Goal: Task Accomplishment & Management: Contribute content

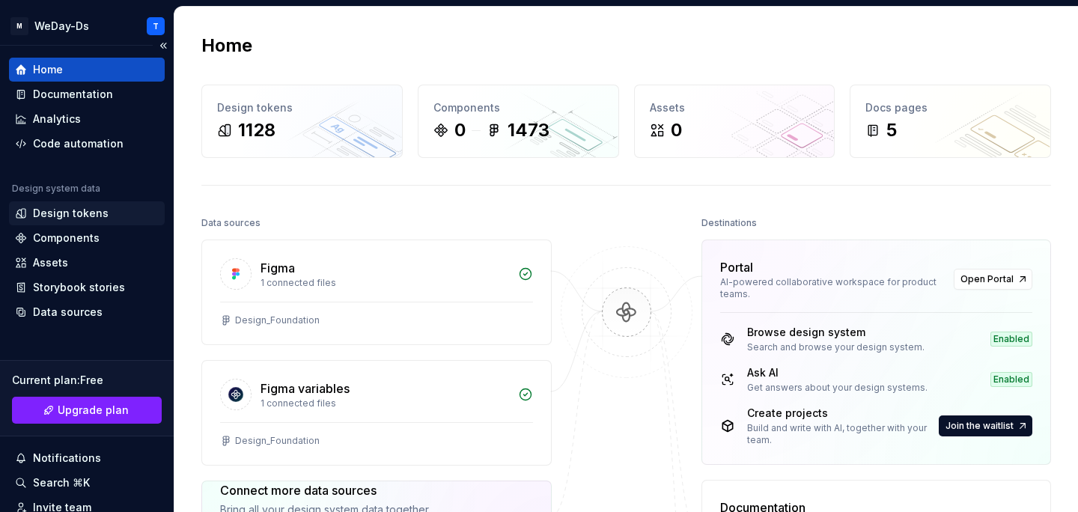
click at [83, 213] on div "Design tokens" at bounding box center [71, 213] width 76 height 15
click at [100, 216] on div "Design tokens" at bounding box center [71, 213] width 76 height 15
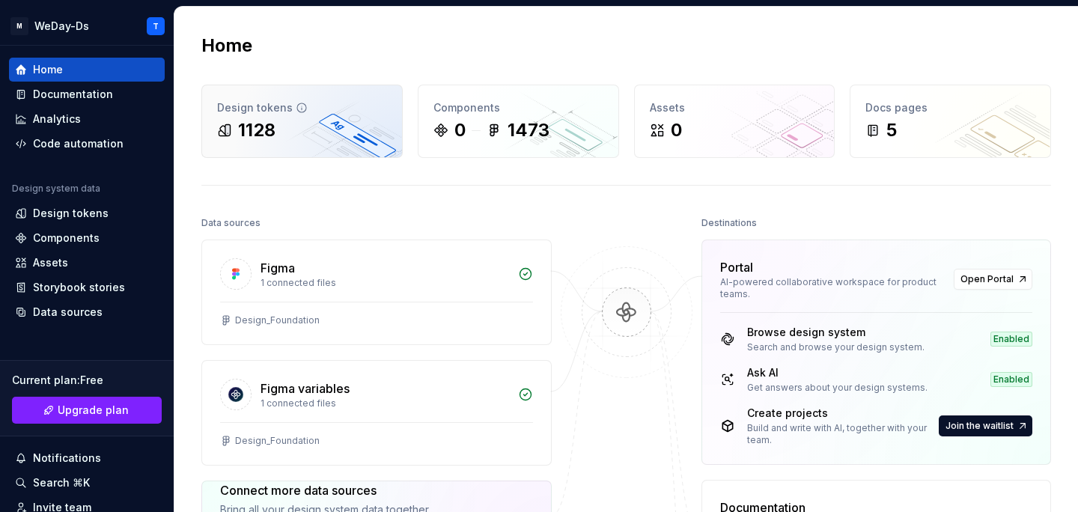
click at [286, 116] on div "Design tokens 1128" at bounding box center [302, 121] width 200 height 72
click at [326, 115] on div "Design tokens 1128" at bounding box center [302, 121] width 200 height 72
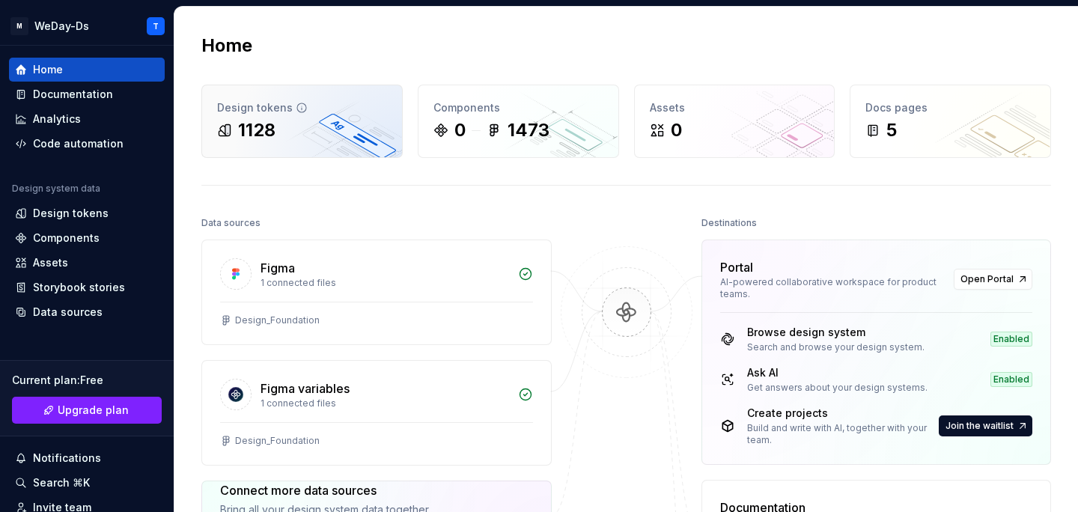
click at [326, 115] on div "Design tokens 1128" at bounding box center [302, 121] width 200 height 72
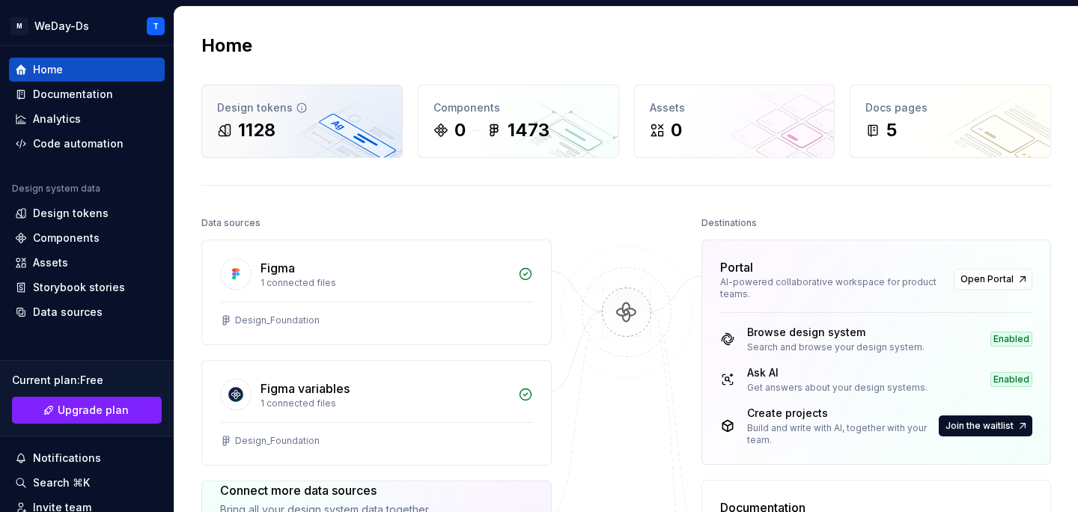
click at [326, 115] on div "Design tokens 1128" at bounding box center [302, 121] width 200 height 72
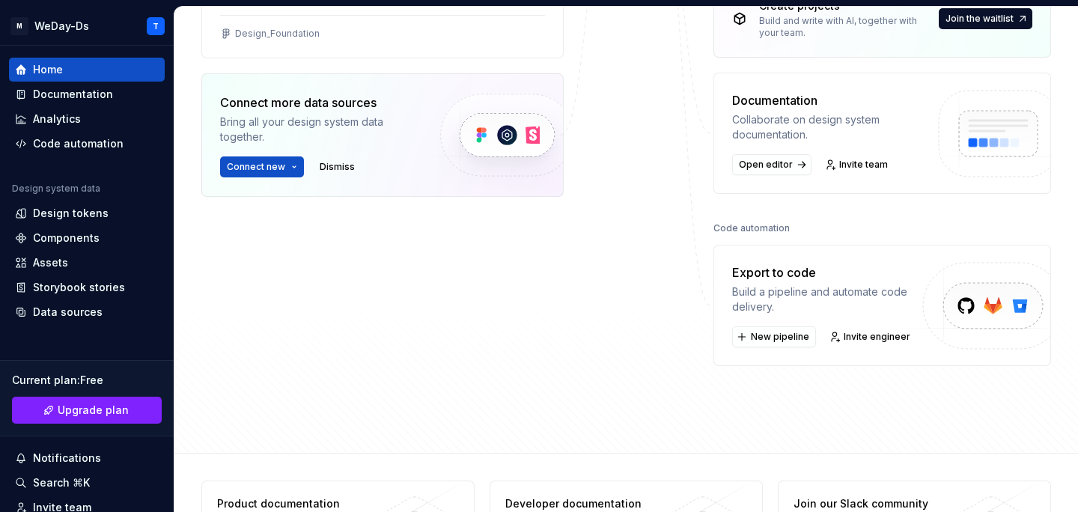
scroll to position [442, 0]
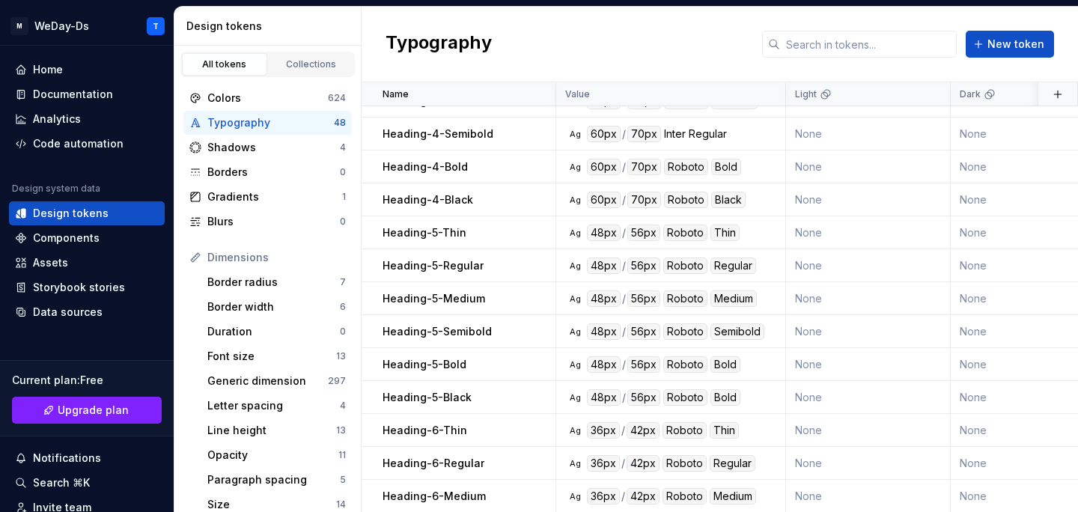
scroll to position [1175, 0]
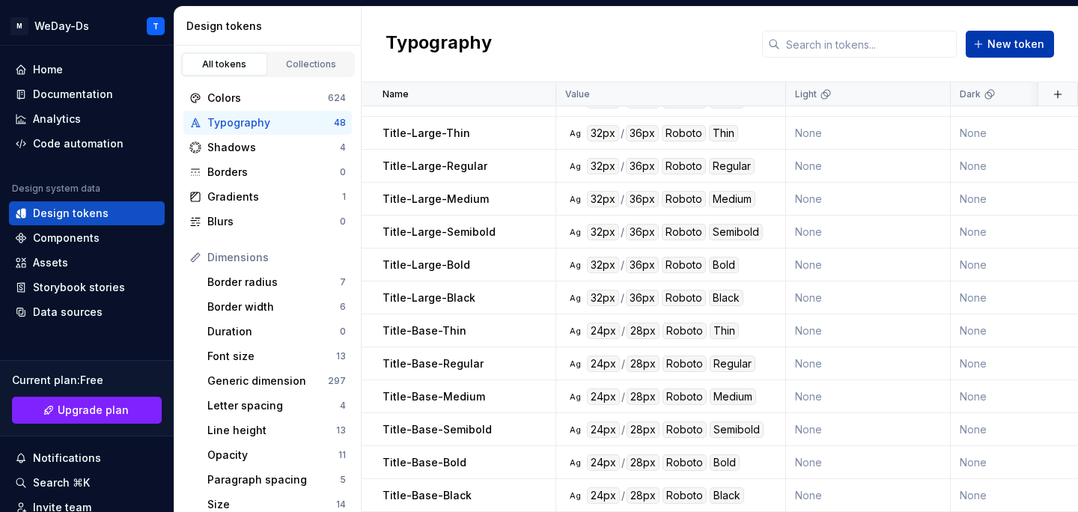
click at [1016, 49] on span "New token" at bounding box center [1015, 44] width 57 height 15
click at [1006, 47] on span "New token" at bounding box center [1015, 44] width 57 height 15
click at [1004, 42] on span "New token" at bounding box center [1015, 44] width 57 height 15
click at [1001, 46] on span "New token" at bounding box center [1015, 44] width 57 height 15
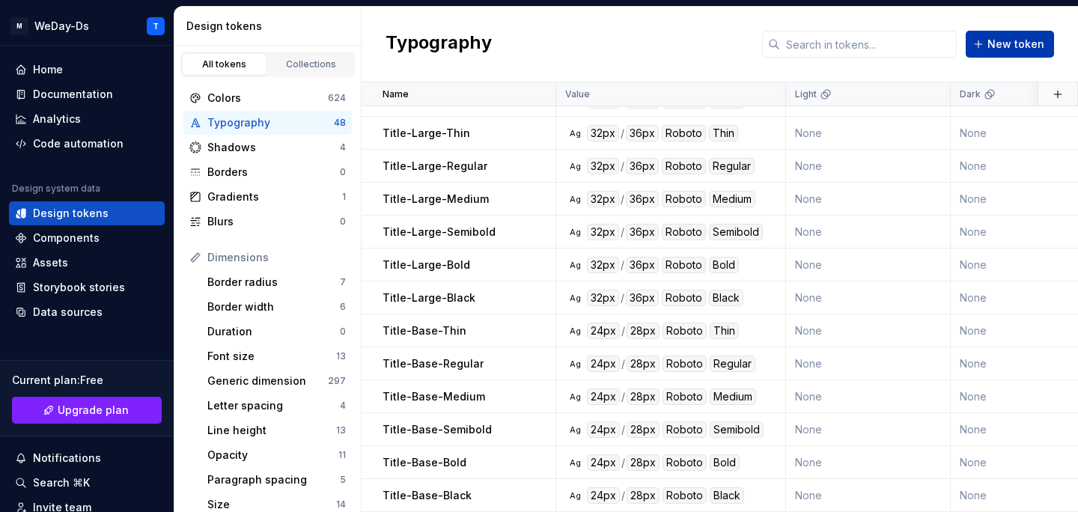
click at [1009, 39] on span "New token" at bounding box center [1015, 44] width 57 height 15
click at [988, 43] on button "New token" at bounding box center [1009, 44] width 88 height 27
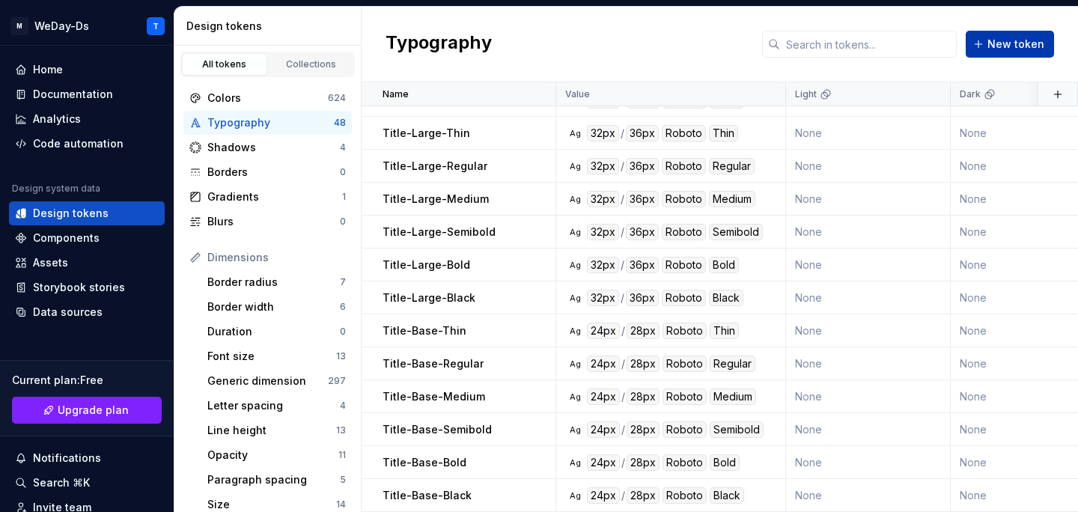
click at [988, 43] on button "New token" at bounding box center [1009, 44] width 88 height 27
click at [998, 30] on div "Typography New token" at bounding box center [719, 45] width 716 height 76
click at [996, 35] on button "New token" at bounding box center [1009, 44] width 88 height 27
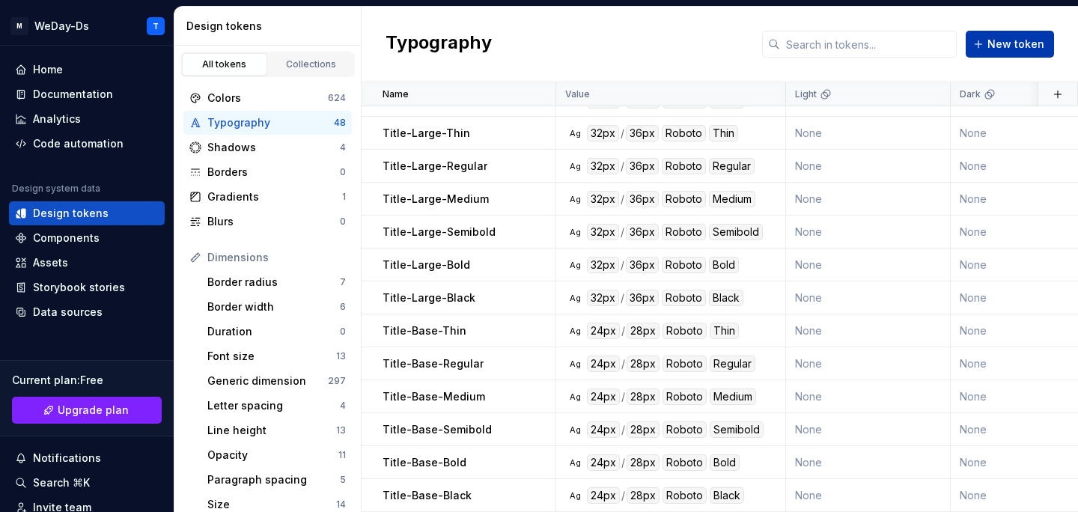
click at [996, 35] on button "New token" at bounding box center [1009, 44] width 88 height 27
click at [998, 38] on span "New token" at bounding box center [1015, 44] width 57 height 15
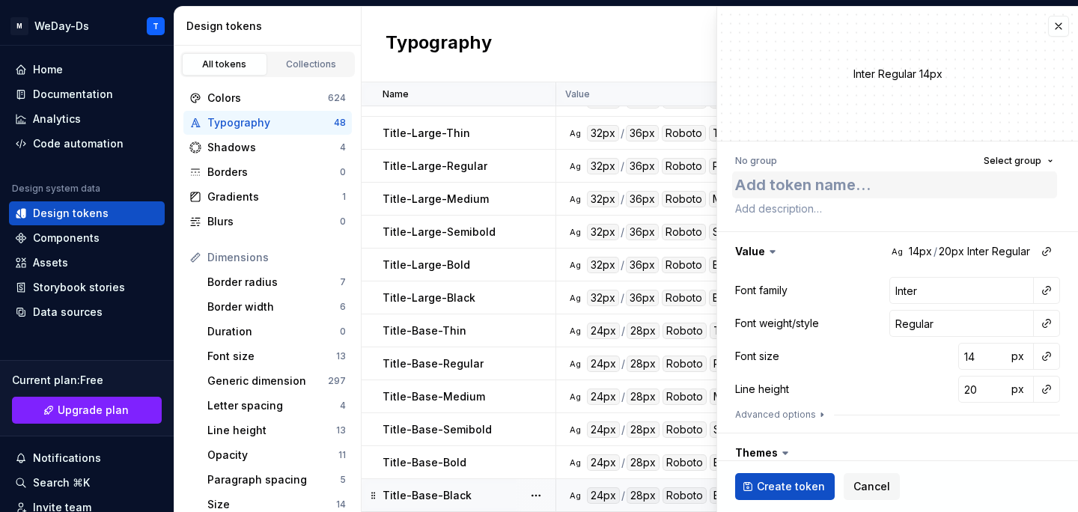
click at [885, 198] on textarea at bounding box center [894, 184] width 325 height 27
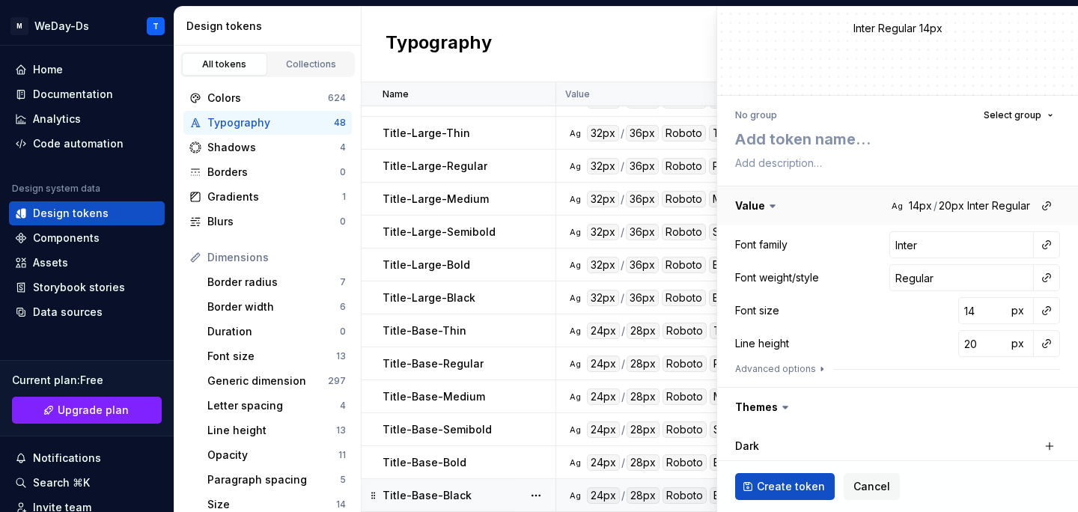
scroll to position [67, 0]
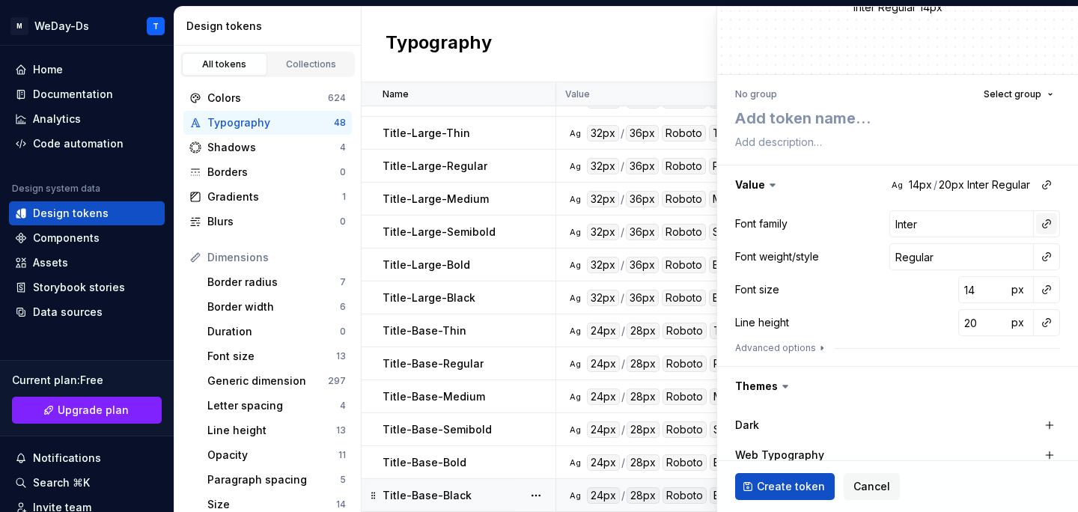
click at [1040, 228] on button "button" at bounding box center [1046, 223] width 21 height 21
click at [988, 253] on div "Font family" at bounding box center [940, 255] width 142 height 15
click at [1044, 250] on button "button" at bounding box center [1046, 256] width 21 height 21
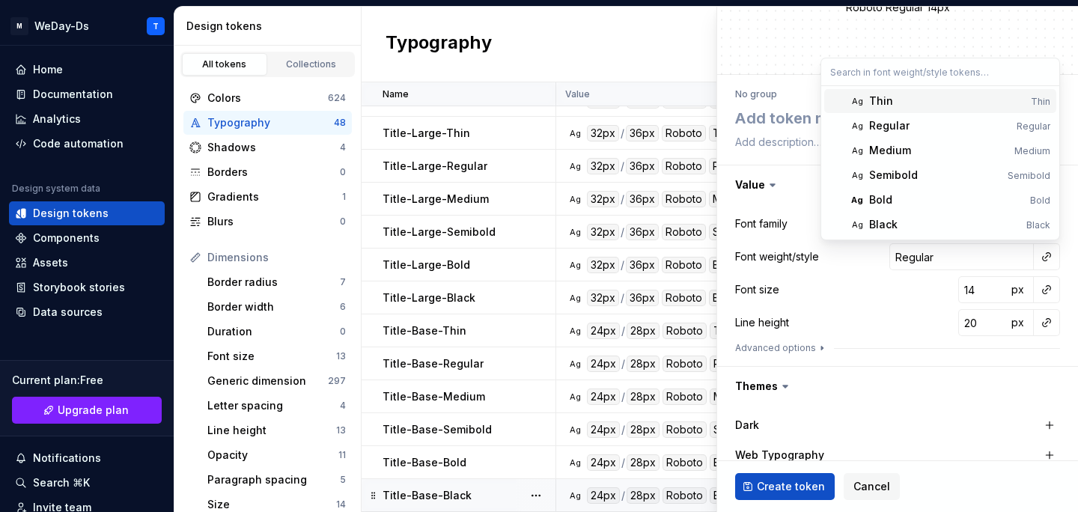
click at [971, 101] on div "Thin" at bounding box center [947, 101] width 156 height 15
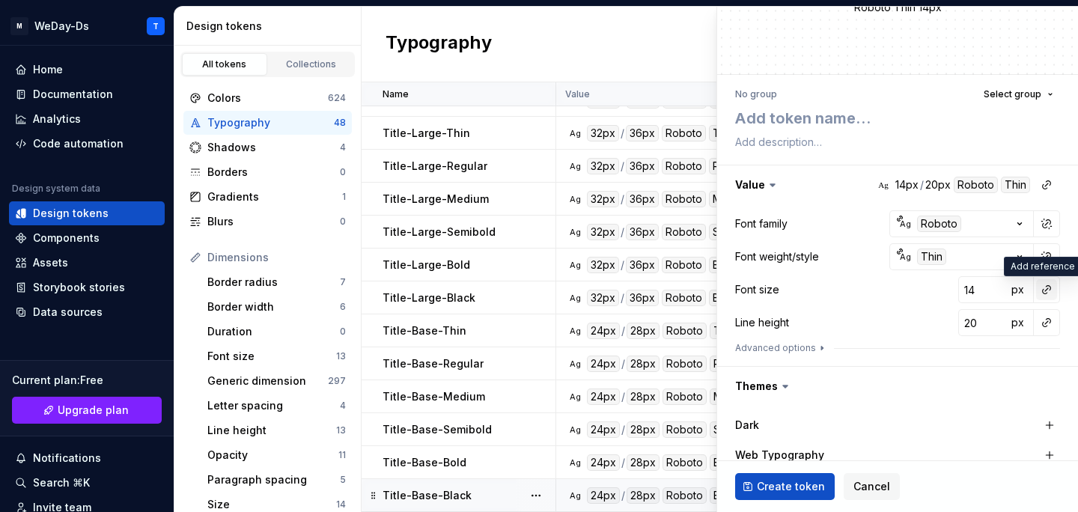
click at [1042, 294] on button "button" at bounding box center [1046, 289] width 21 height 21
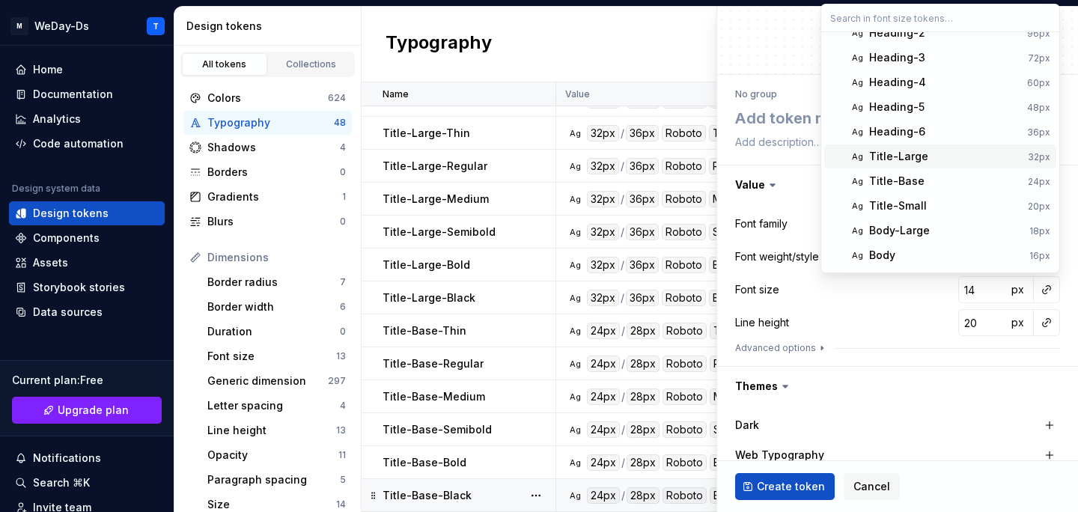
scroll to position [44, 0]
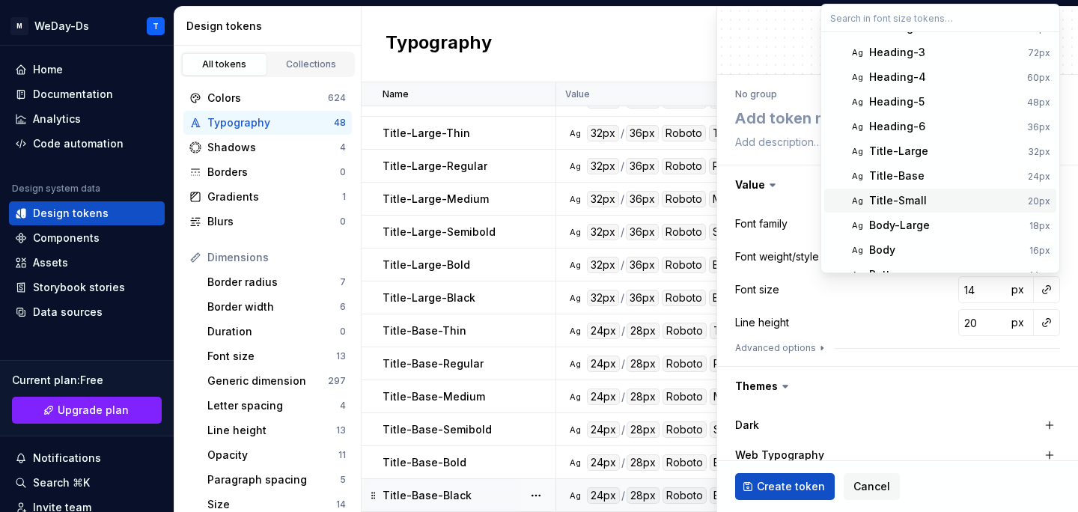
click at [981, 194] on div "Title-Small" at bounding box center [945, 200] width 153 height 15
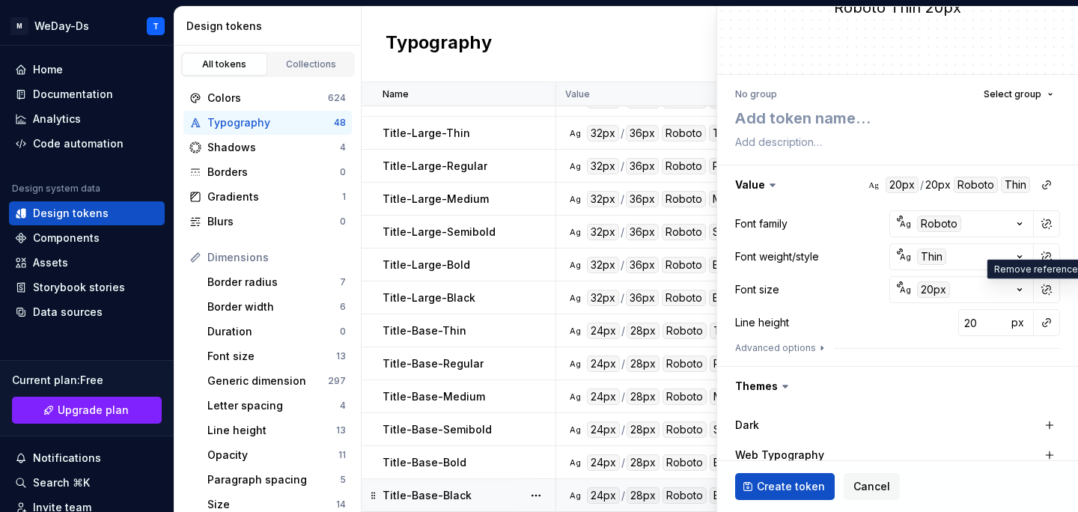
scroll to position [64, 0]
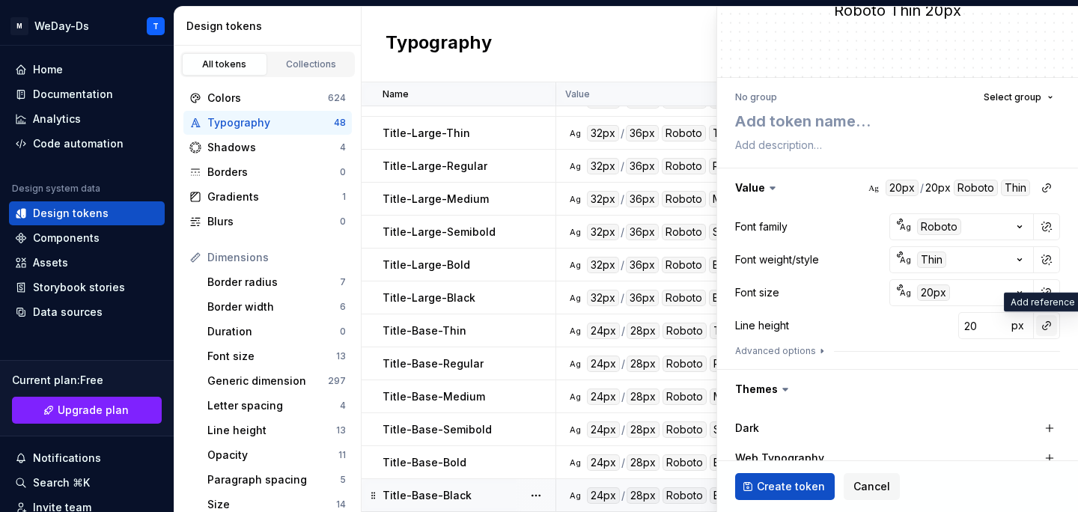
click at [1045, 326] on button "button" at bounding box center [1046, 325] width 21 height 21
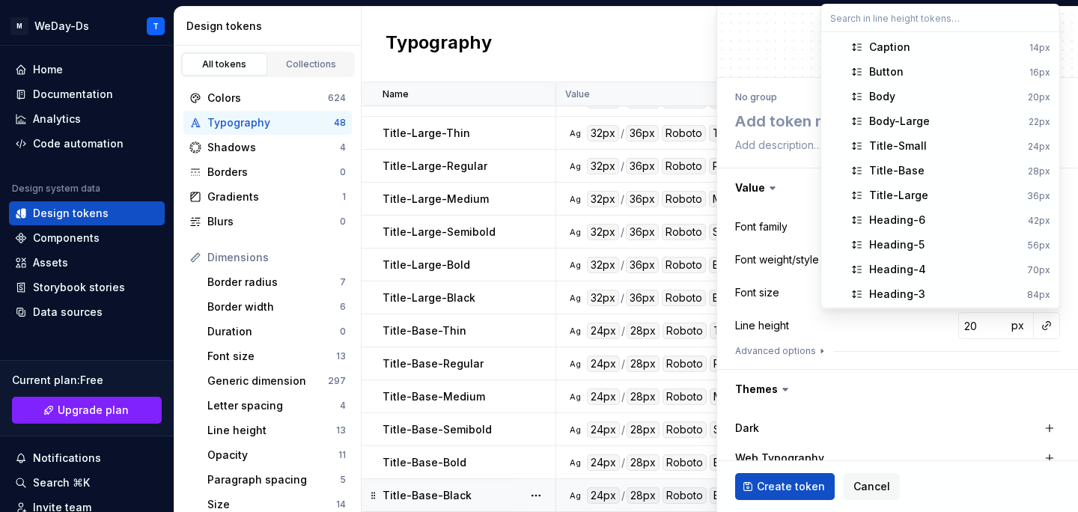
click at [882, 329] on html "M WeDay-Ds T Home Documentation Analytics Code automation Design system data De…" at bounding box center [539, 256] width 1078 height 512
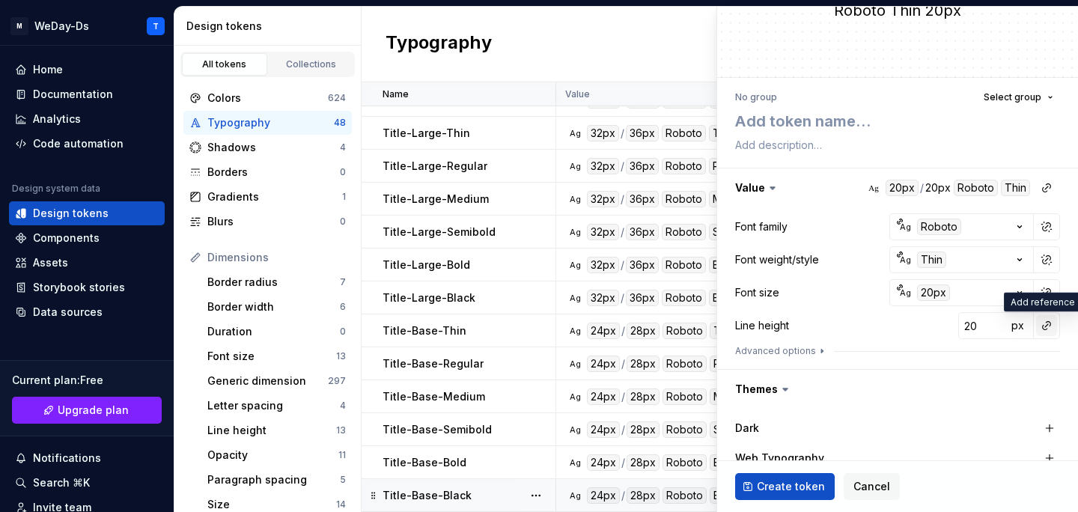
click at [1039, 319] on button "button" at bounding box center [1046, 325] width 21 height 21
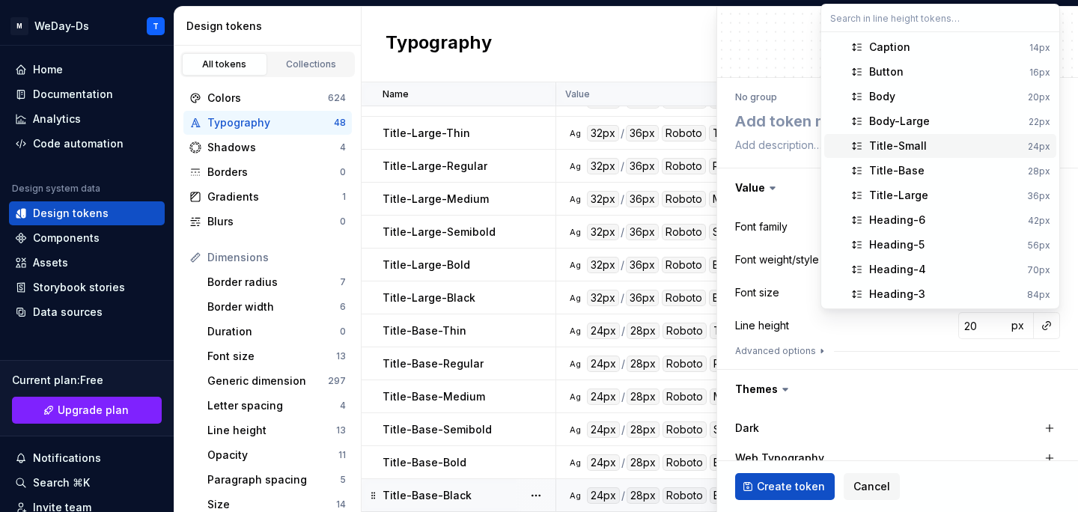
click at [965, 143] on div "Title-Small" at bounding box center [945, 145] width 153 height 15
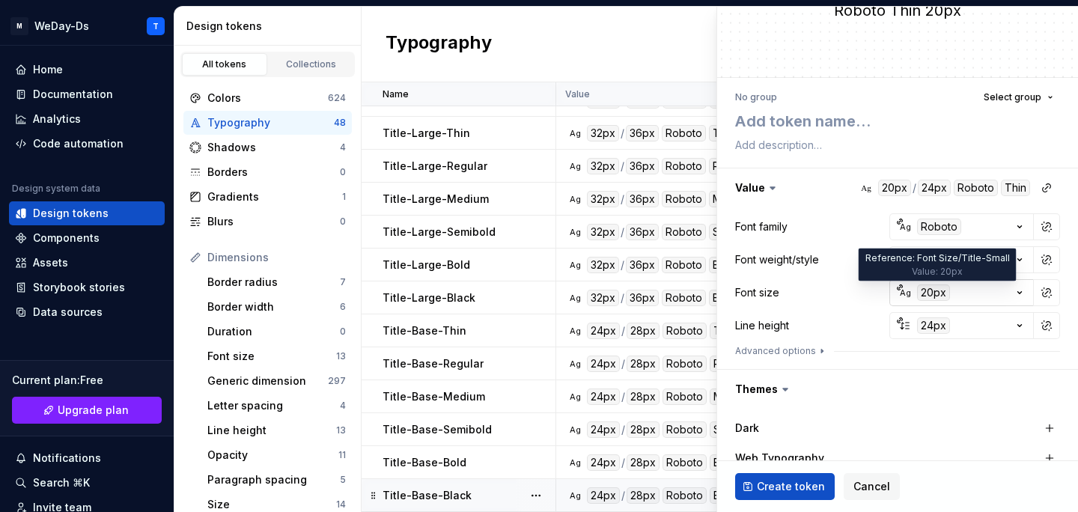
click at [933, 293] on div "20px" at bounding box center [933, 292] width 33 height 16
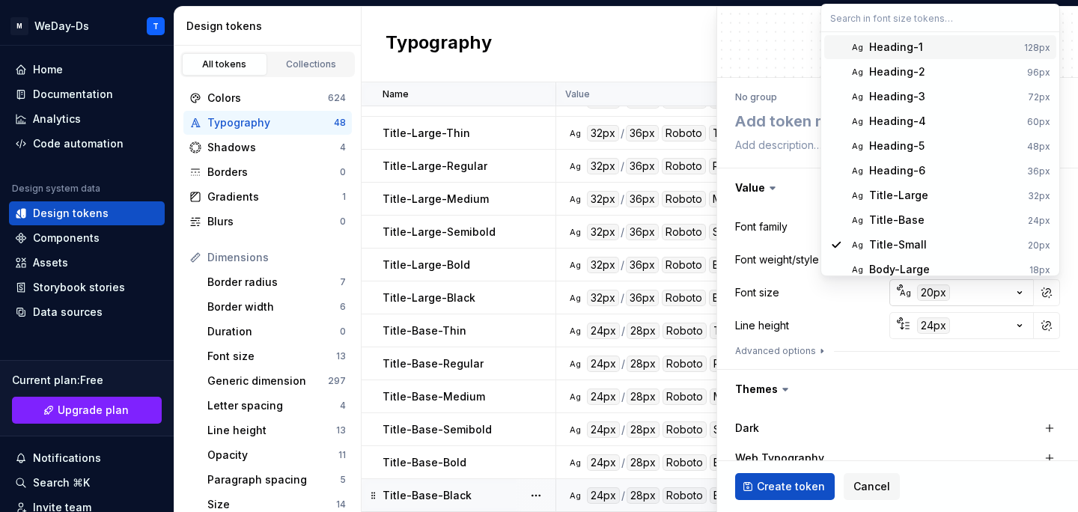
click at [933, 293] on html "M WeDay-Ds T Home Documentation Analytics Code automation Design system data De…" at bounding box center [539, 256] width 1078 height 512
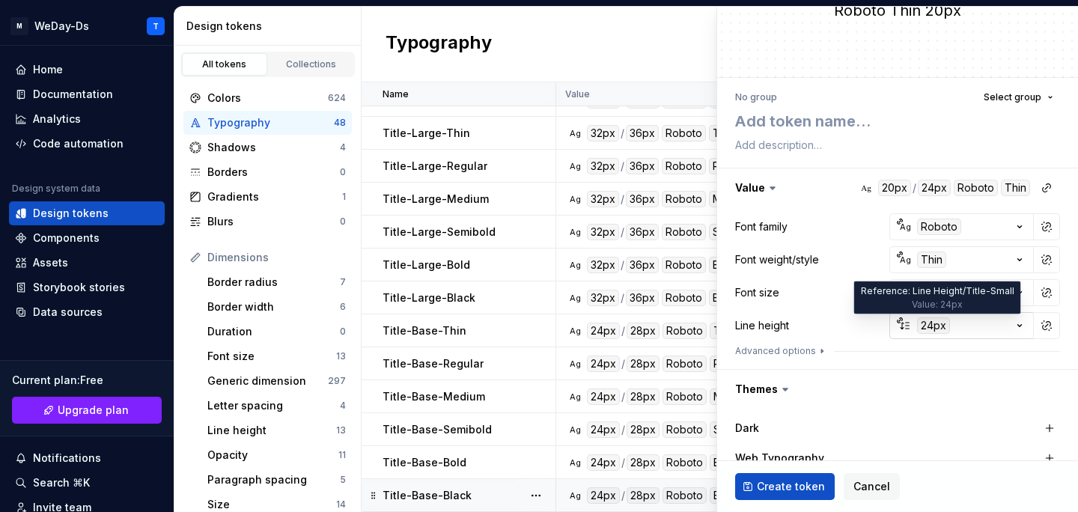
click at [932, 330] on div "24px" at bounding box center [933, 325] width 33 height 16
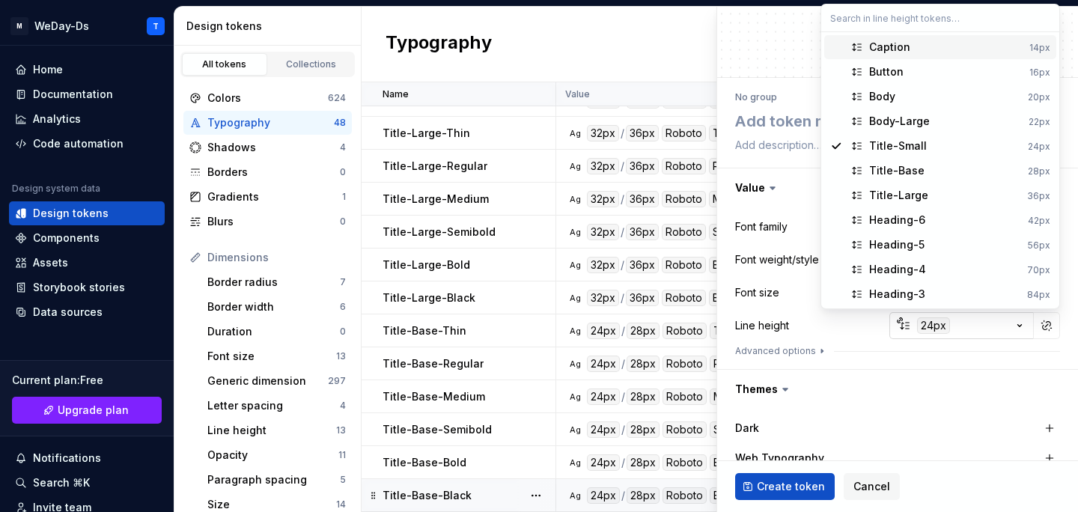
click at [932, 330] on html "M WeDay-Ds T Home Documentation Analytics Code automation Design system data De…" at bounding box center [539, 256] width 1078 height 512
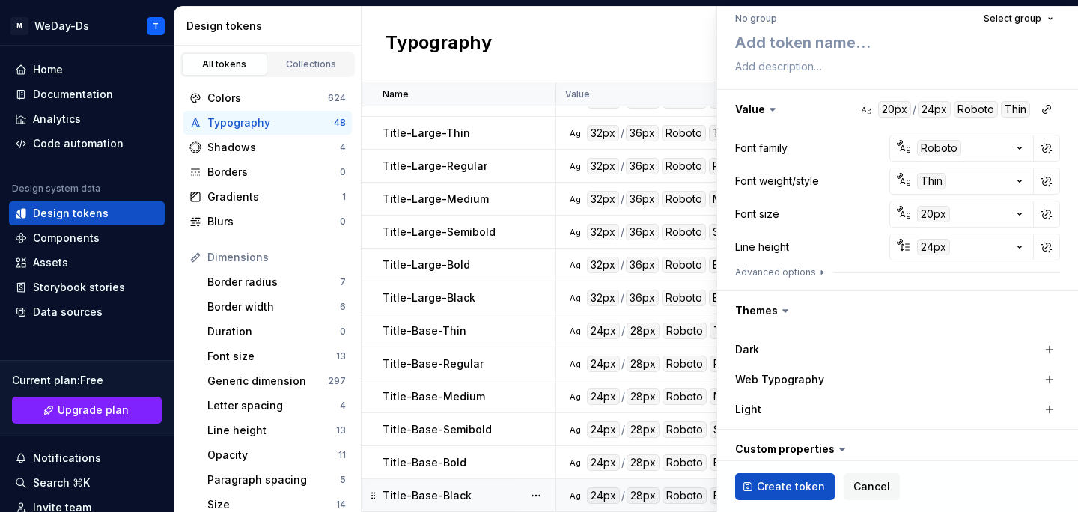
scroll to position [238, 0]
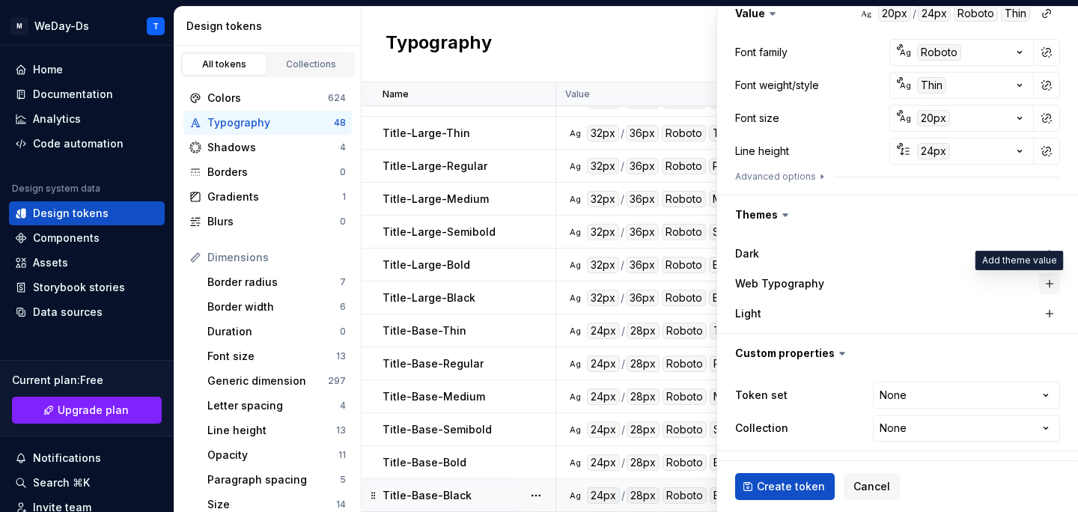
click at [1052, 284] on button "button" at bounding box center [1049, 283] width 21 height 21
type textarea "*"
click at [984, 394] on html "M WeDay-Ds T Home Documentation Analytics Code automation Design system data De…" at bounding box center [539, 256] width 1078 height 512
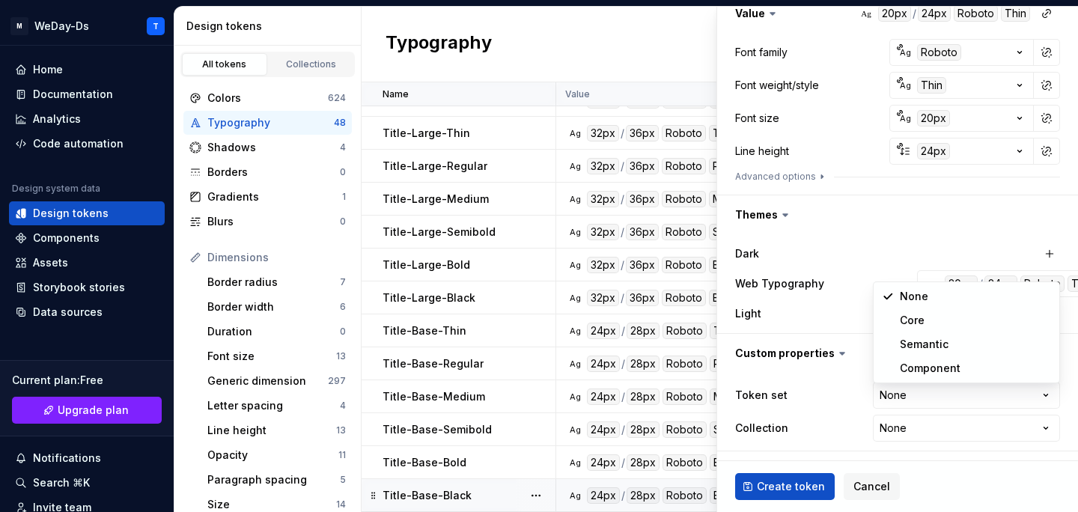
select select "**********"
type textarea "*"
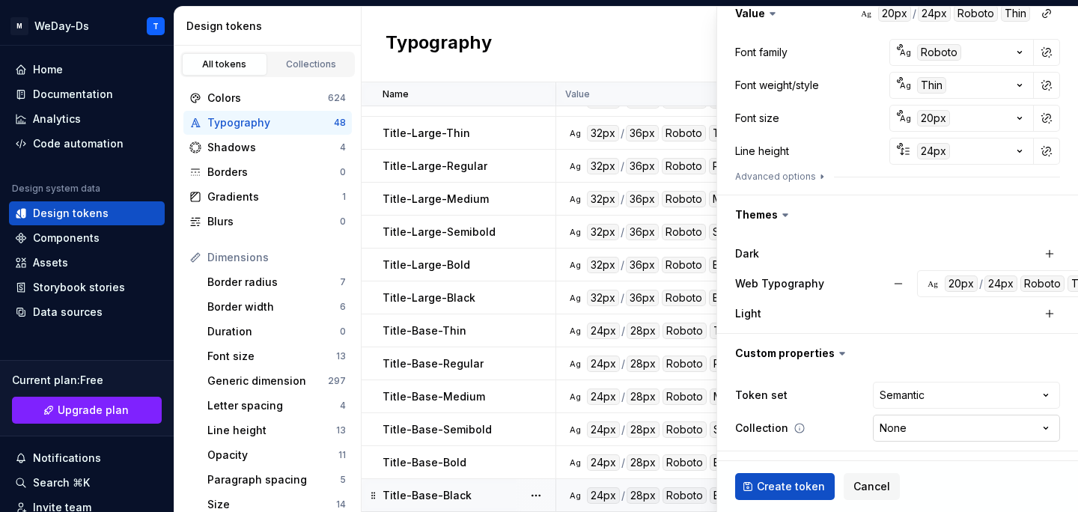
click at [935, 431] on html "M WeDay-Ds T Home Documentation Analytics Code automation Design system data De…" at bounding box center [539, 256] width 1078 height 512
select select "**********"
type textarea "*"
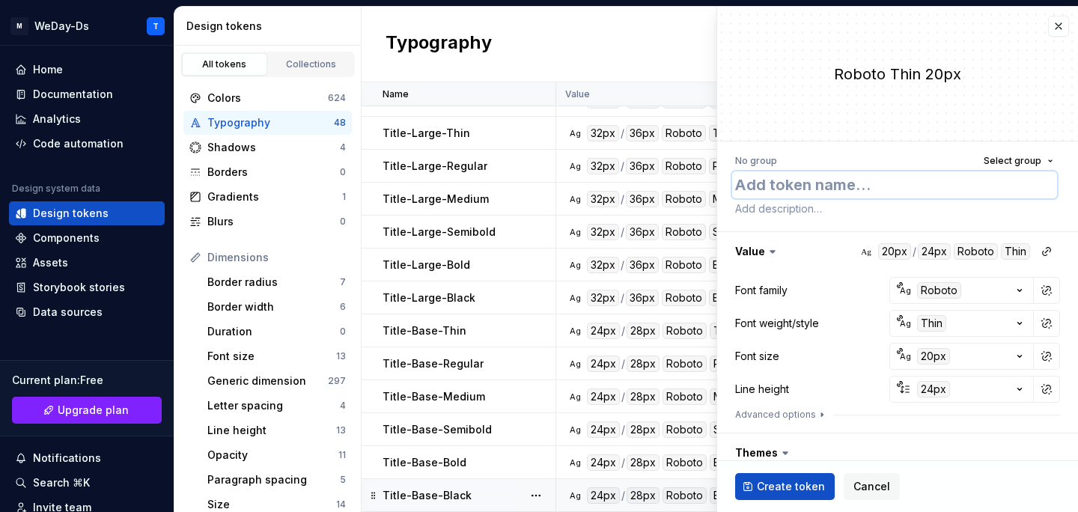
click at [878, 190] on textarea at bounding box center [894, 184] width 325 height 27
type textarea "T"
type textarea "*"
type textarea "Ti"
type textarea "*"
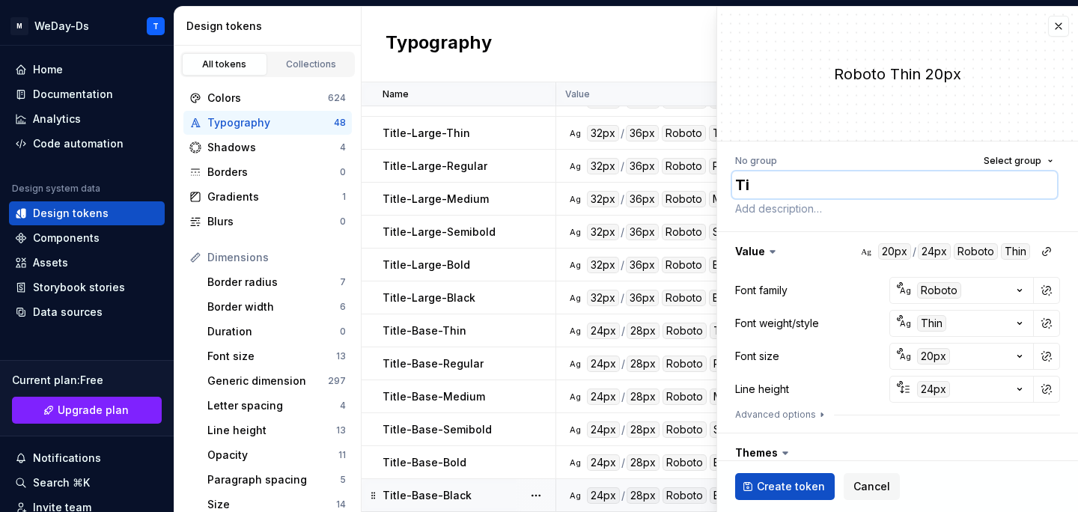
type textarea "Tit"
type textarea "*"
type textarea "Titl"
type textarea "*"
type textarea "Title"
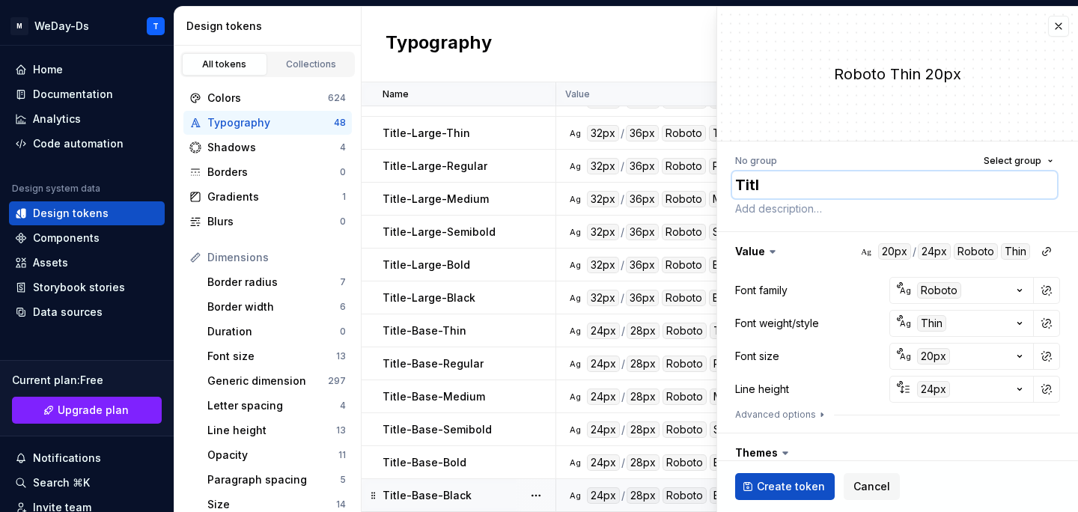
type textarea "*"
type textarea "Title-"
type textarea "*"
type textarea "Title-B"
type textarea "*"
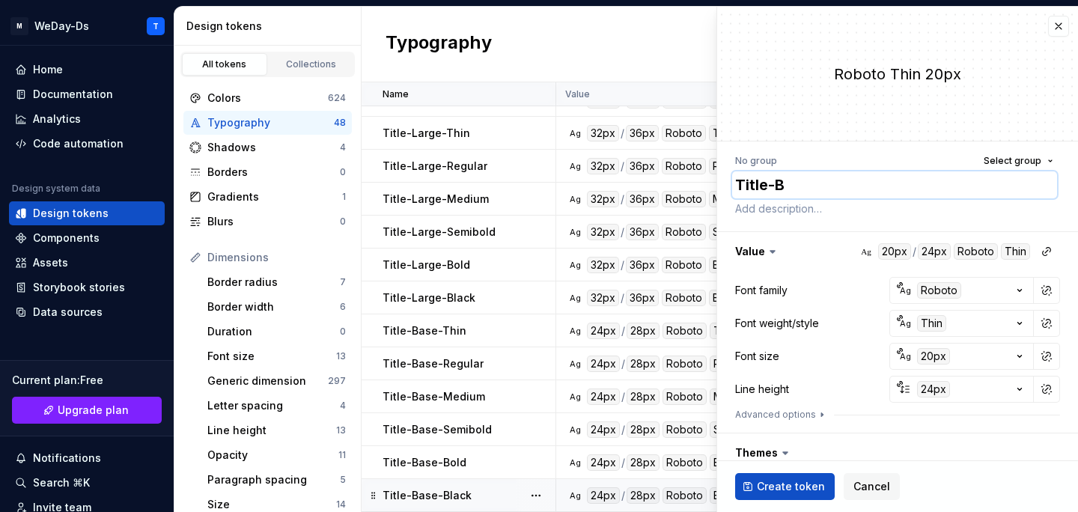
type textarea "Title-Ba"
type textarea "*"
type textarea "Title-Bas"
type textarea "*"
type textarea "Title-Ba"
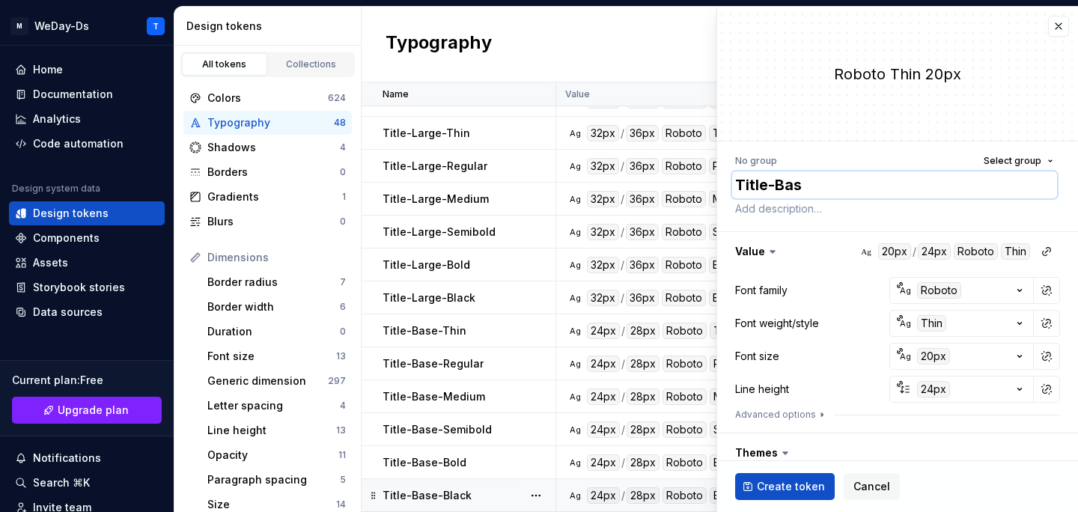
type textarea "*"
type textarea "Title-B"
type textarea "*"
type textarea "Title-"
type textarea "*"
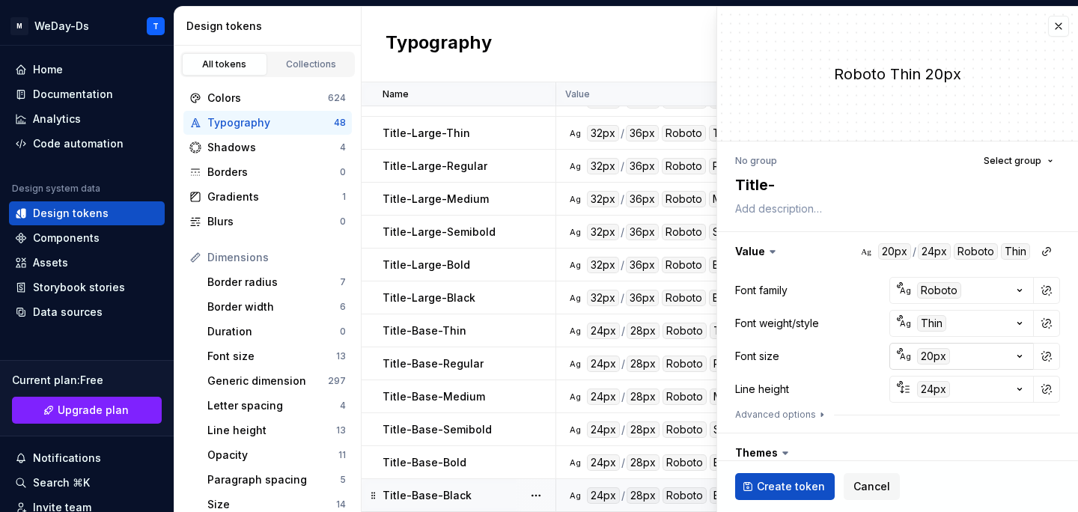
click at [934, 348] on div "20px" at bounding box center [933, 356] width 33 height 16
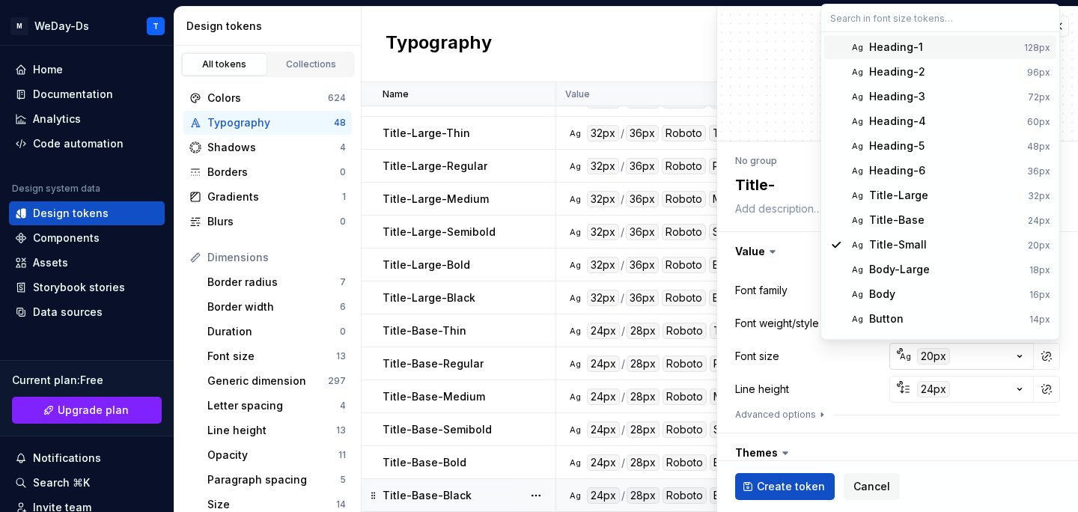
click at [934, 348] on html "M WeDay-Ds T Home Documentation Analytics Code automation Design system data De…" at bounding box center [539, 256] width 1078 height 512
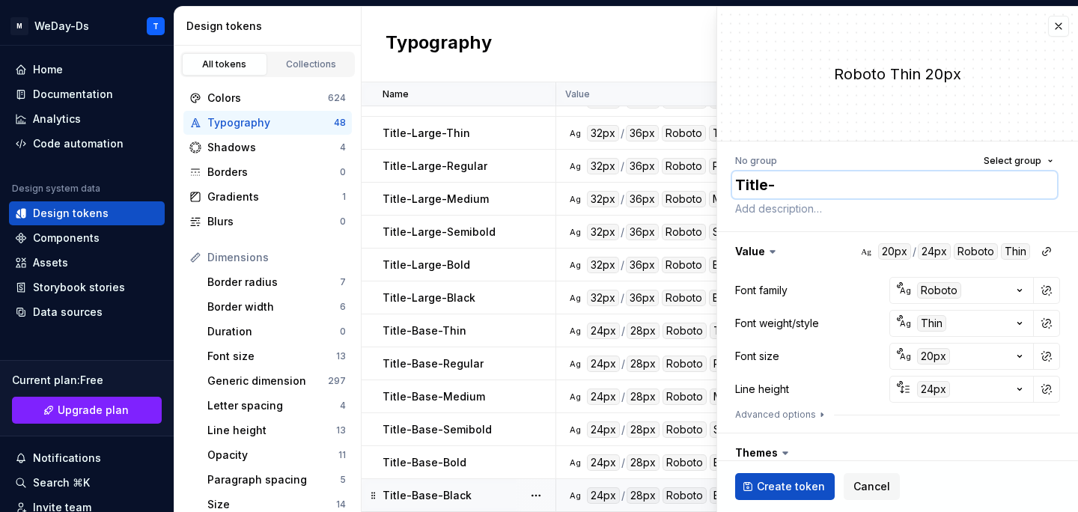
click at [856, 191] on textarea "Title-" at bounding box center [894, 184] width 325 height 27
type textarea "Title-S"
type textarea "*"
type textarea "Title-Sm"
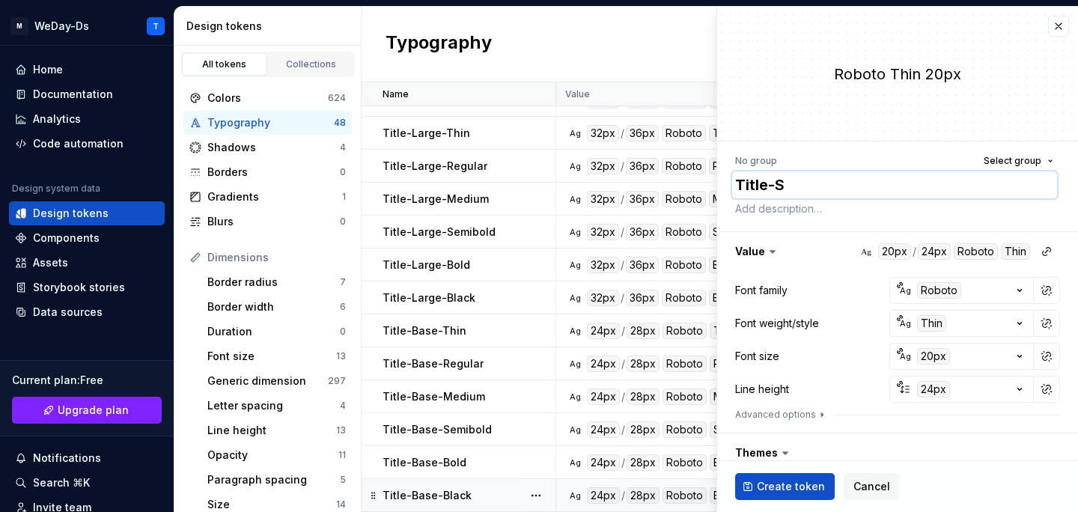
type textarea "*"
type textarea "Title-Sma"
type textarea "*"
type textarea "Title-Smal"
type textarea "*"
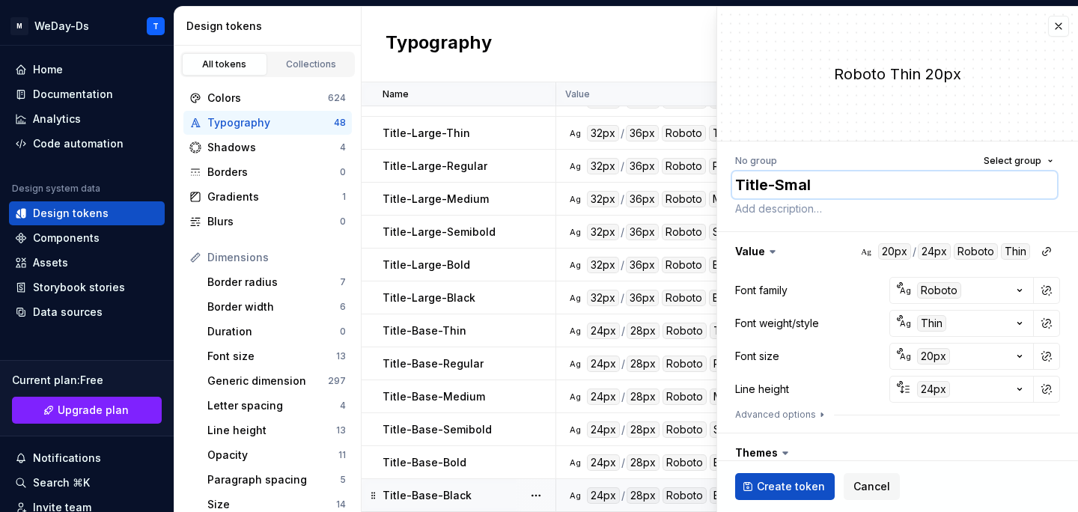
type textarea "Title-Small"
type textarea "*"
click at [786, 188] on textarea "Title-Small" at bounding box center [894, 184] width 325 height 27
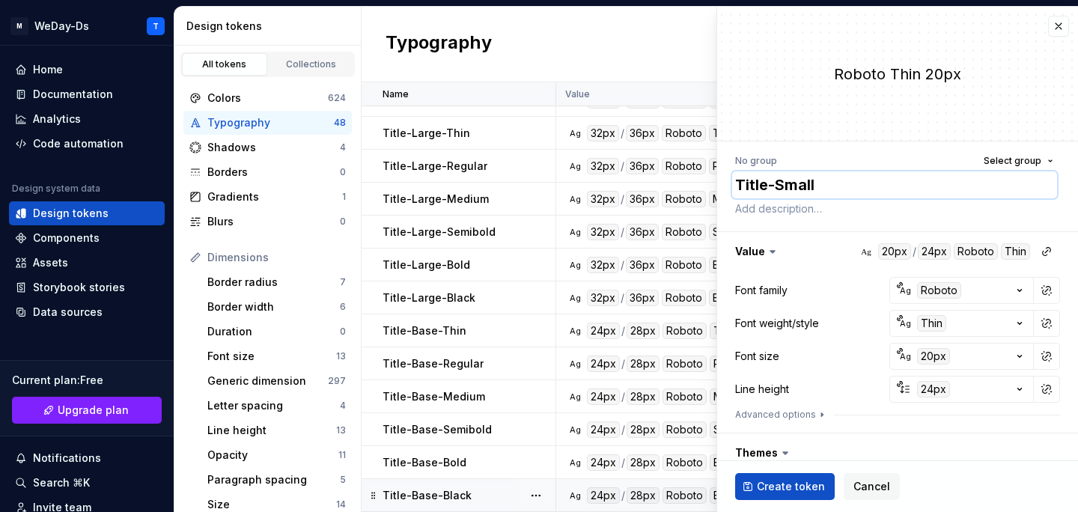
click at [847, 187] on textarea "Title-Small" at bounding box center [894, 184] width 325 height 27
type textarea "Title-Small-"
type textarea "*"
type textarea "Title-Small-T"
type textarea "*"
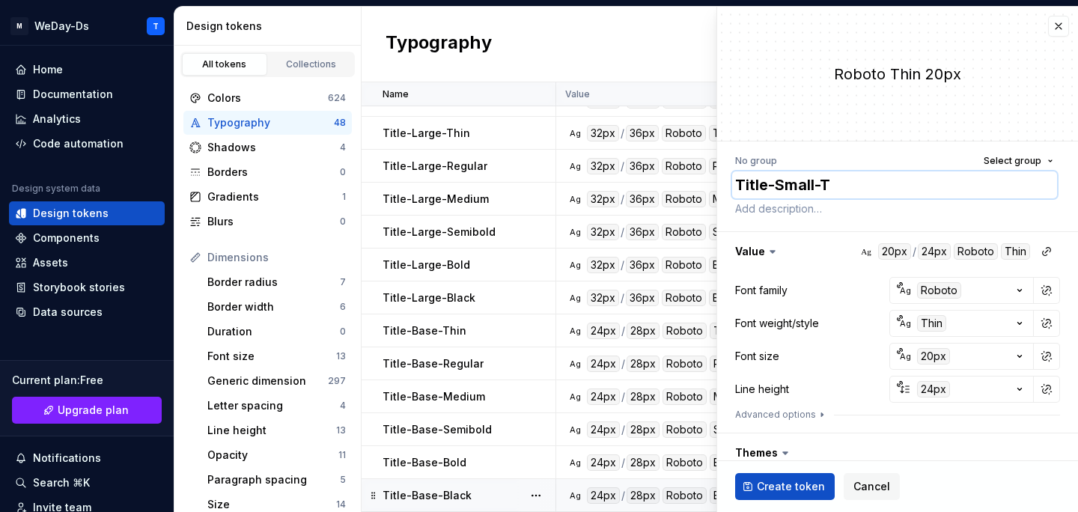
type textarea "Title-Small-Th"
type textarea "*"
type textarea "Title-Small-Thi"
type textarea "*"
type textarea "Title-Small-Thin"
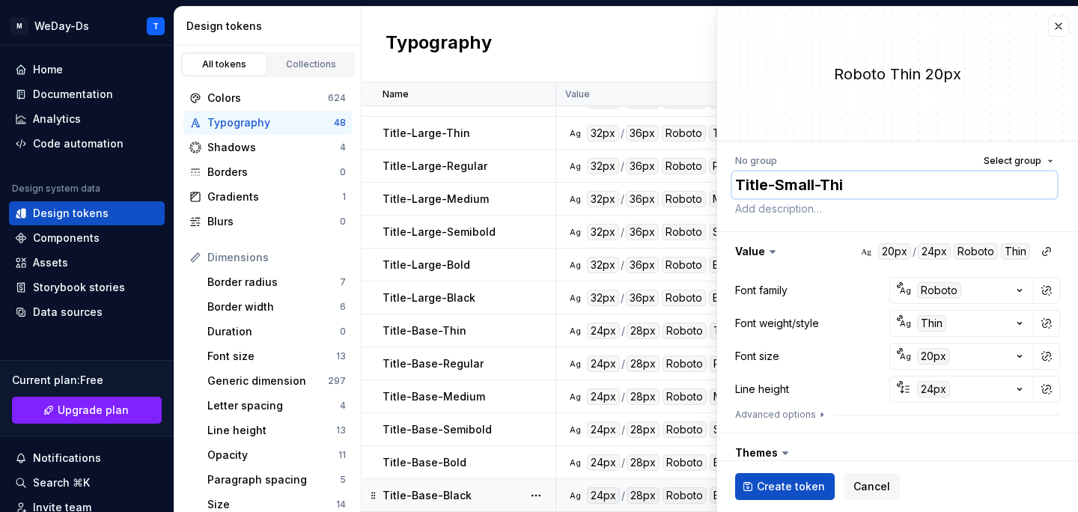
type textarea "*"
click at [796, 185] on textarea "Title-Small-Thin" at bounding box center [894, 184] width 325 height 27
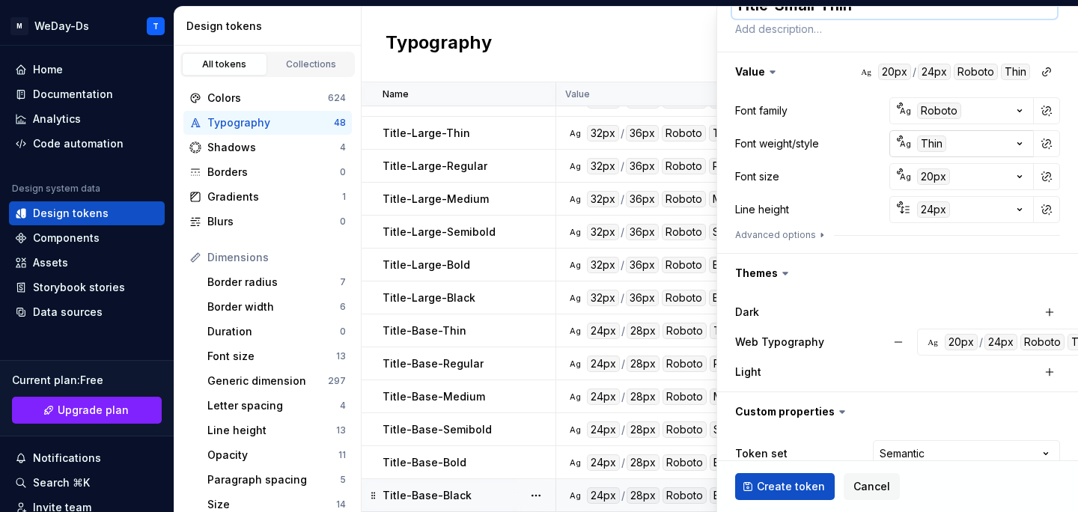
scroll to position [238, 0]
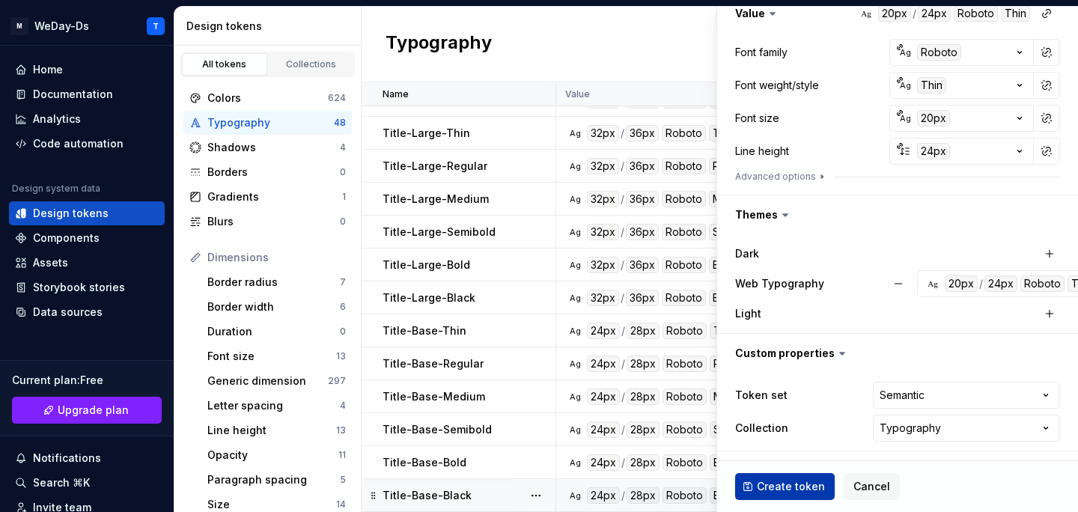
type textarea "Title-Small-Thin"
click at [799, 479] on span "Create token" at bounding box center [791, 486] width 68 height 15
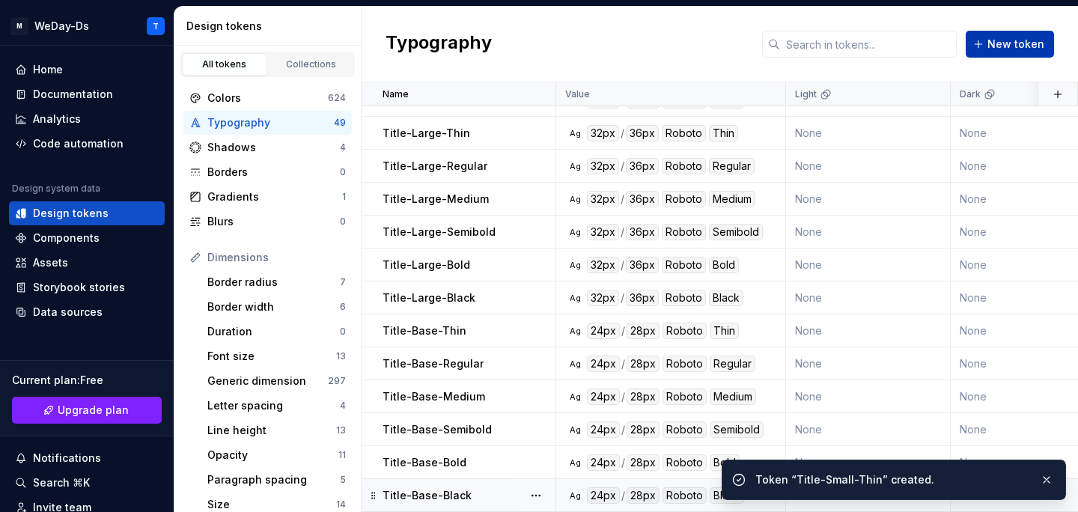
click at [1003, 45] on span "New token" at bounding box center [1015, 44] width 57 height 15
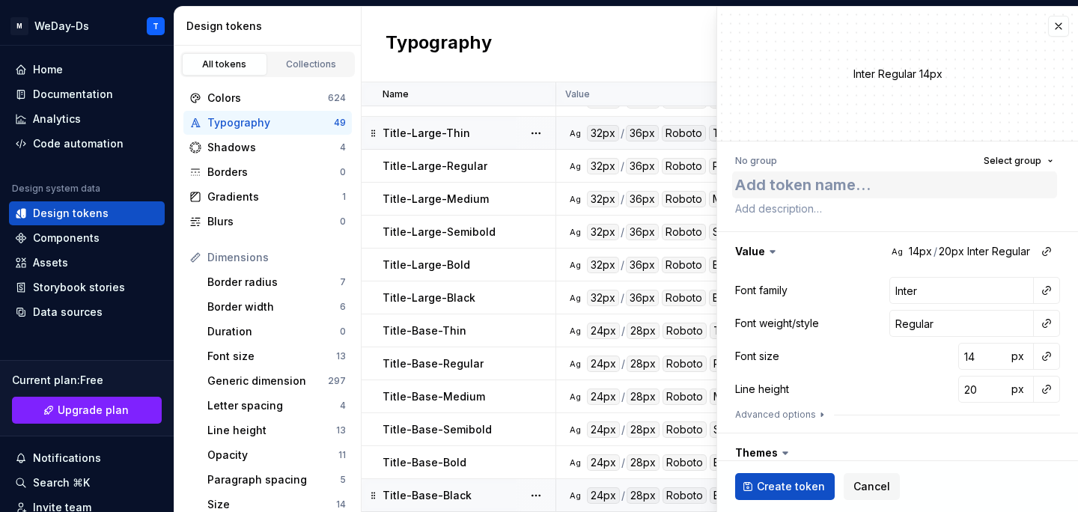
type textarea "*"
type textarea "Title-Small-Thin"
click at [855, 187] on textarea "Title-Small-Thin" at bounding box center [894, 184] width 325 height 27
type textarea "*"
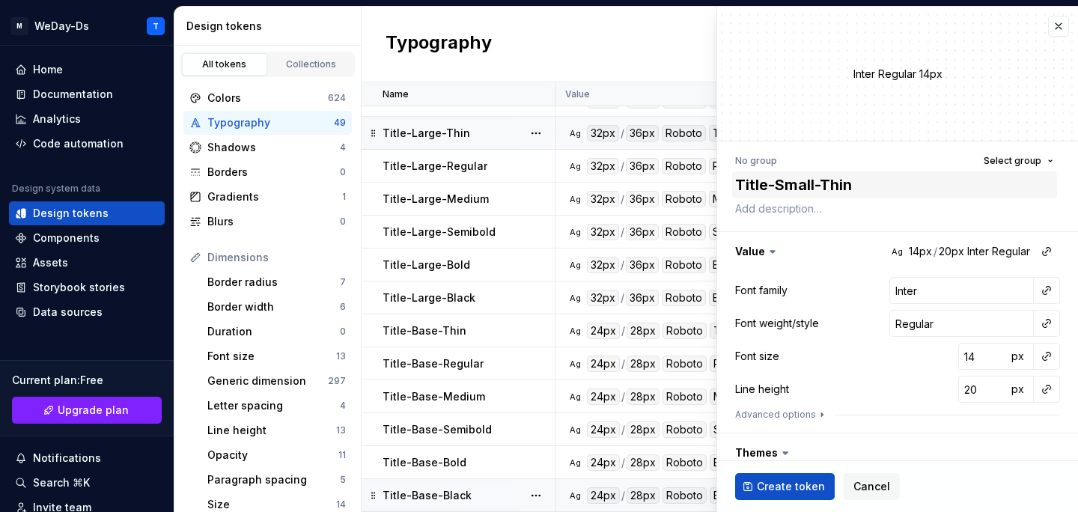
type textarea "Title-Small-R"
type textarea "*"
type textarea "Title-Small-Re"
type textarea "*"
type textarea "Title-Small-Reg"
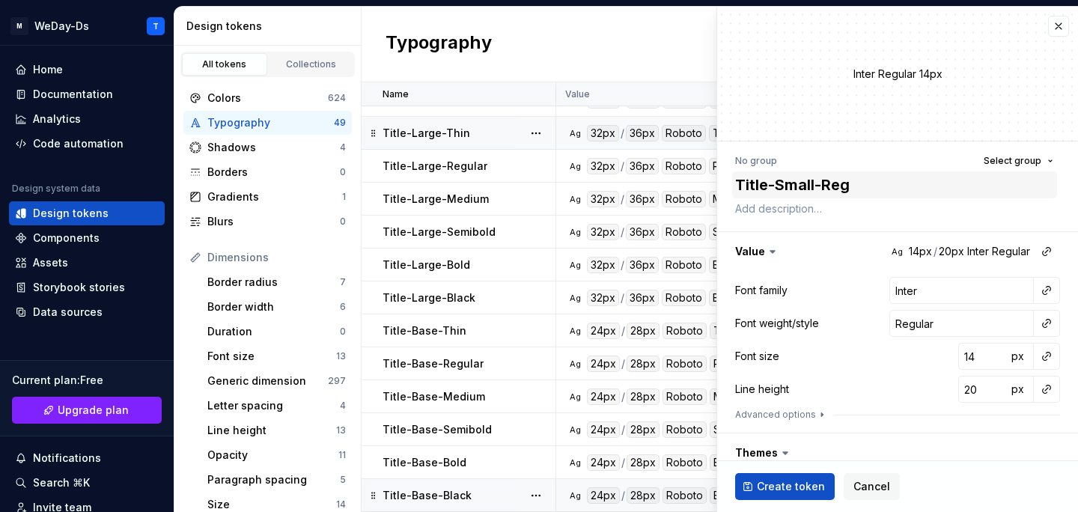
type textarea "*"
type textarea "Title-Small-Regu"
type textarea "*"
type textarea "Title-Small-Regul"
type textarea "*"
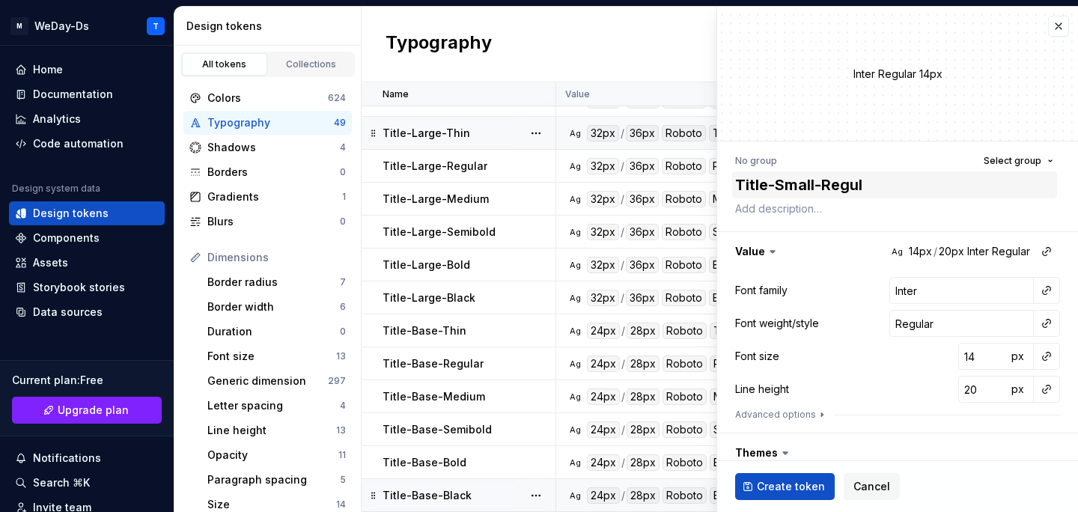
type textarea "Title-Small-Regula"
type textarea "*"
type textarea "Title-Small-Regular"
click at [1049, 293] on button "button" at bounding box center [1046, 290] width 21 height 21
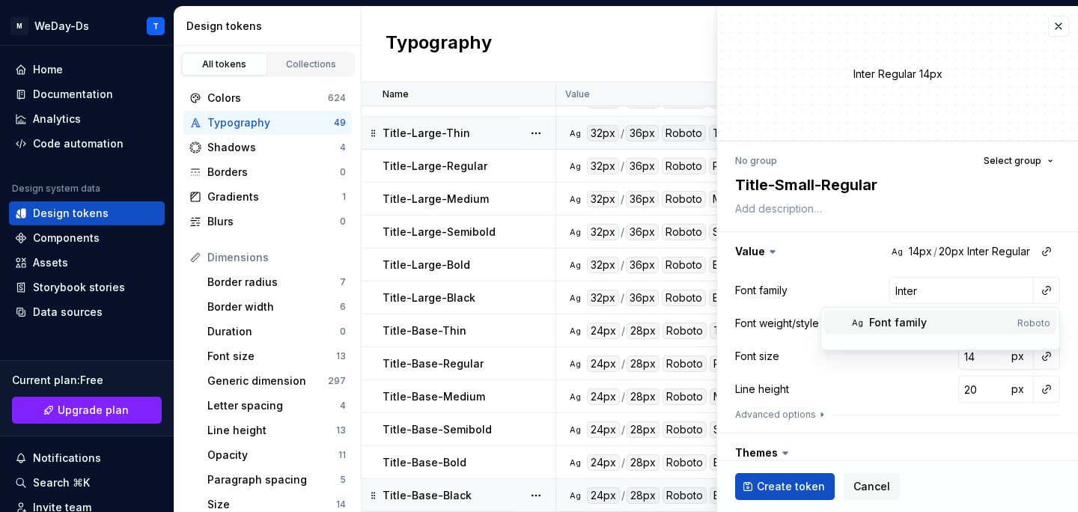
click at [950, 321] on div "Font family" at bounding box center [940, 322] width 142 height 15
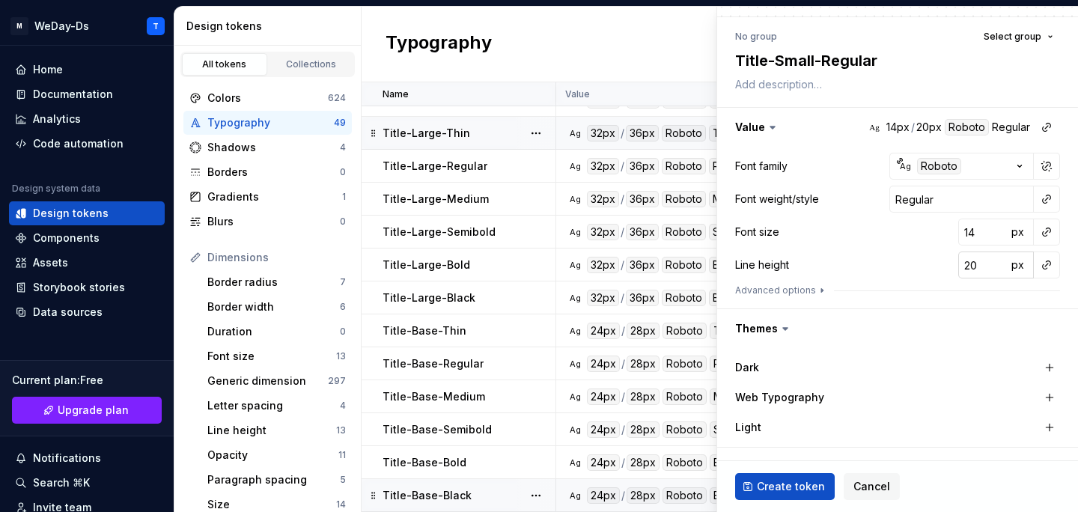
scroll to position [128, 0]
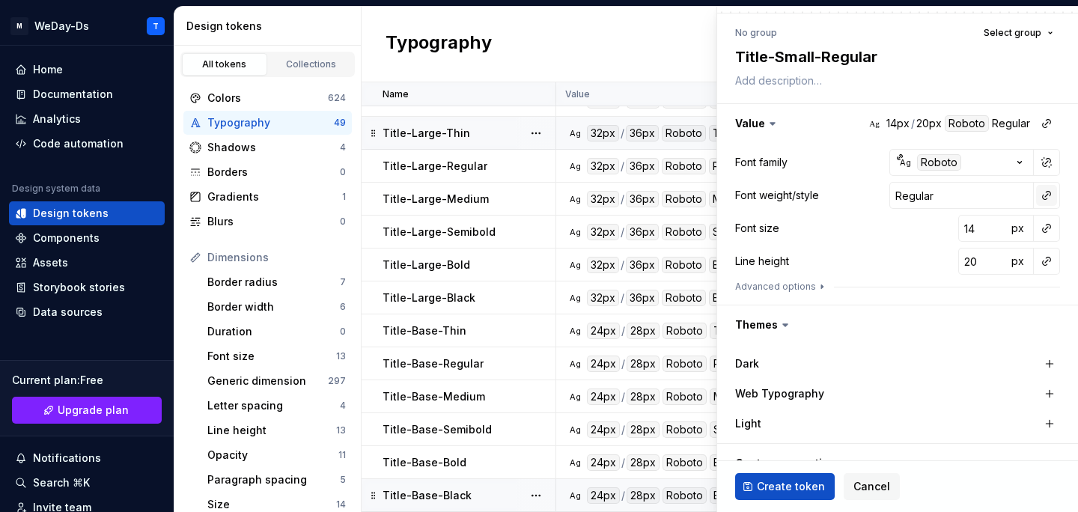
click at [1044, 197] on button "button" at bounding box center [1046, 195] width 21 height 21
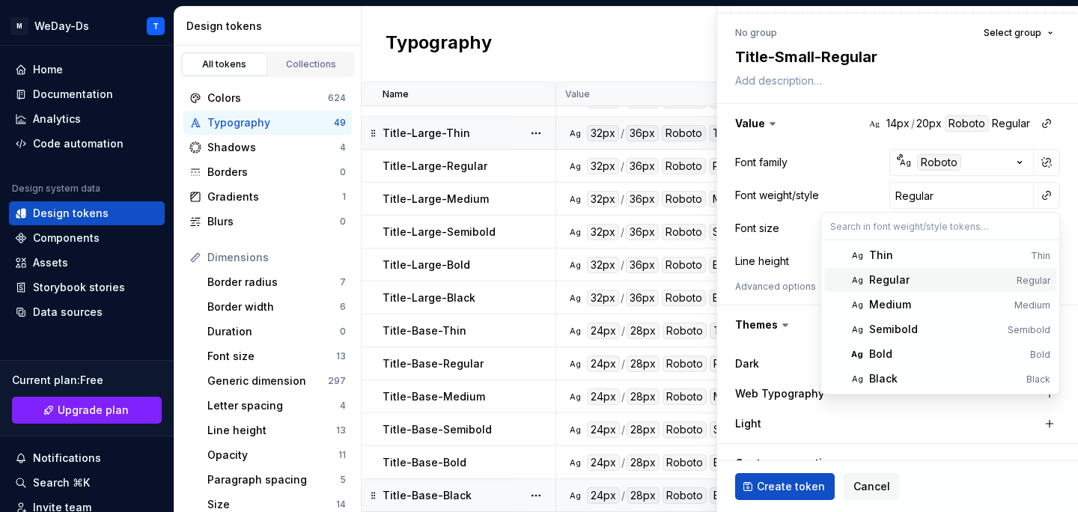
click at [891, 281] on div "Regular" at bounding box center [889, 279] width 40 height 15
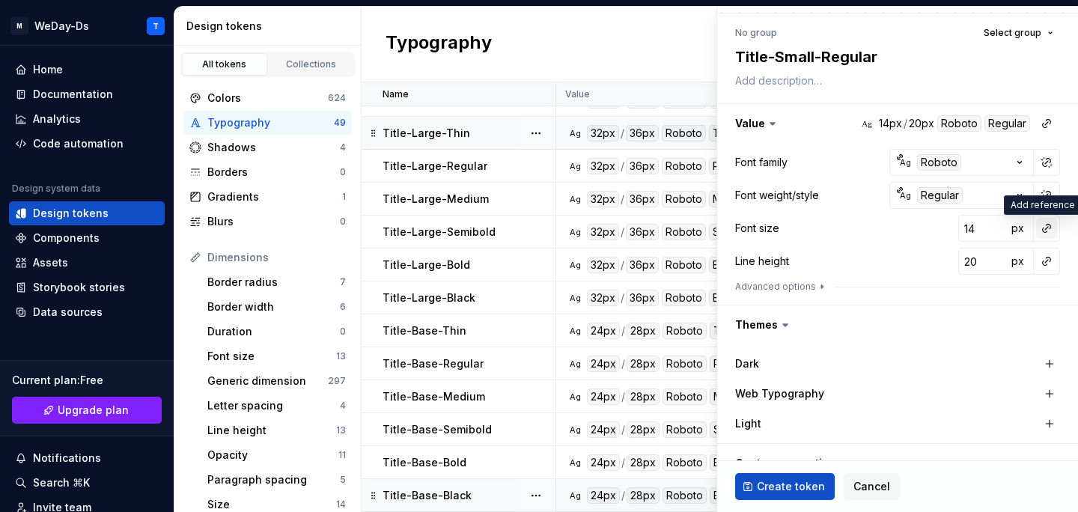
click at [1047, 228] on button "button" at bounding box center [1046, 228] width 21 height 21
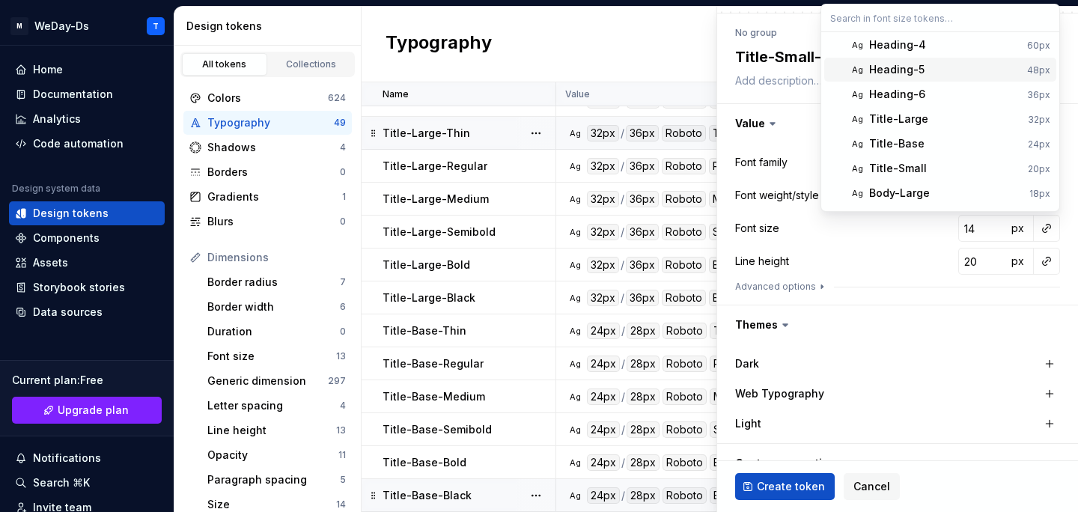
scroll to position [87, 0]
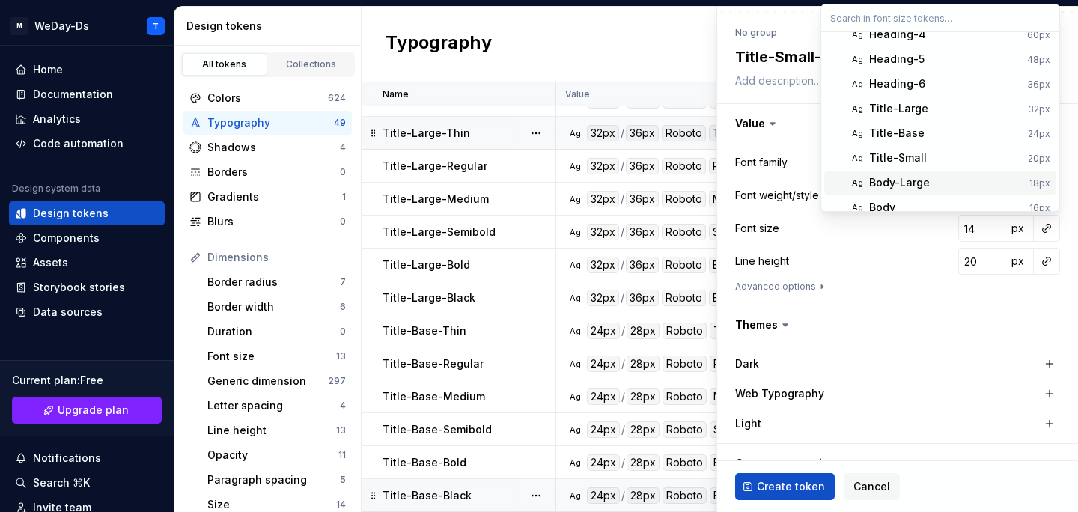
click at [929, 171] on span "Ag Body-Large 18px" at bounding box center [940, 183] width 232 height 24
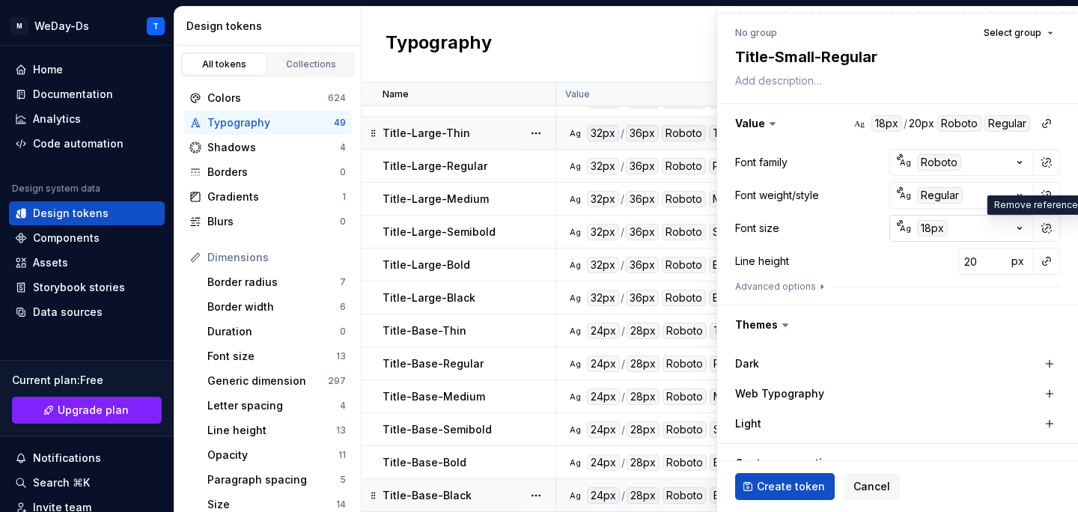
click at [934, 219] on button "Ag 18px" at bounding box center [961, 228] width 144 height 27
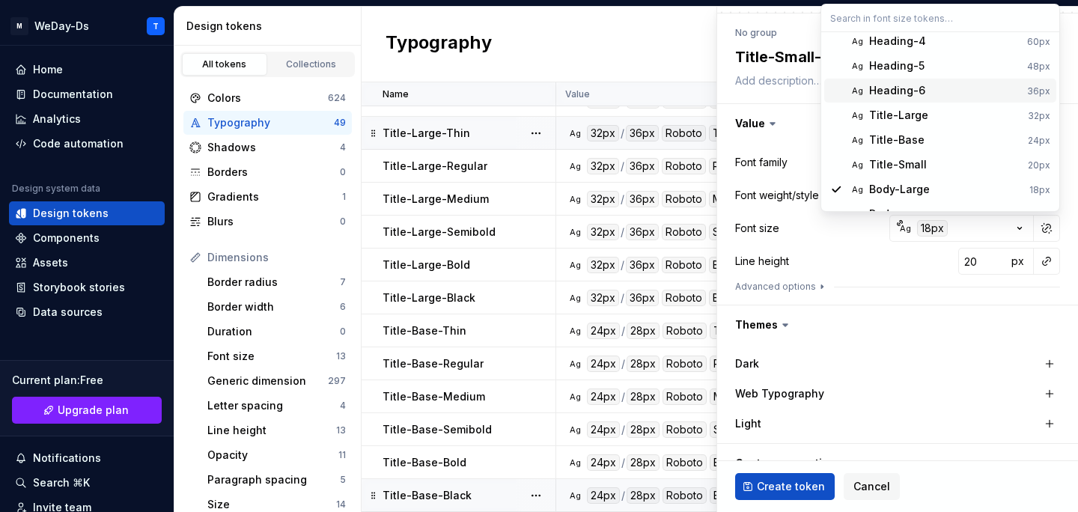
scroll to position [98, 0]
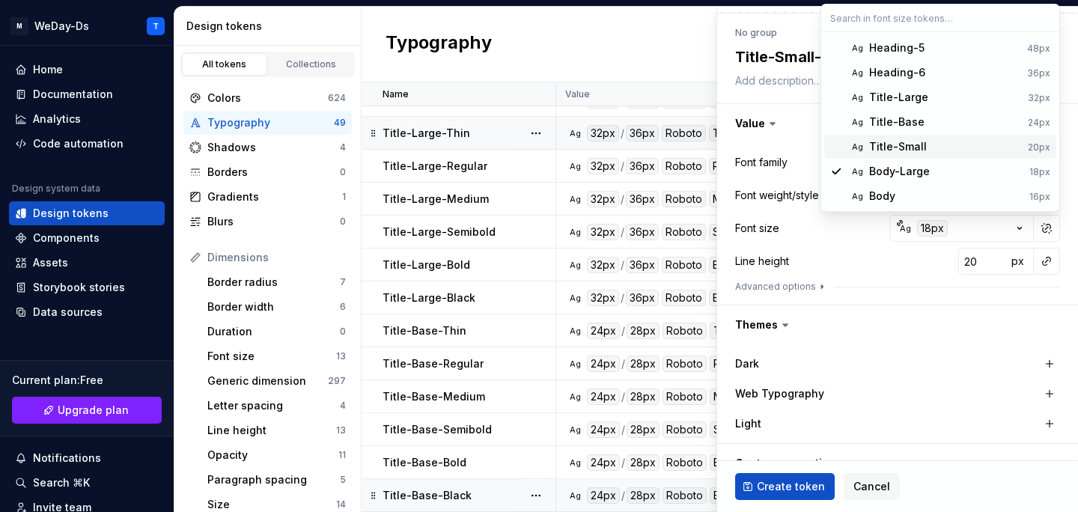
click at [948, 144] on div "Title-Small" at bounding box center [945, 146] width 153 height 15
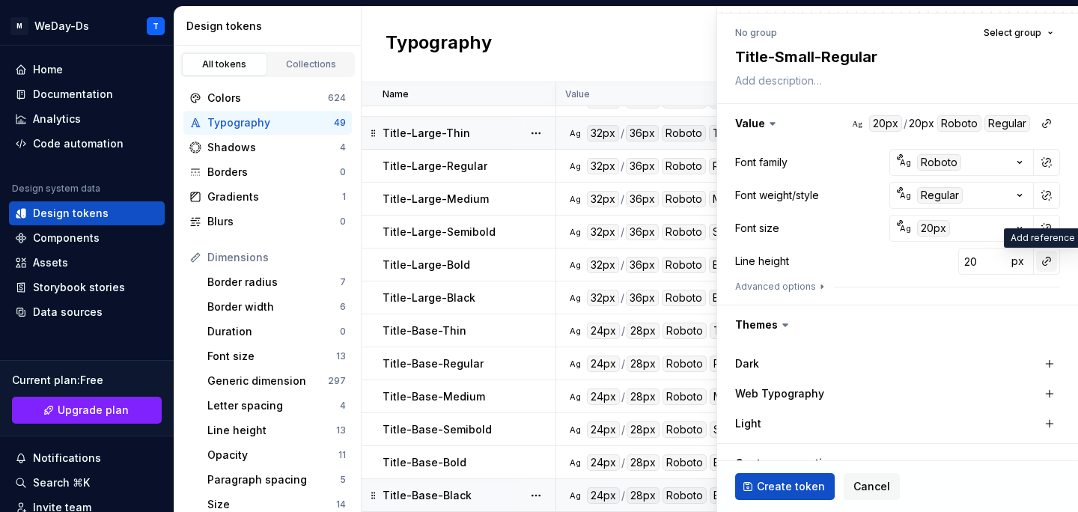
click at [1042, 260] on button "button" at bounding box center [1046, 261] width 21 height 21
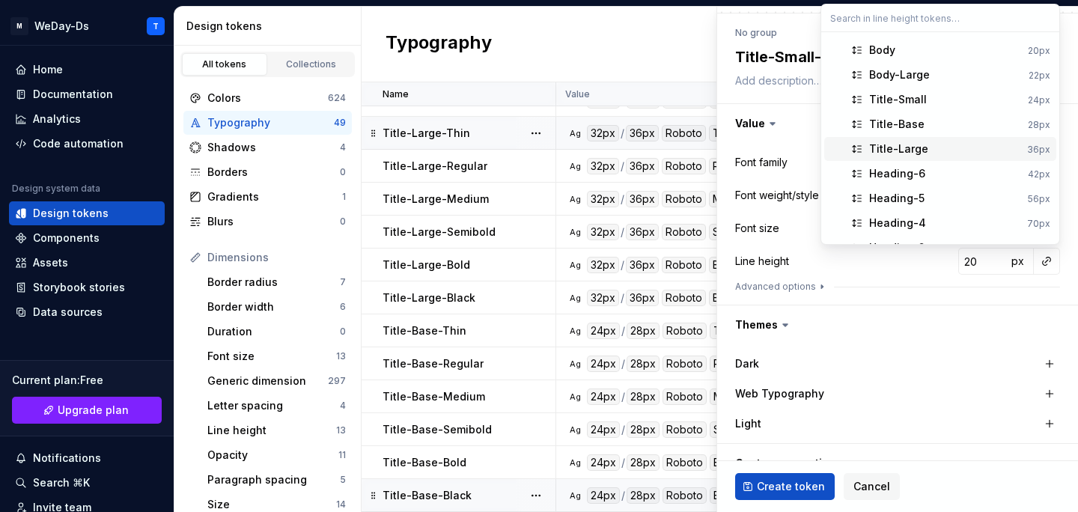
scroll to position [1, 0]
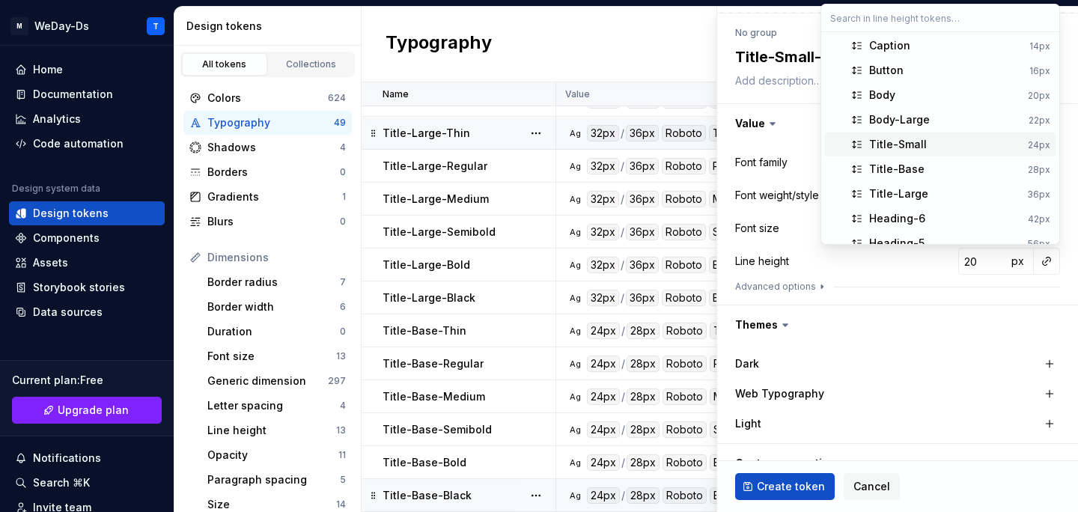
click at [947, 148] on div "Title-Small" at bounding box center [945, 144] width 153 height 15
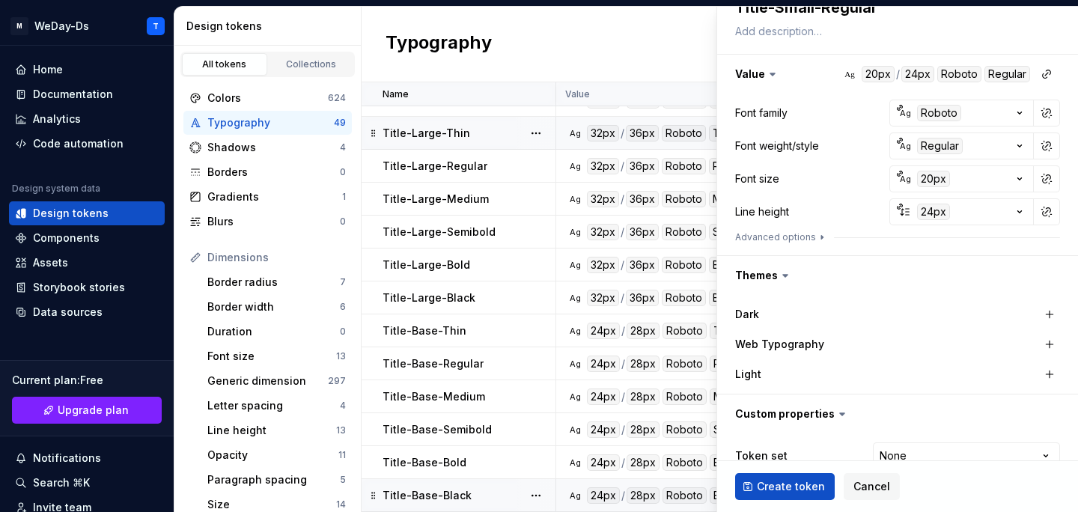
scroll to position [238, 0]
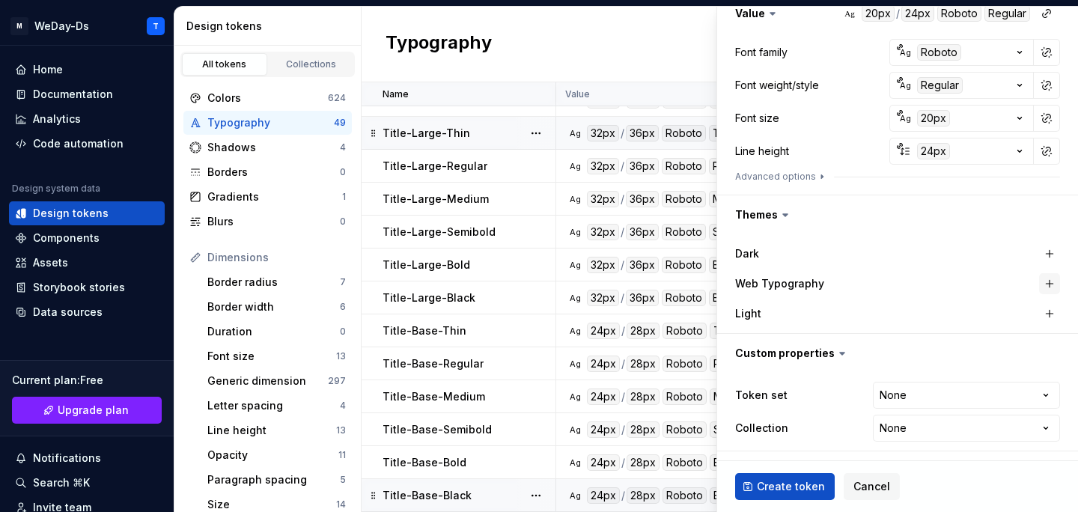
click at [1050, 284] on button "button" at bounding box center [1049, 283] width 21 height 21
type textarea "*"
click at [975, 394] on html "M WeDay-Ds T Home Documentation Analytics Code automation Design system data De…" at bounding box center [539, 256] width 1078 height 512
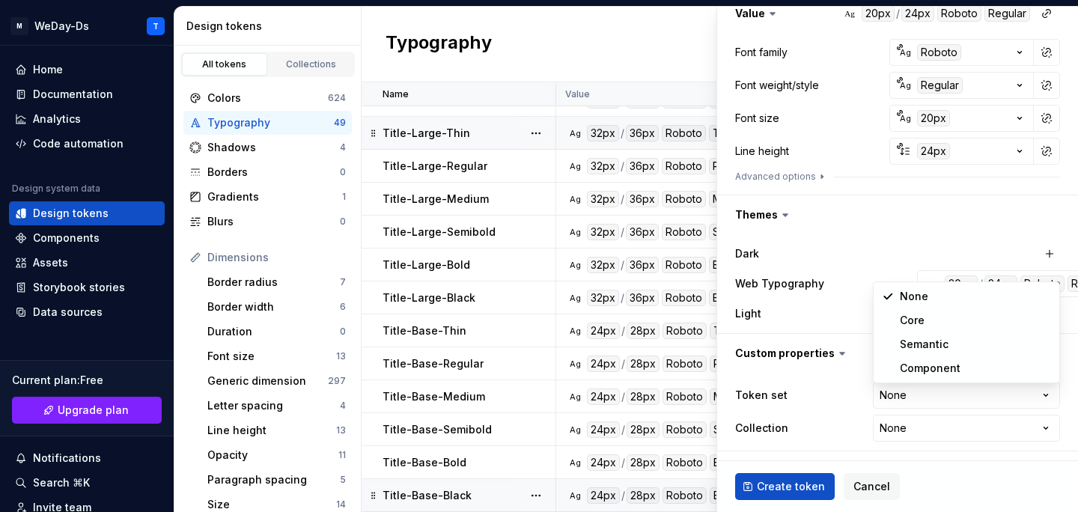
select select "**********"
type textarea "*"
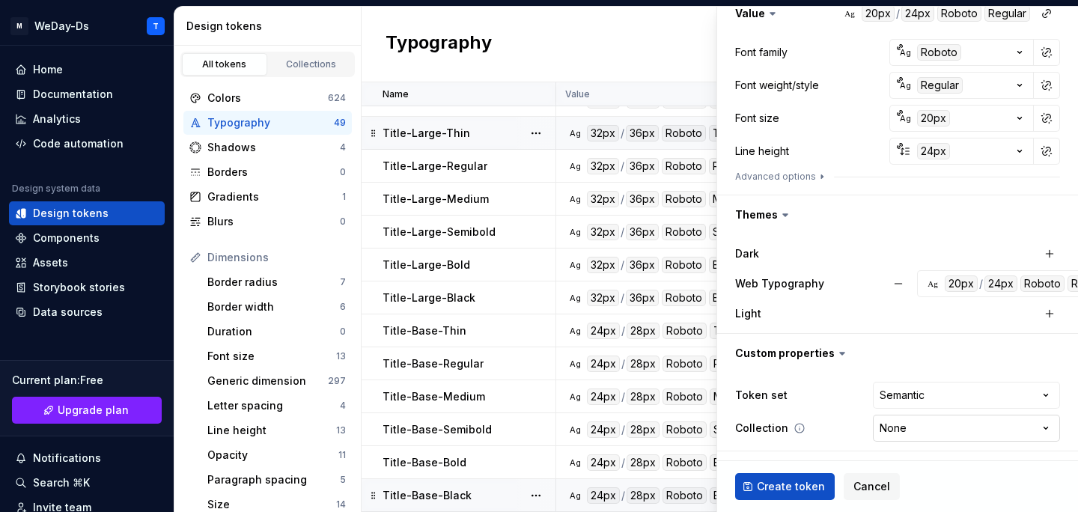
click at [963, 417] on html "M WeDay-Ds T Home Documentation Analytics Code automation Design system data De…" at bounding box center [539, 256] width 1078 height 512
select select "**********"
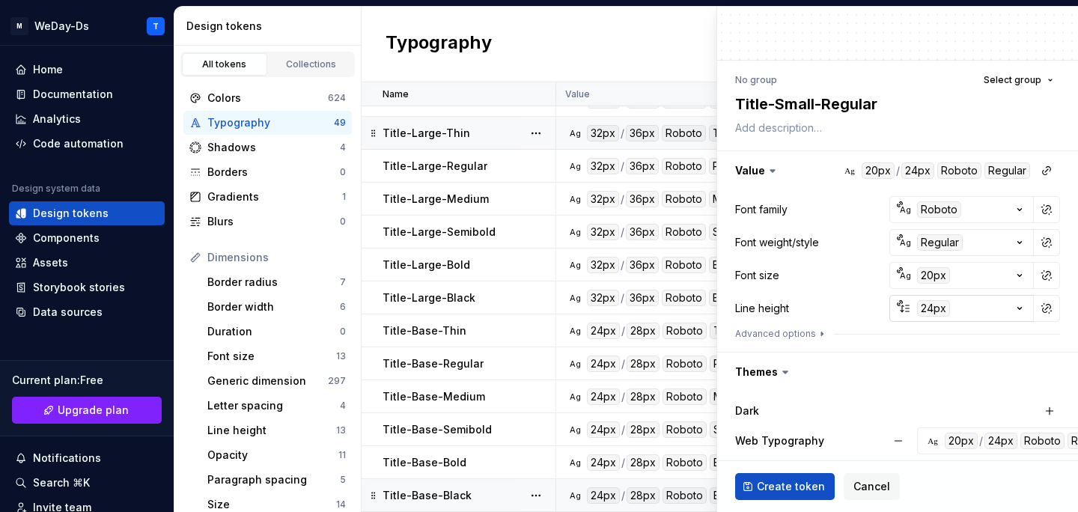
scroll to position [92, 0]
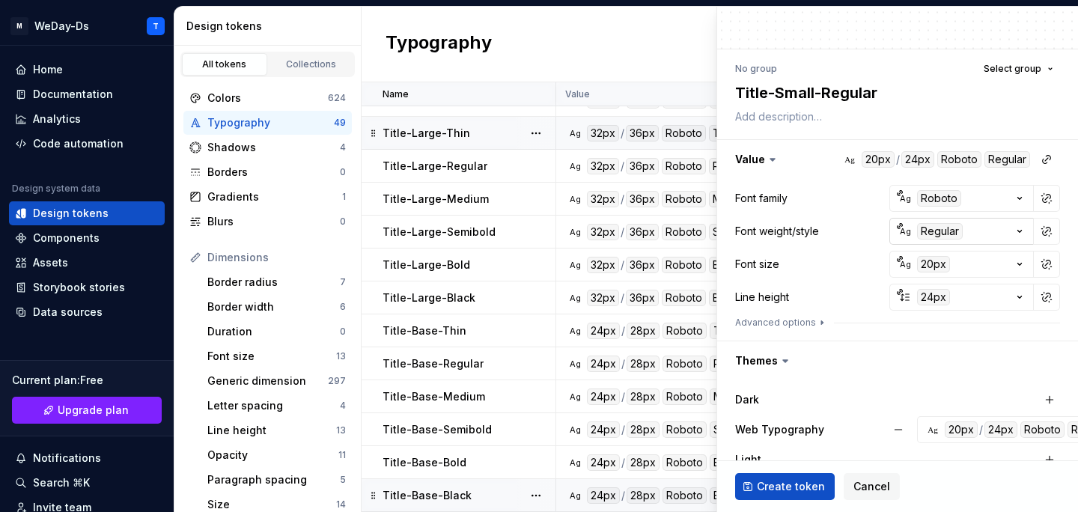
click at [935, 224] on div "Regular" at bounding box center [940, 231] width 46 height 16
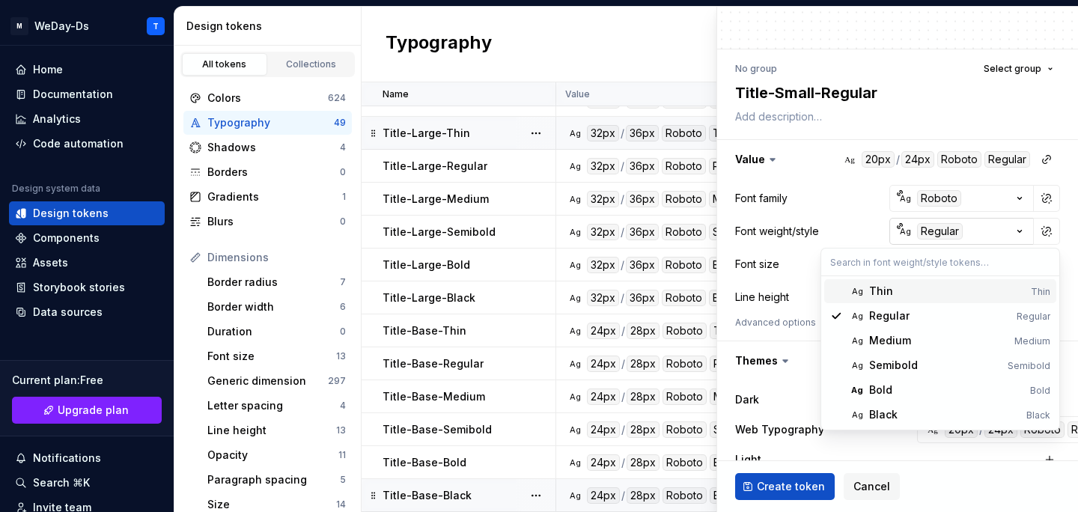
click at [935, 224] on html "M WeDay-Ds T Home Documentation Analytics Code automation Design system data De…" at bounding box center [539, 256] width 1078 height 512
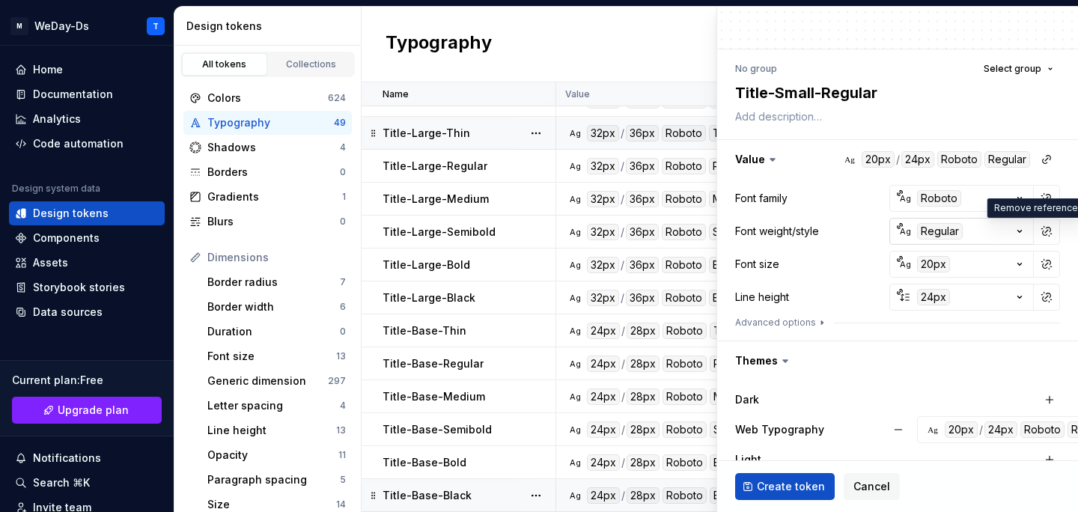
click at [935, 224] on div "Regular" at bounding box center [940, 231] width 46 height 16
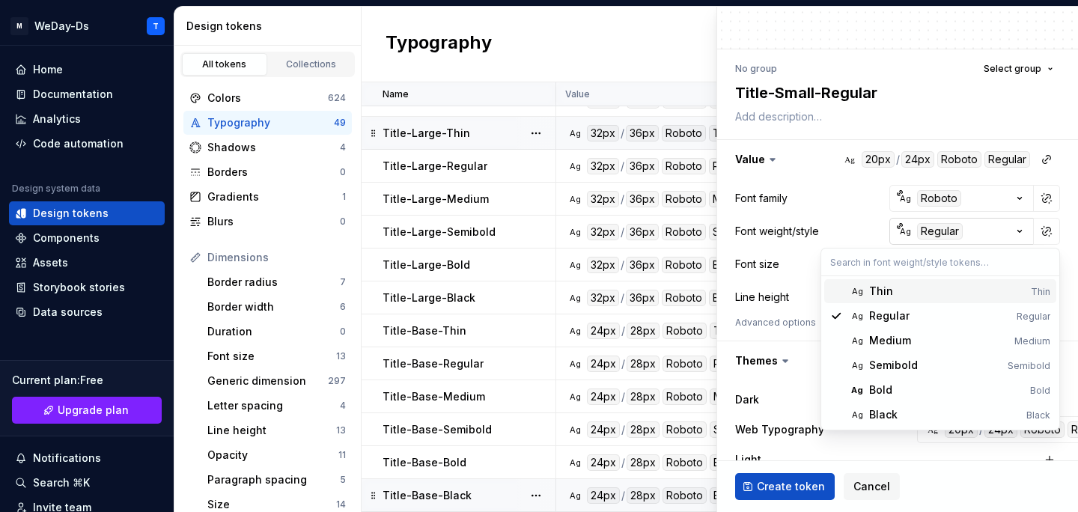
click at [935, 224] on html "M WeDay-Ds T Home Documentation Analytics Code automation Design system data De…" at bounding box center [539, 256] width 1078 height 512
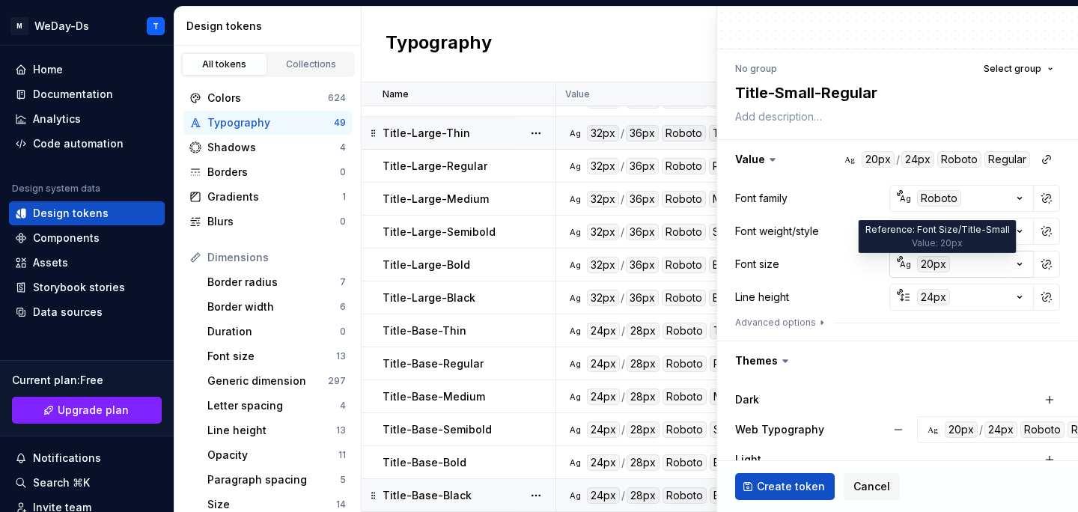
click at [927, 263] on div "20px" at bounding box center [933, 264] width 33 height 16
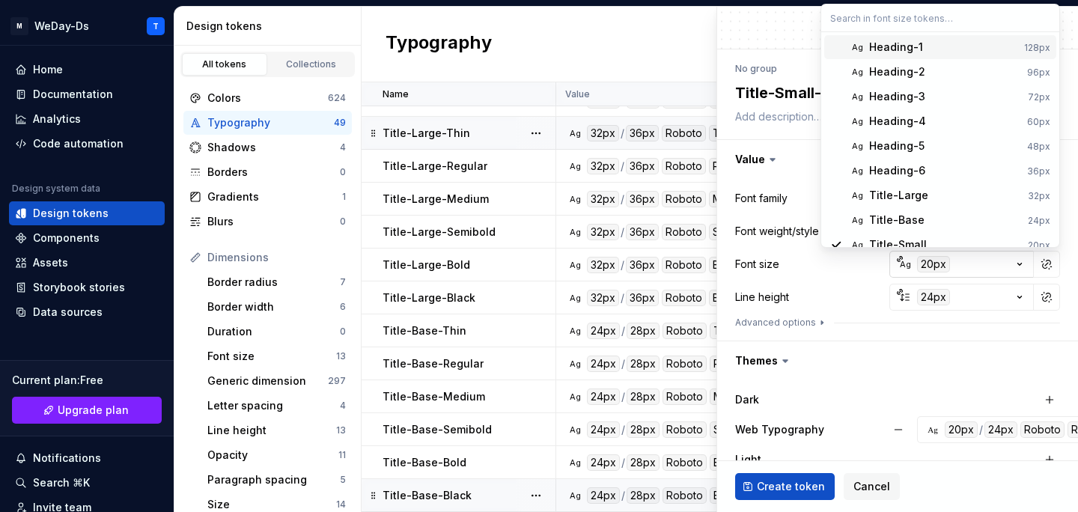
click at [927, 263] on html "M WeDay-Ds T Home Documentation Analytics Code automation Design system data De…" at bounding box center [539, 256] width 1078 height 512
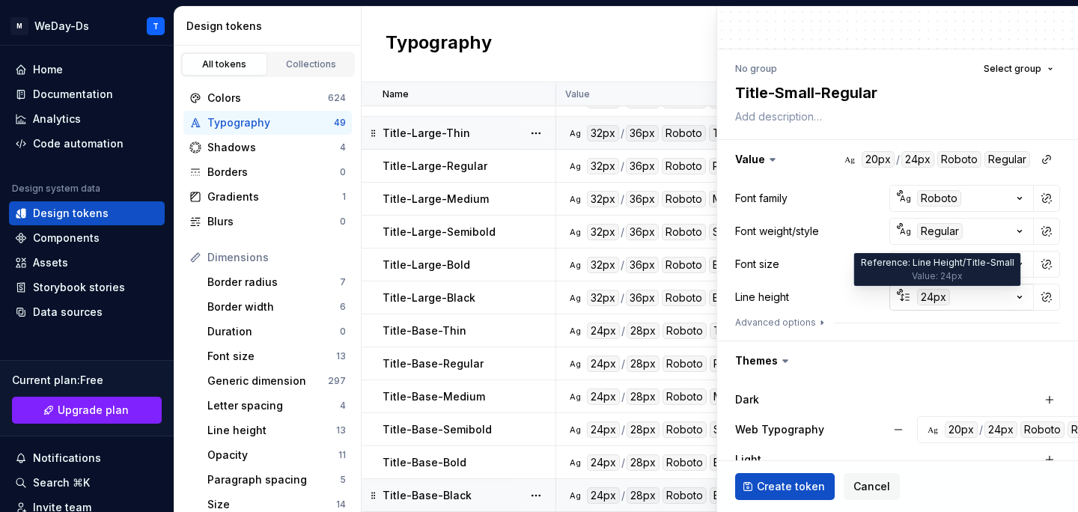
click at [927, 296] on div "24px" at bounding box center [933, 297] width 33 height 16
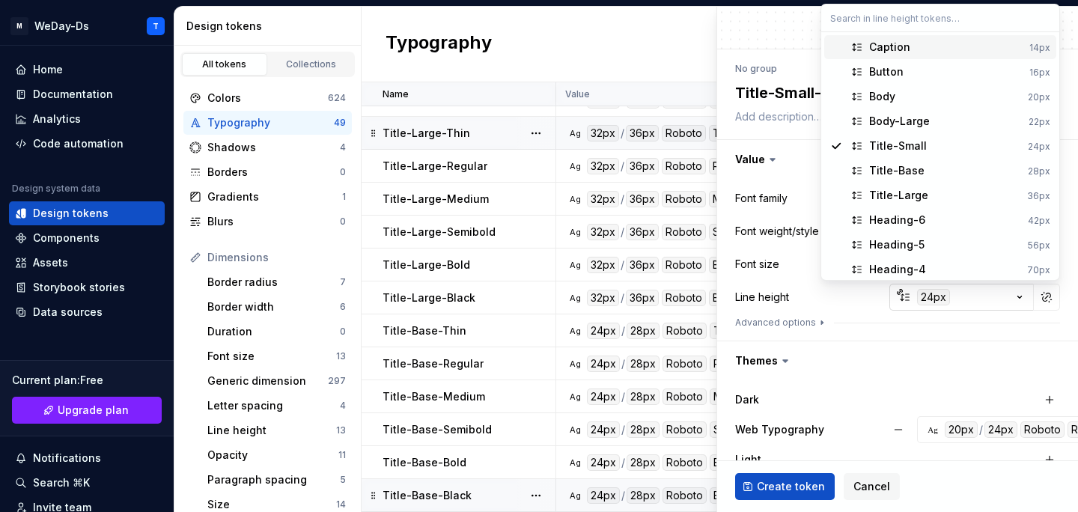
click at [927, 296] on html "M WeDay-Ds T Home Documentation Analytics Code automation Design system data De…" at bounding box center [539, 256] width 1078 height 512
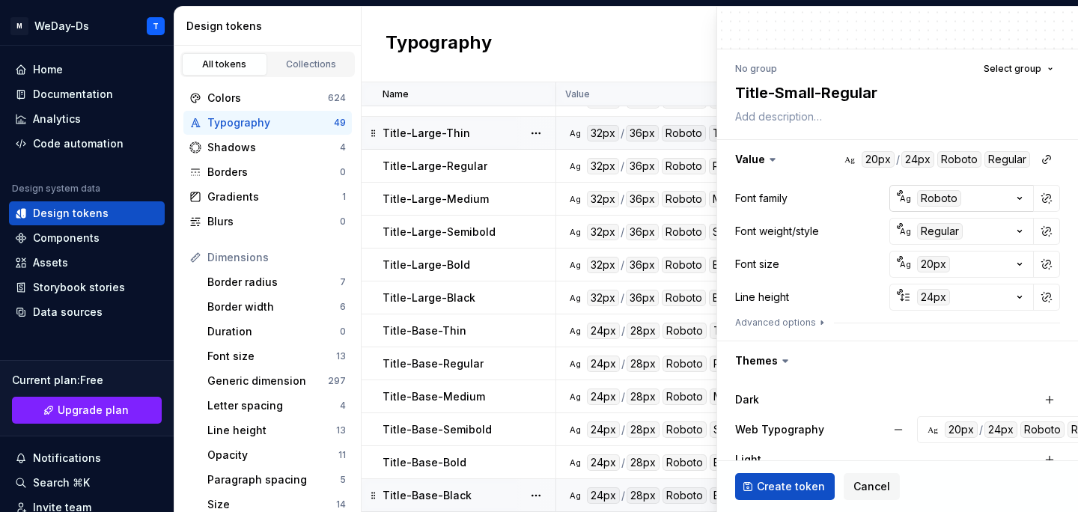
click at [930, 197] on div "Roboto" at bounding box center [939, 198] width 44 height 16
click at [930, 197] on html "M WeDay-Ds T Home Documentation Analytics Code automation Design system data De…" at bounding box center [539, 256] width 1078 height 512
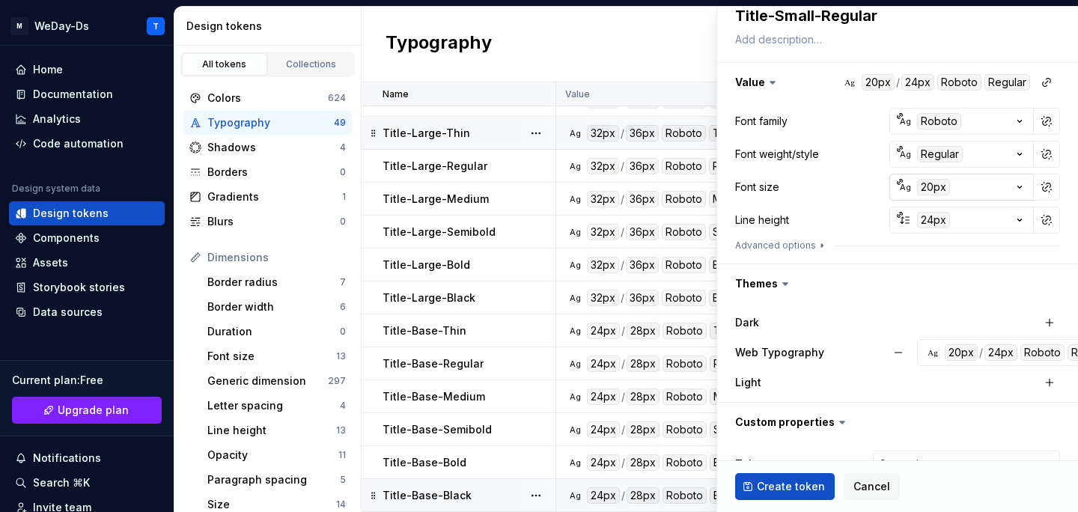
scroll to position [238, 0]
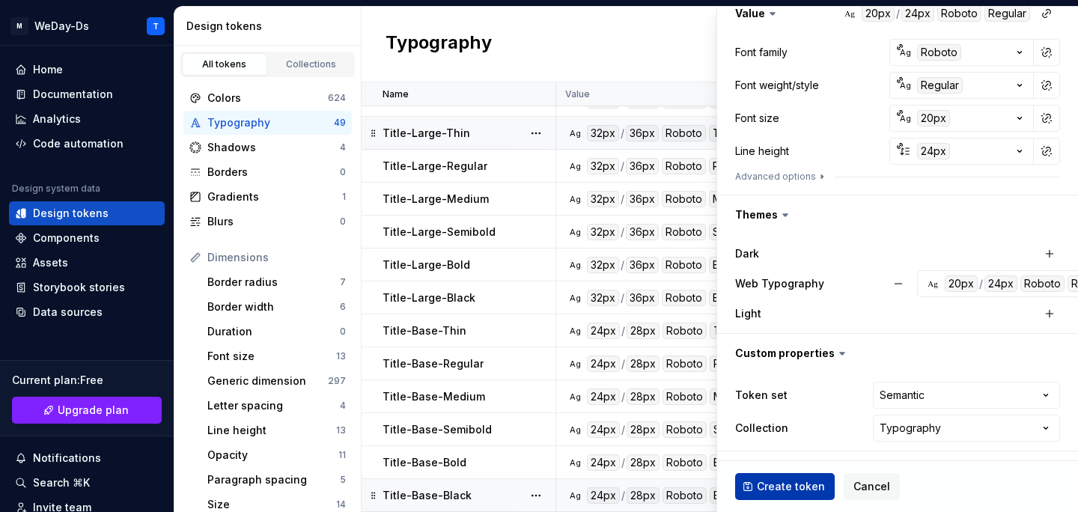
click at [791, 478] on button "Create token" at bounding box center [785, 486] width 100 height 27
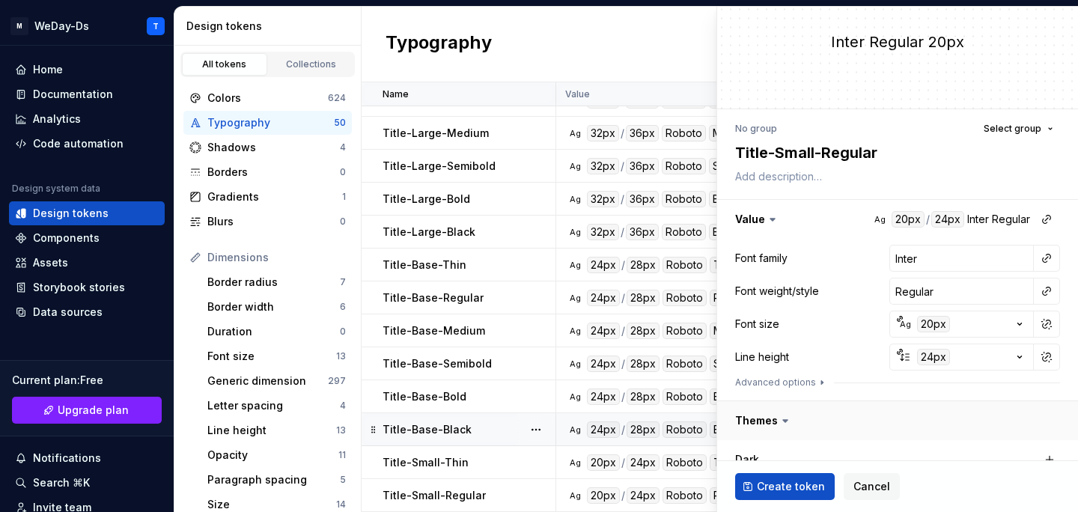
scroll to position [0, 0]
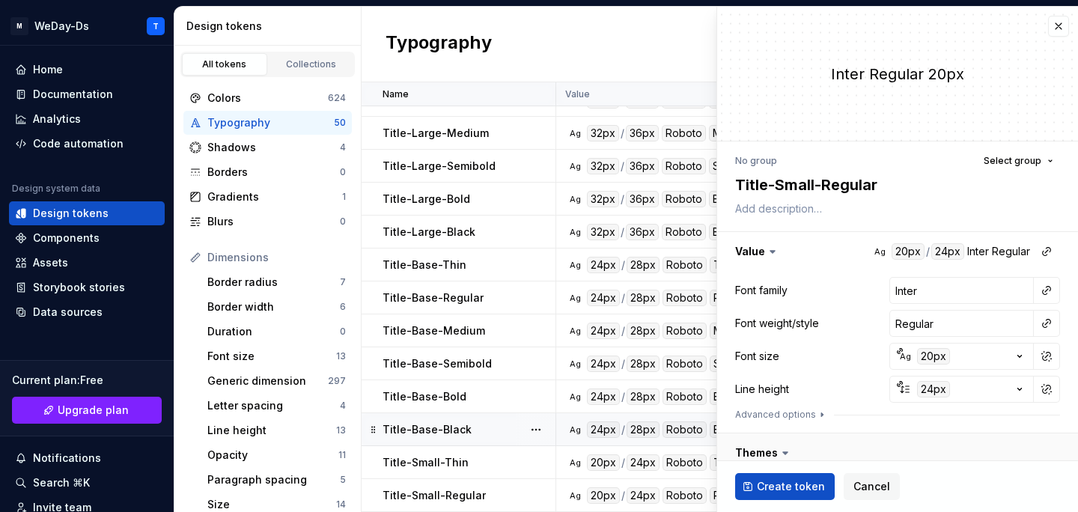
type textarea "*"
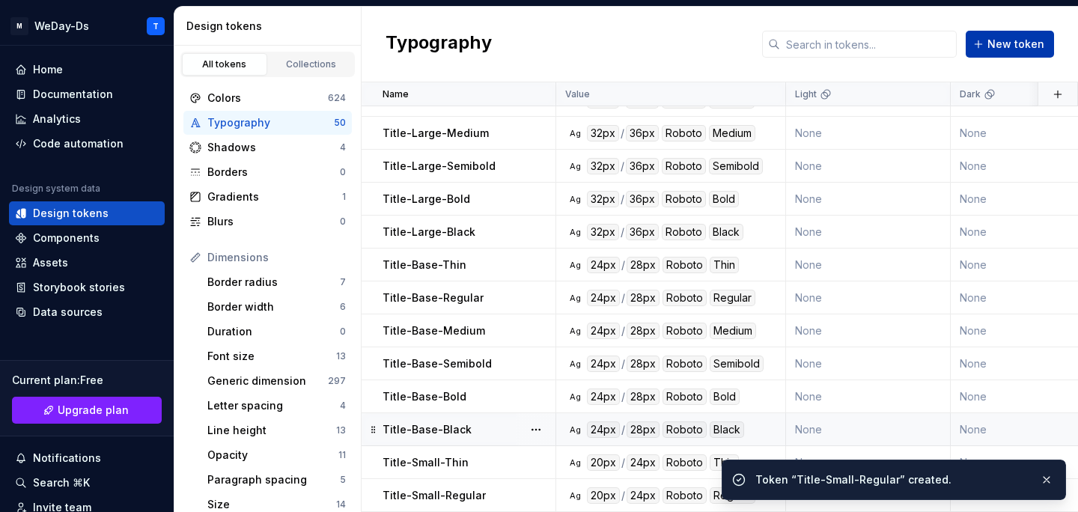
click at [1010, 49] on span "New token" at bounding box center [1015, 44] width 57 height 15
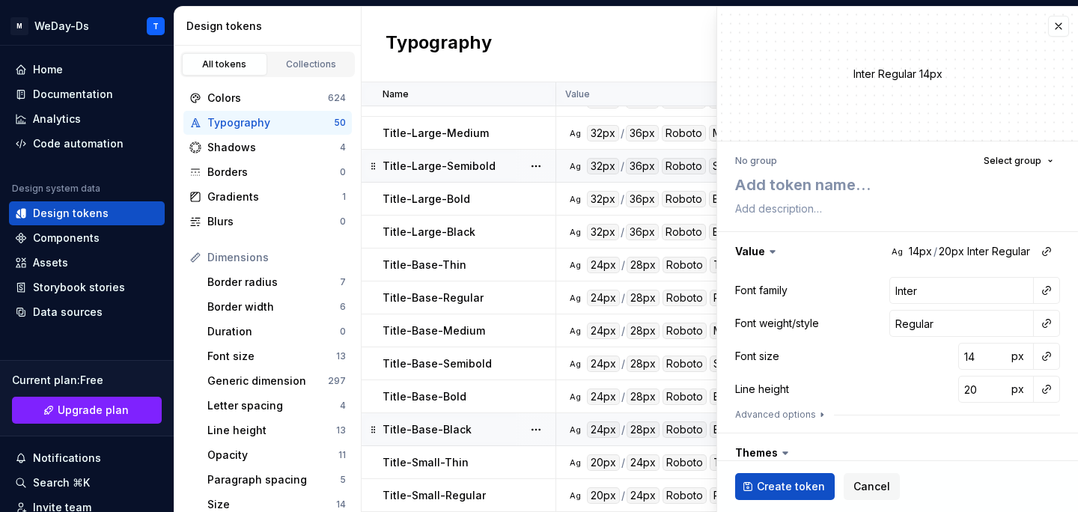
type textarea "*"
type textarea "Title-Small-Thin"
click at [839, 193] on textarea "Title-Small-Thin" at bounding box center [894, 184] width 325 height 27
type textarea "*"
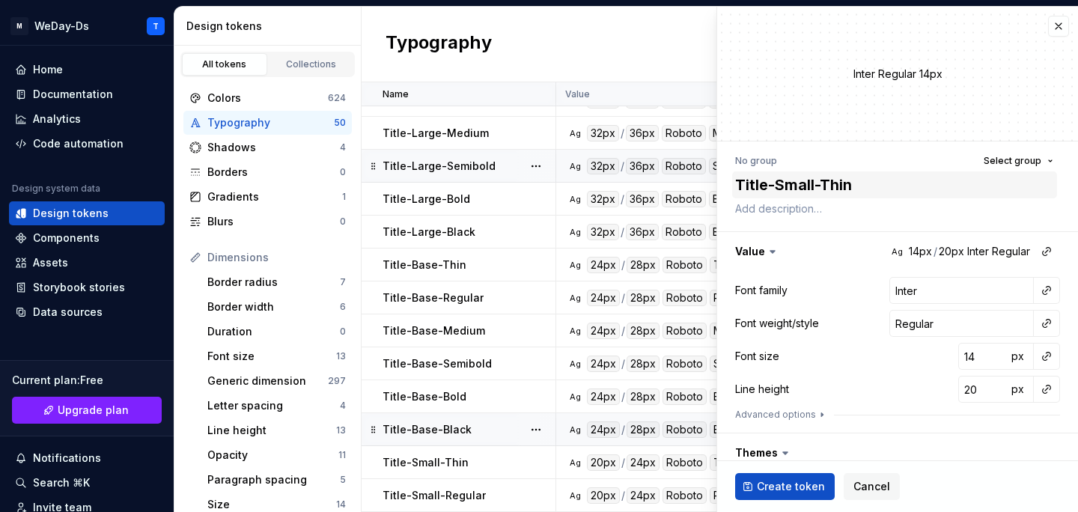
type textarea "Title-Small-M"
type textarea "*"
type textarea "Title-Small-Me"
type textarea "*"
type textarea "Title-Small-Med"
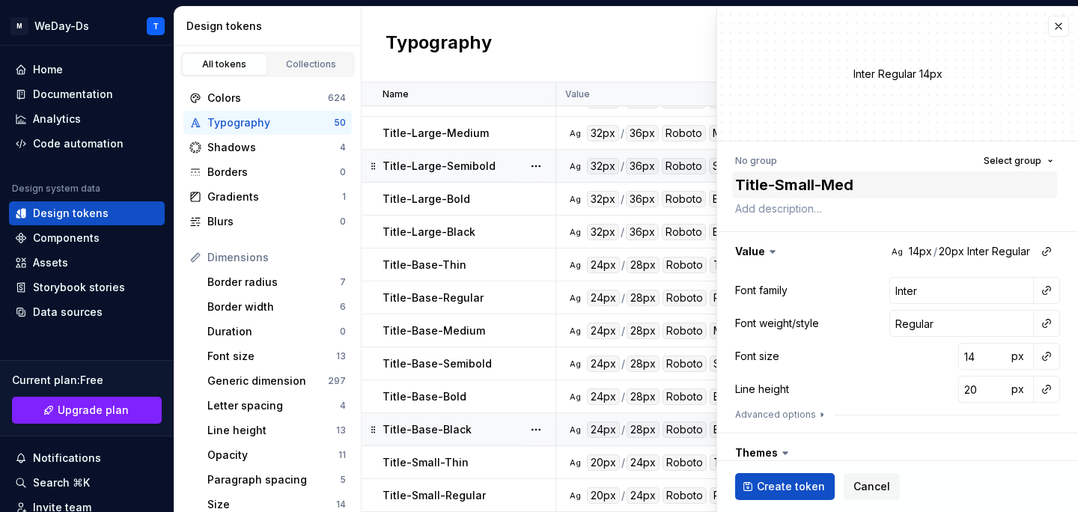
type textarea "*"
type textarea "Title-Small-Medi"
type textarea "*"
type textarea "Title-Small-Mediu"
type textarea "*"
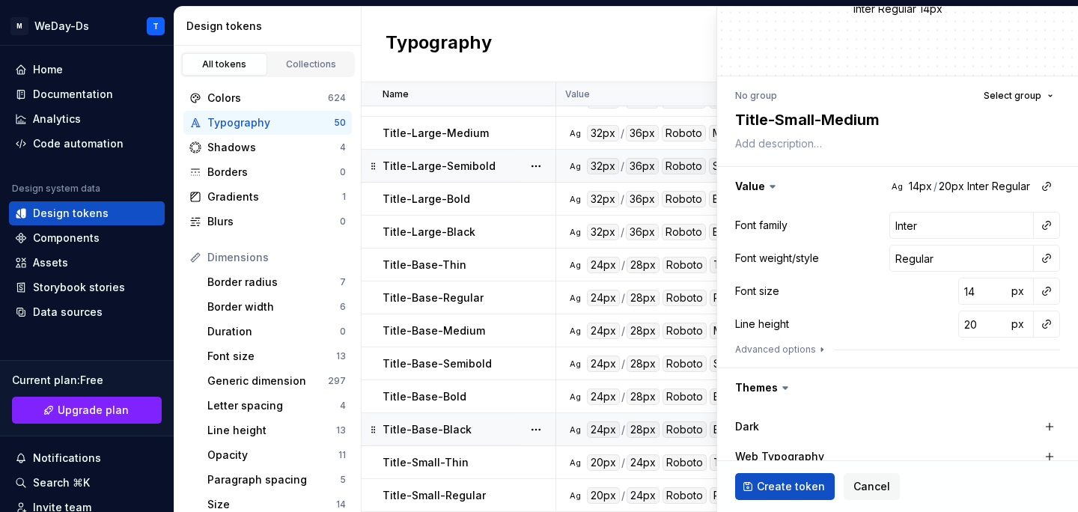
scroll to position [82, 0]
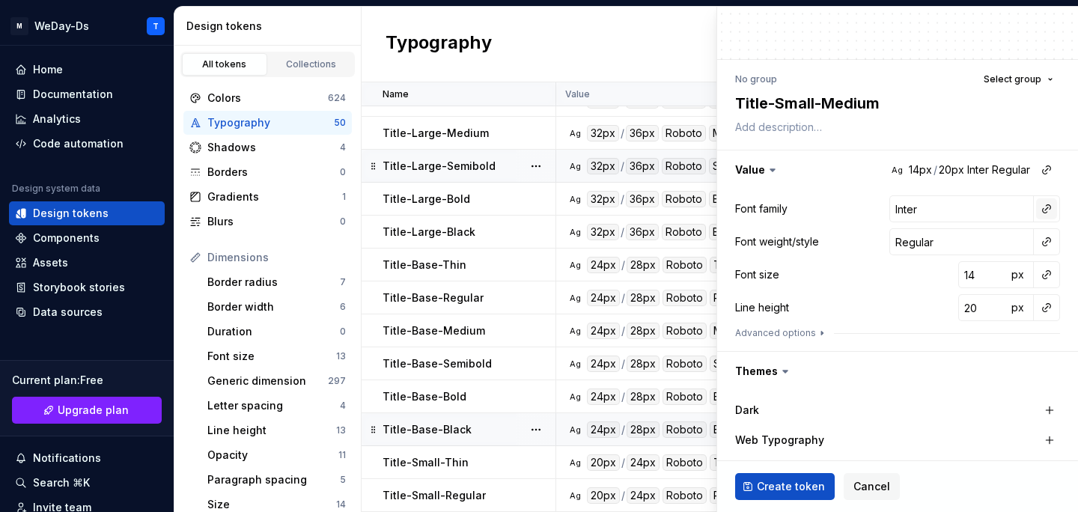
type textarea "Title-Small-Medium"
click at [1048, 219] on button "button" at bounding box center [1046, 208] width 21 height 21
click at [944, 248] on div "Font family" at bounding box center [940, 240] width 142 height 15
click at [1047, 247] on button "button" at bounding box center [1046, 241] width 21 height 21
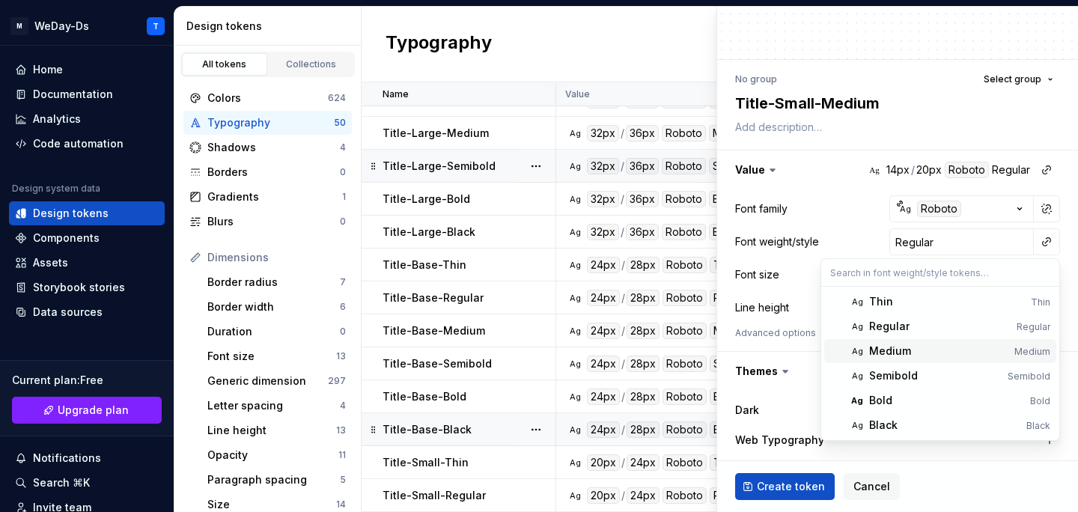
click at [888, 345] on div "Medium" at bounding box center [890, 350] width 42 height 15
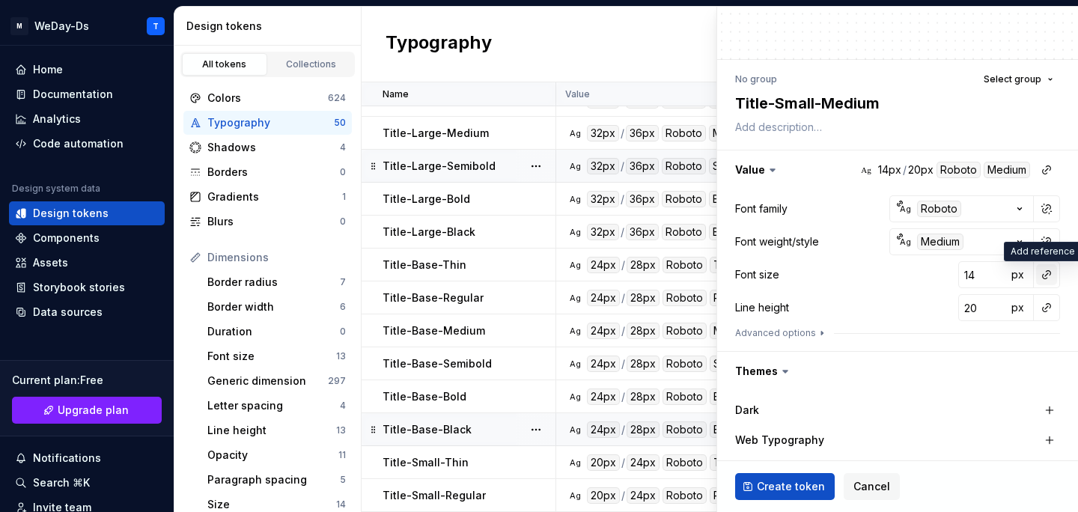
click at [1040, 270] on button "button" at bounding box center [1046, 274] width 21 height 21
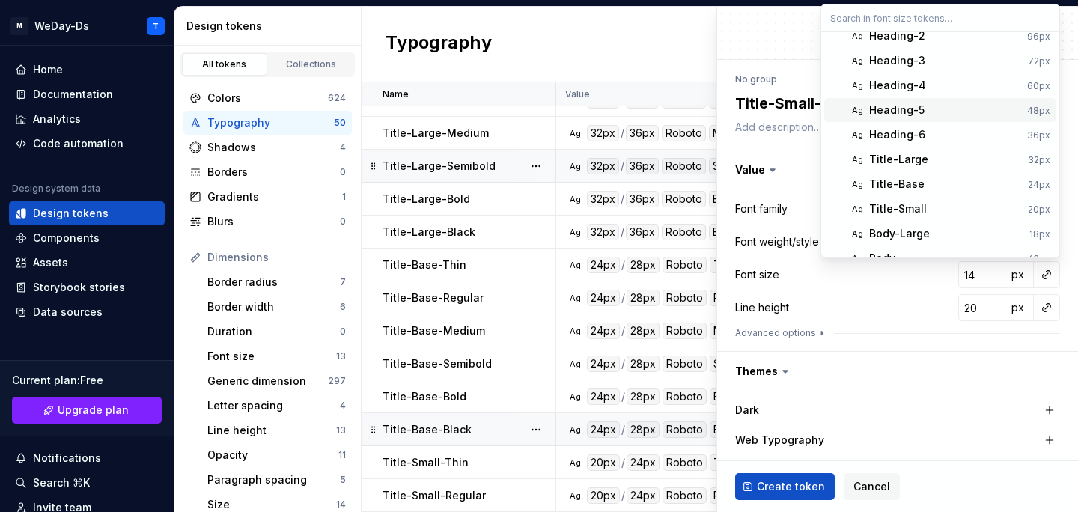
scroll to position [39, 0]
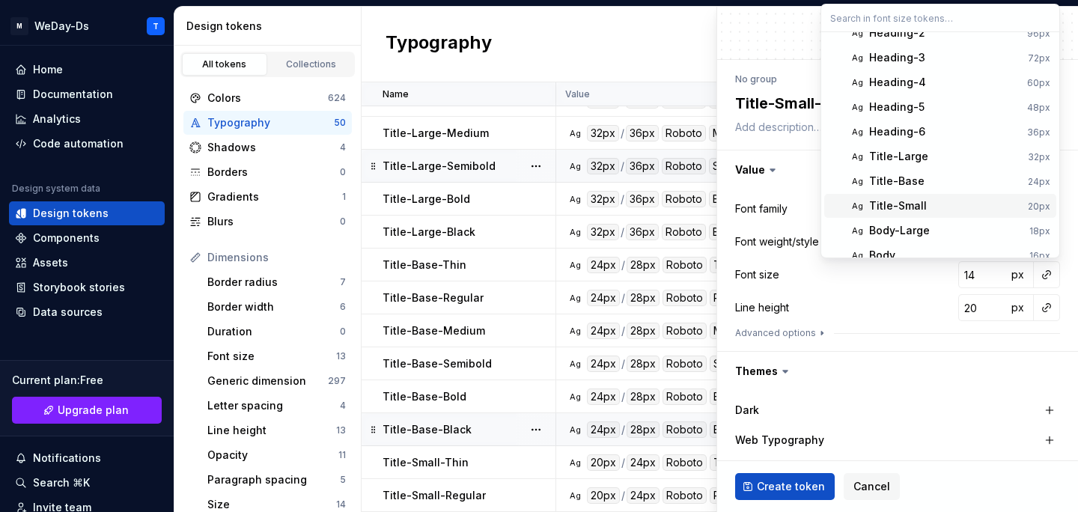
click at [929, 201] on div "Title-Small" at bounding box center [945, 205] width 153 height 15
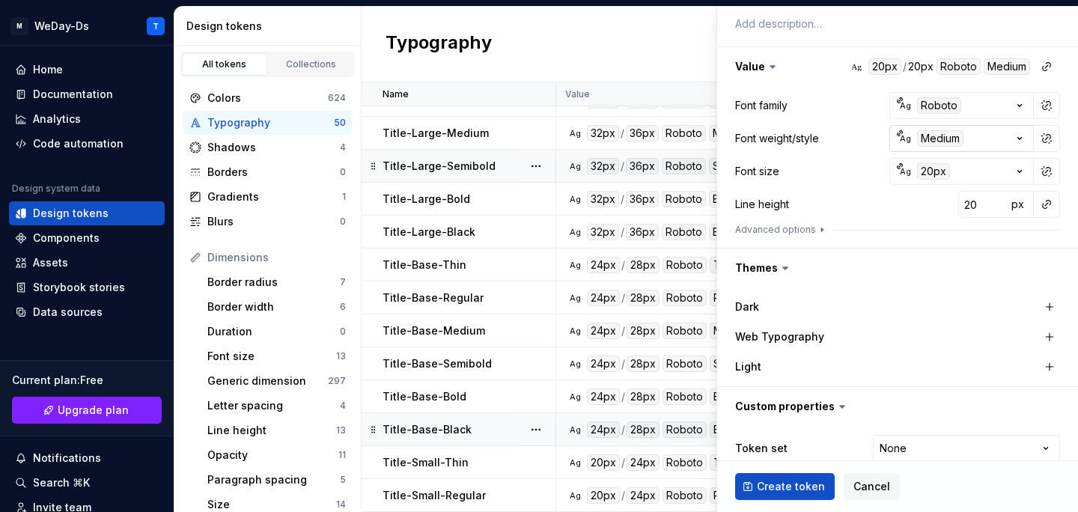
scroll to position [233, 0]
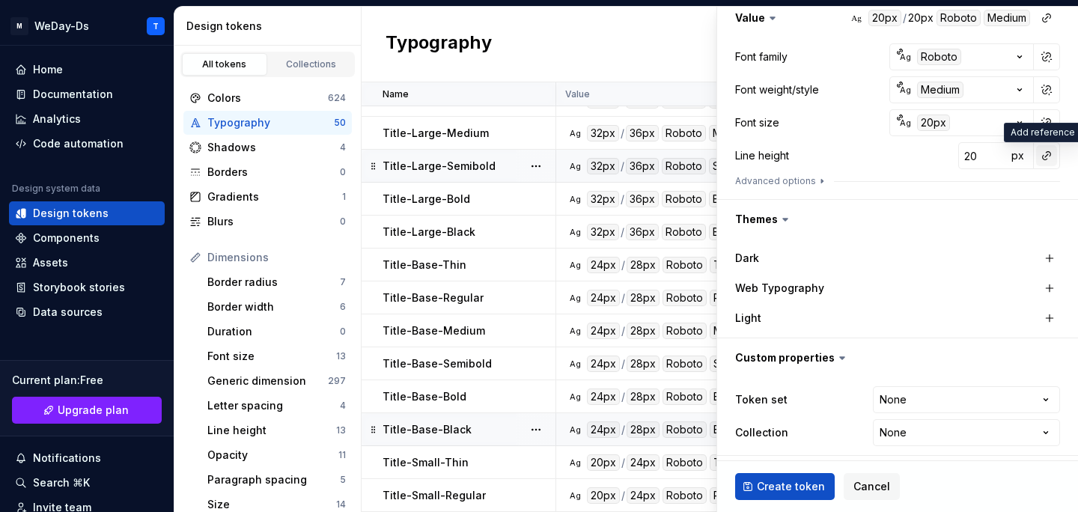
click at [1048, 152] on button "button" at bounding box center [1046, 155] width 21 height 21
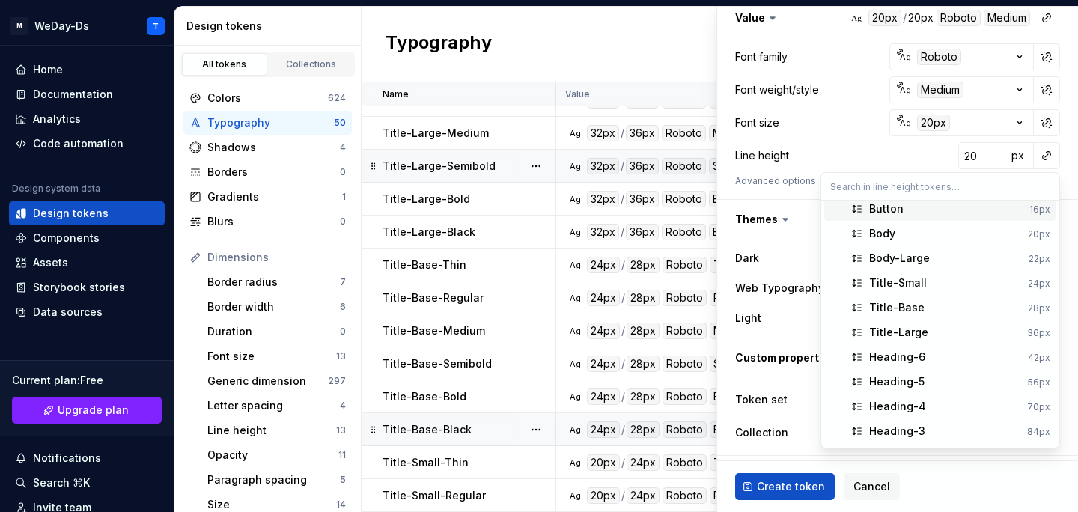
scroll to position [36, 0]
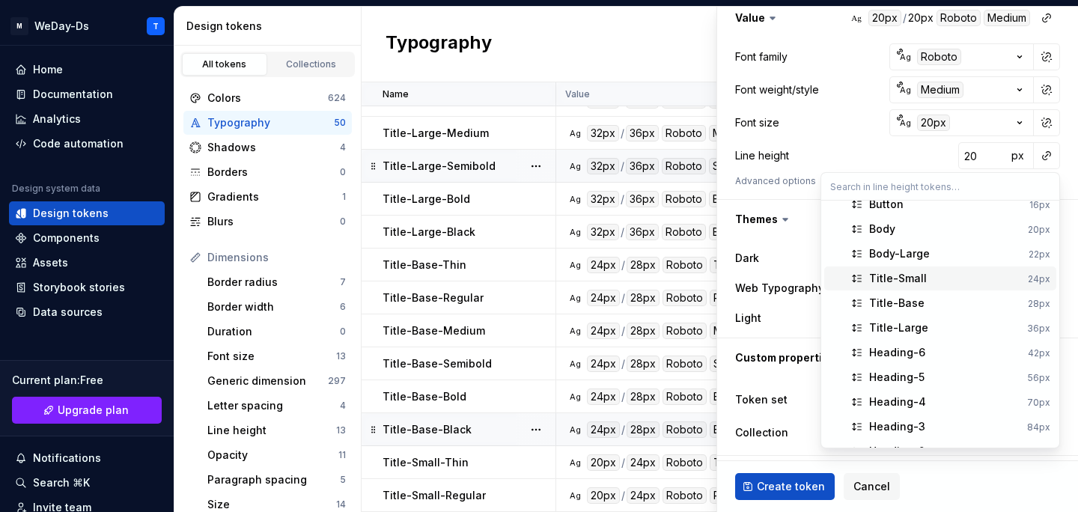
click at [916, 275] on div "Title-Small" at bounding box center [898, 278] width 58 height 15
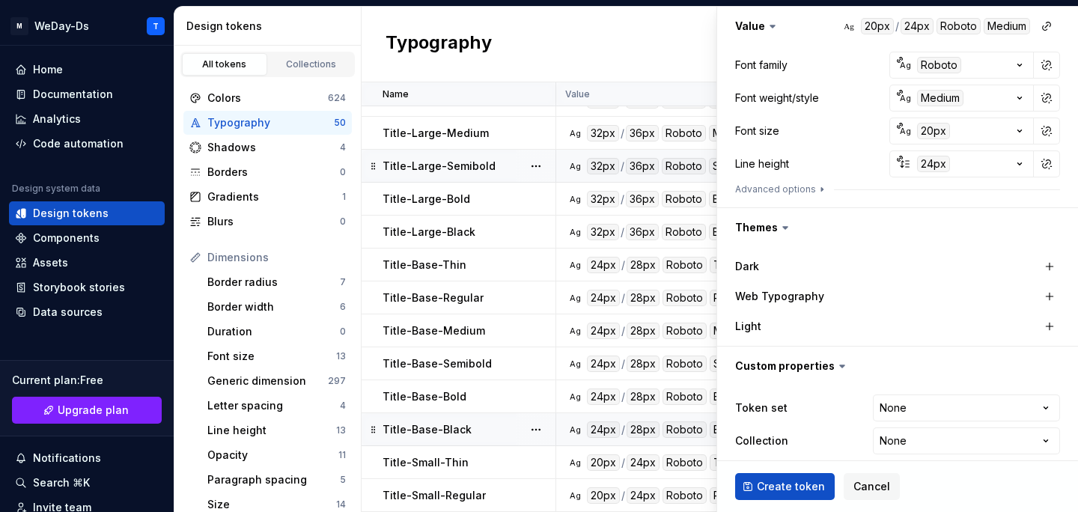
scroll to position [238, 0]
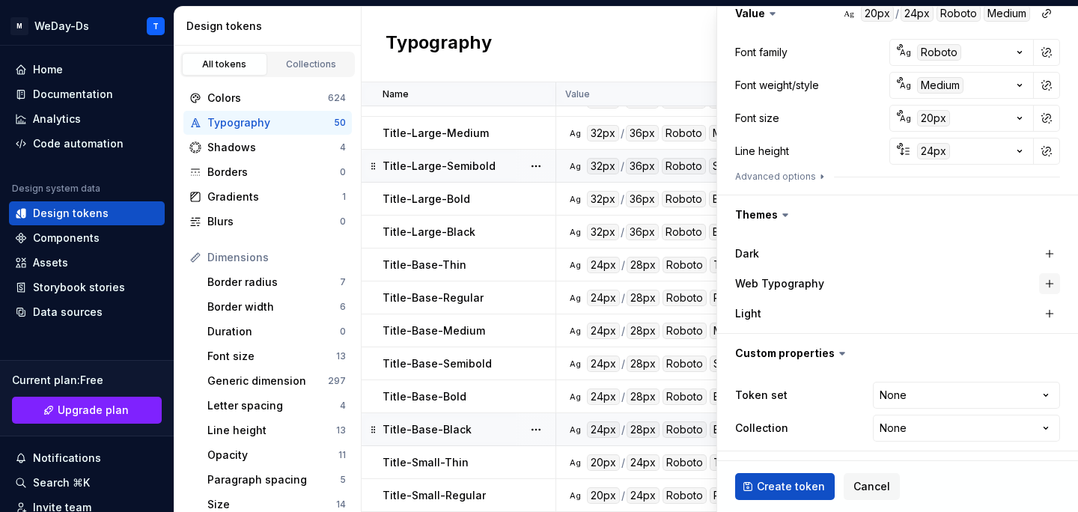
click at [1051, 282] on button "button" at bounding box center [1049, 283] width 21 height 21
type textarea "*"
click at [978, 398] on html "M WeDay-Ds T Home Documentation Analytics Code automation Design system data De…" at bounding box center [539, 256] width 1078 height 512
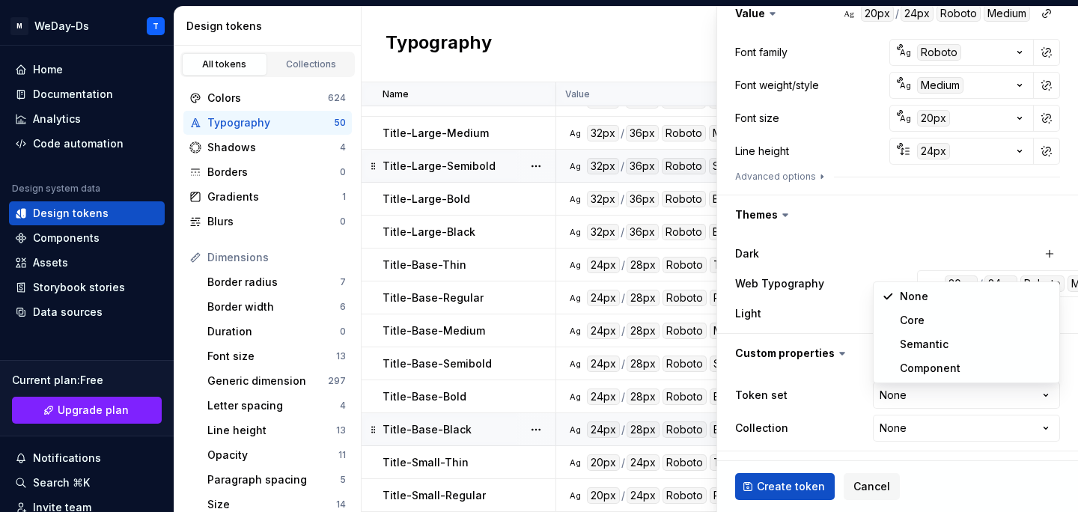
select select "**********"
type textarea "*"
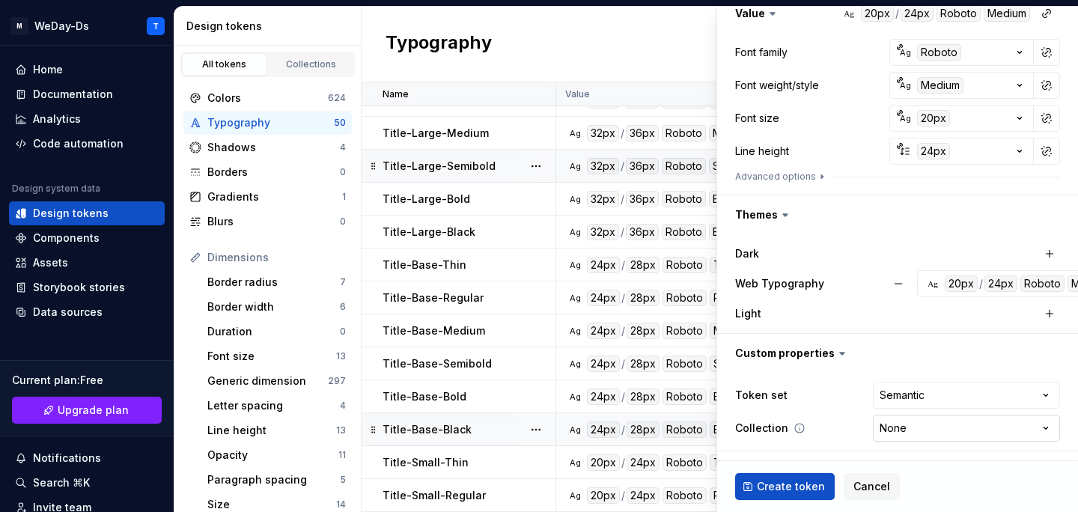
click at [929, 421] on html "M WeDay-Ds T Home Documentation Analytics Code automation Design system data De…" at bounding box center [539, 256] width 1078 height 512
select select "**********"
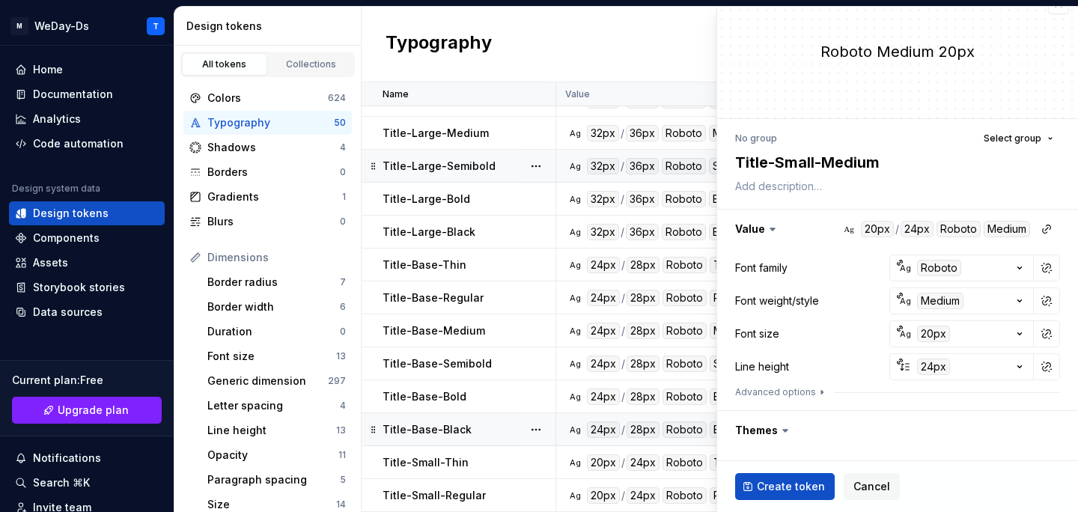
scroll to position [0, 0]
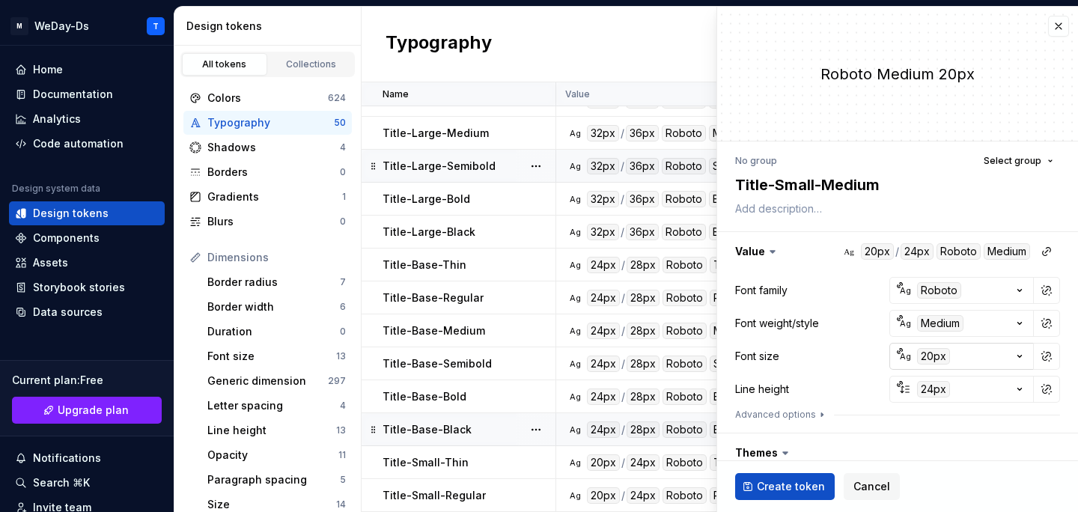
click at [933, 358] on div "20px" at bounding box center [933, 356] width 33 height 16
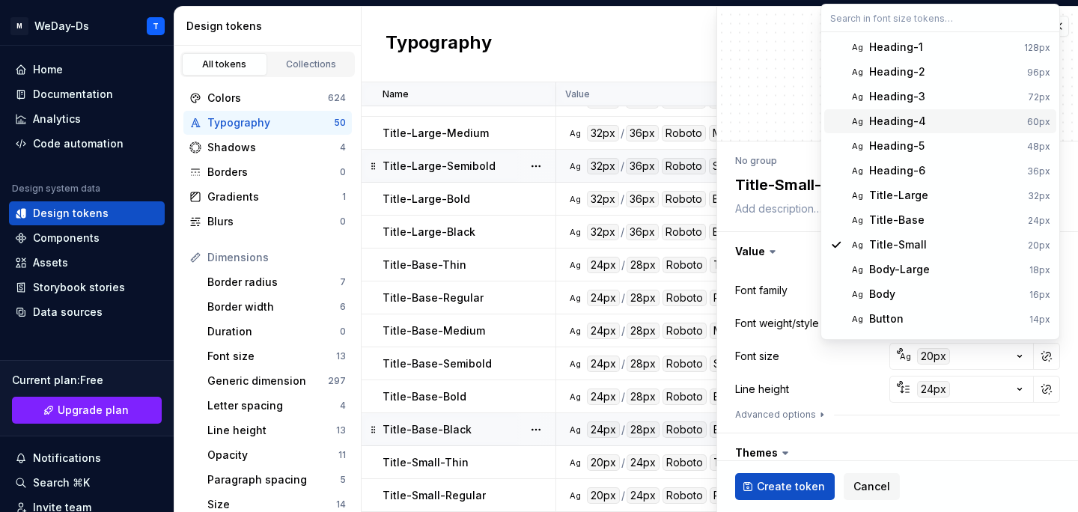
click at [782, 111] on html "M WeDay-Ds T Home Documentation Analytics Code automation Design system data De…" at bounding box center [539, 256] width 1078 height 512
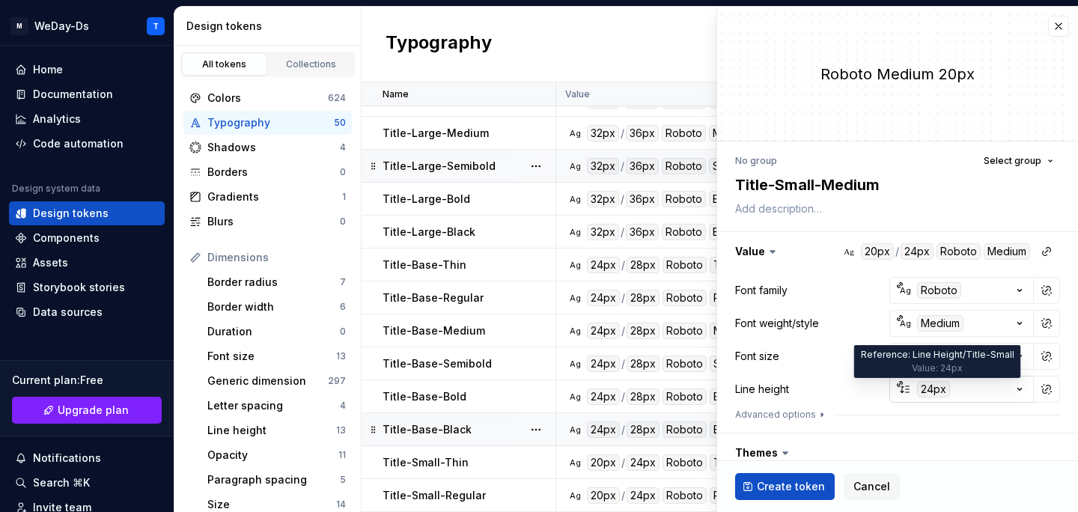
click at [931, 390] on div "24px" at bounding box center [933, 389] width 33 height 16
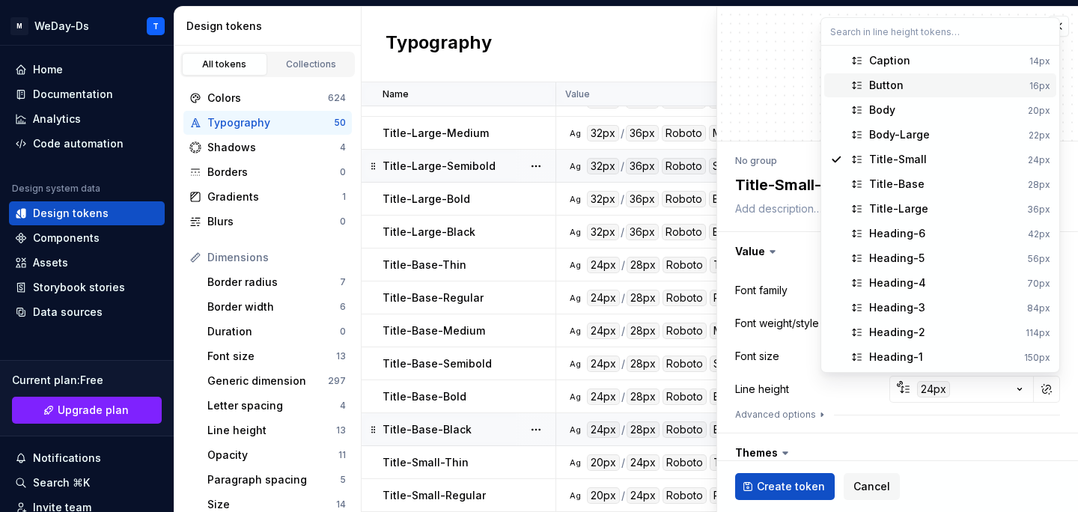
click at [795, 79] on html "M WeDay-Ds T Home Documentation Analytics Code automation Design system data De…" at bounding box center [539, 256] width 1078 height 512
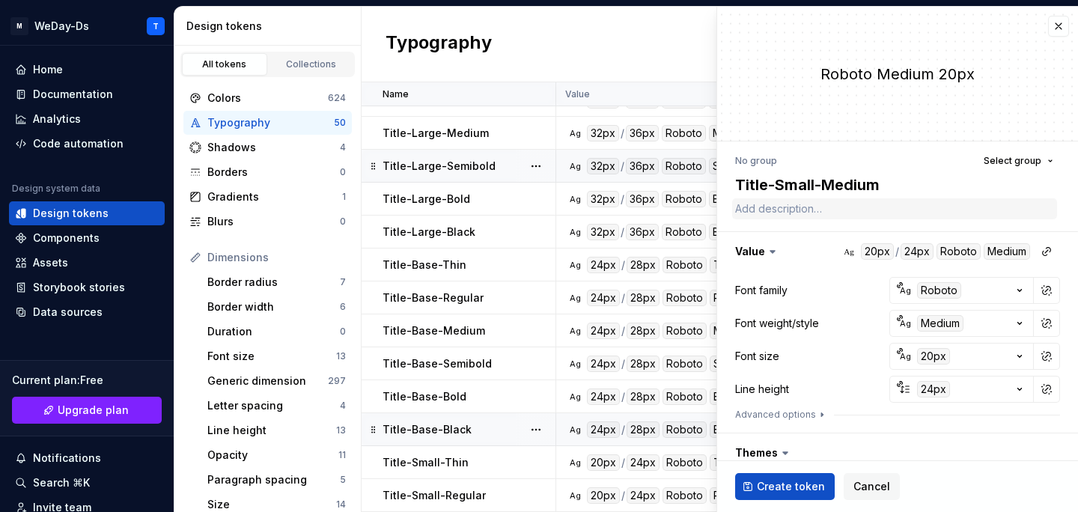
scroll to position [238, 0]
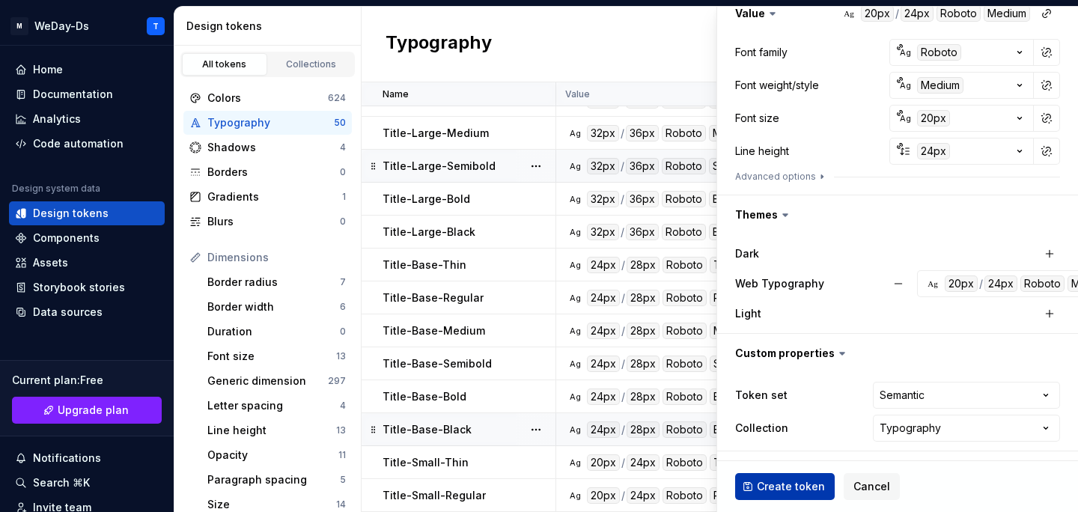
click at [792, 483] on span "Create token" at bounding box center [791, 486] width 68 height 15
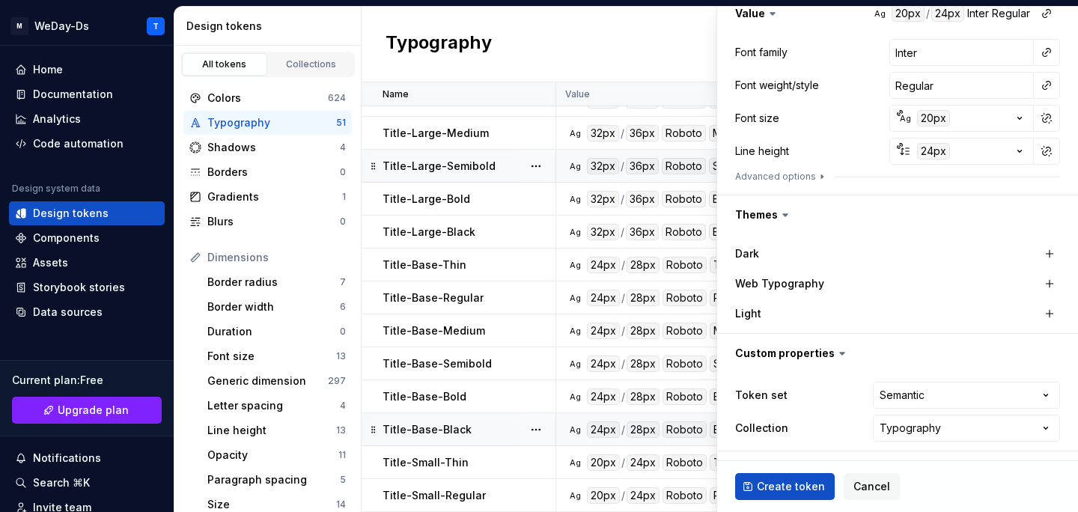
scroll to position [1274, 0]
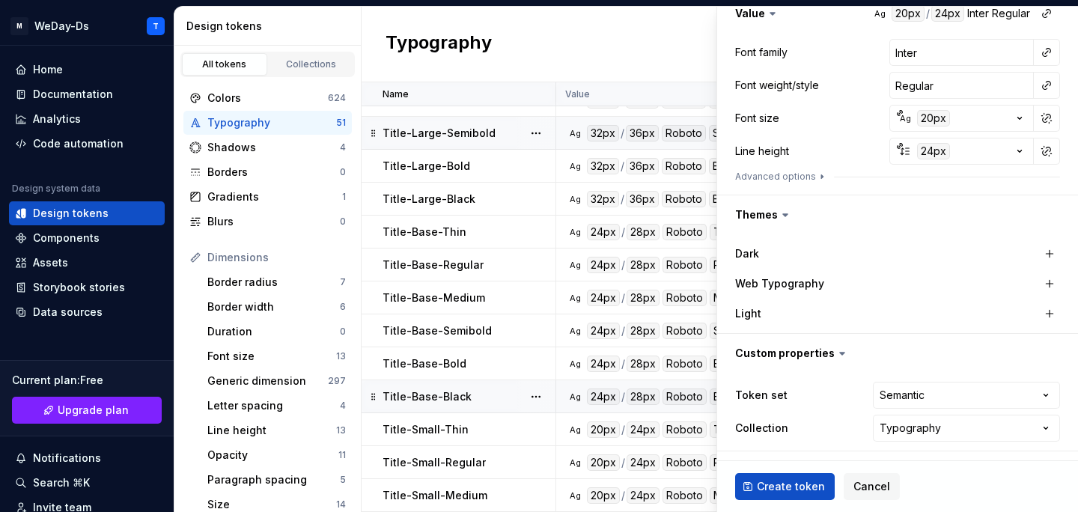
type textarea "*"
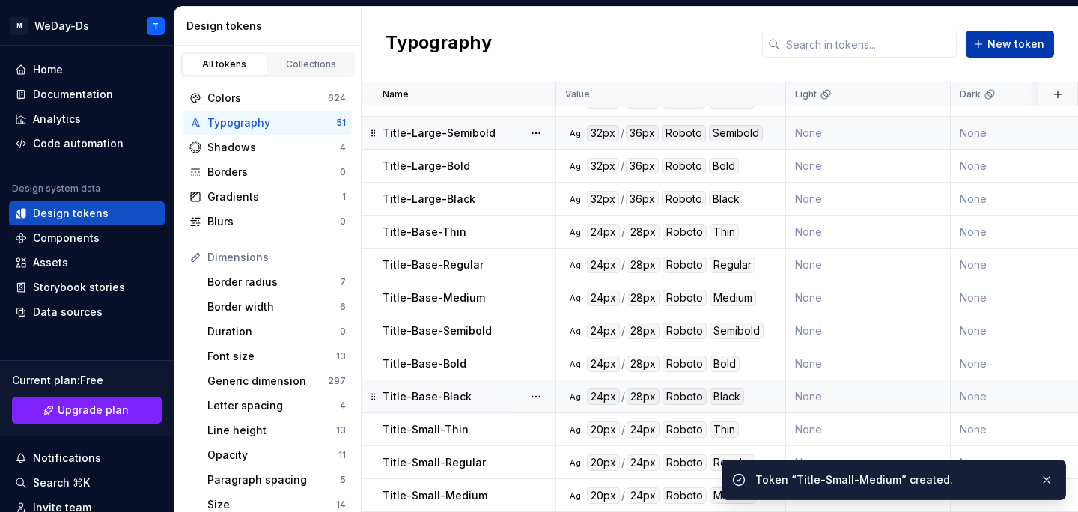
click at [1017, 52] on button "New token" at bounding box center [1009, 44] width 88 height 27
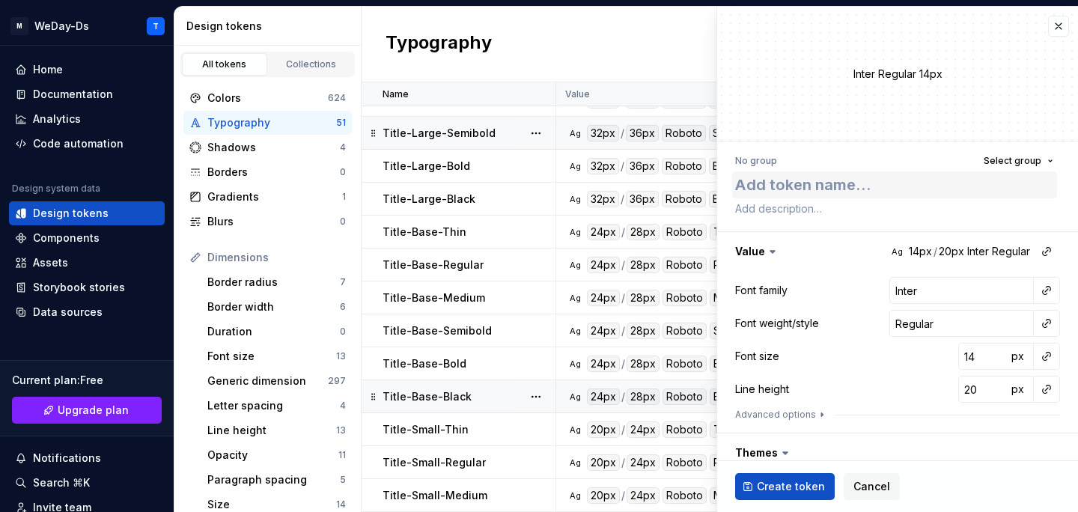
type textarea "*"
click at [843, 189] on textarea "Title-Small-Thin" at bounding box center [894, 184] width 325 height 27
type textarea "Title-Small-"
type textarea "*"
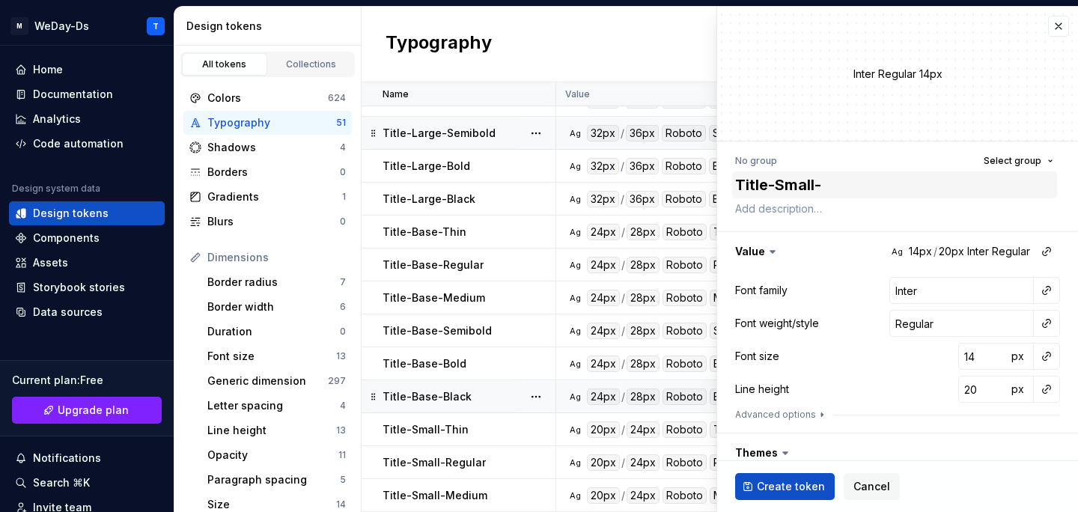
type textarea "Title-Small-S"
type textarea "*"
type textarea "Title-Small-Se"
type textarea "*"
type textarea "Title-Small-Sem"
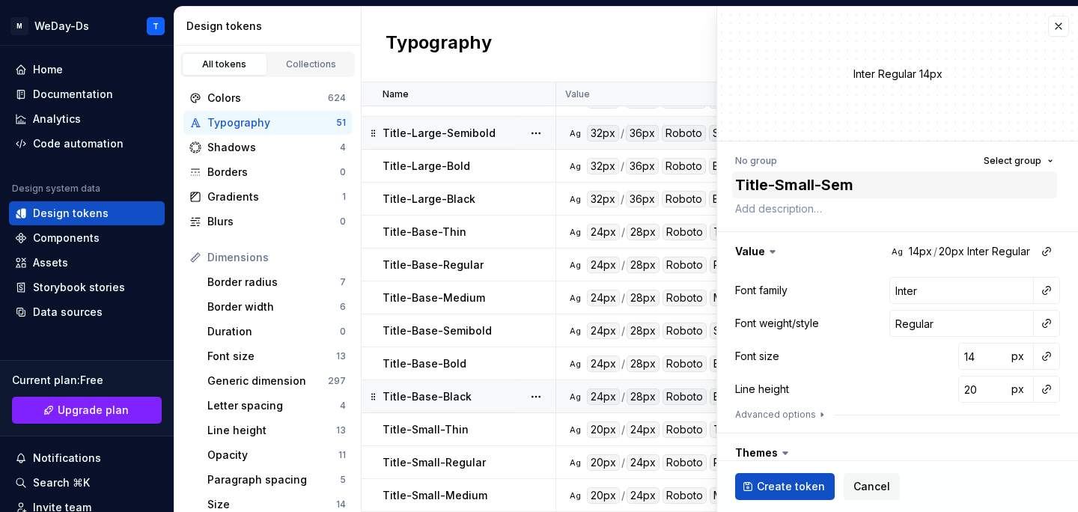
type textarea "*"
type textarea "Title-Small-Semi"
type textarea "*"
type textarea "Title-Small-Semib"
type textarea "*"
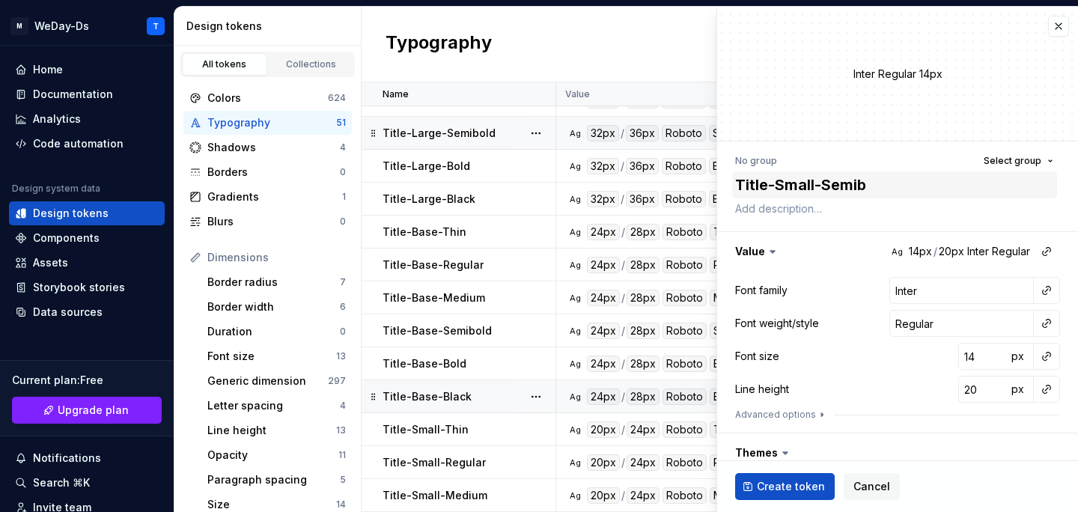
type textarea "Title-Small-Semibo"
type textarea "*"
type textarea "Title-Small-Semibol"
type textarea "*"
type textarea "Title-Small-Semibold"
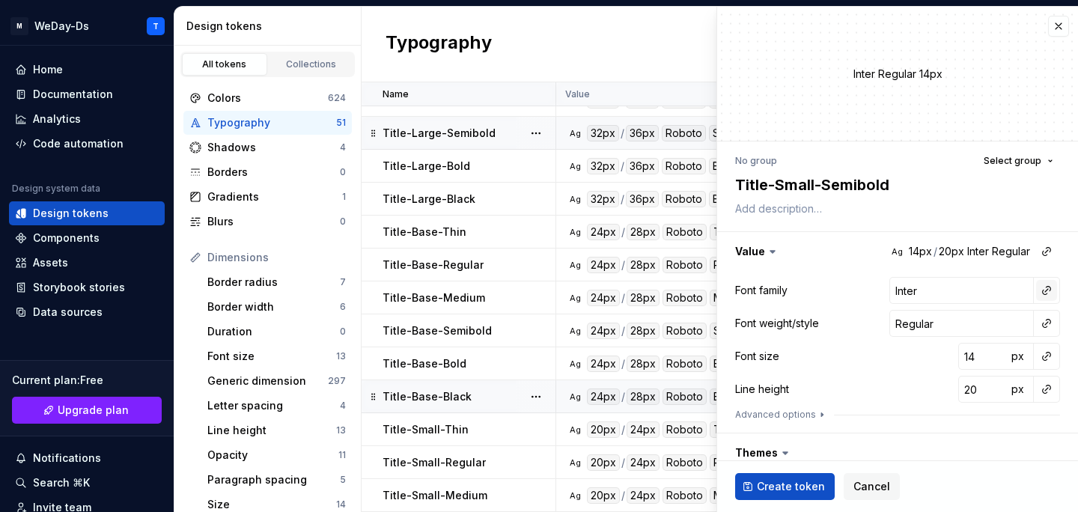
click at [1048, 284] on button "button" at bounding box center [1046, 290] width 21 height 21
click at [960, 326] on div "Font family" at bounding box center [940, 322] width 142 height 15
click at [1052, 324] on button "button" at bounding box center [1046, 323] width 21 height 21
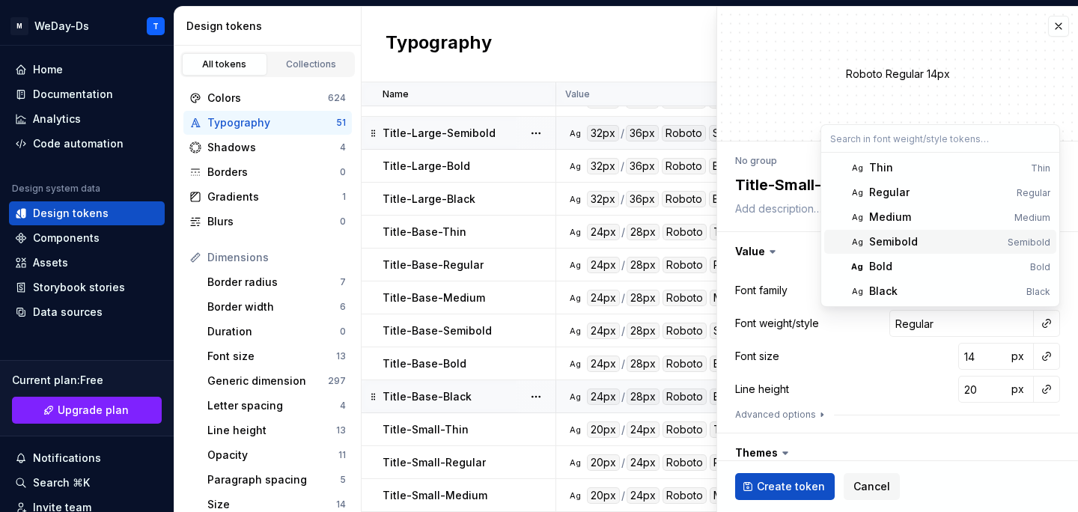
click at [964, 245] on div "Semibold" at bounding box center [935, 241] width 132 height 15
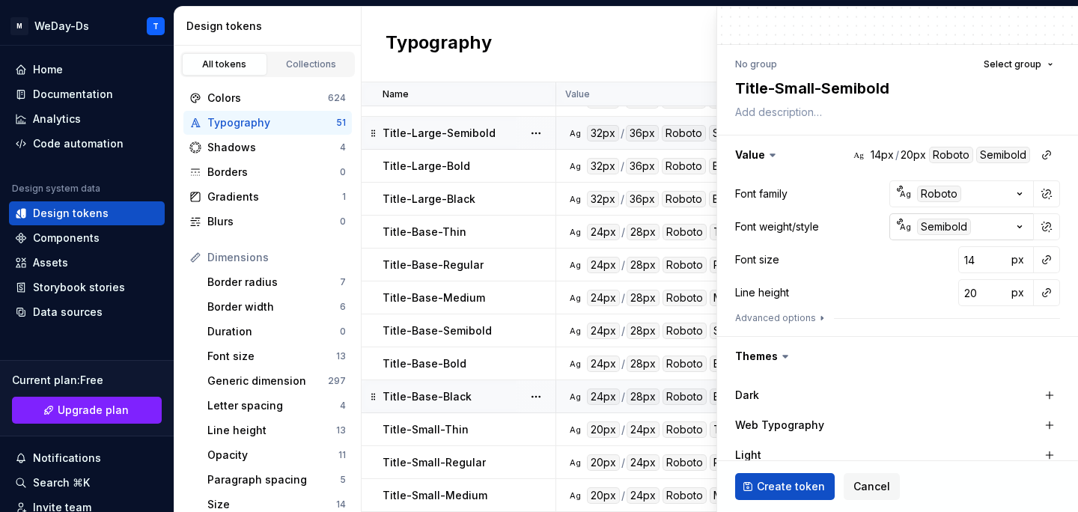
scroll to position [136, 0]
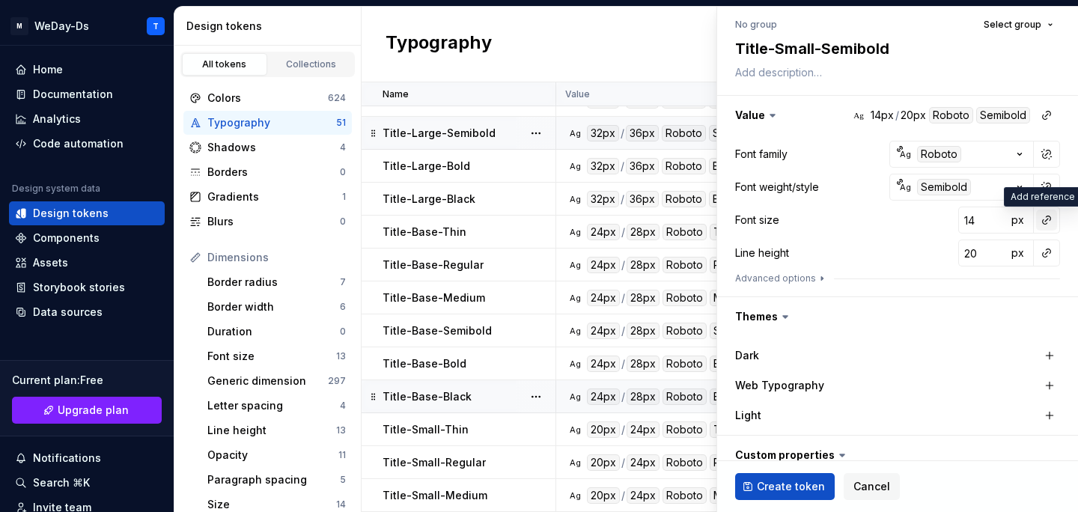
click at [1048, 219] on button "button" at bounding box center [1046, 220] width 21 height 21
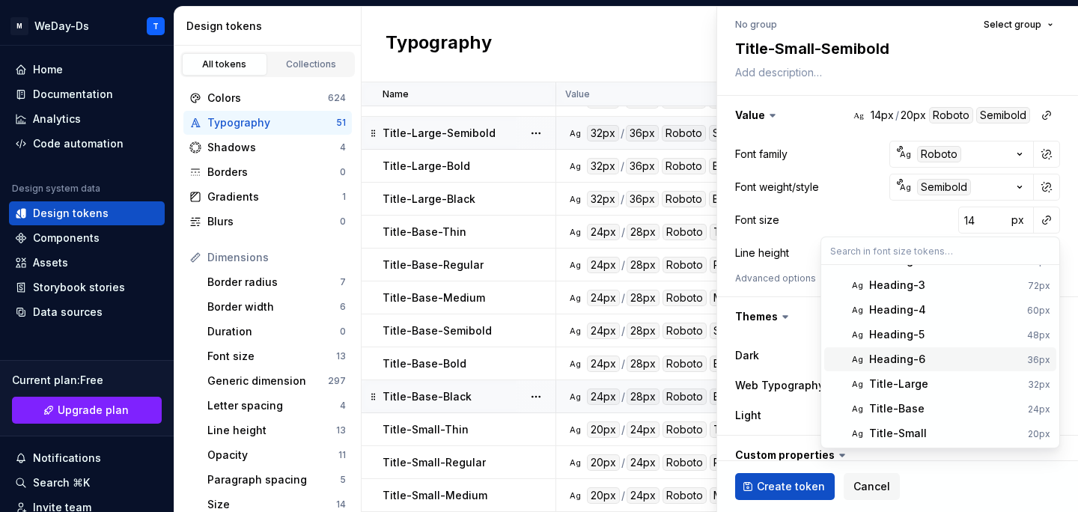
scroll to position [59, 0]
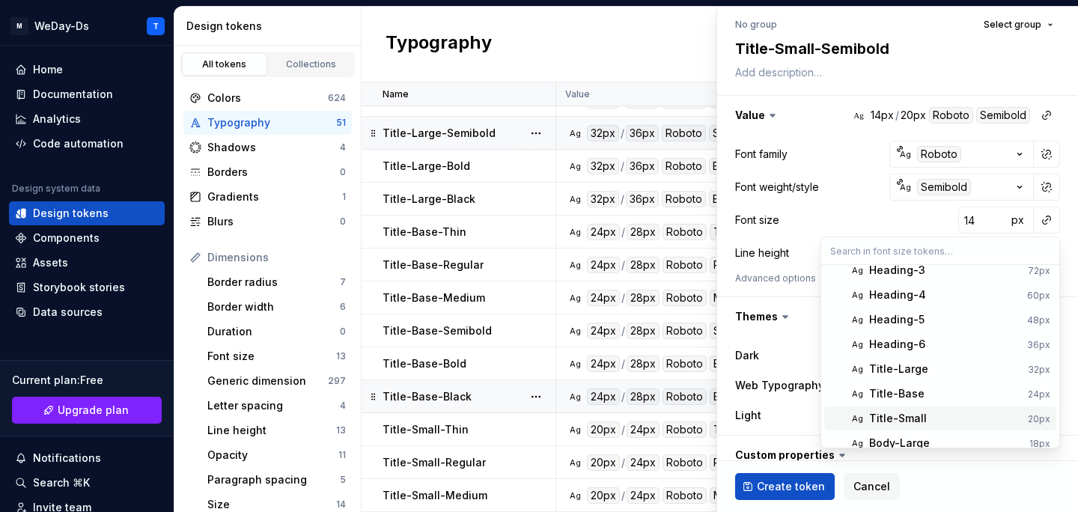
click at [944, 421] on div "Title-Small" at bounding box center [945, 418] width 153 height 15
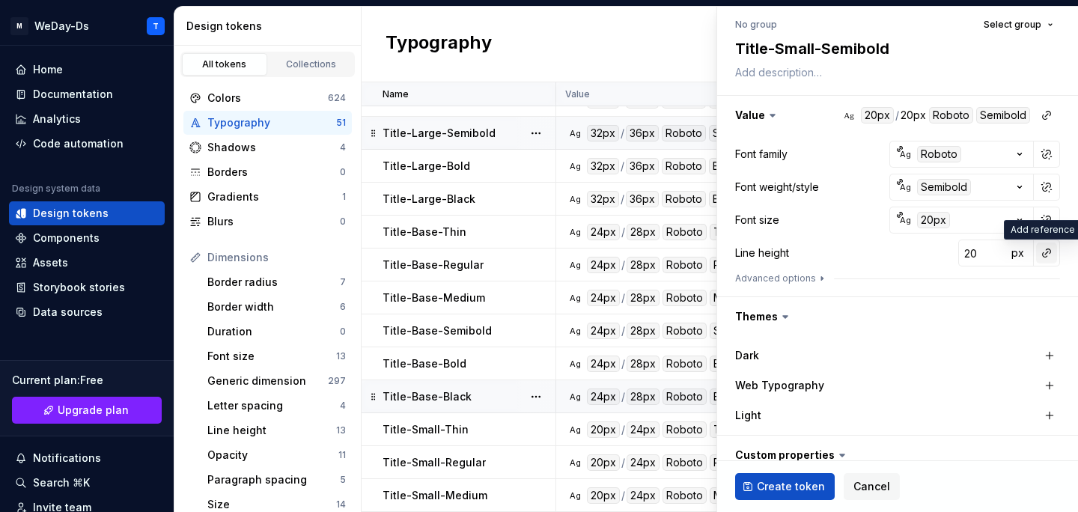
click at [1048, 254] on button "button" at bounding box center [1046, 252] width 21 height 21
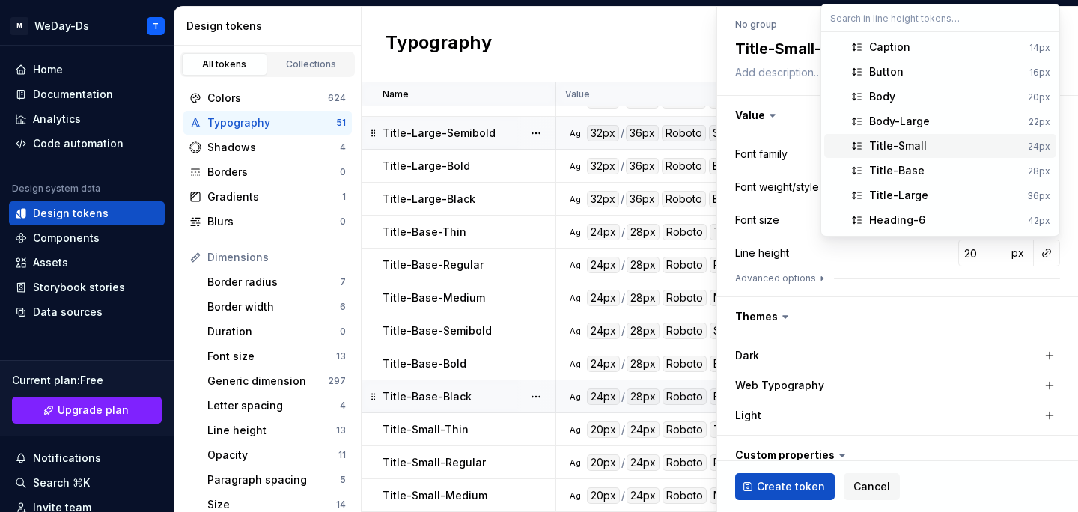
click at [941, 155] on span "Title-Small 24px" at bounding box center [940, 146] width 232 height 24
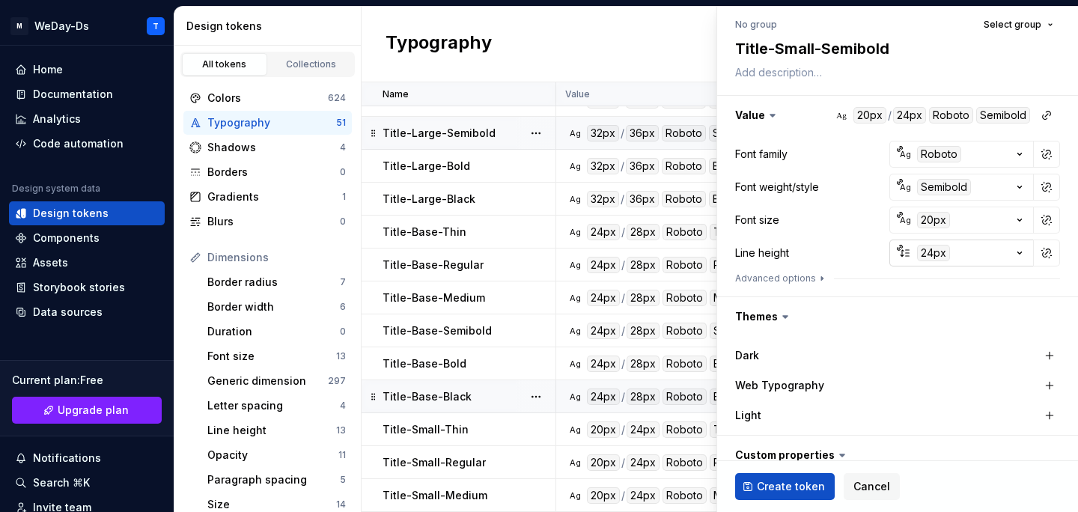
scroll to position [238, 0]
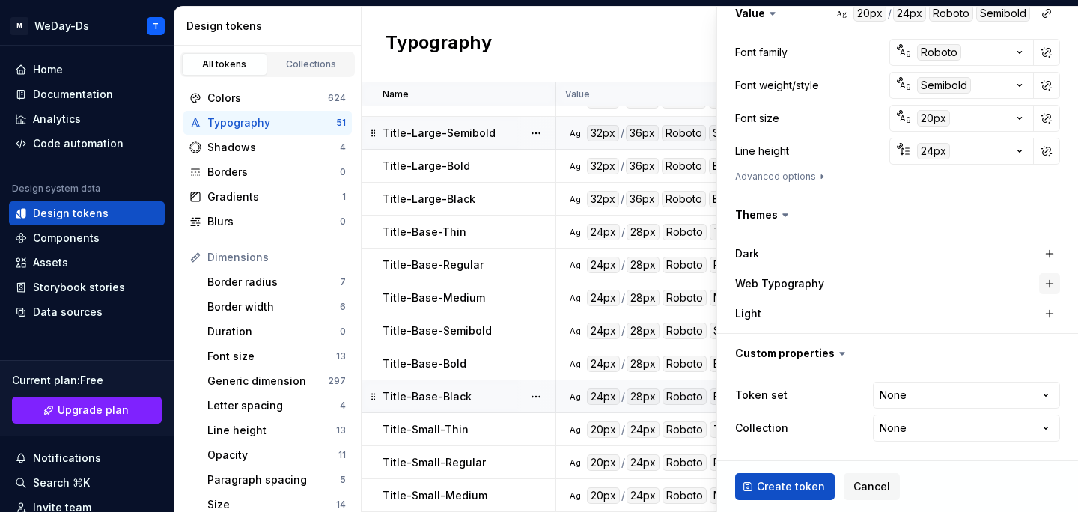
click at [1058, 281] on button "button" at bounding box center [1049, 283] width 21 height 21
type textarea "*"
click at [999, 391] on html "M WeDay-Ds T Home Documentation Analytics Code automation Design system data De…" at bounding box center [539, 256] width 1078 height 512
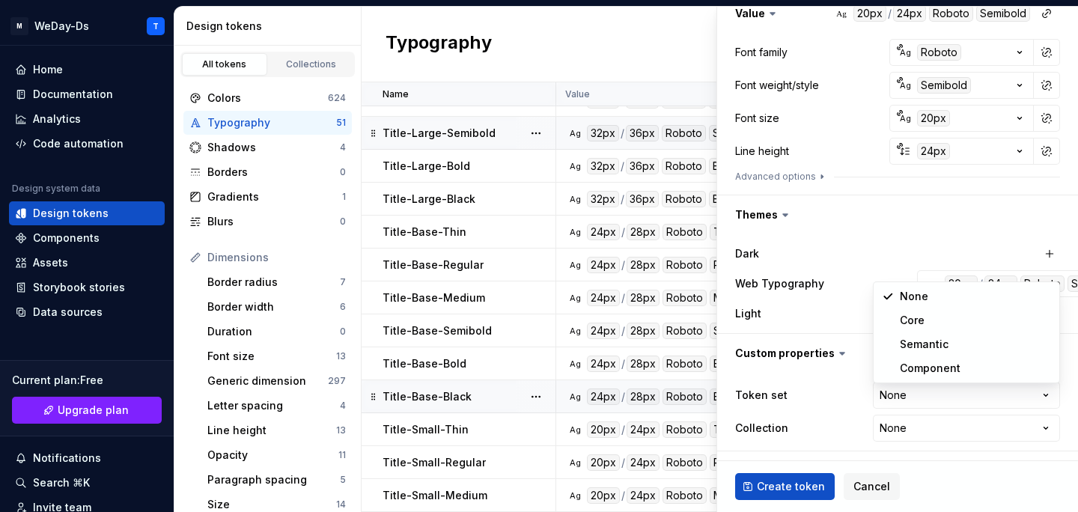
select select "**********"
type textarea "*"
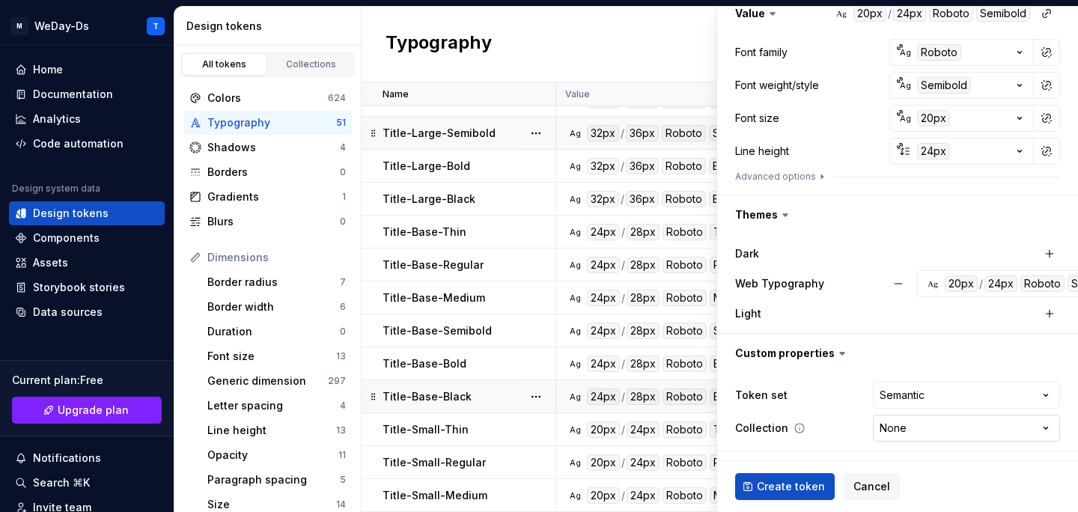
click at [936, 425] on html "M WeDay-Ds T Home Documentation Analytics Code automation Design system data De…" at bounding box center [539, 256] width 1078 height 512
select select "**********"
click at [795, 482] on span "Create token" at bounding box center [791, 486] width 68 height 15
type textarea "*"
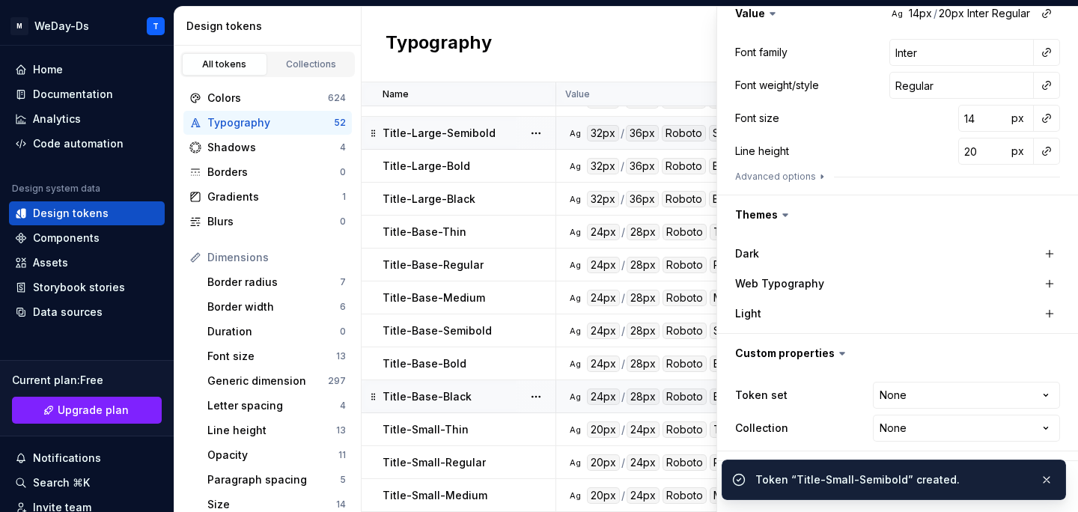
scroll to position [1307, 0]
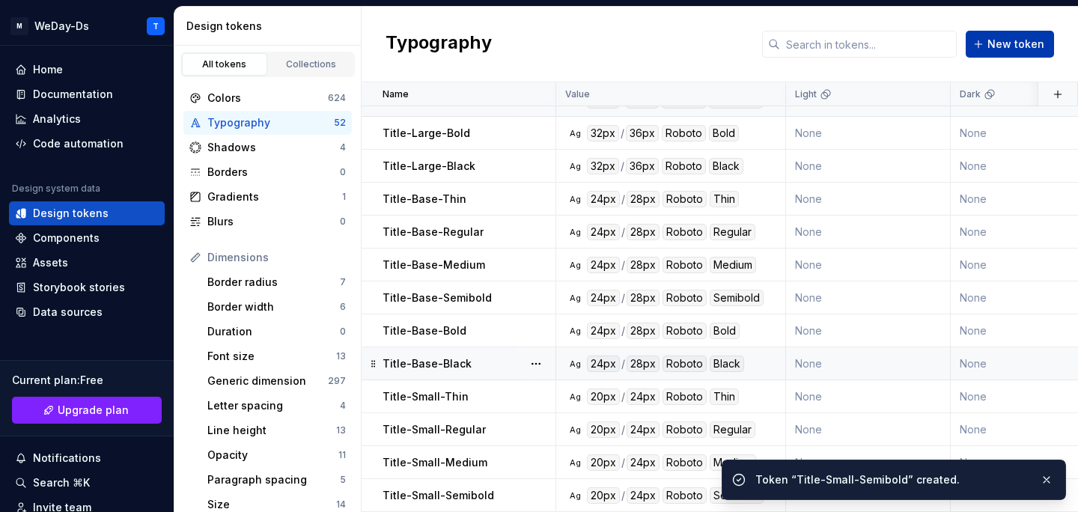
click at [1018, 40] on span "New token" at bounding box center [1015, 44] width 57 height 15
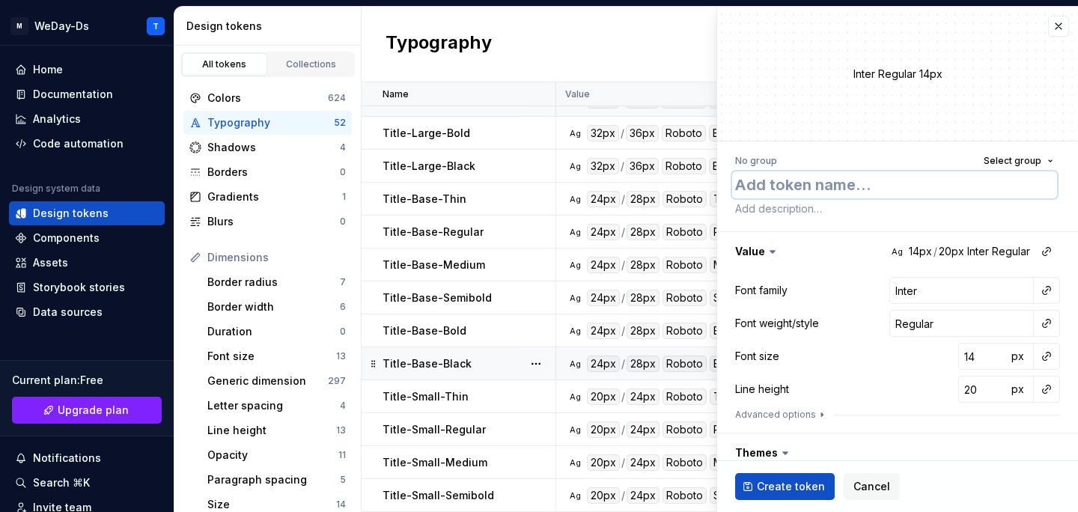
click at [934, 180] on textarea at bounding box center [894, 184] width 325 height 27
type textarea "*"
paste textarea "Title-Small-Thin"
type textarea "Title-Small-Thin"
click at [841, 190] on textarea "Title-Small-Thin" at bounding box center [894, 184] width 325 height 27
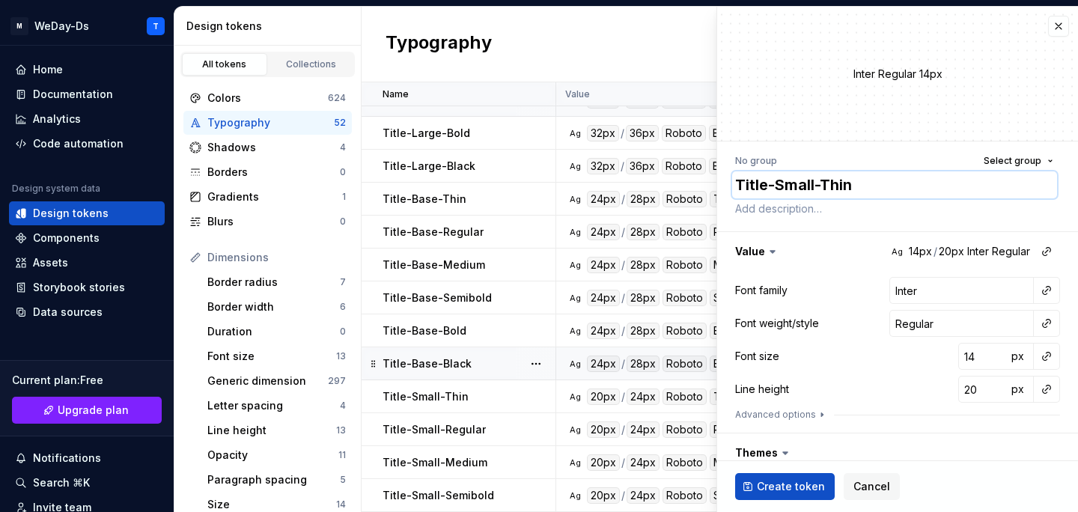
click at [841, 190] on textarea "Title-Small-Thin" at bounding box center [894, 184] width 325 height 27
type textarea "*"
type textarea "Title-Small-B"
type textarea "*"
type textarea "Title-Small-Bo"
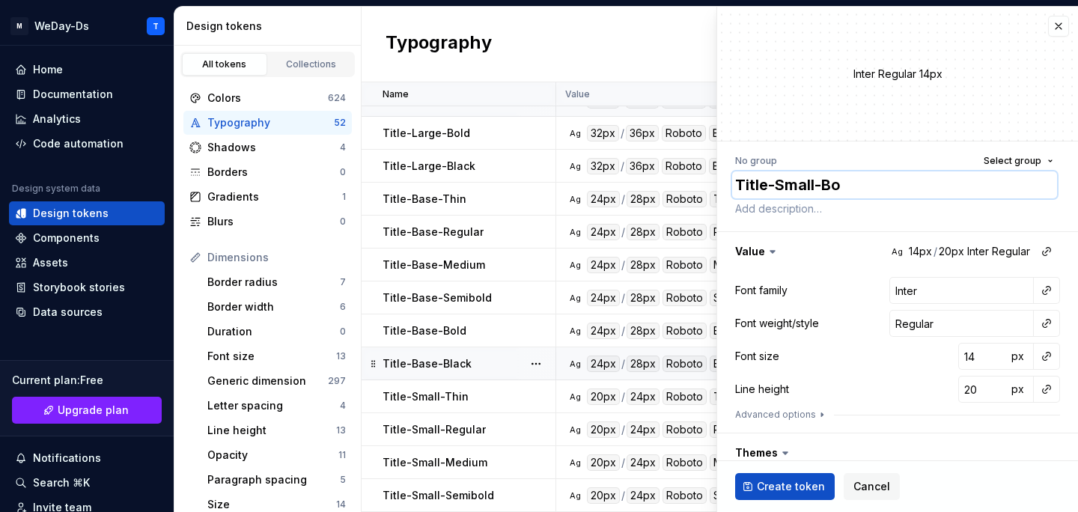
type textarea "*"
type textarea "Title-Small-Bol"
type textarea "*"
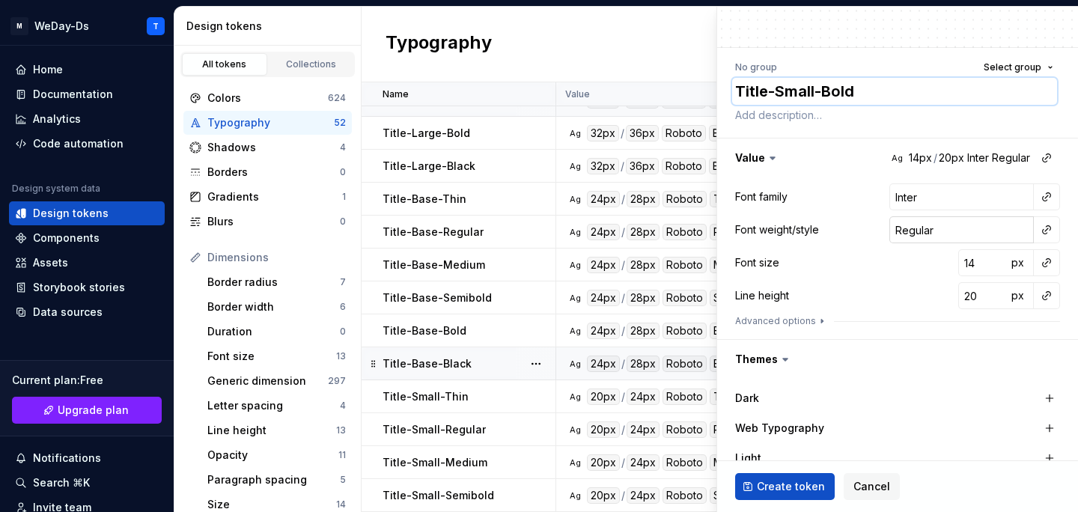
scroll to position [142, 0]
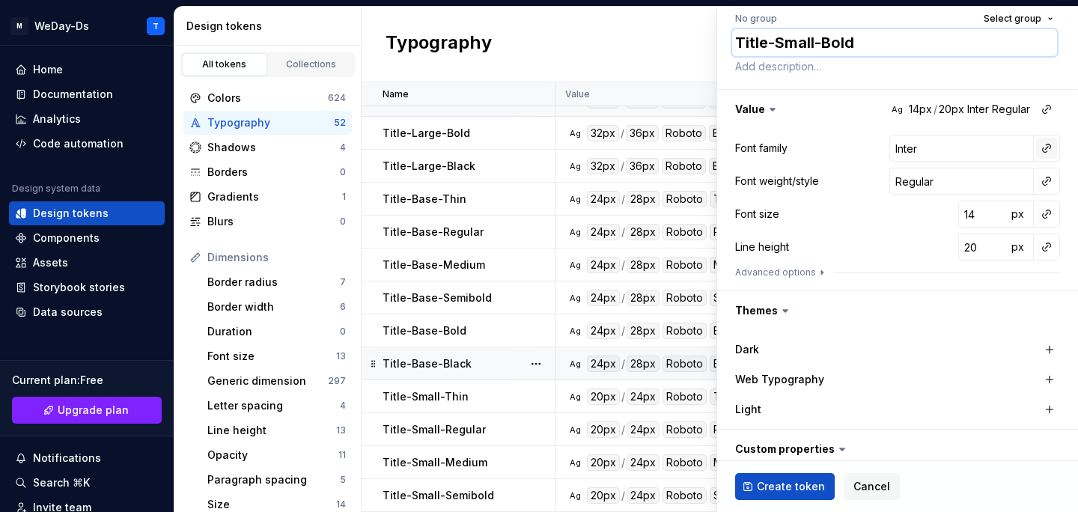
type textarea "Title-Small-Bold"
click at [1051, 148] on button "button" at bounding box center [1046, 148] width 21 height 21
click at [988, 178] on div "Font family" at bounding box center [940, 180] width 142 height 15
click at [1051, 184] on button "button" at bounding box center [1046, 181] width 21 height 21
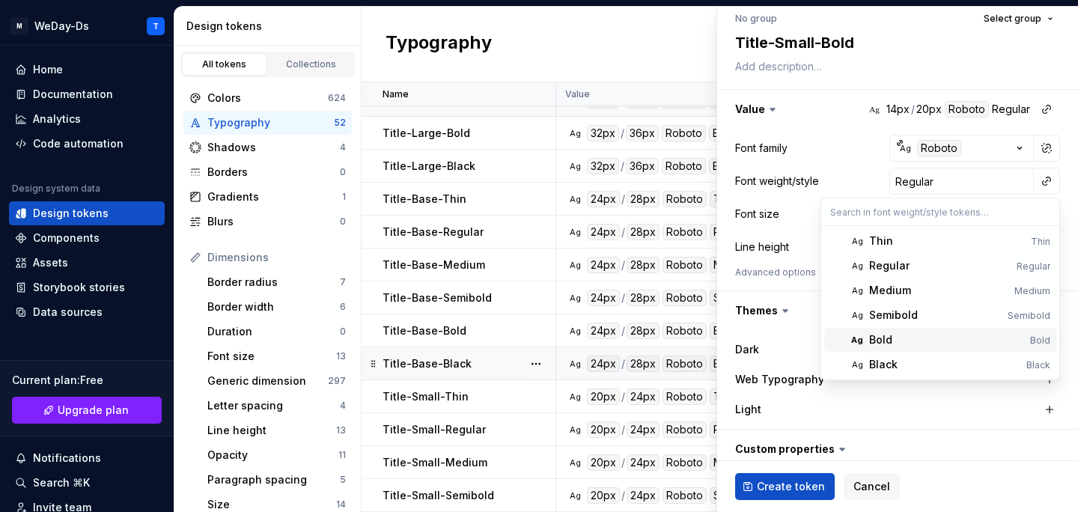
click at [923, 340] on div "Bold" at bounding box center [946, 339] width 155 height 15
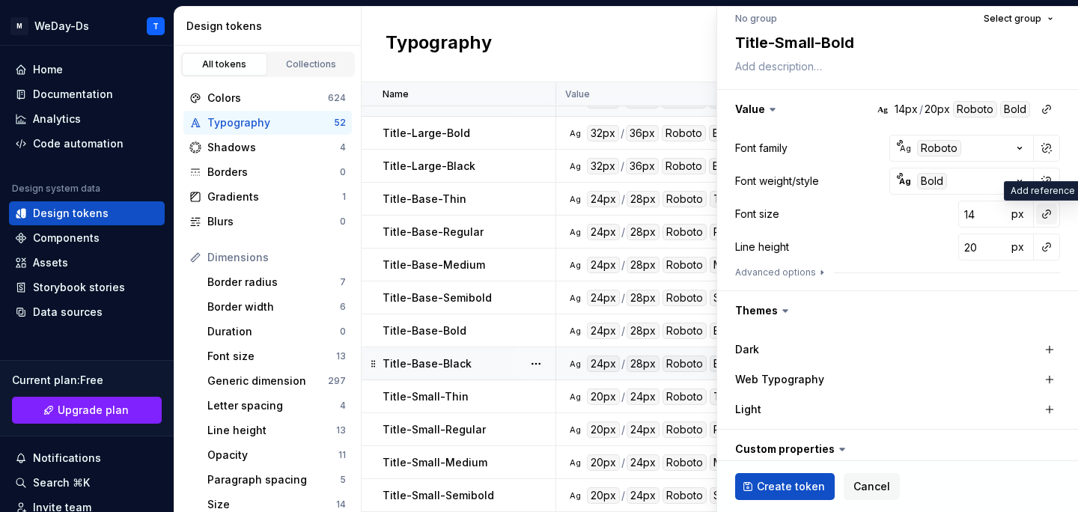
click at [1048, 213] on button "button" at bounding box center [1046, 214] width 21 height 21
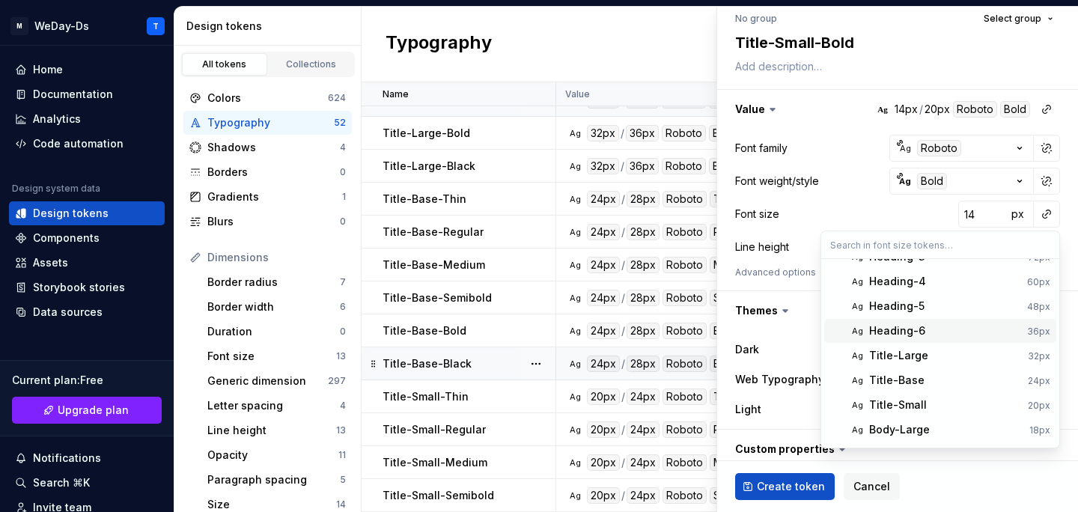
scroll to position [79, 0]
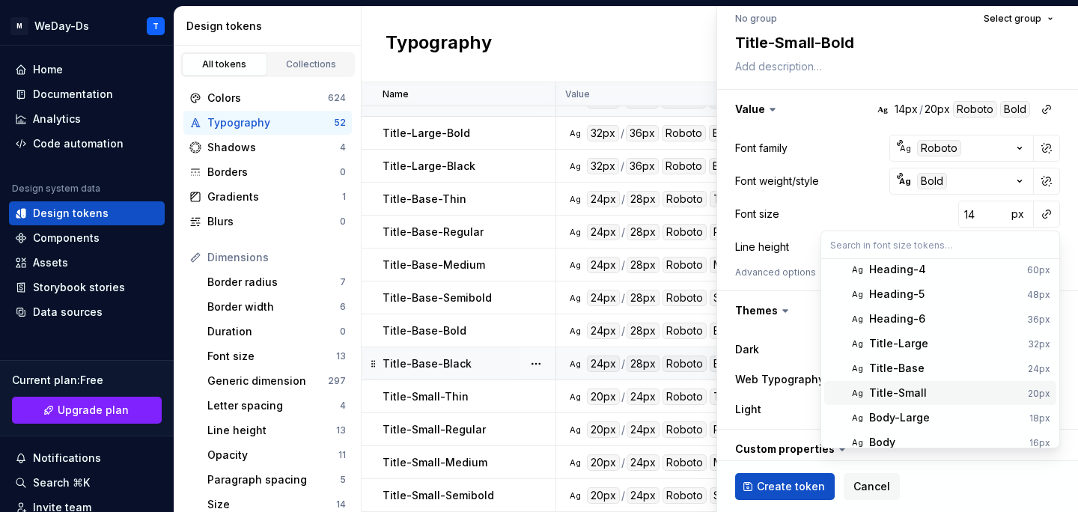
click at [953, 388] on div "Title-Small" at bounding box center [945, 392] width 153 height 15
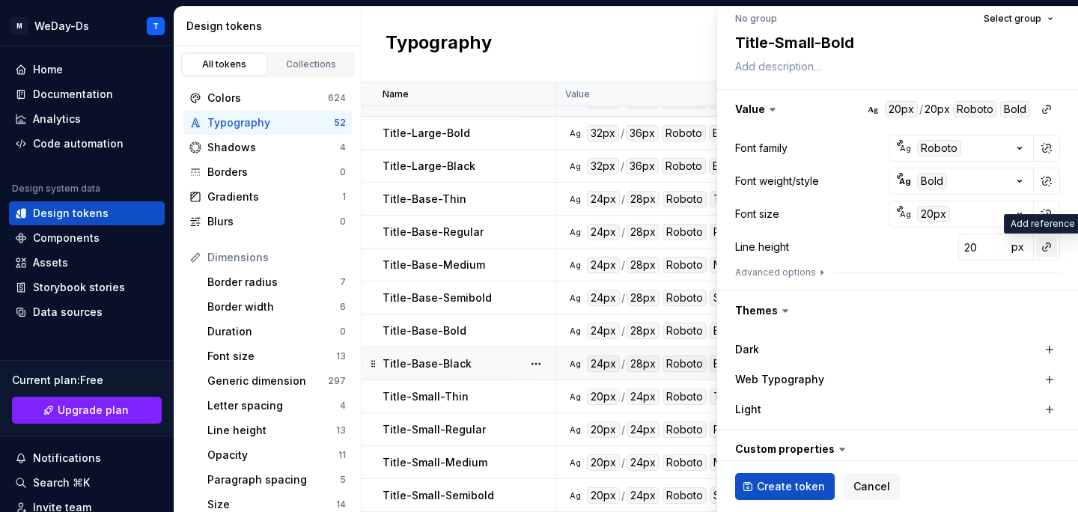
click at [1051, 241] on button "button" at bounding box center [1046, 246] width 21 height 21
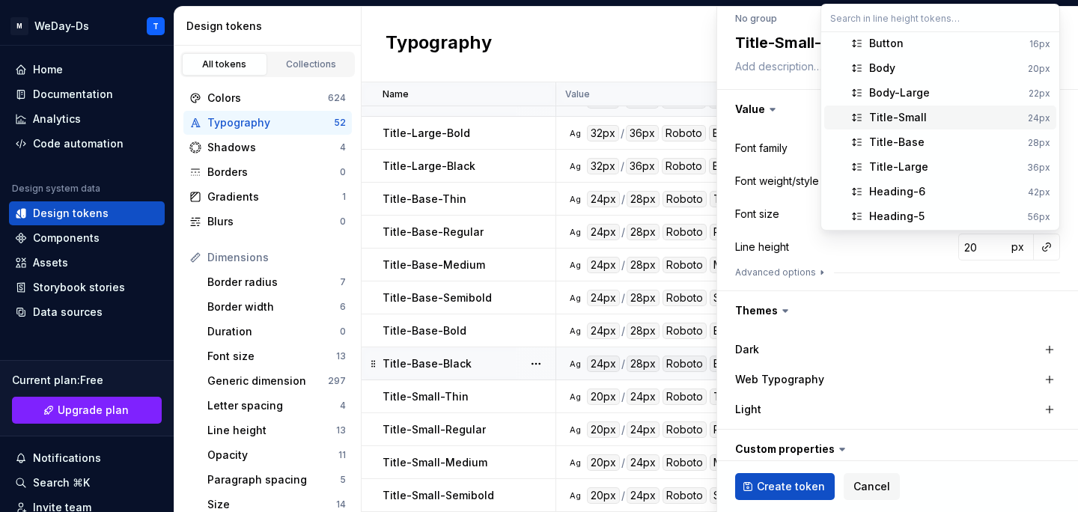
scroll to position [38, 0]
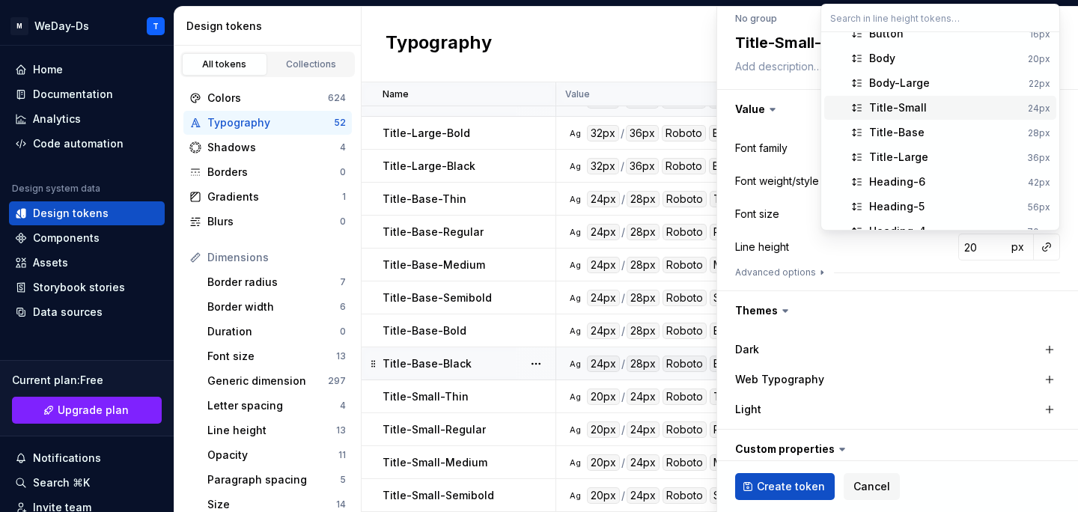
click at [981, 103] on div "Title-Small" at bounding box center [945, 107] width 153 height 15
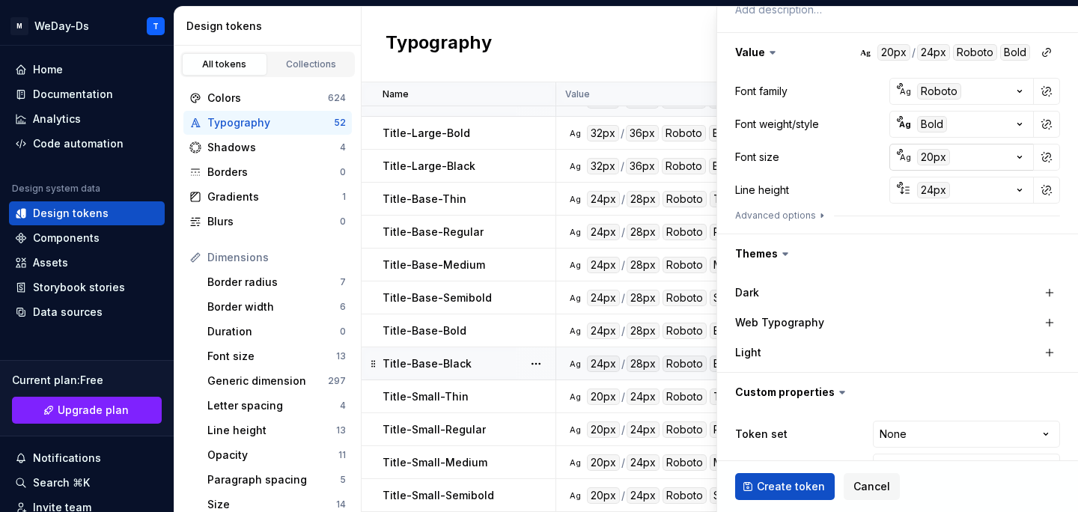
scroll to position [238, 0]
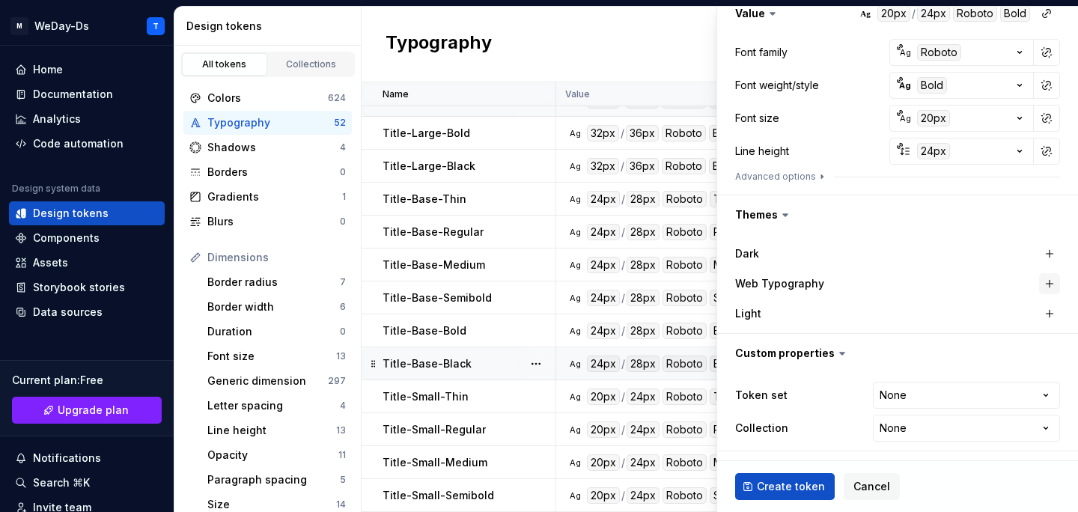
click at [1054, 284] on button "button" at bounding box center [1049, 283] width 21 height 21
type textarea "*"
click at [938, 396] on html "M WeDay-Ds T Home Documentation Analytics Code automation Design system data De…" at bounding box center [539, 256] width 1078 height 512
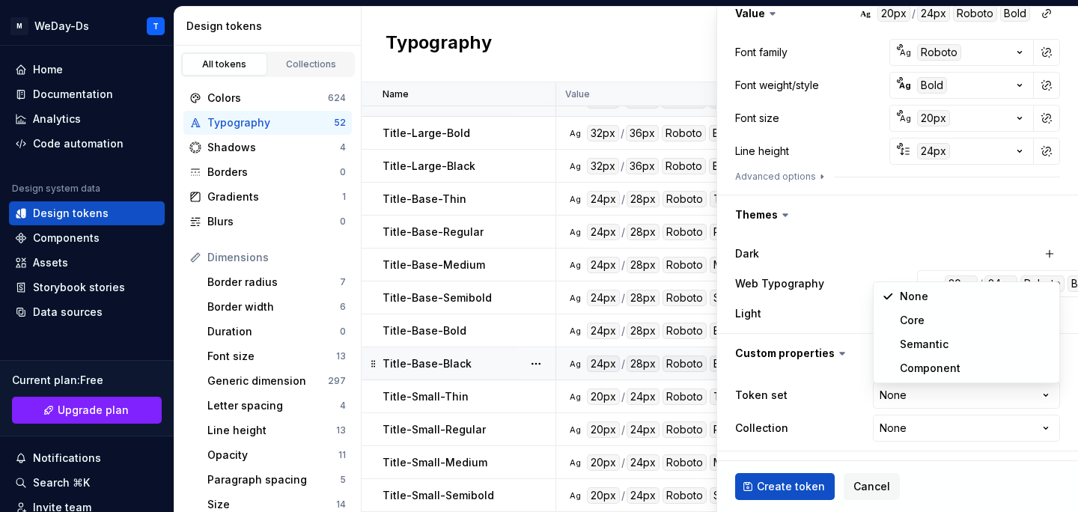
select select "**********"
type textarea "*"
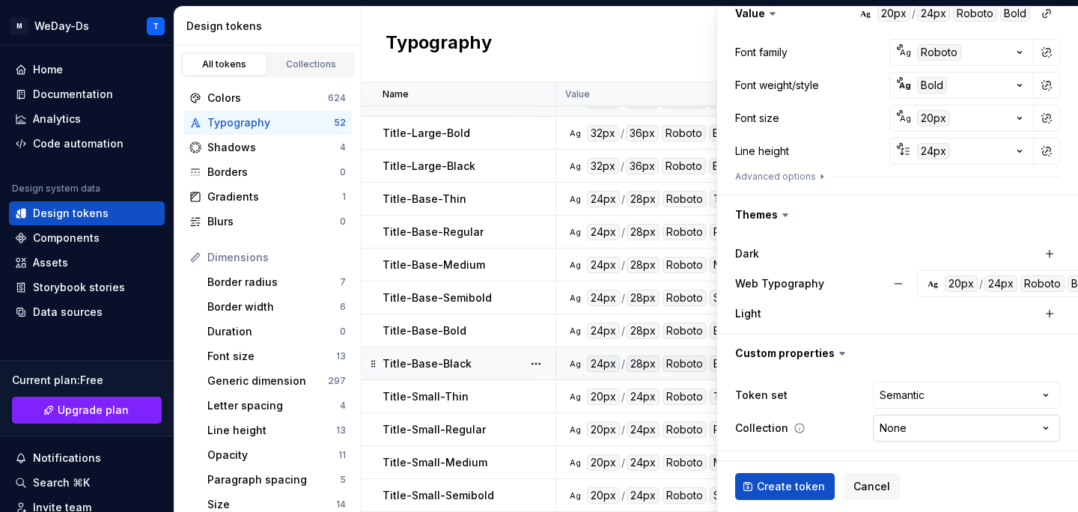
click at [956, 427] on html "M WeDay-Ds T Home Documentation Analytics Code automation Design system data De…" at bounding box center [539, 256] width 1078 height 512
select select "**********"
click at [789, 483] on span "Create token" at bounding box center [791, 486] width 68 height 15
type textarea "*"
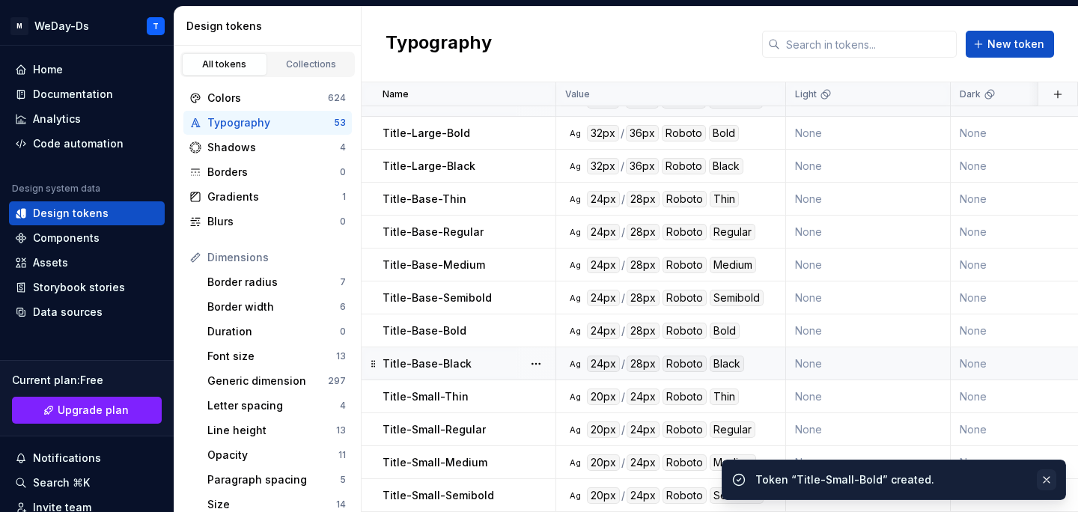
click at [1048, 473] on button "button" at bounding box center [1045, 479] width 19 height 21
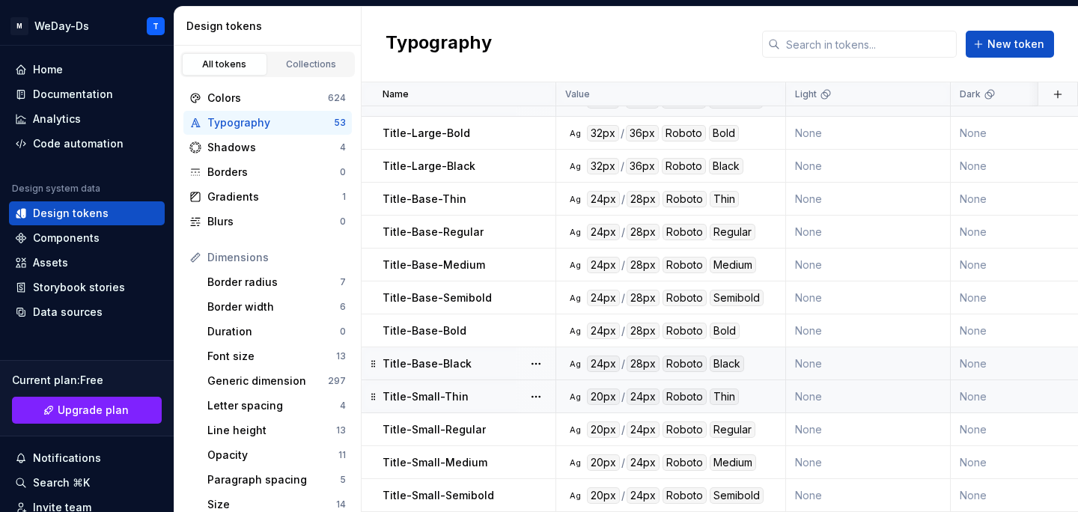
scroll to position [1339, 0]
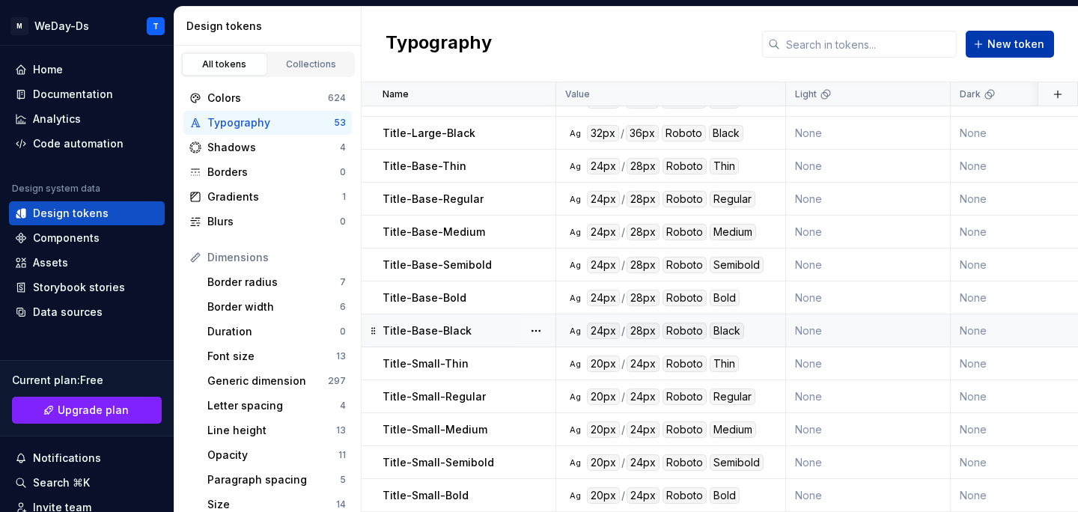
click at [992, 38] on span "New token" at bounding box center [1015, 44] width 57 height 15
type textarea "*"
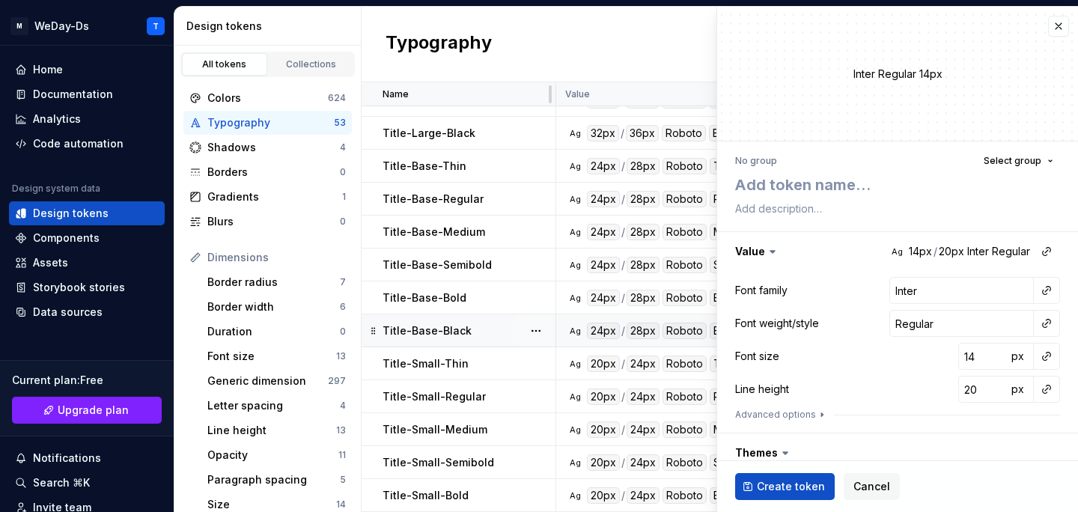
type textarea "Title-Small-Thin"
click at [847, 177] on textarea "Title-Small-Thin" at bounding box center [894, 184] width 325 height 27
type textarea "*"
type textarea "Title-Small-B"
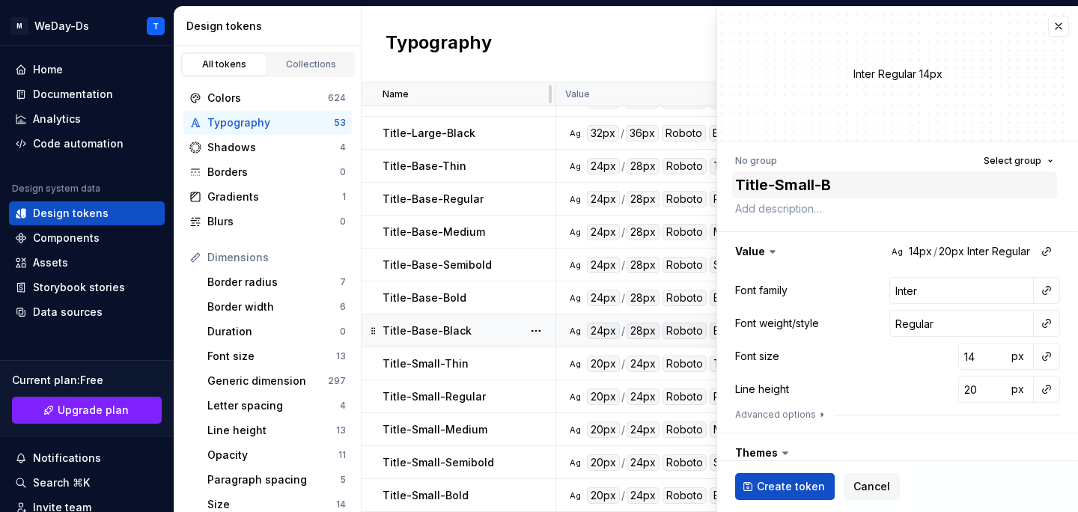
type textarea "*"
type textarea "Title-Small-Bl"
type textarea "*"
type textarea "Title-Small-Bla"
type textarea "*"
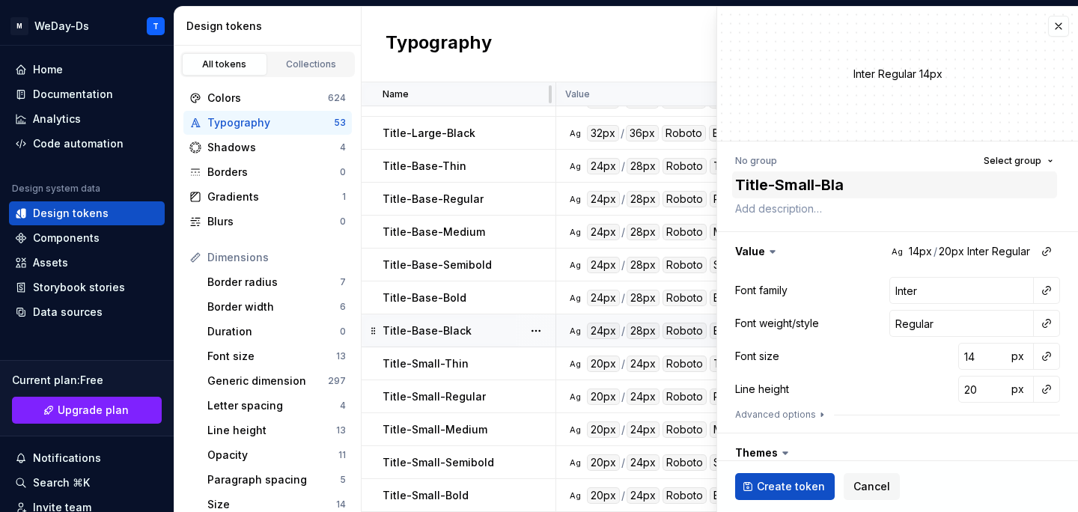
type textarea "Title-Small-Blac"
type textarea "*"
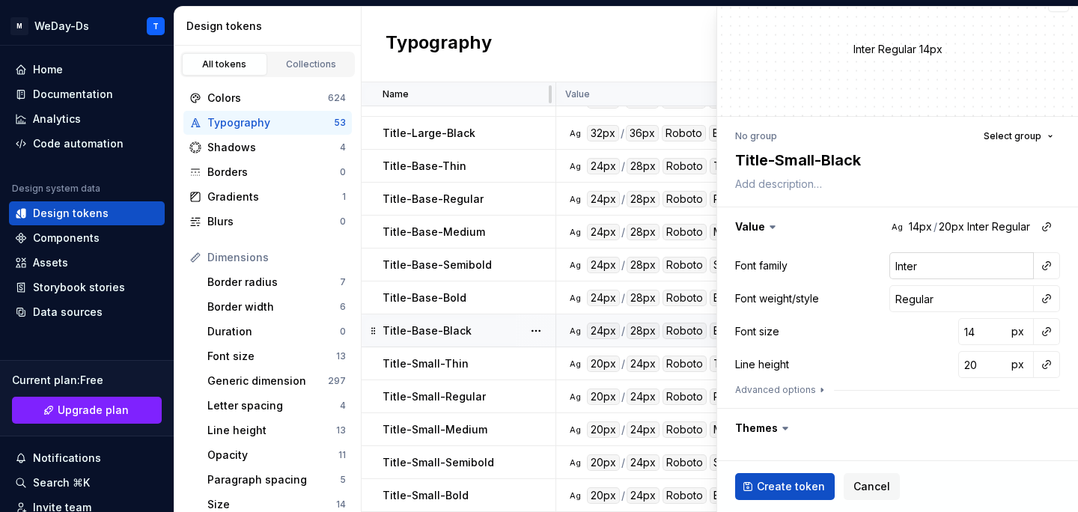
scroll to position [35, 0]
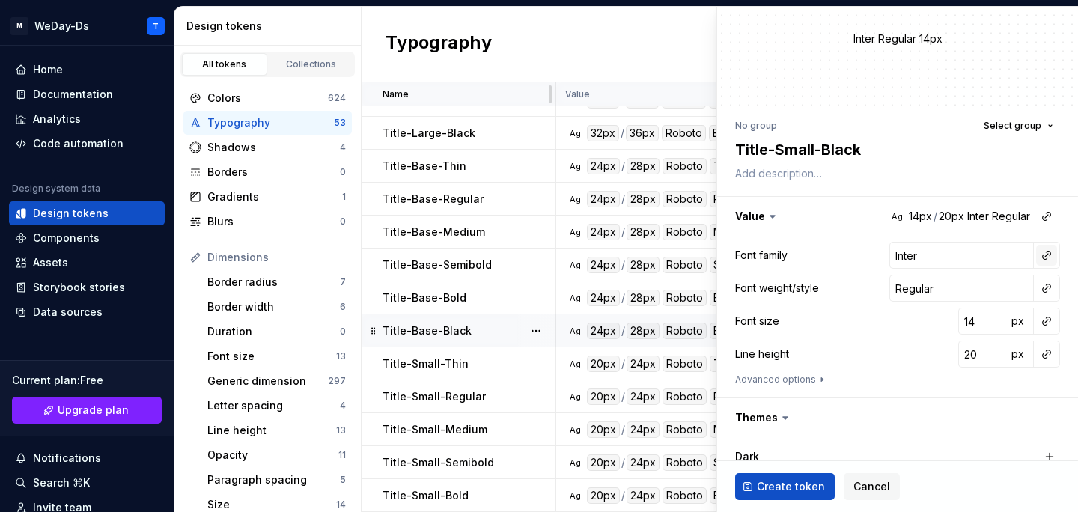
type textarea "Title-Small-Black"
click at [1052, 260] on button "button" at bounding box center [1046, 255] width 21 height 21
click at [972, 285] on div "Font family" at bounding box center [940, 287] width 142 height 15
click at [1045, 288] on button "button" at bounding box center [1046, 288] width 21 height 21
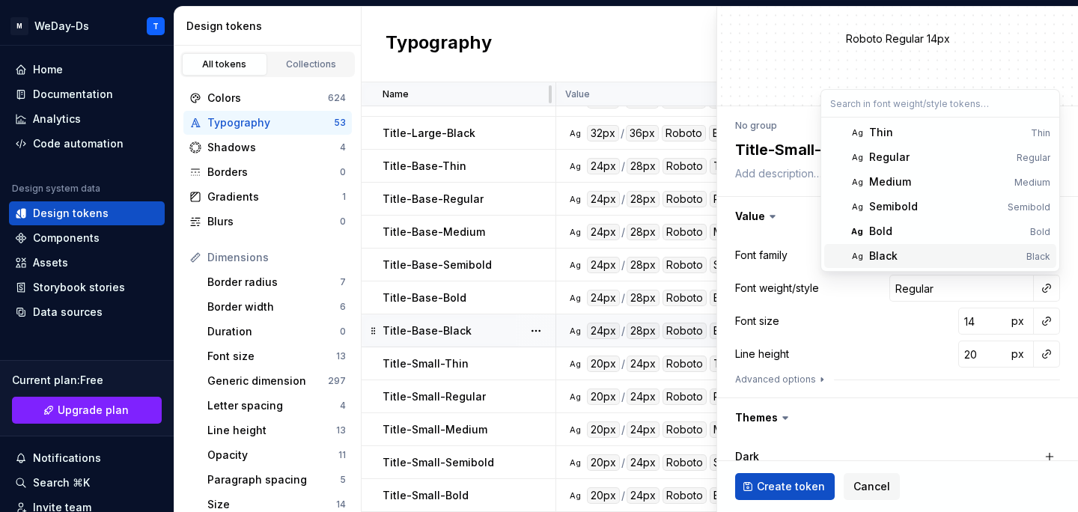
click at [944, 254] on div "Black" at bounding box center [944, 255] width 151 height 15
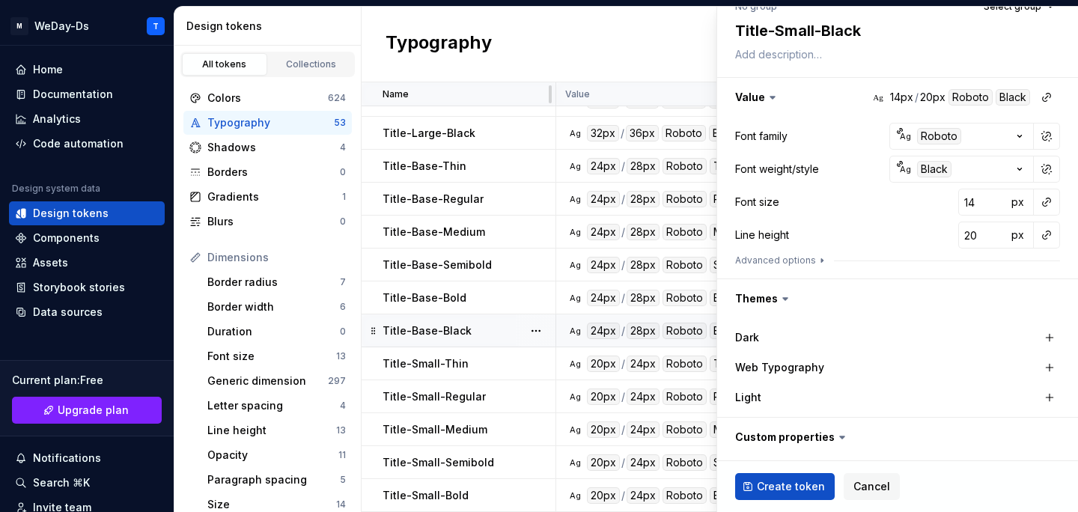
scroll to position [218, 0]
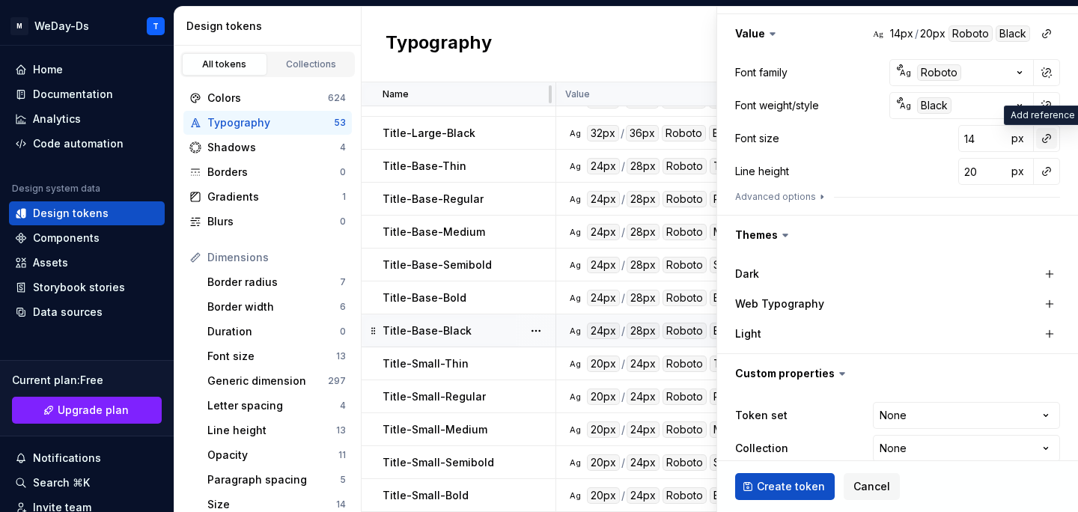
click at [1049, 139] on button "button" at bounding box center [1046, 138] width 21 height 21
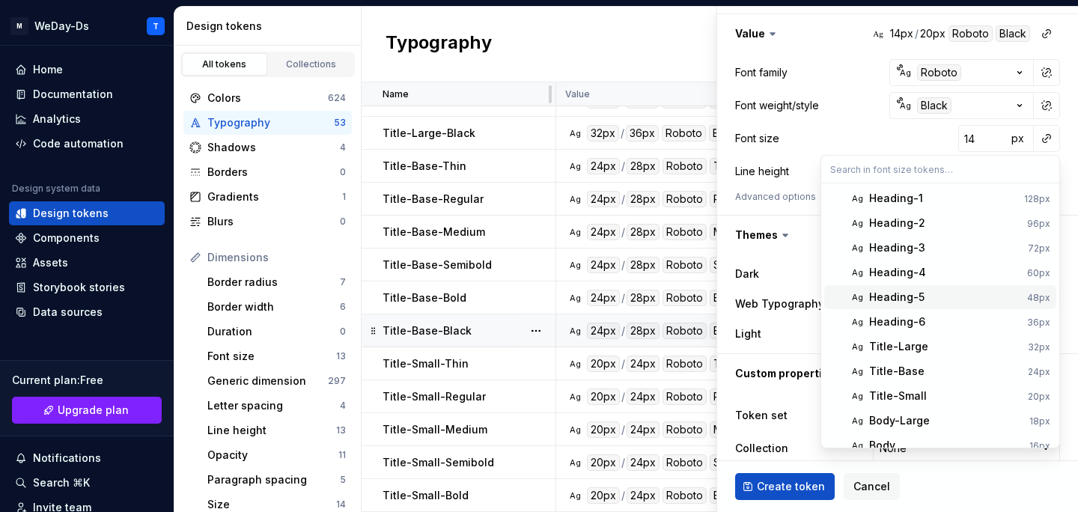
scroll to position [40, 0]
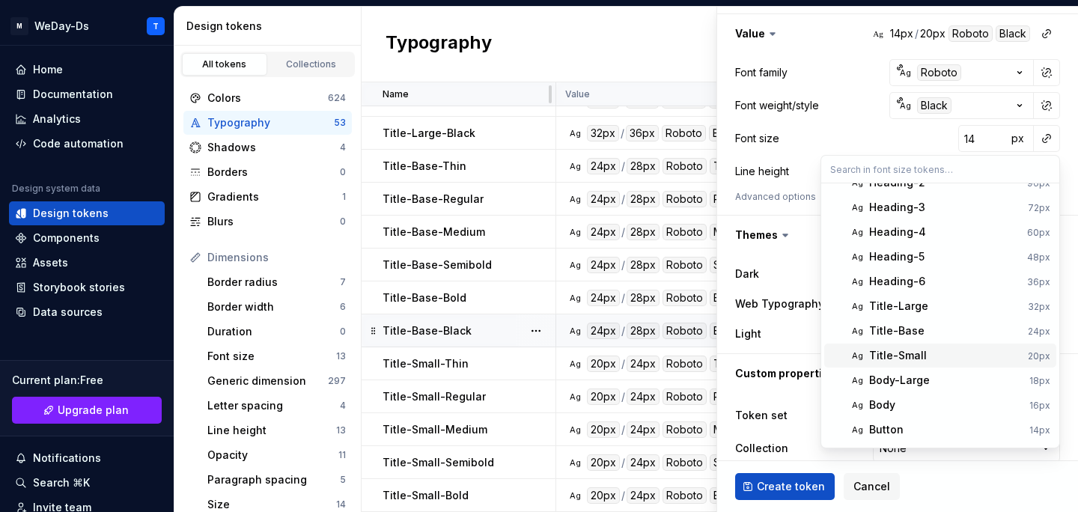
click at [924, 358] on div "Title-Small" at bounding box center [945, 355] width 153 height 15
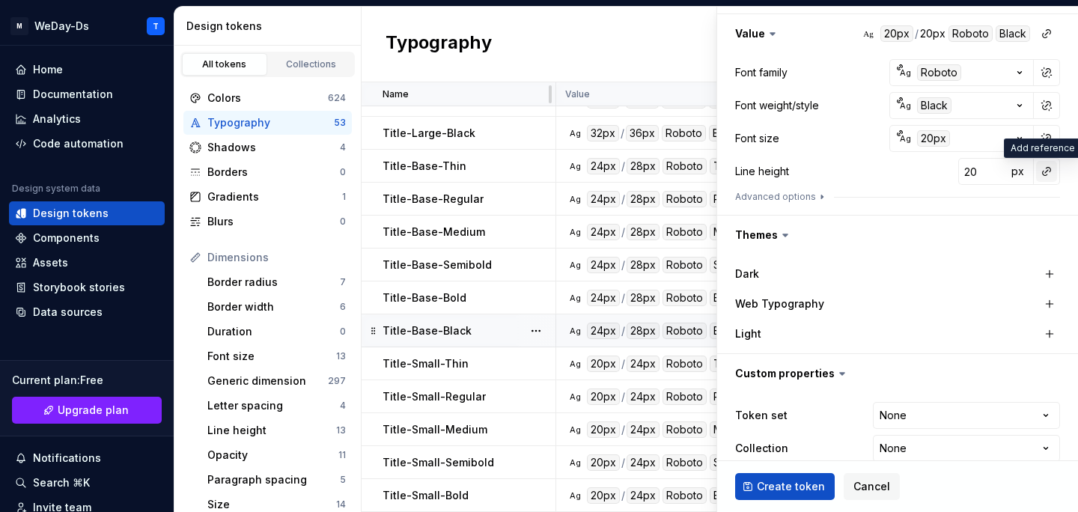
click at [1045, 174] on button "button" at bounding box center [1046, 171] width 21 height 21
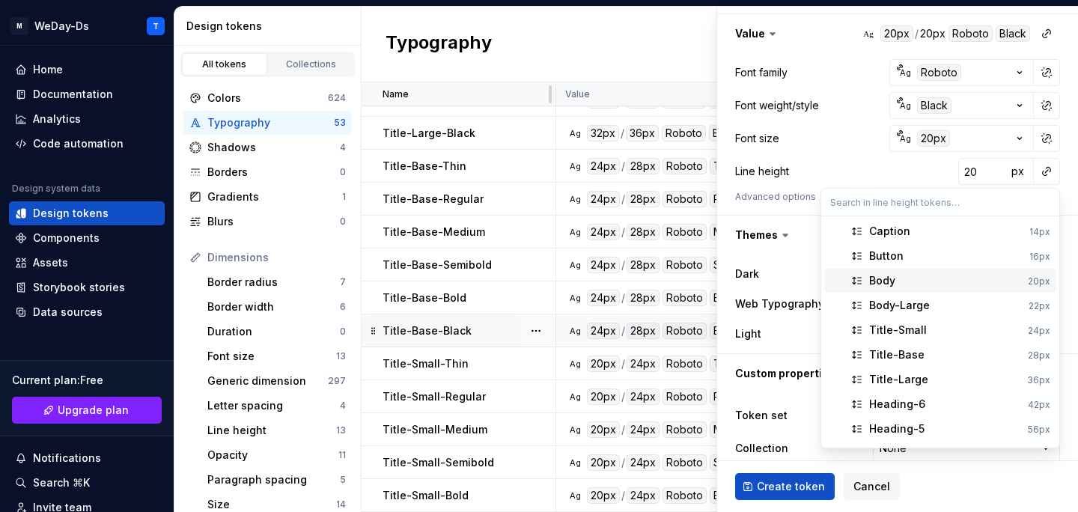
scroll to position [33, 0]
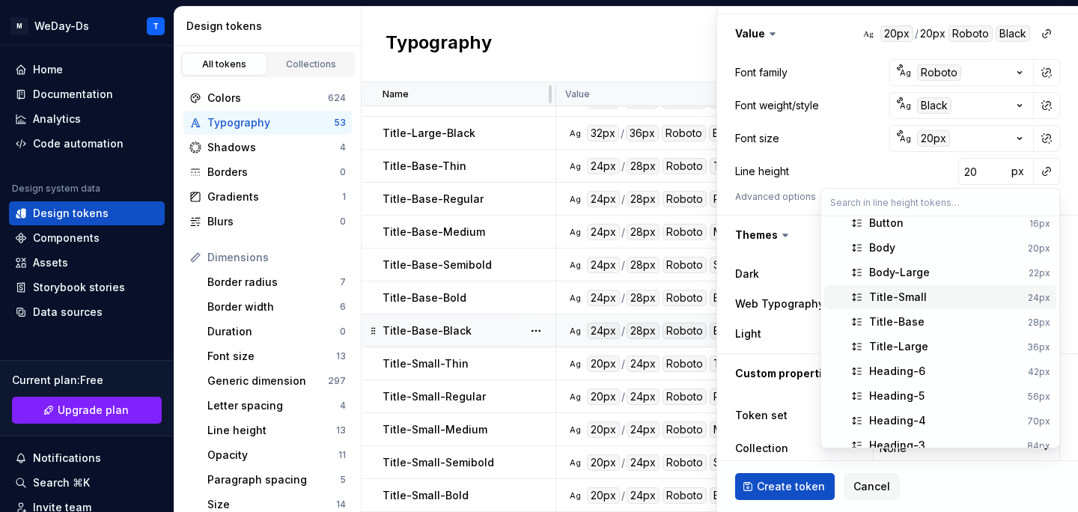
click at [949, 297] on div "Title-Small" at bounding box center [945, 297] width 153 height 15
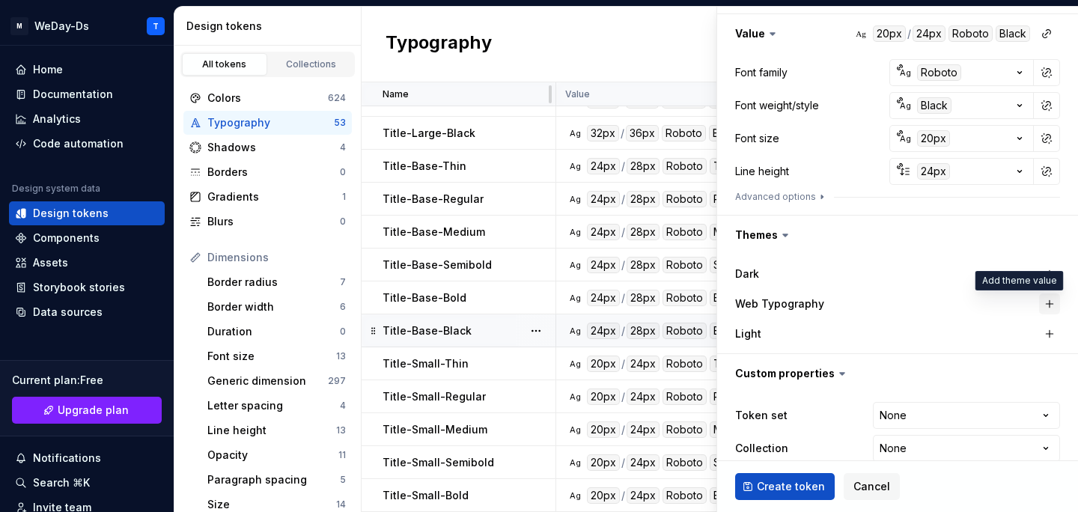
click at [1048, 305] on button "button" at bounding box center [1049, 303] width 21 height 21
type textarea "*"
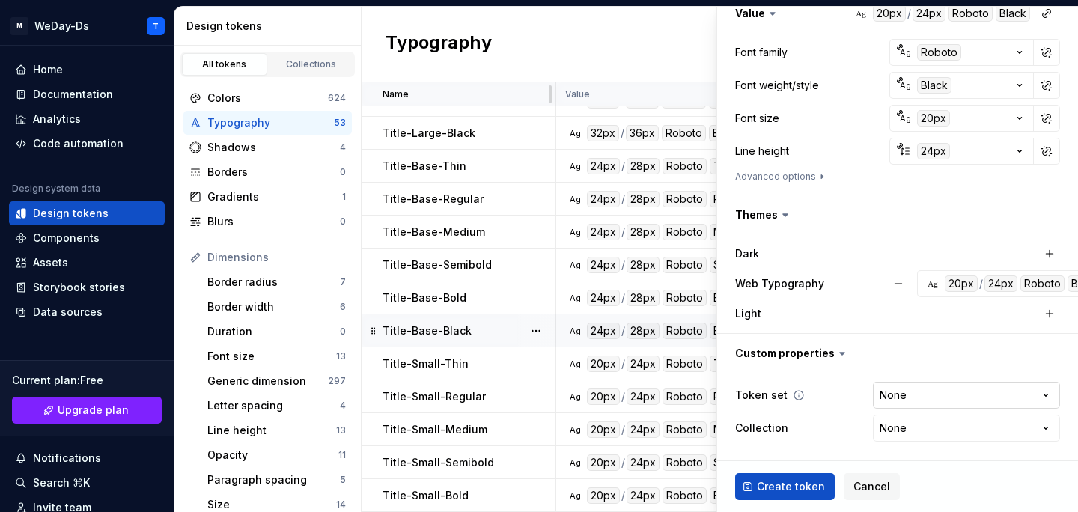
click at [961, 387] on html "M WeDay-Ds T Home Documentation Analytics Code automation Design system data De…" at bounding box center [539, 256] width 1078 height 512
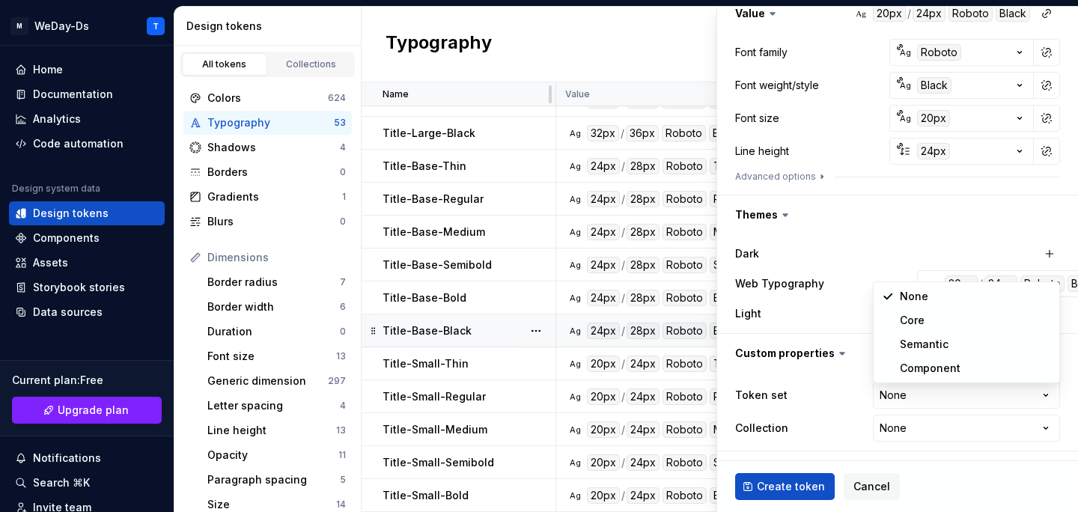
select select "**********"
type textarea "*"
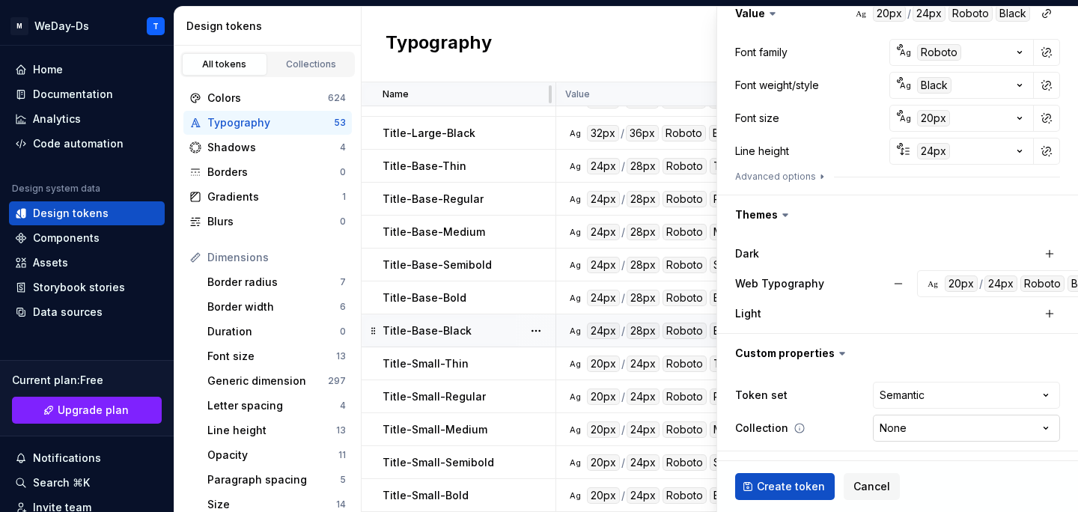
click at [935, 433] on html "M WeDay-Ds T Home Documentation Analytics Code automation Design system data De…" at bounding box center [539, 256] width 1078 height 512
select select "**********"
click at [807, 479] on span "Create token" at bounding box center [791, 486] width 68 height 15
type textarea "*"
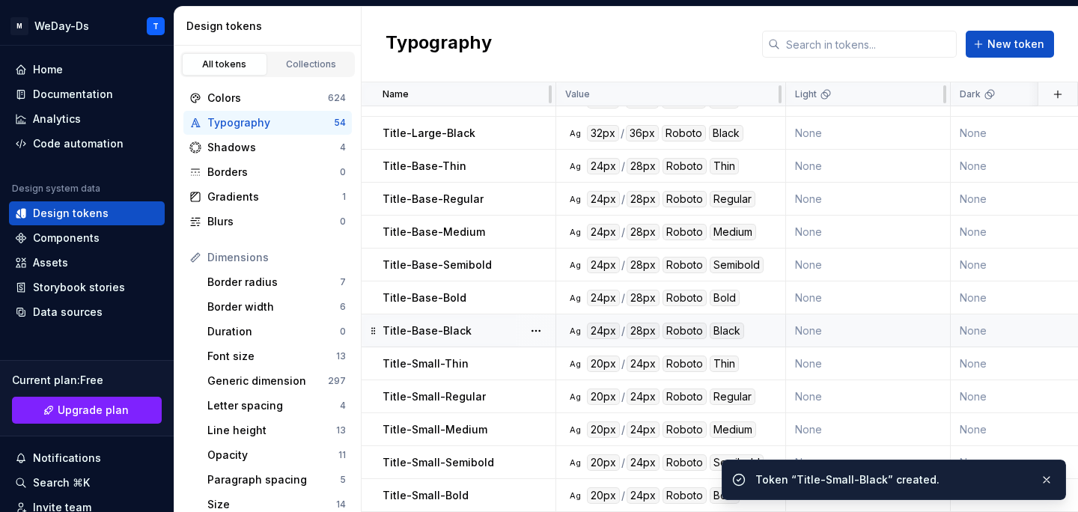
scroll to position [1372, 0]
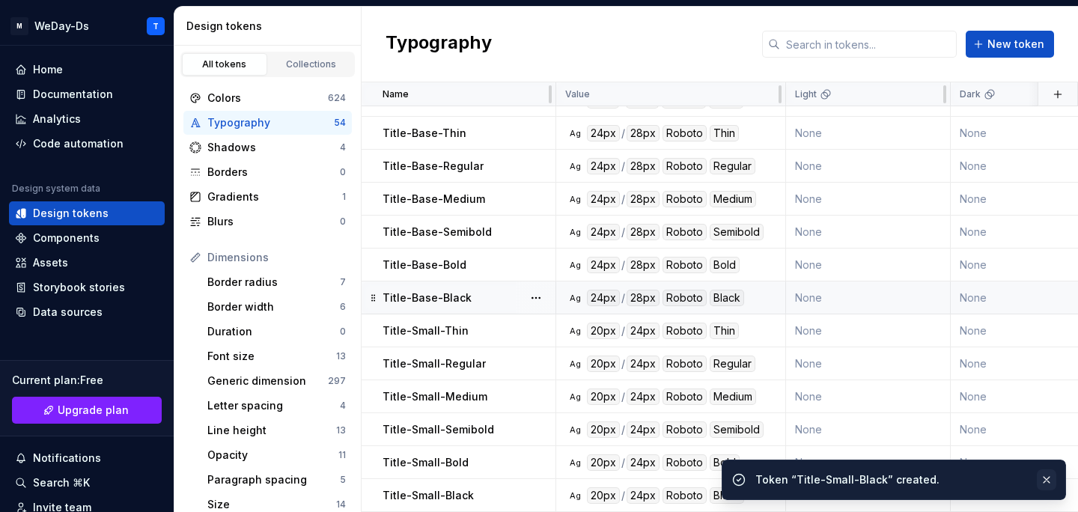
click at [1041, 477] on button "button" at bounding box center [1045, 479] width 19 height 21
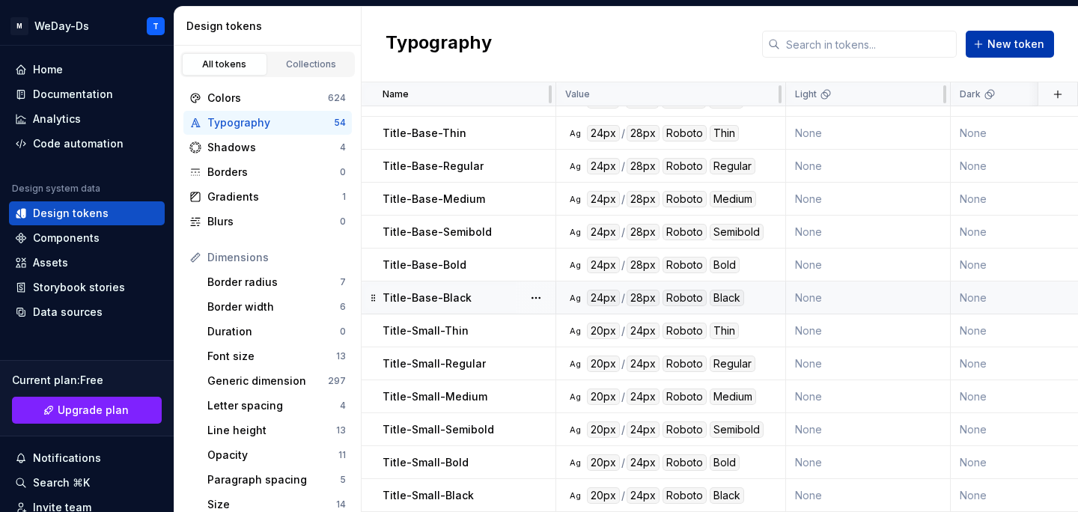
click at [1001, 46] on span "New token" at bounding box center [1015, 44] width 57 height 15
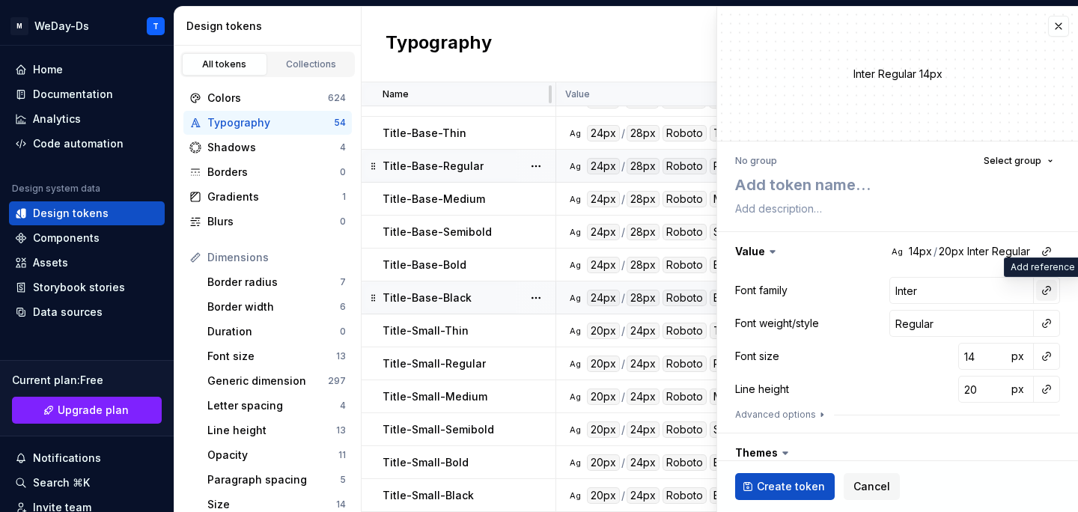
click at [1039, 285] on button "button" at bounding box center [1046, 290] width 21 height 21
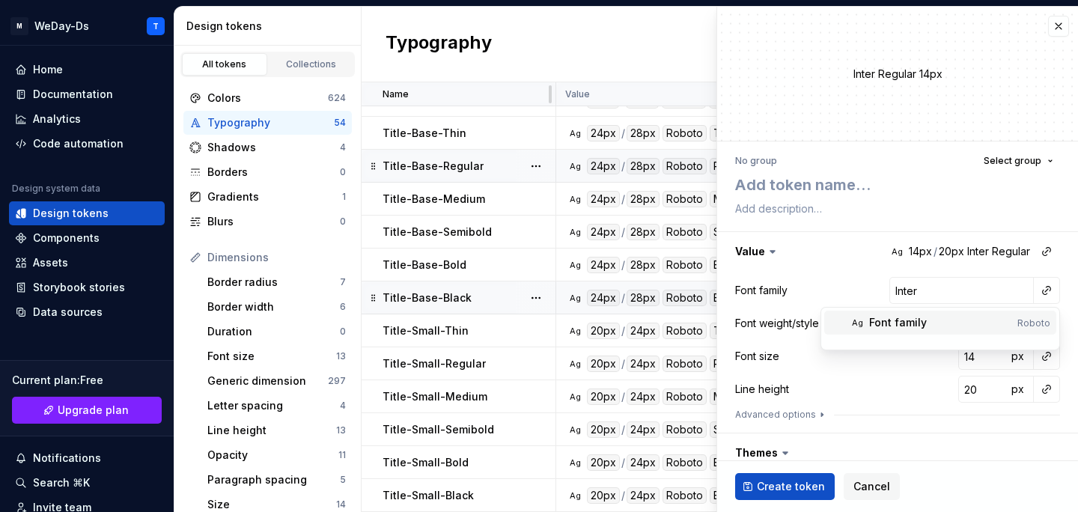
click at [954, 318] on div "Font family" at bounding box center [940, 322] width 142 height 15
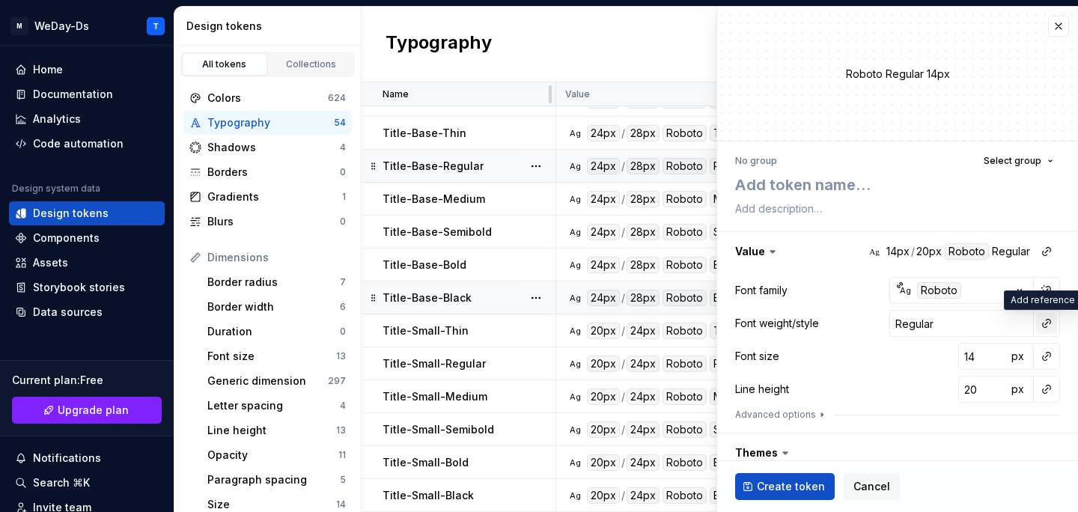
click at [1048, 324] on button "button" at bounding box center [1046, 323] width 21 height 21
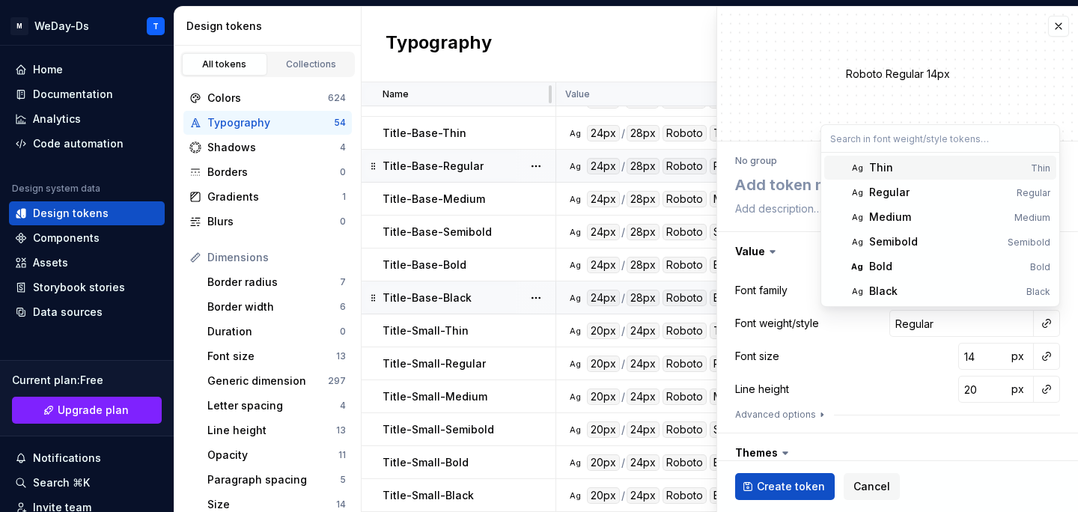
click at [955, 168] on div "Thin" at bounding box center [947, 167] width 156 height 15
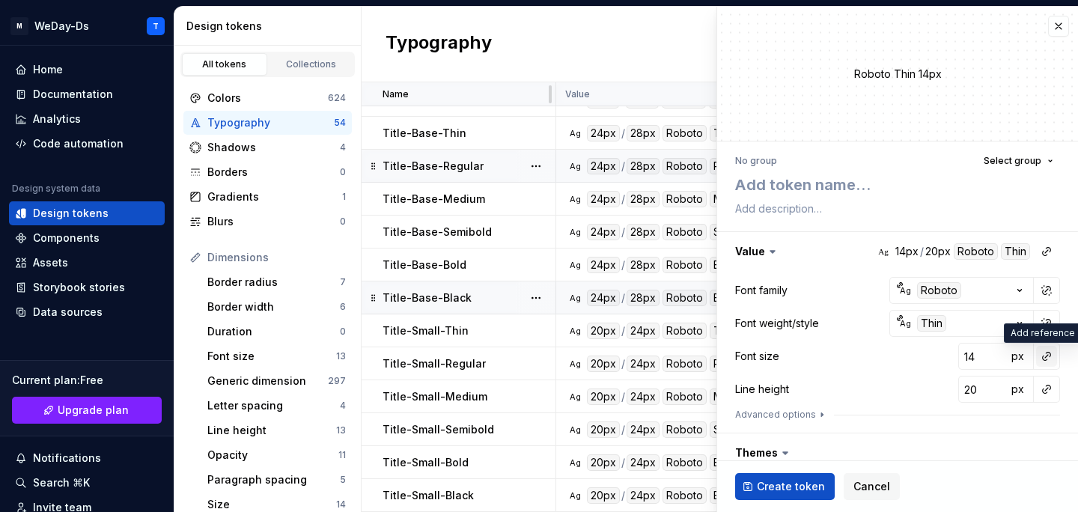
click at [1045, 356] on button "button" at bounding box center [1046, 356] width 21 height 21
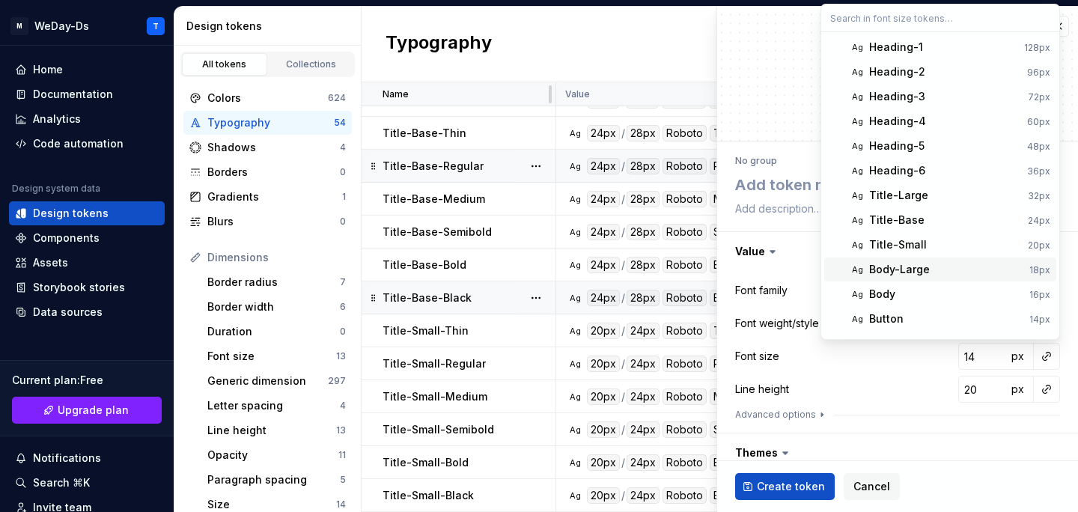
scroll to position [19, 0]
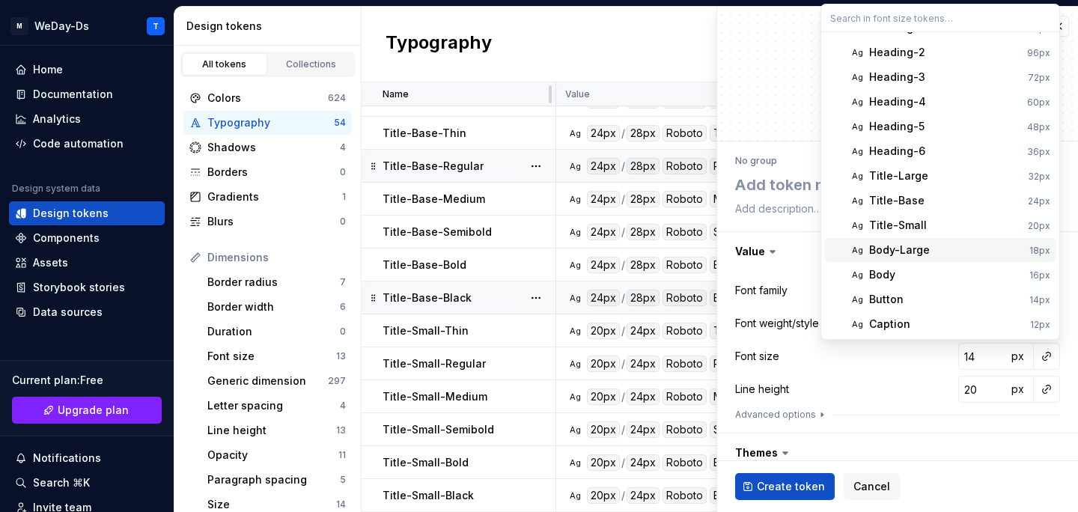
click at [974, 247] on div "Body-Large" at bounding box center [946, 249] width 154 height 15
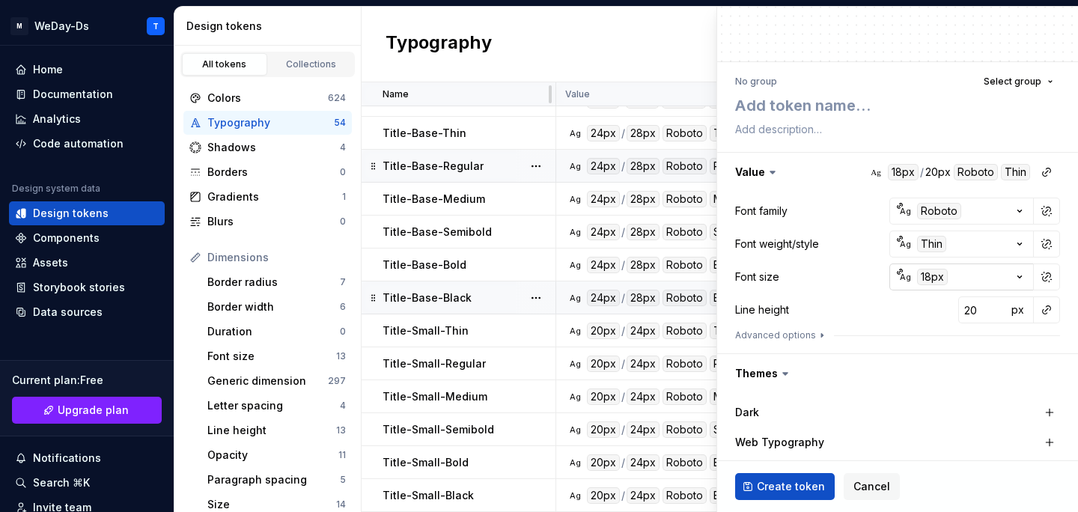
scroll to position [238, 0]
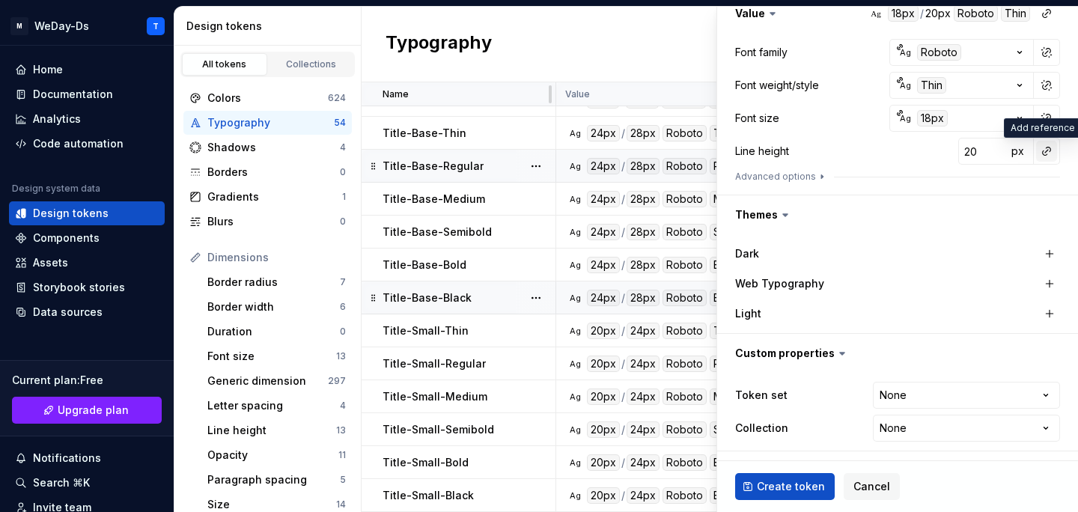
click at [1042, 150] on button "button" at bounding box center [1046, 151] width 21 height 21
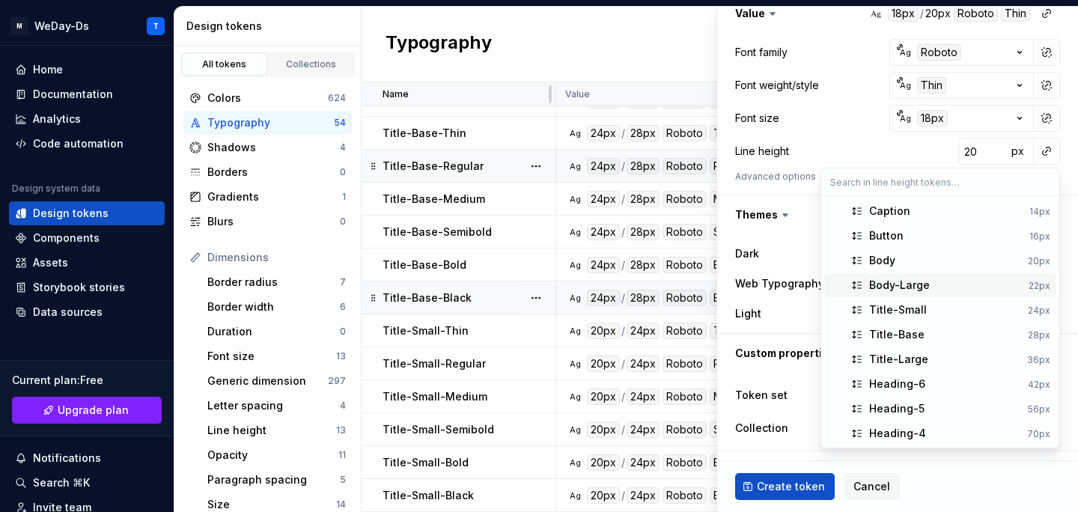
click at [939, 278] on div "Body-Large" at bounding box center [945, 285] width 153 height 15
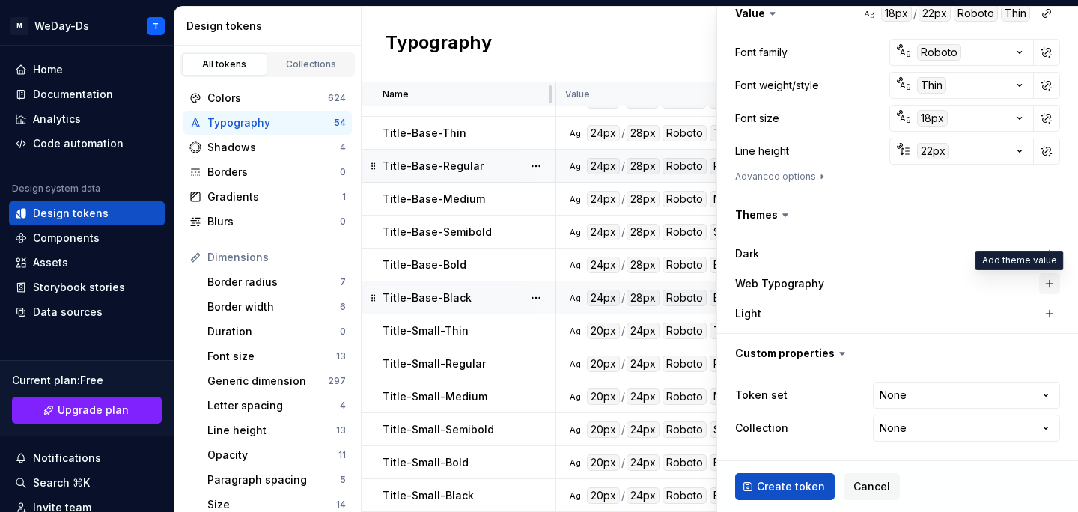
click at [1047, 281] on button "button" at bounding box center [1049, 283] width 21 height 21
type textarea "*"
click at [984, 406] on html "M WeDay-Ds T Home Documentation Analytics Code automation Design system data De…" at bounding box center [539, 256] width 1078 height 512
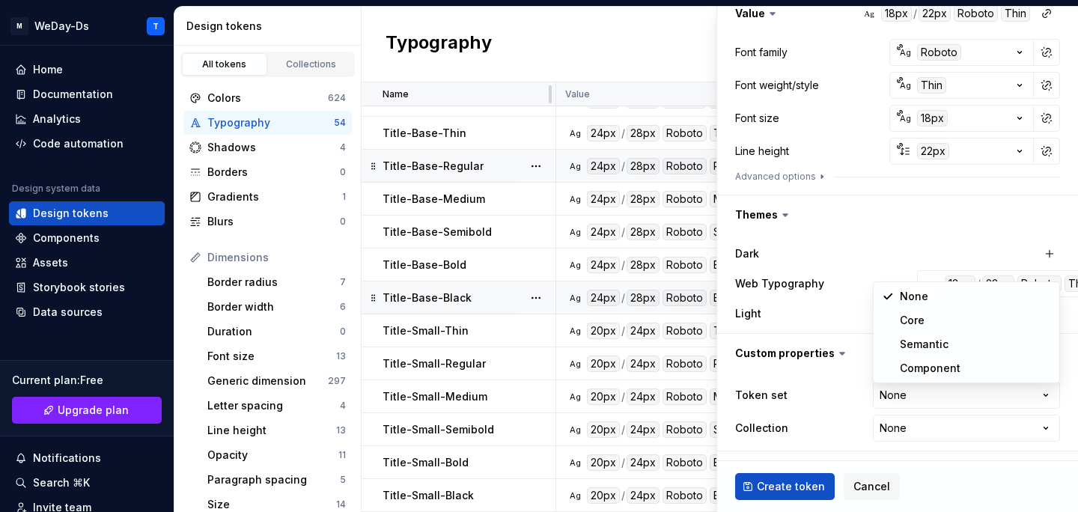
select select "**********"
type textarea "*"
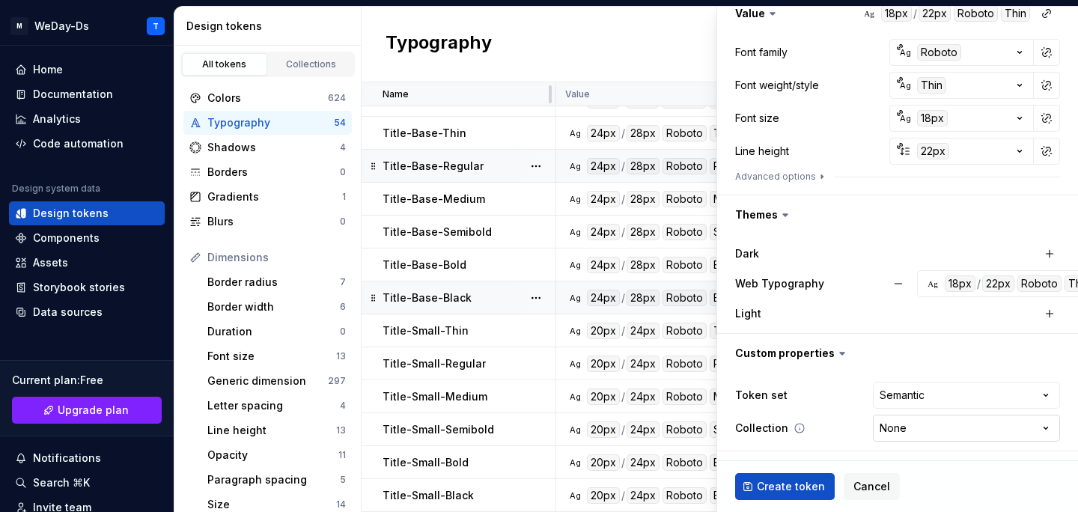
click at [934, 426] on html "M WeDay-Ds T Home Documentation Analytics Code automation Design system data De…" at bounding box center [539, 256] width 1078 height 512
select select "**********"
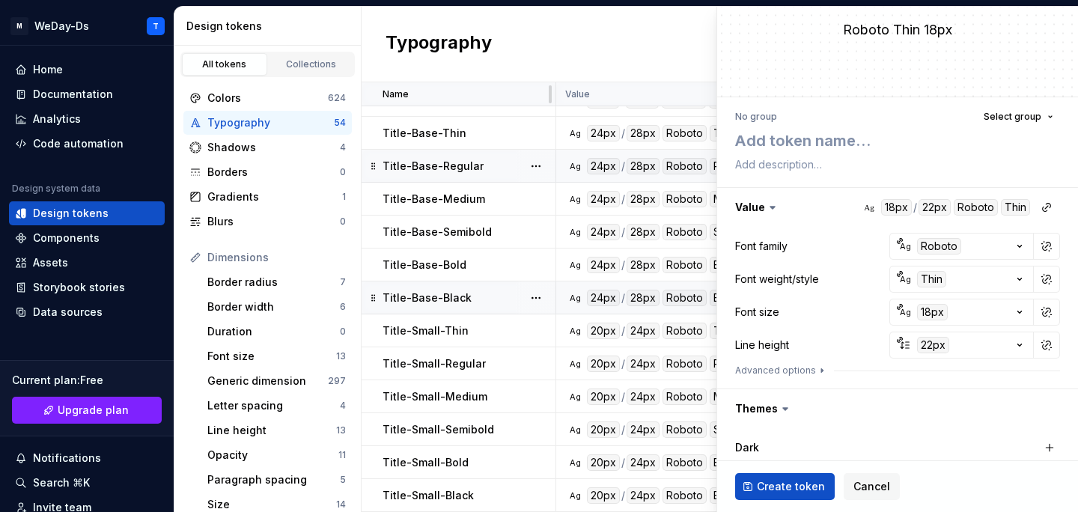
scroll to position [0, 0]
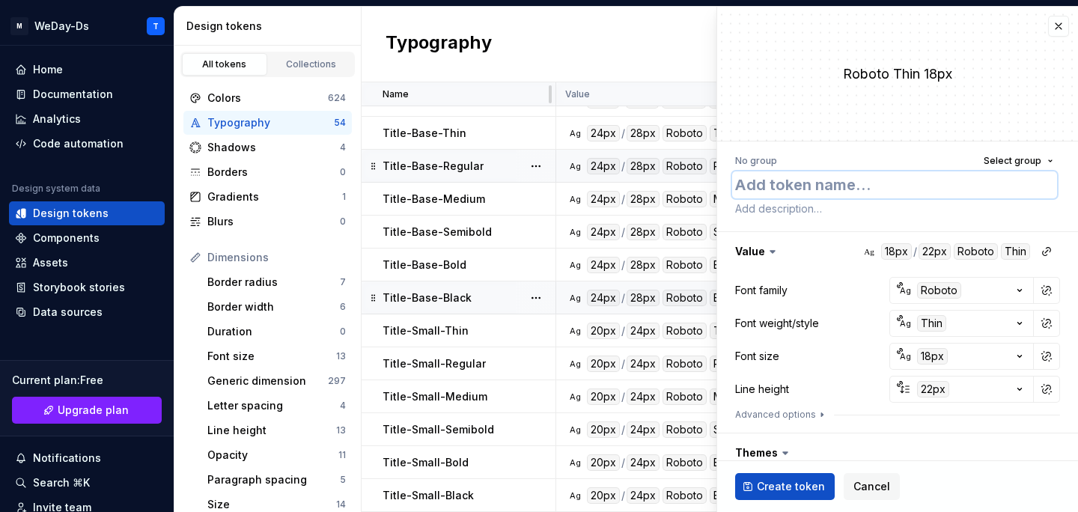
click at [871, 192] on textarea at bounding box center [894, 184] width 325 height 27
type textarea "*"
type textarea "B"
type textarea "*"
type textarea "Bo"
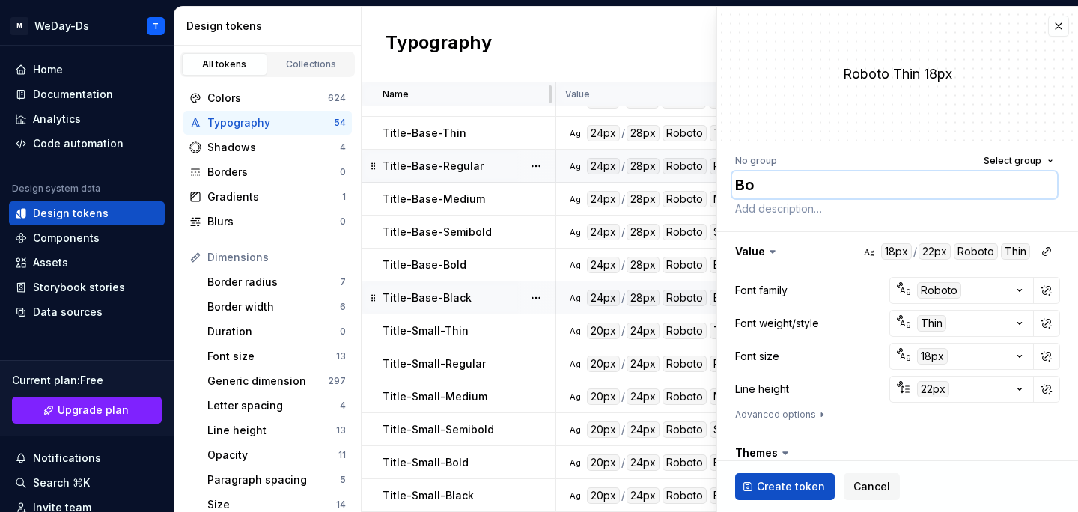
type textarea "*"
type textarea "Bod"
type textarea "*"
type textarea "Body"
type textarea "*"
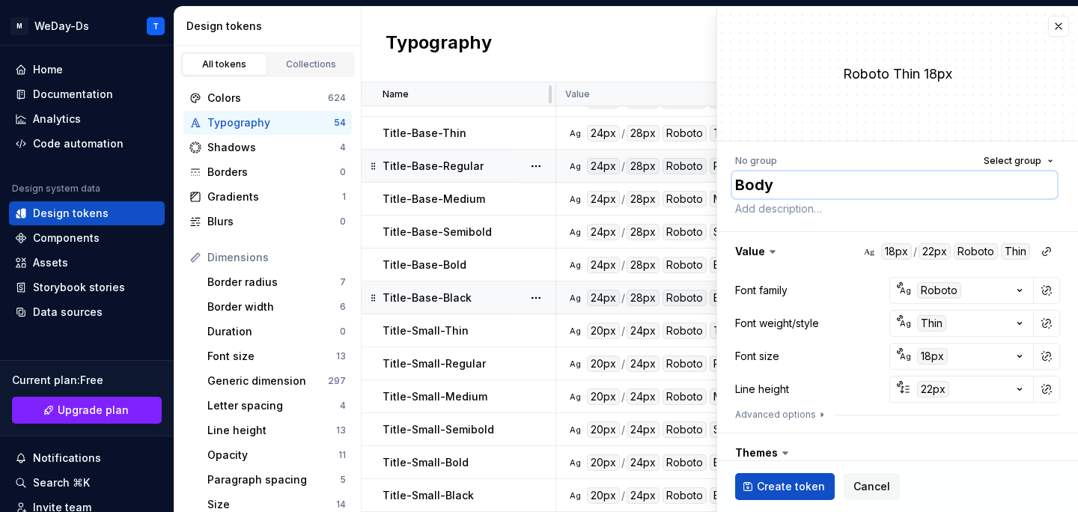
type textarea "Body-"
type textarea "*"
type textarea "Body-L"
type textarea "*"
type textarea "Body-La"
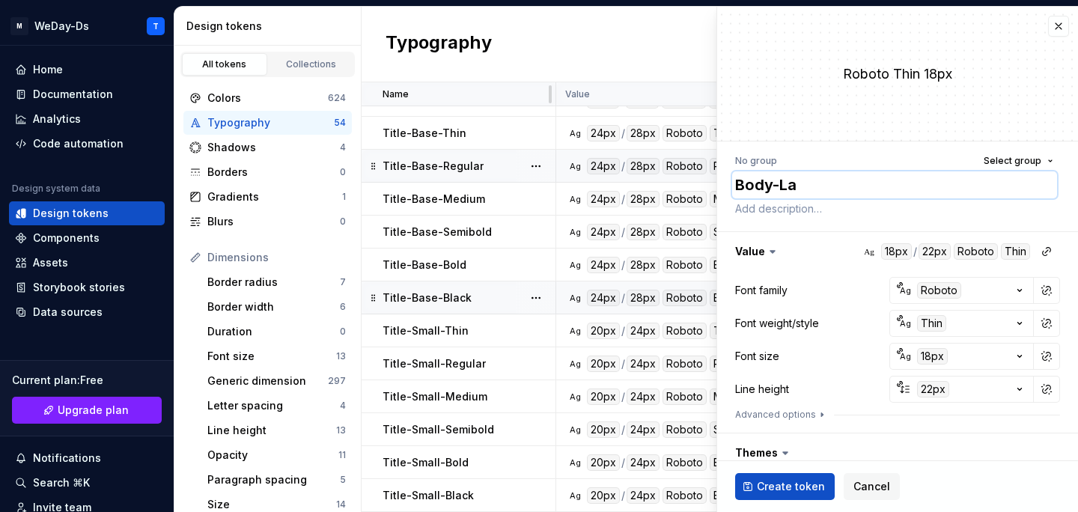
type textarea "*"
type textarea "Body-Lar"
type textarea "*"
type textarea "Body-Larg"
type textarea "*"
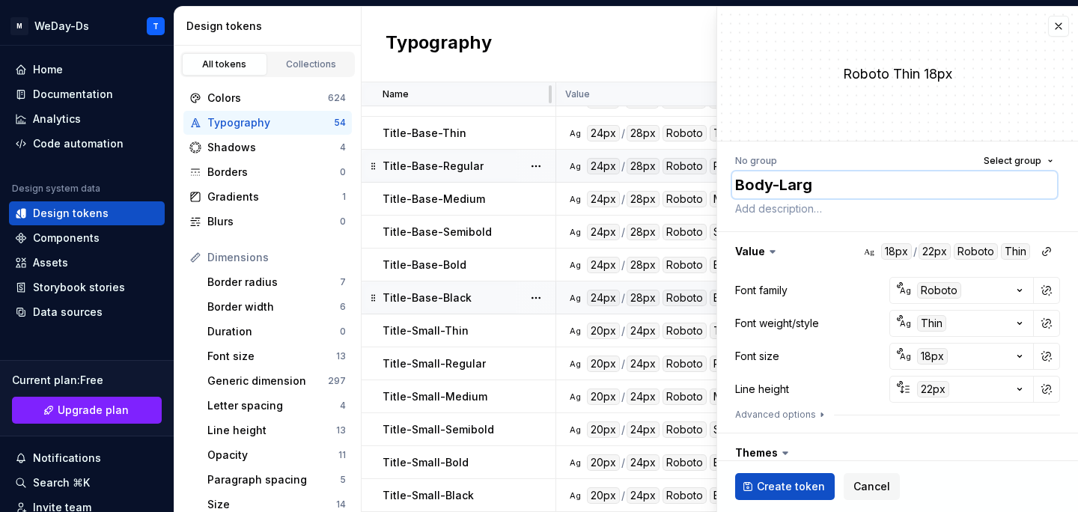
type textarea "Body-Large"
type textarea "*"
type textarea "Body-Large-"
type textarea "*"
type textarea "Body-Large-T"
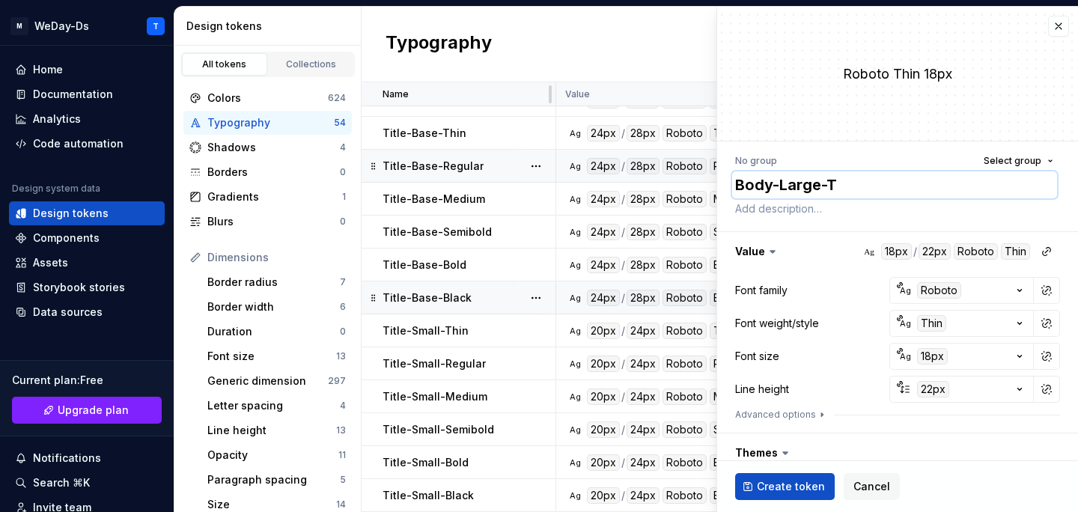
type textarea "*"
type textarea "Body-Large-Th"
type textarea "*"
type textarea "Body-Large-Thi"
type textarea "*"
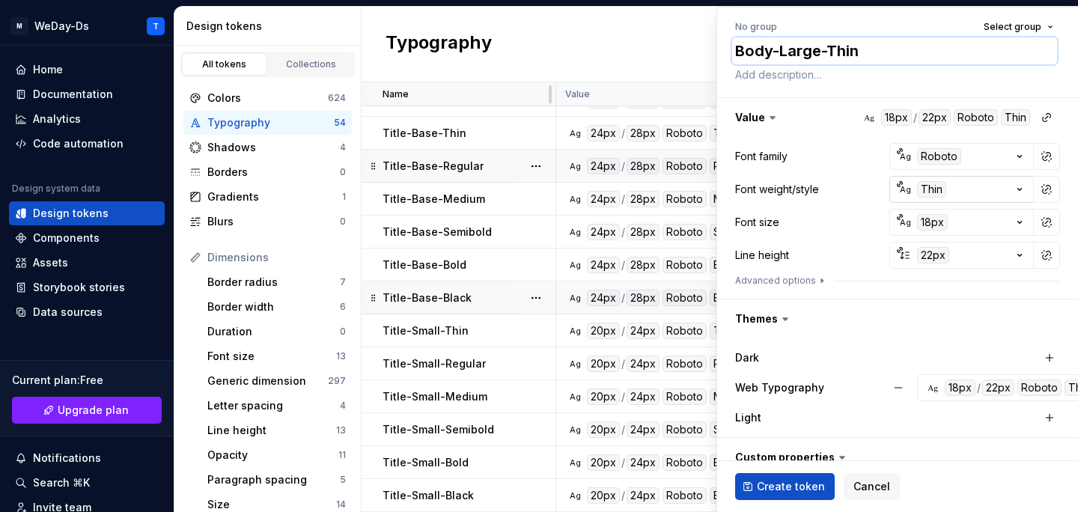
scroll to position [238, 0]
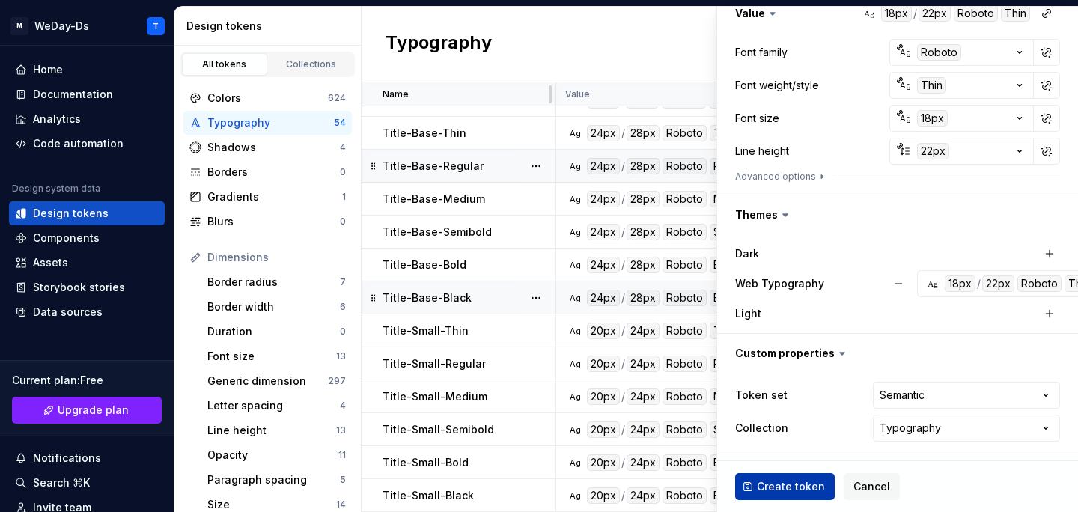
type textarea "Body-Large-Thin"
click at [794, 480] on span "Create token" at bounding box center [791, 486] width 68 height 15
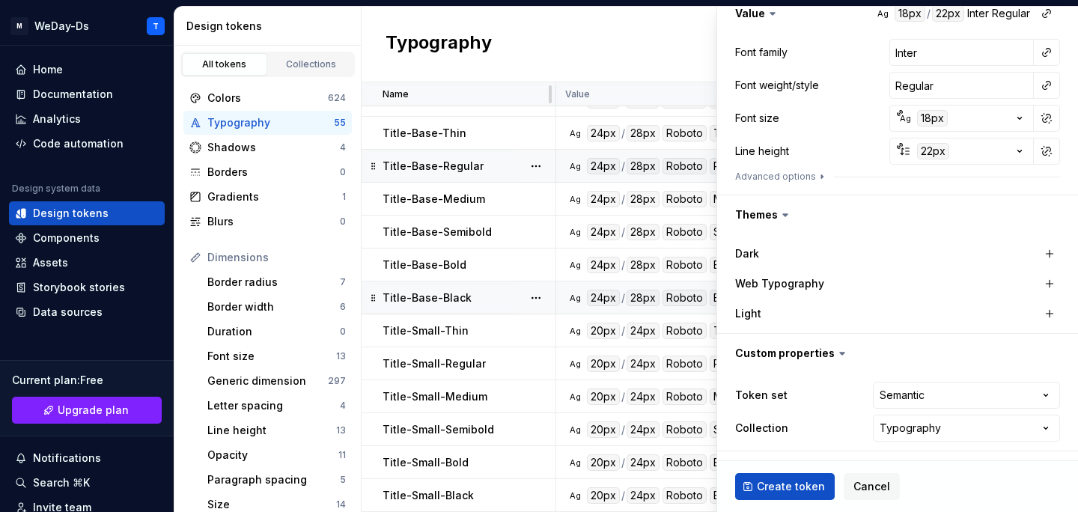
type textarea "*"
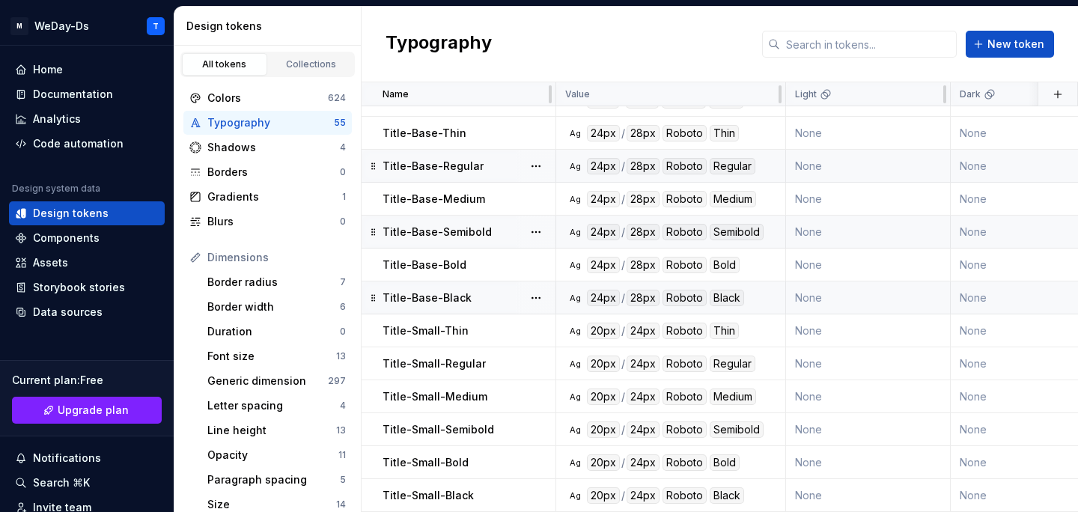
scroll to position [1405, 0]
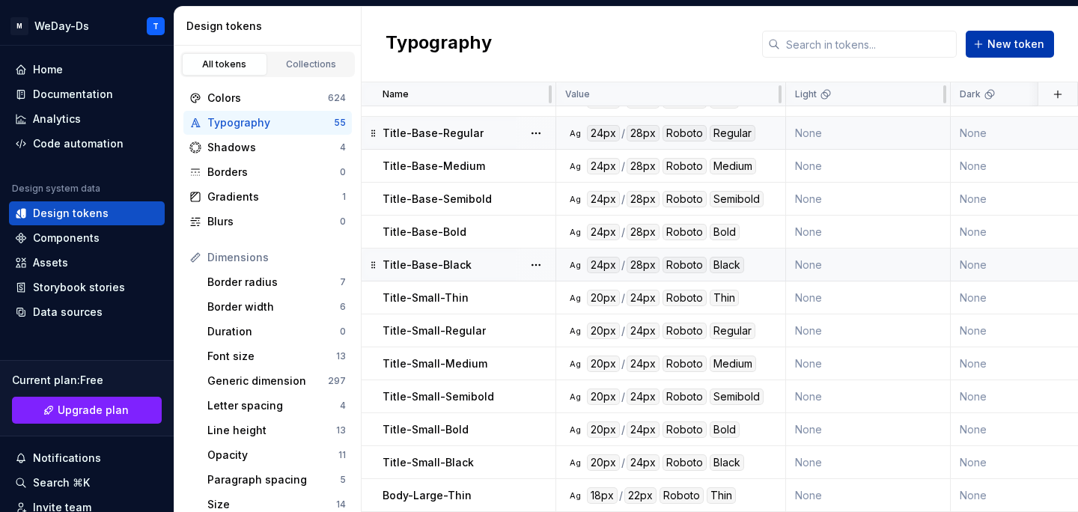
click at [1027, 37] on span "New token" at bounding box center [1015, 44] width 57 height 15
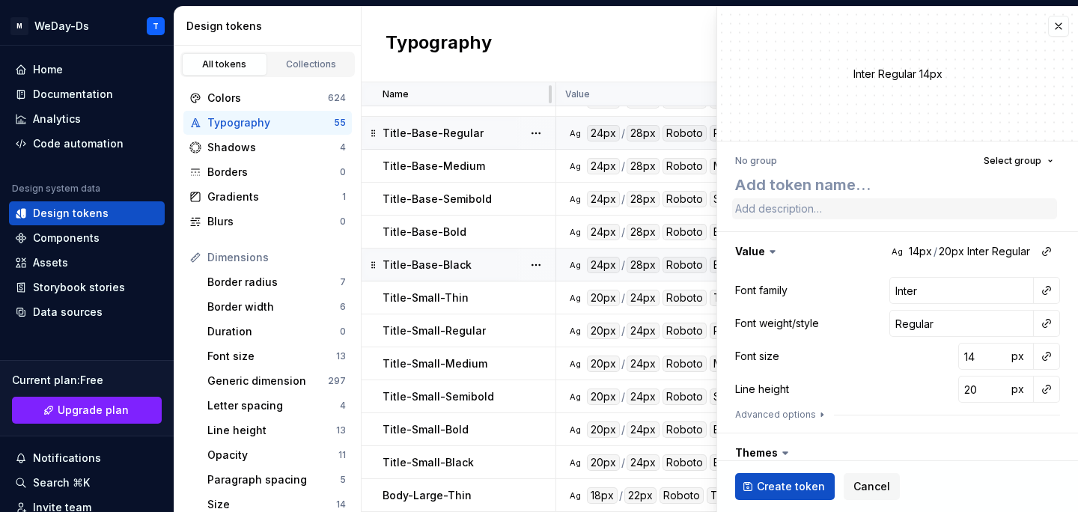
type textarea "*"
type textarea "Title-Small-Thin"
click at [807, 189] on textarea "Title-Small-Thin" at bounding box center [894, 184] width 325 height 27
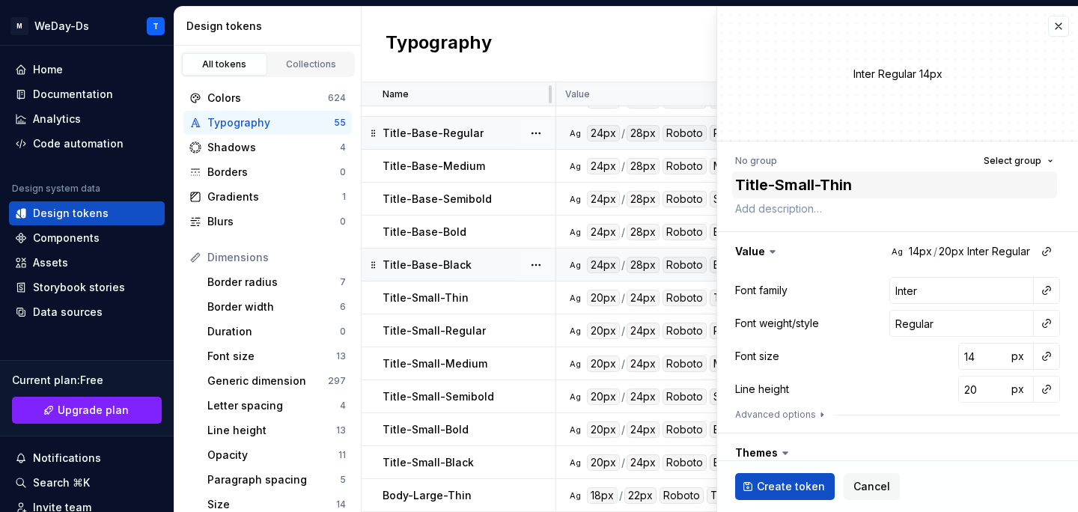
type textarea "*"
type textarea "B"
type textarea "*"
type textarea "Bo"
type textarea "*"
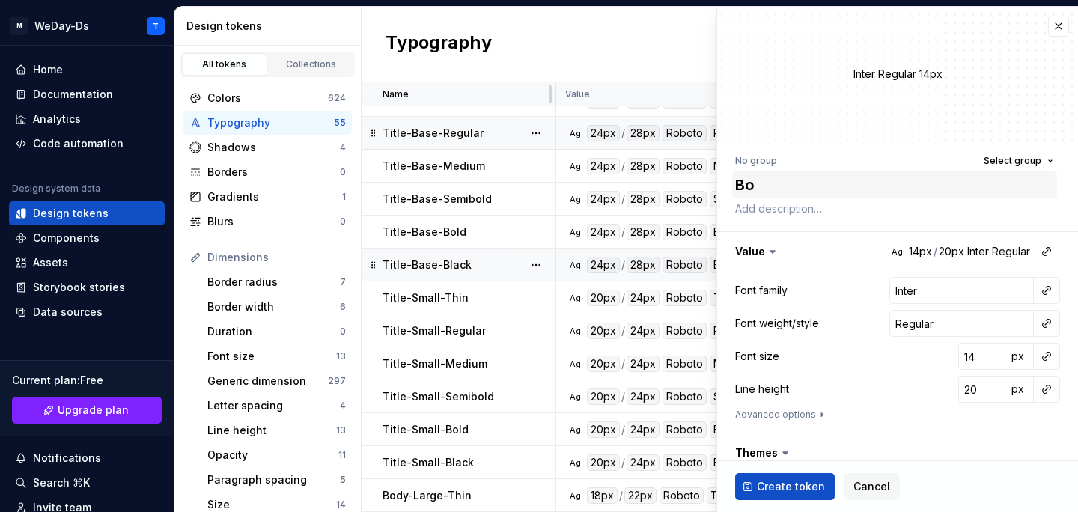
type textarea "Bod"
type textarea "*"
type textarea "Body"
type textarea "*"
type textarea "Body-"
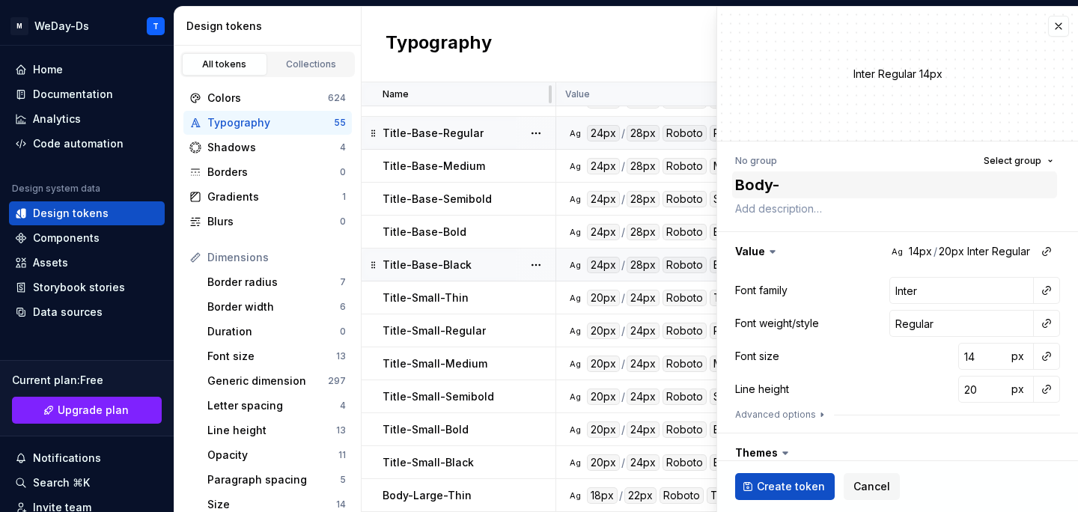
type textarea "*"
type textarea "Body-L"
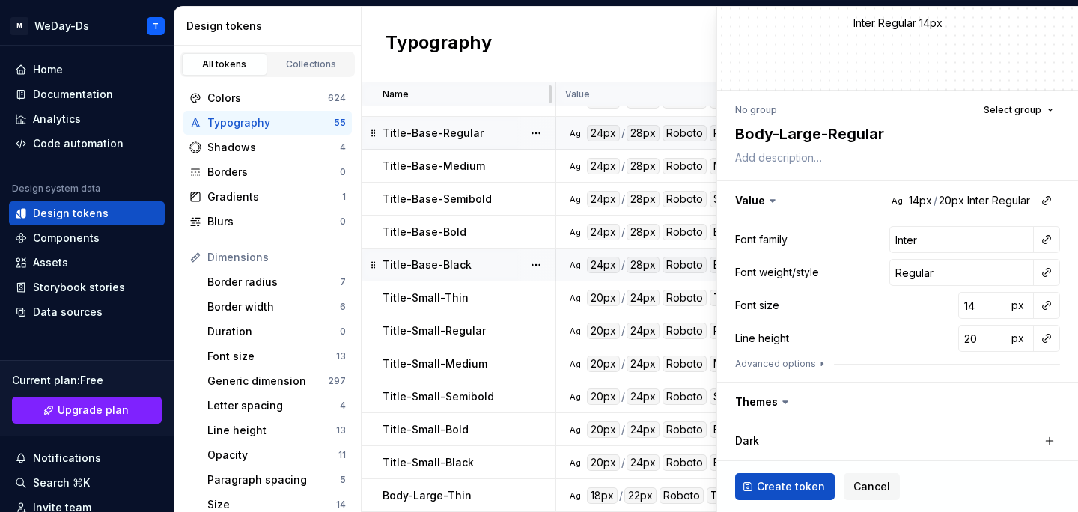
scroll to position [67, 0]
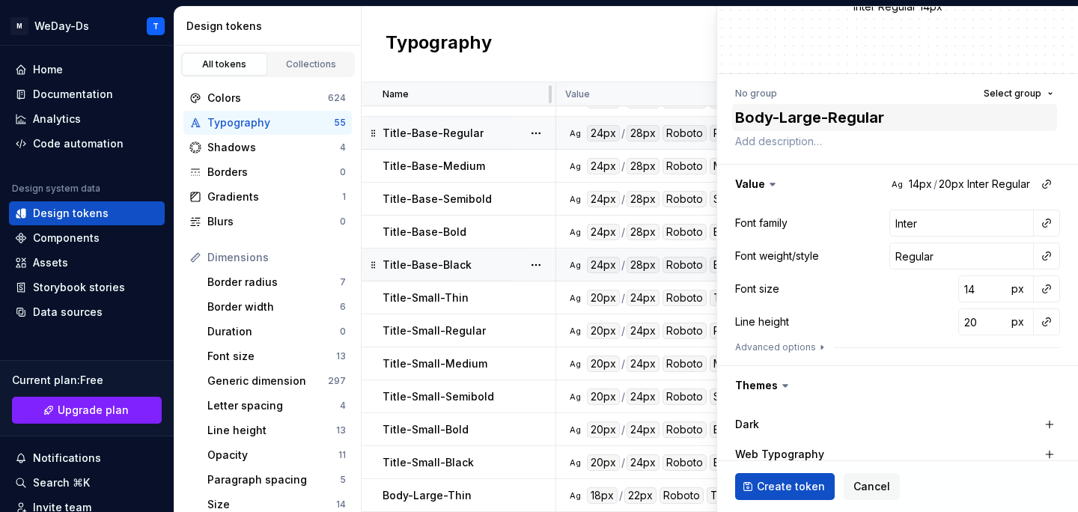
click at [908, 116] on textarea "Body-Large-Regular" at bounding box center [894, 117] width 325 height 27
click at [1045, 224] on button "button" at bounding box center [1046, 223] width 21 height 21
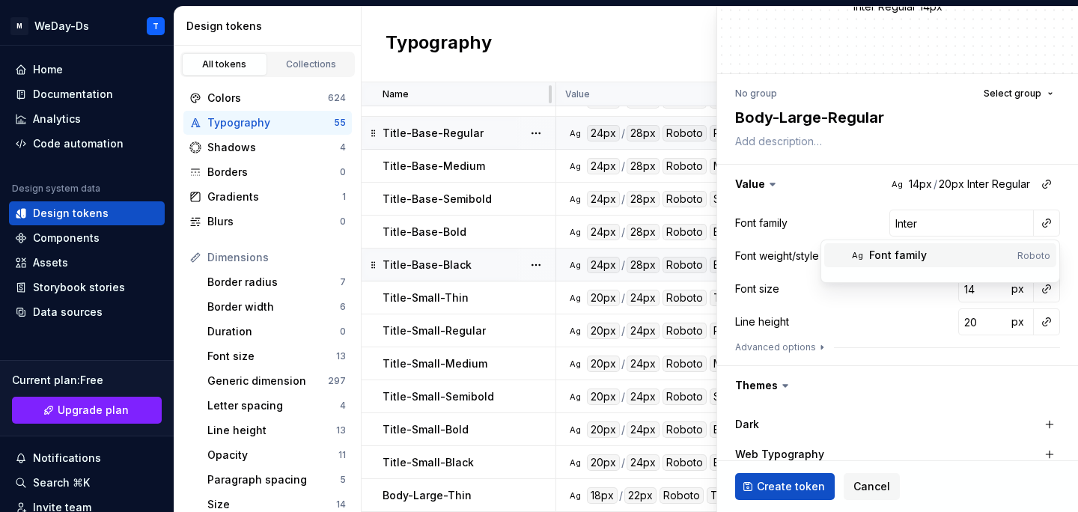
click at [961, 260] on div "Font family" at bounding box center [940, 255] width 142 height 15
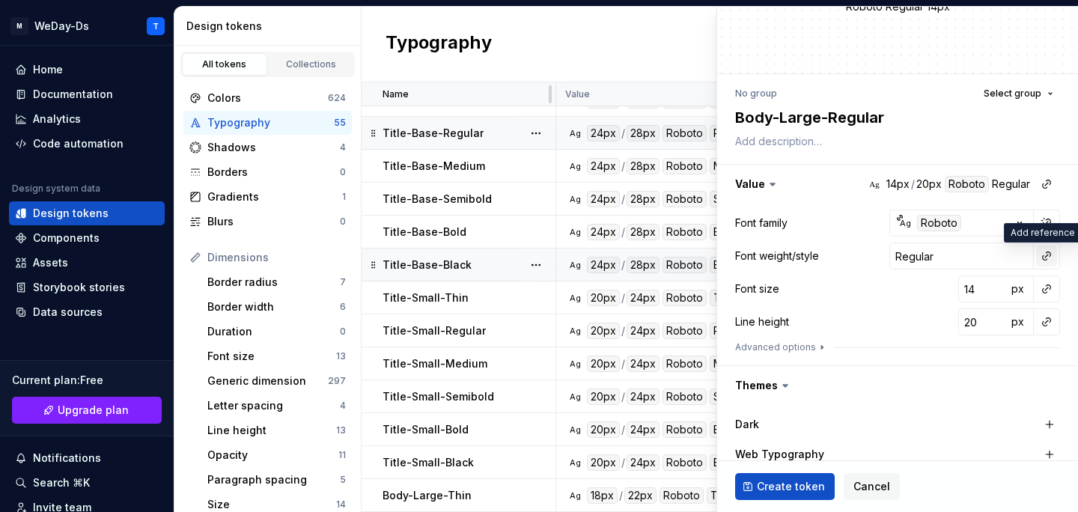
click at [1048, 259] on button "button" at bounding box center [1046, 255] width 21 height 21
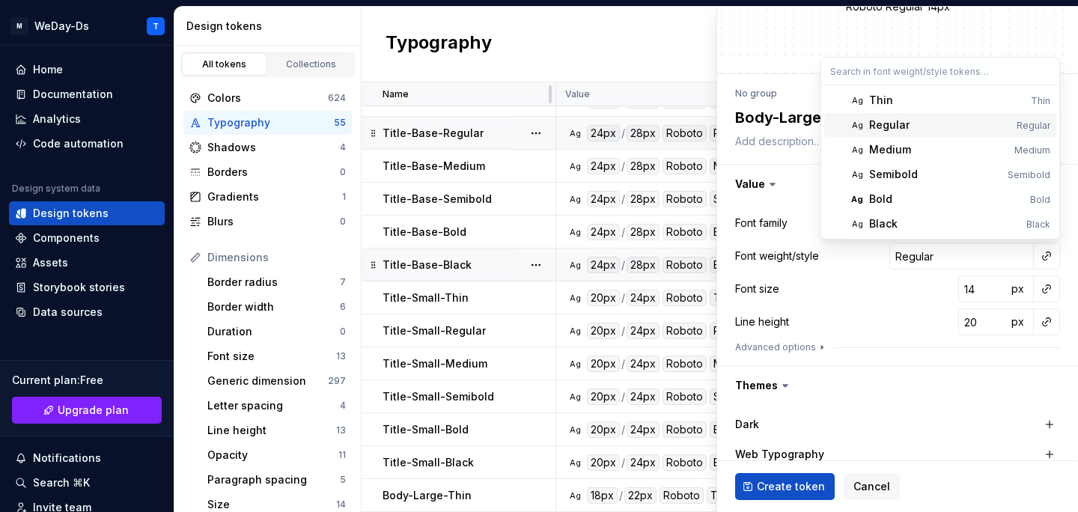
click at [971, 125] on div "Regular" at bounding box center [939, 124] width 141 height 15
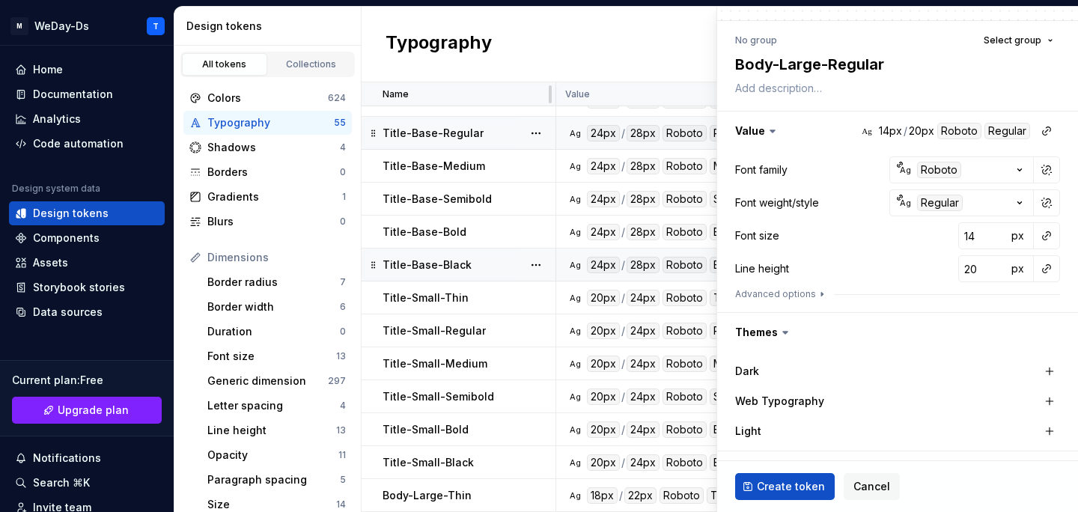
scroll to position [135, 0]
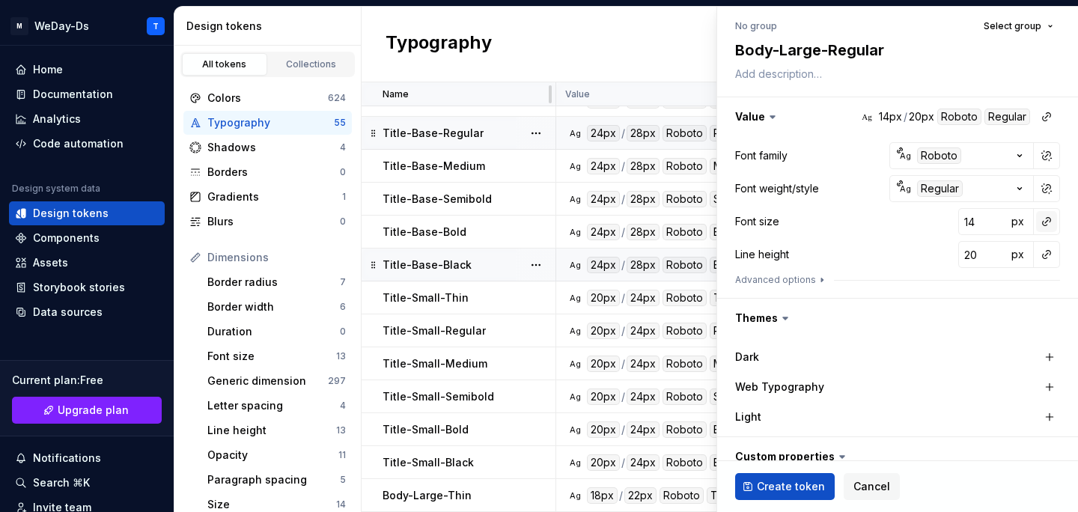
click at [1040, 223] on button "button" at bounding box center [1046, 221] width 21 height 21
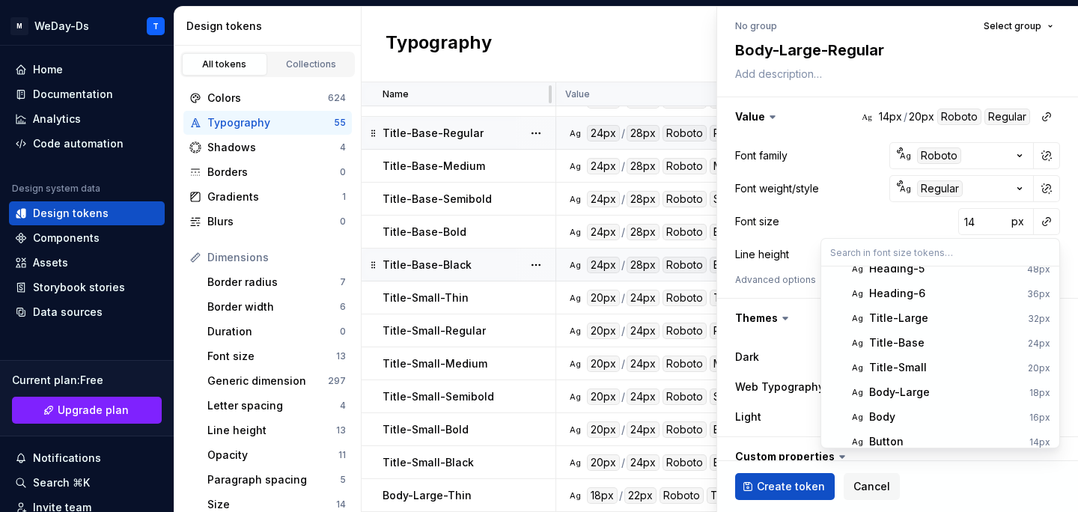
scroll to position [123, 0]
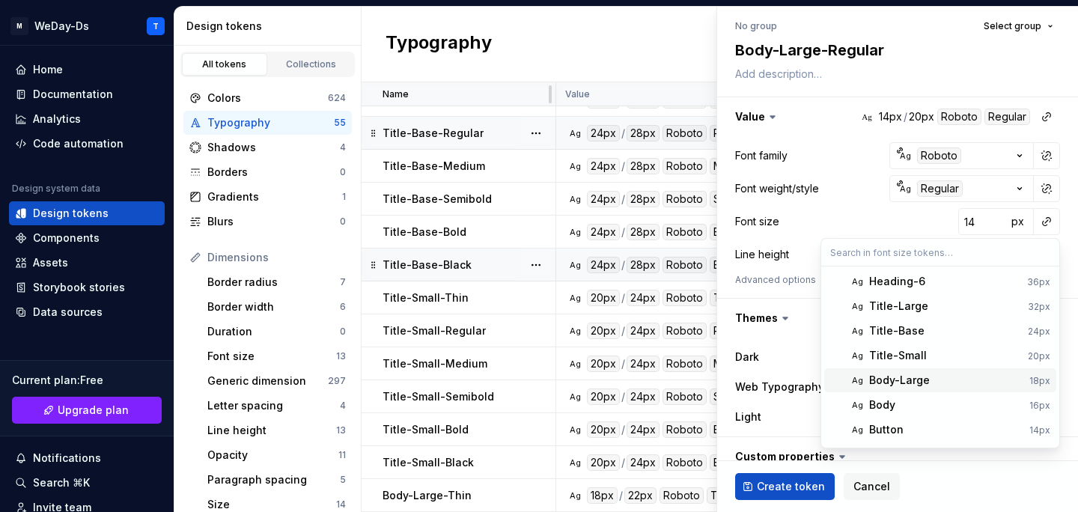
click at [929, 388] on span "Ag Body-Large 18px" at bounding box center [940, 380] width 232 height 24
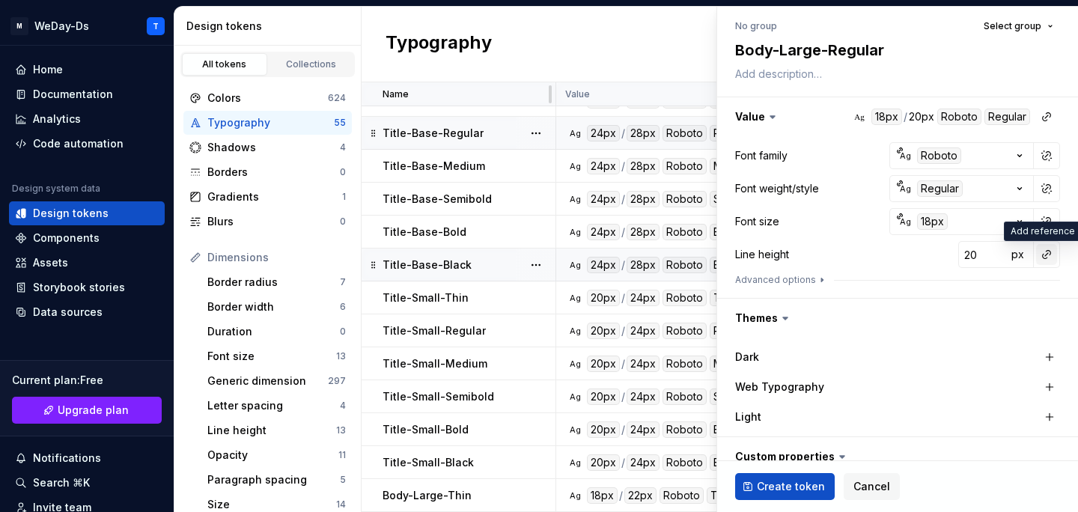
click at [1047, 249] on button "button" at bounding box center [1046, 254] width 21 height 21
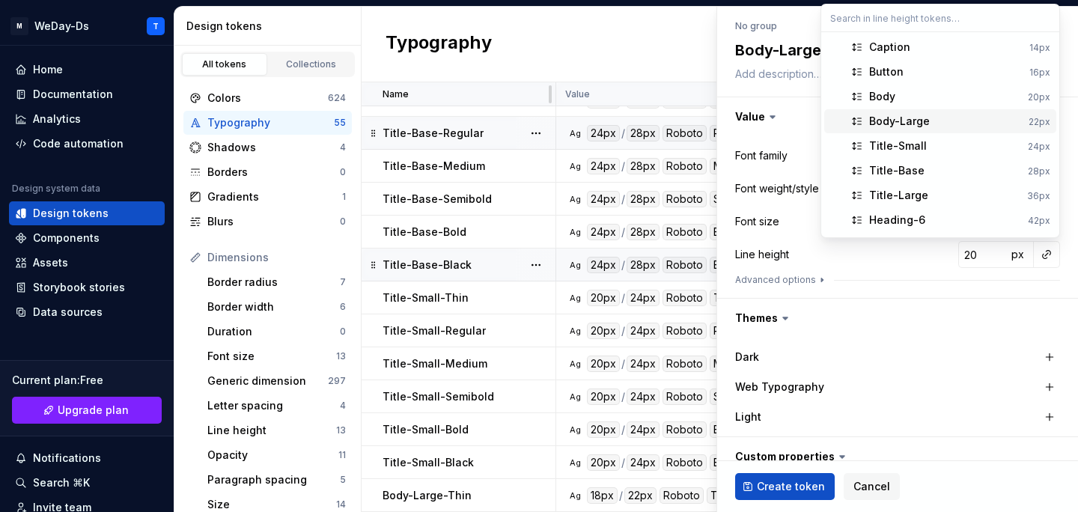
click at [968, 121] on div "Body-Large" at bounding box center [945, 121] width 153 height 15
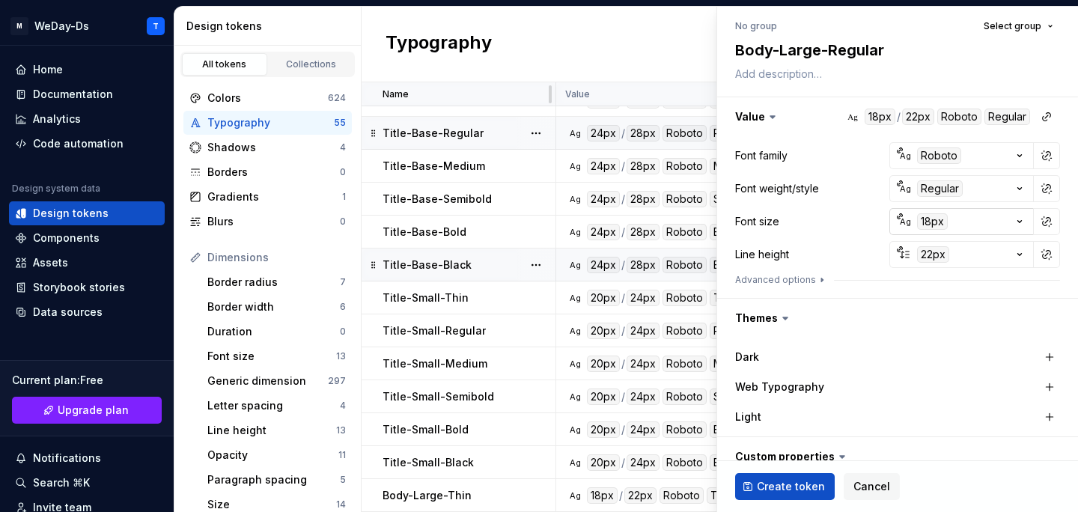
scroll to position [238, 0]
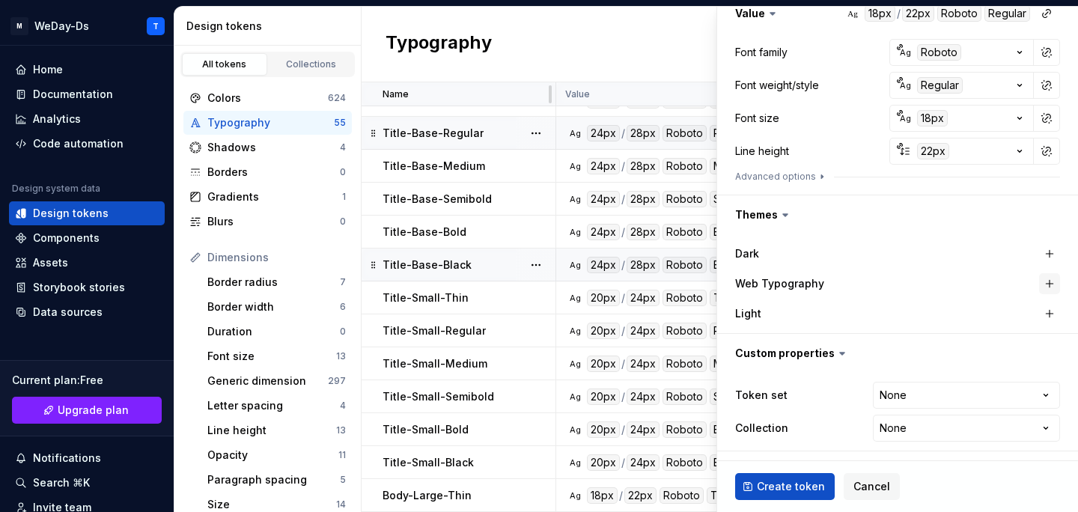
click at [1047, 283] on button "button" at bounding box center [1049, 283] width 21 height 21
click at [940, 398] on html "M WeDay-Ds T Home Documentation Analytics Code automation Design system data De…" at bounding box center [539, 256] width 1078 height 512
click at [935, 426] on html "M WeDay-Ds T Home Documentation Analytics Code automation Design system data De…" at bounding box center [539, 256] width 1078 height 512
click at [789, 481] on span "Create token" at bounding box center [791, 486] width 68 height 15
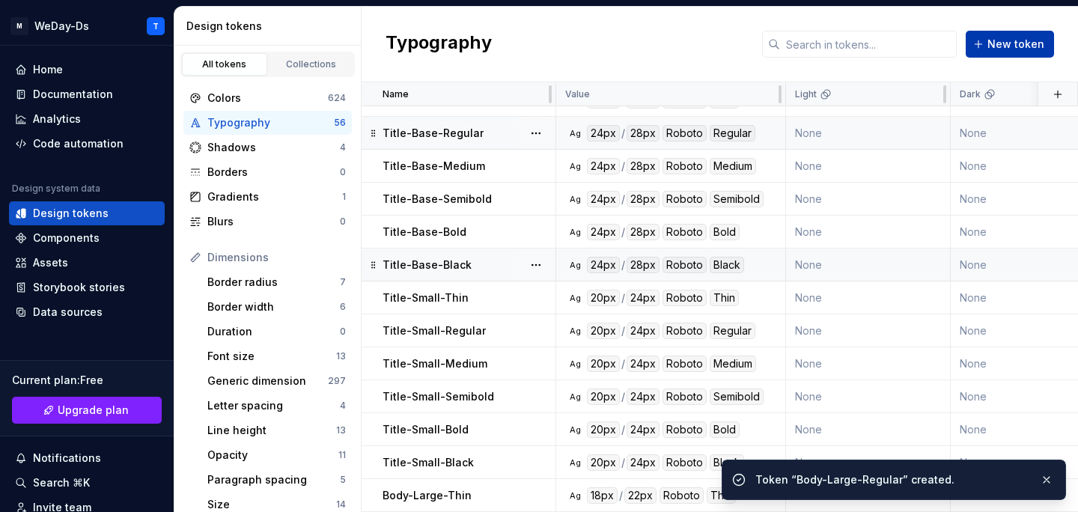
click at [1018, 45] on span "New token" at bounding box center [1015, 44] width 57 height 15
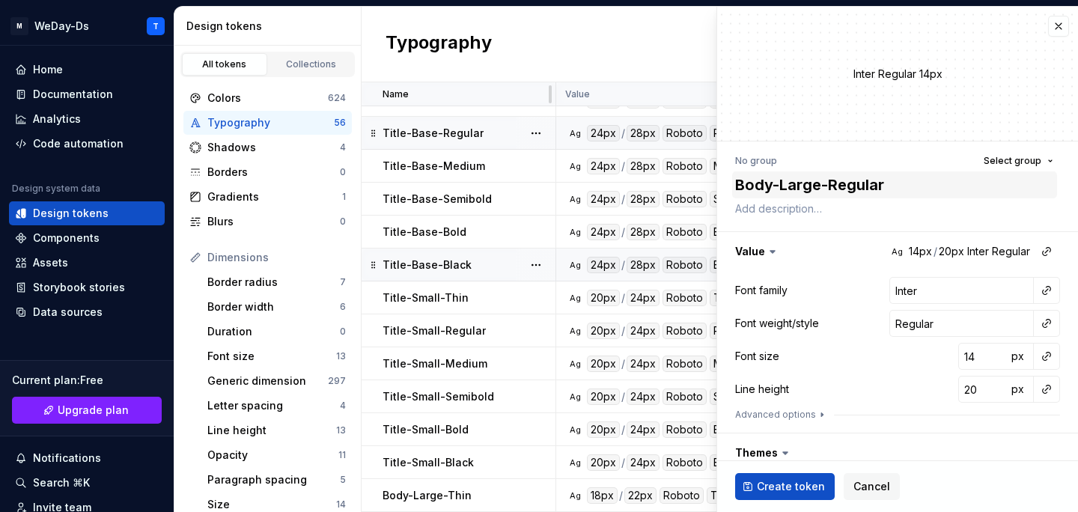
click at [845, 187] on textarea "Body-Large-Regular" at bounding box center [894, 184] width 325 height 27
click at [1052, 284] on button "button" at bounding box center [1046, 290] width 21 height 21
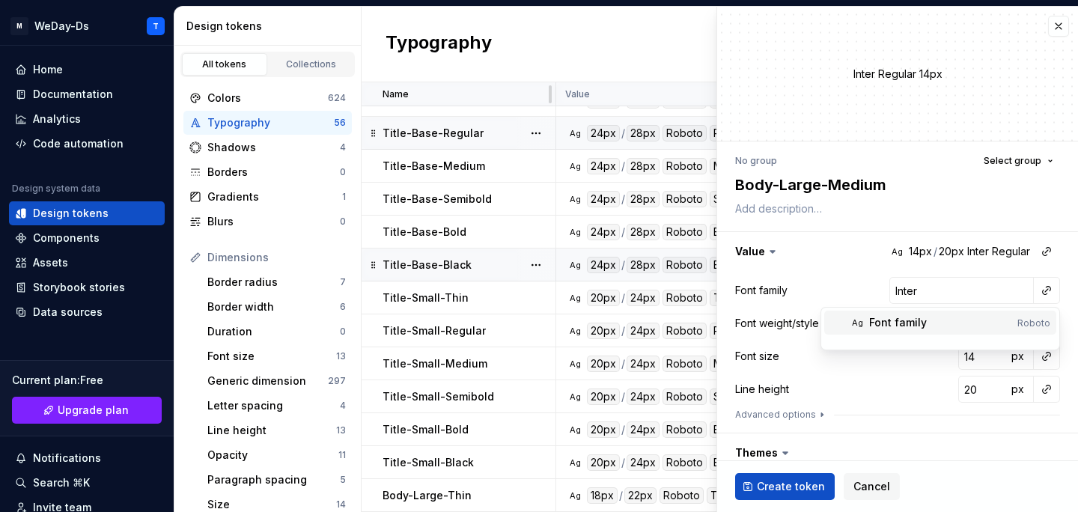
click at [962, 320] on div "Font family" at bounding box center [940, 322] width 142 height 15
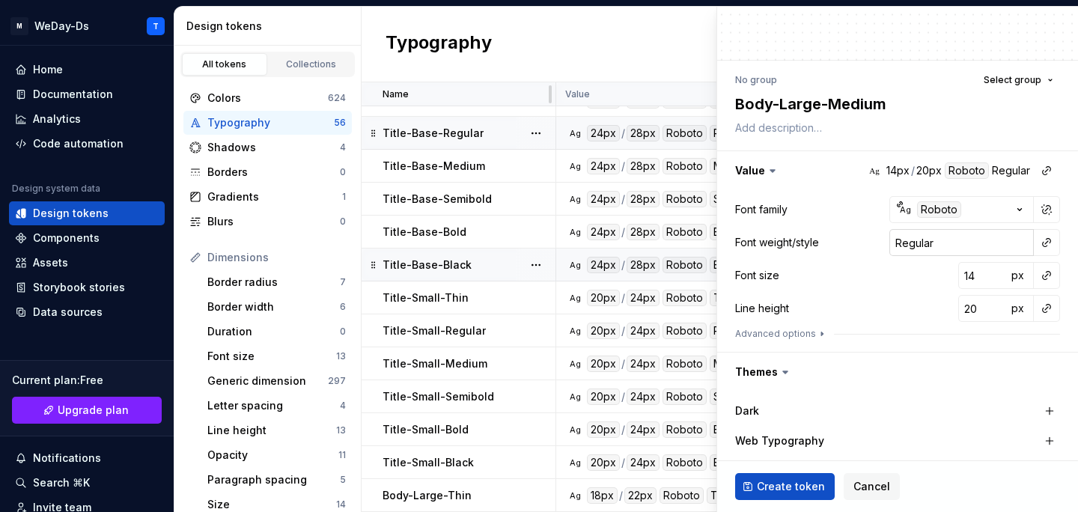
scroll to position [123, 0]
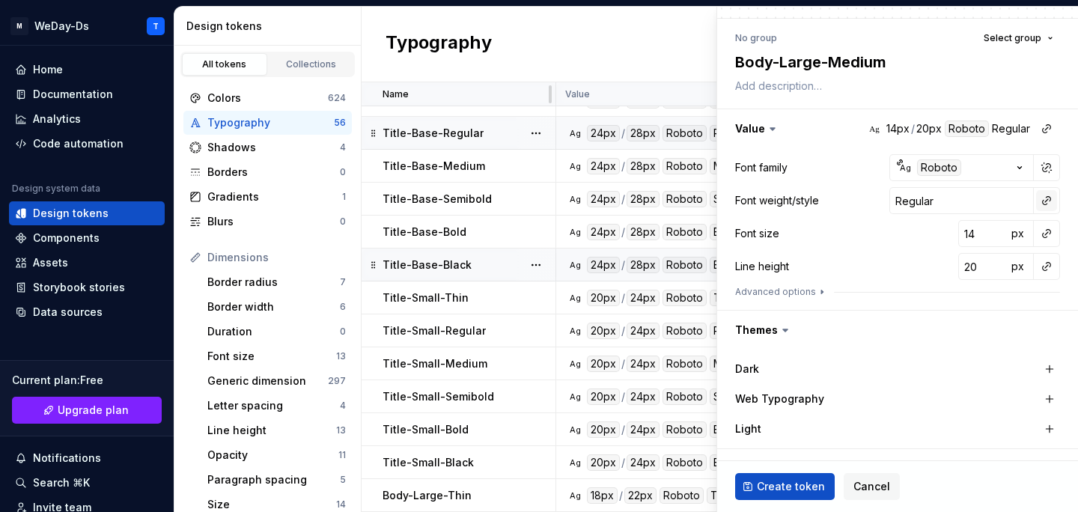
click at [1046, 195] on button "button" at bounding box center [1046, 200] width 21 height 21
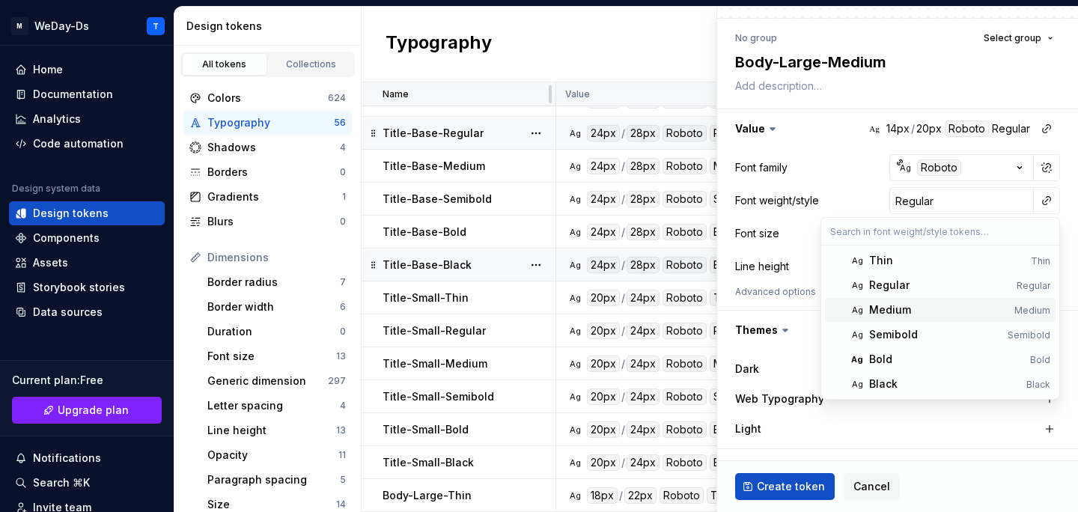
click at [918, 313] on div "Medium" at bounding box center [938, 309] width 139 height 15
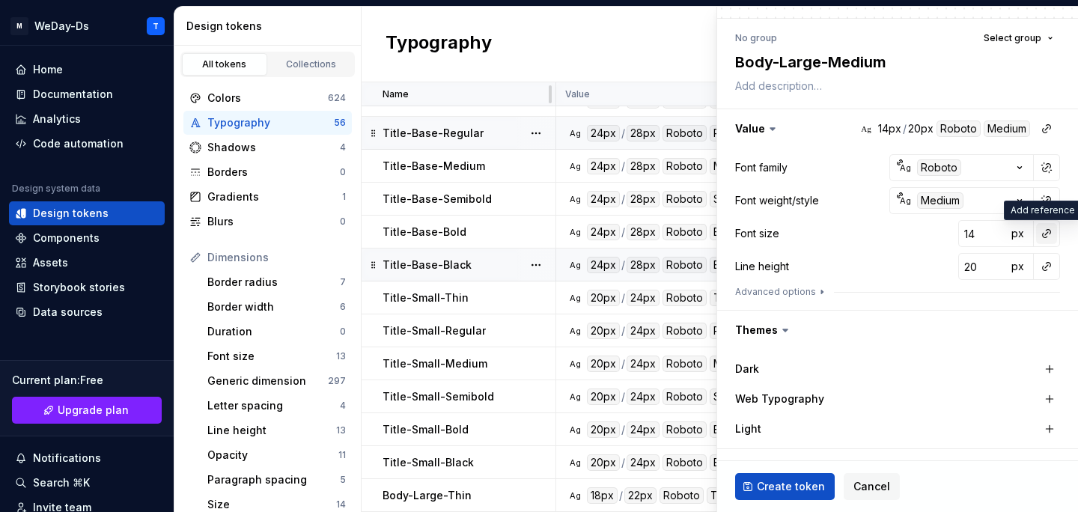
click at [1046, 234] on button "button" at bounding box center [1046, 233] width 21 height 21
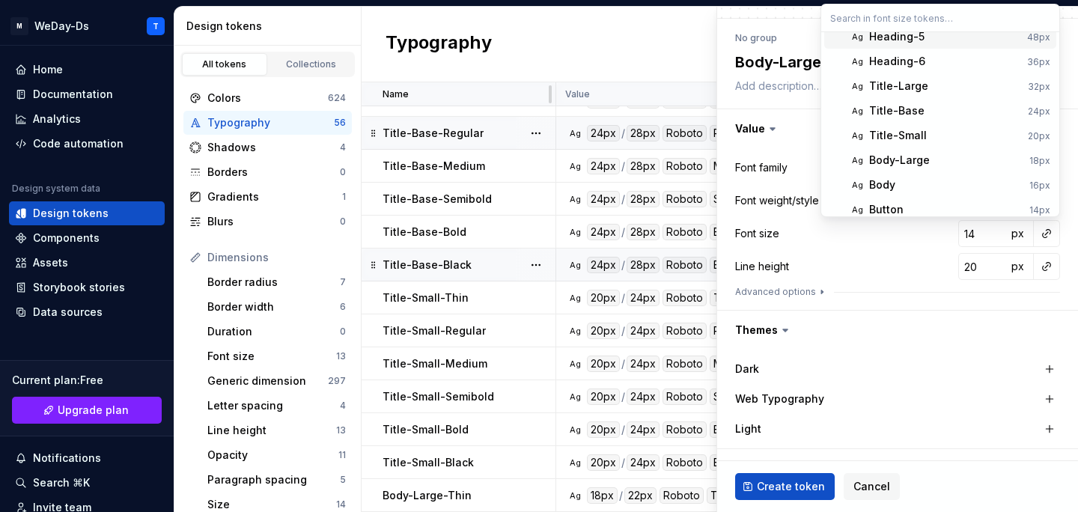
scroll to position [114, 0]
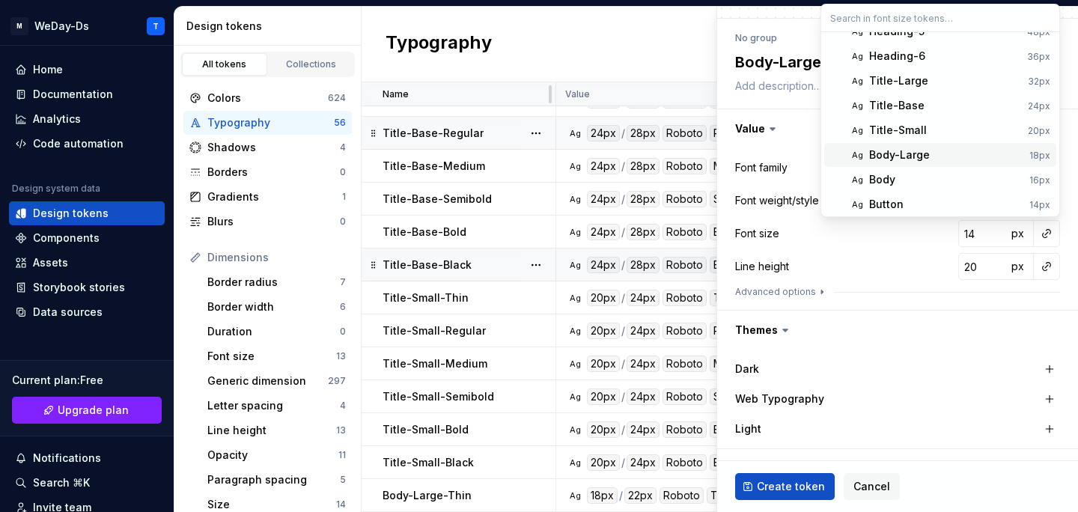
click at [966, 158] on div "Body-Large" at bounding box center [946, 154] width 154 height 15
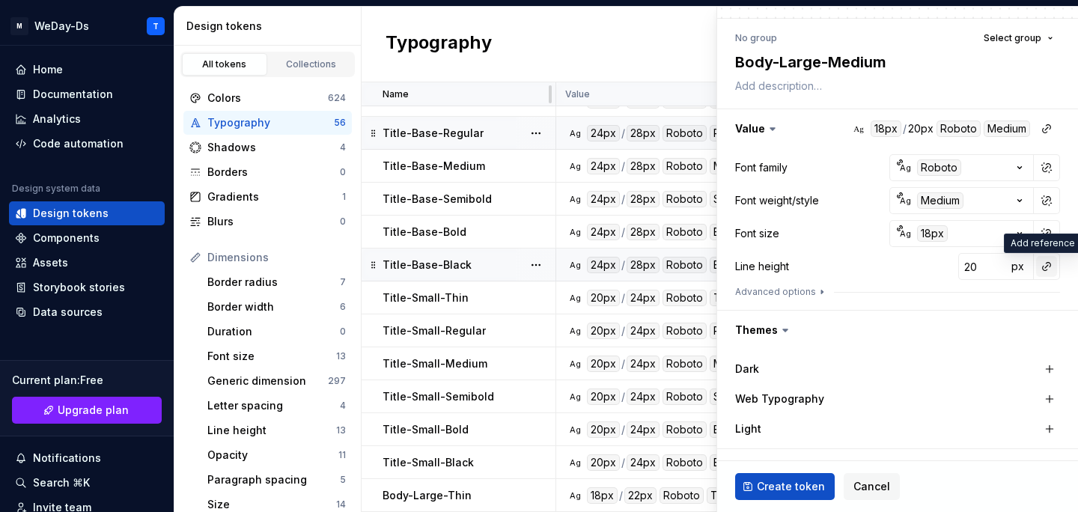
click at [1045, 263] on button "button" at bounding box center [1046, 266] width 21 height 21
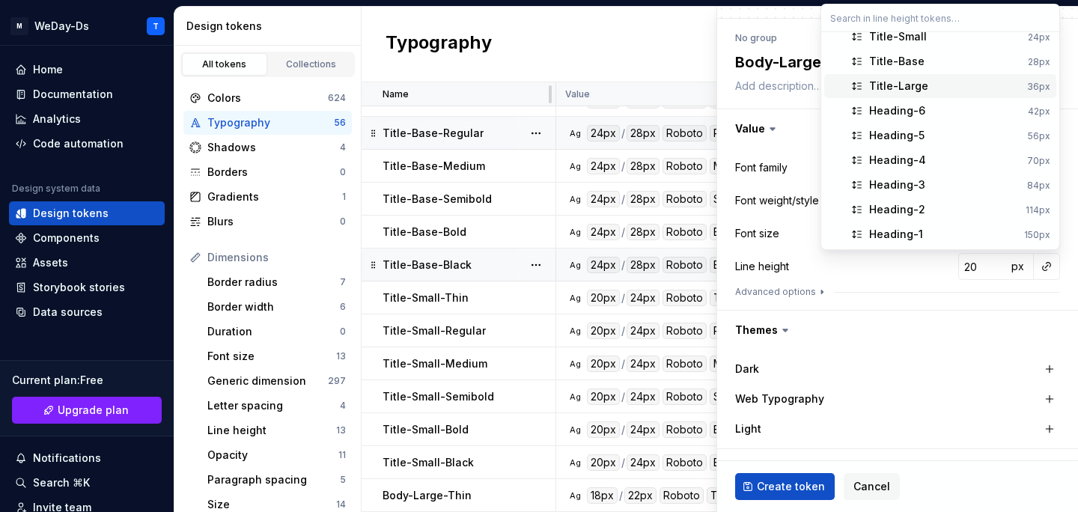
scroll to position [0, 0]
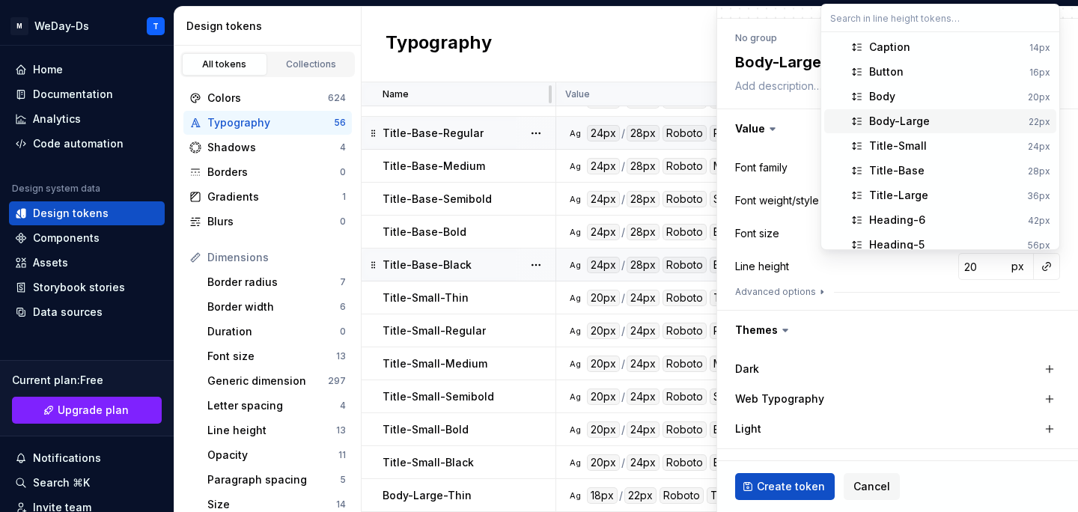
click at [977, 127] on div "Body-Large" at bounding box center [945, 121] width 153 height 15
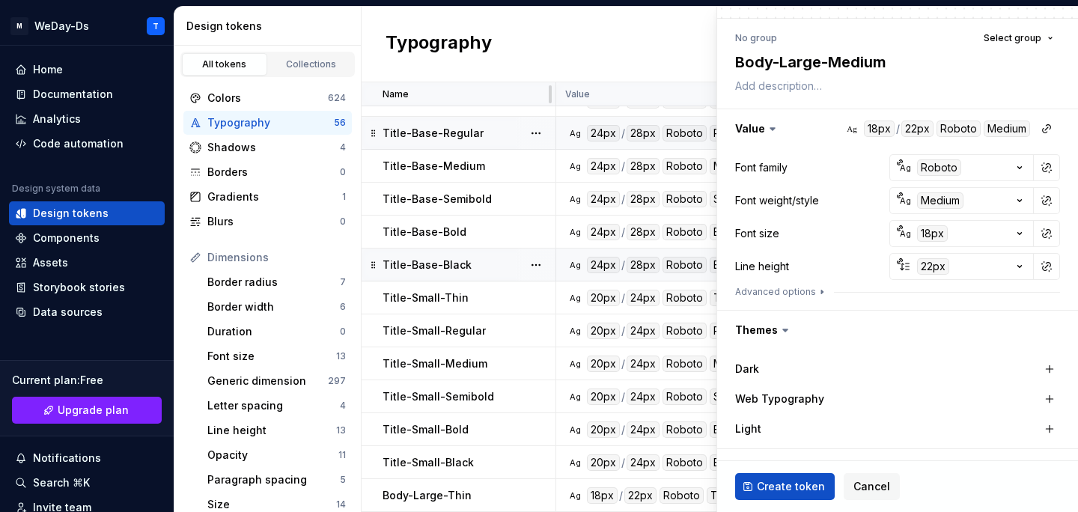
scroll to position [238, 0]
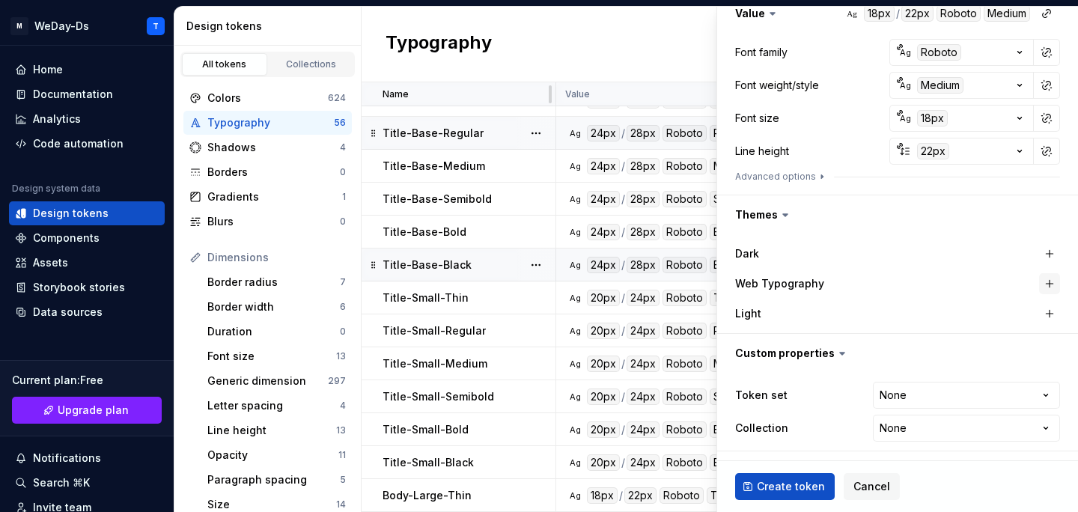
click at [1050, 278] on button "button" at bounding box center [1049, 283] width 21 height 21
click at [946, 391] on html "M WeDay-Ds T Home Documentation Analytics Code automation Design system data De…" at bounding box center [539, 256] width 1078 height 512
click at [932, 427] on html "M WeDay-Ds T Home Documentation Analytics Code automation Design system data De…" at bounding box center [539, 256] width 1078 height 512
click at [788, 487] on span "Create token" at bounding box center [791, 486] width 68 height 15
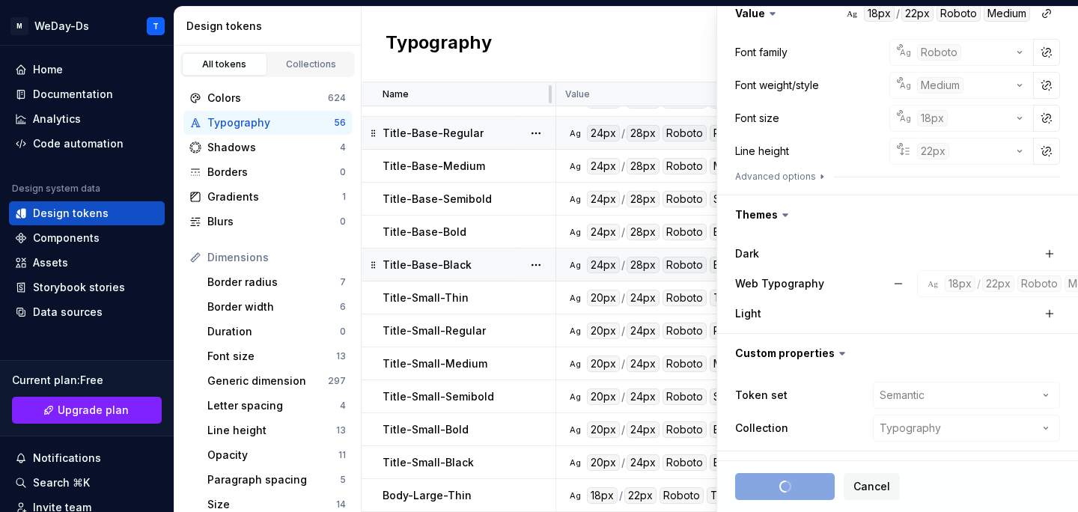
scroll to position [0, 0]
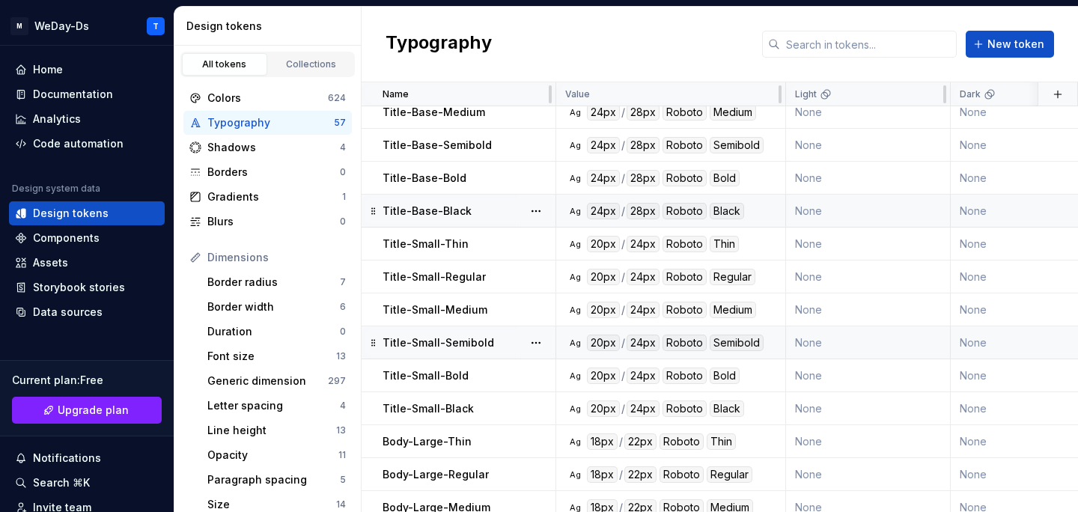
scroll to position [1471, 0]
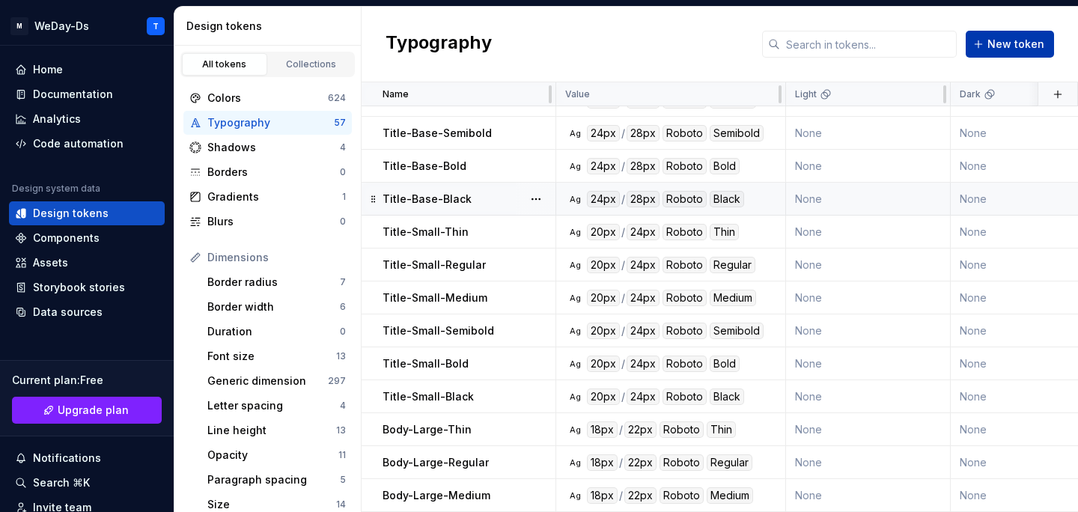
click at [1018, 46] on span "New token" at bounding box center [1015, 44] width 57 height 15
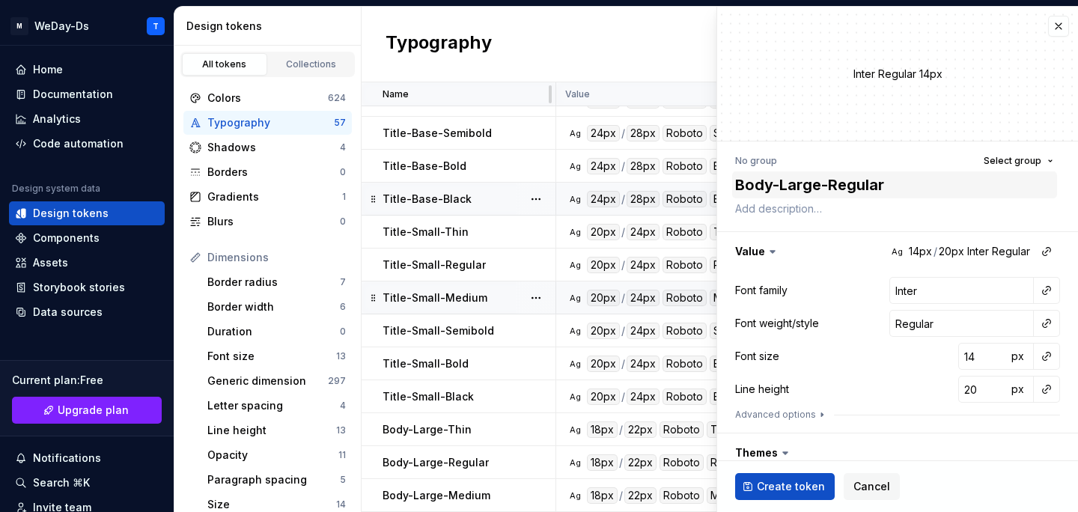
click at [866, 188] on textarea "Body-Large-Regular" at bounding box center [894, 184] width 325 height 27
click at [1057, 294] on div at bounding box center [1046, 290] width 27 height 27
click at [1042, 293] on button "button" at bounding box center [1046, 290] width 21 height 21
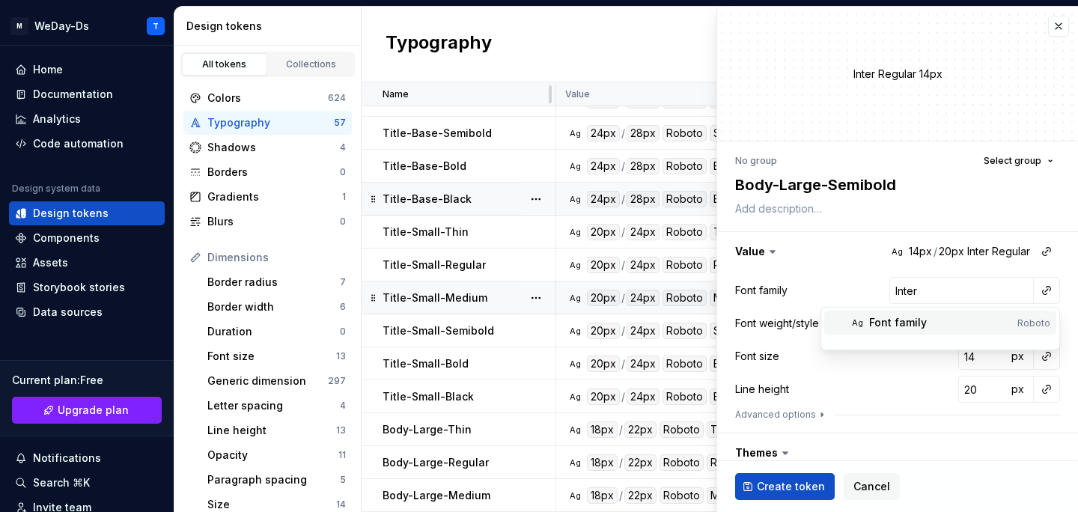
click at [952, 317] on div "Font family" at bounding box center [940, 322] width 142 height 15
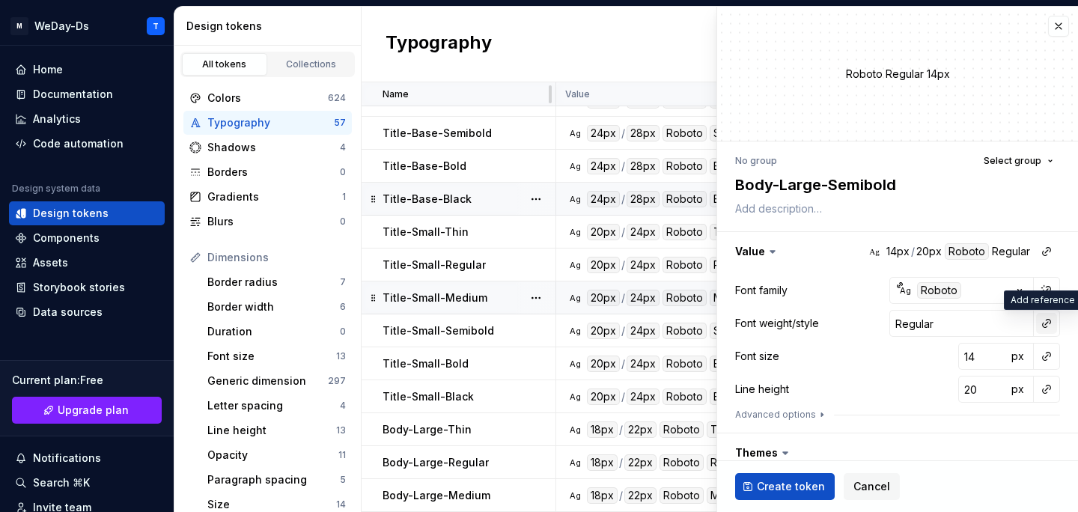
click at [1052, 332] on button "button" at bounding box center [1046, 323] width 21 height 21
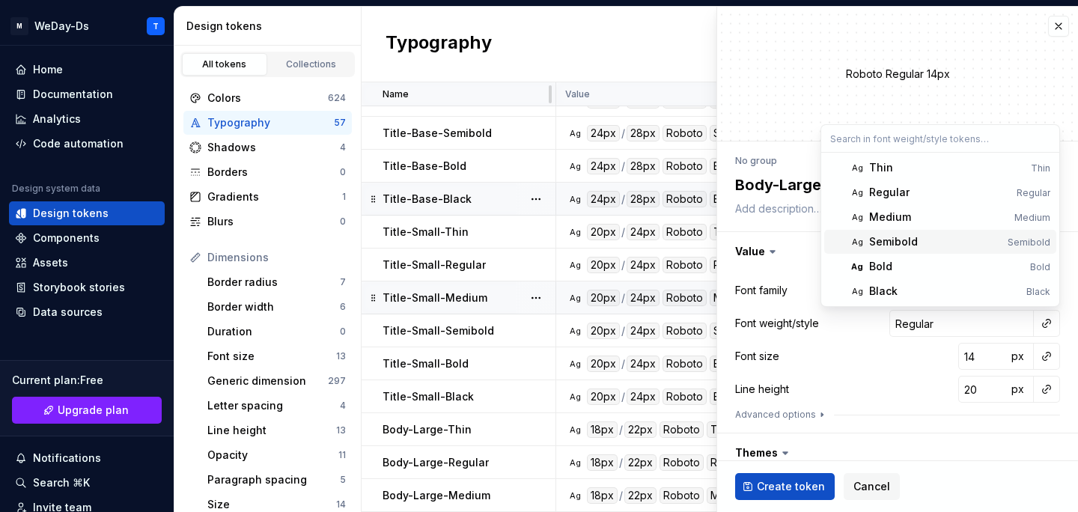
click at [915, 234] on div "Semibold" at bounding box center [893, 241] width 49 height 15
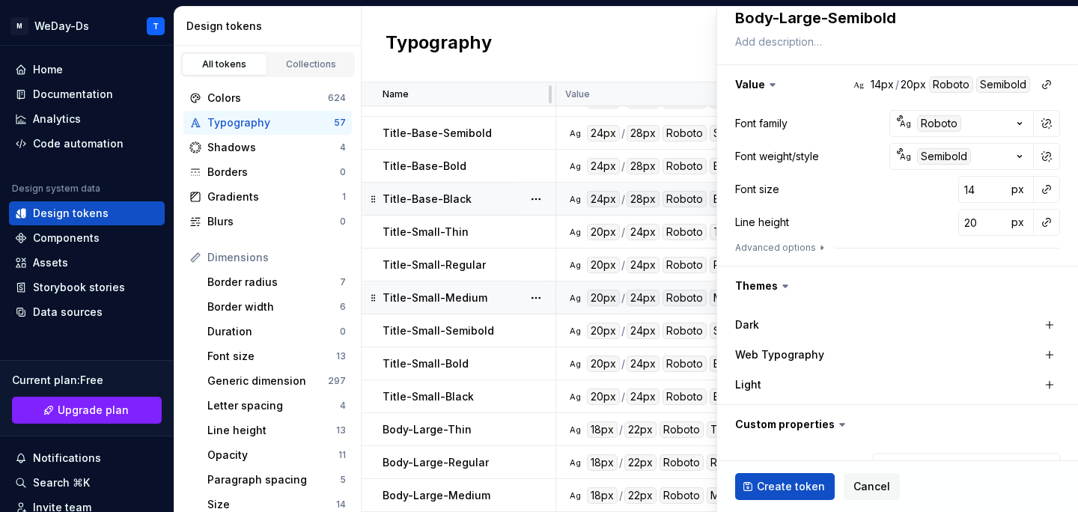
scroll to position [238, 0]
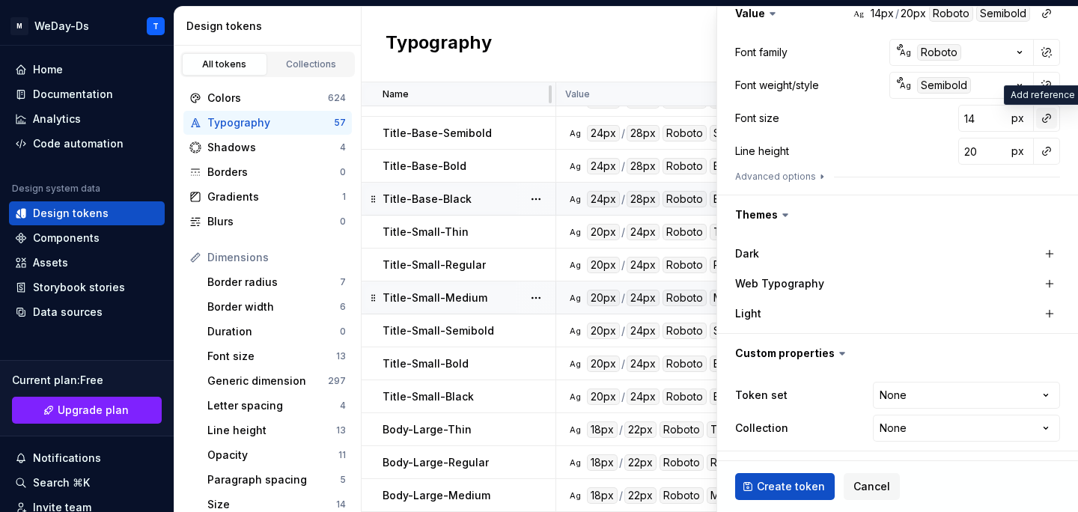
click at [1047, 115] on button "button" at bounding box center [1046, 118] width 21 height 21
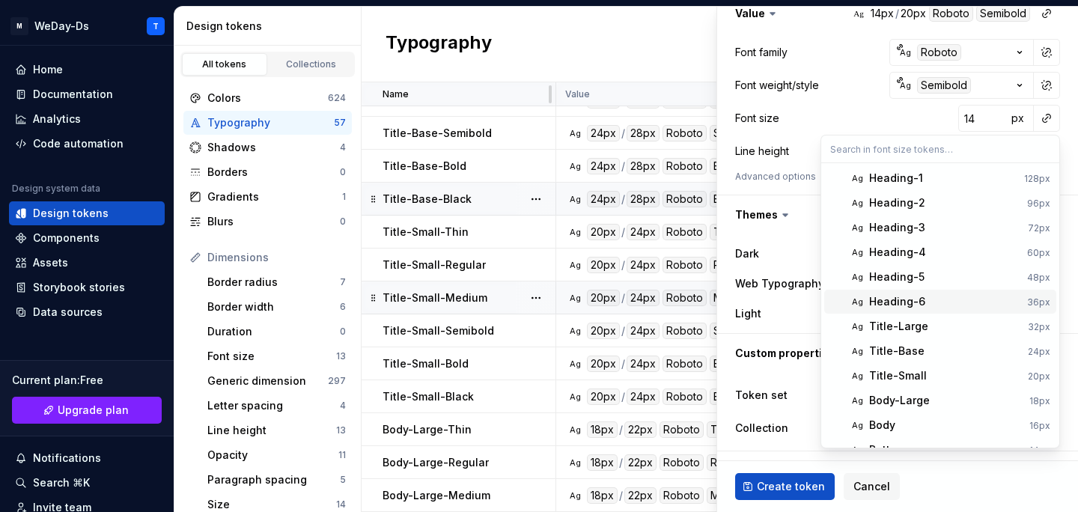
scroll to position [42, 0]
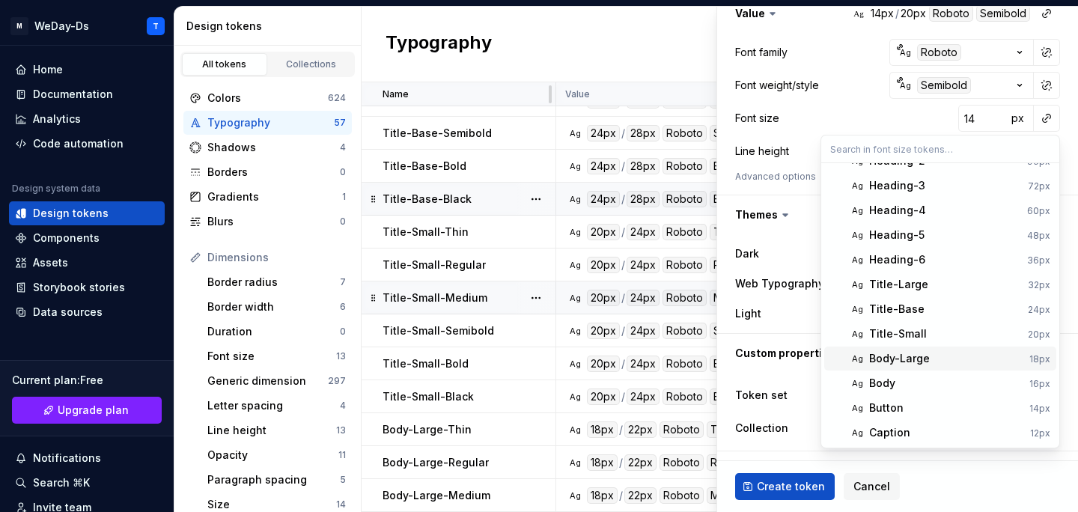
click at [914, 361] on div "Body-Large" at bounding box center [899, 358] width 61 height 15
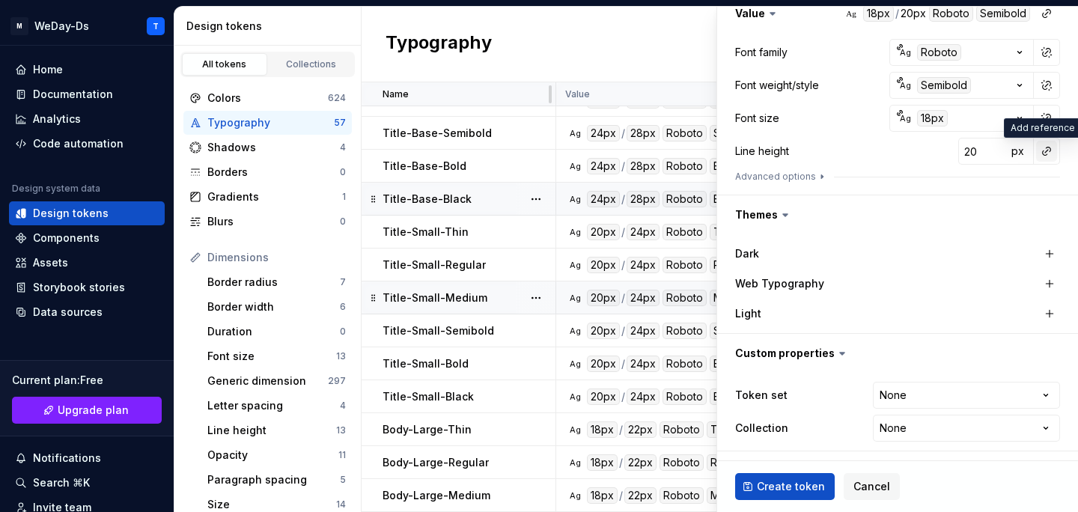
click at [1042, 144] on button "button" at bounding box center [1046, 151] width 21 height 21
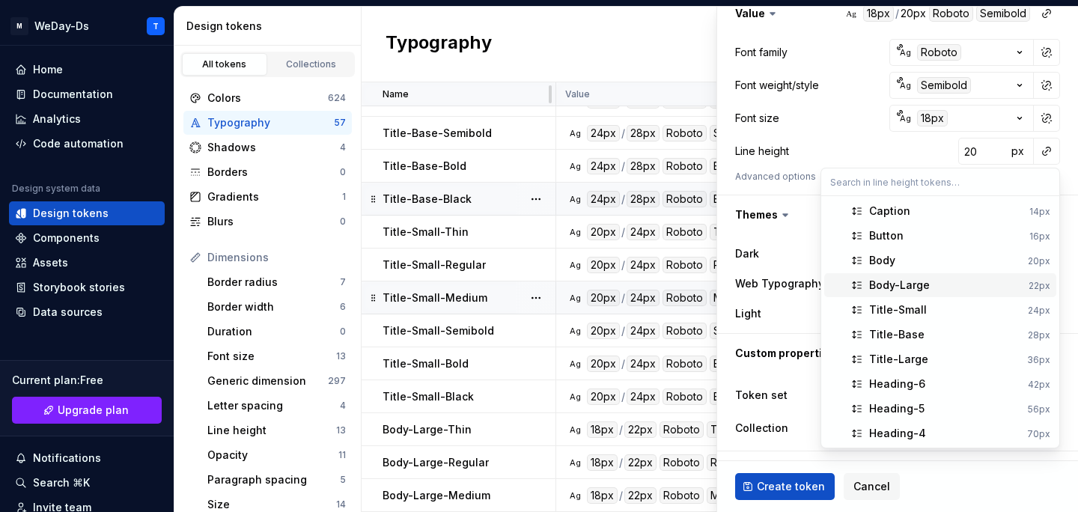
click at [989, 296] on span "Body-Large 22px" at bounding box center [940, 285] width 232 height 24
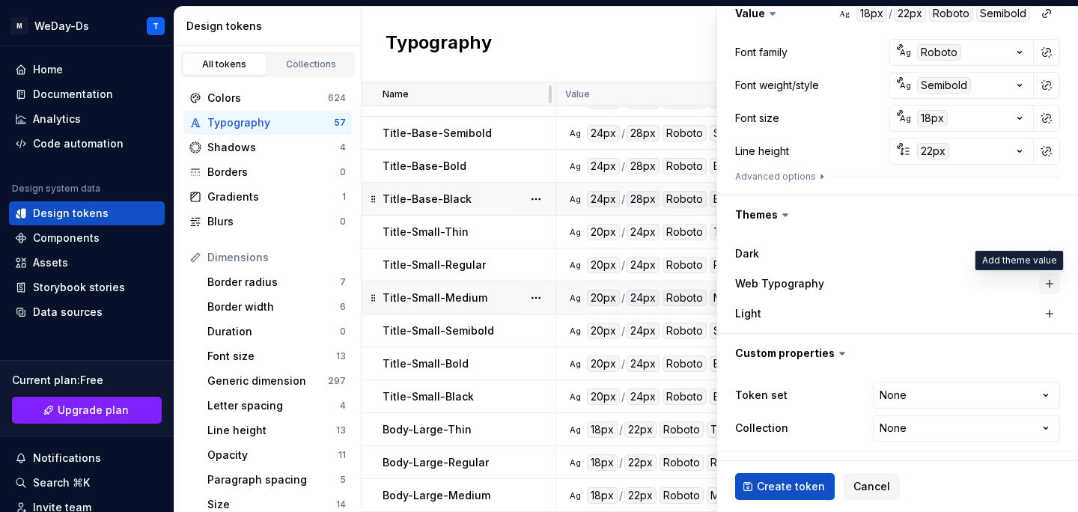
click at [1054, 286] on button "button" at bounding box center [1049, 283] width 21 height 21
click at [958, 394] on html "M WeDay-Ds T Home Documentation Analytics Code automation Design system data De…" at bounding box center [539, 256] width 1078 height 512
click at [954, 433] on html "M WeDay-Ds T Home Documentation Analytics Code automation Design system data De…" at bounding box center [539, 256] width 1078 height 512
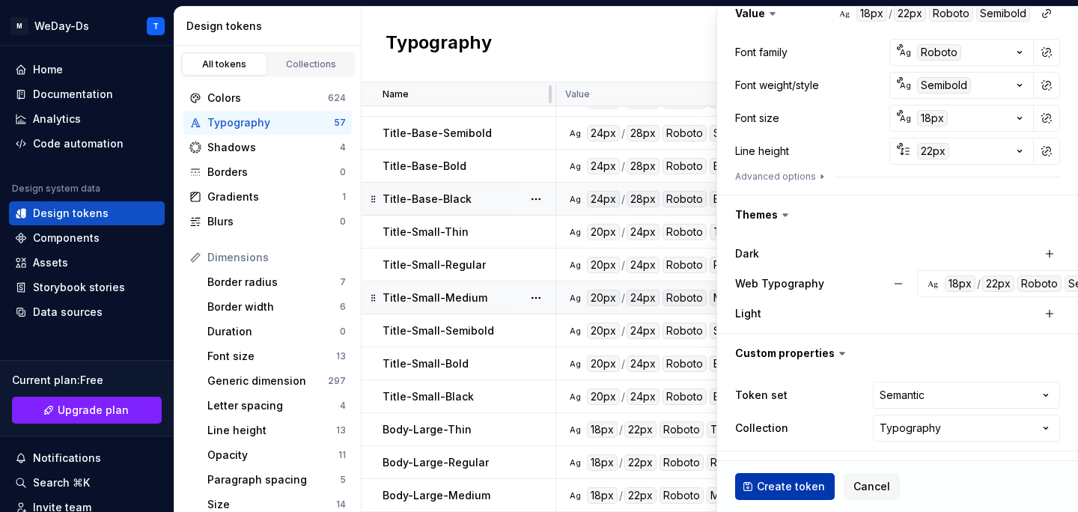
click at [781, 482] on span "Create token" at bounding box center [791, 486] width 68 height 15
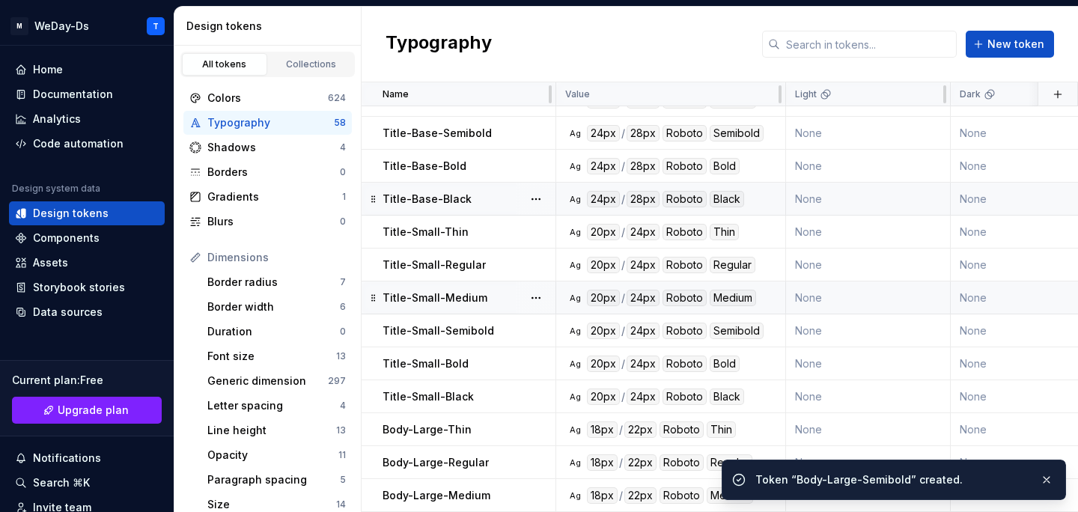
scroll to position [1504, 0]
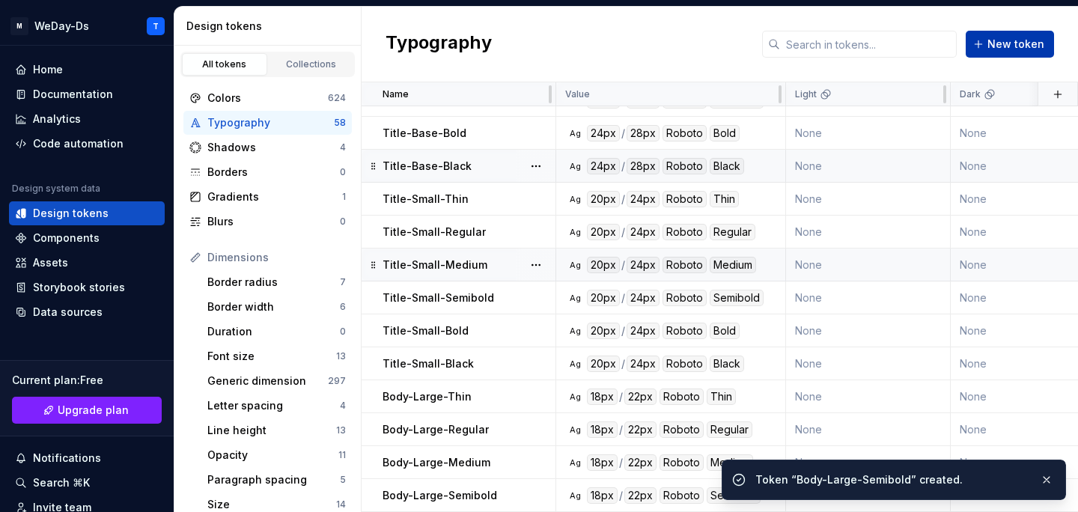
click at [1018, 56] on button "New token" at bounding box center [1009, 44] width 88 height 27
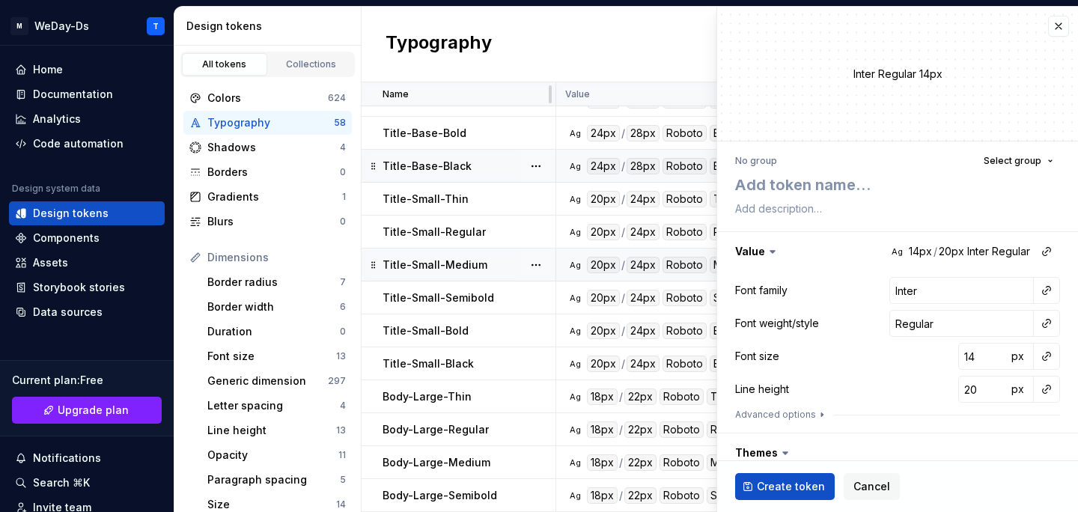
click at [1000, 39] on div "Inter Regular 14px" at bounding box center [897, 74] width 361 height 134
click at [863, 186] on textarea at bounding box center [894, 184] width 325 height 27
paste textarea "Body-Large-Regular"
click at [851, 186] on textarea "Body-Large-Regular" at bounding box center [894, 184] width 325 height 27
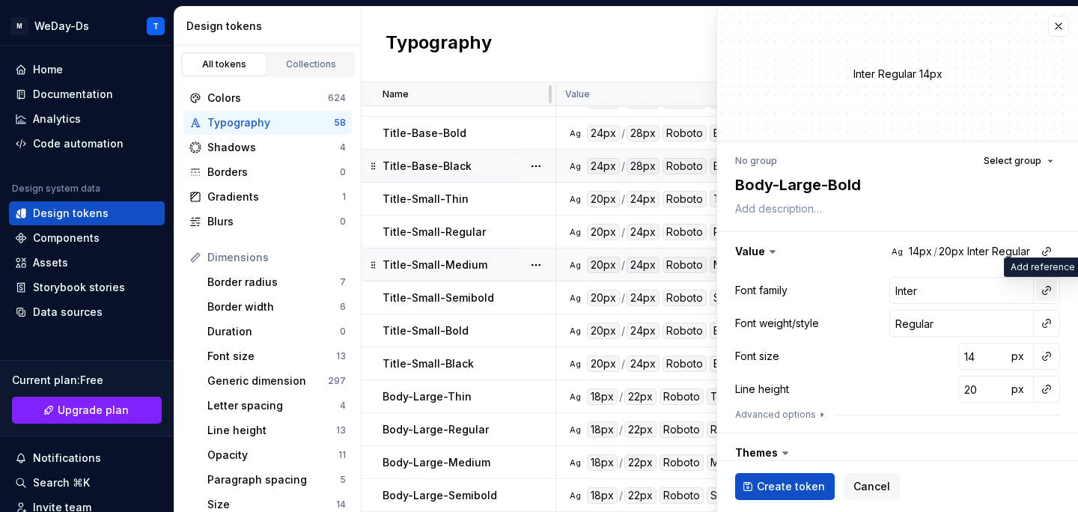
click at [1044, 294] on button "button" at bounding box center [1046, 290] width 21 height 21
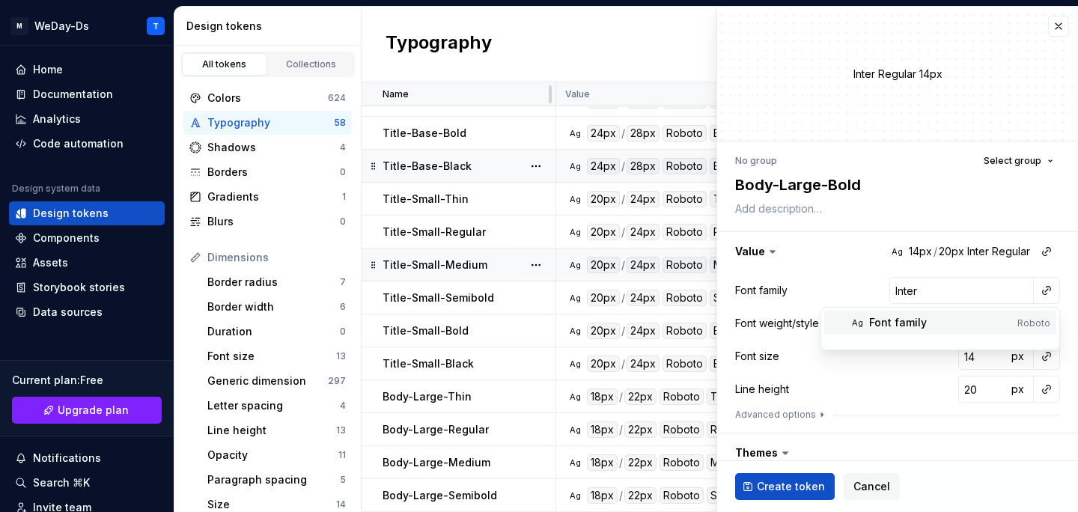
click at [959, 329] on div "Font family" at bounding box center [940, 322] width 142 height 15
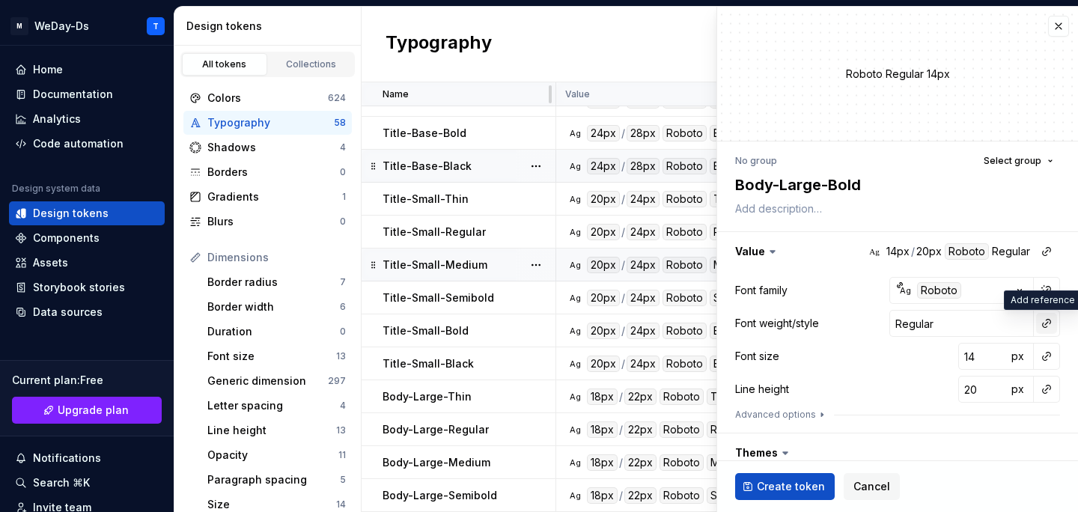
click at [1047, 323] on button "button" at bounding box center [1046, 323] width 21 height 21
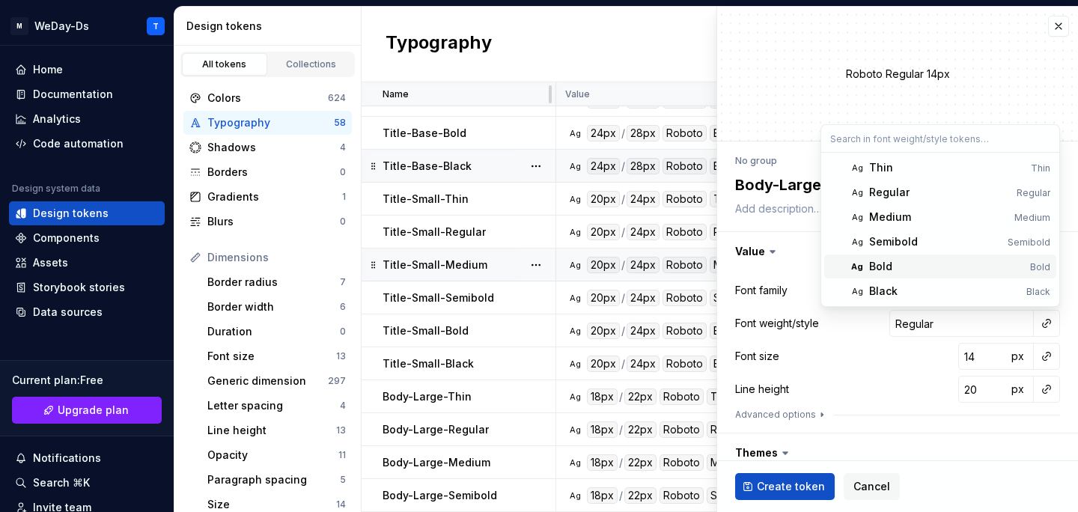
click at [945, 261] on div "Bold" at bounding box center [946, 266] width 155 height 15
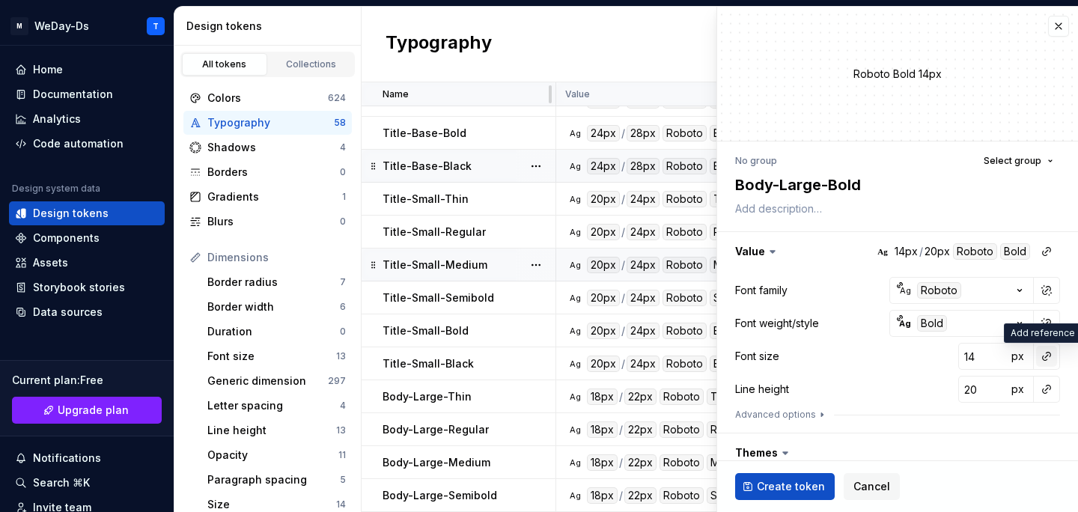
click at [1048, 354] on button "button" at bounding box center [1046, 356] width 21 height 21
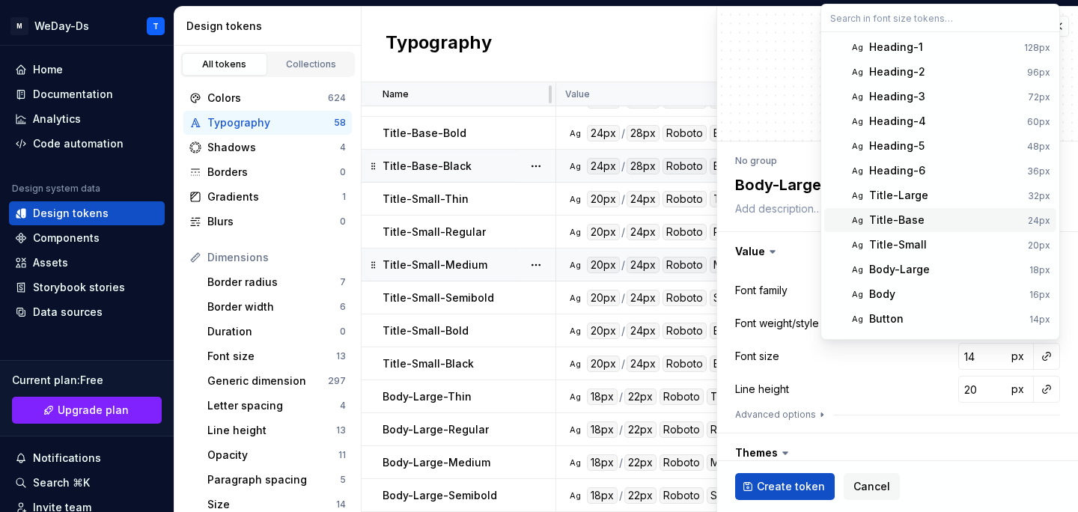
scroll to position [19, 0]
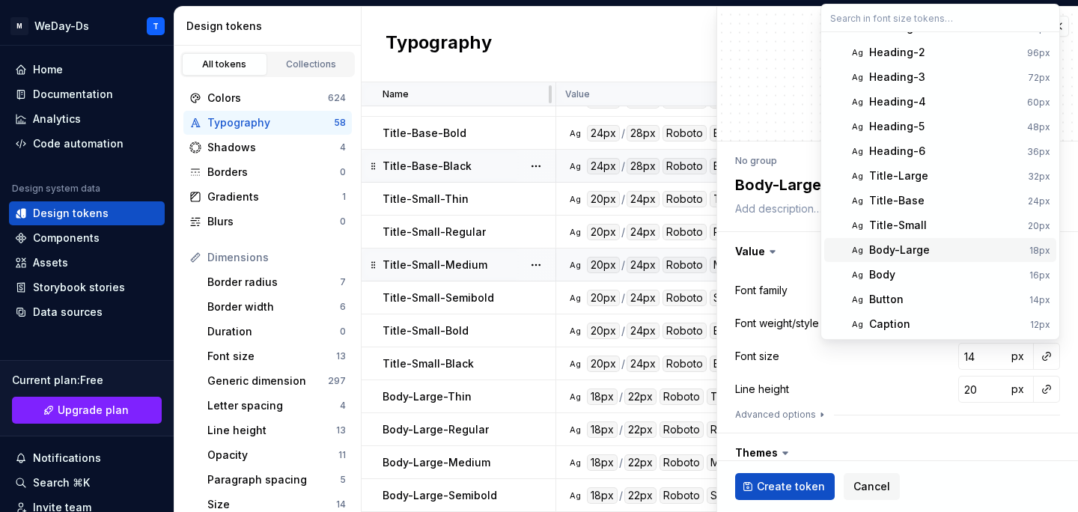
click at [947, 251] on div "Body-Large" at bounding box center [946, 249] width 154 height 15
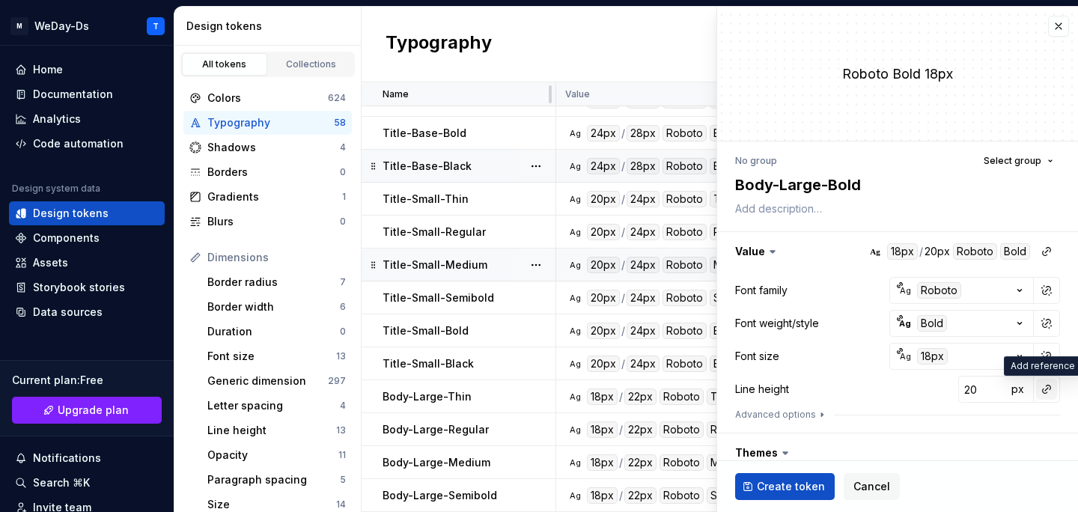
click at [1051, 388] on button "button" at bounding box center [1046, 389] width 21 height 21
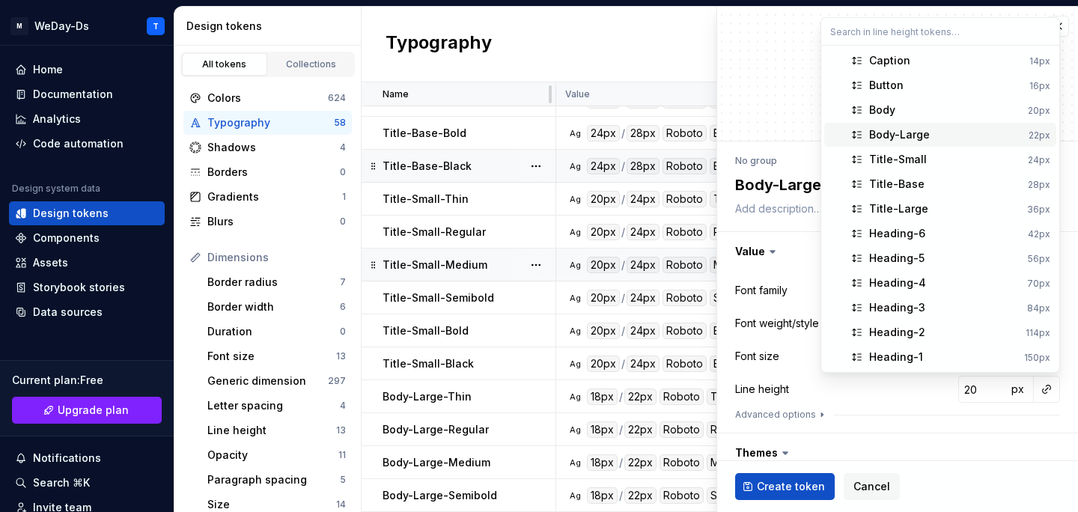
click at [989, 136] on div "Body-Large" at bounding box center [945, 134] width 153 height 15
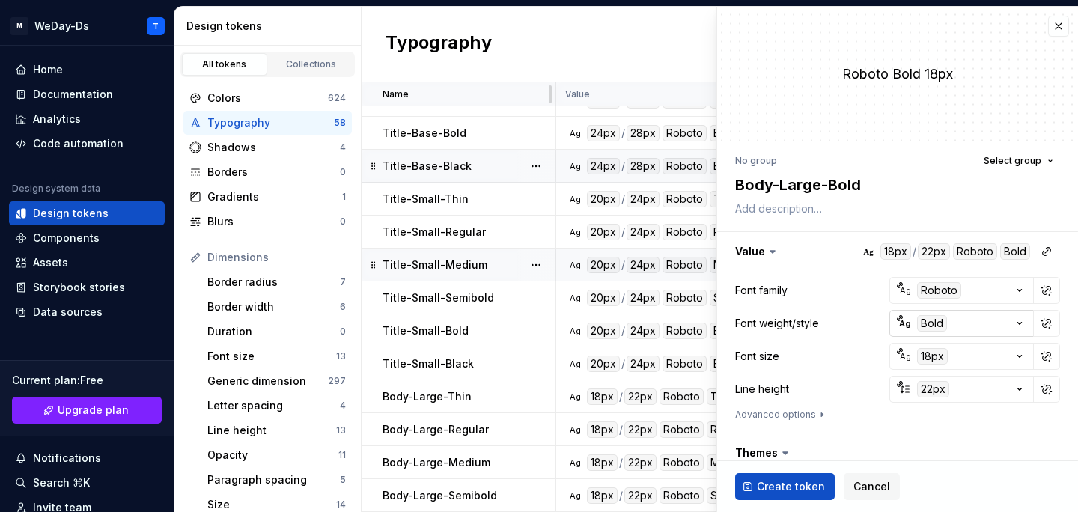
scroll to position [238, 0]
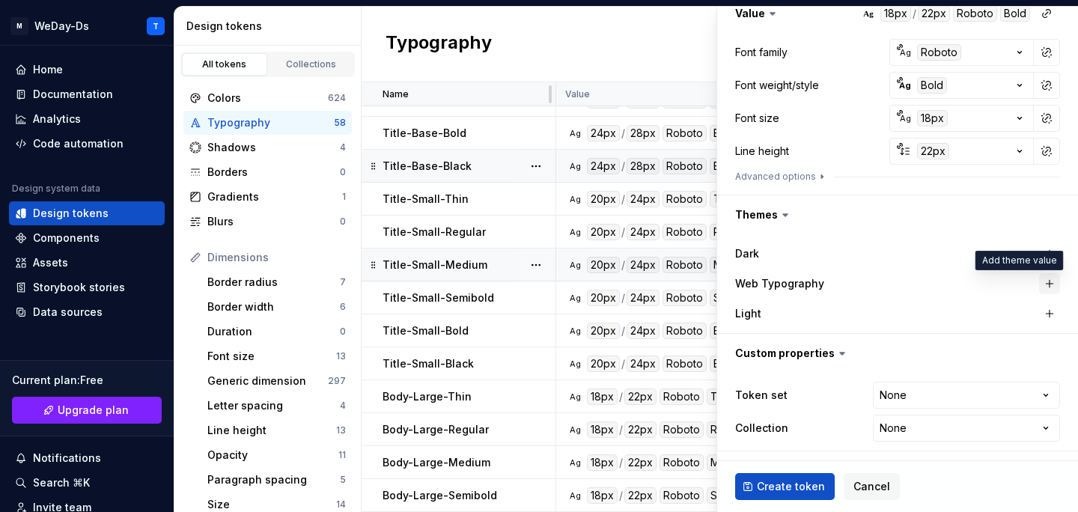
click at [1052, 279] on button "button" at bounding box center [1049, 283] width 21 height 21
click at [997, 394] on html "M WeDay-Ds T Home Documentation Analytics Code automation Design system data De…" at bounding box center [539, 256] width 1078 height 512
click at [930, 435] on html "M WeDay-Ds T Home Documentation Analytics Code automation Design system data De…" at bounding box center [539, 256] width 1078 height 512
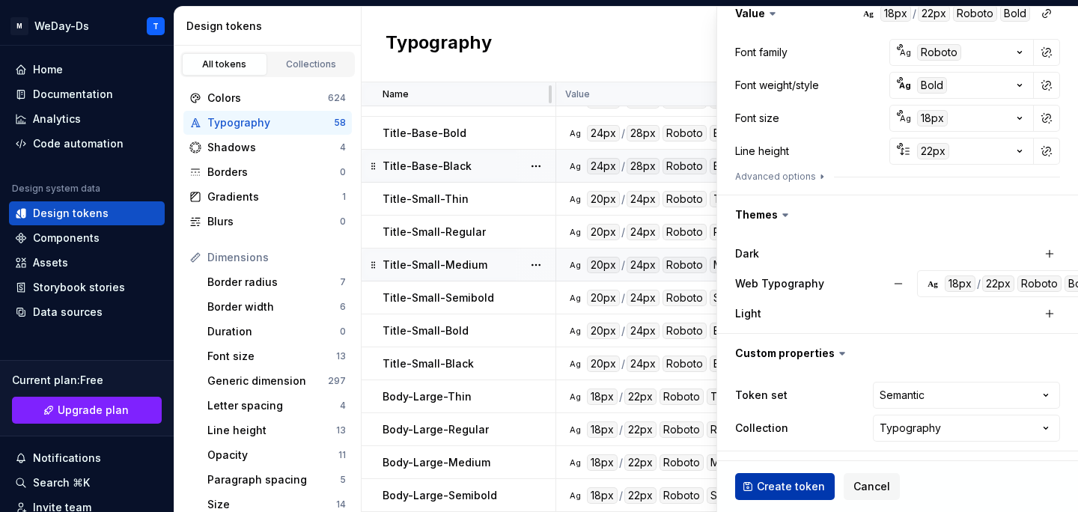
click at [769, 481] on span "Create token" at bounding box center [791, 486] width 68 height 15
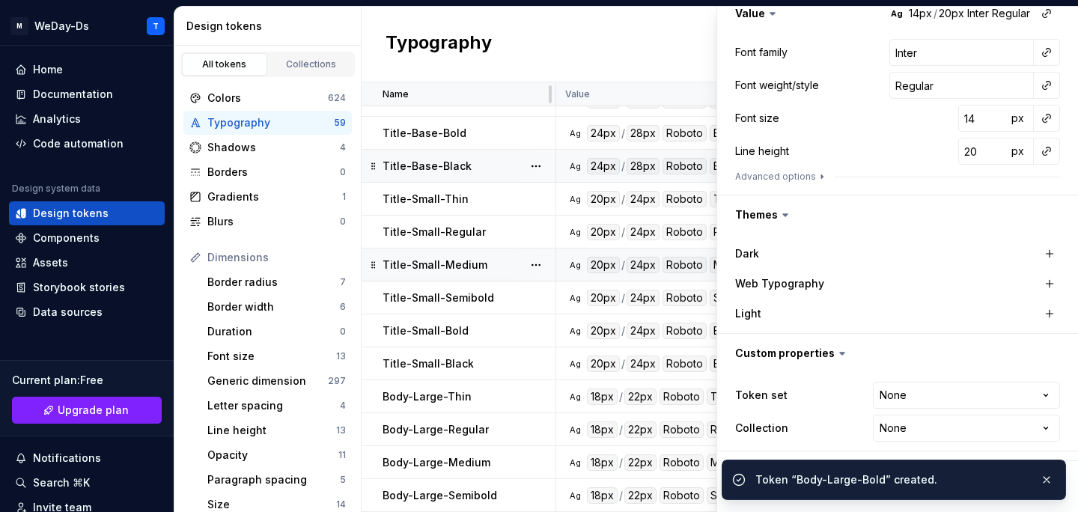
scroll to position [1537, 0]
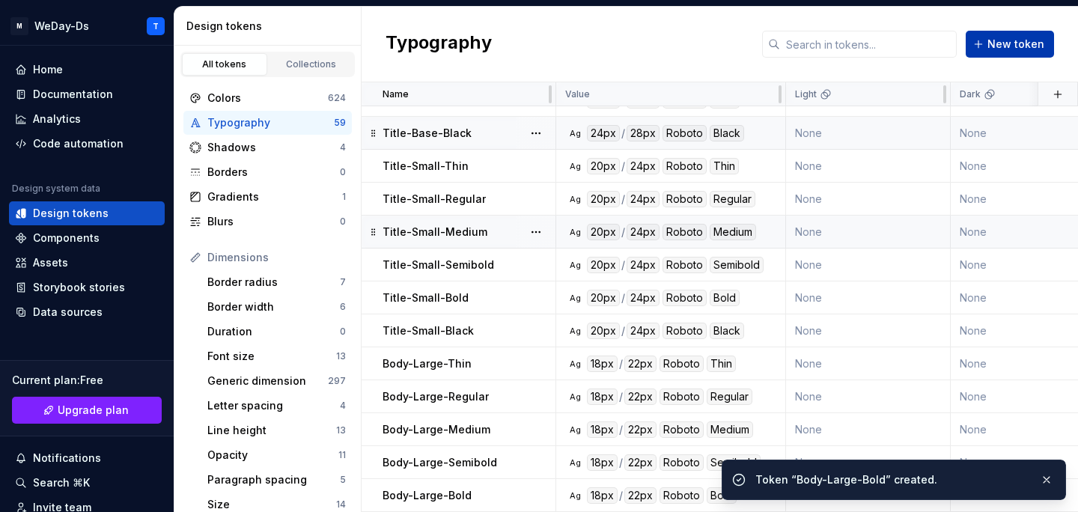
click at [1018, 53] on button "New token" at bounding box center [1009, 44] width 88 height 27
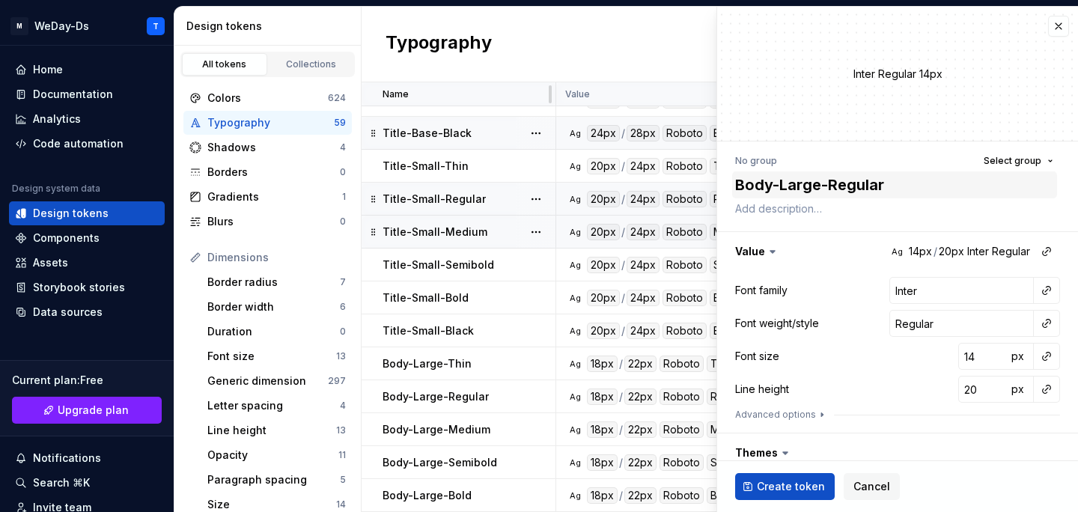
click at [871, 192] on textarea "Body-Large-Regular" at bounding box center [894, 184] width 325 height 27
click at [1049, 294] on button "button" at bounding box center [1046, 290] width 21 height 21
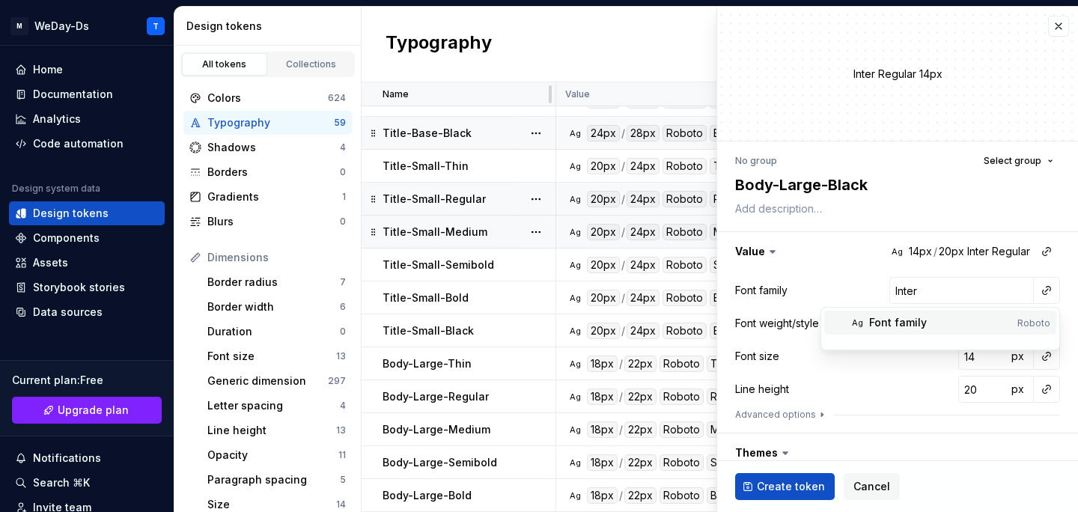
click at [956, 317] on div "Font family" at bounding box center [940, 322] width 142 height 15
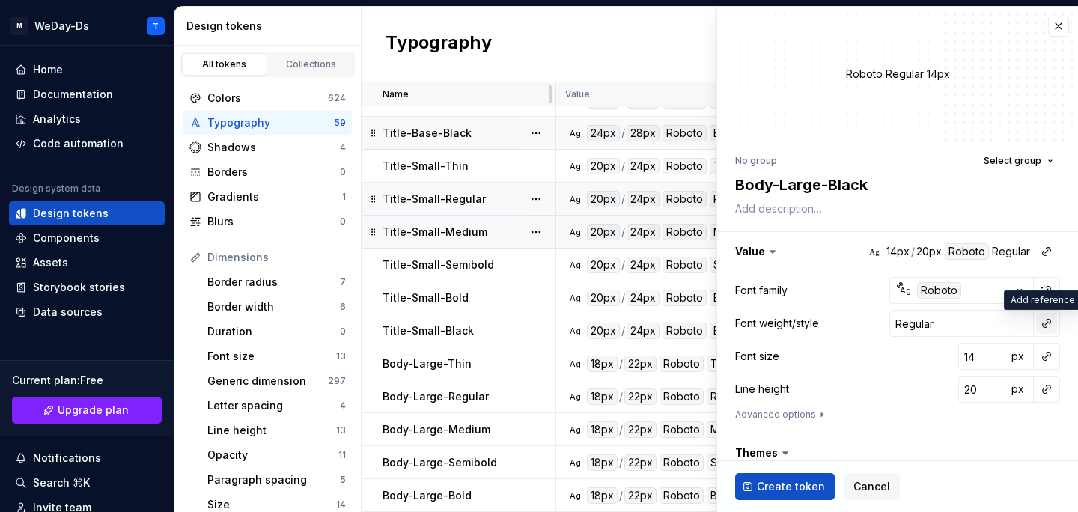
click at [1052, 324] on button "button" at bounding box center [1046, 323] width 21 height 21
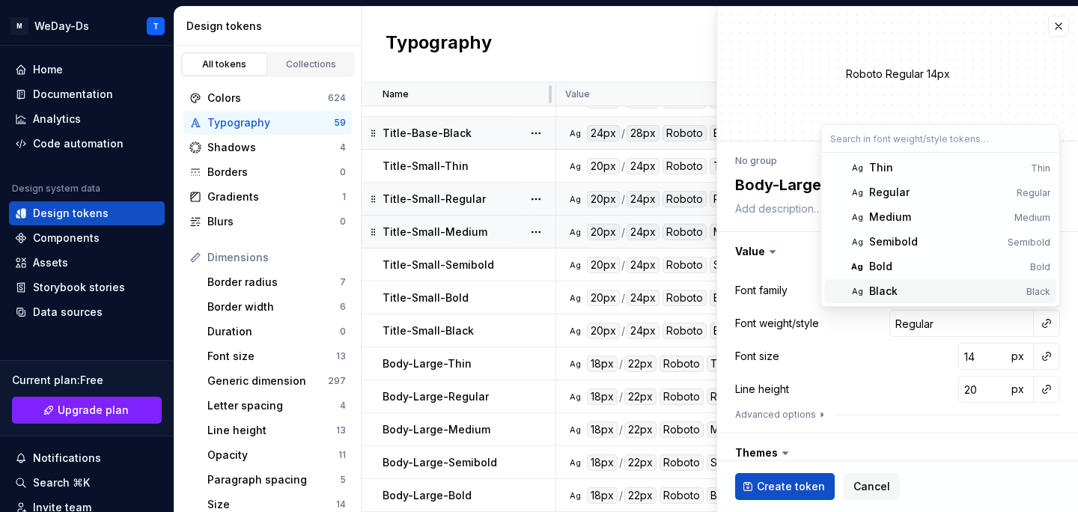
click at [927, 292] on div "Black" at bounding box center [944, 291] width 151 height 15
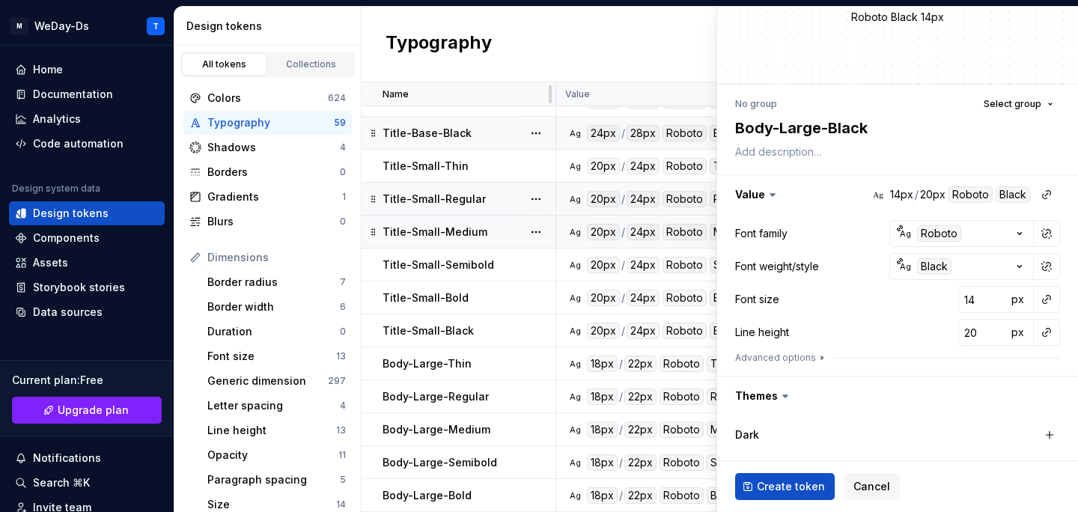
scroll to position [77, 0]
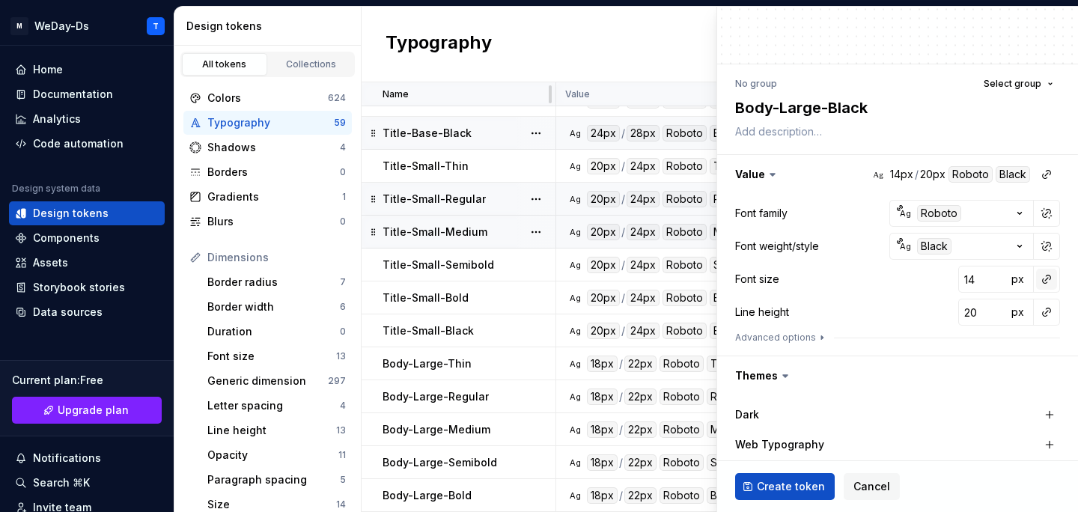
click at [1047, 279] on button "button" at bounding box center [1046, 279] width 21 height 21
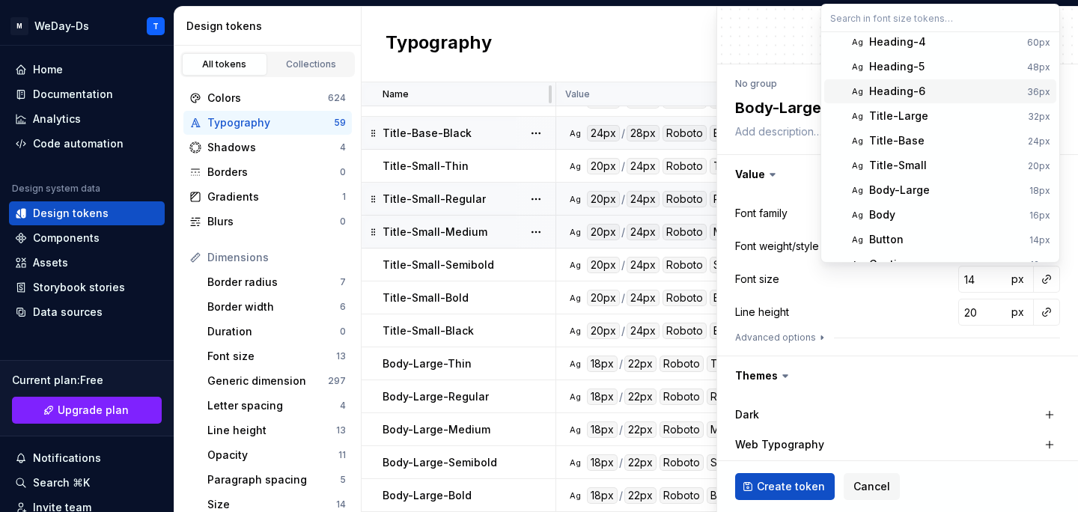
scroll to position [97, 0]
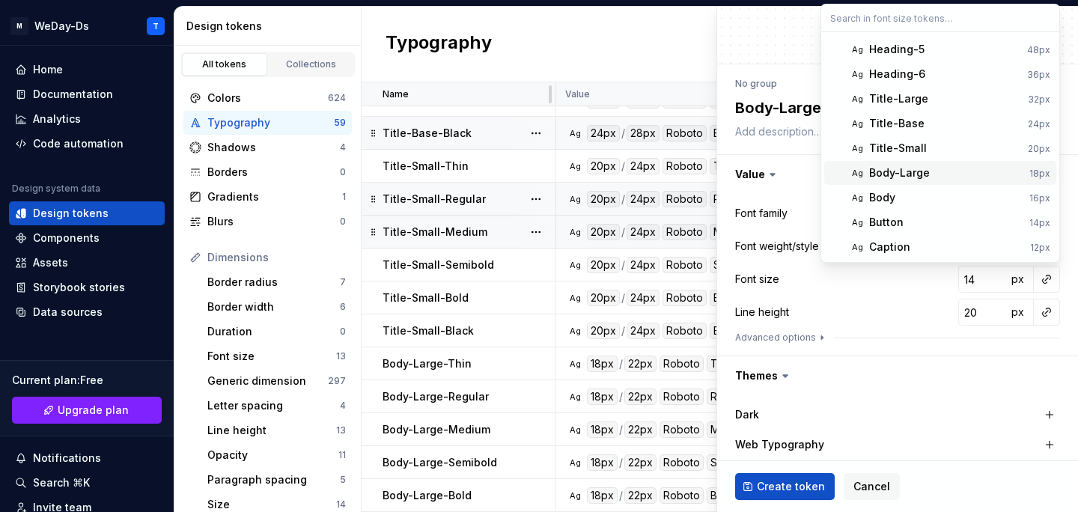
click at [977, 172] on div "Body-Large" at bounding box center [946, 172] width 154 height 15
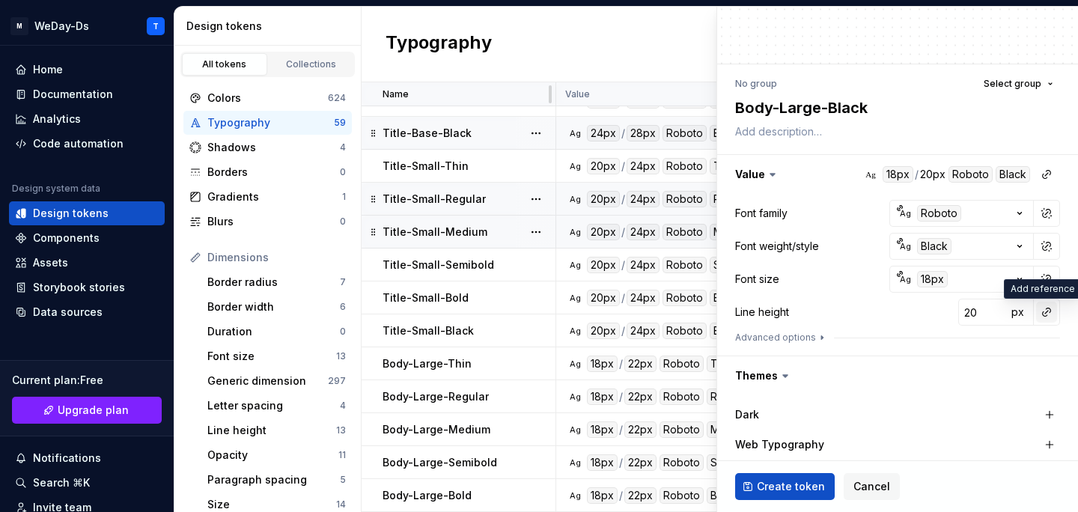
click at [1043, 312] on button "button" at bounding box center [1046, 312] width 21 height 21
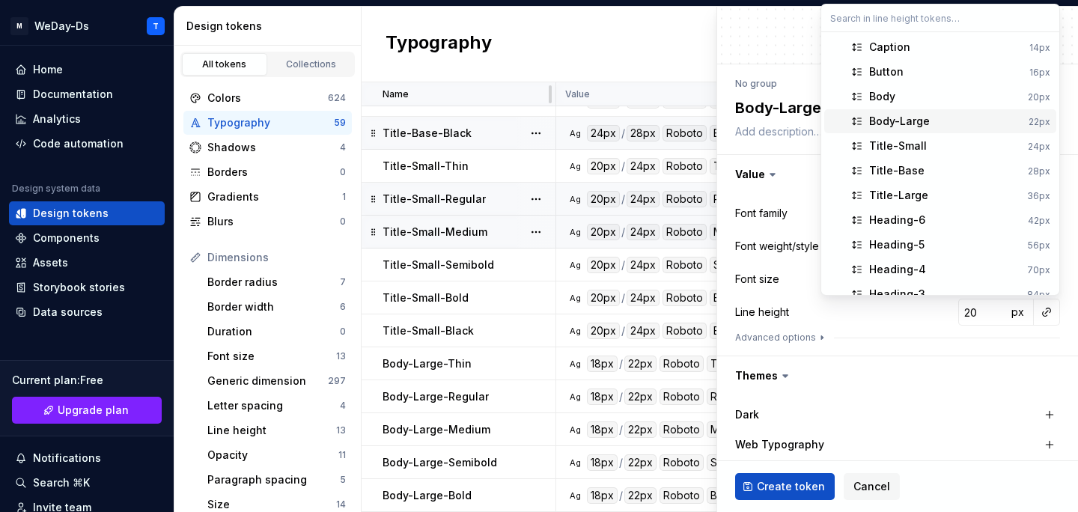
click at [972, 120] on div "Body-Large" at bounding box center [945, 121] width 153 height 15
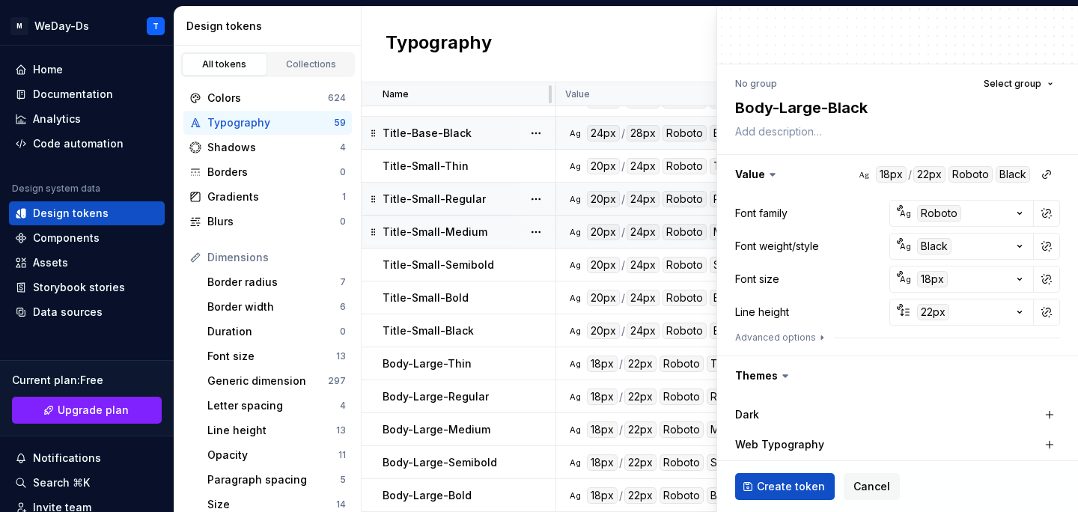
scroll to position [238, 0]
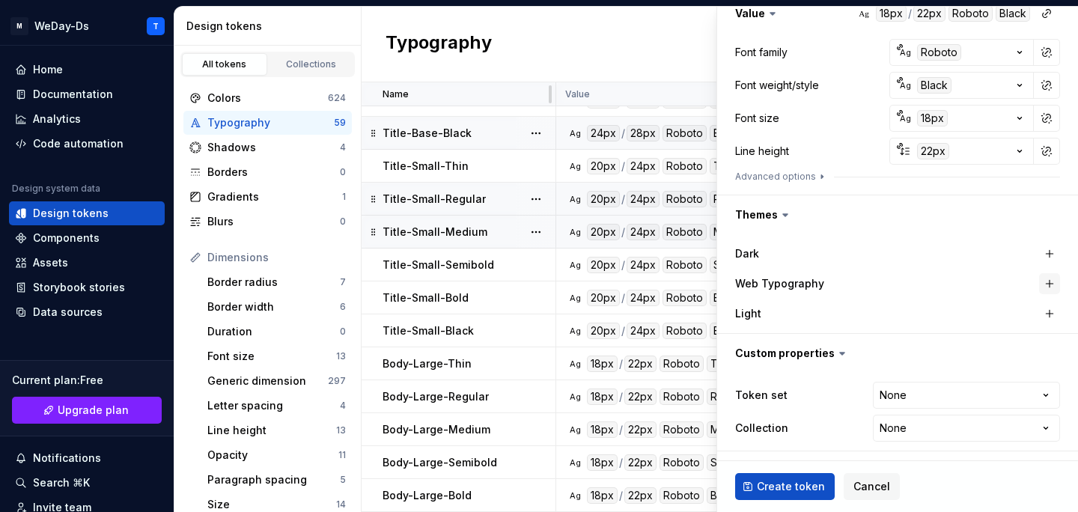
click at [1051, 284] on button "button" at bounding box center [1049, 283] width 21 height 21
click at [953, 395] on html "M WeDay-Ds T Home Documentation Analytics Code automation Design system data De…" at bounding box center [539, 256] width 1078 height 512
click at [942, 428] on html "M WeDay-Ds T Home Documentation Analytics Code automation Design system data De…" at bounding box center [539, 256] width 1078 height 512
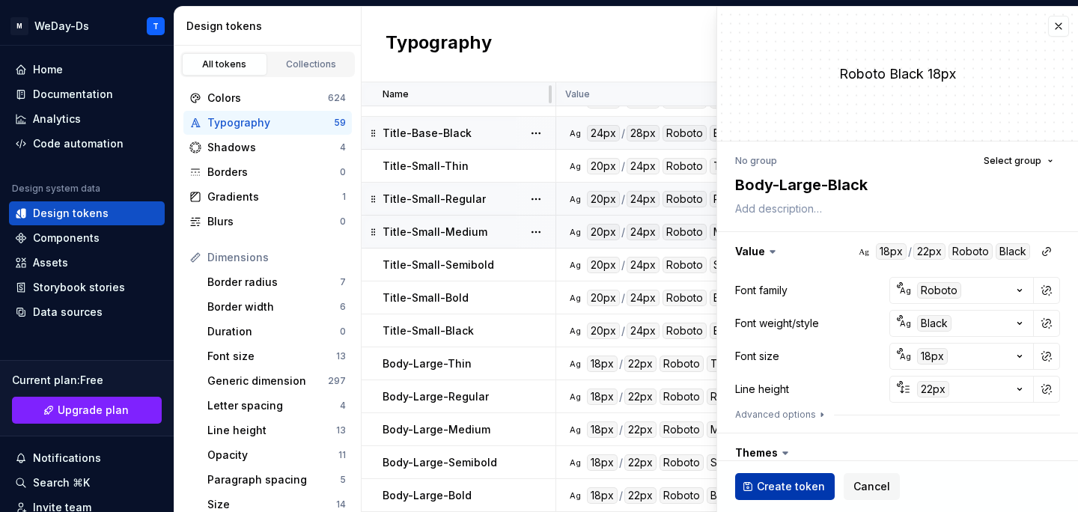
click at [786, 489] on span "Create token" at bounding box center [791, 486] width 68 height 15
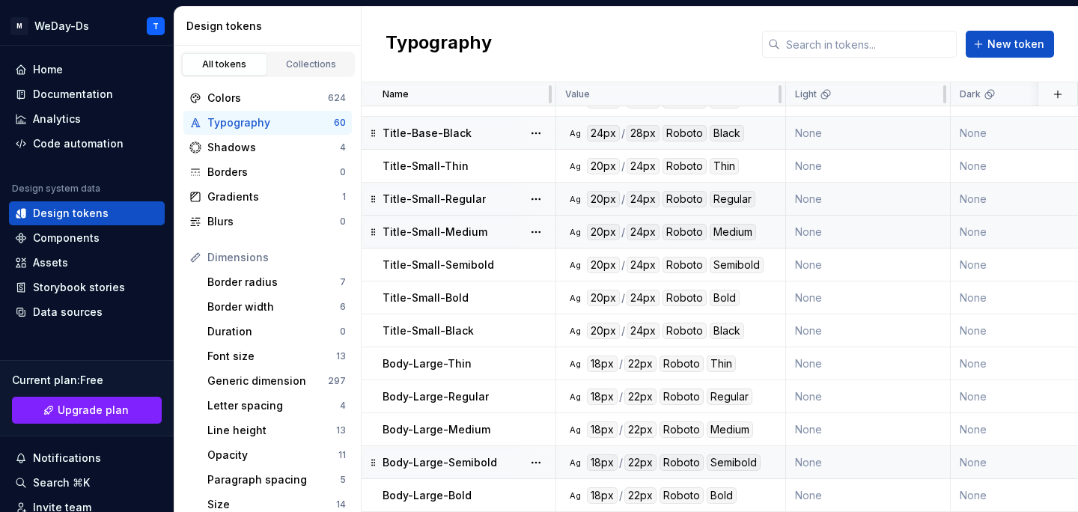
scroll to position [1570, 0]
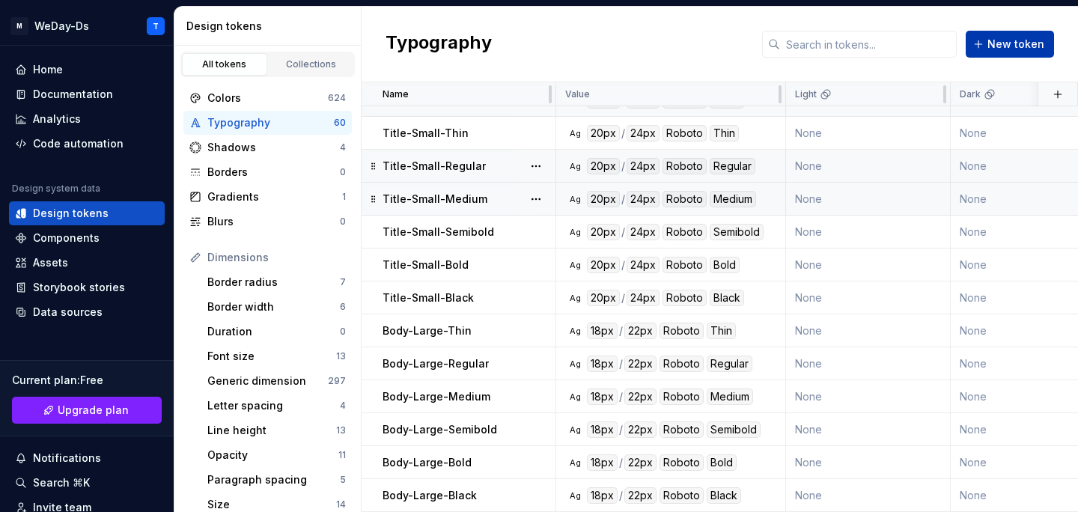
click at [993, 39] on span "New token" at bounding box center [1015, 44] width 57 height 15
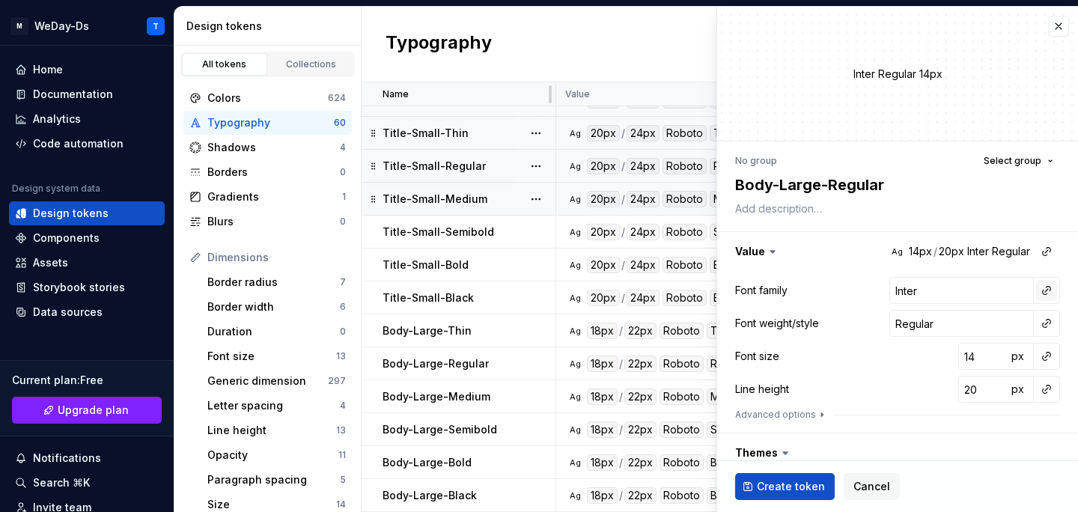
click at [1042, 293] on button "button" at bounding box center [1046, 290] width 21 height 21
click at [962, 324] on div "Font family" at bounding box center [940, 322] width 142 height 15
click at [1043, 327] on button "button" at bounding box center [1046, 323] width 21 height 21
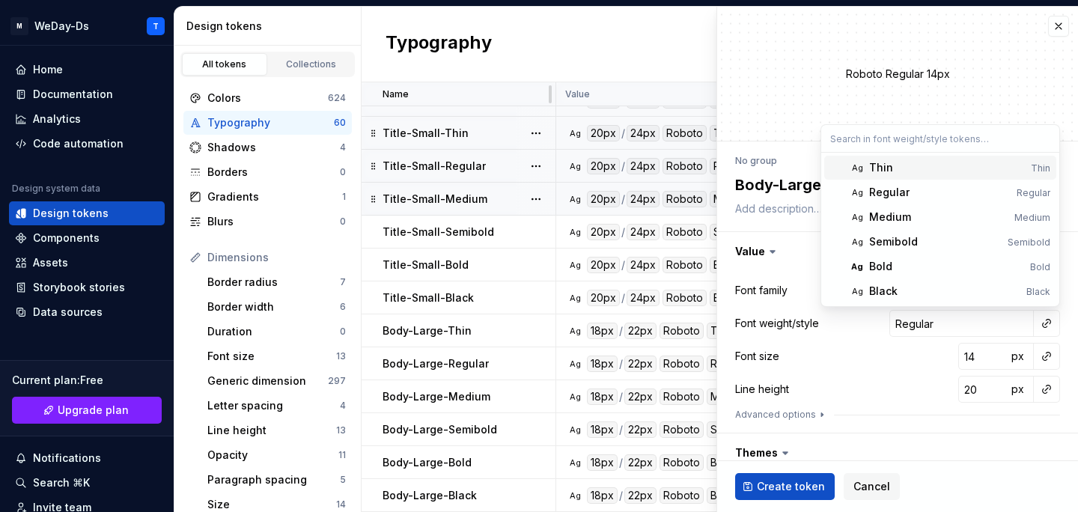
click at [952, 165] on div "Thin" at bounding box center [947, 167] width 156 height 15
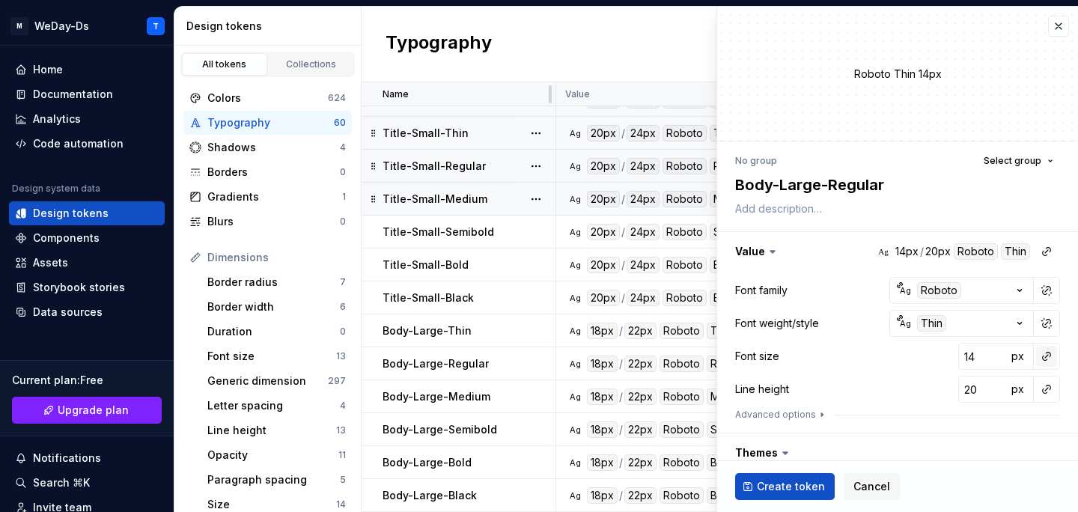
click at [1046, 351] on button "button" at bounding box center [1046, 356] width 21 height 21
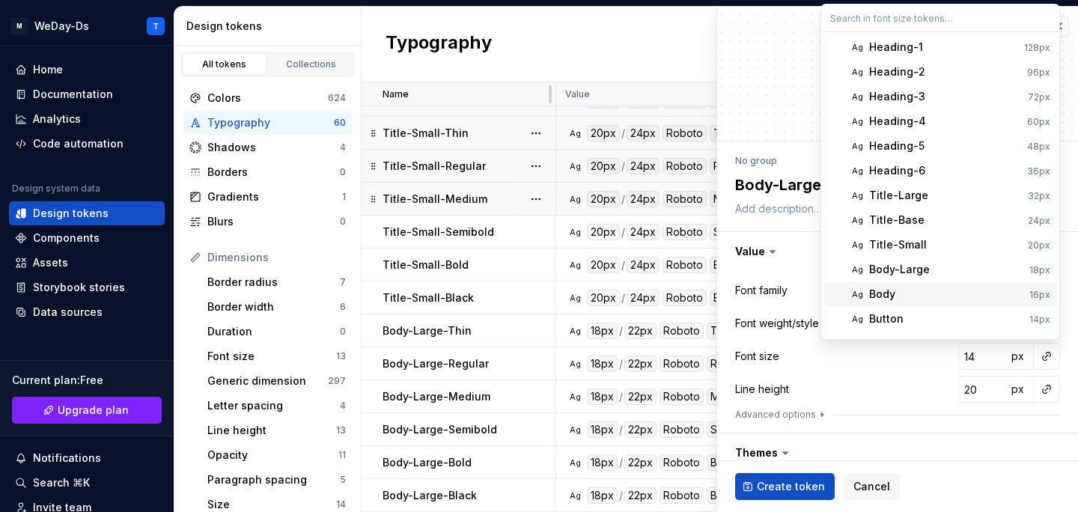
scroll to position [19, 0]
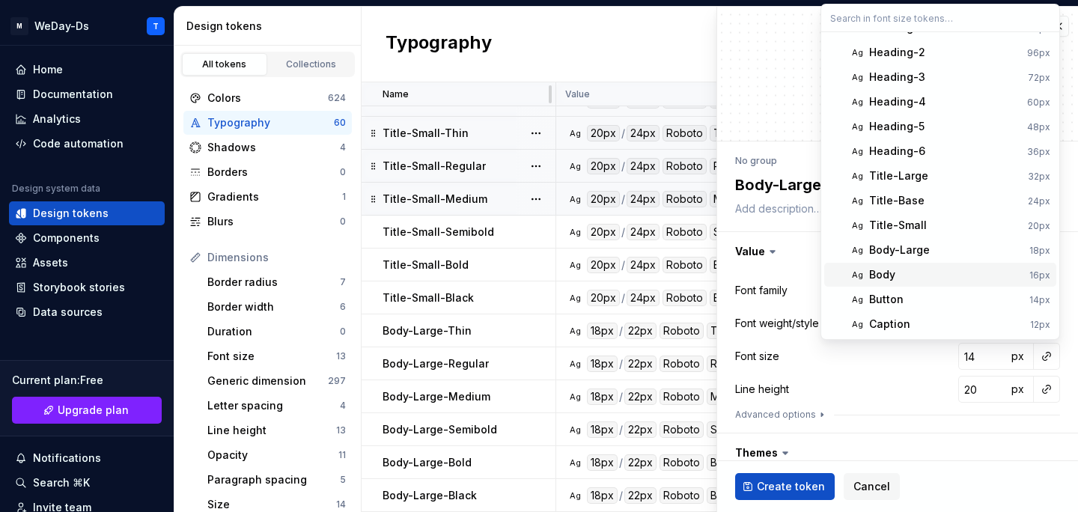
click at [962, 277] on div "Body" at bounding box center [946, 274] width 154 height 15
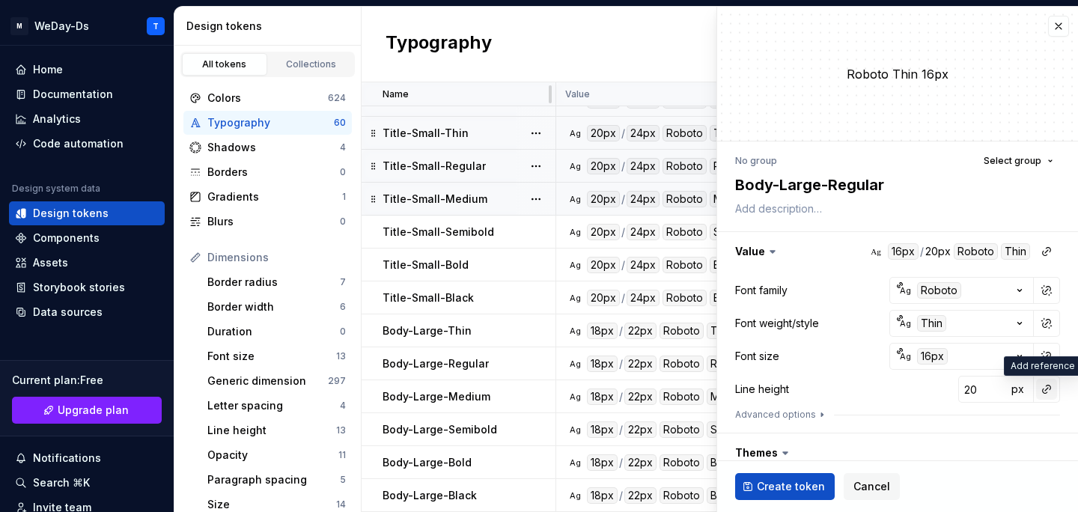
click at [1048, 392] on button "button" at bounding box center [1046, 389] width 21 height 21
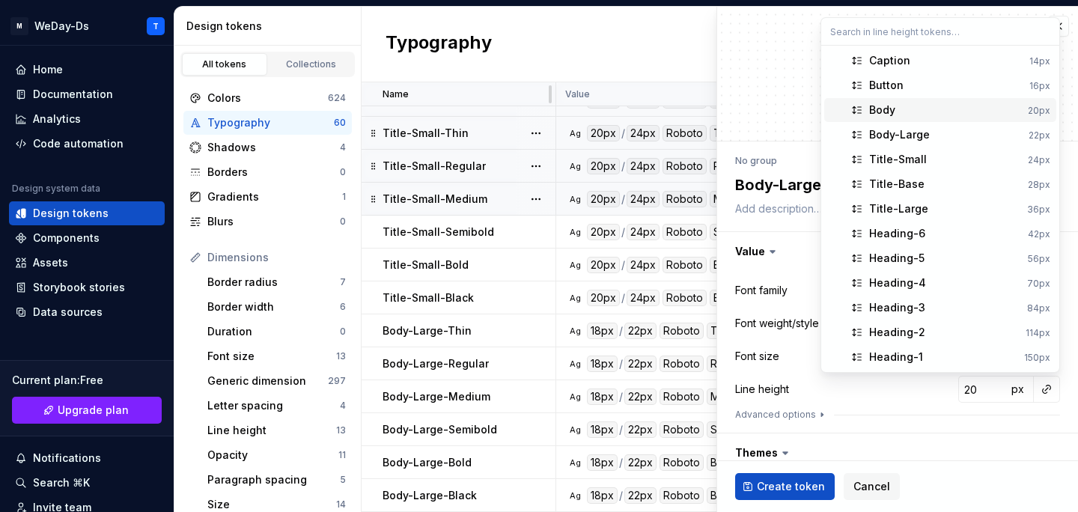
click at [983, 114] on div "Body" at bounding box center [945, 110] width 153 height 15
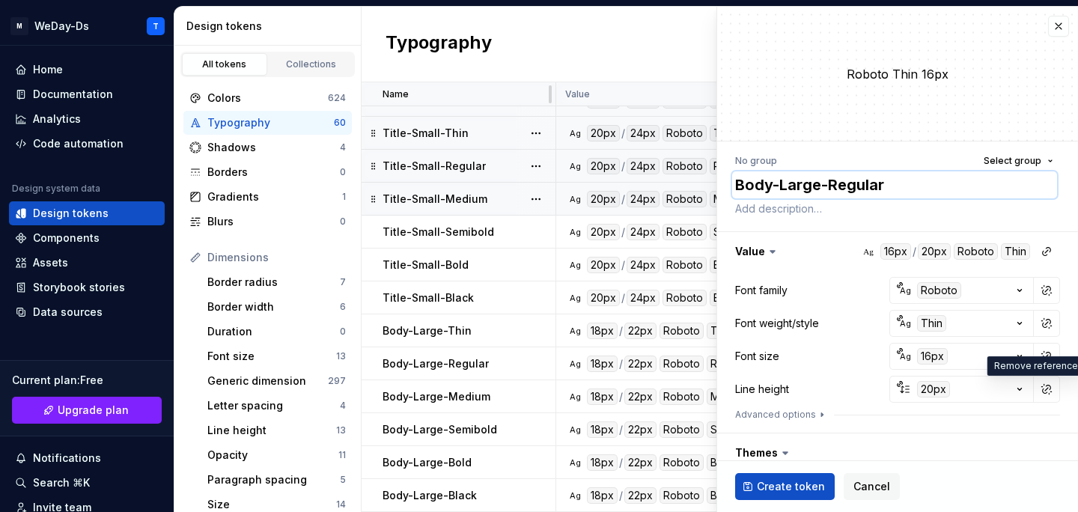
click at [798, 182] on textarea "Body-Large-Regular" at bounding box center [894, 184] width 325 height 27
click at [798, 182] on textarea "Body-Regular" at bounding box center [894, 184] width 325 height 27
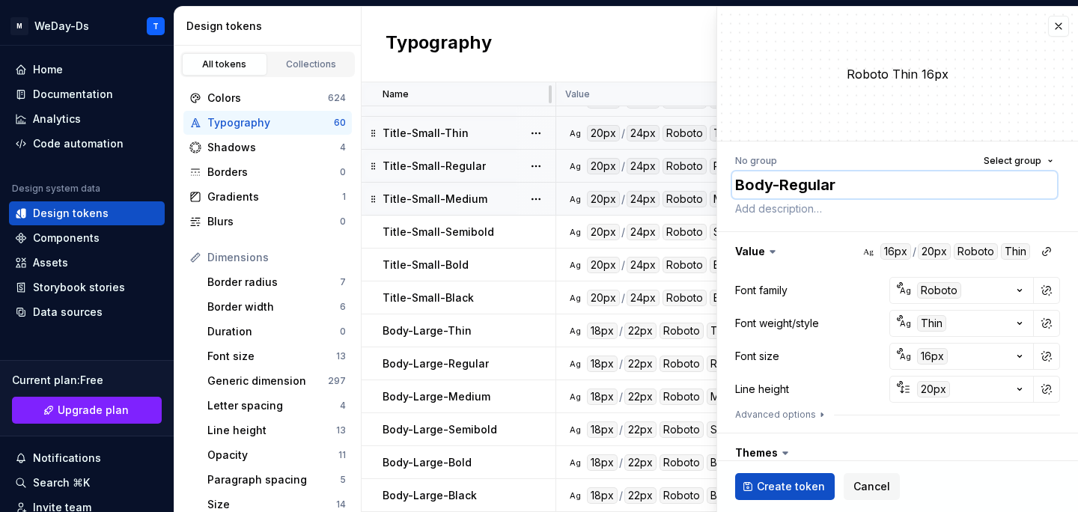
click at [798, 182] on textarea "Body-Regular" at bounding box center [894, 184] width 325 height 27
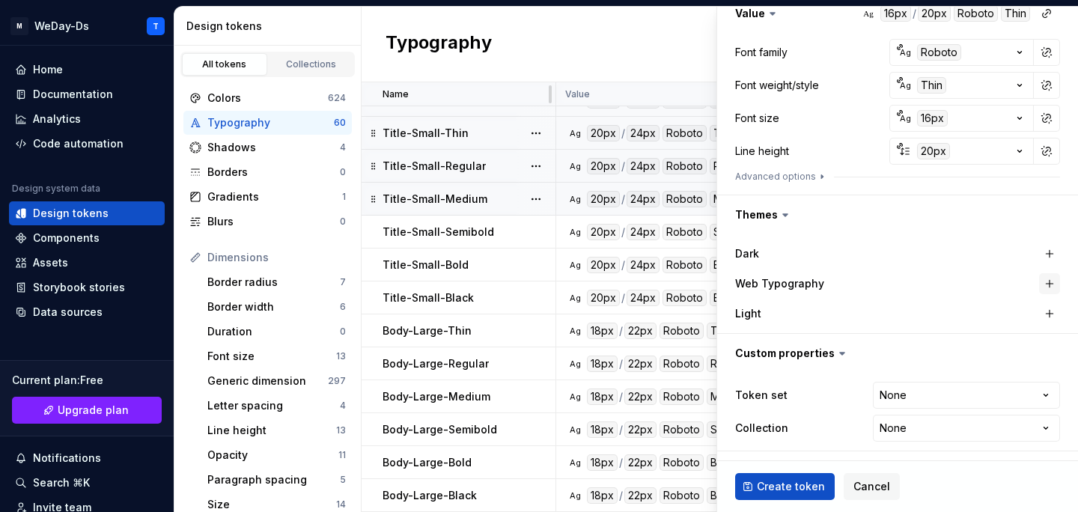
click at [1045, 281] on button "button" at bounding box center [1049, 283] width 21 height 21
click at [940, 391] on html "M WeDay-Ds T Home Documentation Analytics Code automation Design system data De…" at bounding box center [539, 256] width 1078 height 512
click at [929, 423] on html "M WeDay-Ds T Home Documentation Analytics Code automation Design system data De…" at bounding box center [539, 256] width 1078 height 512
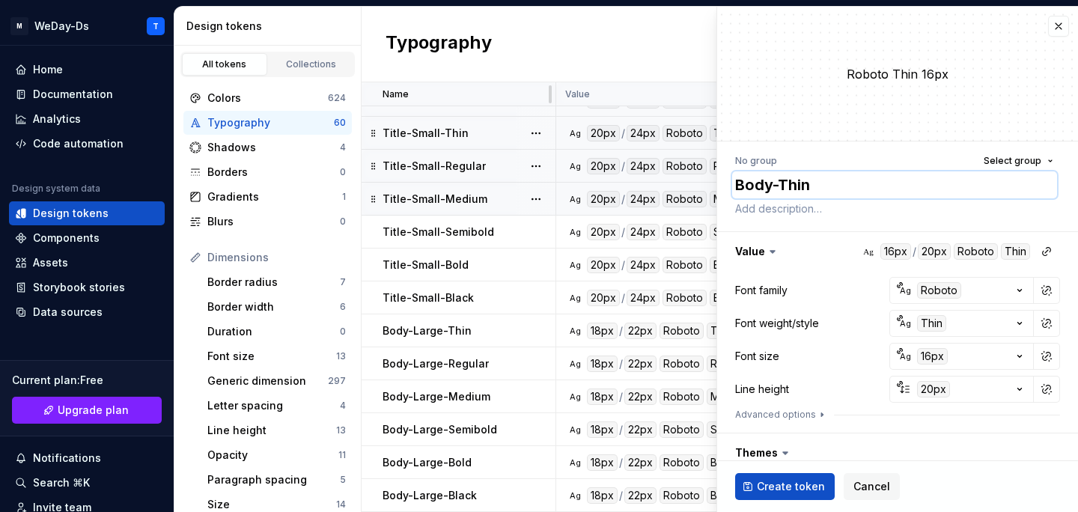
click at [776, 180] on textarea "Body-Thin" at bounding box center [894, 184] width 325 height 27
click at [779, 484] on span "Create token" at bounding box center [791, 486] width 68 height 15
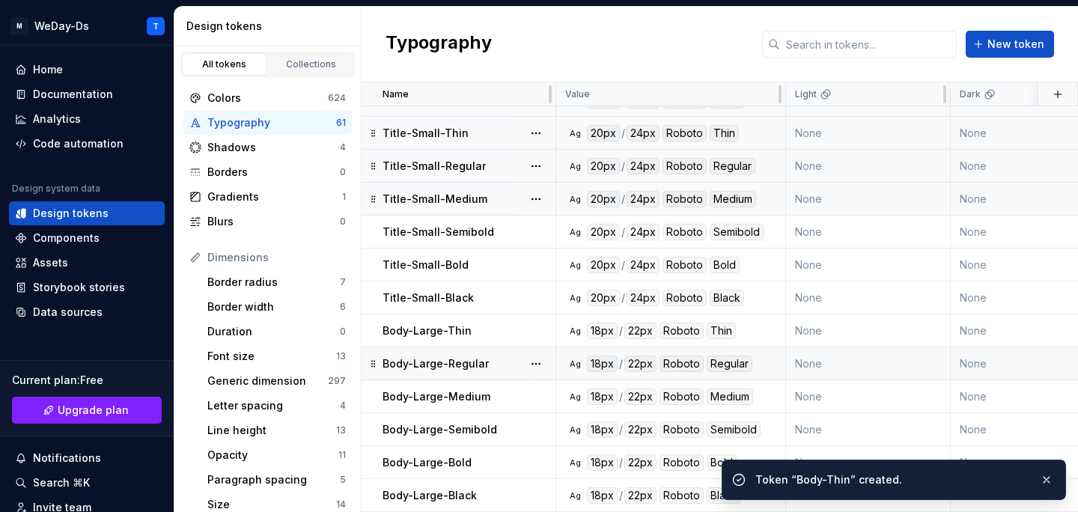
scroll to position [1603, 0]
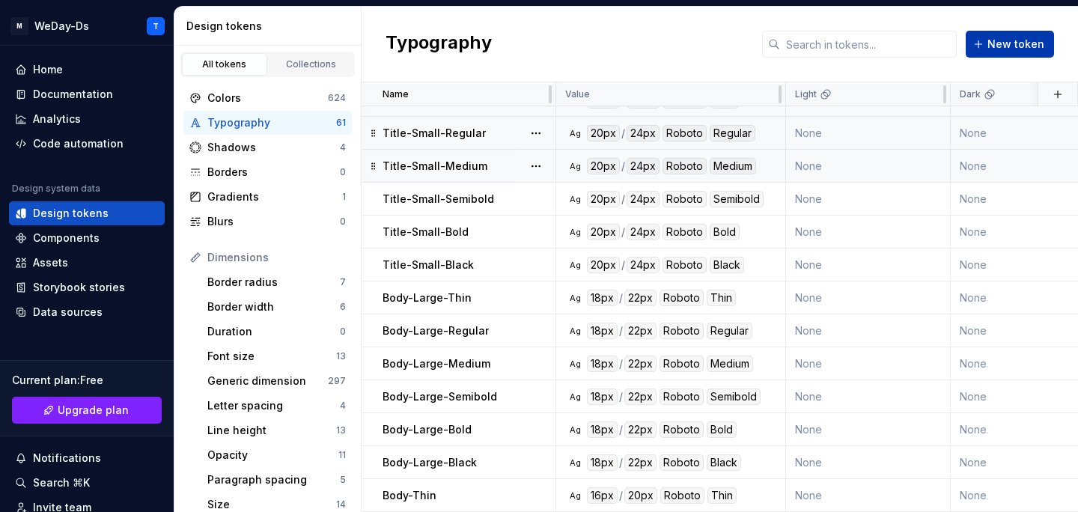
click at [1020, 37] on span "New token" at bounding box center [1015, 44] width 57 height 15
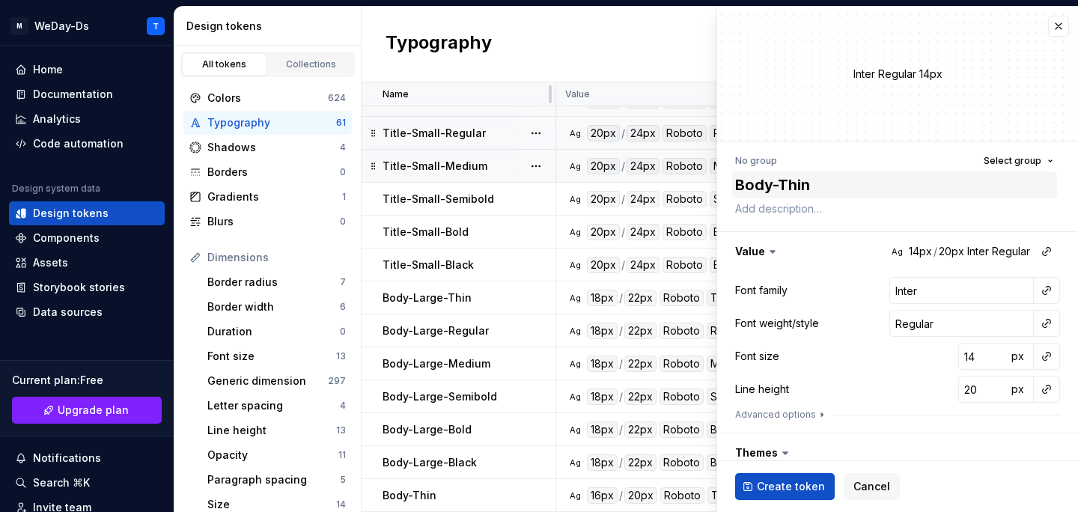
click at [803, 189] on textarea "Body-Thin" at bounding box center [894, 184] width 325 height 27
click at [1051, 292] on button "button" at bounding box center [1046, 290] width 21 height 21
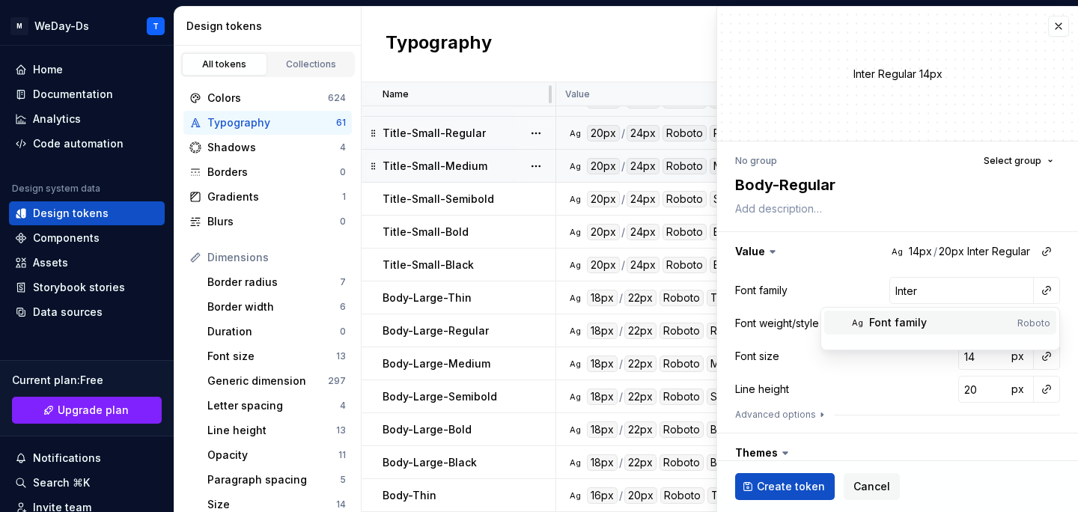
click at [947, 322] on div "Font family" at bounding box center [940, 322] width 142 height 15
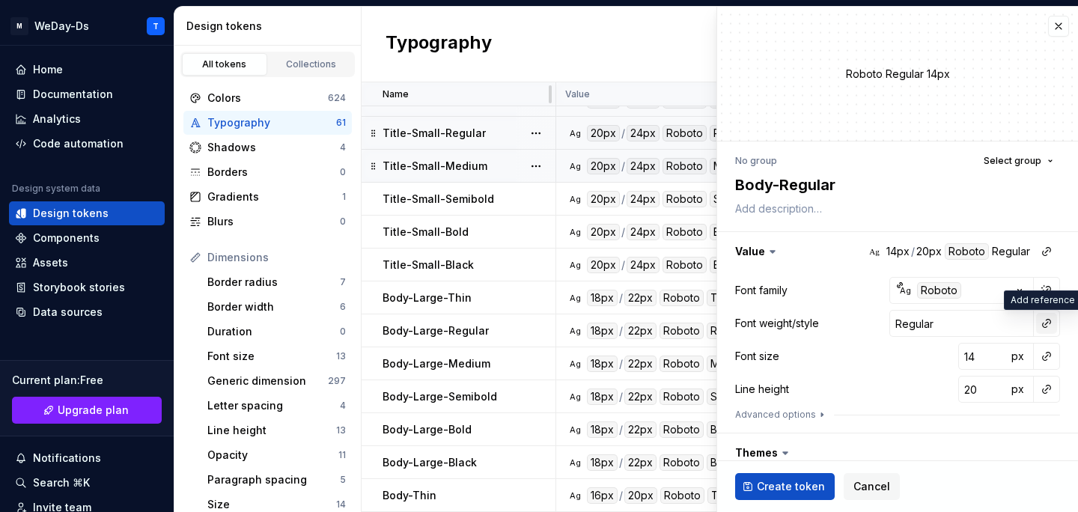
click at [1042, 325] on button "button" at bounding box center [1046, 323] width 21 height 21
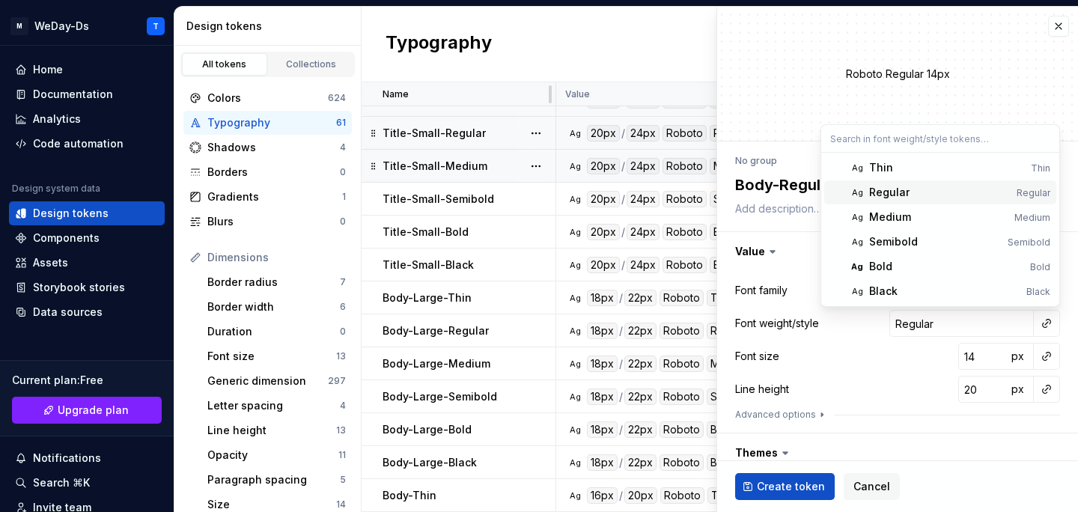
click at [939, 189] on div "Regular" at bounding box center [939, 192] width 141 height 15
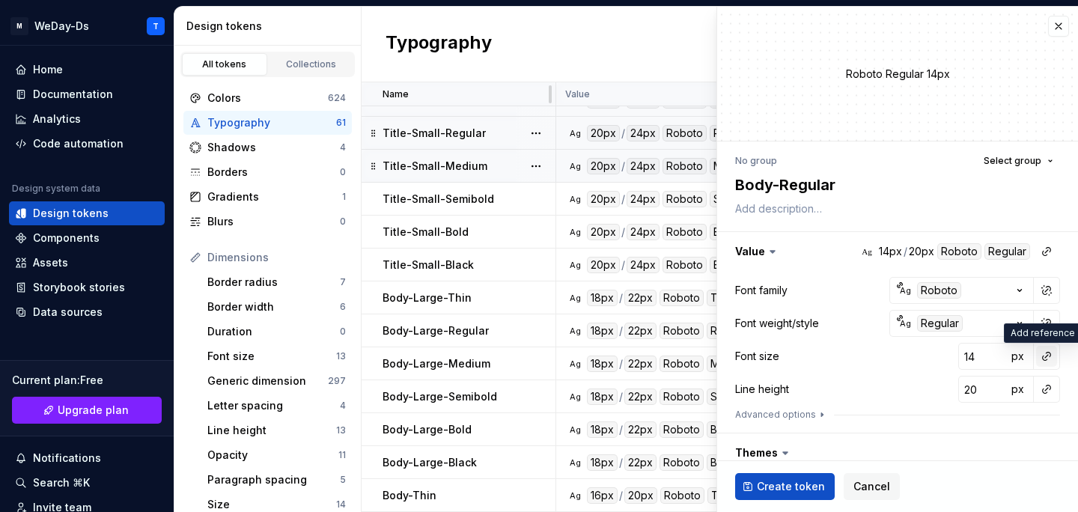
click at [1048, 355] on button "button" at bounding box center [1046, 356] width 21 height 21
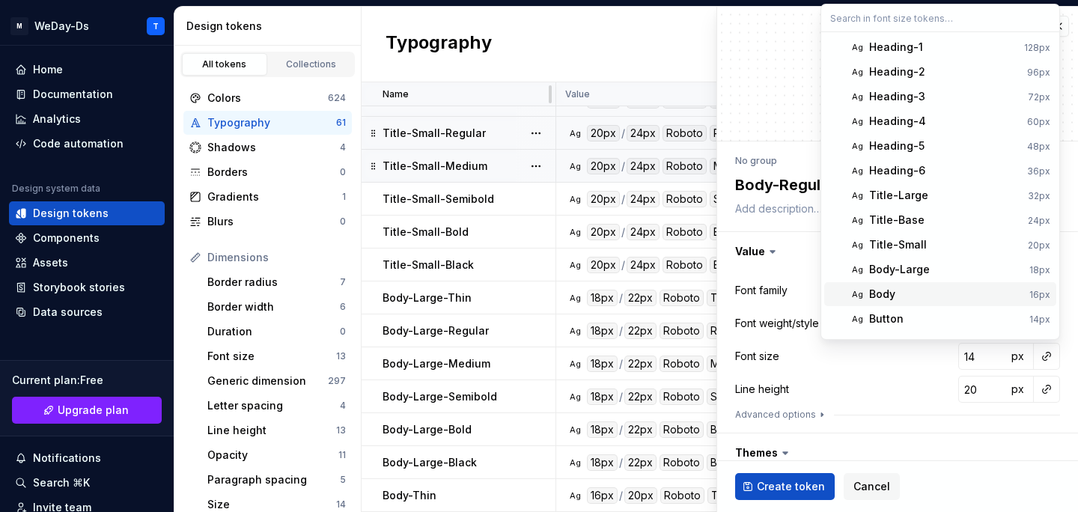
click at [914, 293] on div "Body" at bounding box center [946, 294] width 154 height 15
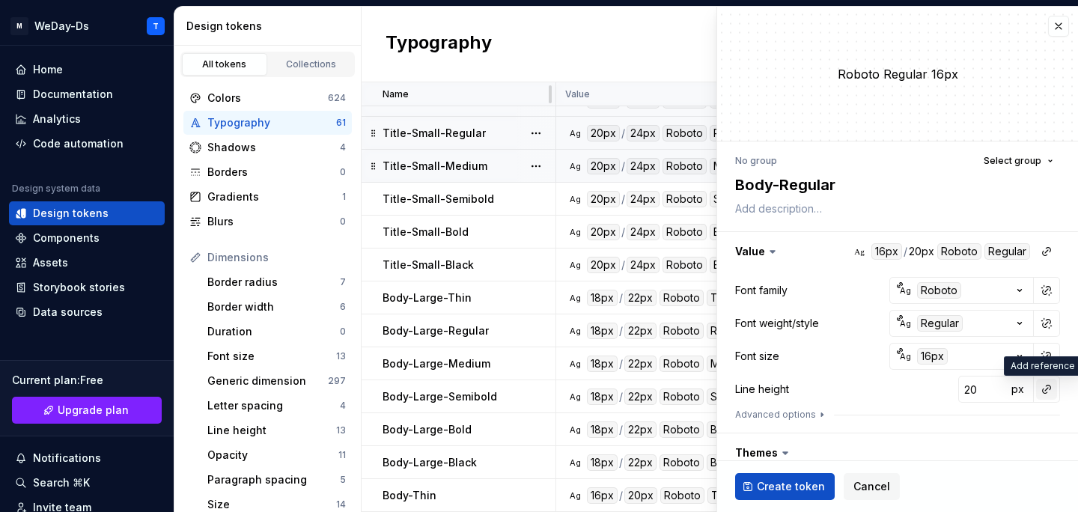
click at [1039, 390] on button "button" at bounding box center [1046, 389] width 21 height 21
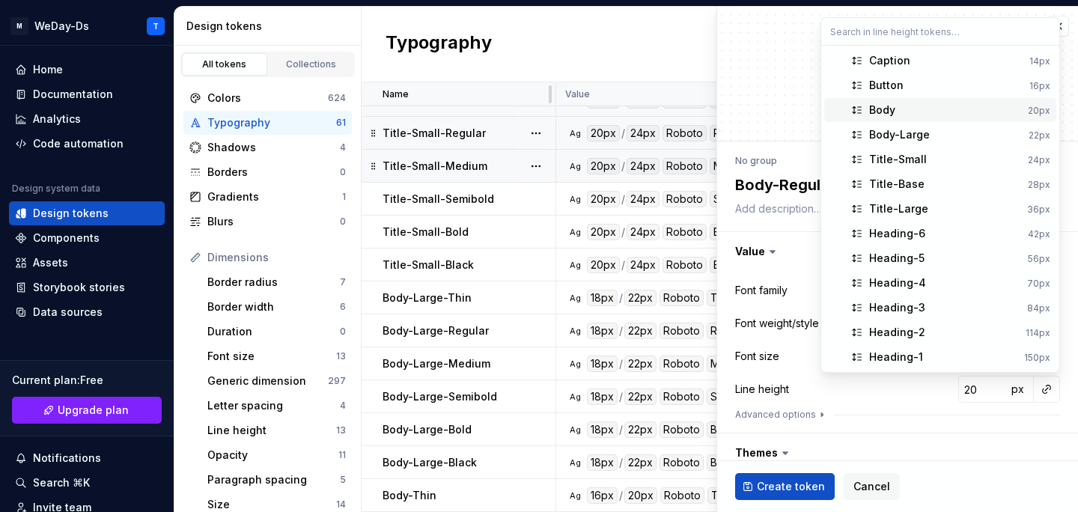
click at [962, 103] on div "Body" at bounding box center [945, 110] width 153 height 15
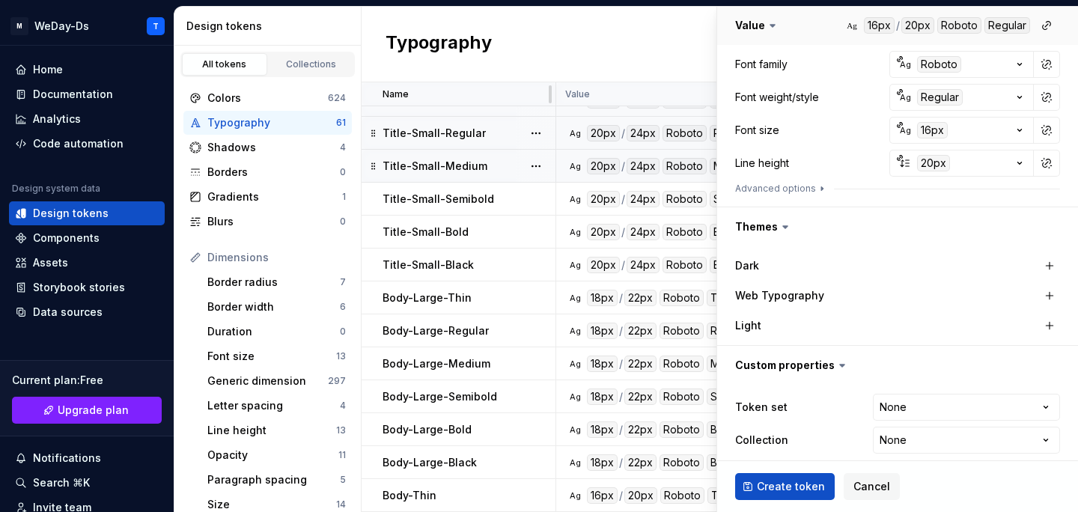
scroll to position [238, 0]
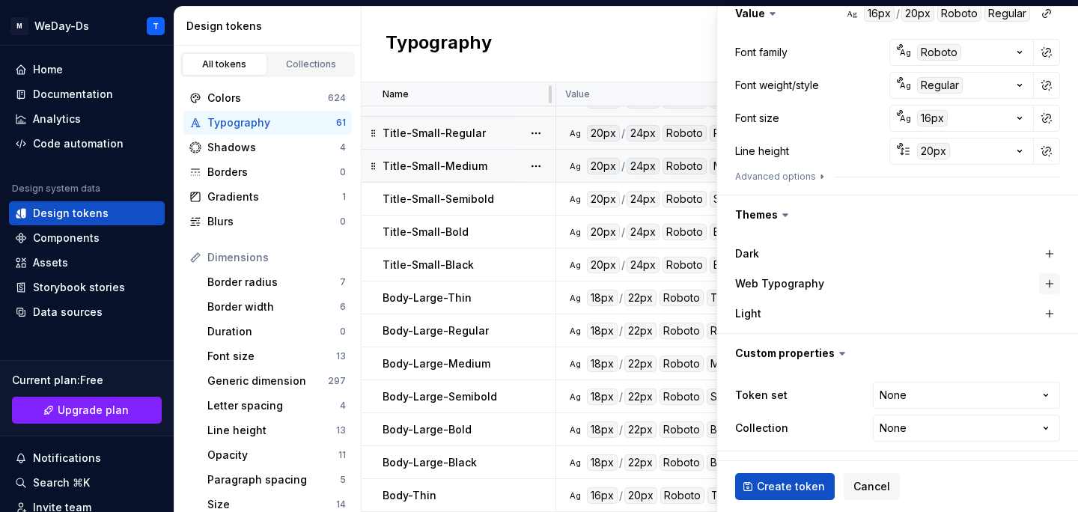
click at [1043, 285] on button "button" at bounding box center [1049, 283] width 21 height 21
click at [1000, 400] on html "M WeDay-Ds T Home Documentation Analytics Code automation Design system data De…" at bounding box center [539, 256] width 1078 height 512
click at [945, 424] on html "M WeDay-Ds T Home Documentation Analytics Code automation Design system data De…" at bounding box center [539, 256] width 1078 height 512
click at [778, 487] on span "Create token" at bounding box center [791, 486] width 68 height 15
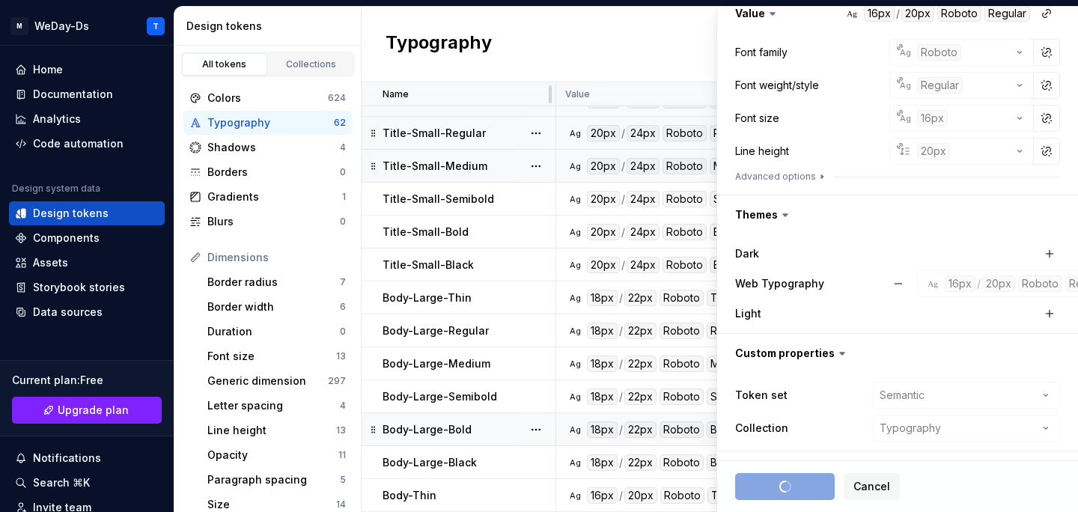
scroll to position [1636, 0]
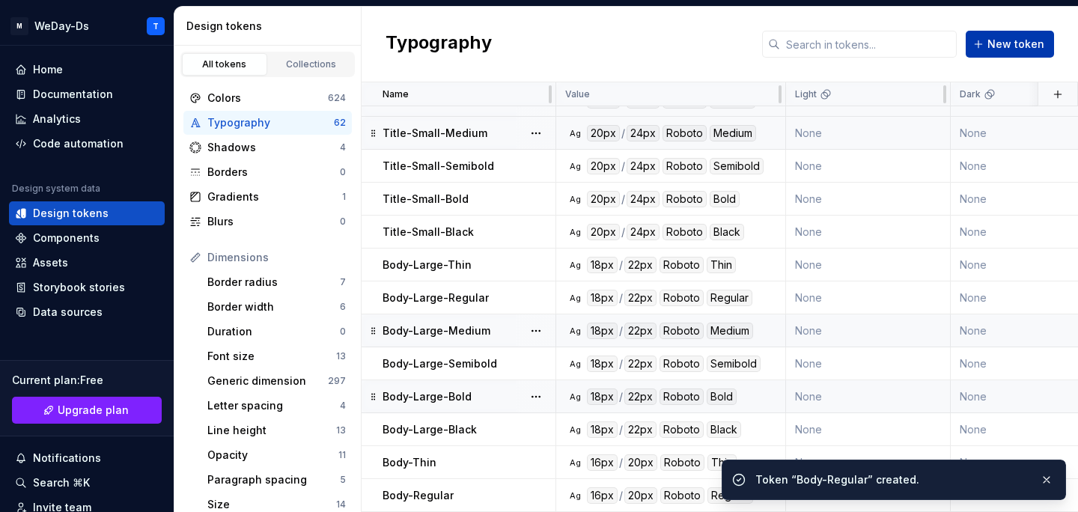
click at [1014, 45] on span "New token" at bounding box center [1015, 44] width 57 height 15
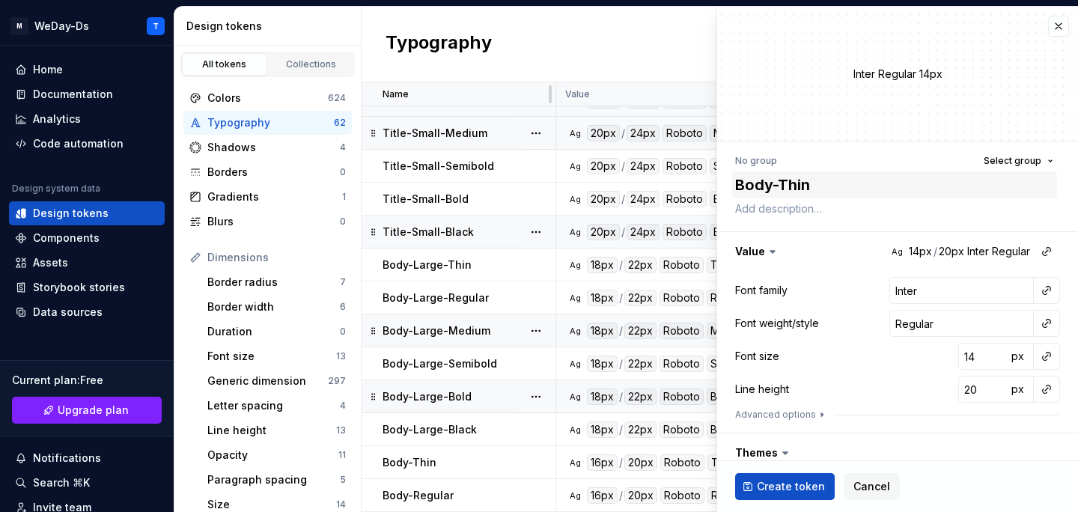
click at [807, 186] on textarea "Body-Thin" at bounding box center [894, 184] width 325 height 27
click at [1038, 284] on button "button" at bounding box center [1046, 290] width 21 height 21
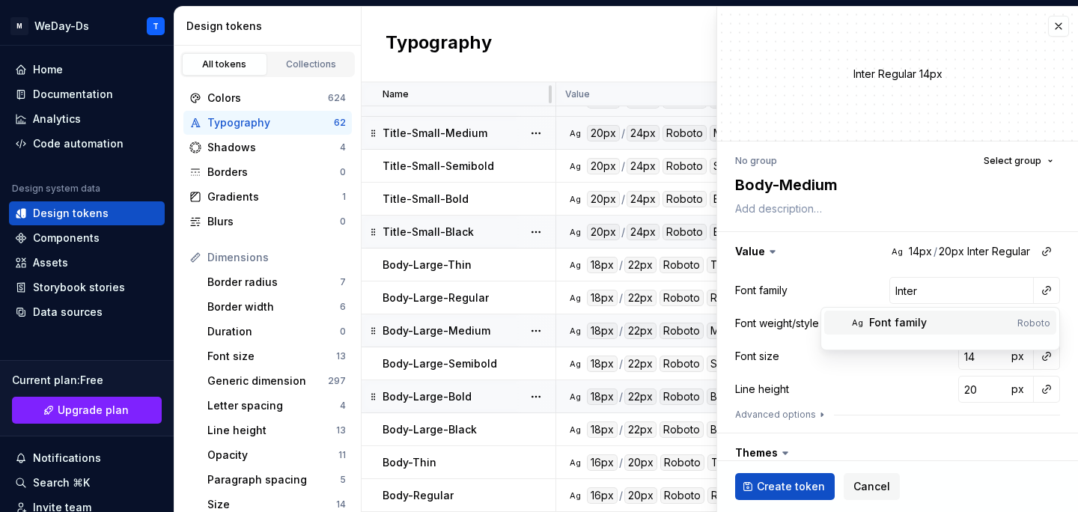
click at [936, 321] on div "Font family" at bounding box center [940, 322] width 142 height 15
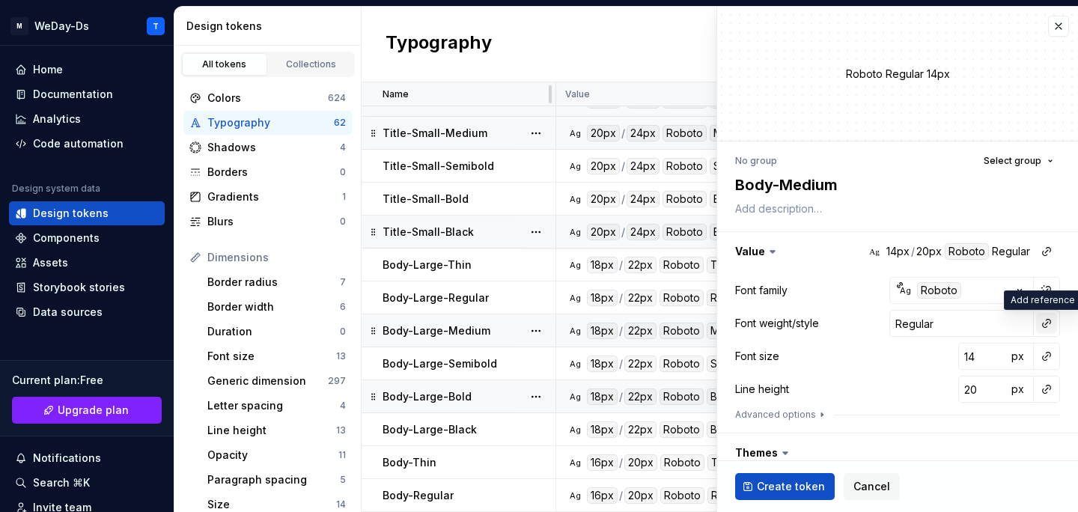
click at [1051, 328] on button "button" at bounding box center [1046, 323] width 21 height 21
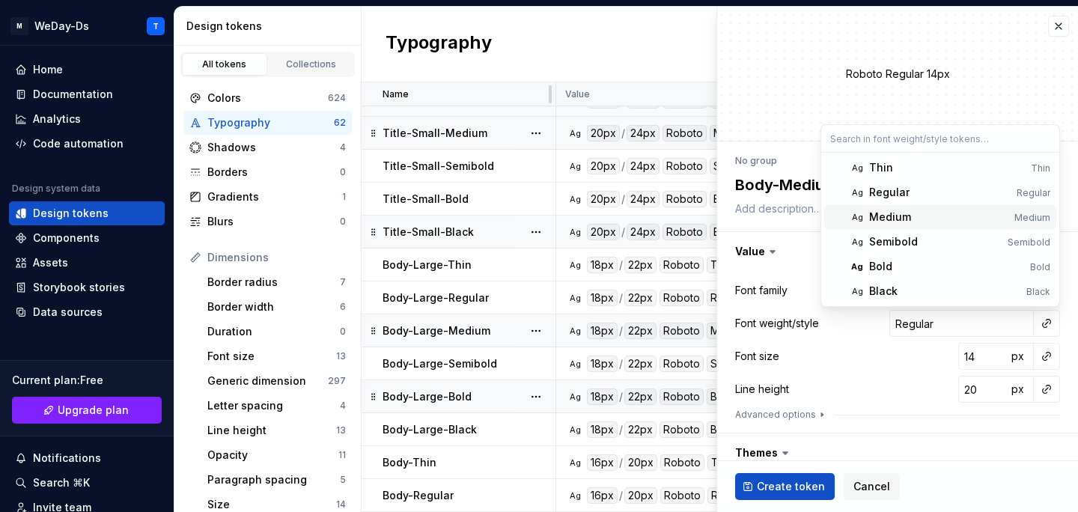
click at [961, 217] on div "Medium" at bounding box center [938, 217] width 139 height 15
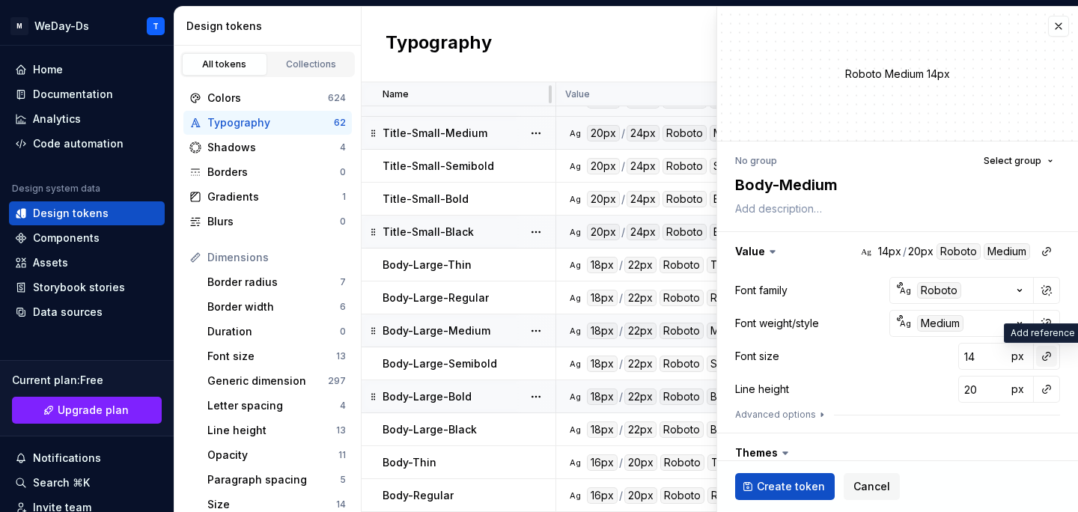
click at [1048, 356] on button "button" at bounding box center [1046, 356] width 21 height 21
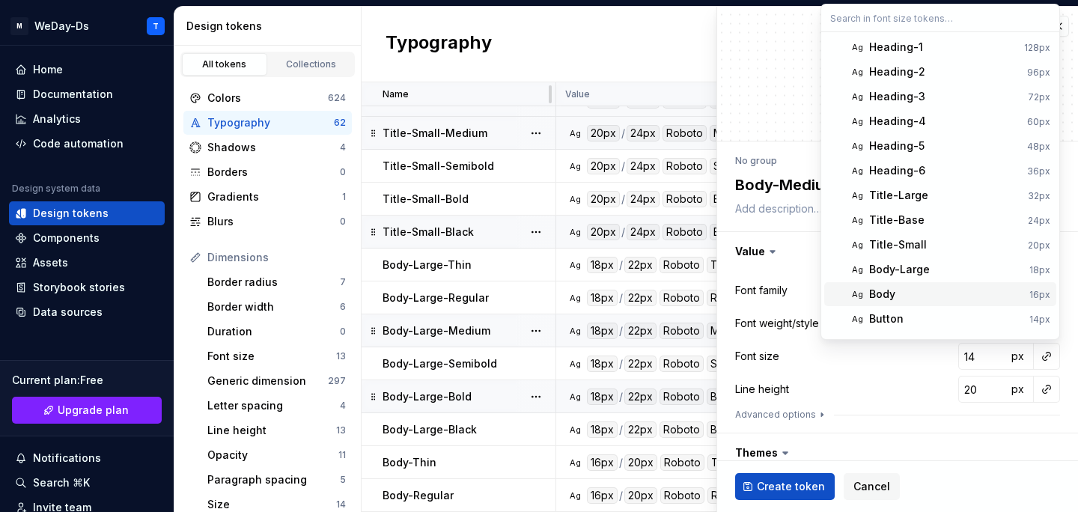
click at [917, 295] on div "Body" at bounding box center [946, 294] width 154 height 15
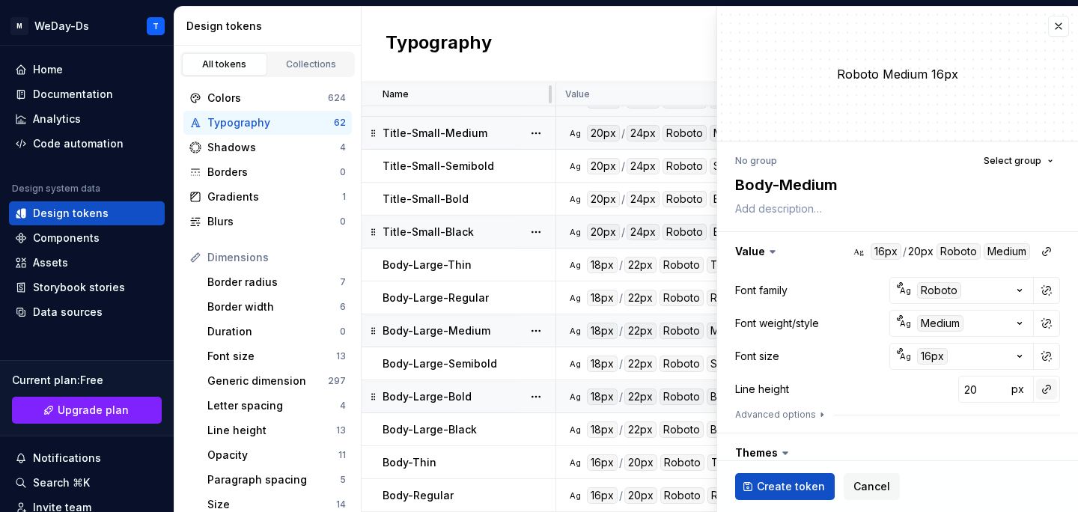
click at [1051, 392] on button "button" at bounding box center [1046, 389] width 21 height 21
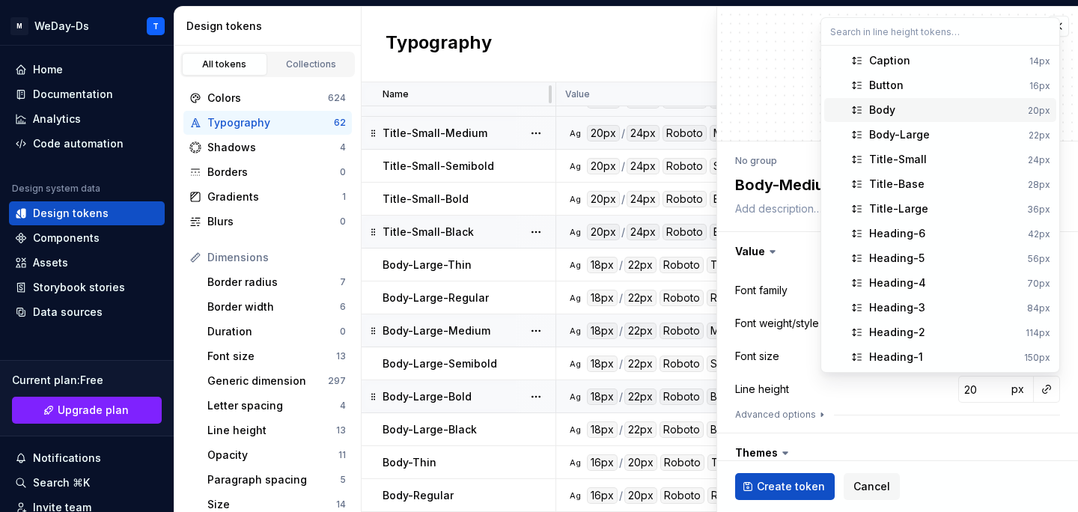
click at [965, 106] on div "Body" at bounding box center [945, 110] width 153 height 15
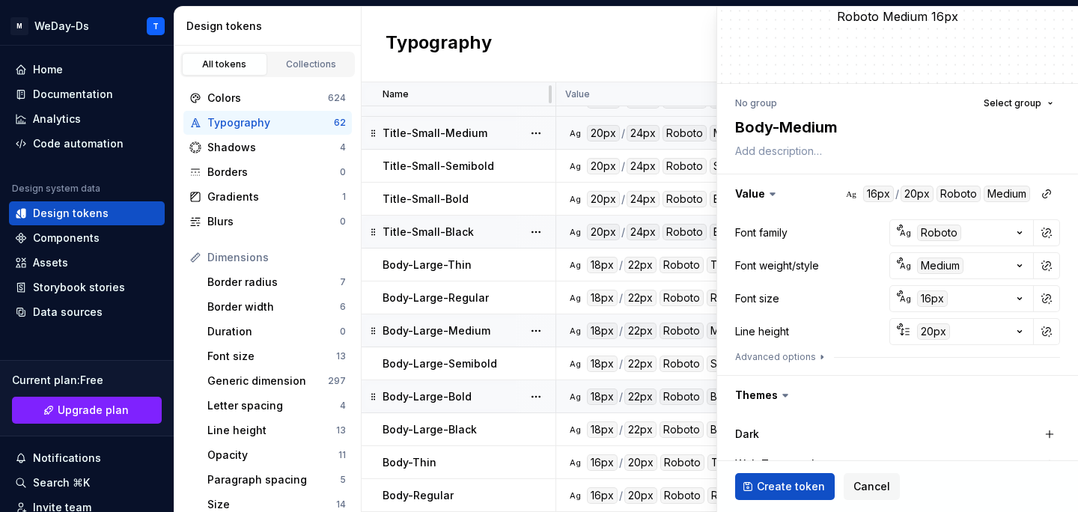
scroll to position [238, 0]
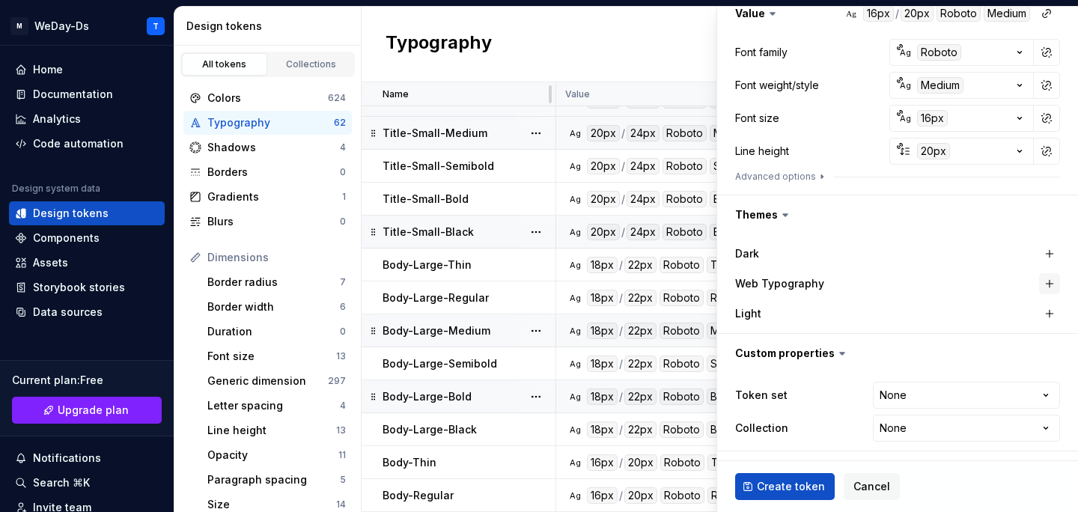
click at [1049, 290] on button "button" at bounding box center [1049, 283] width 21 height 21
click at [950, 394] on html "M WeDay-Ds T Home Documentation Analytics Code automation Design system data De…" at bounding box center [539, 256] width 1078 height 512
click at [971, 419] on html "M WeDay-Ds T Home Documentation Analytics Code automation Design system data De…" at bounding box center [539, 256] width 1078 height 512
click at [757, 492] on span "Create token" at bounding box center [791, 486] width 68 height 15
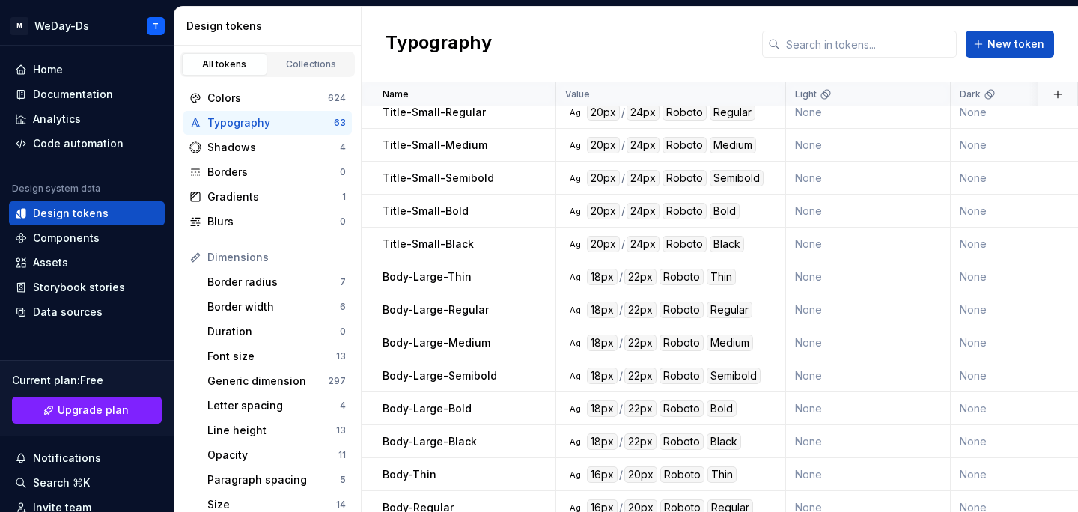
scroll to position [1669, 0]
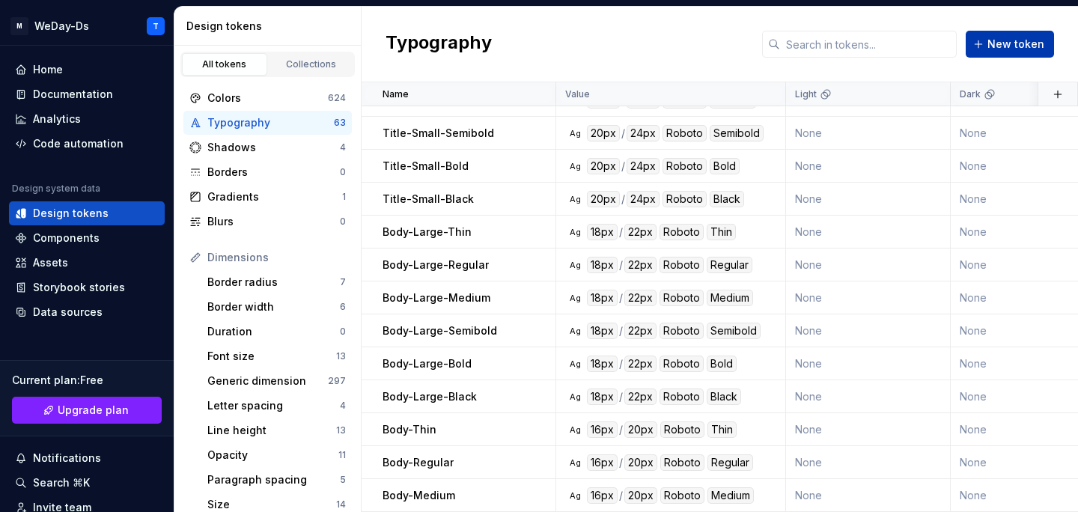
click at [1007, 54] on button "New token" at bounding box center [1009, 44] width 88 height 27
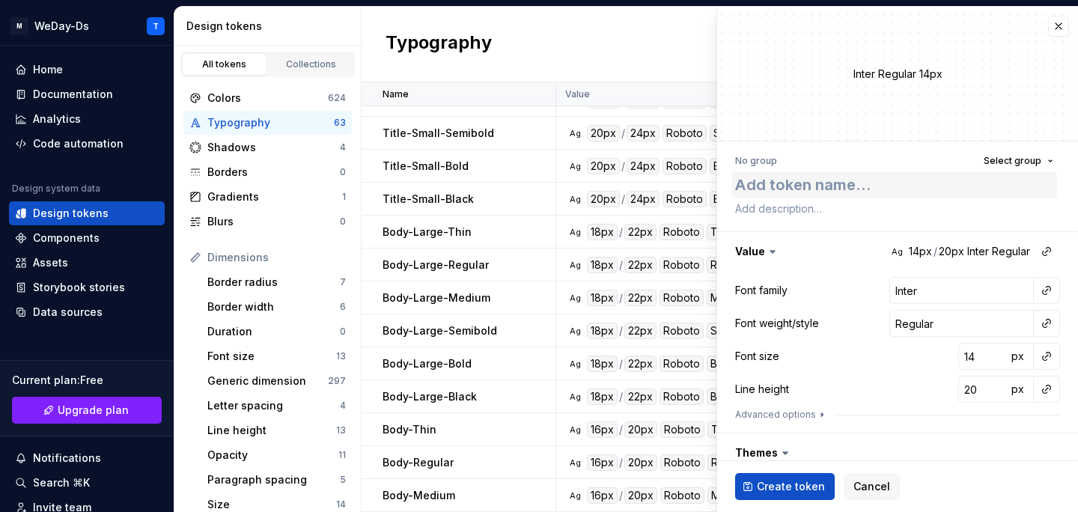
type textarea "*"
type textarea "to"
type textarea "*"
type textarea "t"
type textarea "*"
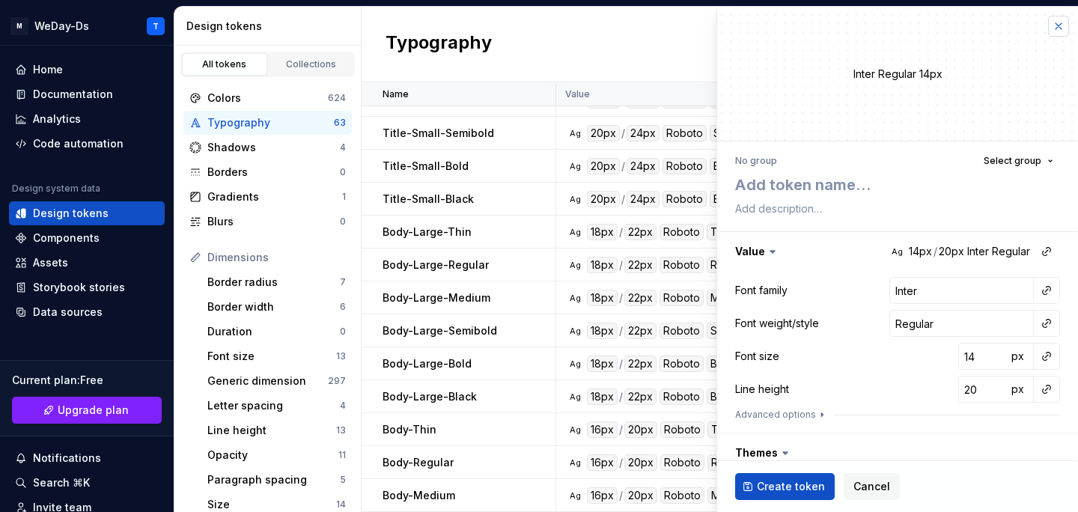
click at [1060, 16] on button "button" at bounding box center [1058, 26] width 21 height 21
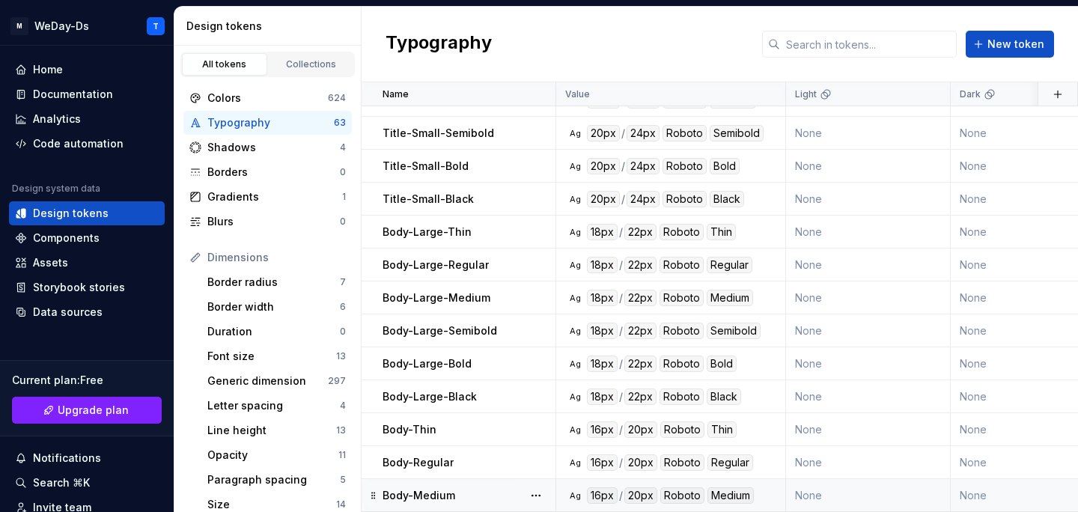
click at [444, 488] on p "Body-Medium" at bounding box center [418, 495] width 73 height 15
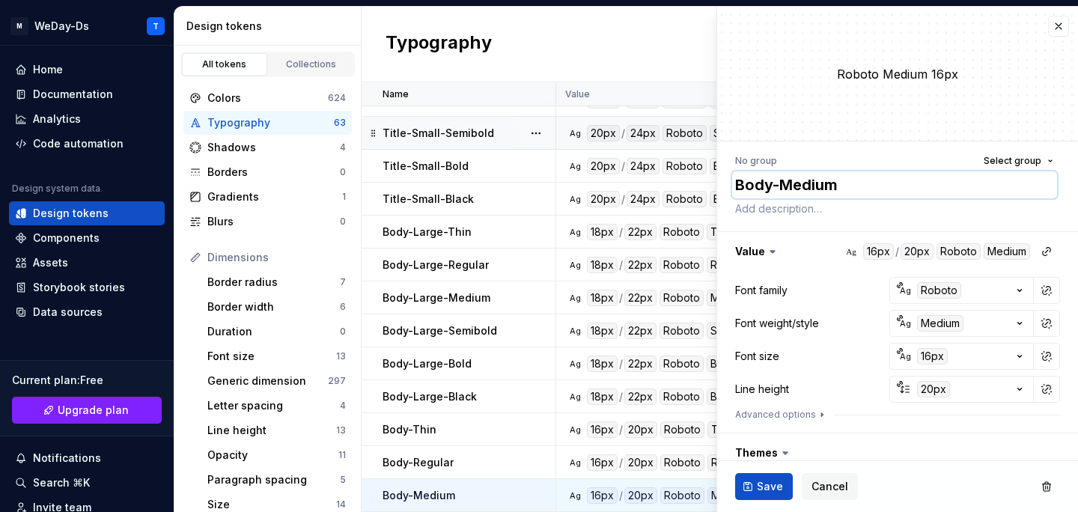
click at [837, 186] on textarea "Body-Medium" at bounding box center [894, 184] width 325 height 27
click at [1060, 28] on button "button" at bounding box center [1058, 26] width 21 height 21
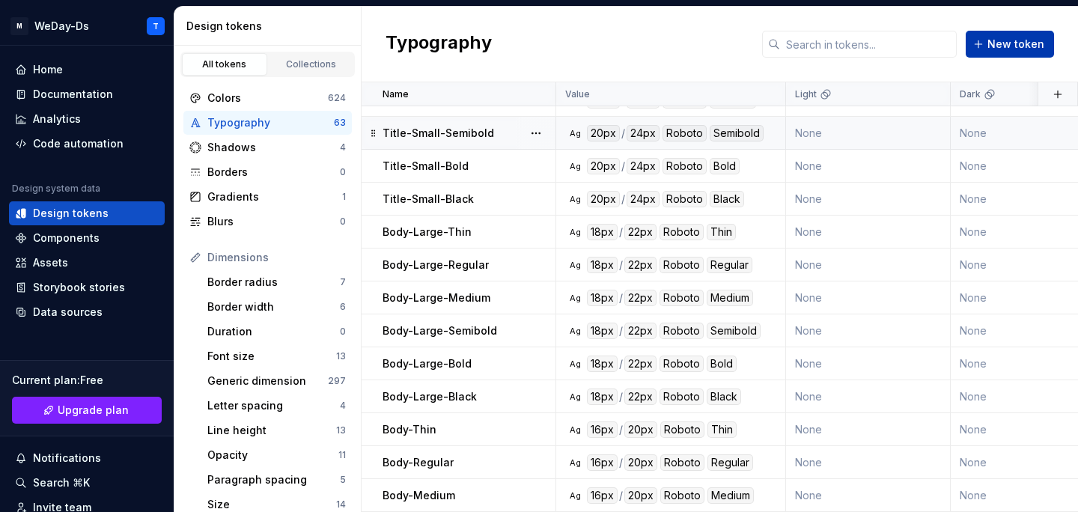
click at [1009, 40] on span "New token" at bounding box center [1015, 44] width 57 height 15
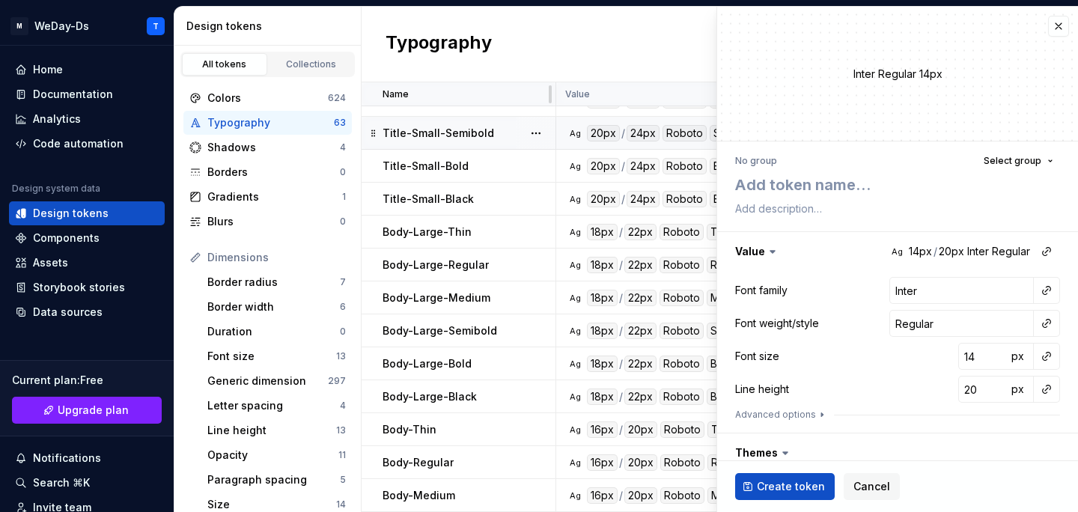
type textarea "*"
type textarea "Body-Medium"
click at [821, 178] on textarea "Body-Medium" at bounding box center [894, 184] width 325 height 27
type textarea "*"
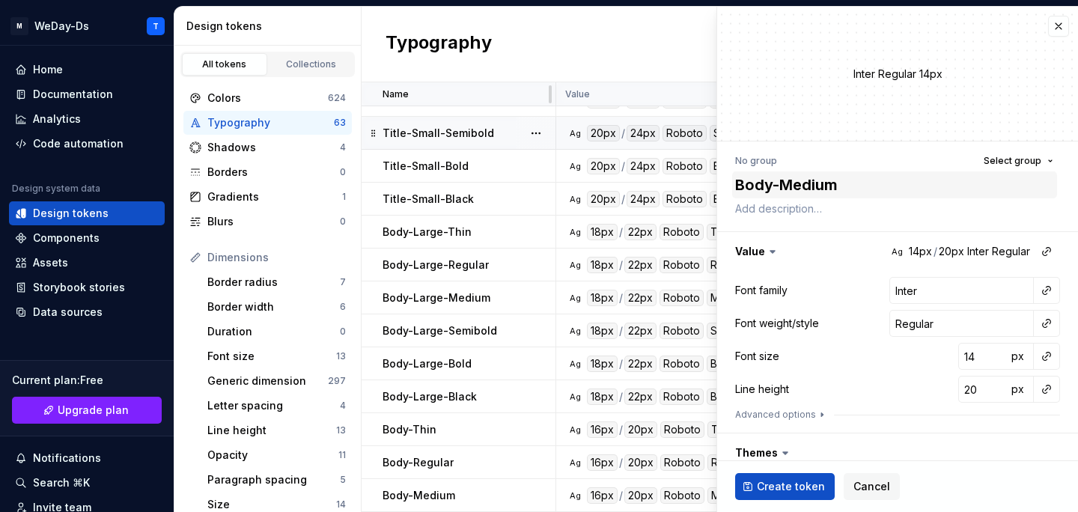
type textarea "Body-S"
type textarea "*"
type textarea "Body-Se"
type textarea "*"
type textarea "Body-Sem"
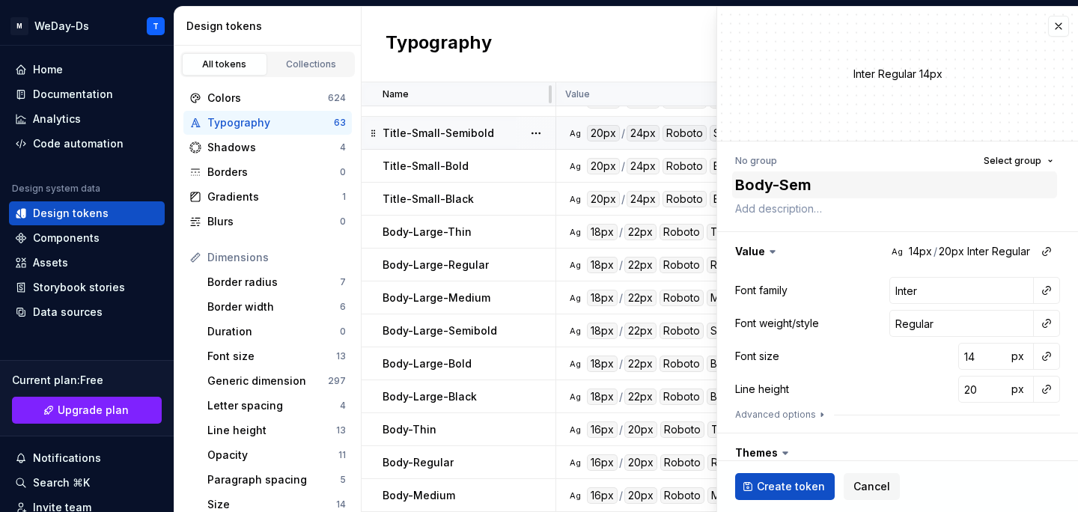
type textarea "*"
type textarea "Body-Semi"
type textarea "*"
type textarea "Body-Semib"
type textarea "*"
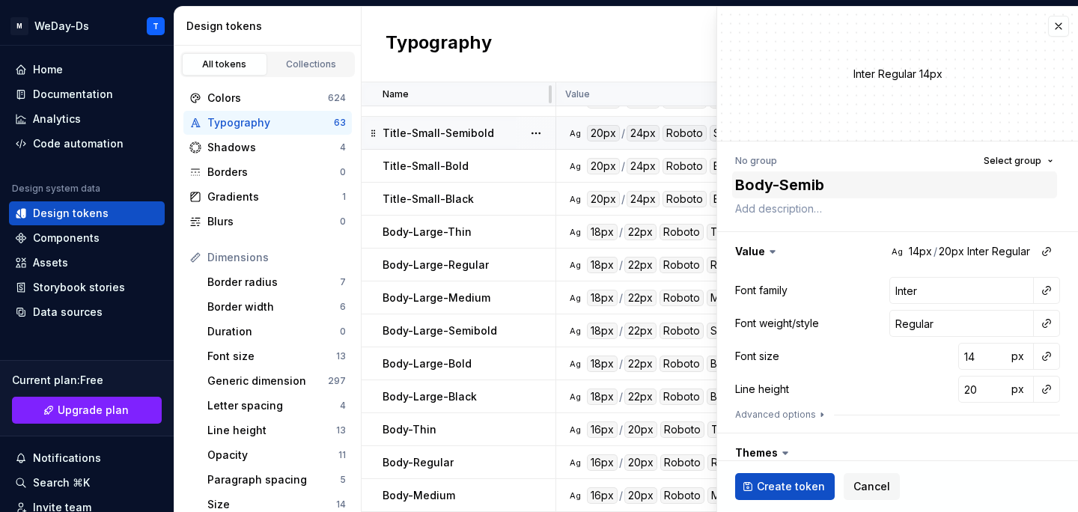
type textarea "Body-Semibo"
type textarea "*"
type textarea "Body-Semibol"
type textarea "*"
type textarea "Body-Semibold"
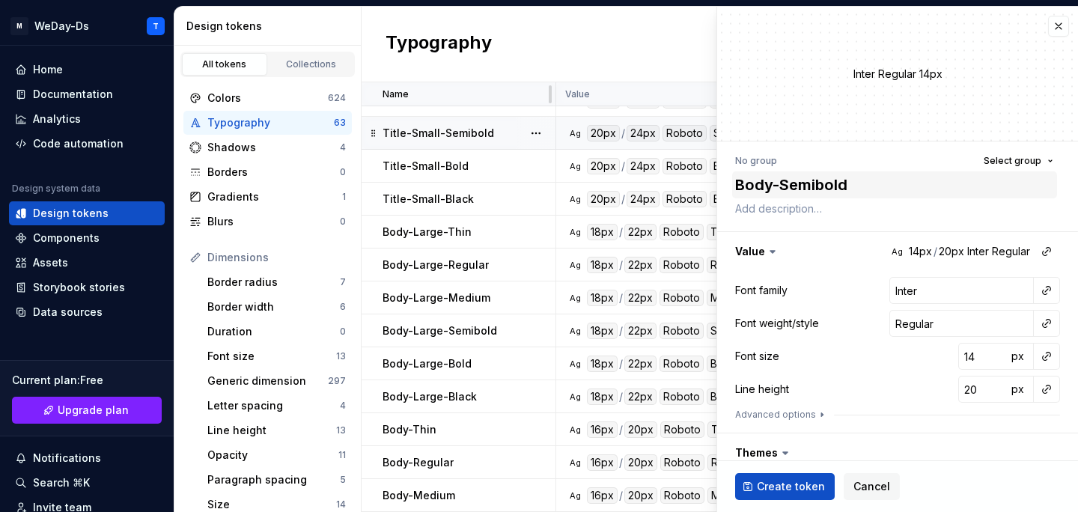
click at [884, 185] on textarea "Body-Semibold" at bounding box center [894, 184] width 325 height 27
type textarea "*"
click at [1057, 28] on button "button" at bounding box center [1058, 26] width 21 height 21
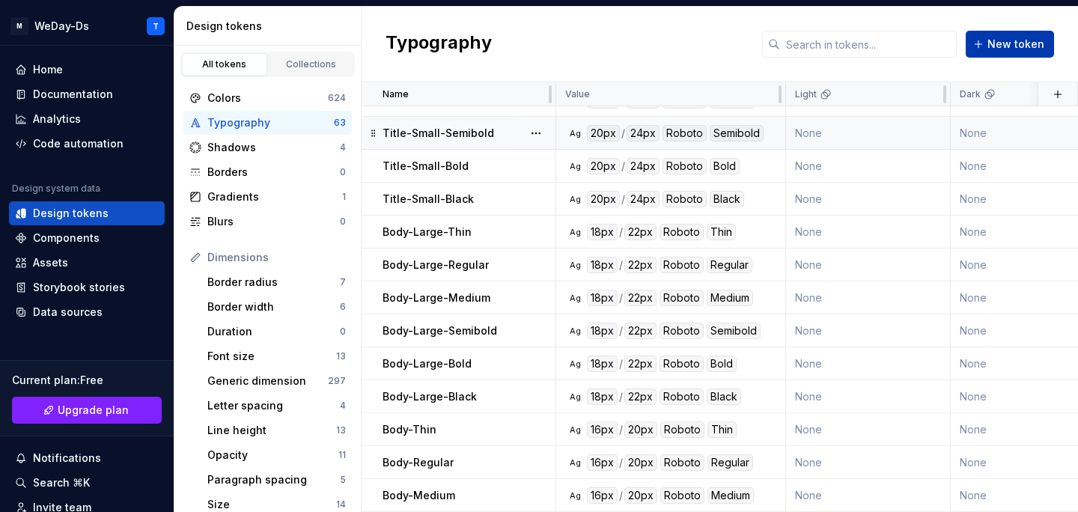
click at [998, 48] on span "New token" at bounding box center [1015, 44] width 57 height 15
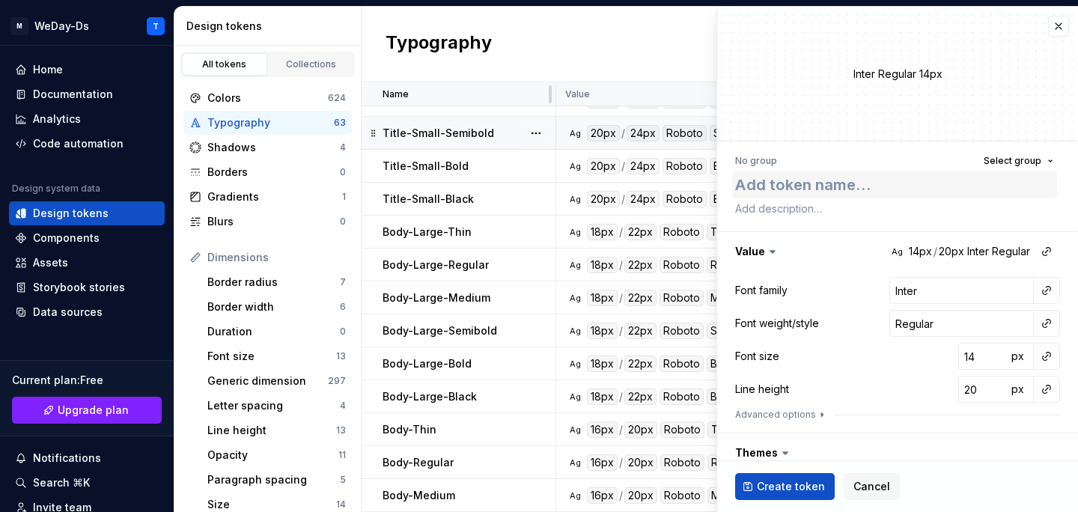
type textarea "*"
type textarea "Body-Semibold"
click at [1045, 287] on button "button" at bounding box center [1046, 290] width 21 height 21
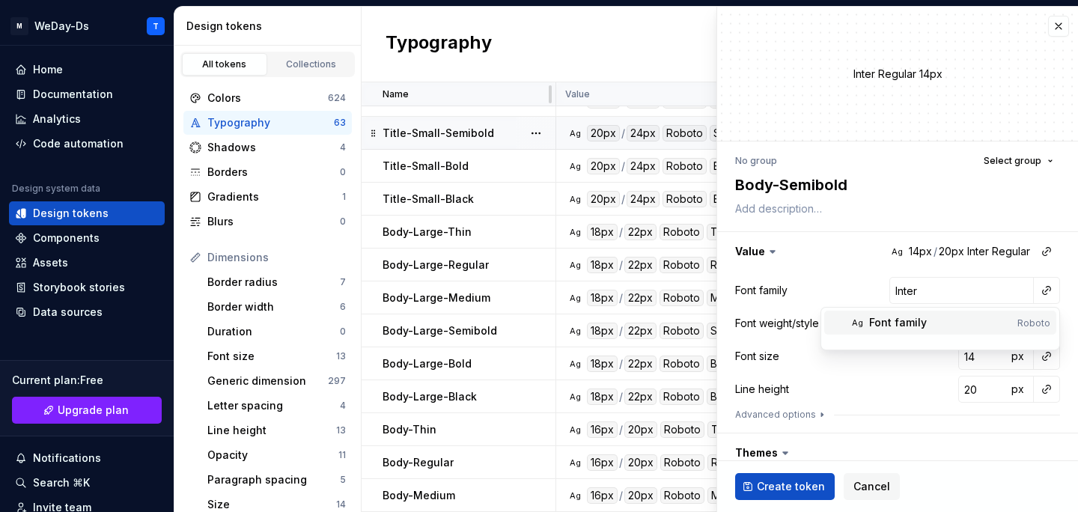
click at [945, 328] on div "Font family" at bounding box center [940, 322] width 142 height 15
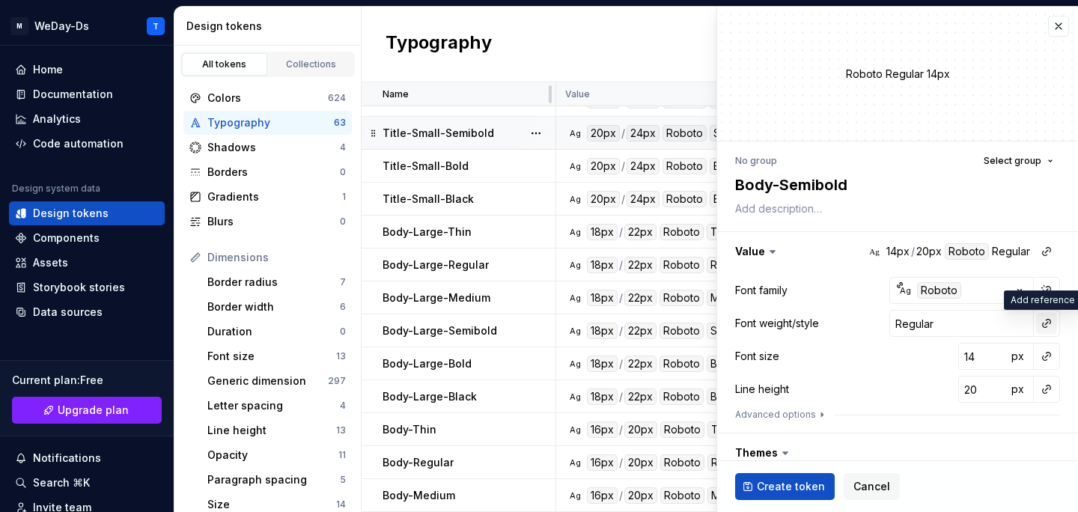
click at [1042, 326] on button "button" at bounding box center [1046, 323] width 21 height 21
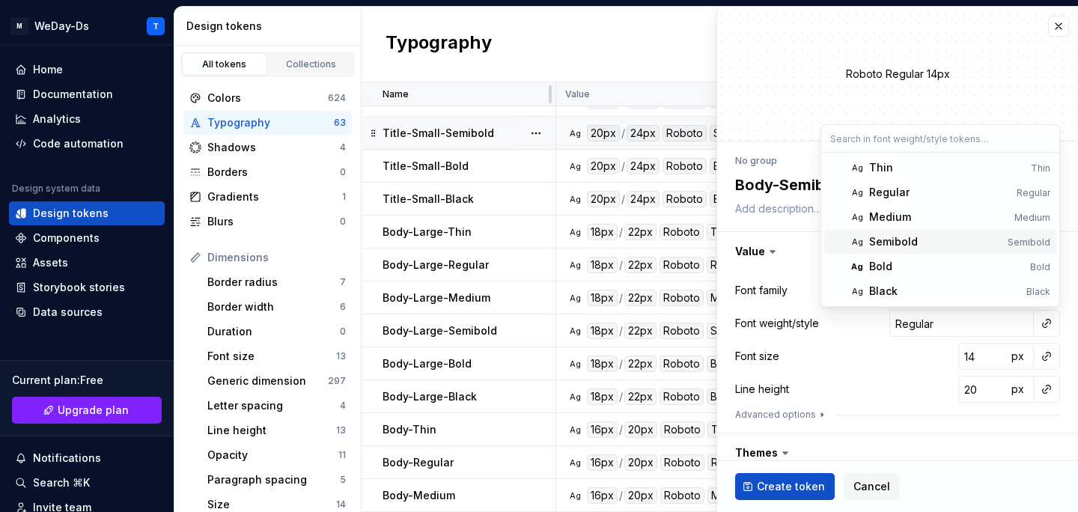
click at [802, 266] on html "M WeDay-Ds T Home Documentation Analytics Code automation Design system data De…" at bounding box center [539, 256] width 1078 height 512
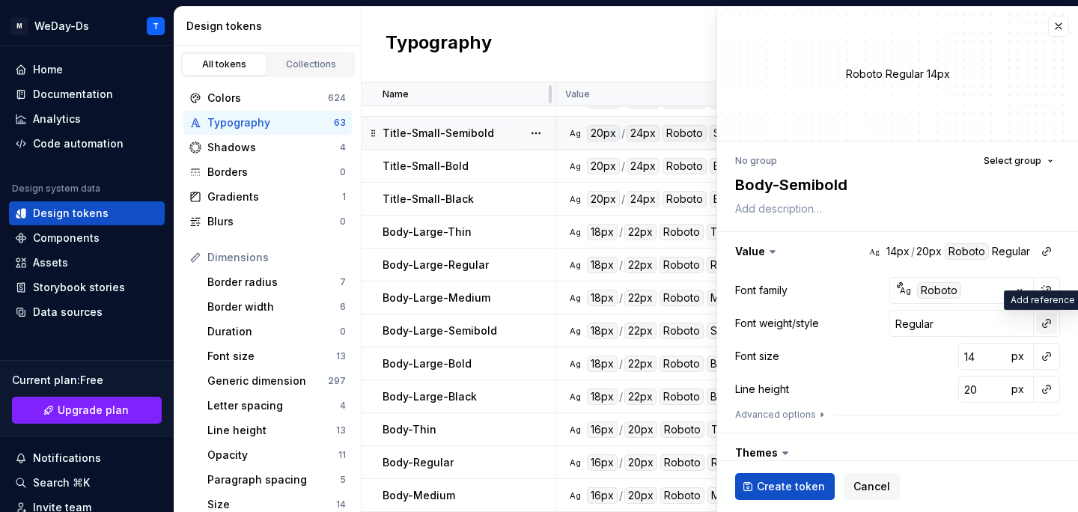
click at [1041, 326] on button "button" at bounding box center [1046, 323] width 21 height 21
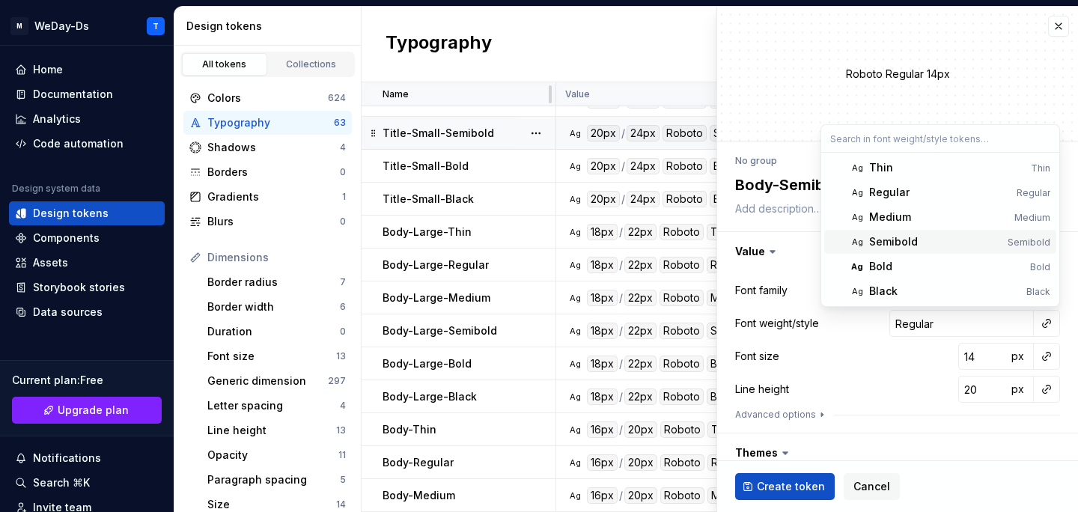
click at [951, 245] on div "Semibold" at bounding box center [935, 241] width 132 height 15
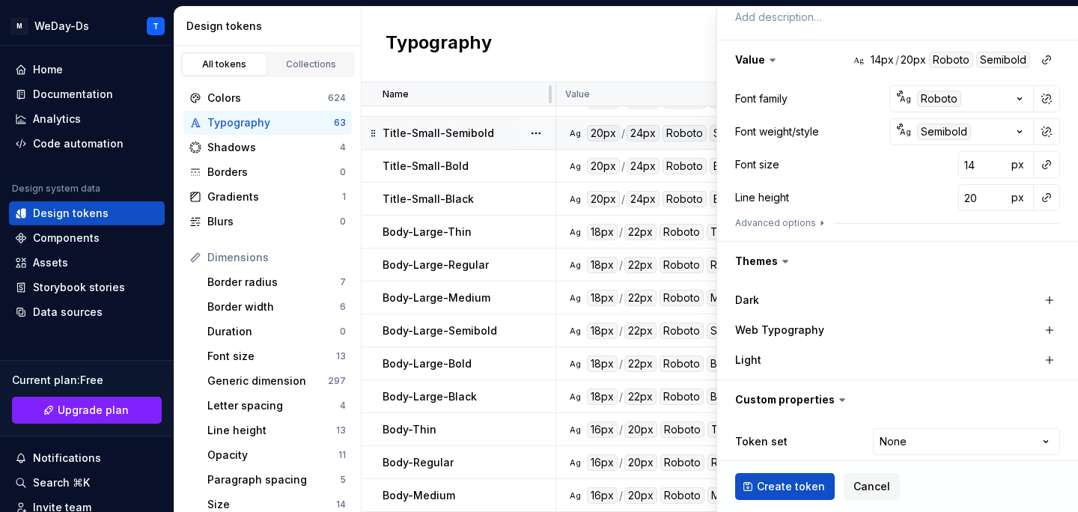
scroll to position [203, 0]
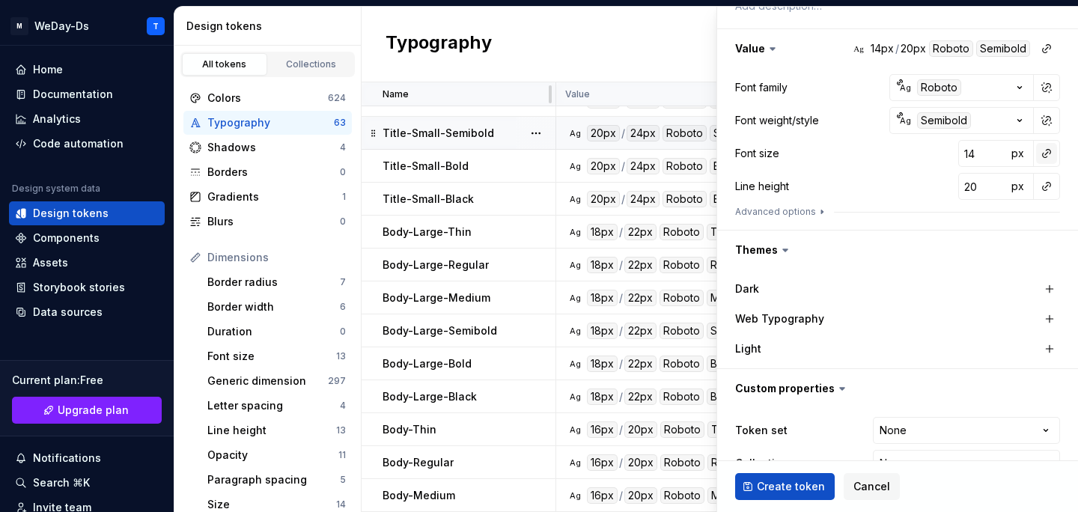
click at [1050, 156] on button "button" at bounding box center [1046, 153] width 21 height 21
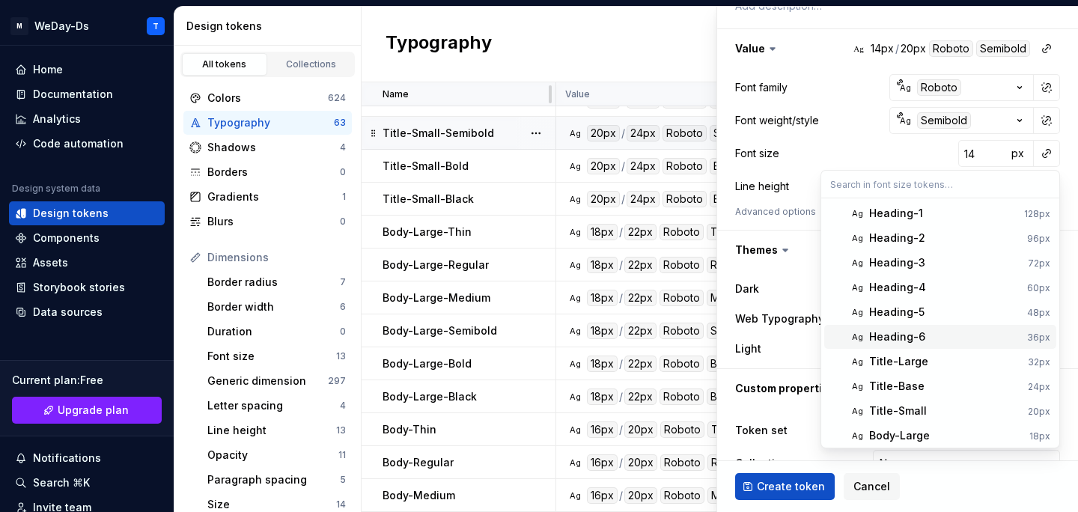
scroll to position [61, 0]
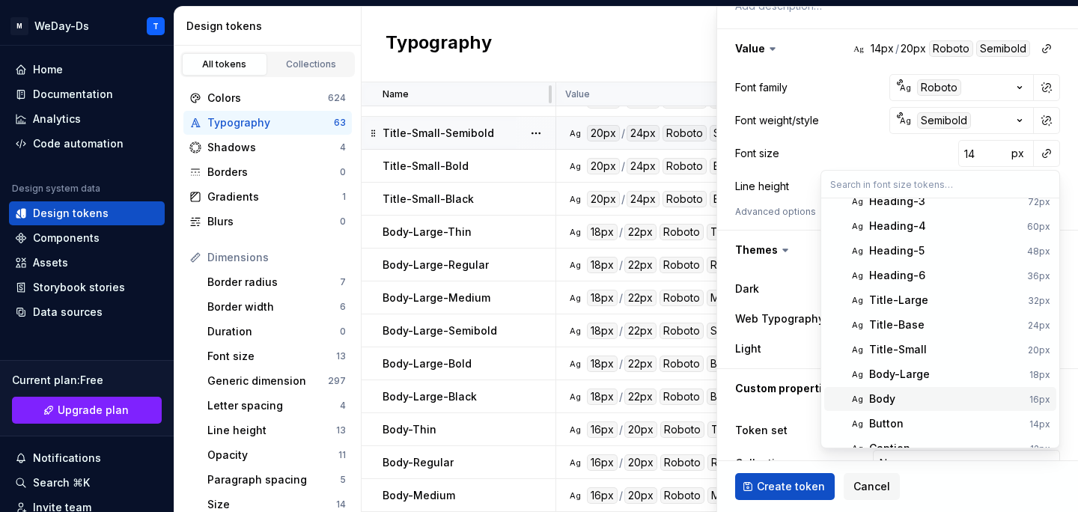
click at [936, 396] on div "Body" at bounding box center [946, 398] width 154 height 15
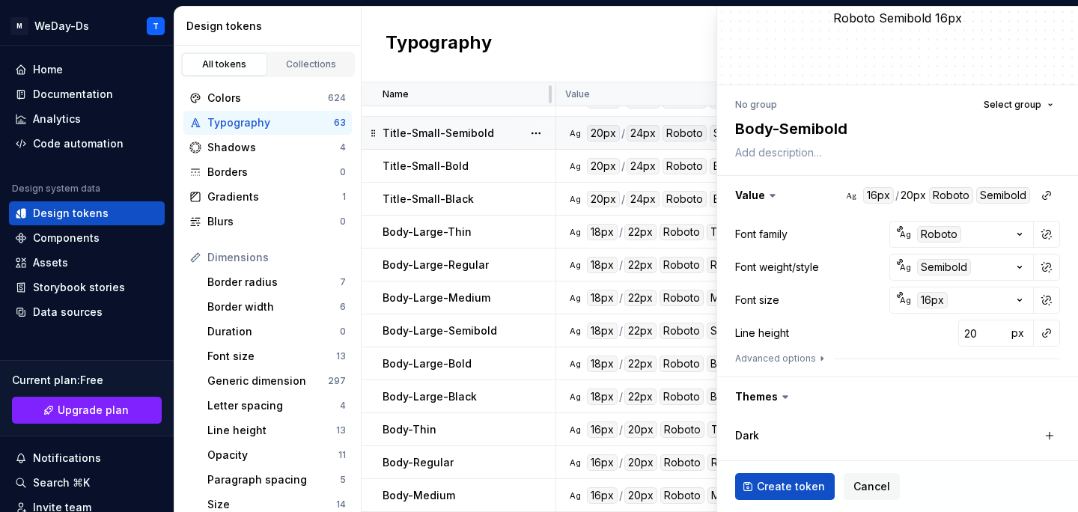
scroll to position [0, 0]
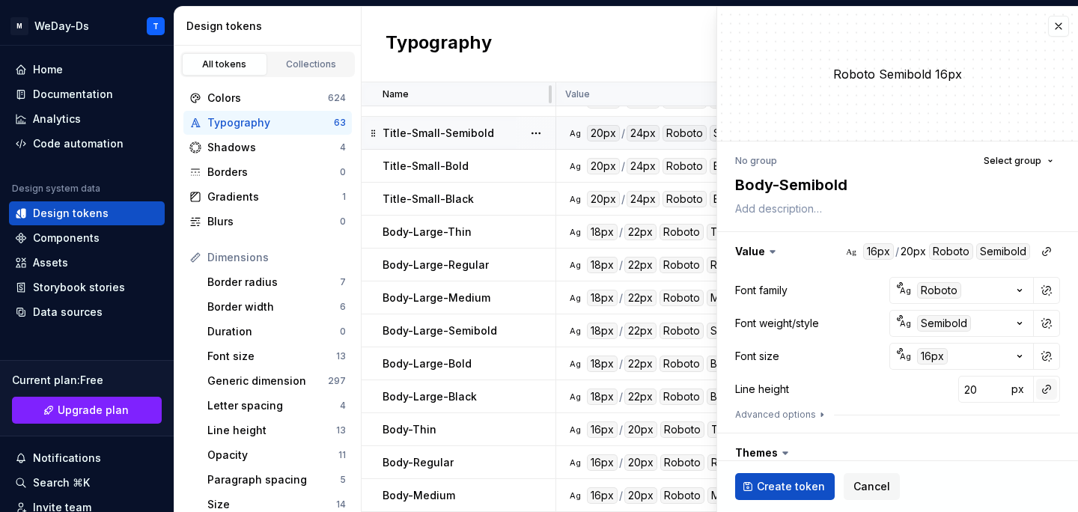
click at [1047, 387] on button "button" at bounding box center [1046, 389] width 21 height 21
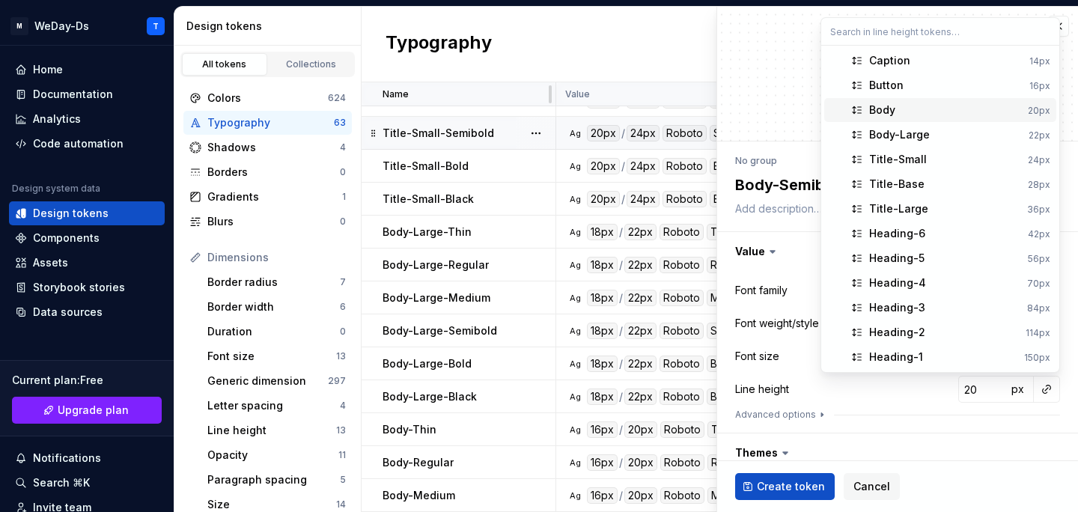
click at [974, 110] on div "Body" at bounding box center [945, 110] width 153 height 15
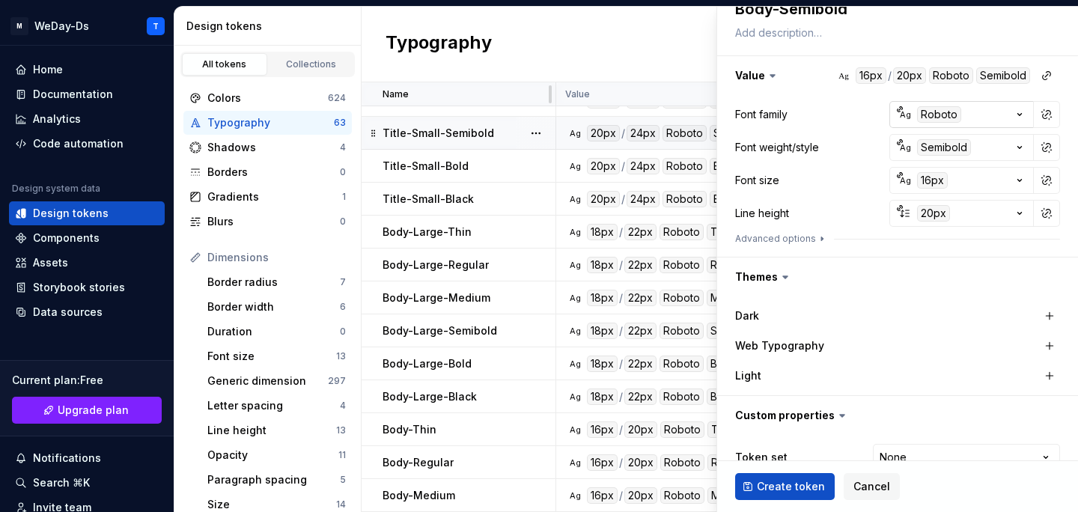
scroll to position [238, 0]
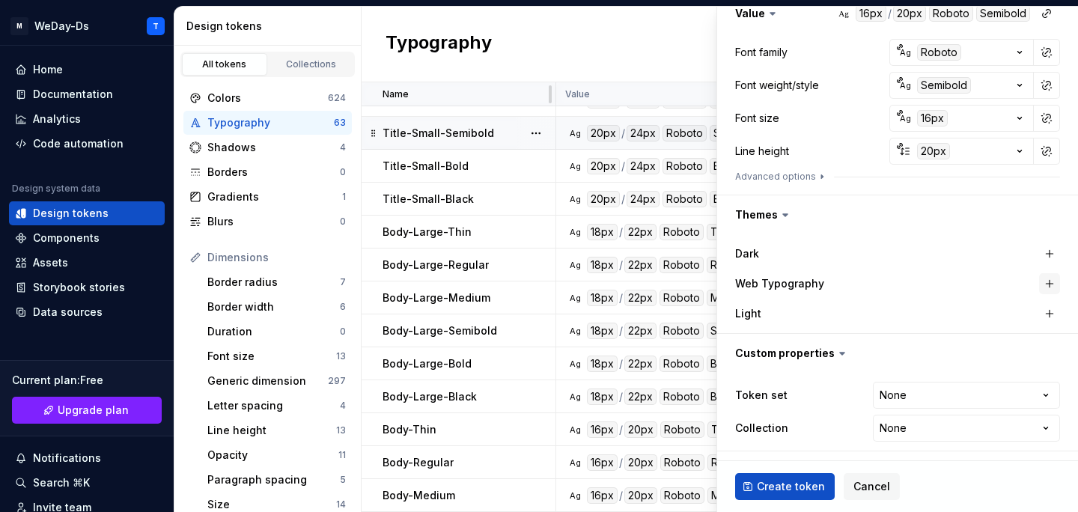
click at [1048, 282] on button "button" at bounding box center [1049, 283] width 21 height 21
type textarea "*"
click at [987, 398] on html "M WeDay-Ds T Home Documentation Analytics Code automation Design system data De…" at bounding box center [539, 256] width 1078 height 512
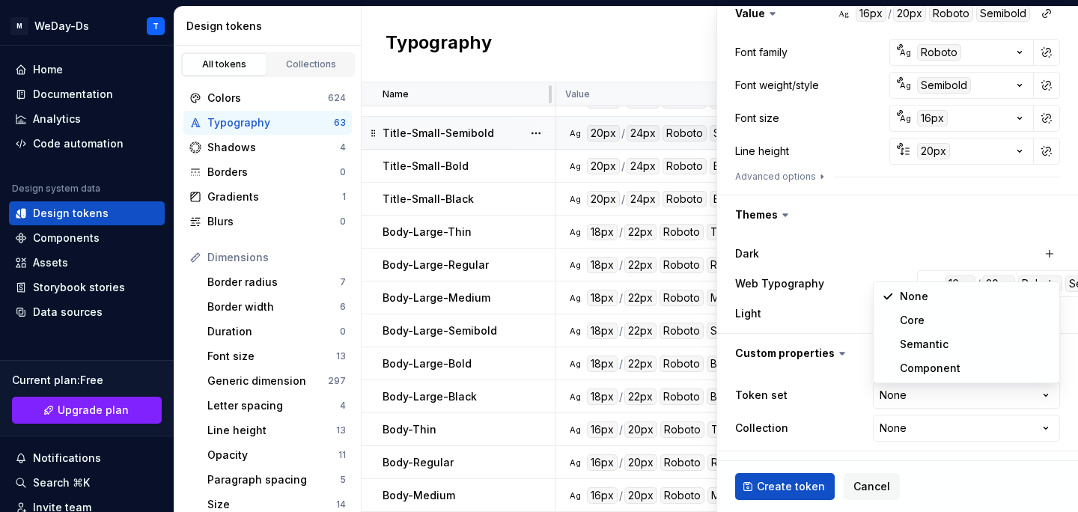
select select "**********"
type textarea "*"
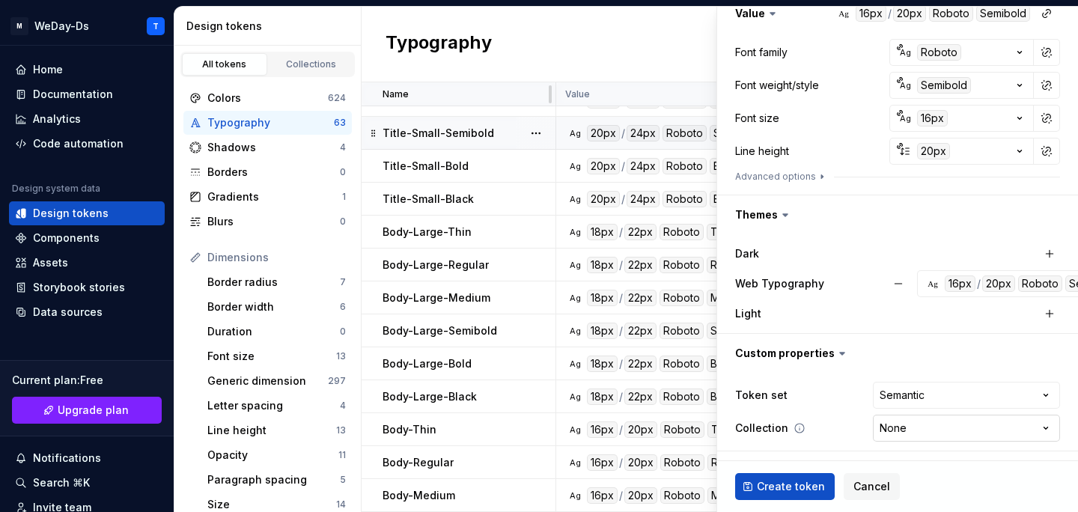
click at [939, 427] on html "M WeDay-Ds T Home Documentation Analytics Code automation Design system data De…" at bounding box center [539, 256] width 1078 height 512
select select "**********"
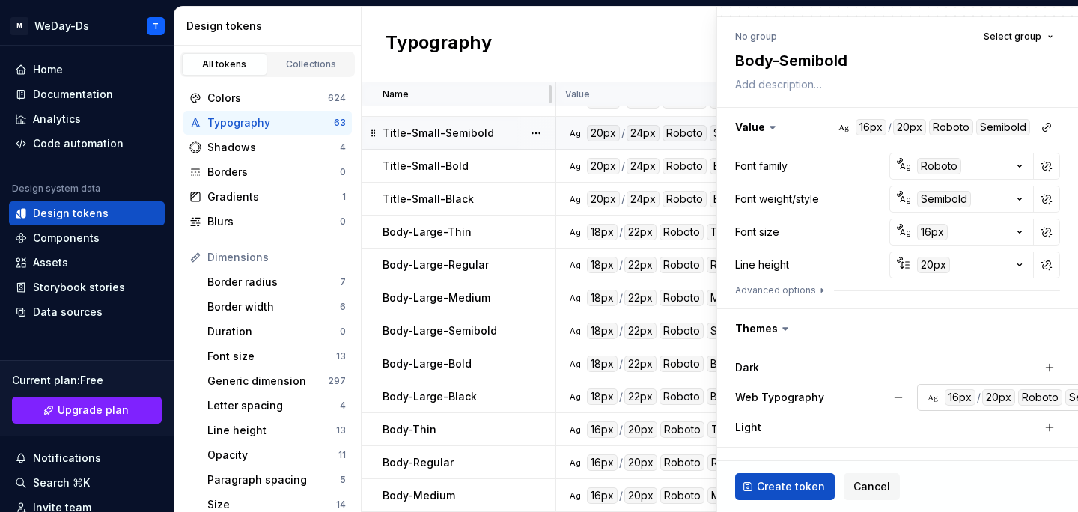
scroll to position [0, 0]
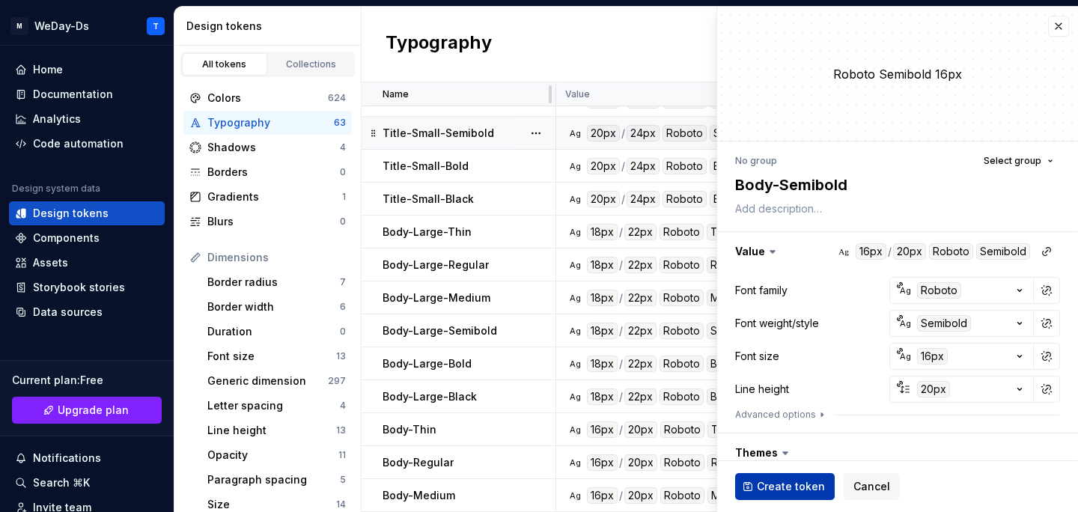
click at [768, 481] on span "Create token" at bounding box center [791, 486] width 68 height 15
type textarea "*"
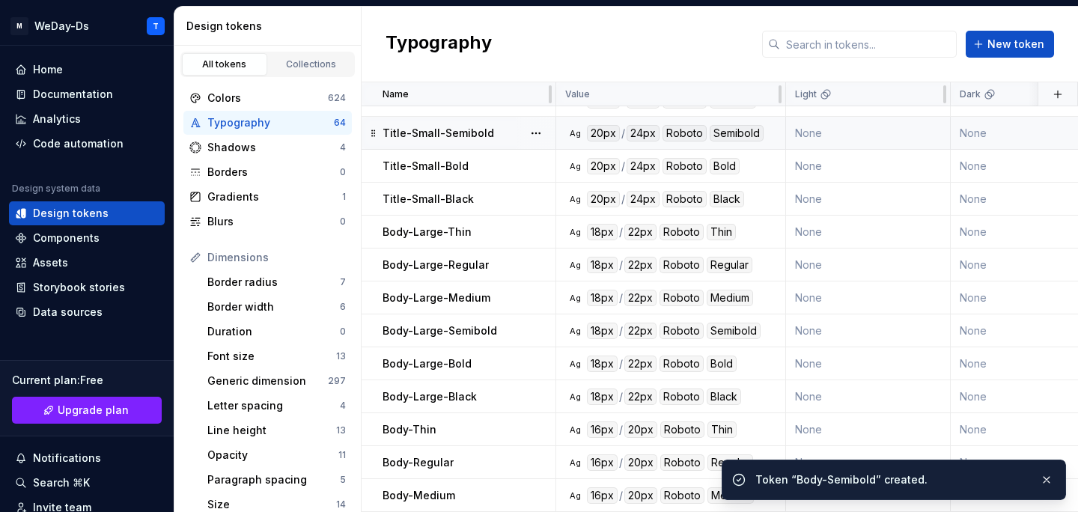
scroll to position [1702, 0]
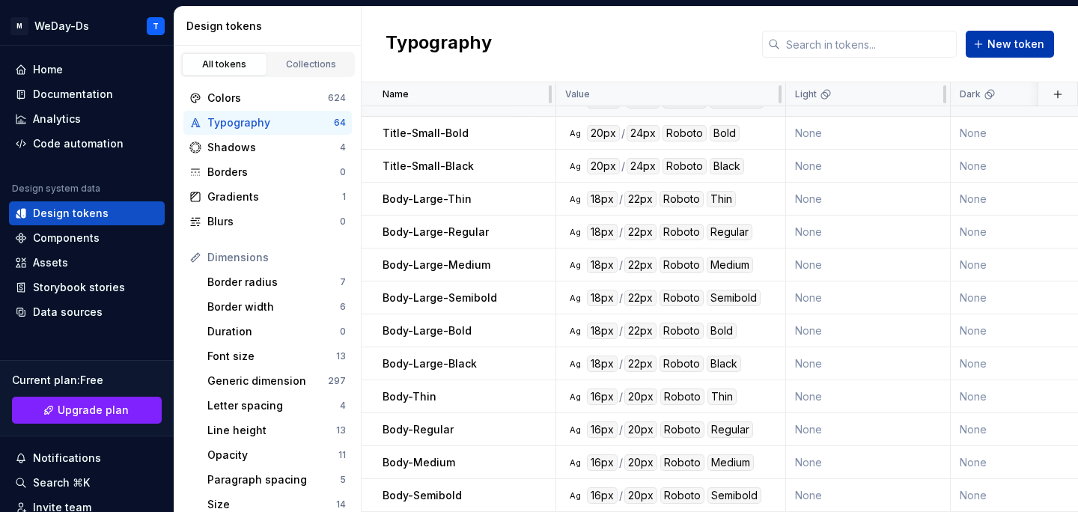
click at [999, 57] on button "New token" at bounding box center [1009, 44] width 88 height 27
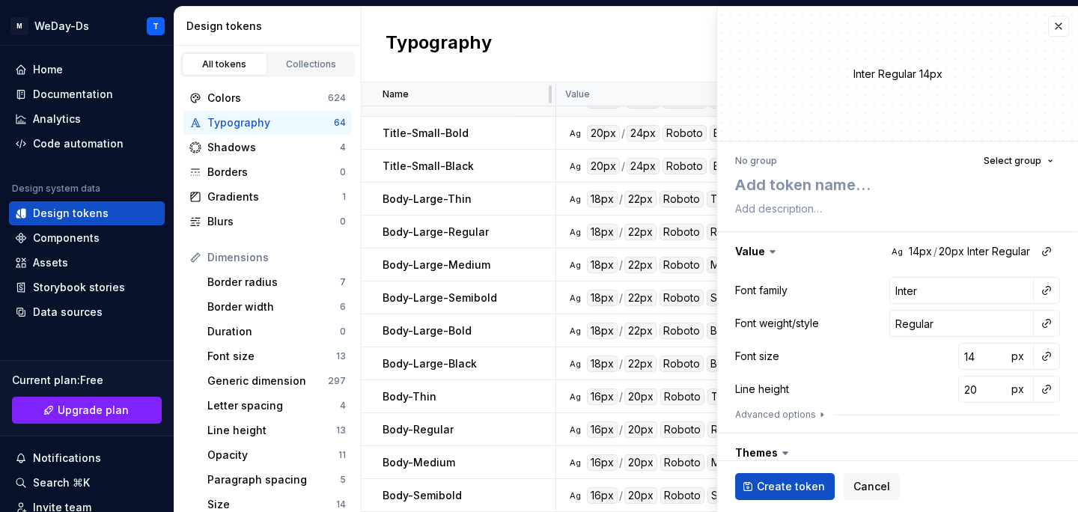
click at [1033, 26] on div "Inter Regular 14px" at bounding box center [897, 74] width 361 height 134
click at [1050, 28] on button "button" at bounding box center [1058, 26] width 21 height 21
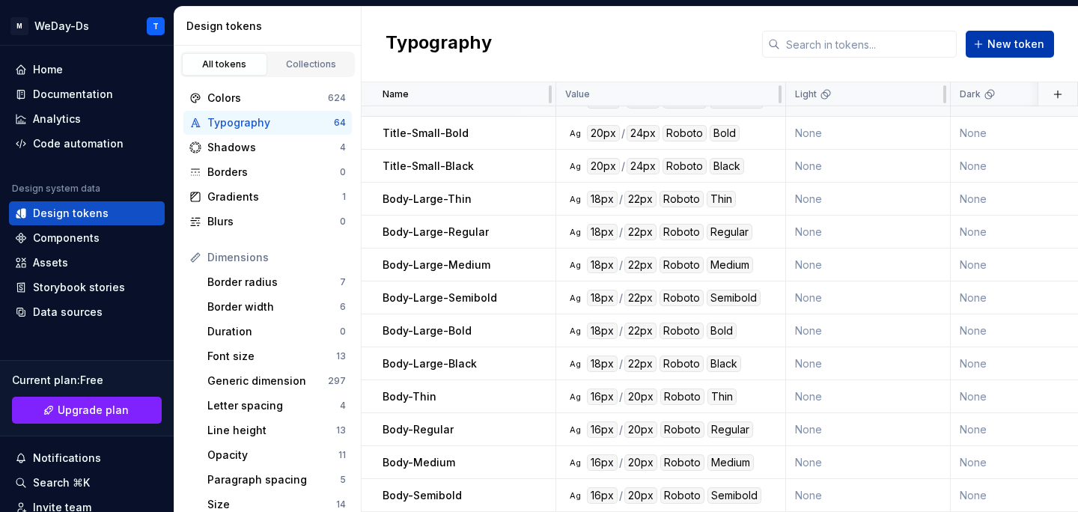
click at [1009, 34] on button "New token" at bounding box center [1009, 44] width 88 height 27
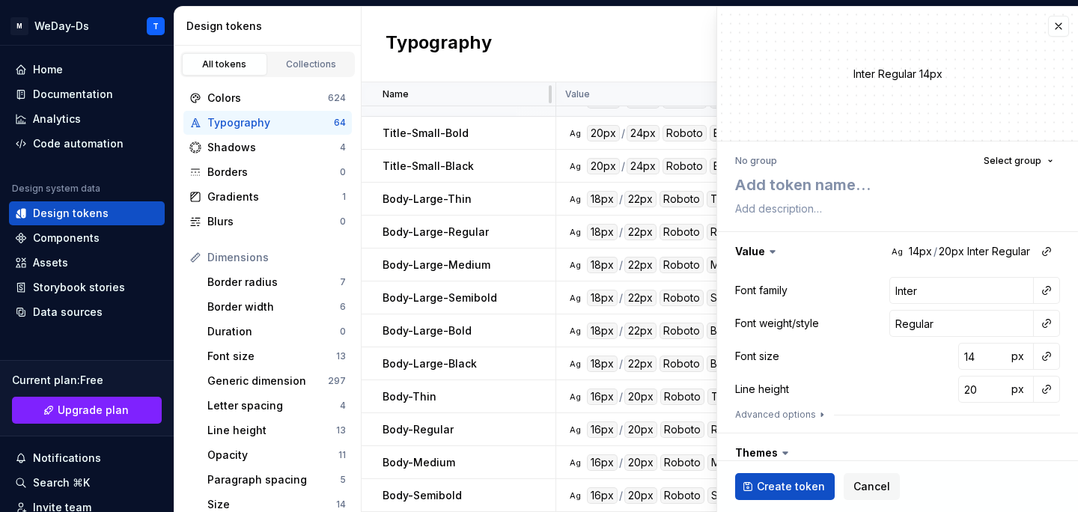
type textarea "*"
type textarea "Body-Semibold"
click at [818, 182] on textarea "Body-Semibold" at bounding box center [894, 184] width 325 height 27
type textarea "*"
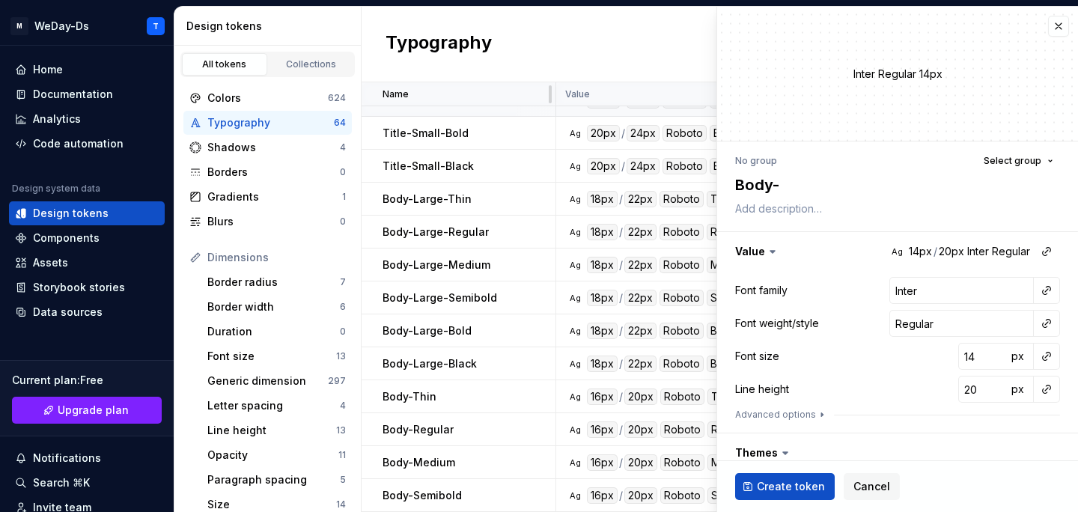
type textarea "Body-"
click at [834, 183] on textarea "Body-" at bounding box center [894, 184] width 325 height 27
type textarea "*"
type textarea "Body-B"
type textarea "*"
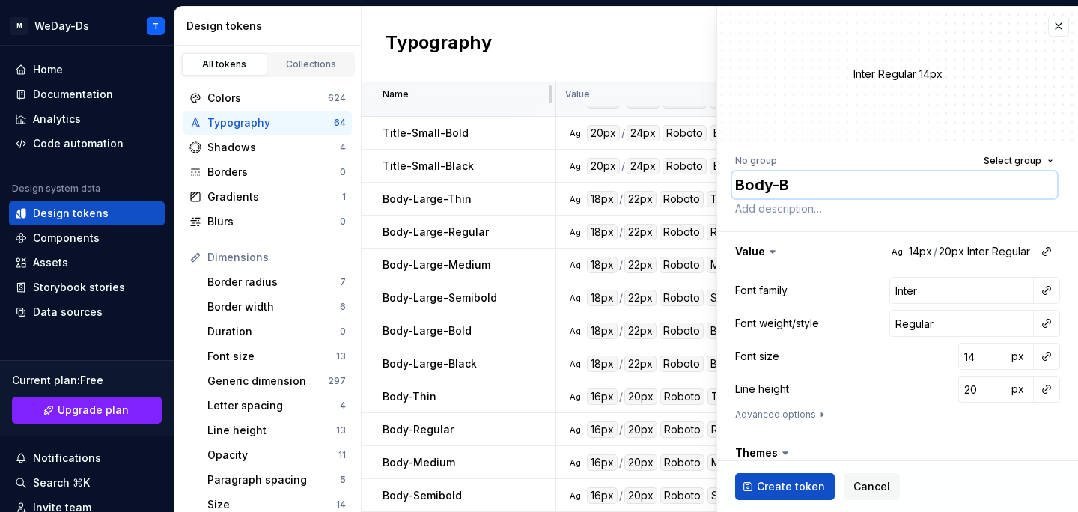
type textarea "Body-Bo"
type textarea "*"
type textarea "Body-Bol"
type textarea "*"
type textarea "Body-Bold"
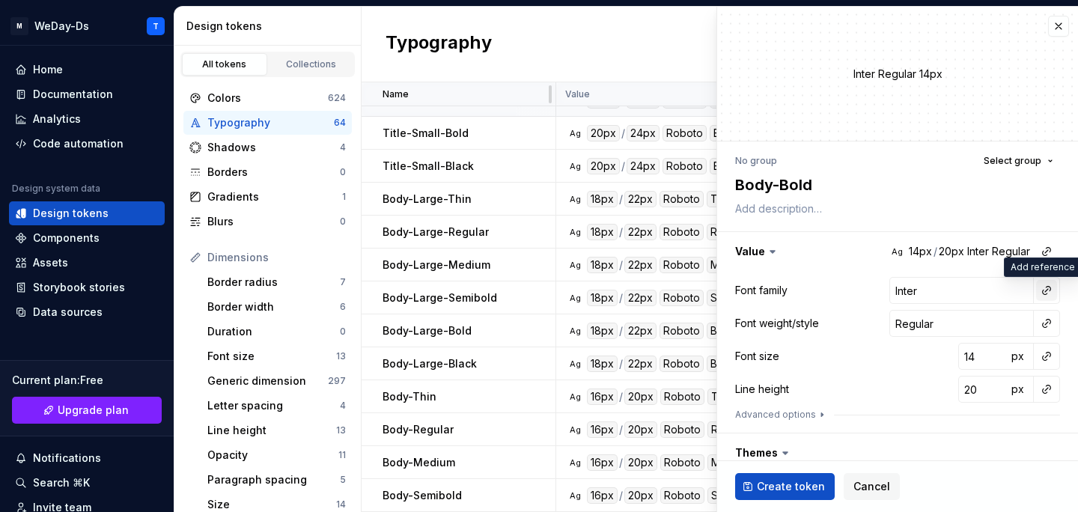
click at [1037, 287] on button "button" at bounding box center [1046, 290] width 21 height 21
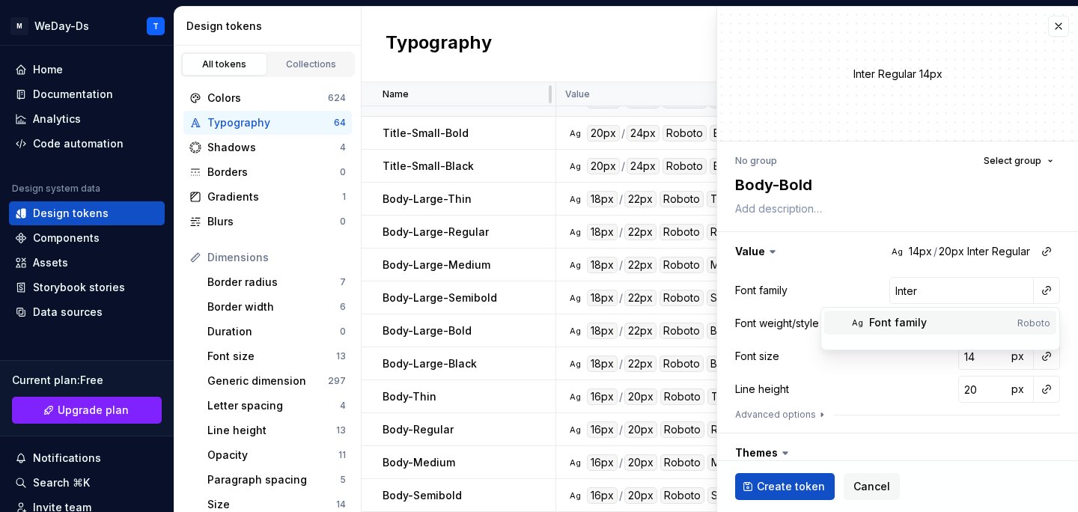
click at [959, 321] on div "Font family" at bounding box center [940, 322] width 142 height 15
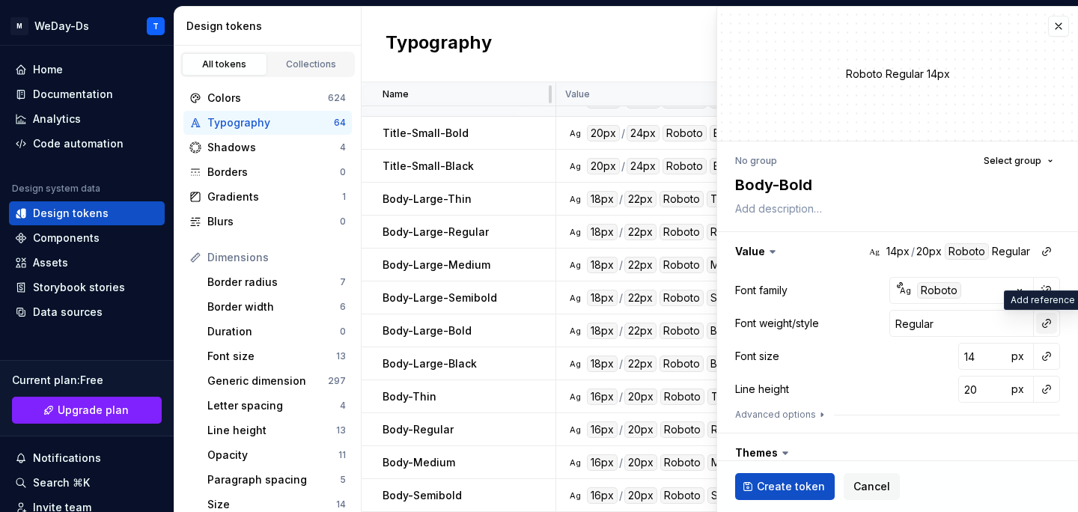
click at [1042, 326] on button "button" at bounding box center [1046, 323] width 21 height 21
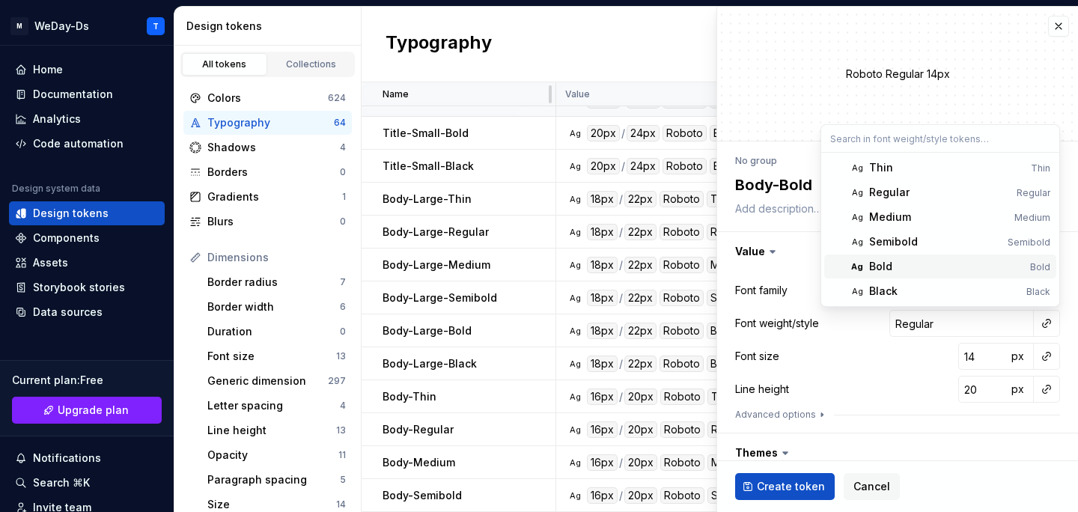
click at [932, 272] on div "Bold" at bounding box center [946, 266] width 155 height 15
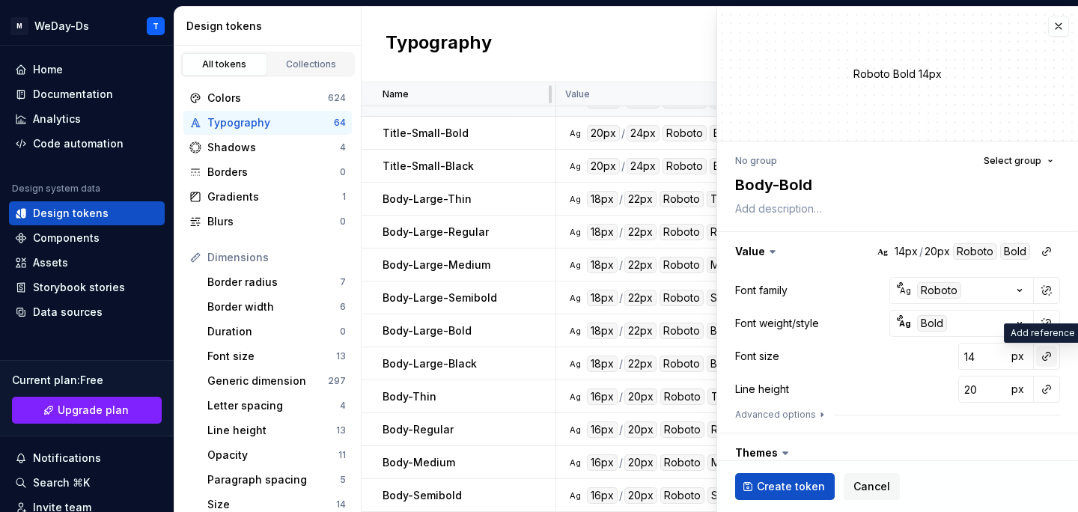
click at [1052, 355] on button "button" at bounding box center [1046, 356] width 21 height 21
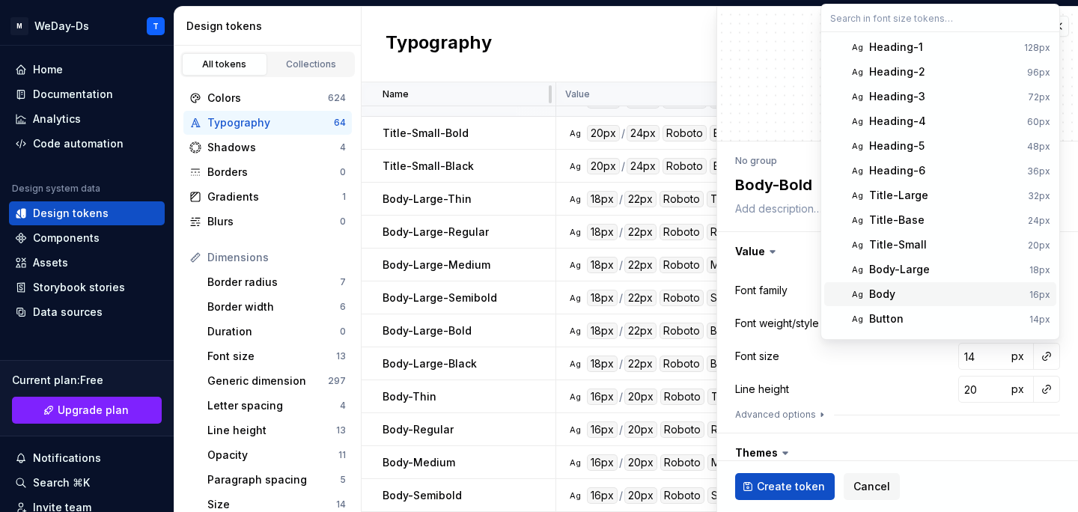
click at [947, 285] on span "Ag Body 16px" at bounding box center [940, 294] width 232 height 24
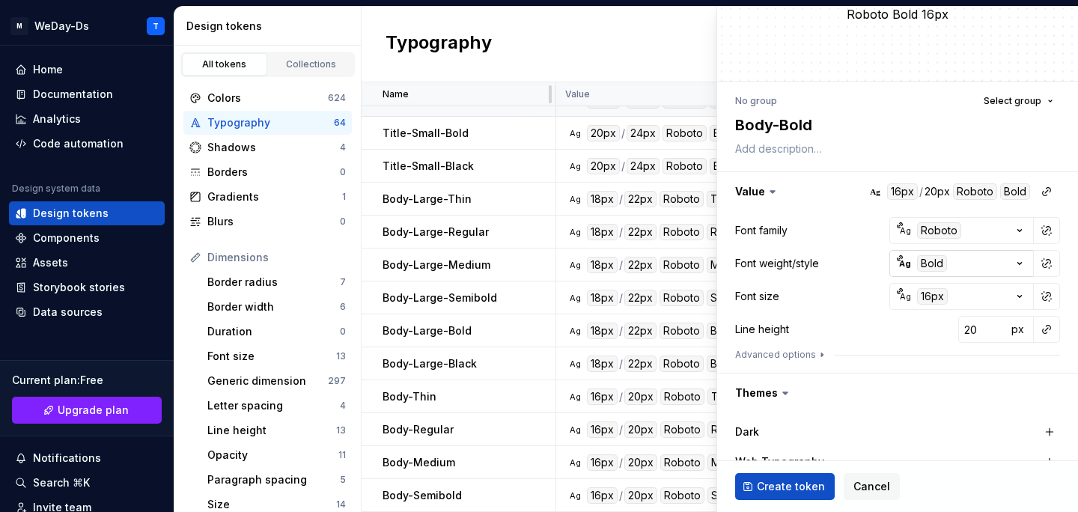
scroll to position [96, 0]
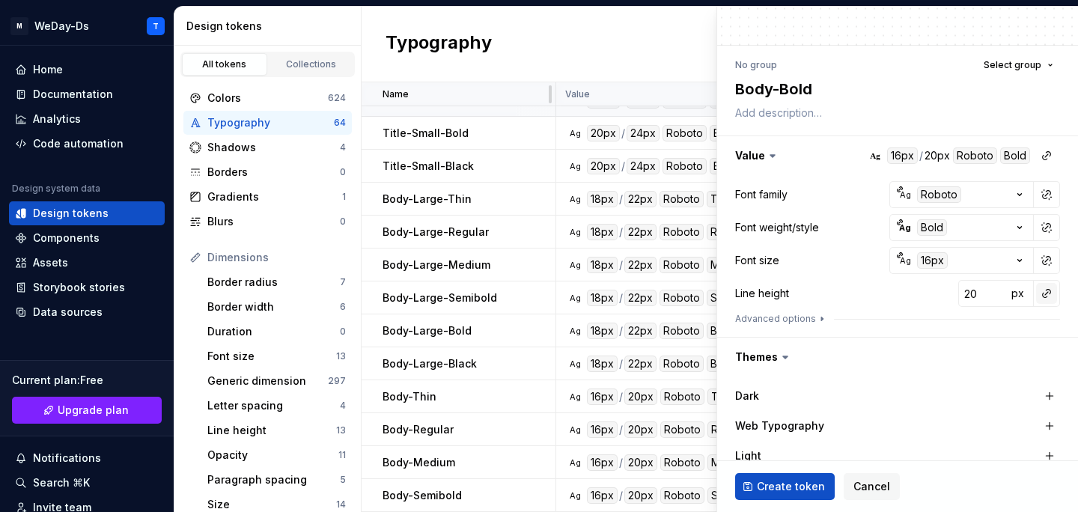
click at [1050, 293] on button "button" at bounding box center [1046, 293] width 21 height 21
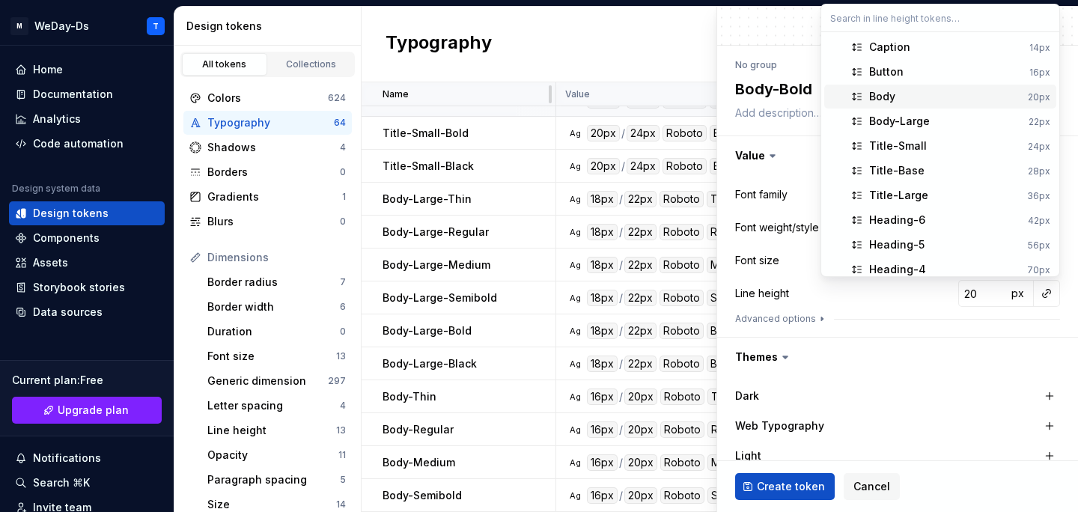
click at [950, 94] on div "Body" at bounding box center [945, 96] width 153 height 15
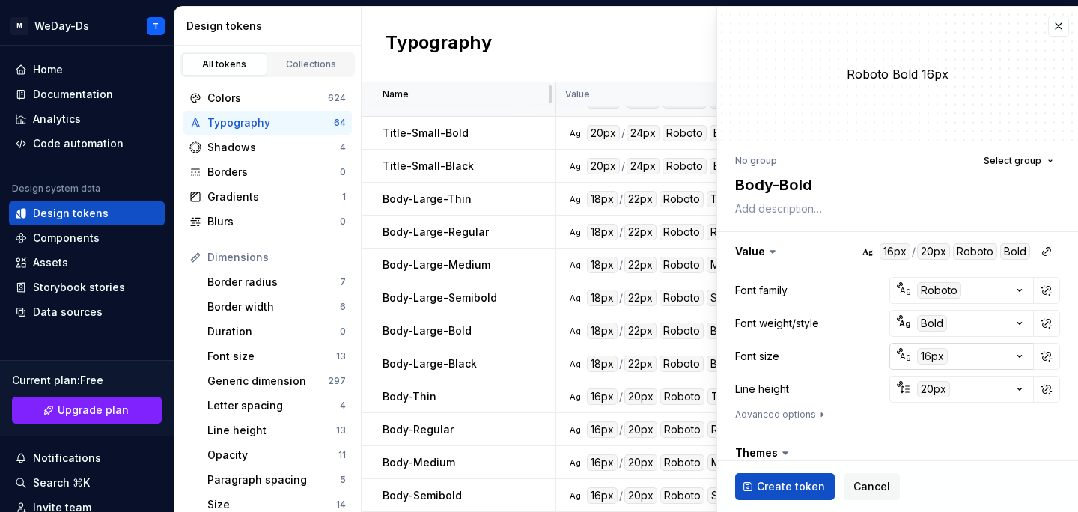
scroll to position [238, 0]
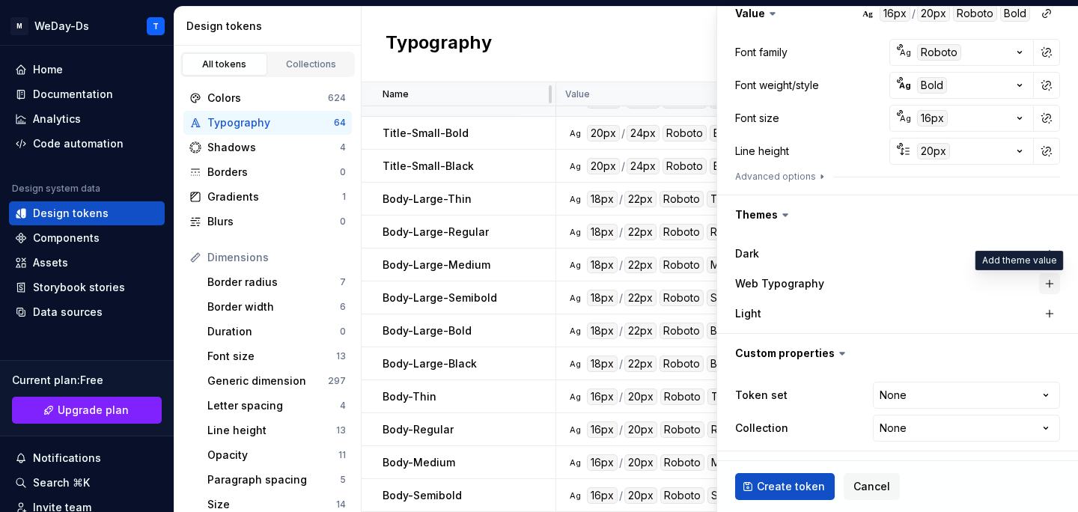
click at [1046, 288] on button "button" at bounding box center [1049, 283] width 21 height 21
type textarea "*"
click at [957, 391] on html "M WeDay-Ds T Home Documentation Analytics Code automation Design system data De…" at bounding box center [539, 256] width 1078 height 512
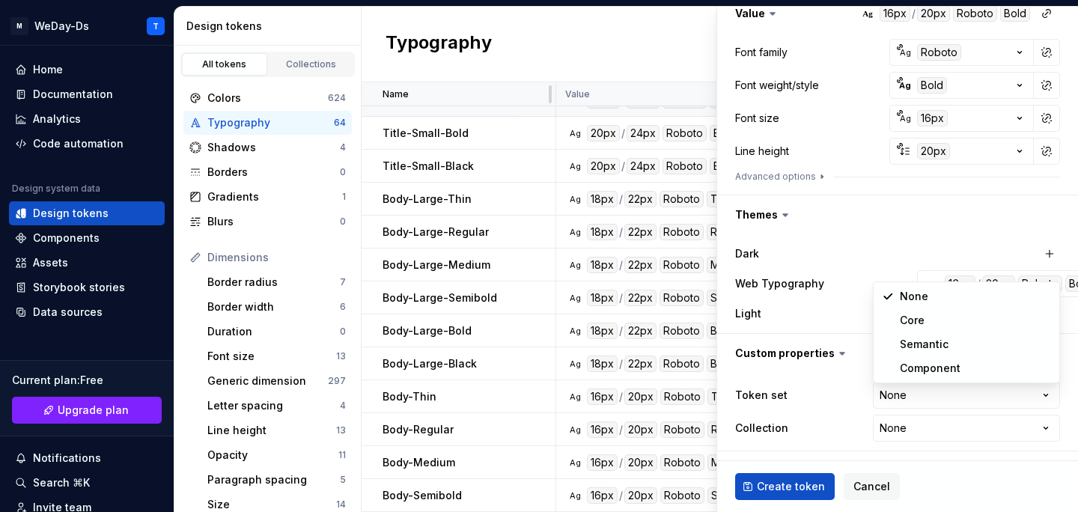
select select "**********"
type textarea "*"
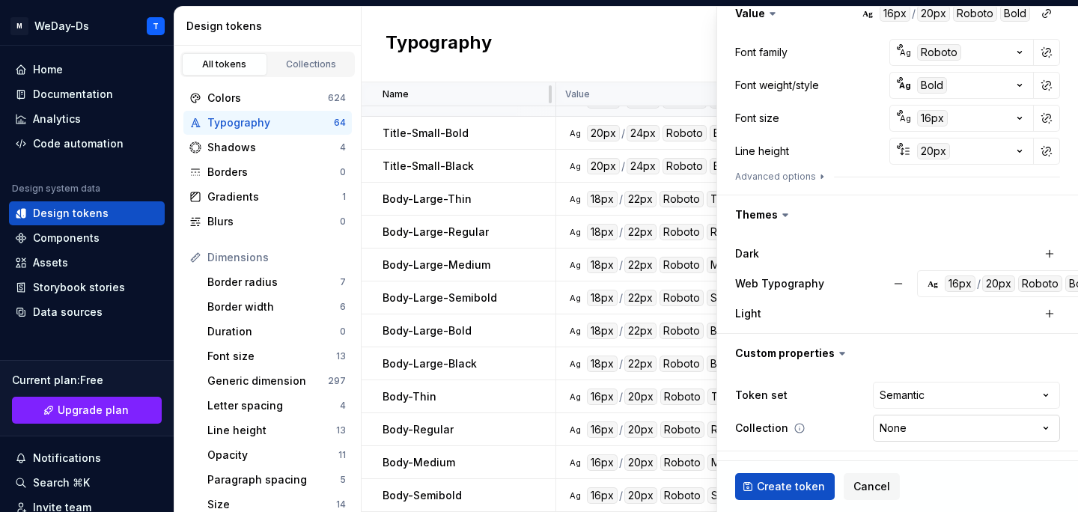
click at [914, 427] on html "M WeDay-Ds T Home Documentation Analytics Code automation Design system data De…" at bounding box center [539, 256] width 1078 height 512
select select "**********"
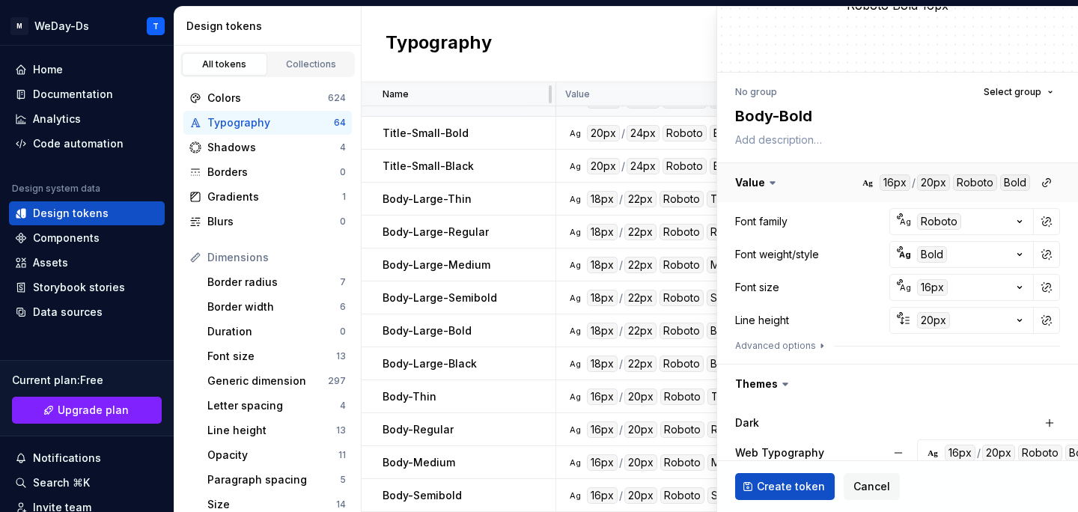
scroll to position [71, 0]
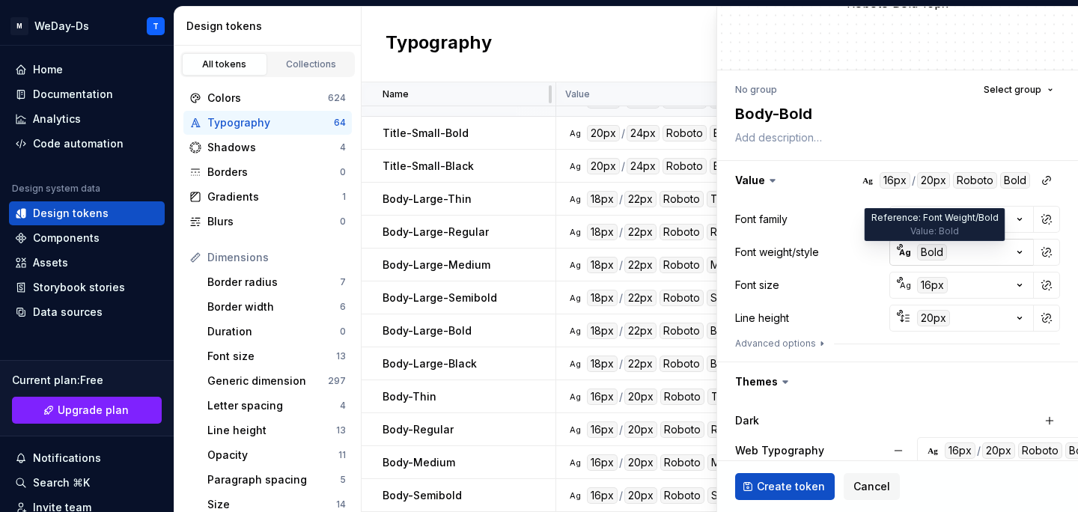
click at [938, 251] on div "Bold" at bounding box center [932, 252] width 30 height 16
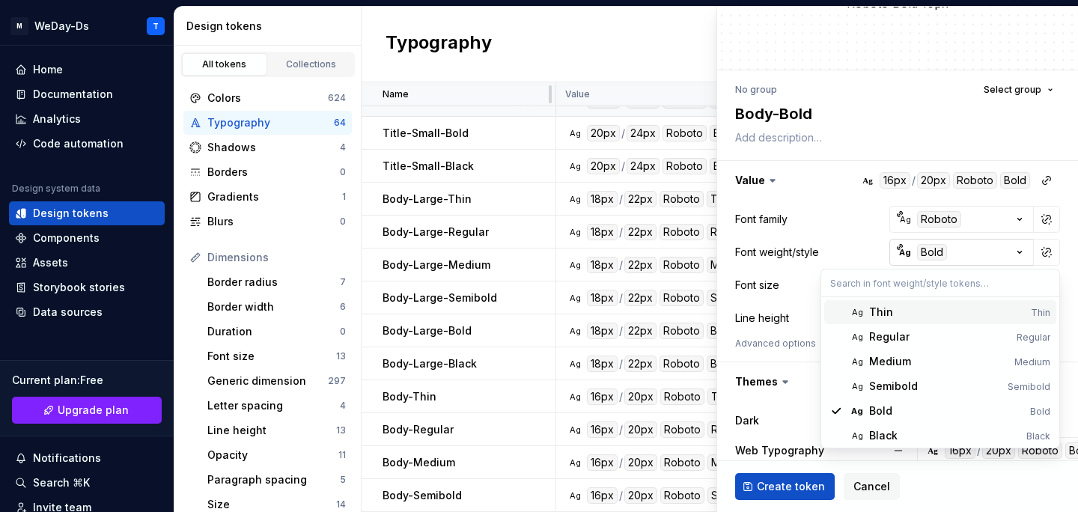
click at [938, 251] on html "M WeDay-Ds T Home Documentation Analytics Code automation Design system data De…" at bounding box center [539, 256] width 1078 height 512
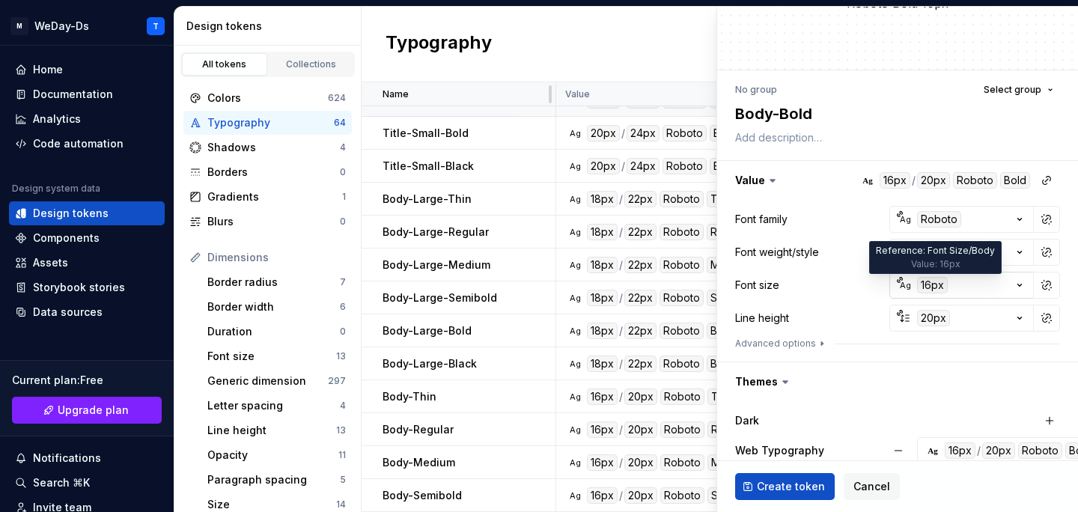
click at [926, 287] on div "16px" at bounding box center [932, 285] width 31 height 16
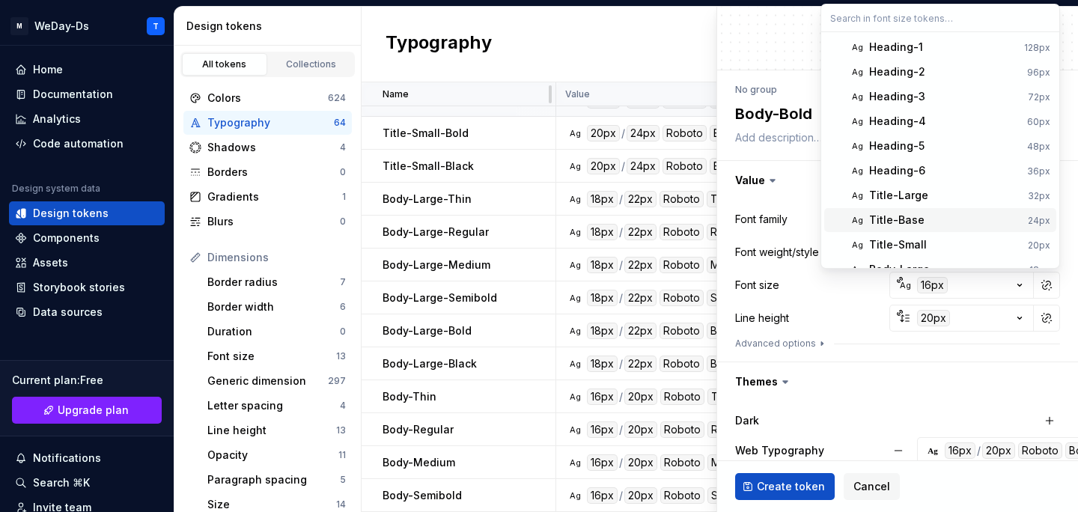
scroll to position [91, 0]
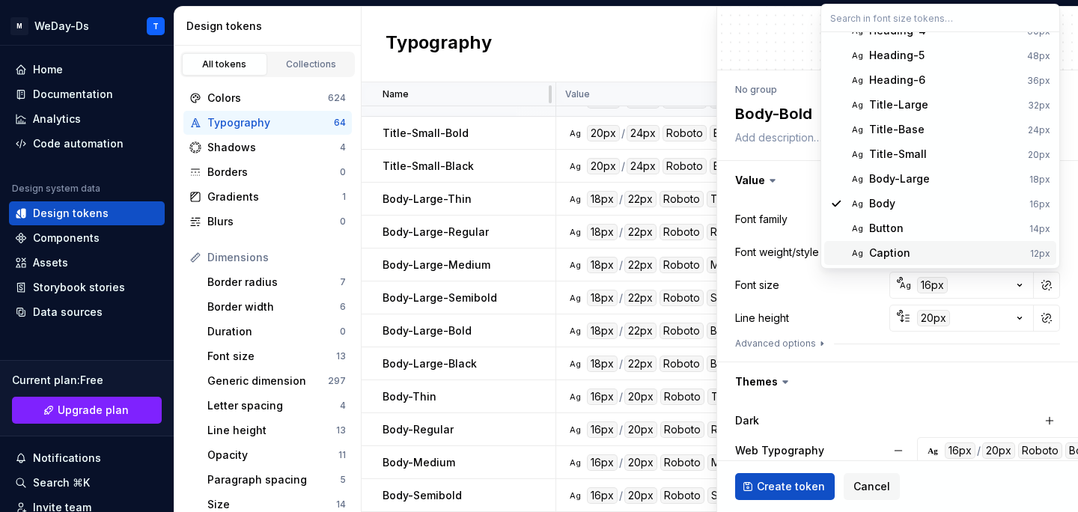
click at [931, 290] on html "M WeDay-Ds T Home Documentation Analytics Code automation Design system data De…" at bounding box center [539, 256] width 1078 height 512
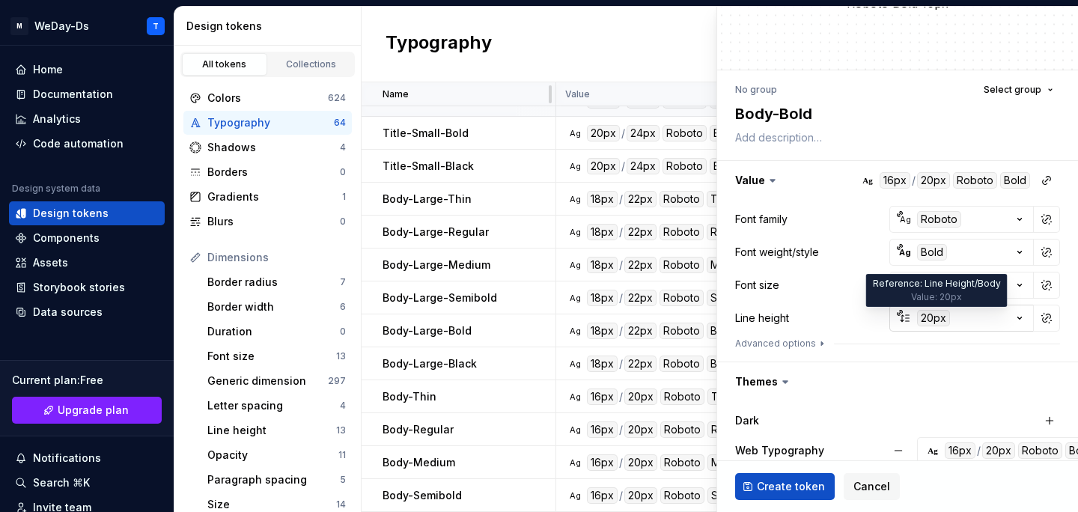
click at [926, 321] on div "20px" at bounding box center [933, 318] width 33 height 16
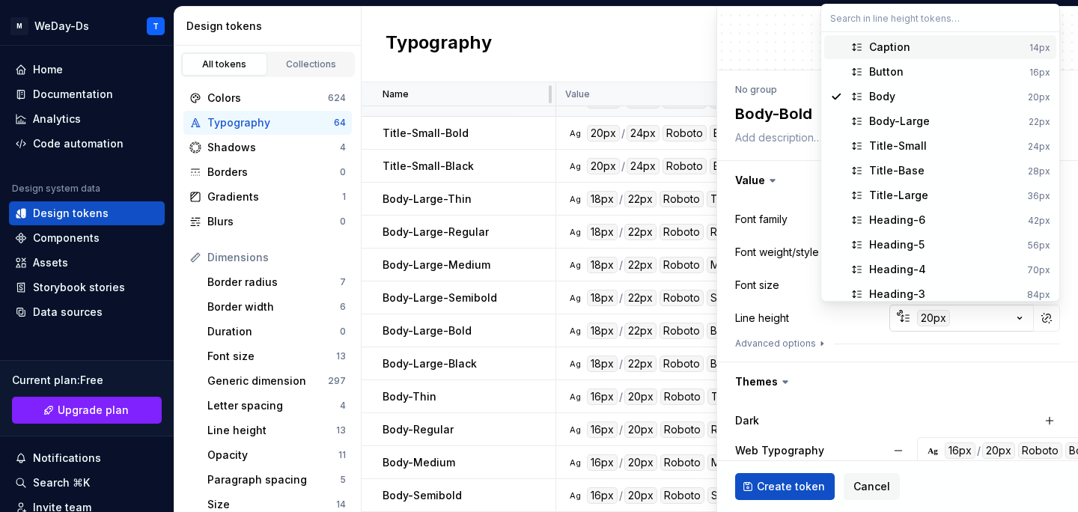
click at [926, 321] on html "M WeDay-Ds T Home Documentation Analytics Code automation Design system data De…" at bounding box center [539, 256] width 1078 height 512
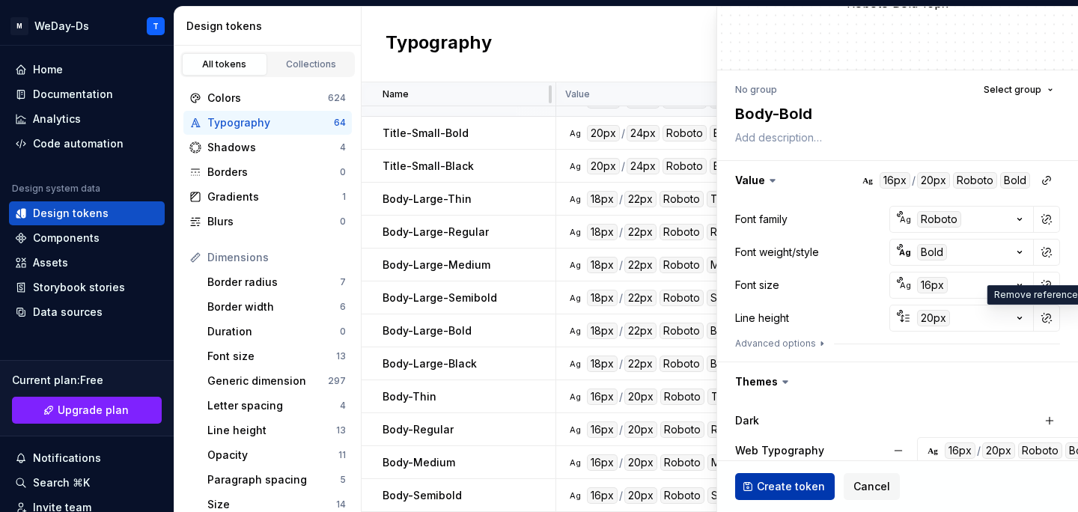
click at [785, 493] on span "Create token" at bounding box center [791, 486] width 68 height 15
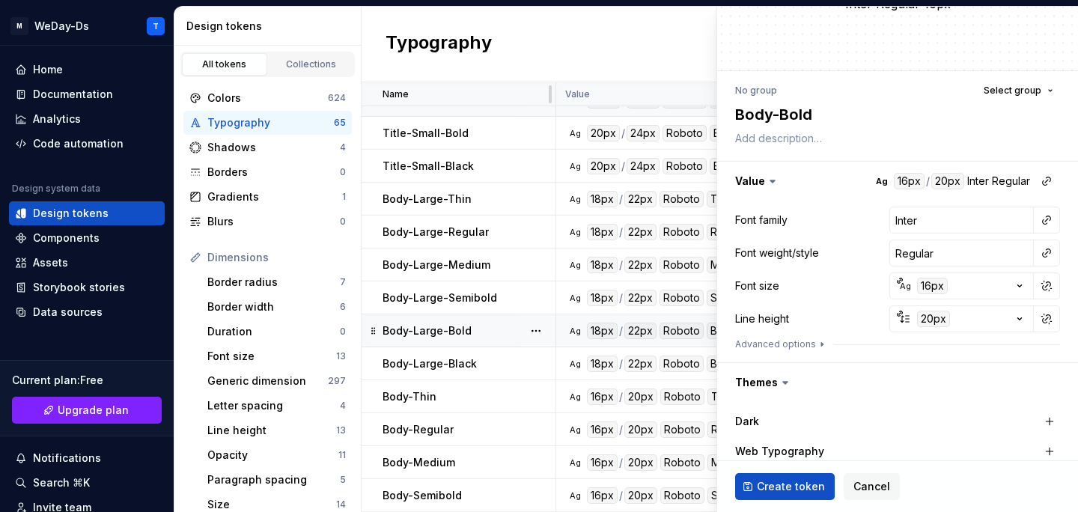
scroll to position [1735, 0]
type textarea "*"
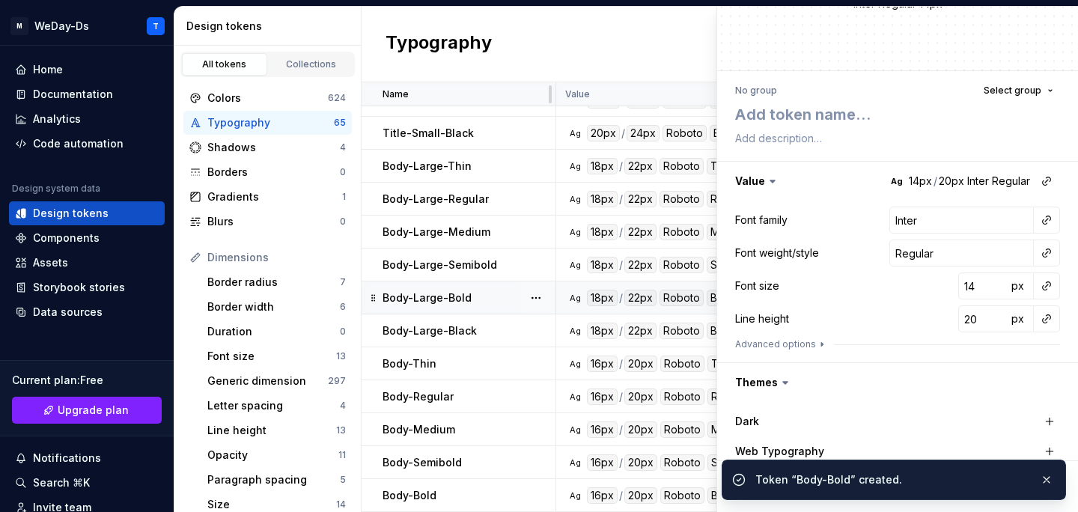
scroll to position [72, 0]
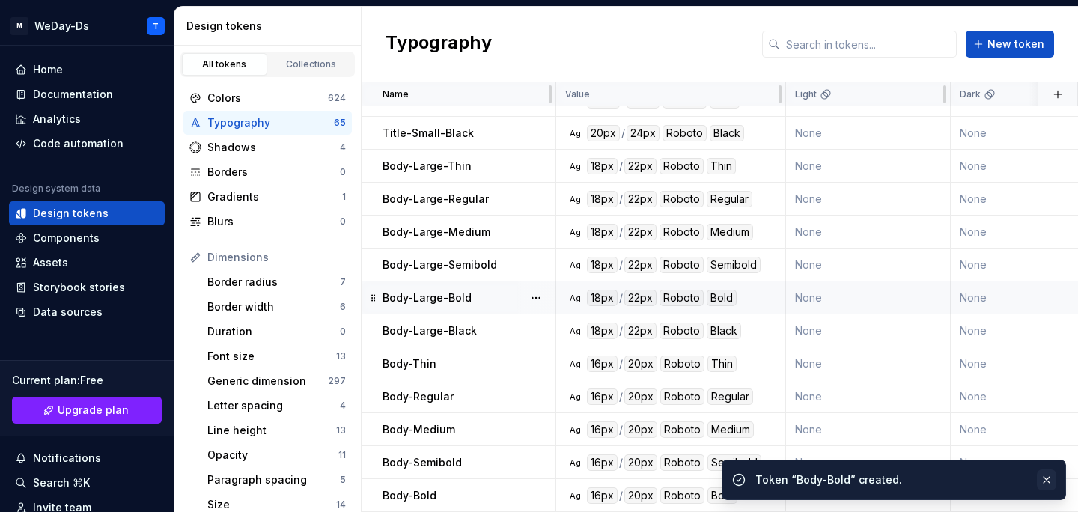
click at [1048, 479] on button "button" at bounding box center [1045, 479] width 19 height 21
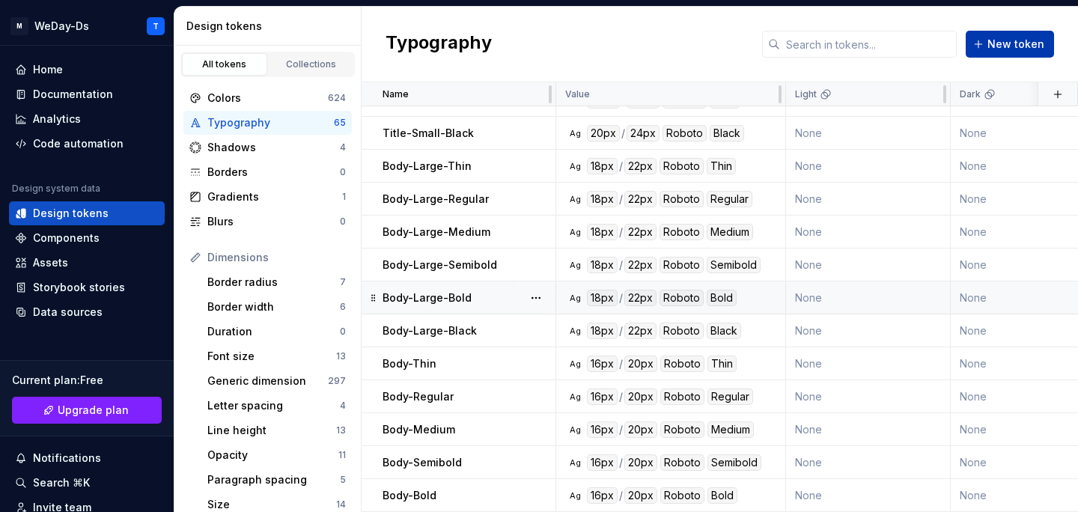
click at [1020, 50] on span "New token" at bounding box center [1015, 44] width 57 height 15
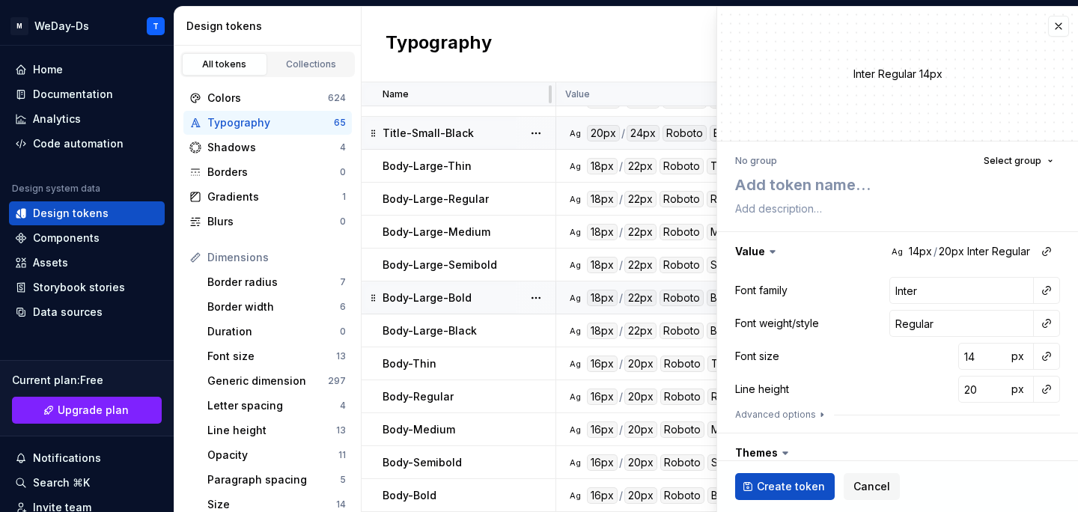
type textarea "*"
type textarea "Body-Semibold"
click at [842, 180] on textarea "Body-Semibold" at bounding box center [894, 184] width 325 height 27
type textarea "*"
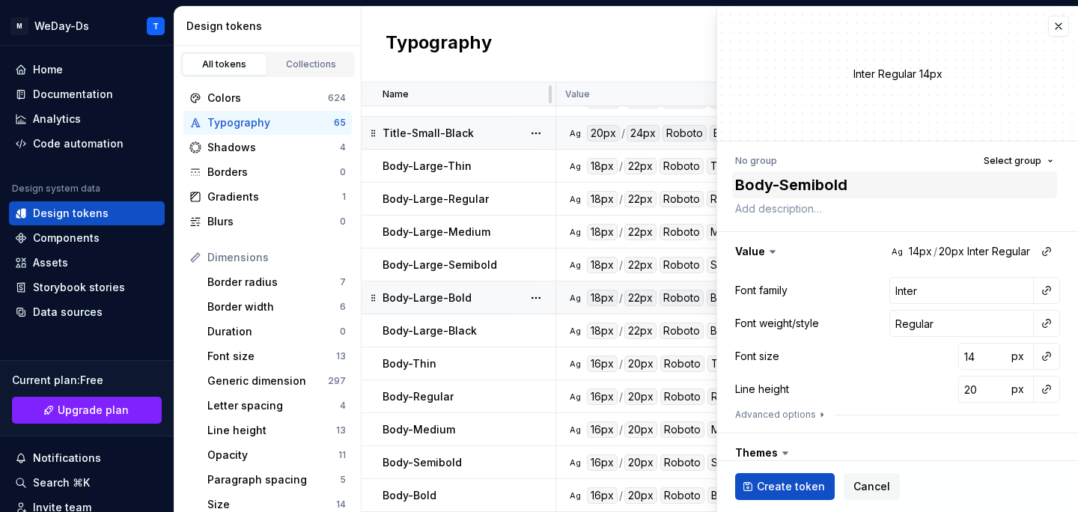
type textarea "Body-B"
type textarea "*"
type textarea "Body-Bl"
type textarea "*"
type textarea "Body-Bla"
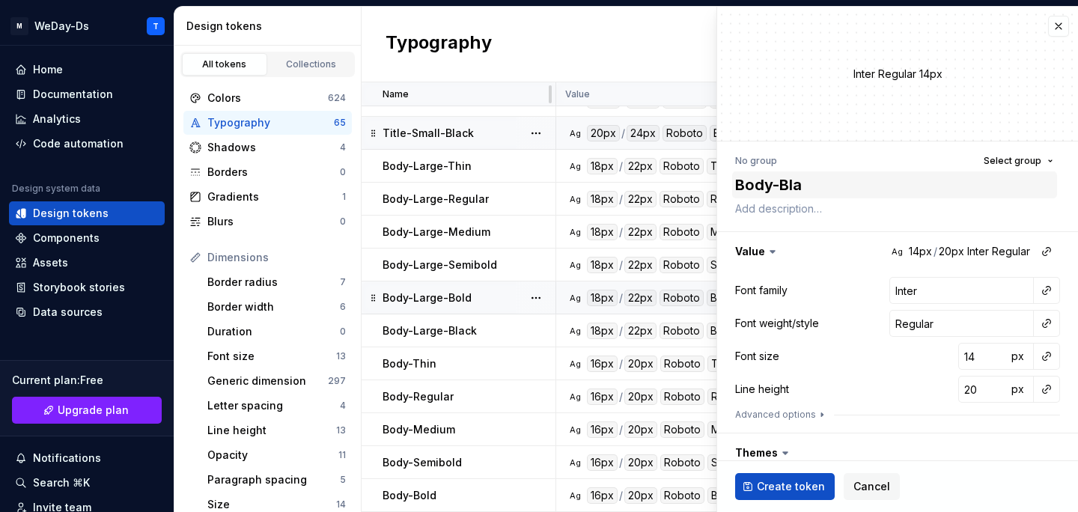
type textarea "*"
type textarea "Body-Blac"
type textarea "*"
type textarea "Body-Black"
click at [1049, 284] on button "button" at bounding box center [1046, 290] width 21 height 21
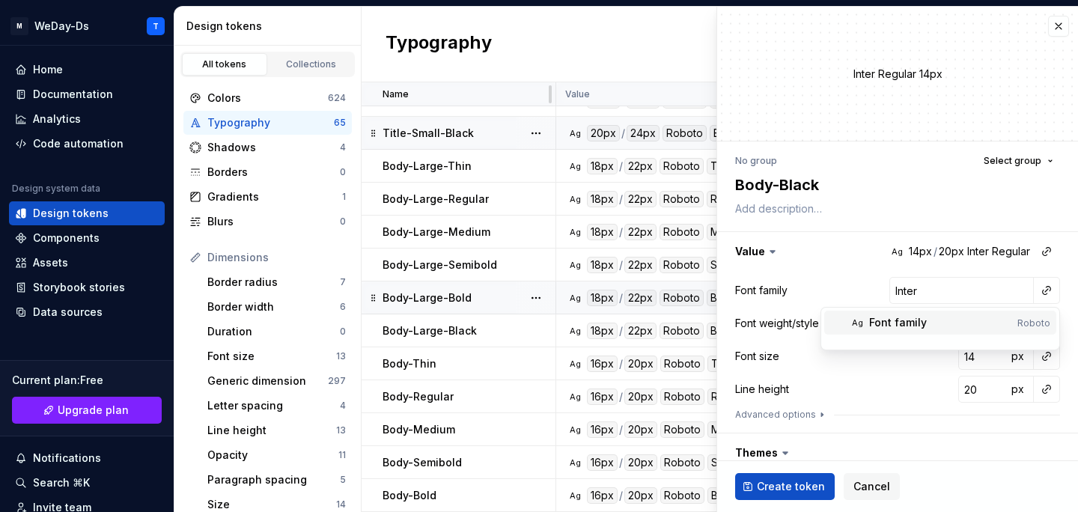
click at [953, 318] on div "Font family" at bounding box center [940, 322] width 142 height 15
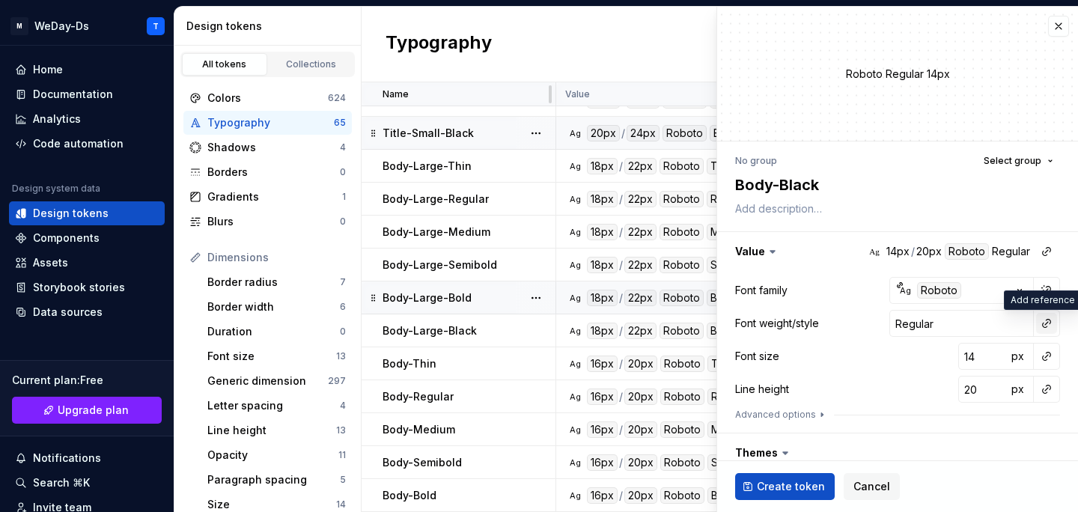
click at [1046, 325] on button "button" at bounding box center [1046, 323] width 21 height 21
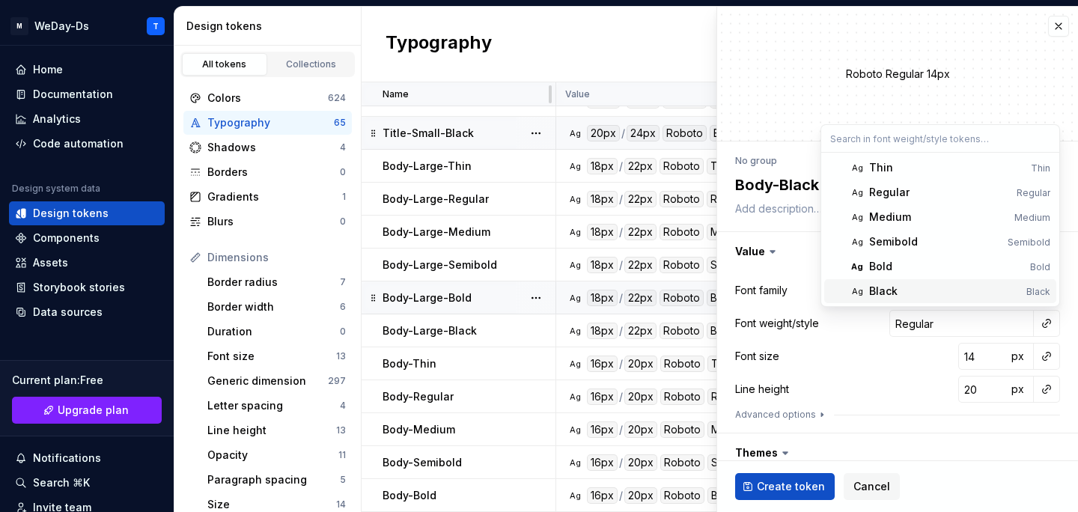
click at [928, 292] on div "Black" at bounding box center [944, 291] width 151 height 15
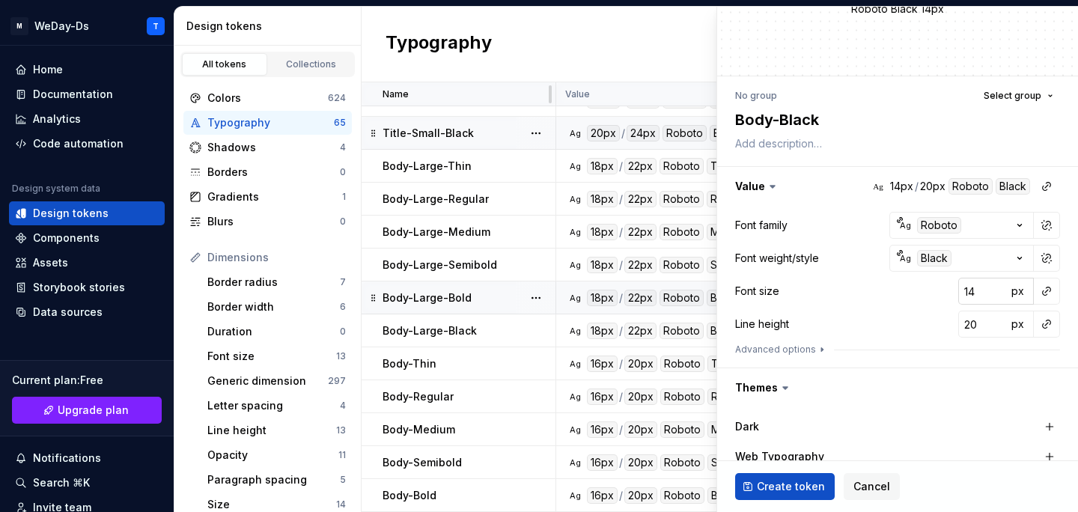
scroll to position [84, 0]
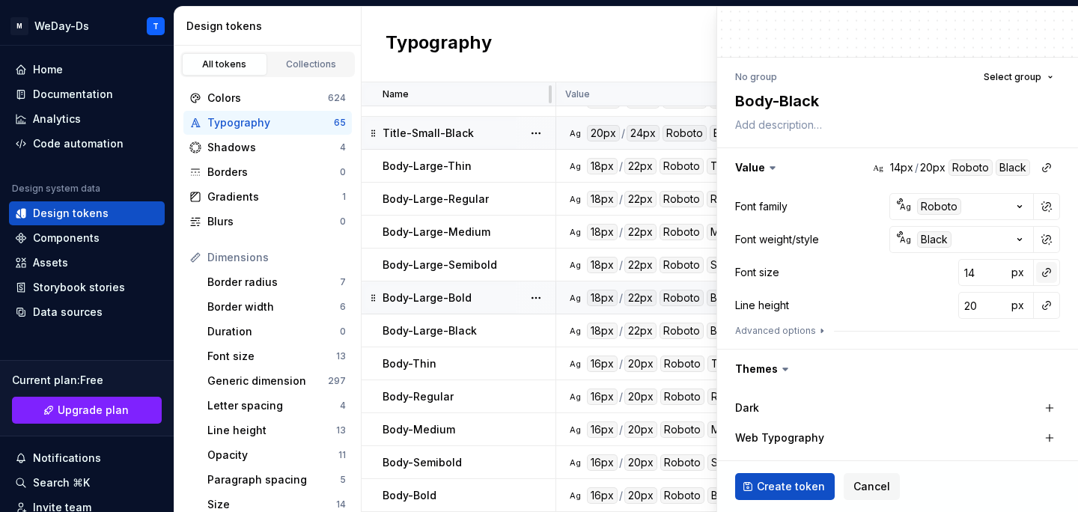
click at [1047, 274] on button "button" at bounding box center [1046, 272] width 21 height 21
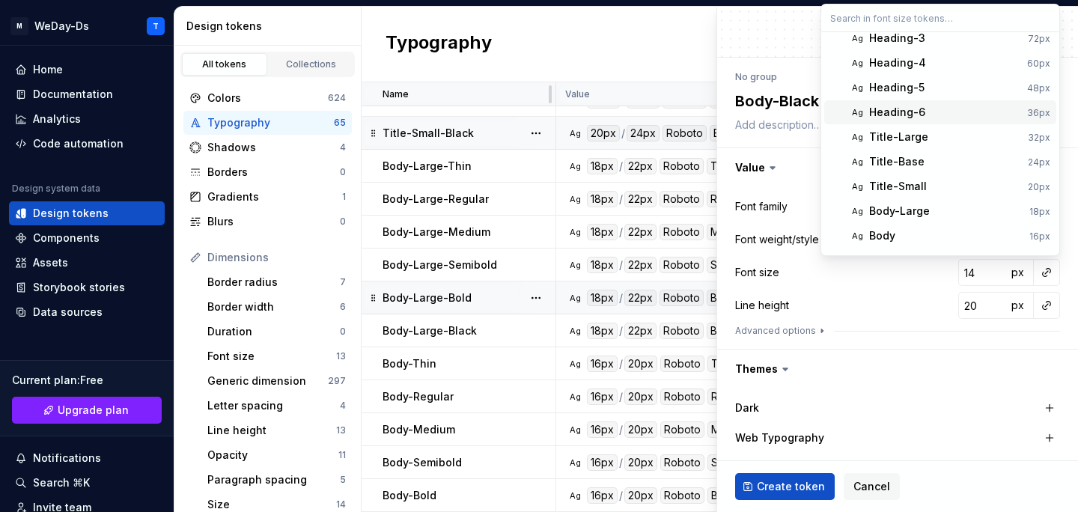
scroll to position [103, 0]
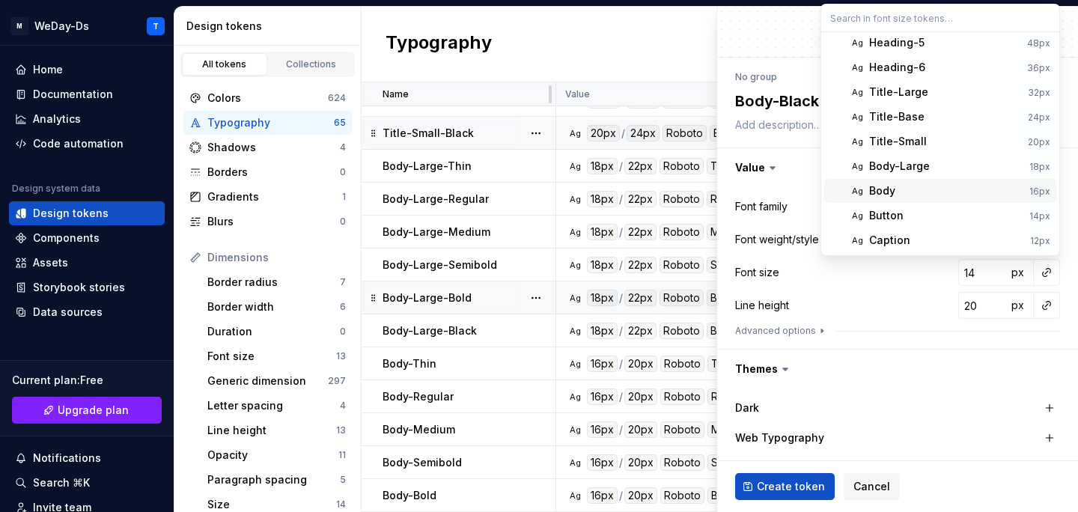
click at [938, 194] on div "Body" at bounding box center [946, 190] width 154 height 15
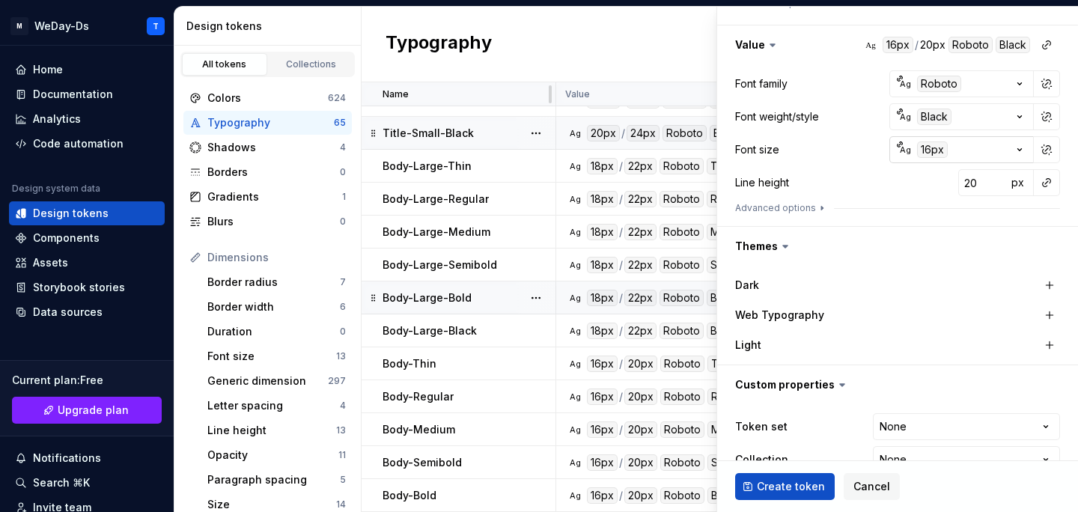
scroll to position [238, 0]
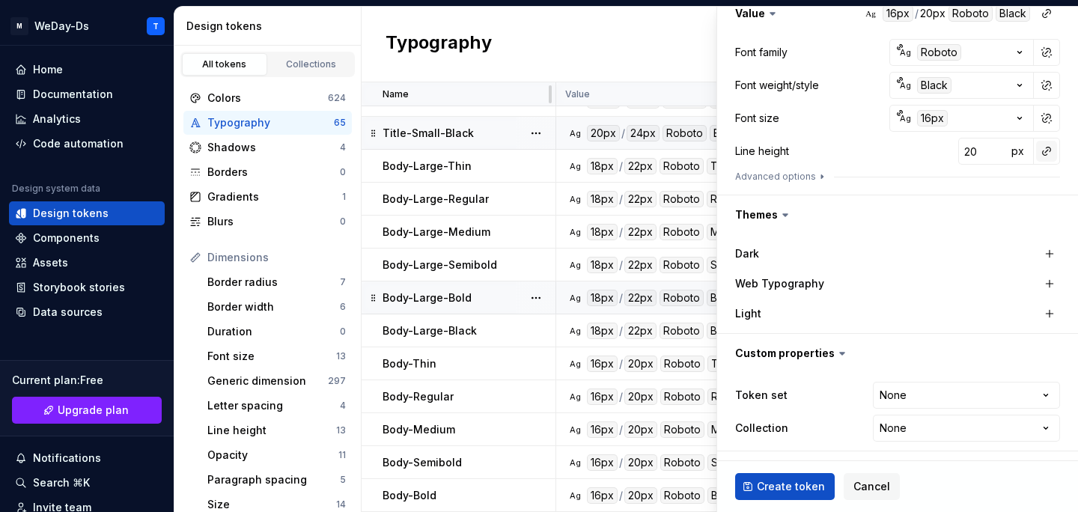
click at [1041, 154] on button "button" at bounding box center [1046, 151] width 21 height 21
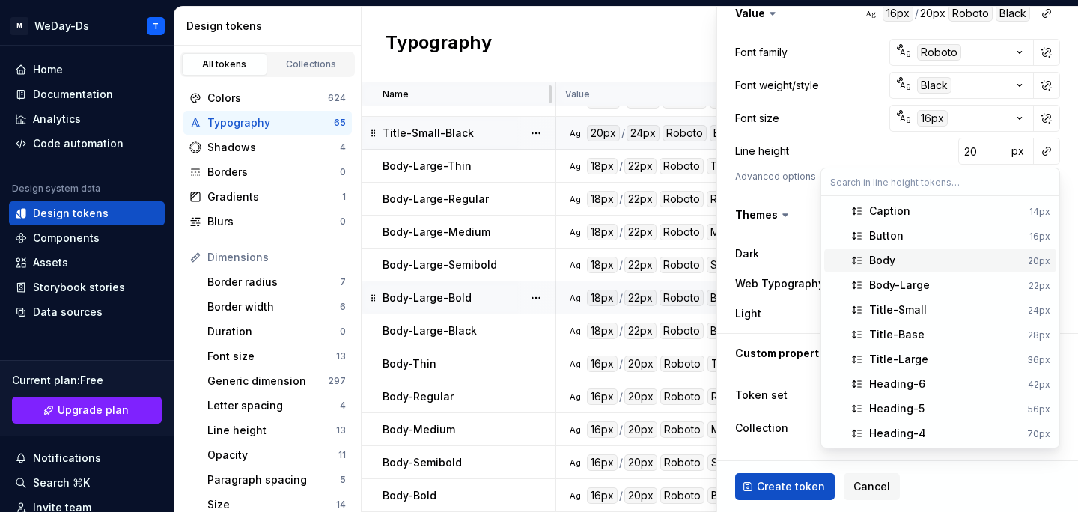
click at [923, 258] on div "Body" at bounding box center [945, 260] width 153 height 15
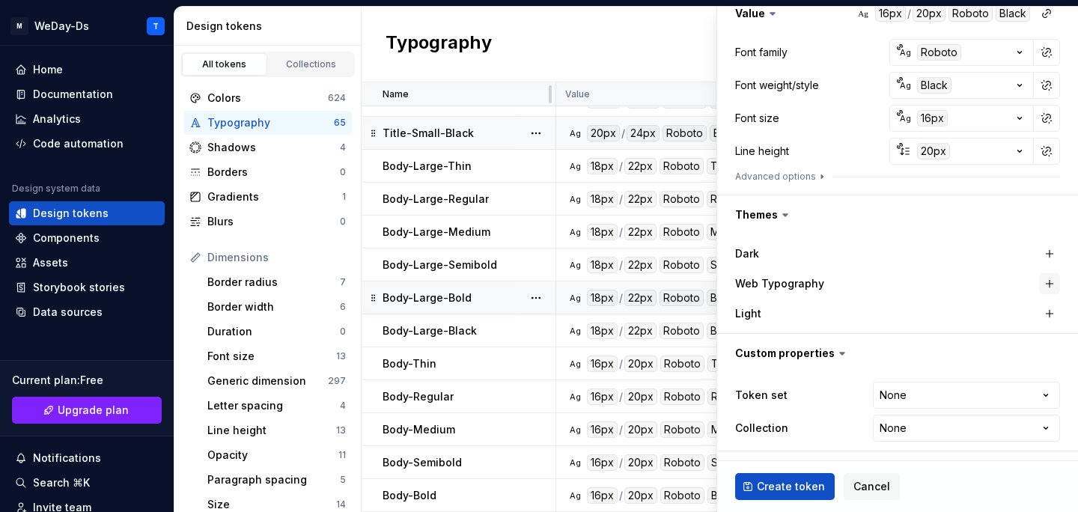
click at [1051, 281] on button "button" at bounding box center [1049, 283] width 21 height 21
type textarea "*"
click at [957, 396] on html "M WeDay-Ds T Home Documentation Analytics Code automation Design system data De…" at bounding box center [539, 256] width 1078 height 512
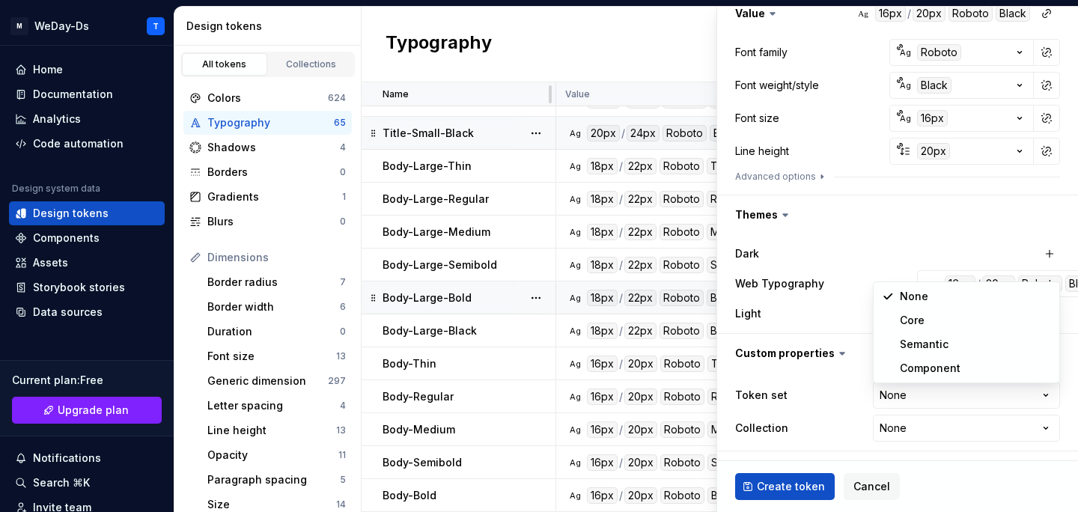
select select "**********"
type textarea "*"
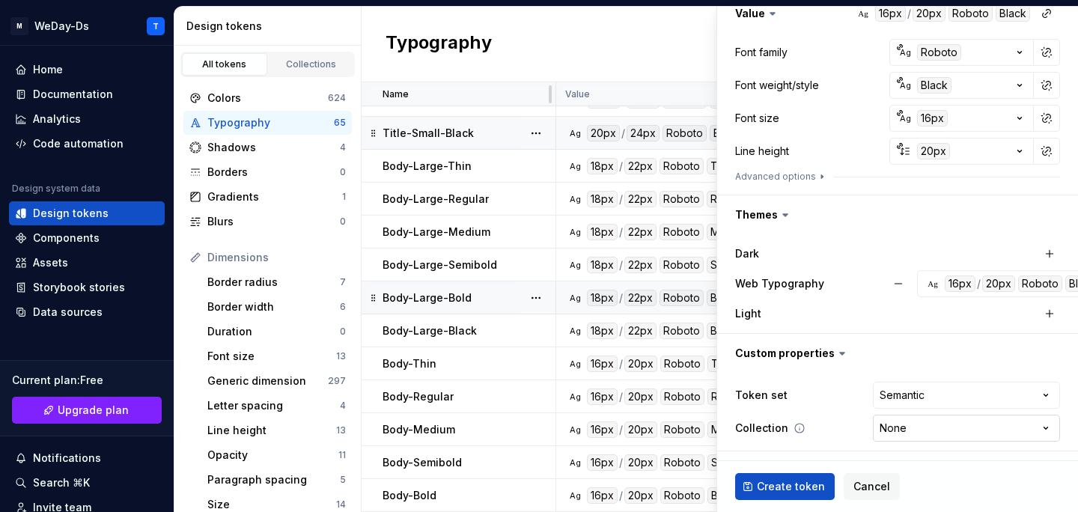
click at [924, 431] on html "M WeDay-Ds T Home Documentation Analytics Code automation Design system data De…" at bounding box center [539, 256] width 1078 height 512
select select "**********"
click at [781, 481] on span "Create token" at bounding box center [791, 486] width 68 height 15
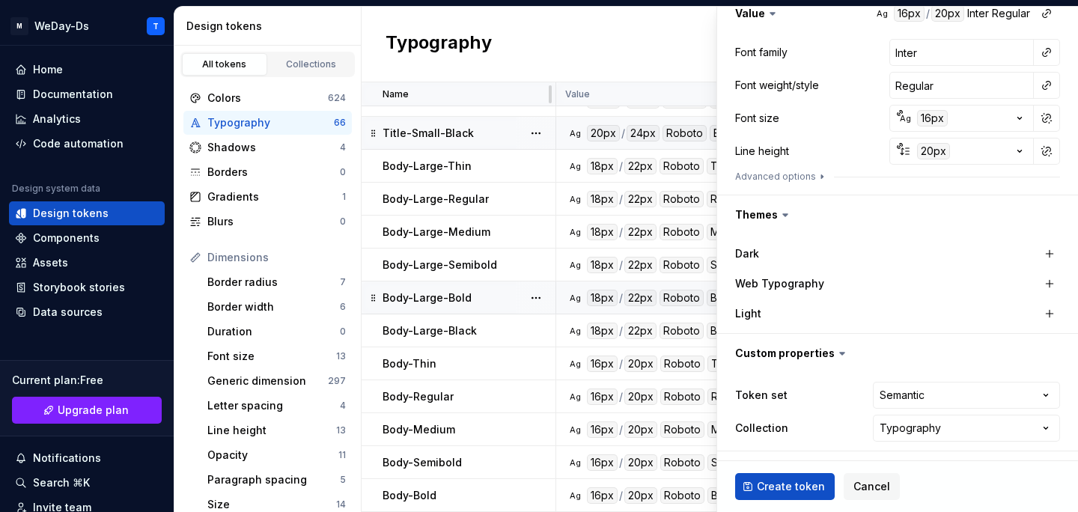
type textarea "*"
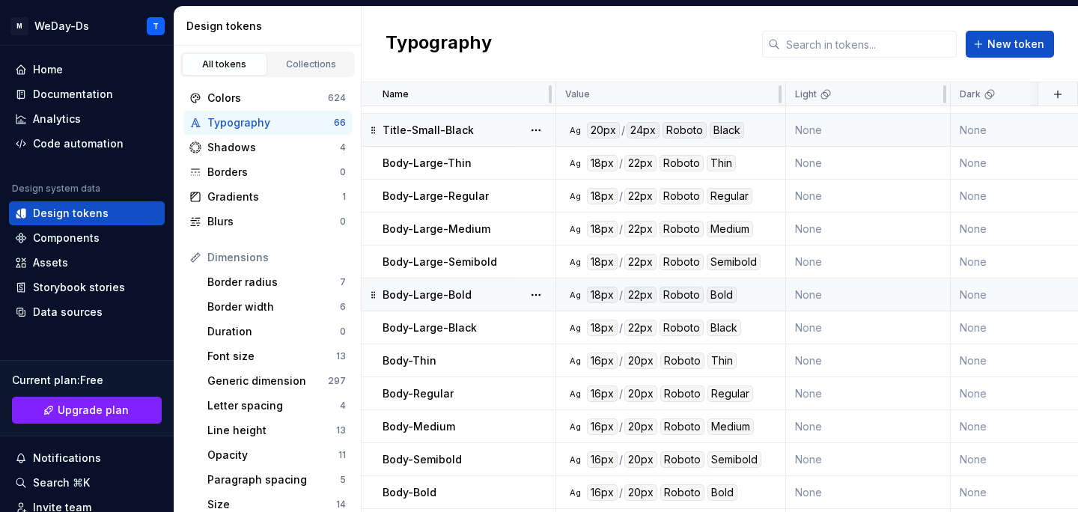
scroll to position [1729, 0]
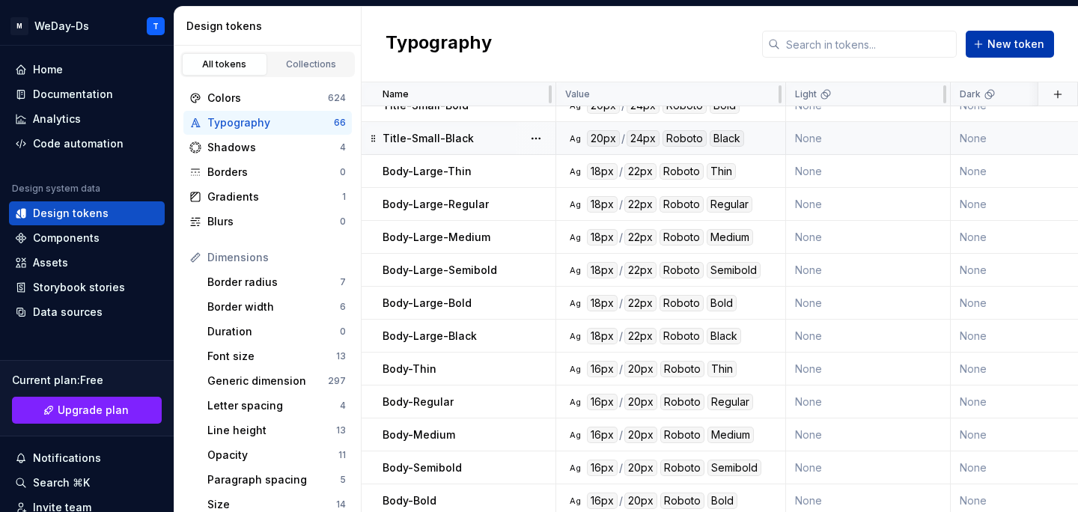
click at [1021, 40] on span "New token" at bounding box center [1015, 44] width 57 height 15
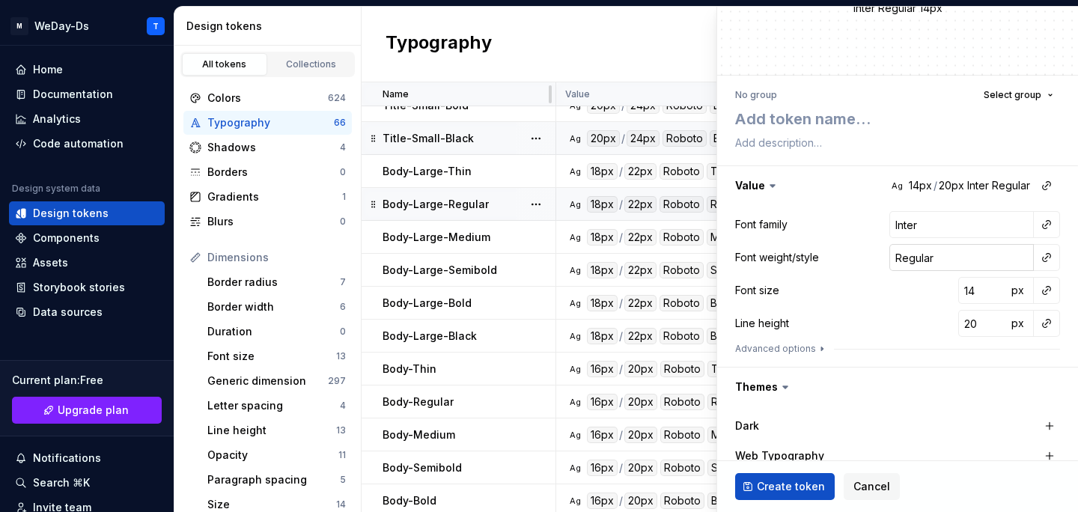
scroll to position [94, 0]
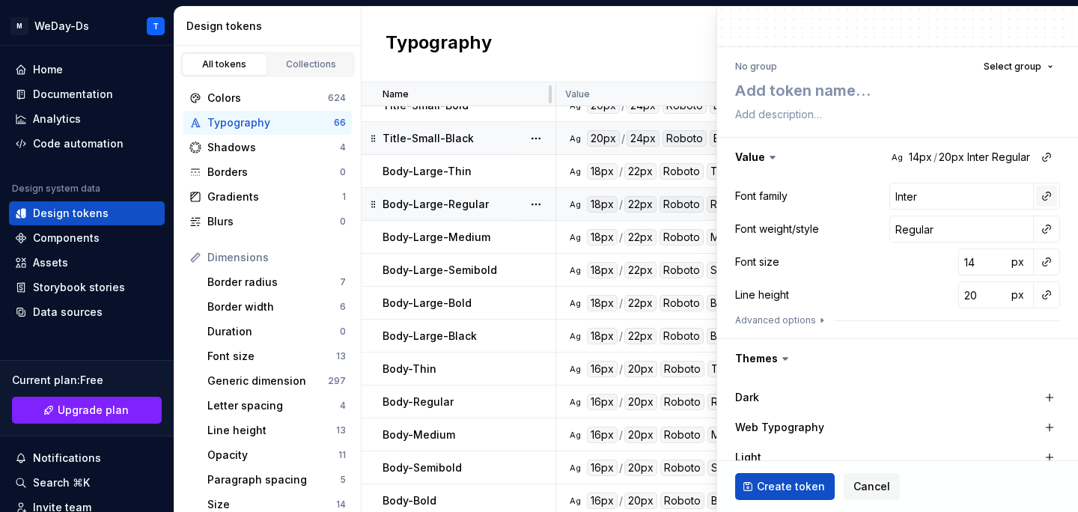
click at [1039, 188] on button "button" at bounding box center [1046, 196] width 21 height 21
click at [982, 224] on div "Font family" at bounding box center [940, 228] width 142 height 15
click at [1044, 230] on button "button" at bounding box center [1046, 229] width 21 height 21
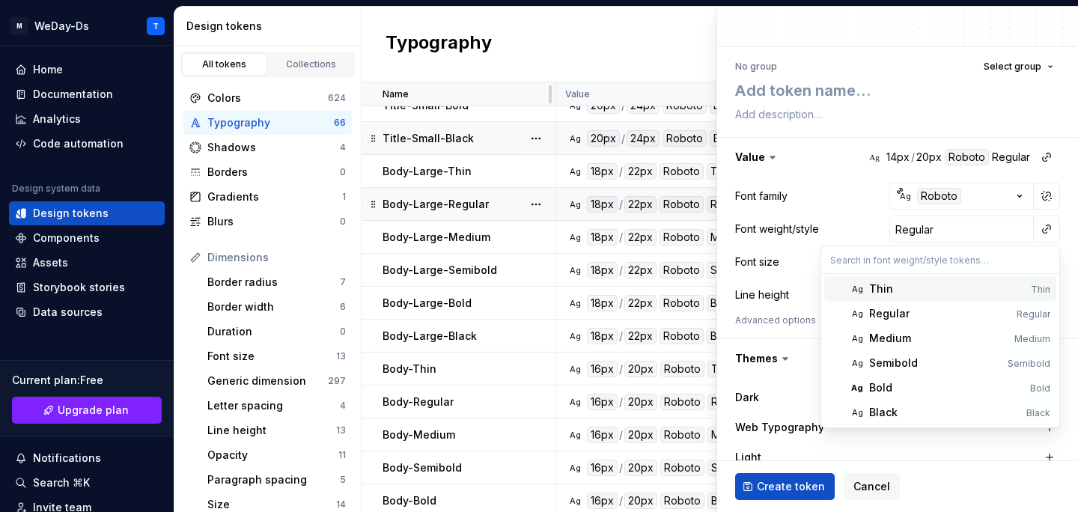
click at [941, 290] on div "Thin" at bounding box center [947, 288] width 156 height 15
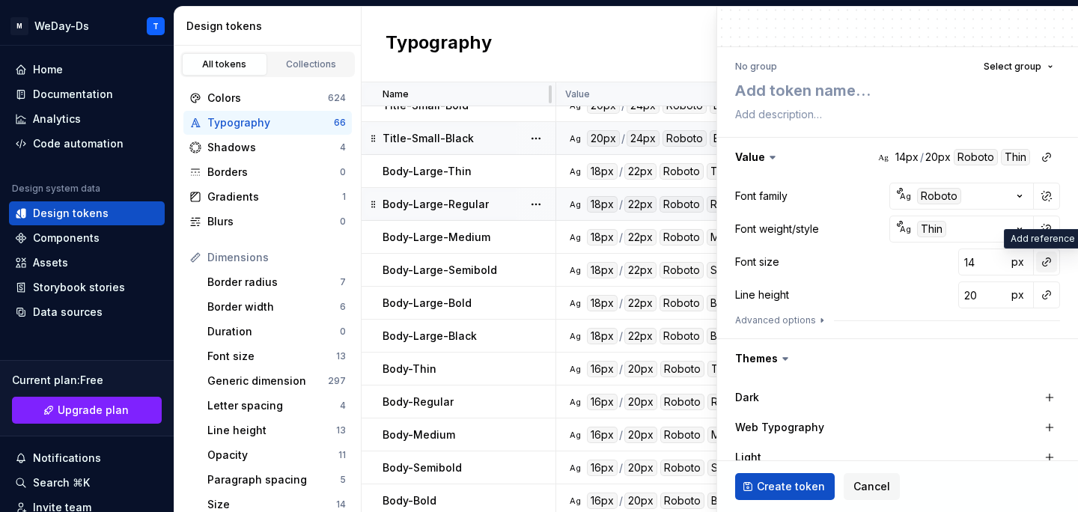
click at [1045, 255] on button "button" at bounding box center [1046, 261] width 21 height 21
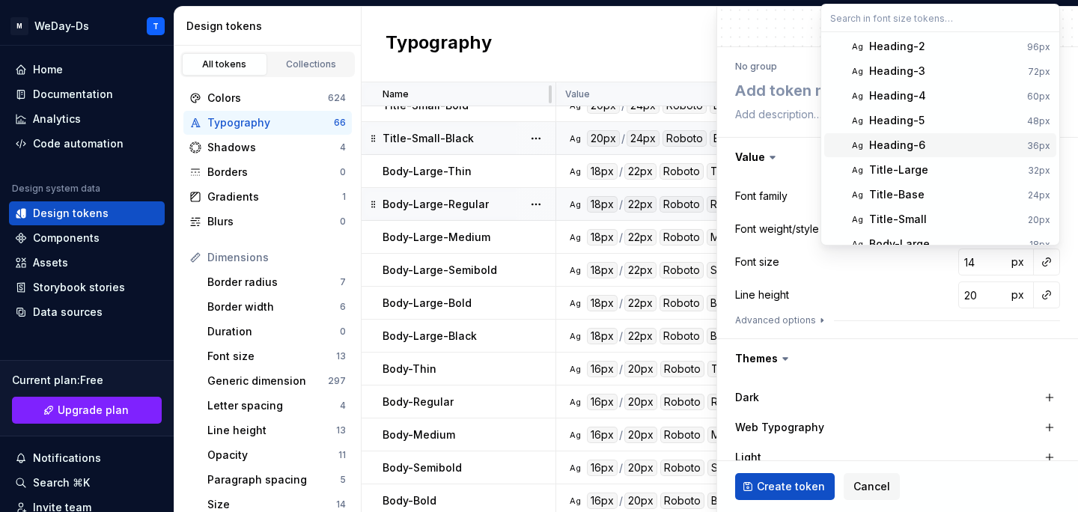
scroll to position [114, 0]
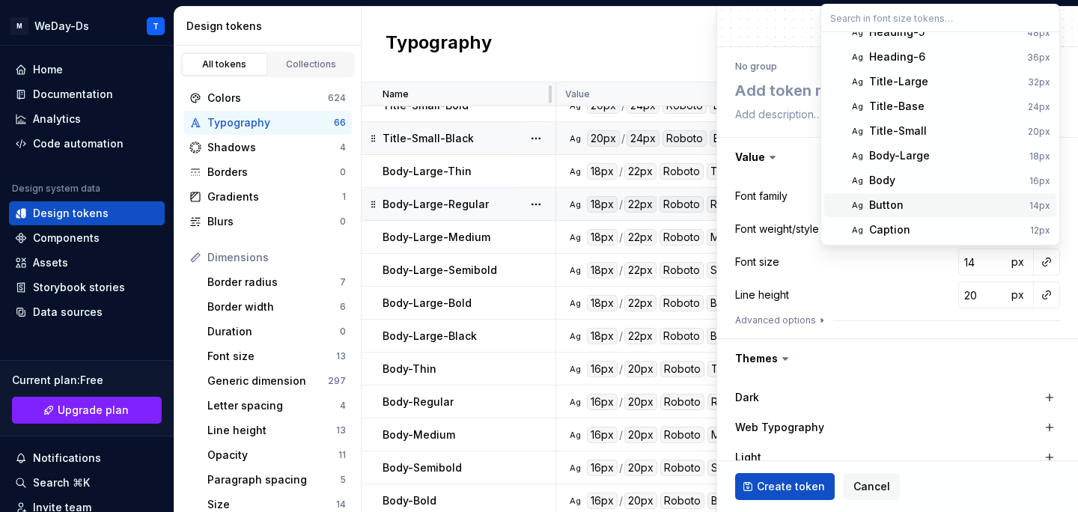
click at [982, 199] on div "Button" at bounding box center [946, 205] width 154 height 15
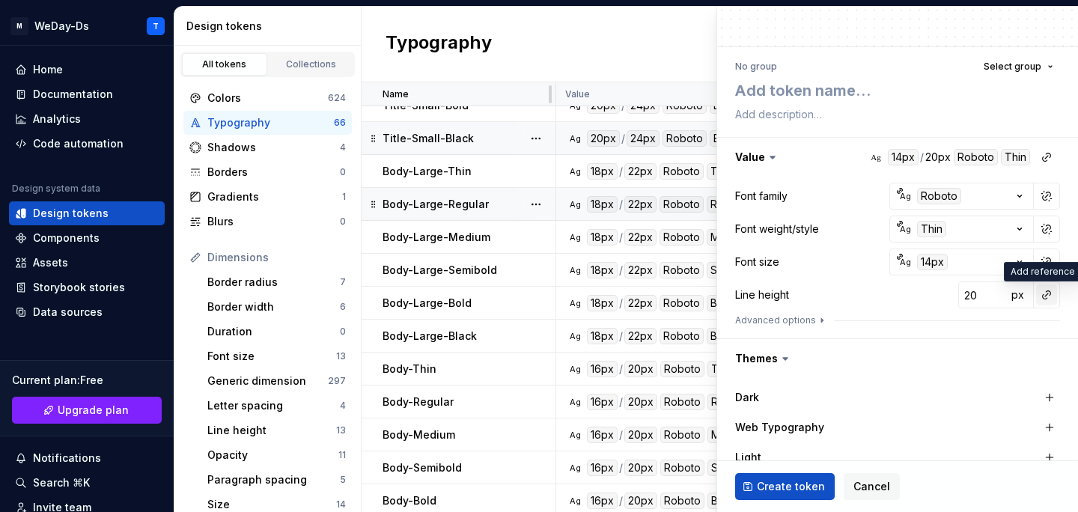
click at [1054, 305] on button "button" at bounding box center [1046, 294] width 21 height 21
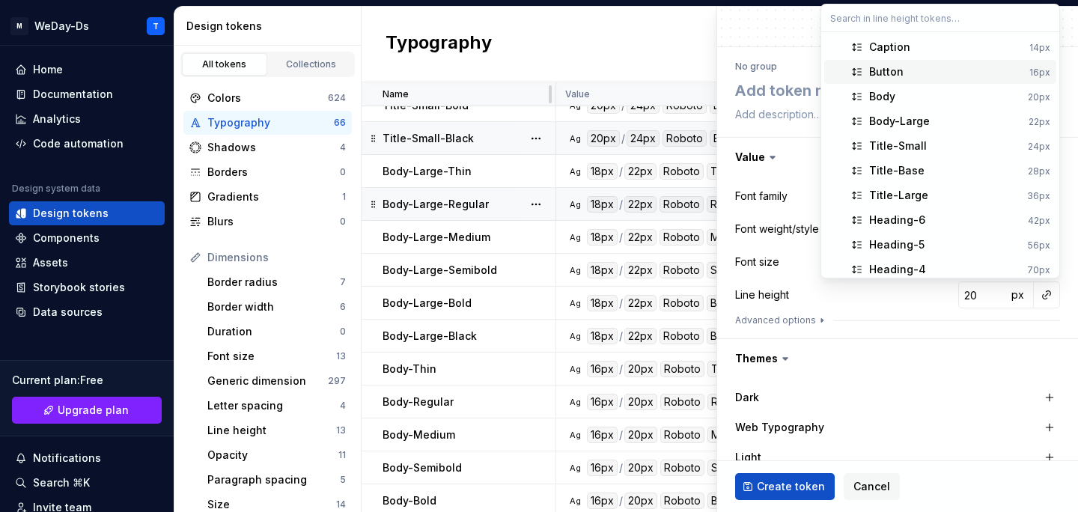
click at [960, 70] on div "Button" at bounding box center [946, 71] width 154 height 15
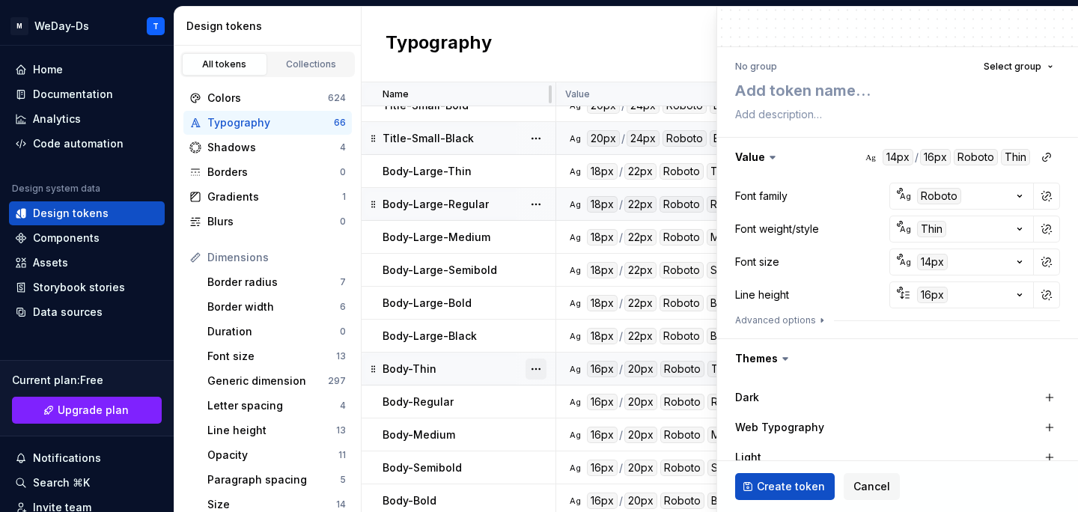
scroll to position [1768, 0]
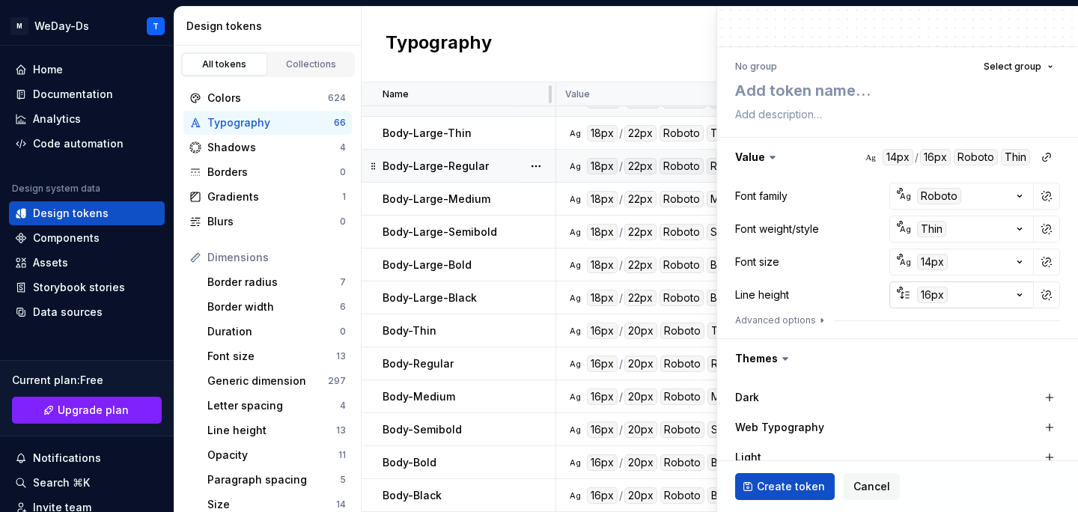
click at [930, 302] on div "16px" at bounding box center [932, 295] width 31 height 16
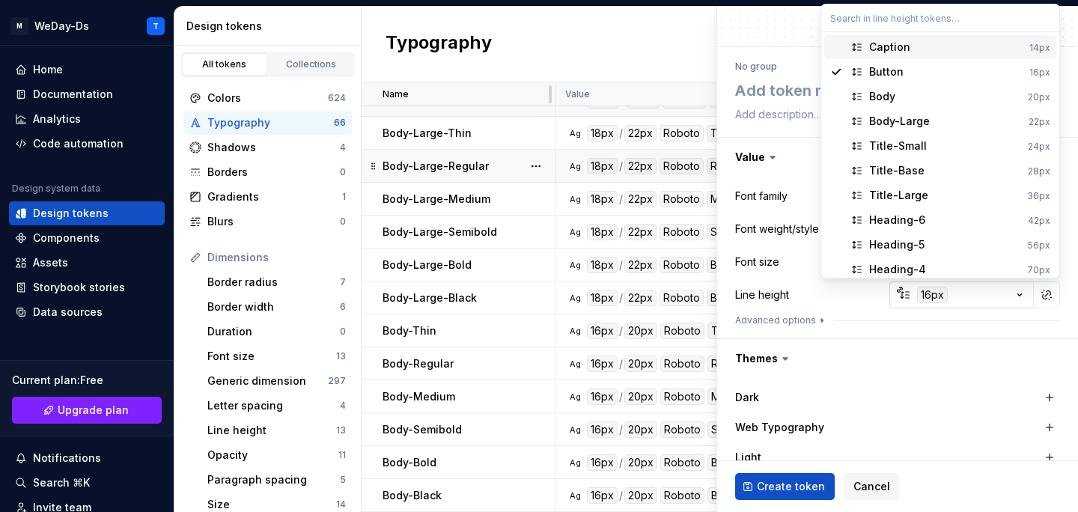
click at [930, 302] on html "M WeDay-Ds T Home Documentation Analytics Code automation Design system data De…" at bounding box center [539, 256] width 1078 height 512
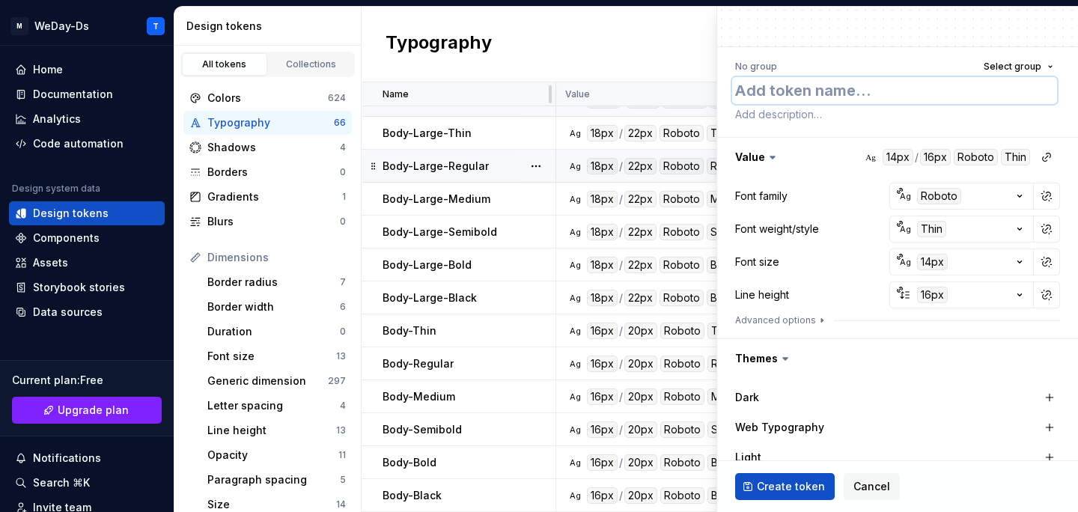
click at [852, 88] on textarea at bounding box center [894, 90] width 325 height 27
type textarea "*"
type textarea "B"
type textarea "*"
type textarea "Bu"
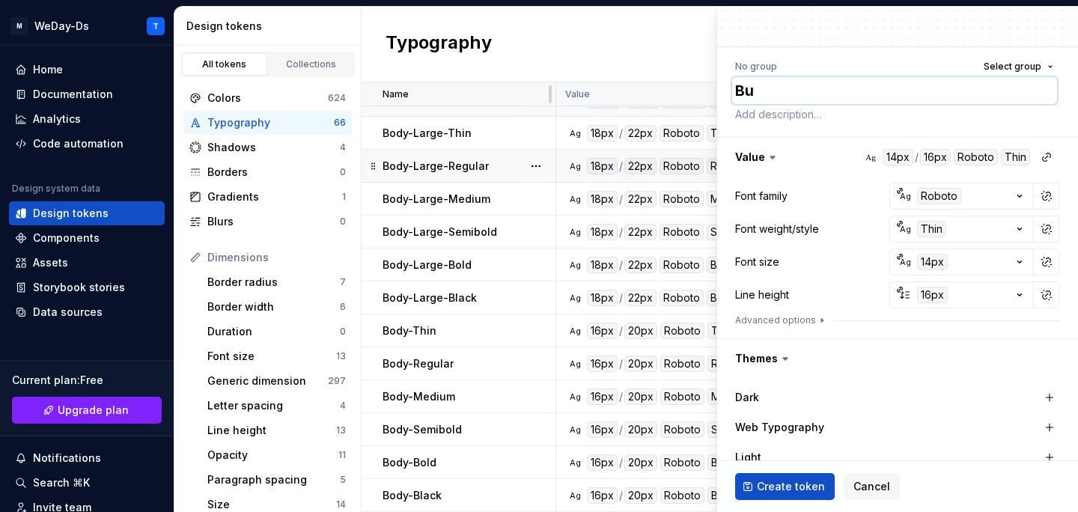
type textarea "*"
type textarea "But"
type textarea "*"
type textarea "Butt"
type textarea "*"
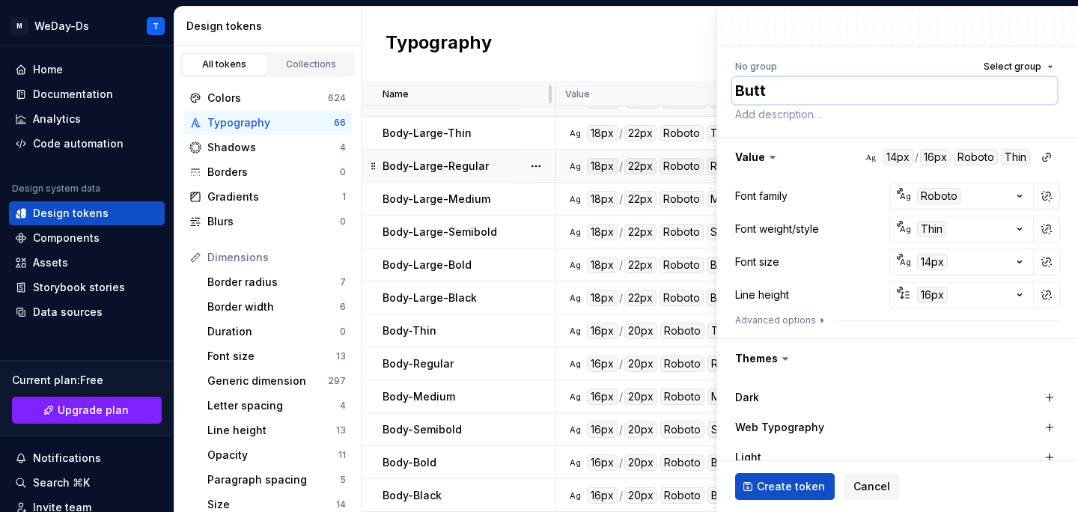
type textarea "Butto"
type textarea "*"
type textarea "Button"
type textarea "*"
type textarea "Button-"
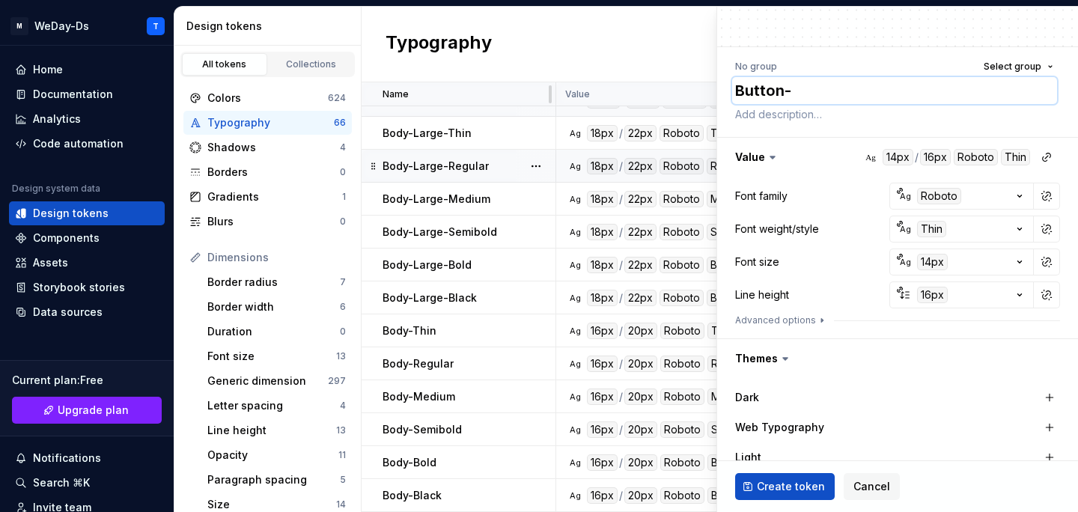
type textarea "*"
type textarea "Button-T"
type textarea "*"
type textarea "Button-Th"
type textarea "*"
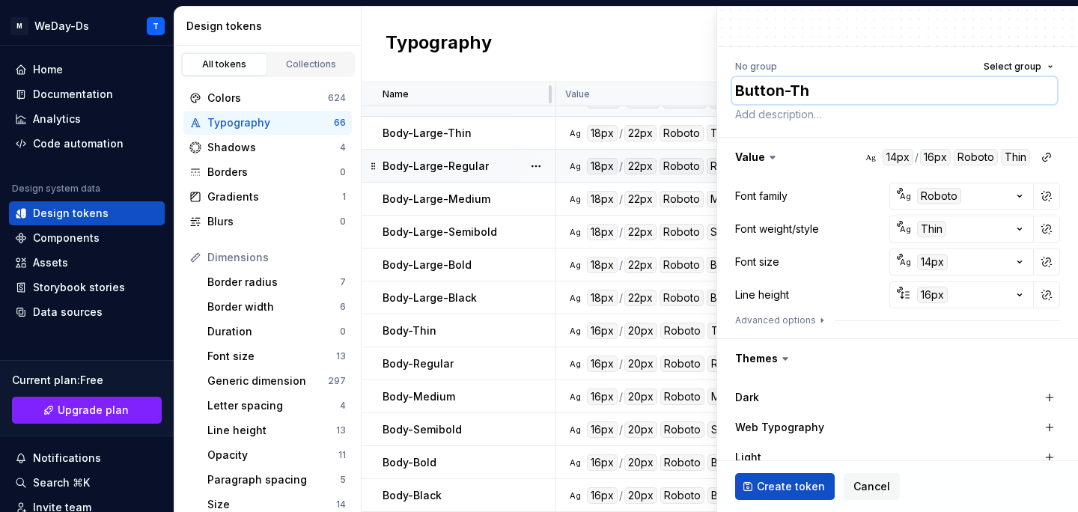
type textarea "Button-Thi"
type textarea "*"
click at [852, 88] on textarea "Button-Thin" at bounding box center [894, 90] width 325 height 27
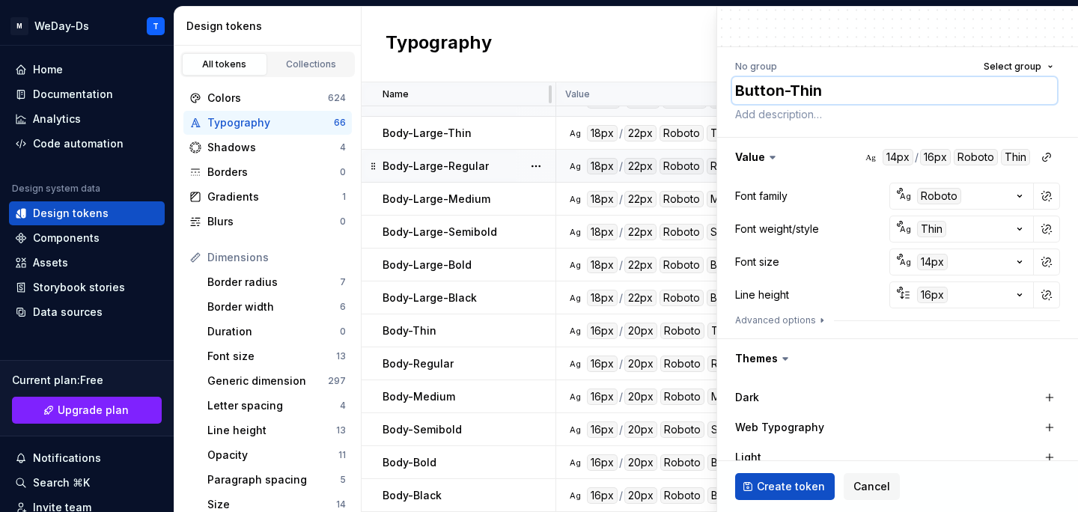
click at [852, 88] on textarea "Button-Thin" at bounding box center [894, 90] width 325 height 27
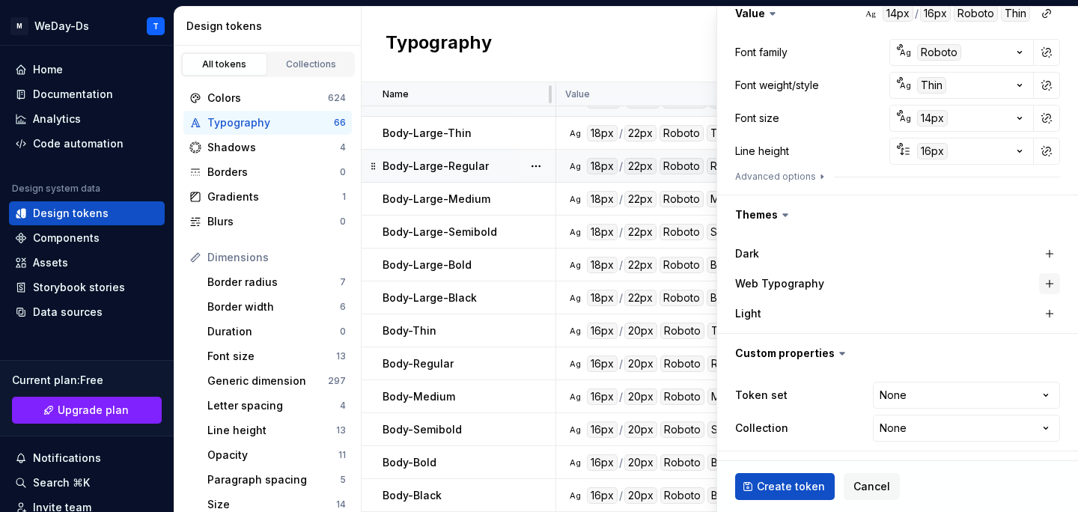
type textarea "Button-Thin"
click at [1054, 281] on button "button" at bounding box center [1049, 283] width 21 height 21
type textarea "*"
click at [952, 400] on html "M WeDay-Ds T Home Documentation Analytics Code automation Design system data De…" at bounding box center [539, 256] width 1078 height 512
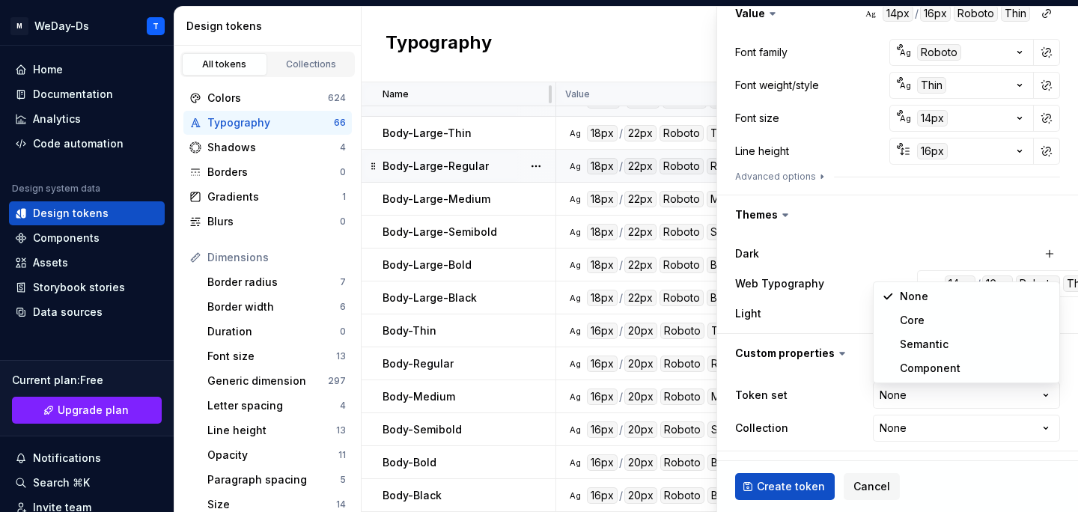
select select "**********"
type textarea "*"
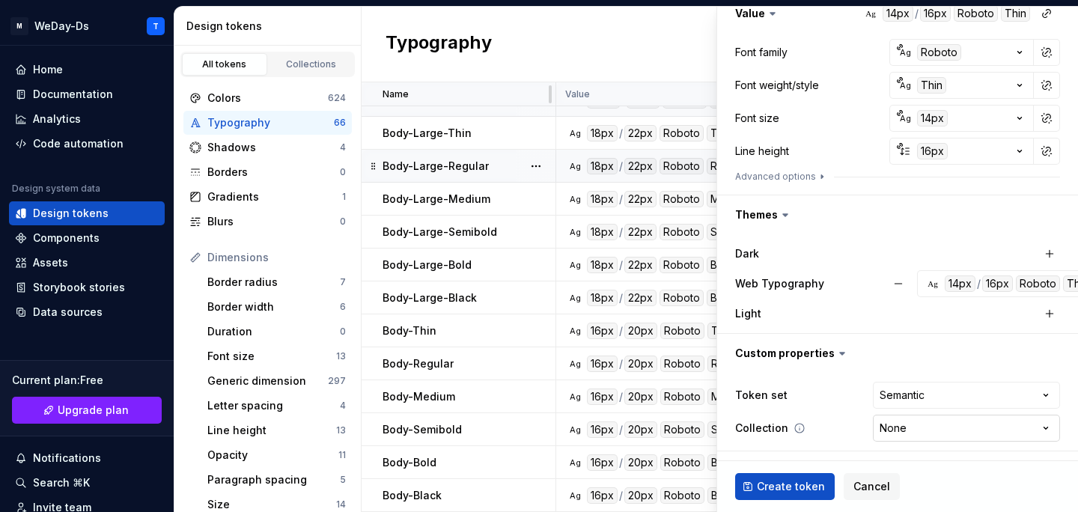
click at [929, 433] on html "M WeDay-Ds T Home Documentation Analytics Code automation Design system data De…" at bounding box center [539, 256] width 1078 height 512
select select "**********"
click at [784, 486] on span "Create token" at bounding box center [791, 486] width 68 height 15
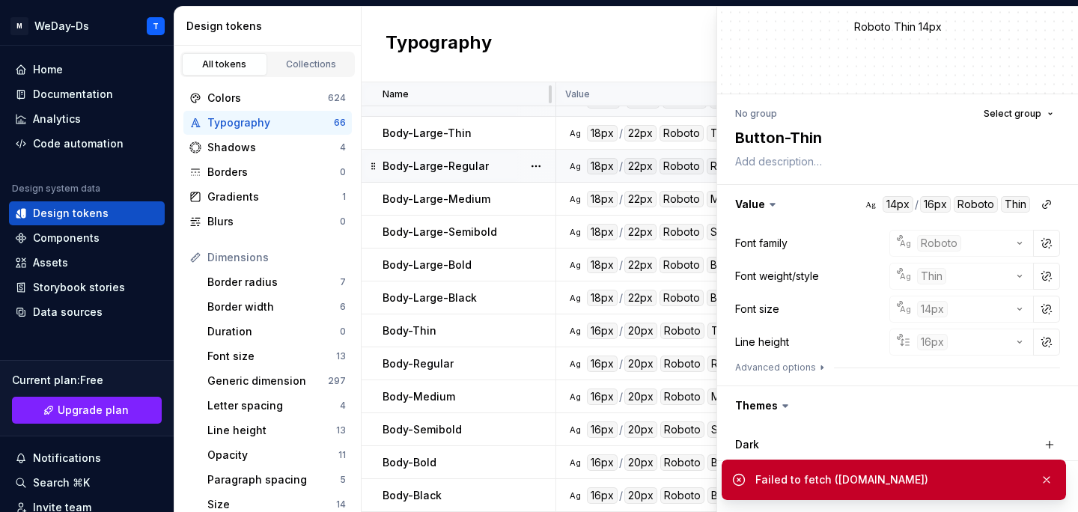
scroll to position [0, 0]
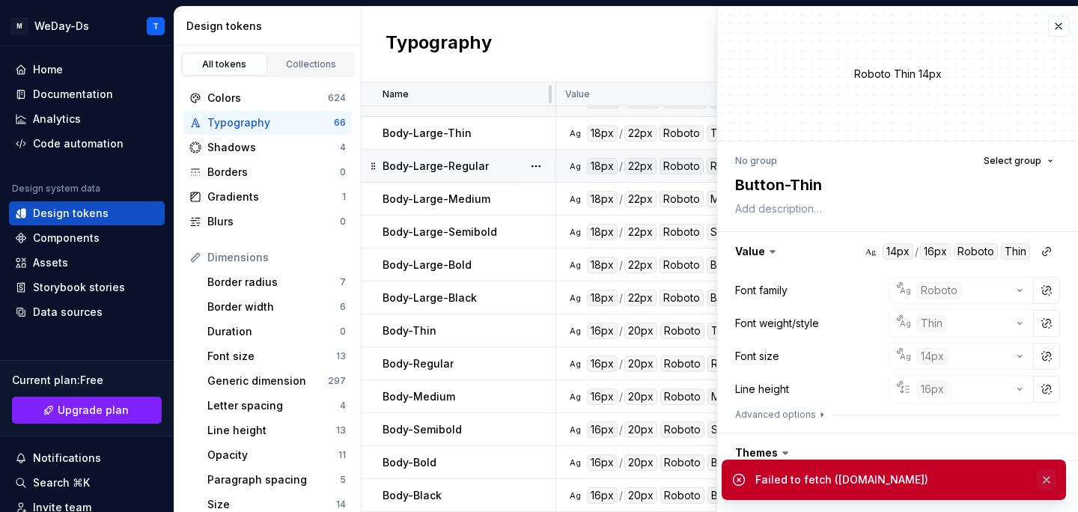
click at [1048, 478] on button "button" at bounding box center [1045, 479] width 19 height 21
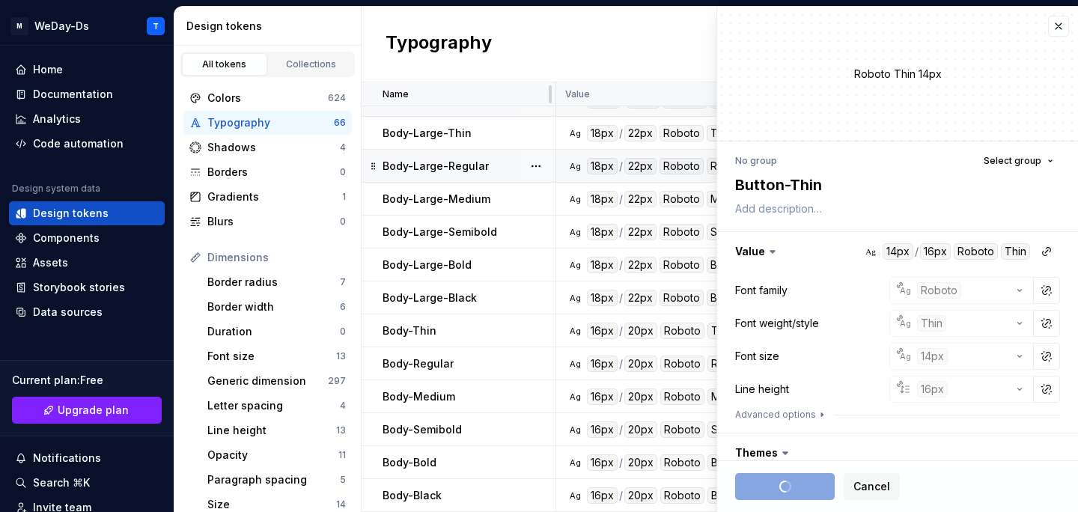
type textarea "*"
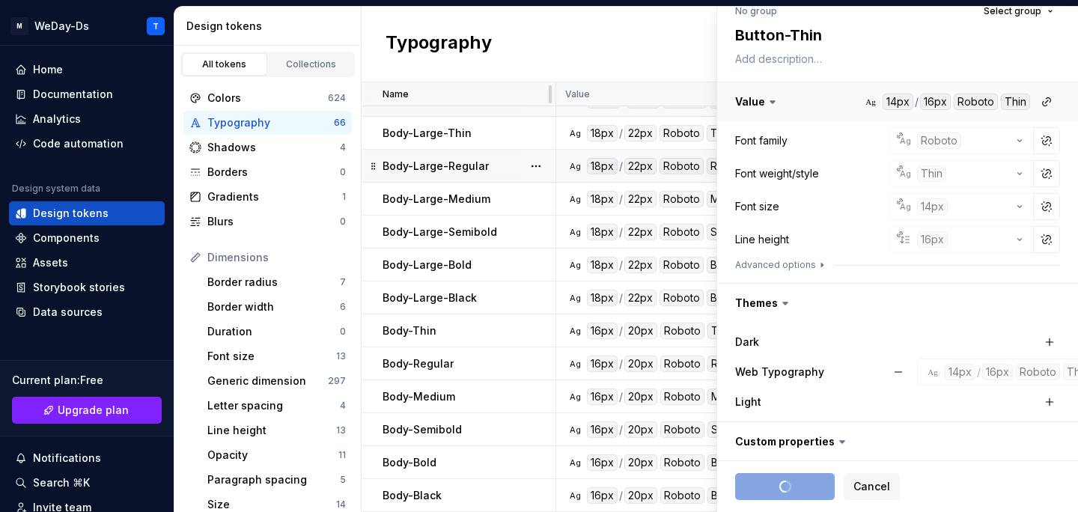
scroll to position [238, 0]
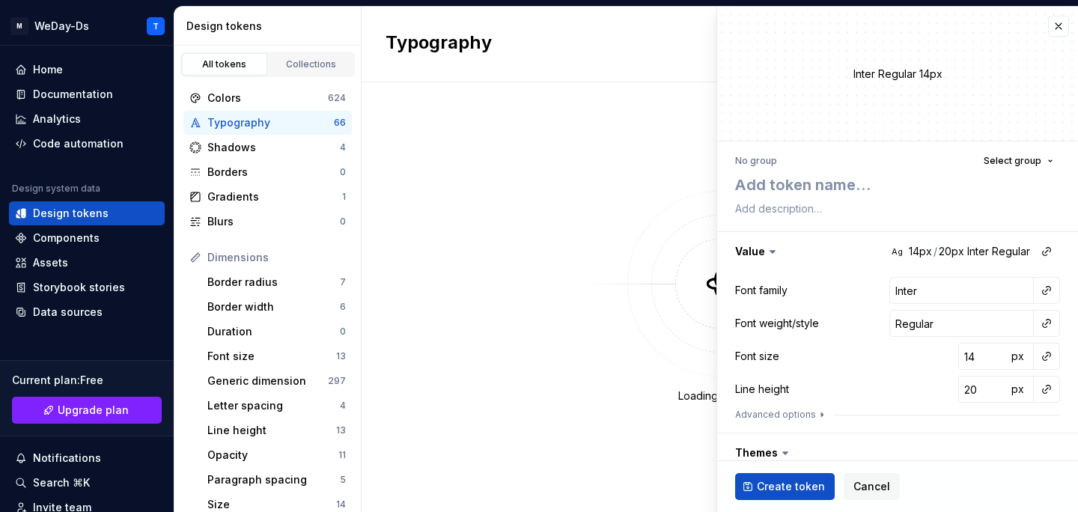
type textarea "*"
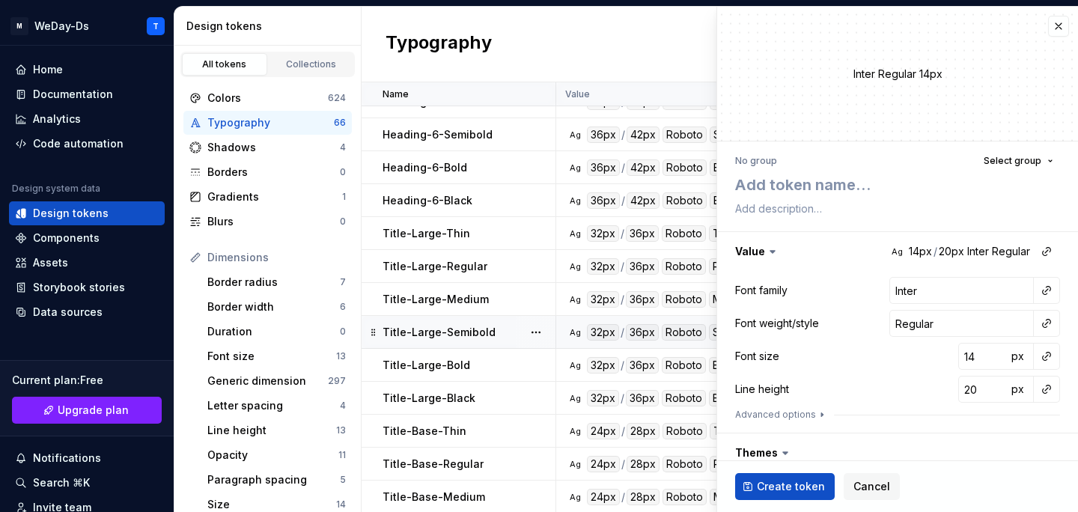
scroll to position [1768, 0]
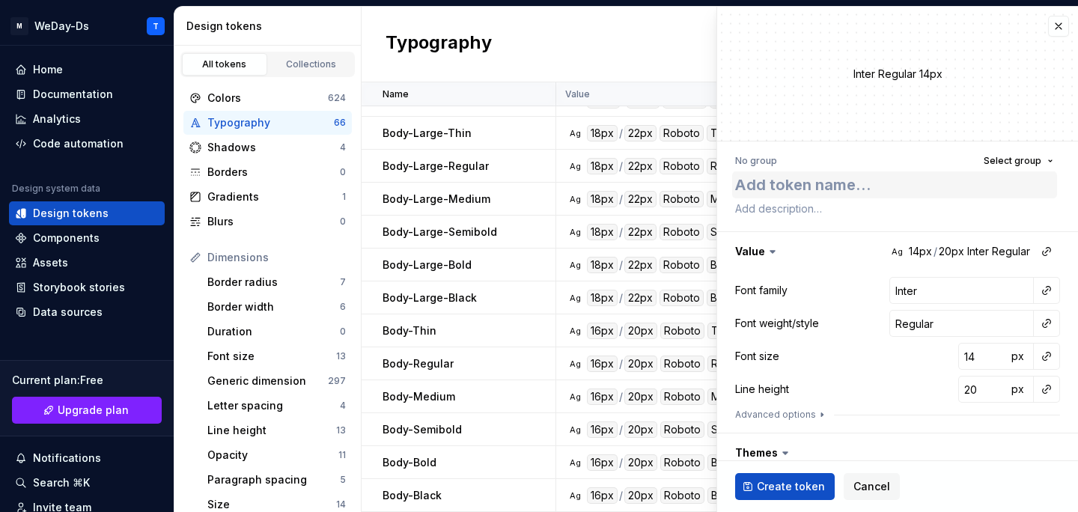
type textarea "Button-Thin"
type textarea "*"
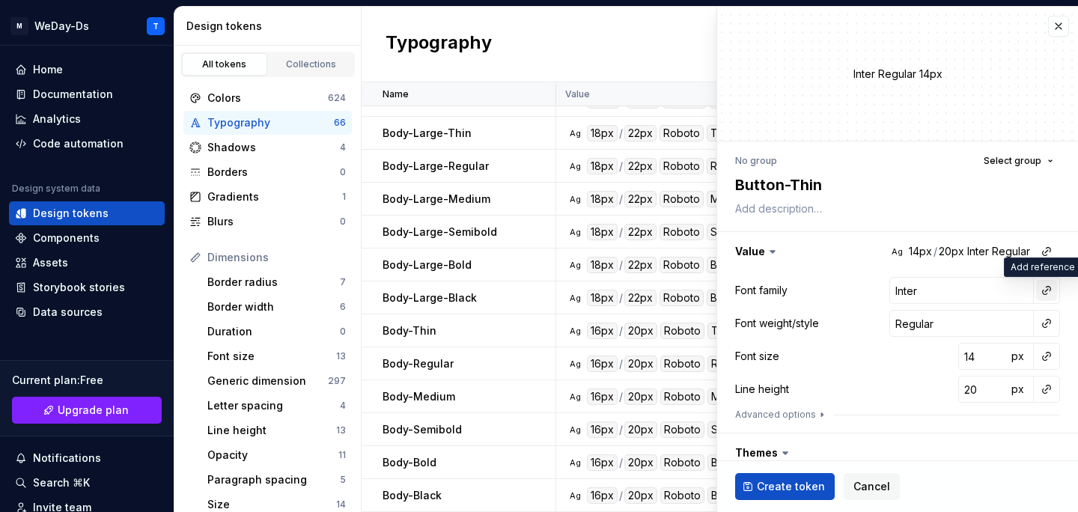
type textarea "Button-Thin"
click at [1049, 292] on button "button" at bounding box center [1046, 290] width 21 height 21
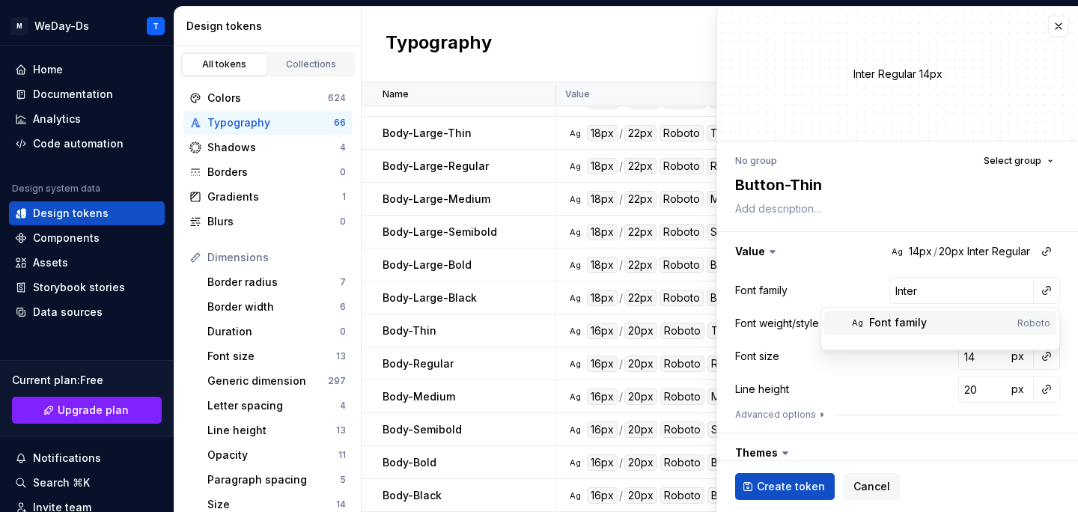
click at [953, 317] on div "Font family" at bounding box center [940, 322] width 142 height 15
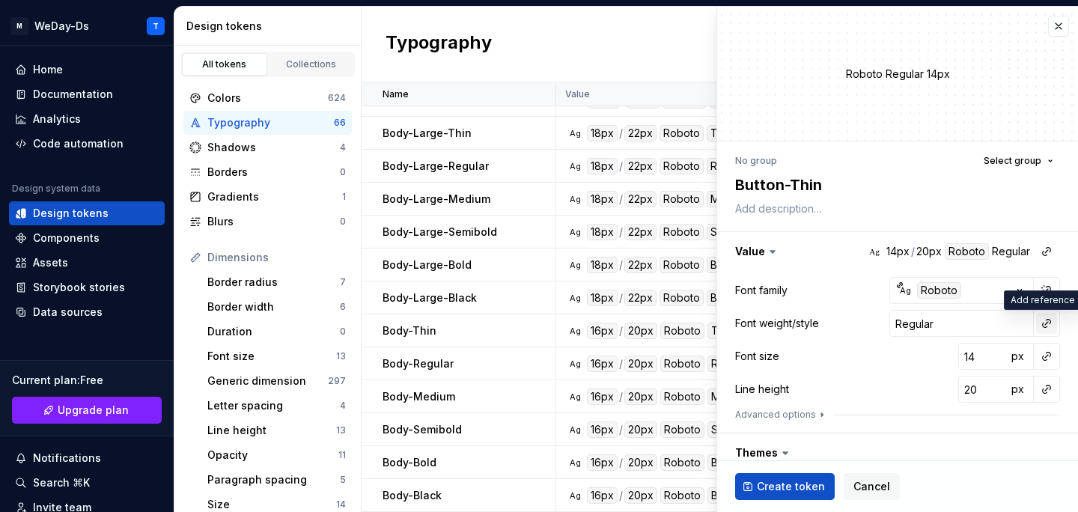
click at [1052, 327] on button "button" at bounding box center [1046, 323] width 21 height 21
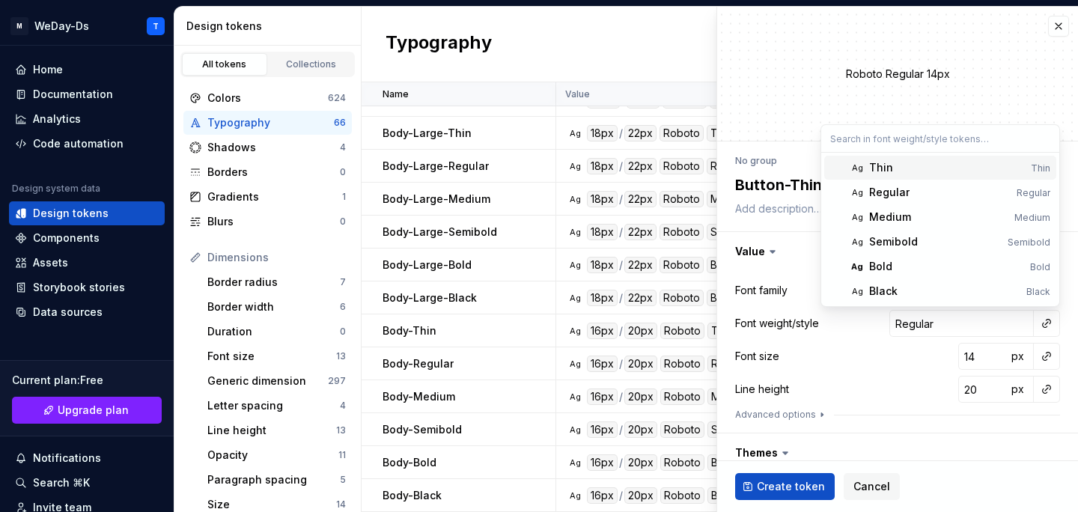
click at [982, 170] on div "Thin" at bounding box center [947, 167] width 156 height 15
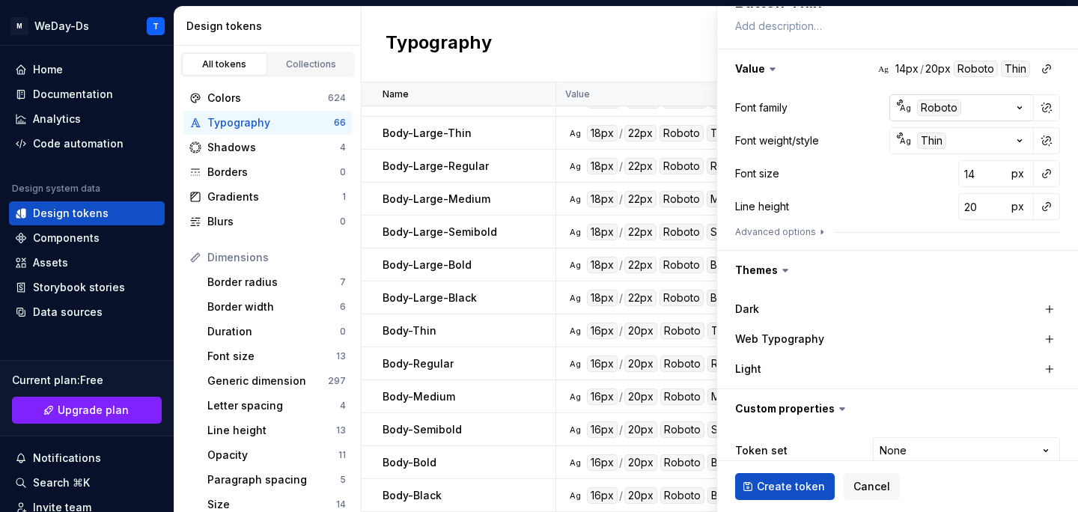
scroll to position [238, 0]
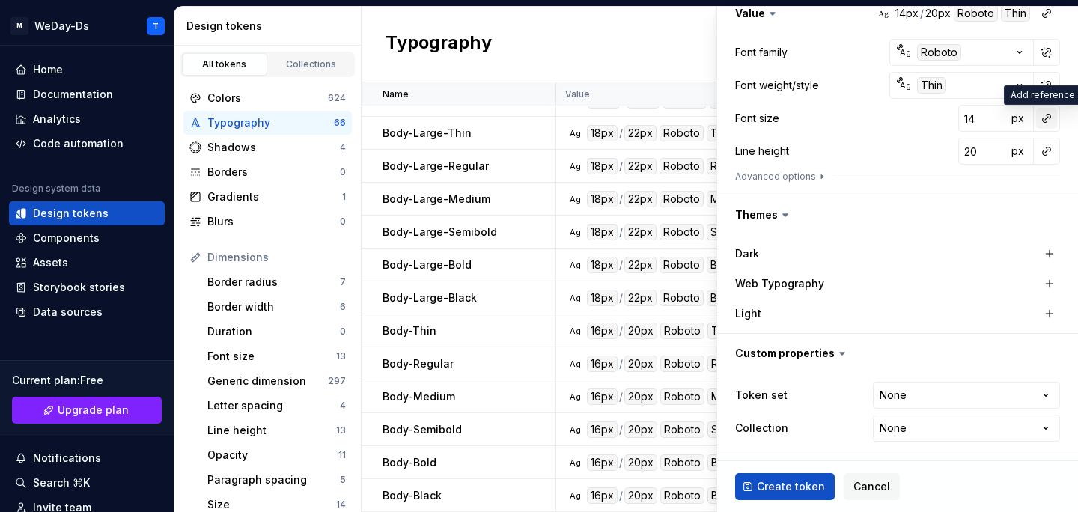
click at [1054, 117] on button "button" at bounding box center [1046, 118] width 21 height 21
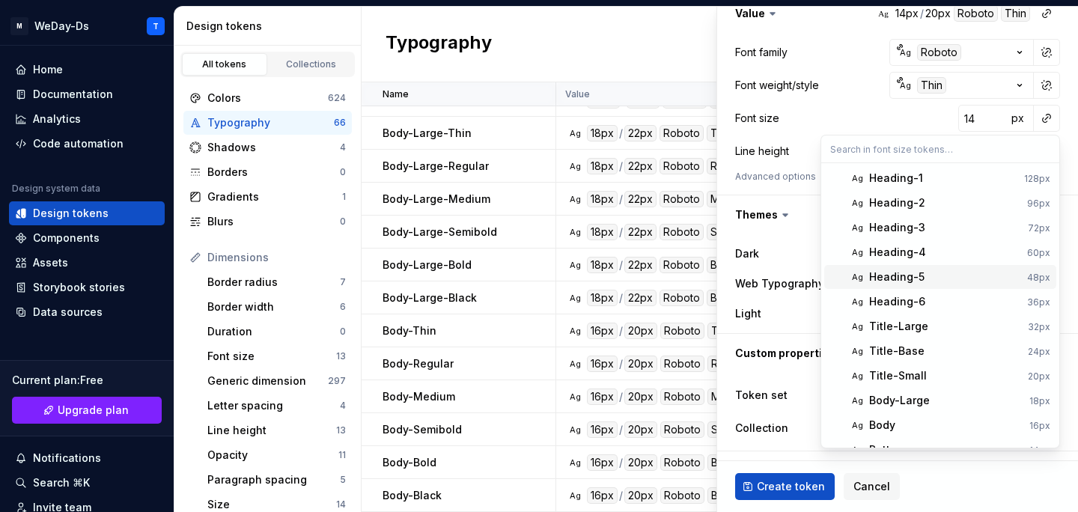
scroll to position [42, 0]
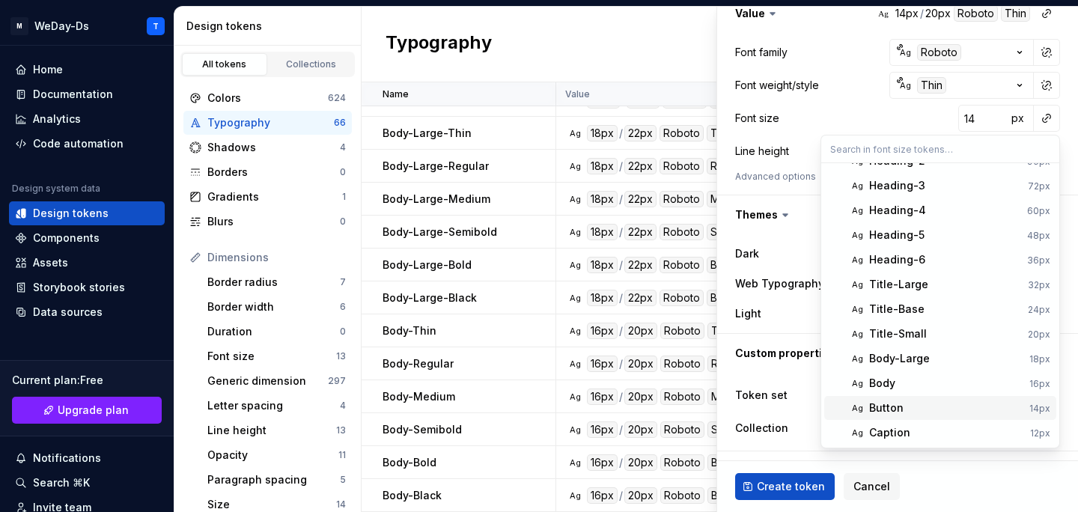
click at [936, 404] on div "Button" at bounding box center [946, 407] width 154 height 15
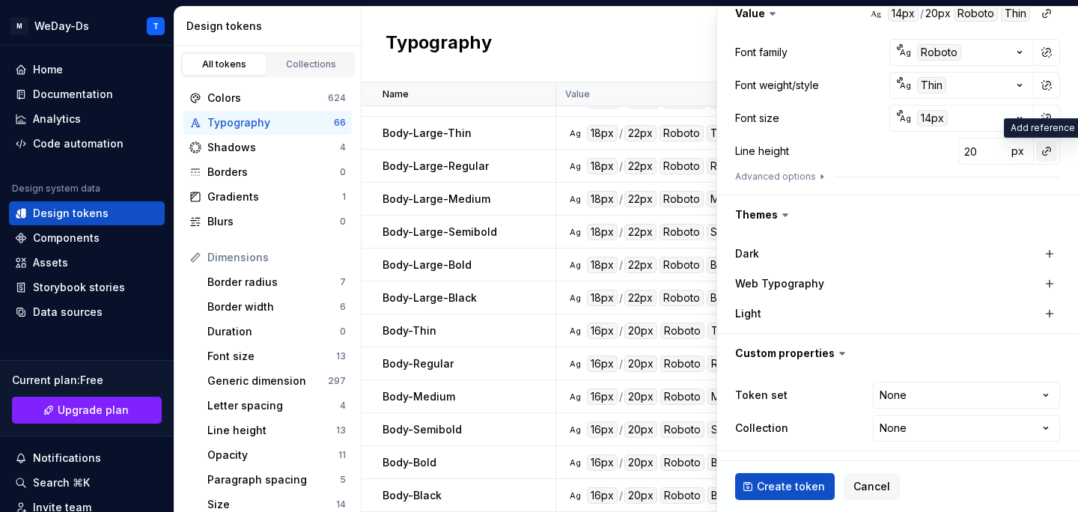
click at [1043, 147] on button "button" at bounding box center [1046, 151] width 21 height 21
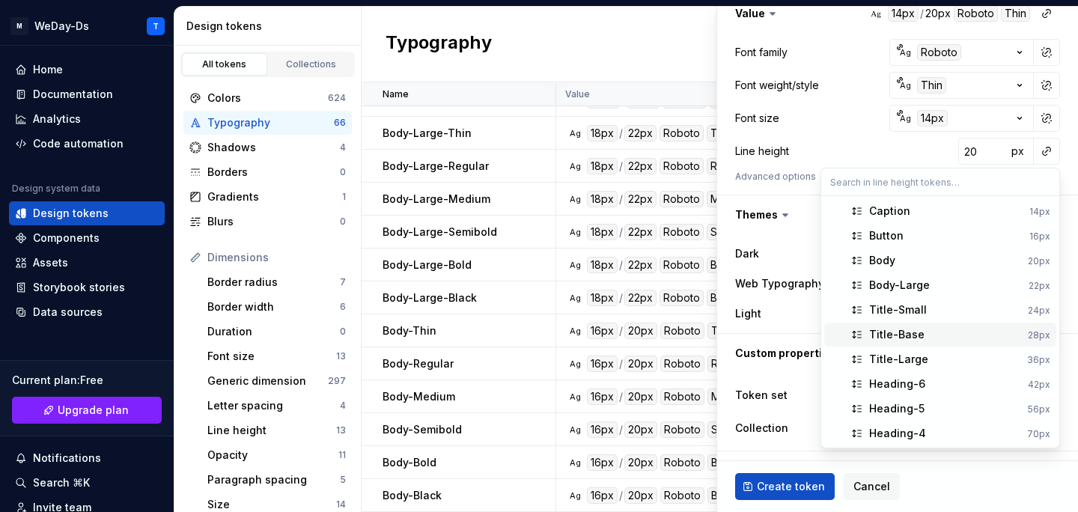
scroll to position [24, 0]
click at [949, 216] on div "Button" at bounding box center [946, 211] width 154 height 15
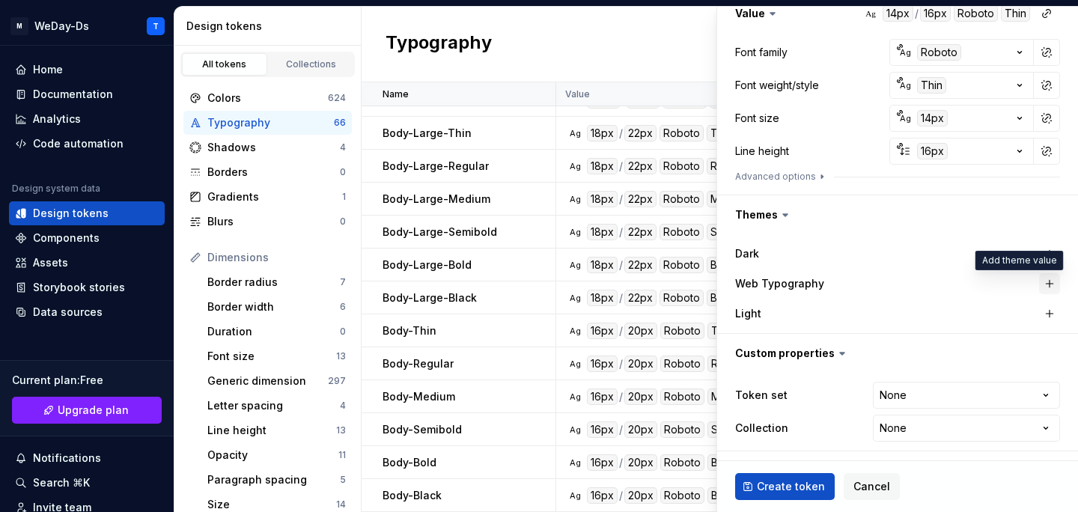
click at [1047, 285] on button "button" at bounding box center [1049, 283] width 21 height 21
type textarea "*"
click at [987, 388] on html "M WeDay-Ds T Home Documentation Analytics Code automation Design system data De…" at bounding box center [539, 256] width 1078 height 512
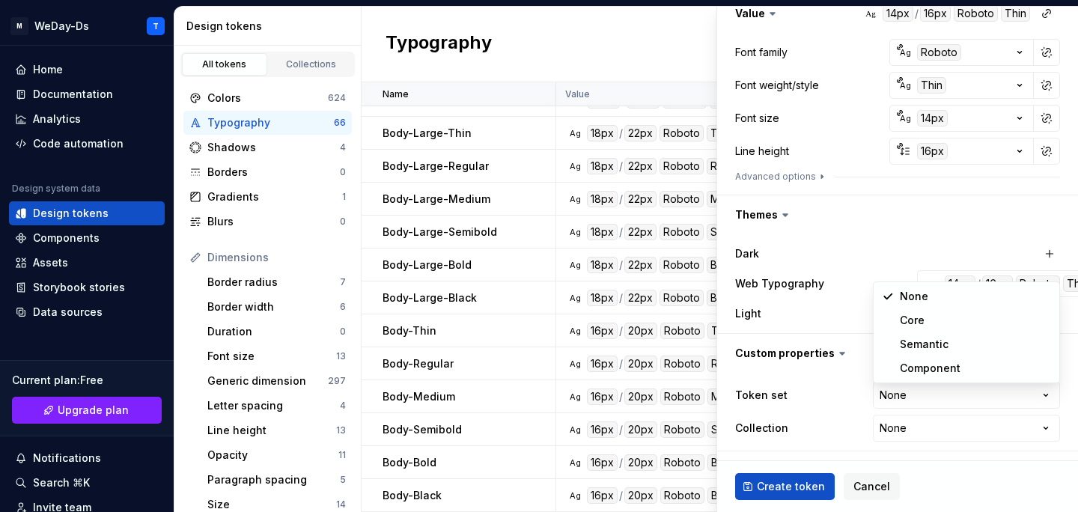
select select "**********"
type textarea "*"
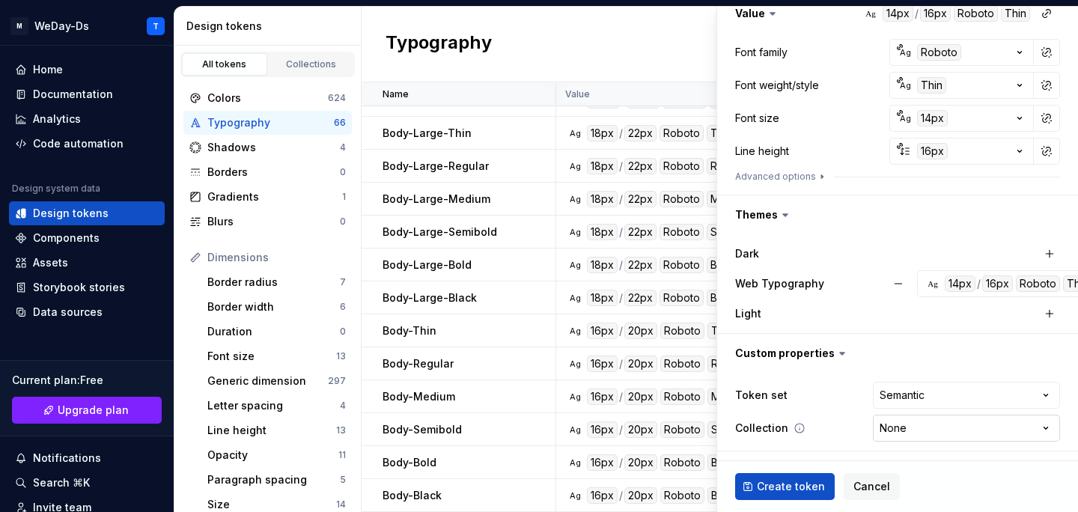
click at [925, 418] on html "M WeDay-Ds T Home Documentation Analytics Code automation Design system data De…" at bounding box center [539, 256] width 1078 height 512
select select "**********"
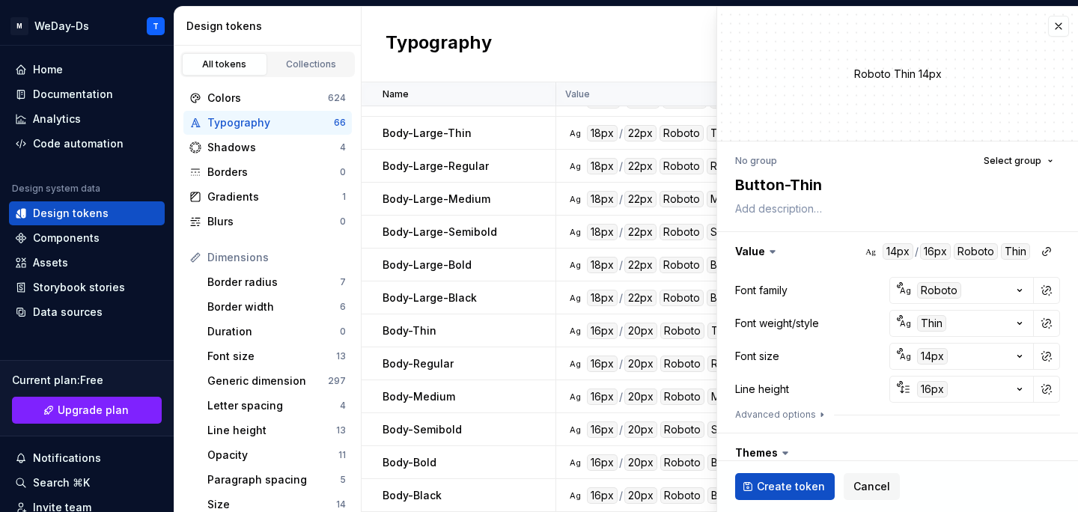
scroll to position [238, 0]
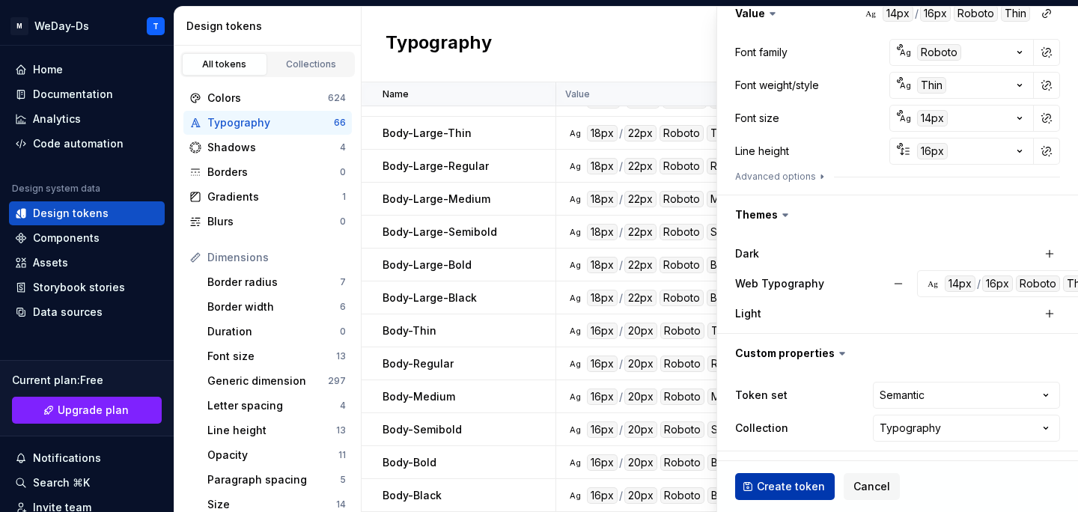
click at [795, 480] on span "Create token" at bounding box center [791, 486] width 68 height 15
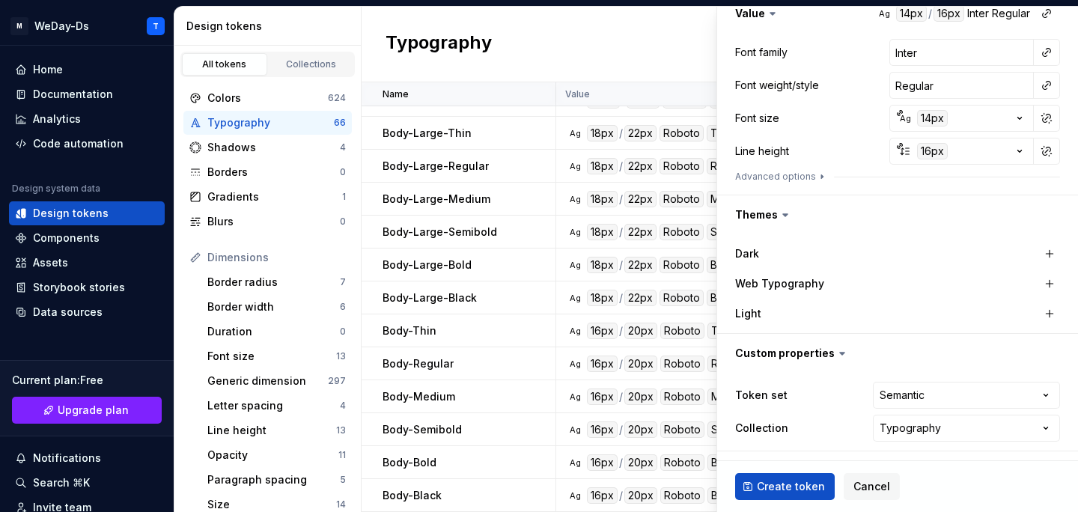
scroll to position [0, 0]
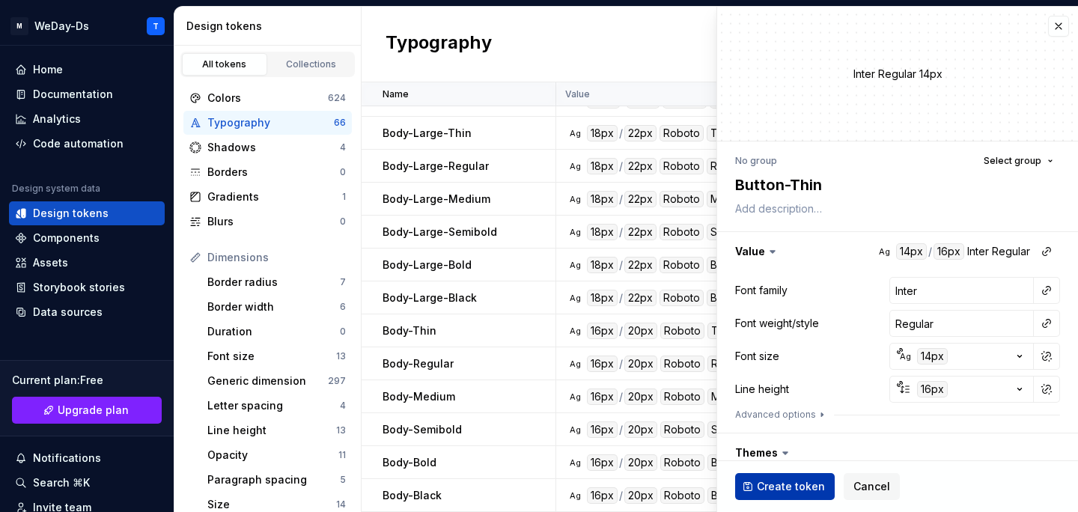
click at [786, 486] on span "Create token" at bounding box center [791, 486] width 68 height 15
type textarea "*"
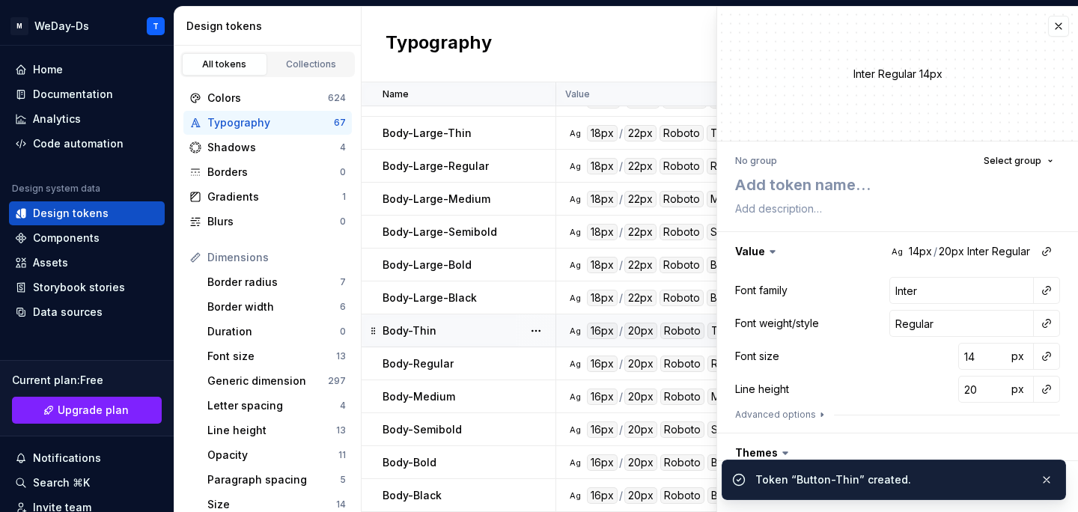
scroll to position [1800, 0]
click at [1063, 25] on button "button" at bounding box center [1058, 26] width 21 height 21
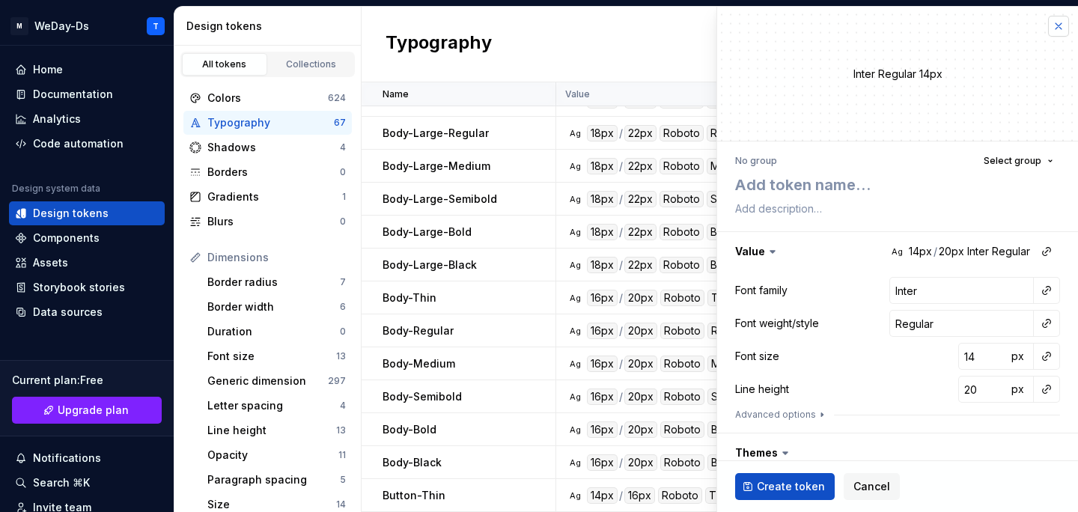
click at [1057, 21] on button "button" at bounding box center [1058, 26] width 21 height 21
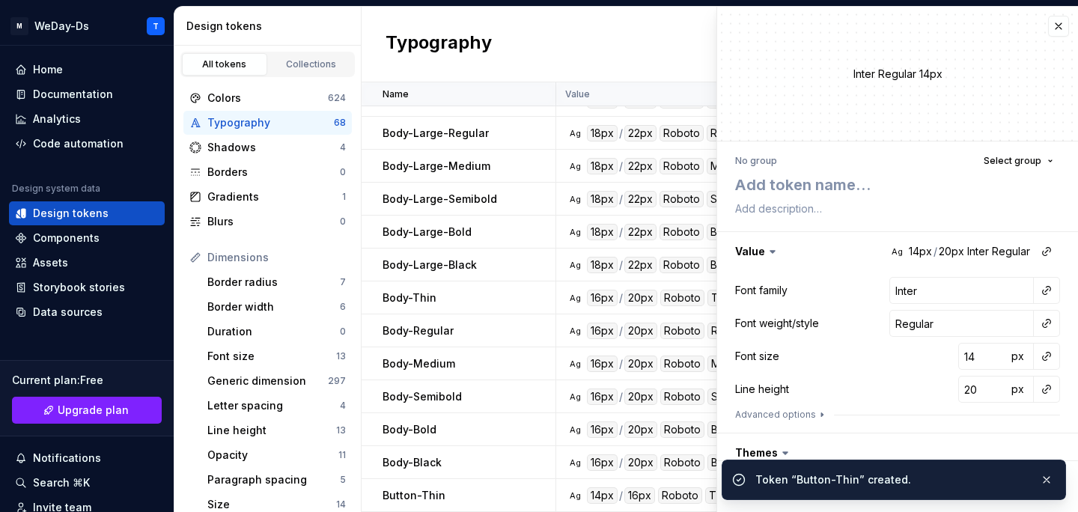
scroll to position [1833, 0]
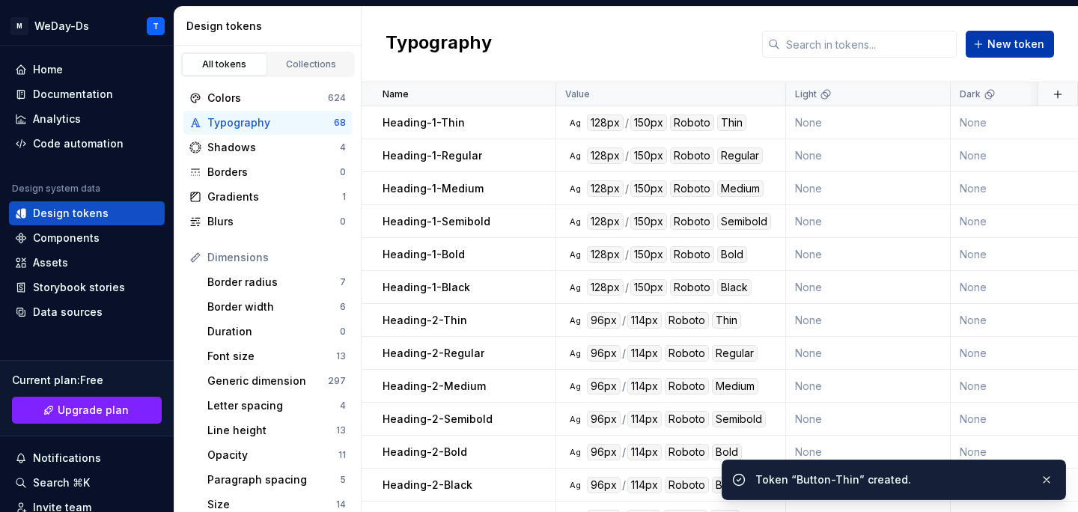
click at [1021, 41] on span "New token" at bounding box center [1015, 44] width 57 height 15
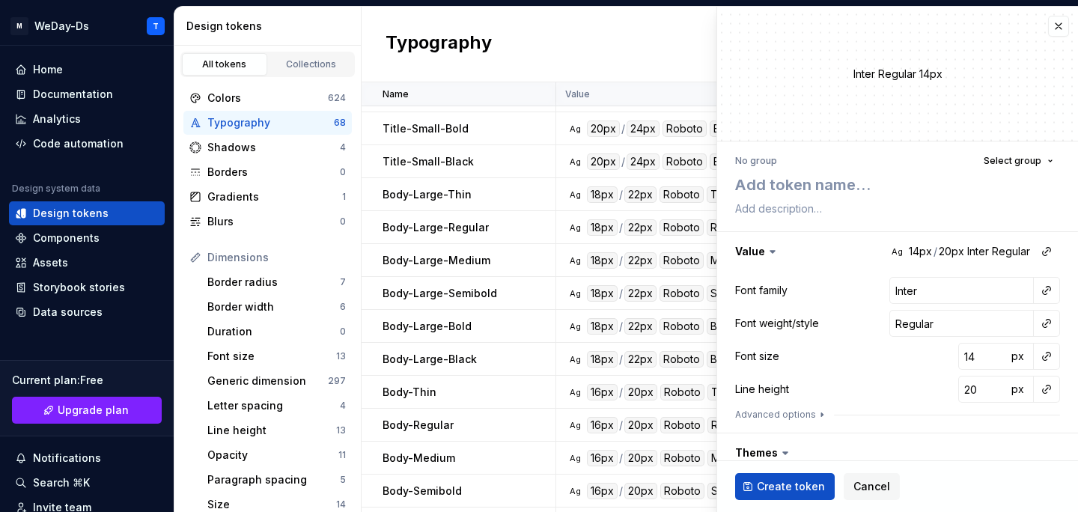
scroll to position [1833, 0]
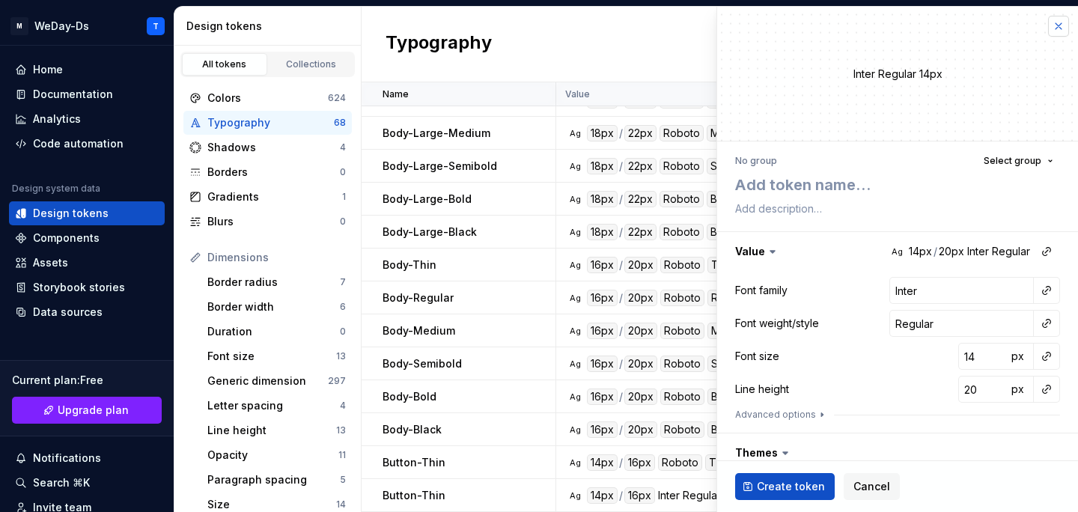
click at [1057, 25] on button "button" at bounding box center [1058, 26] width 21 height 21
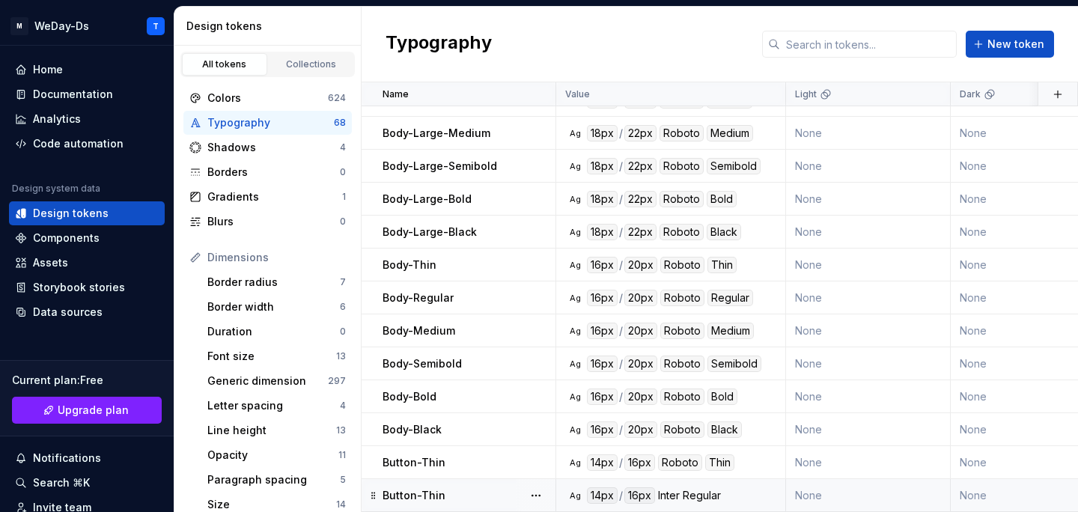
click at [697, 490] on div "Regular" at bounding box center [701, 495] width 38 height 16
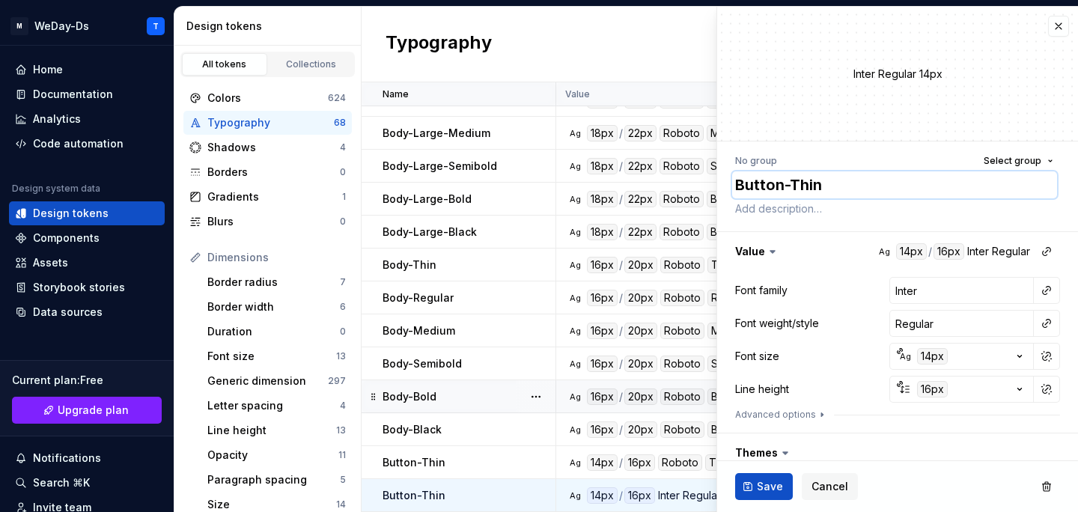
click at [814, 182] on textarea "Button-Thin" at bounding box center [894, 184] width 325 height 27
type textarea "*"
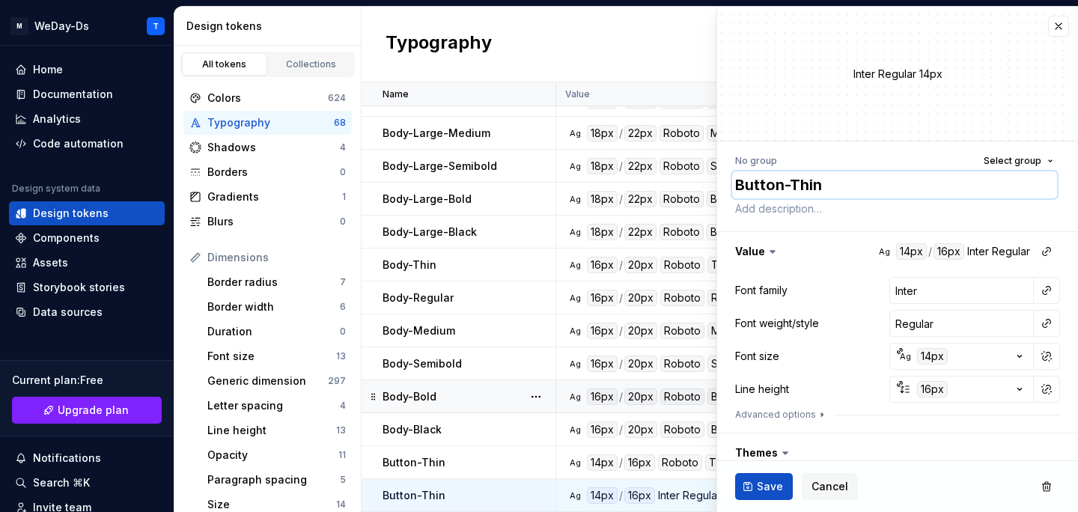
type textarea "Button-R"
type textarea "*"
type textarea "Button-Re"
type textarea "*"
type textarea "Button-Reg"
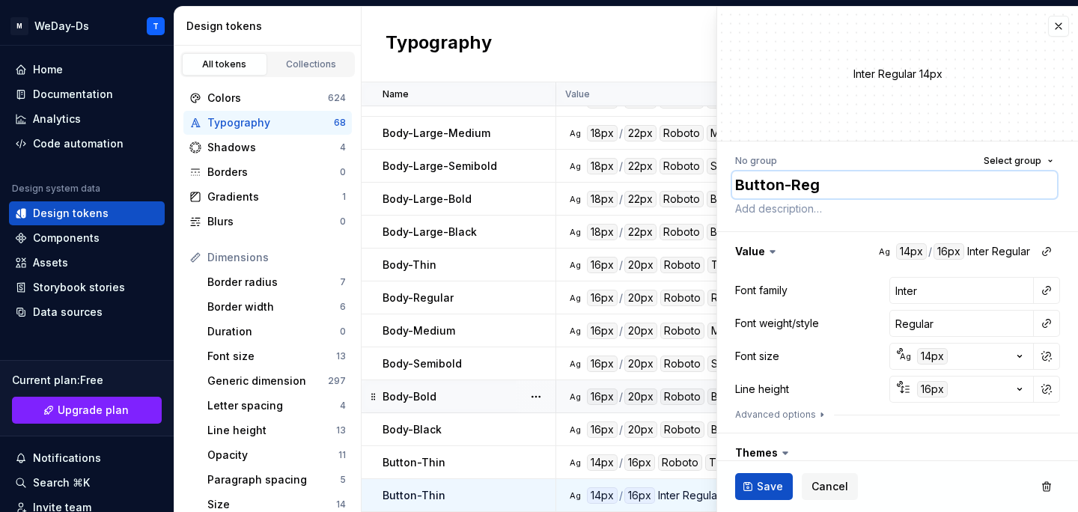
type textarea "*"
type textarea "Button-Regu"
type textarea "*"
type textarea "Button-Regul"
type textarea "*"
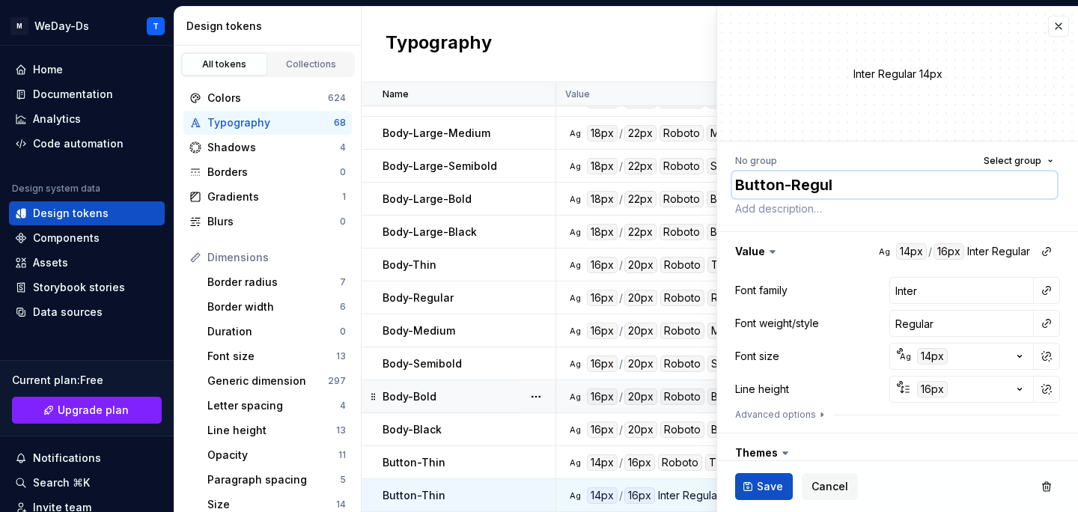
type textarea "Button-Regula"
type textarea "*"
type textarea "Button-Regular"
click at [1042, 302] on div at bounding box center [1046, 290] width 27 height 27
click at [1047, 291] on button "button" at bounding box center [1046, 290] width 21 height 21
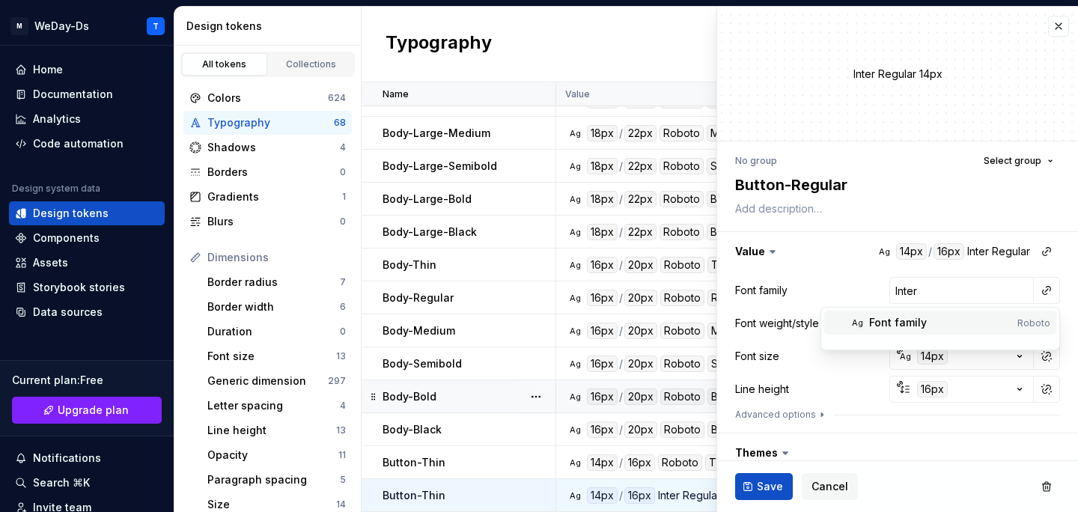
click at [968, 326] on div "Font family" at bounding box center [940, 322] width 142 height 15
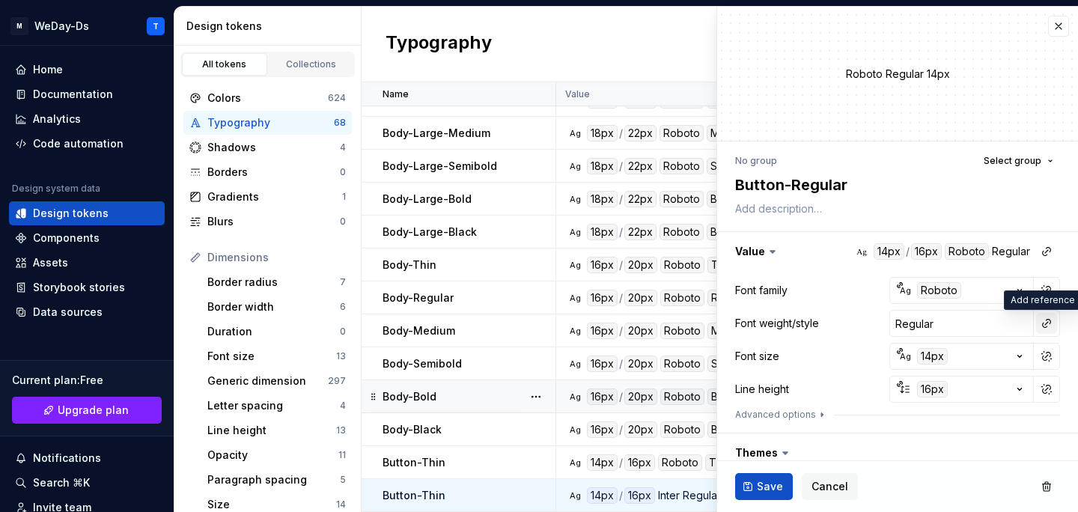
click at [1045, 329] on button "button" at bounding box center [1046, 323] width 21 height 21
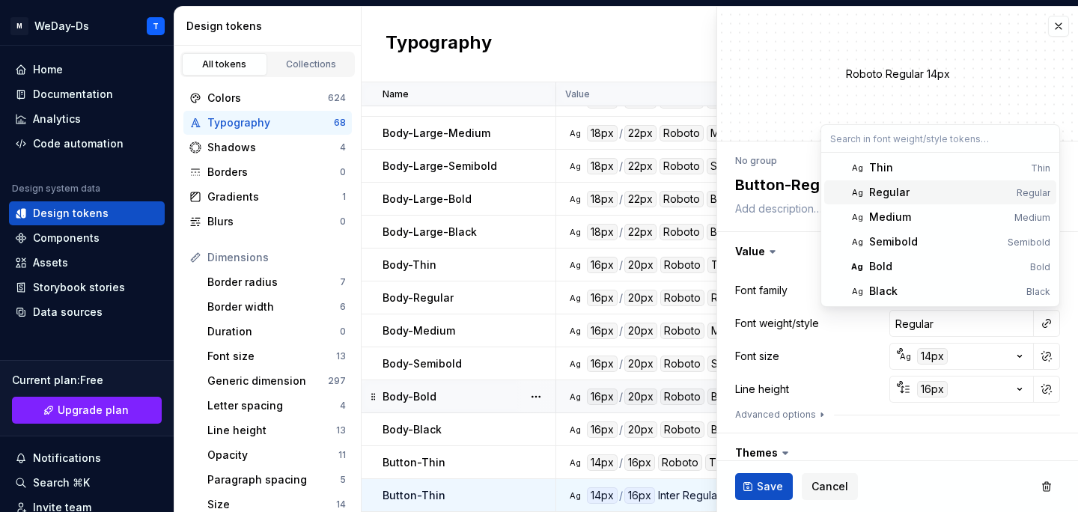
click at [950, 192] on div "Regular" at bounding box center [939, 192] width 141 height 15
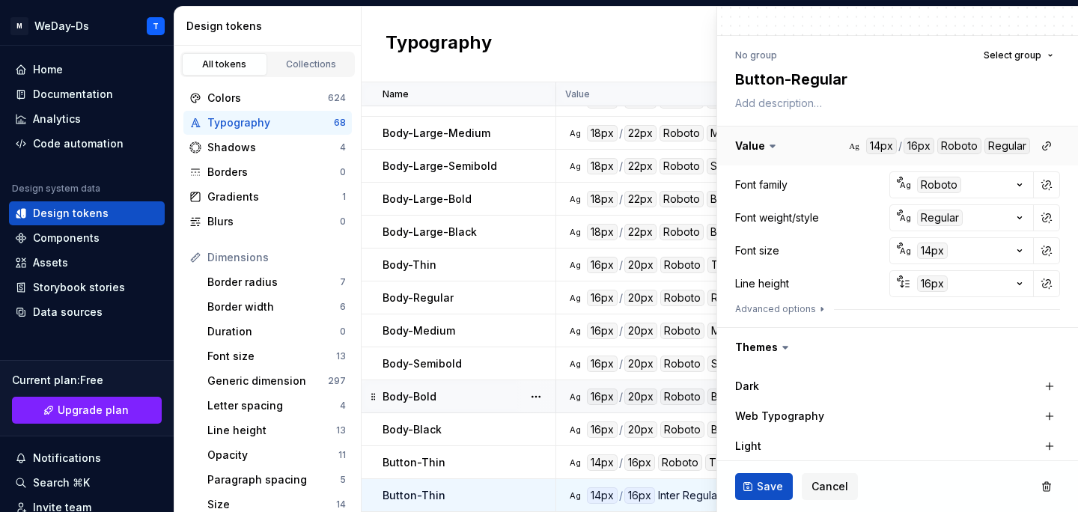
scroll to position [175, 0]
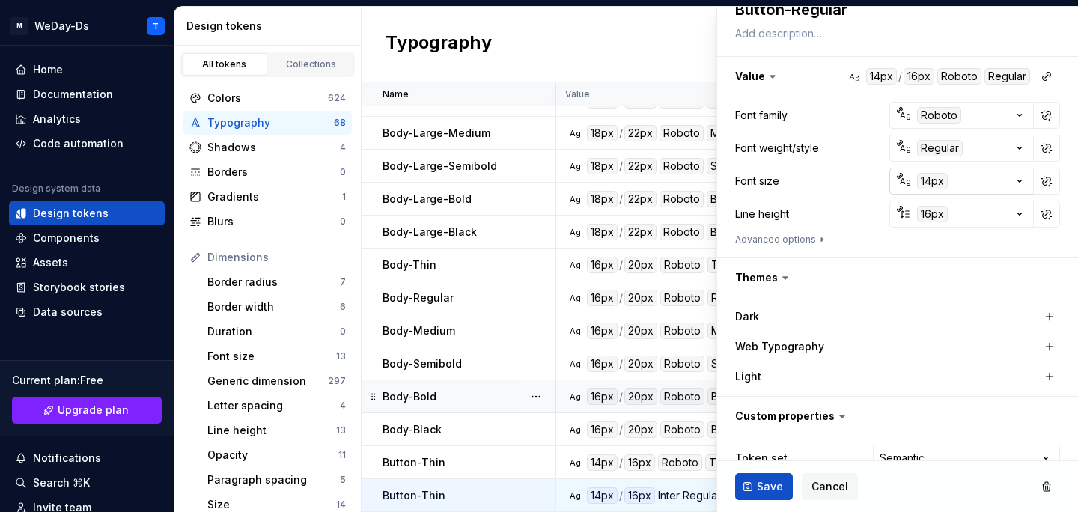
click at [938, 184] on div "14px" at bounding box center [932, 181] width 31 height 16
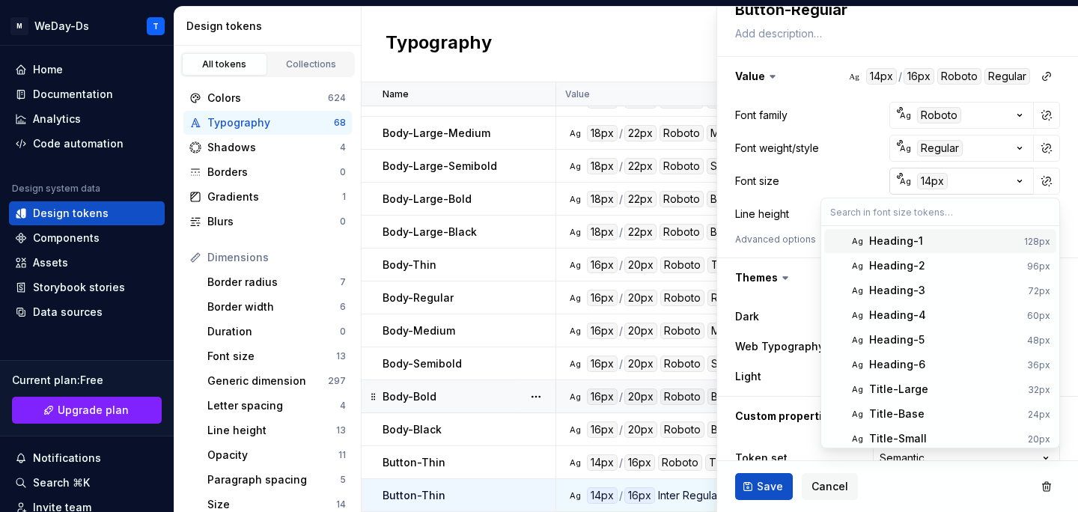
click at [938, 184] on html "M WeDay-Ds T Home Documentation Analytics Code automation Design system data De…" at bounding box center [539, 256] width 1078 height 512
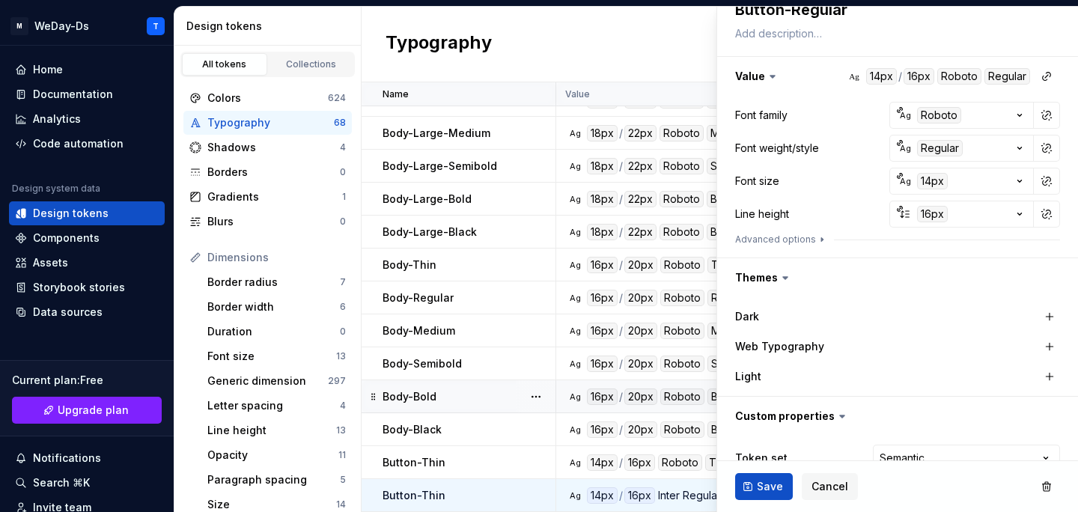
scroll to position [238, 0]
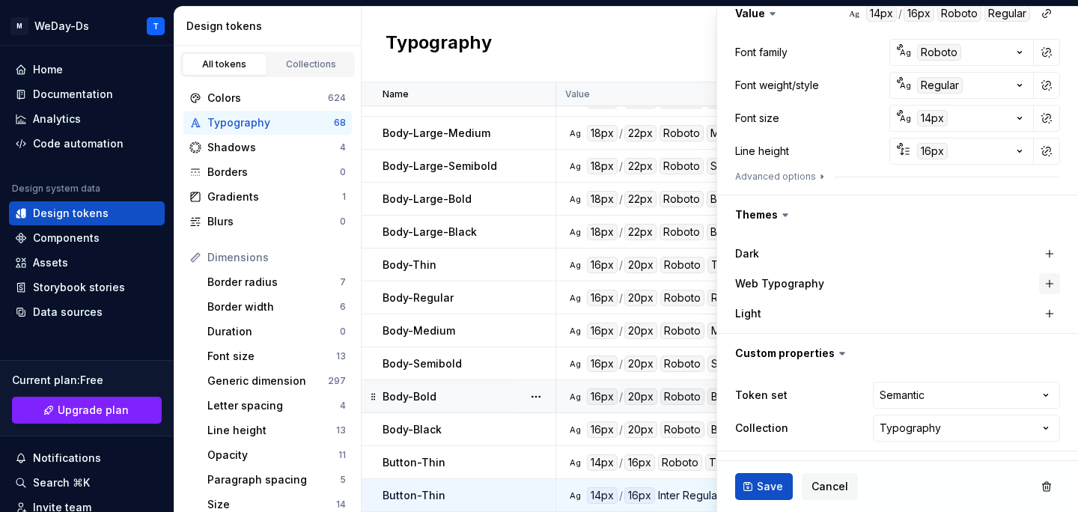
click at [1047, 283] on button "button" at bounding box center [1049, 283] width 21 height 21
click at [755, 482] on button "Save" at bounding box center [764, 486] width 58 height 27
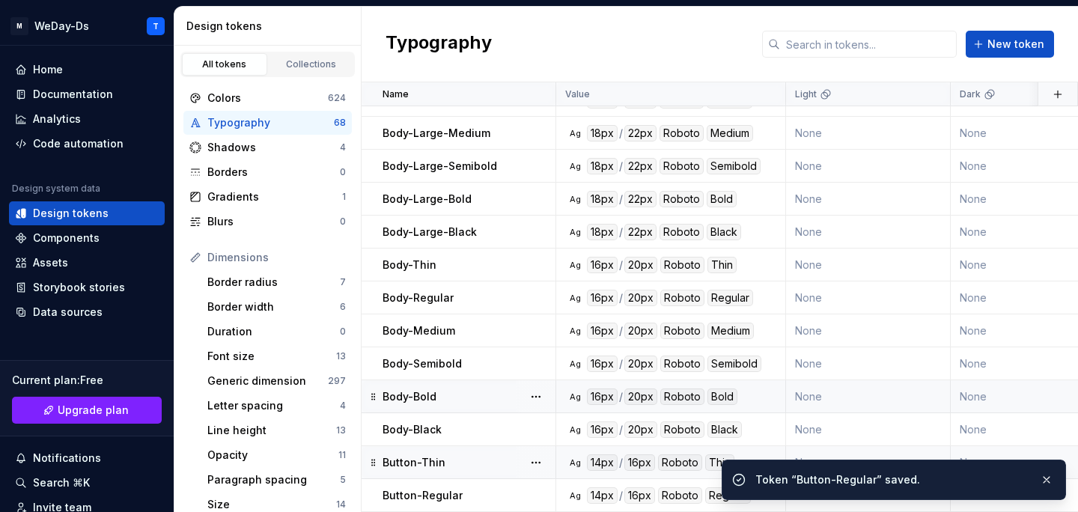
click at [519, 463] on div at bounding box center [535, 462] width 39 height 32
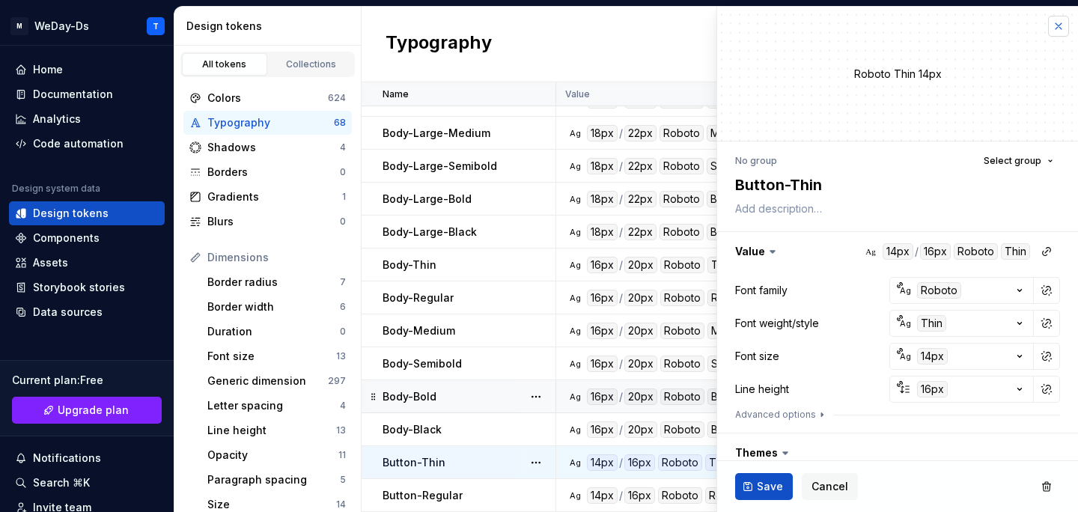
click at [1060, 27] on button "button" at bounding box center [1058, 26] width 21 height 21
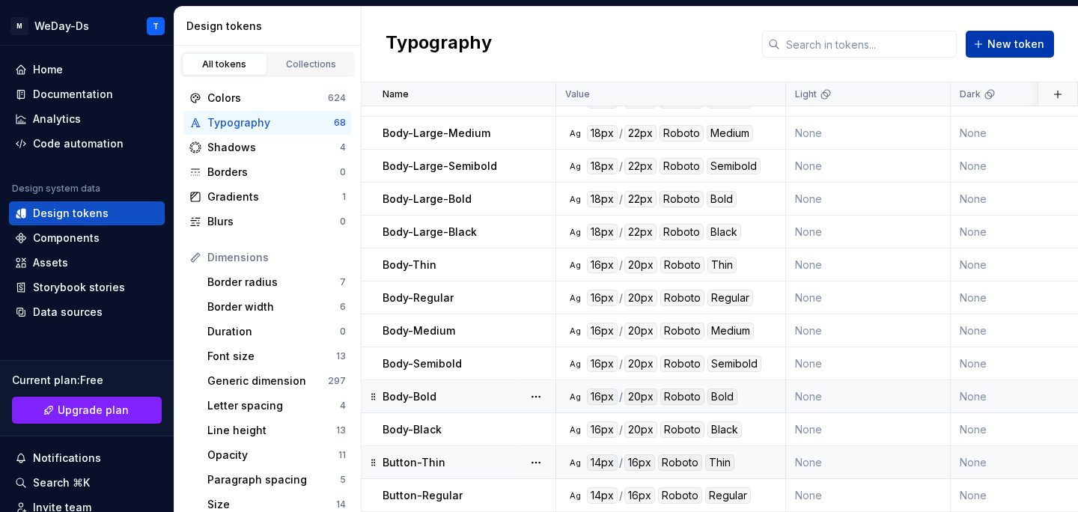
click at [1023, 42] on span "New token" at bounding box center [1015, 44] width 57 height 15
type textarea "*"
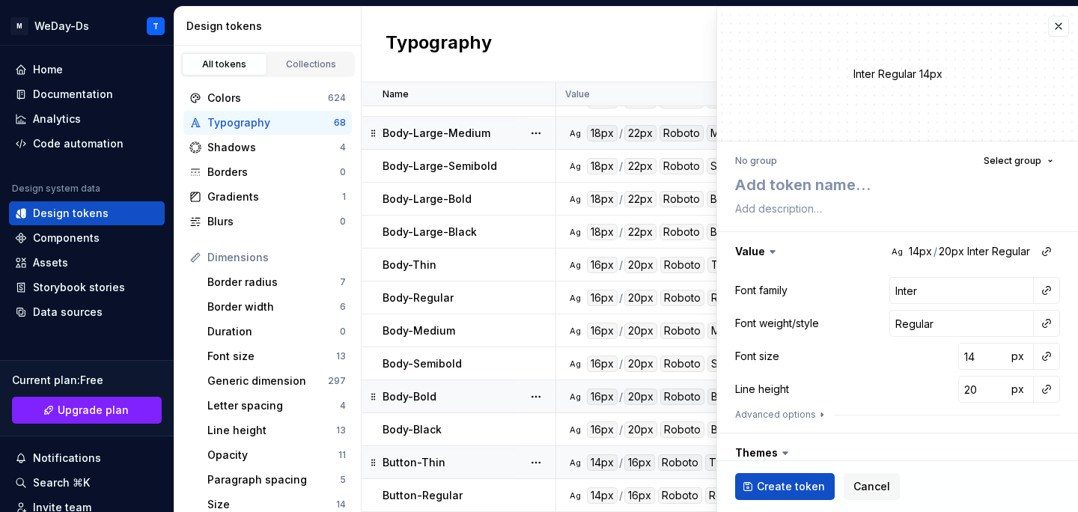
type textarea "Button-Thin"
click at [815, 190] on textarea "Button-Thin" at bounding box center [894, 184] width 325 height 27
type textarea "*"
type textarea "Button-M"
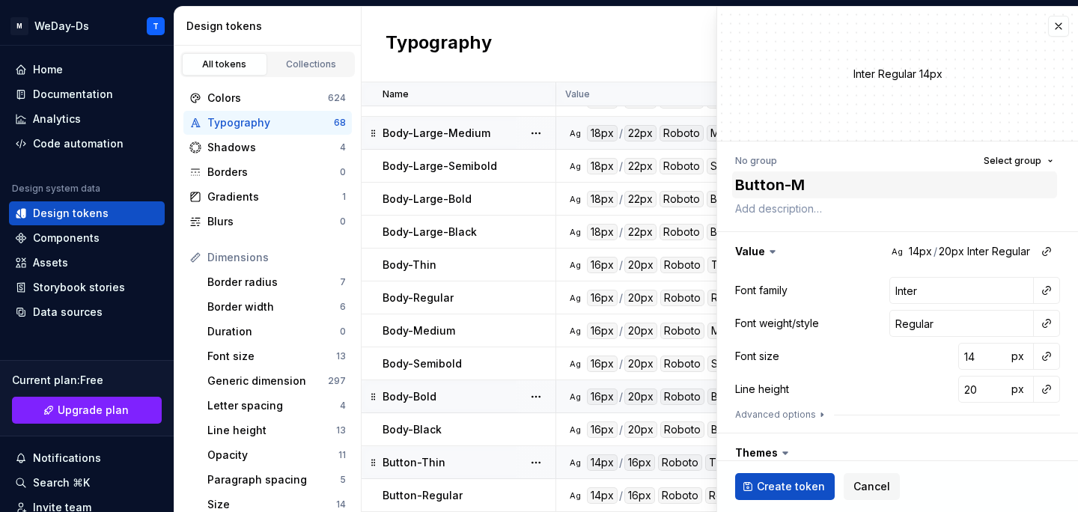
type textarea "*"
type textarea "Button-Me"
type textarea "*"
type textarea "Button-Med"
type textarea "*"
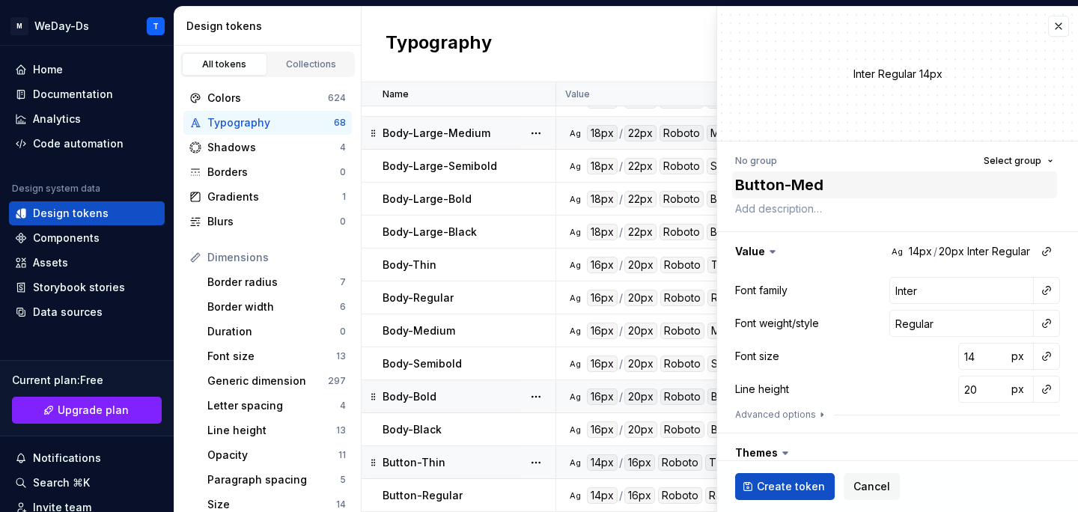
type textarea "Button-Medi"
type textarea "*"
type textarea "Button-Mediu"
type textarea "*"
type textarea "Button-Medium"
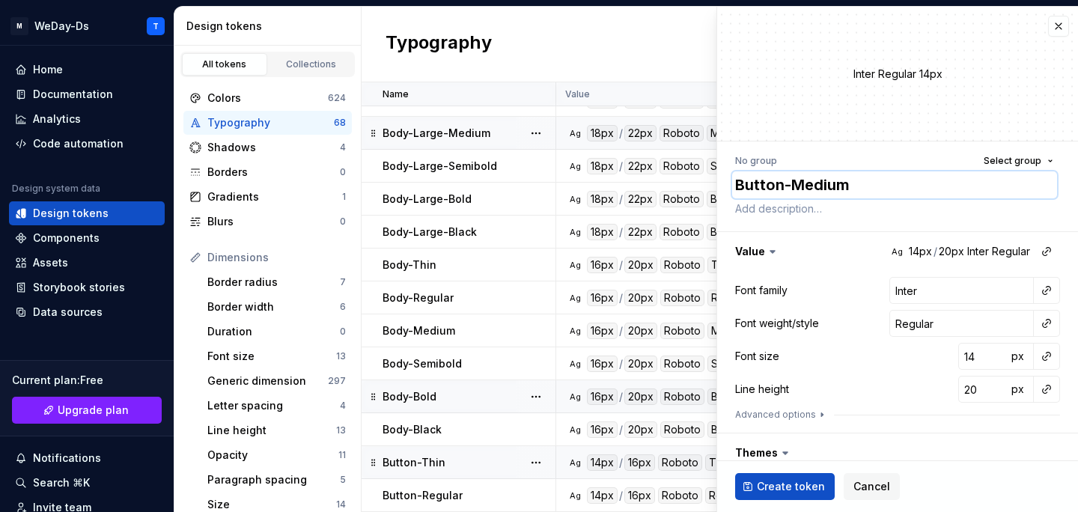
click at [877, 178] on textarea "Button-Medium" at bounding box center [894, 184] width 325 height 27
click at [1049, 293] on button "button" at bounding box center [1046, 290] width 21 height 21
click at [950, 327] on div "Font family" at bounding box center [940, 322] width 142 height 15
click at [1045, 328] on button "button" at bounding box center [1046, 323] width 21 height 21
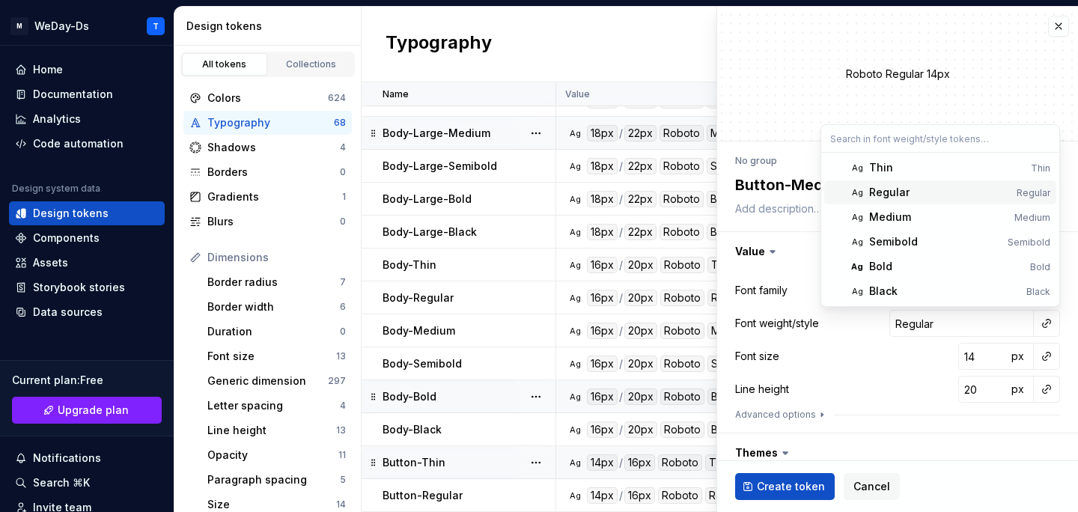
click at [974, 195] on div "Regular" at bounding box center [939, 192] width 141 height 15
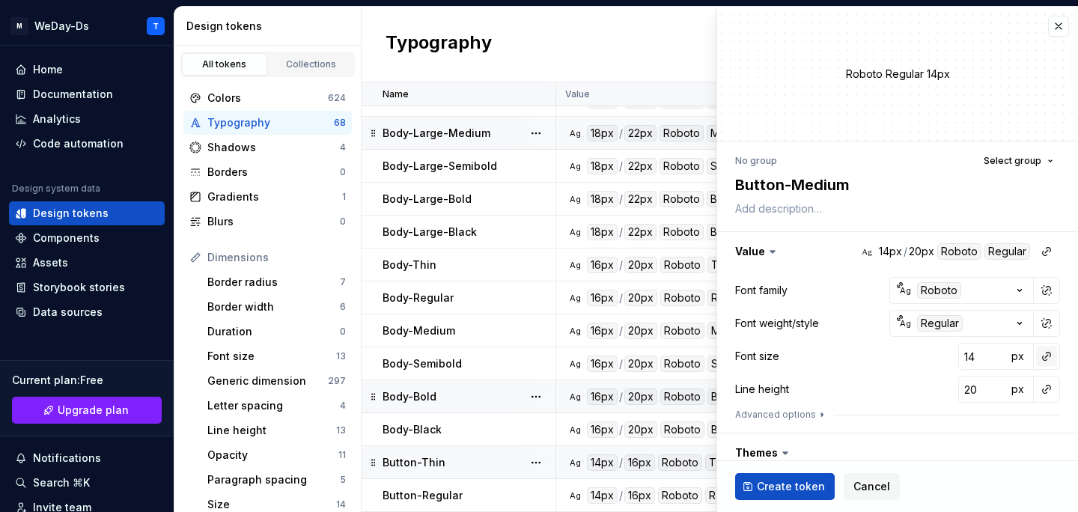
click at [1038, 360] on button "button" at bounding box center [1046, 356] width 21 height 21
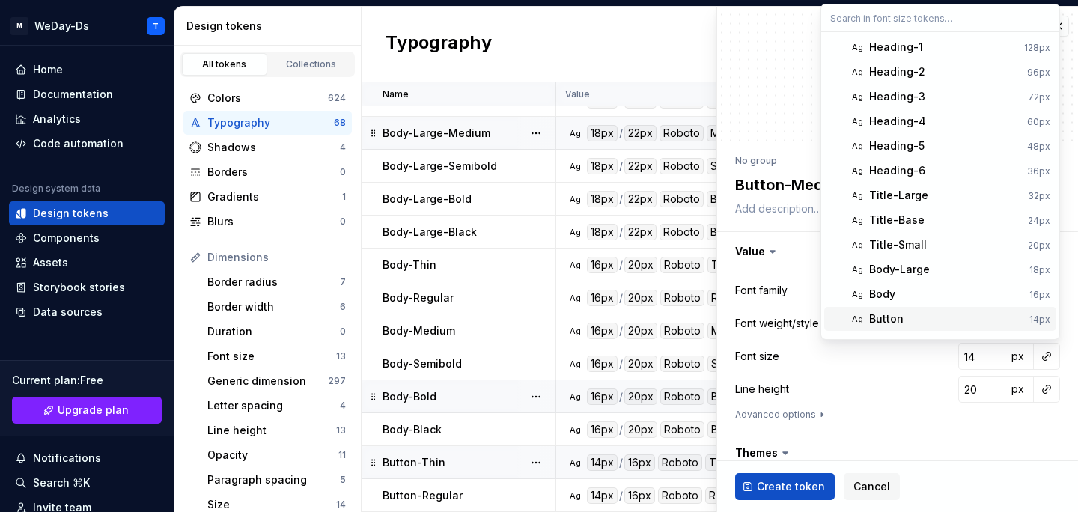
click at [947, 308] on span "Ag Button 14px" at bounding box center [940, 319] width 232 height 24
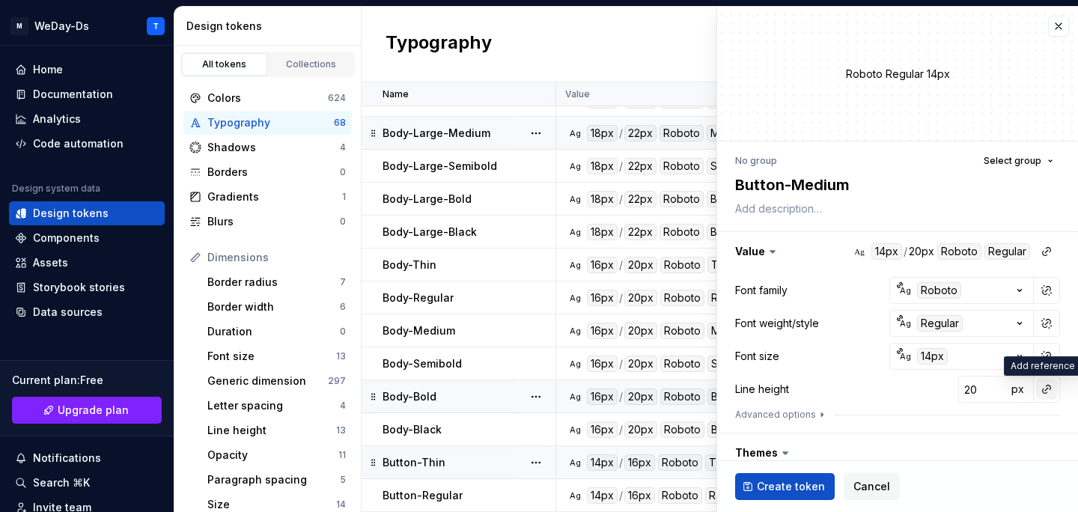
click at [1042, 393] on button "button" at bounding box center [1046, 389] width 21 height 21
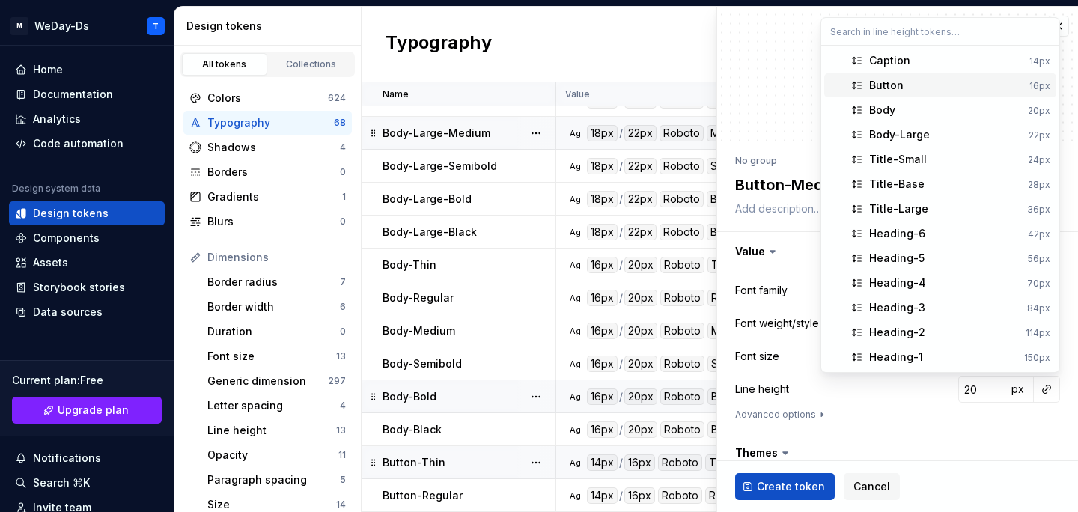
click at [983, 84] on div "Button" at bounding box center [946, 85] width 154 height 15
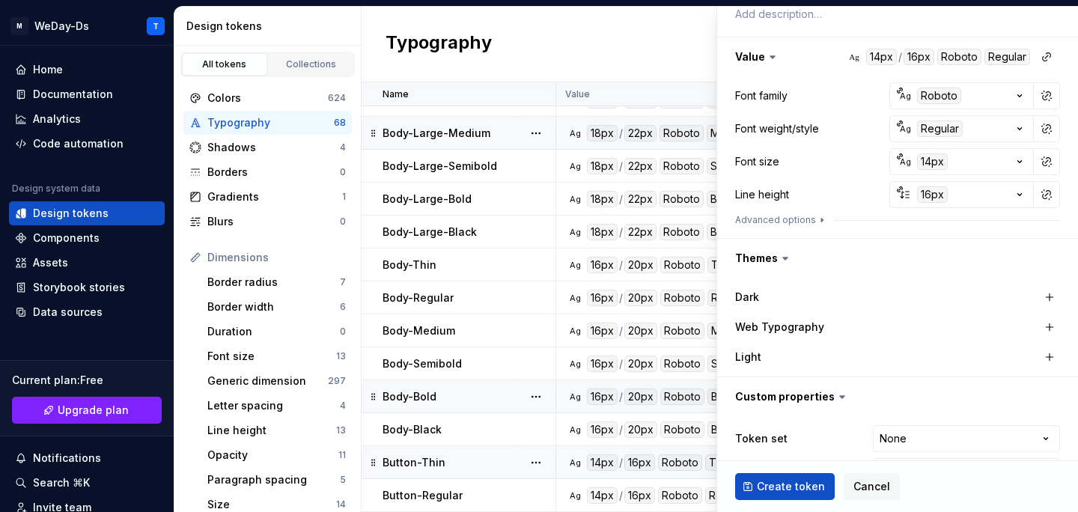
scroll to position [198, 0]
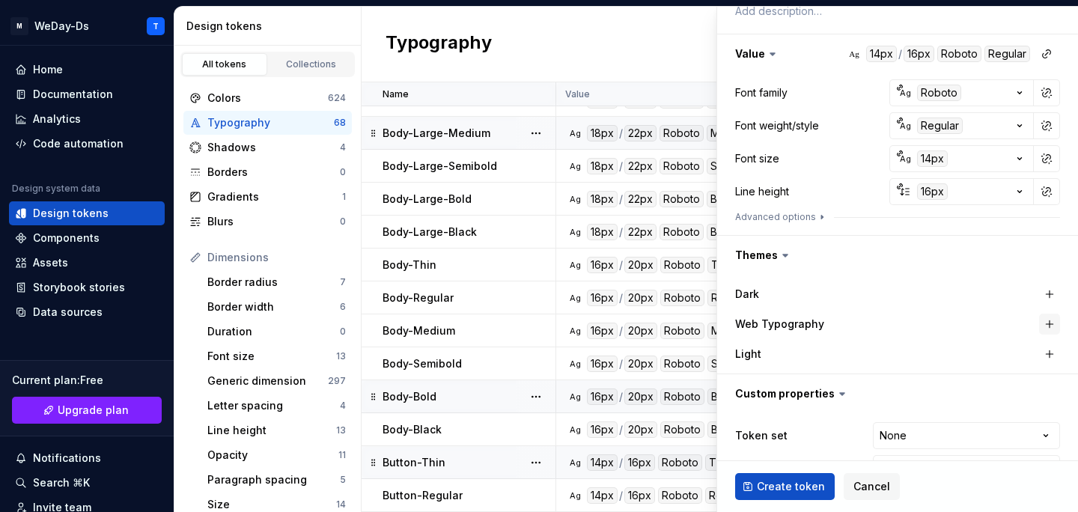
click at [1046, 322] on button "button" at bounding box center [1049, 324] width 21 height 21
type textarea "*"
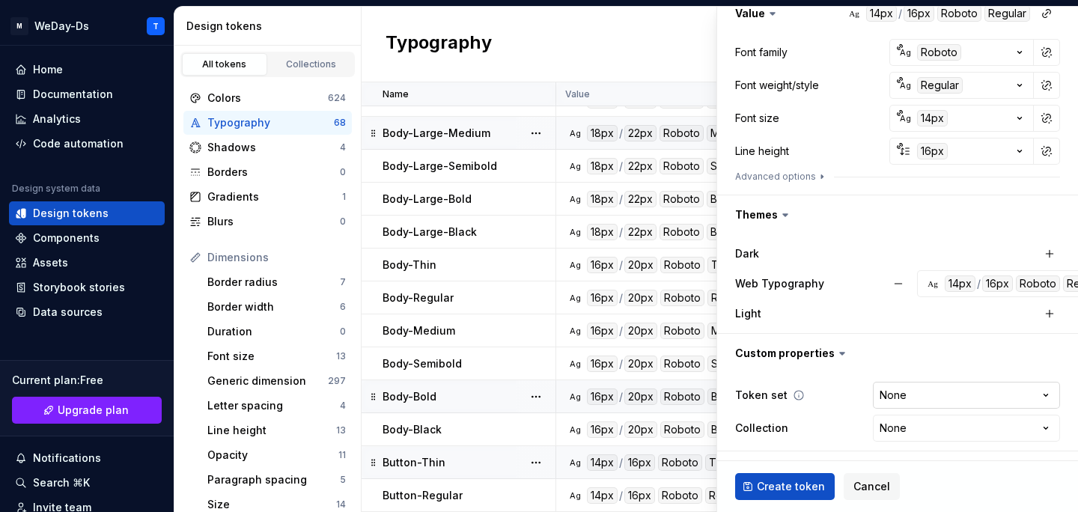
click at [956, 402] on html "M WeDay-Ds T Home Documentation Analytics Code automation Design system data De…" at bounding box center [539, 256] width 1078 height 512
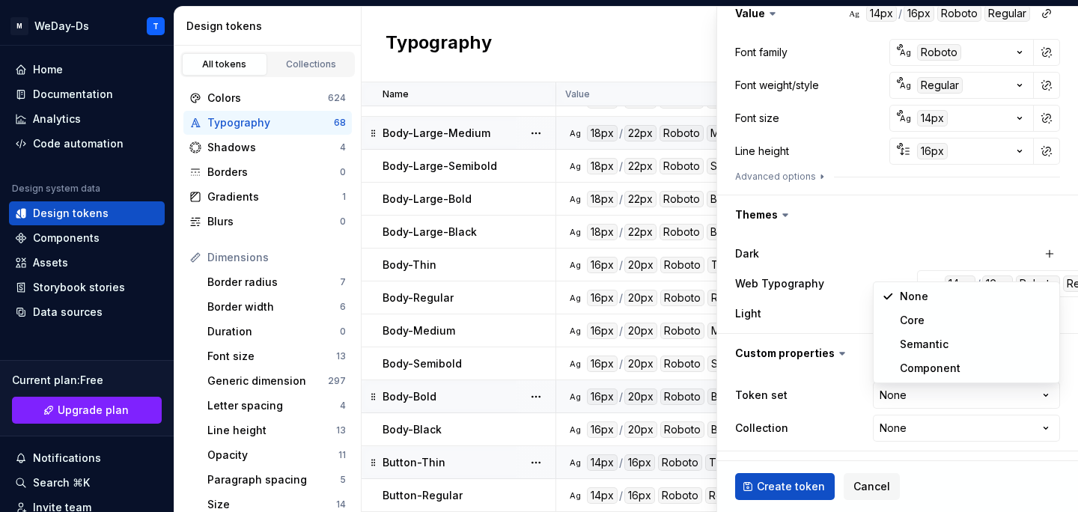
select select "**********"
type textarea "*"
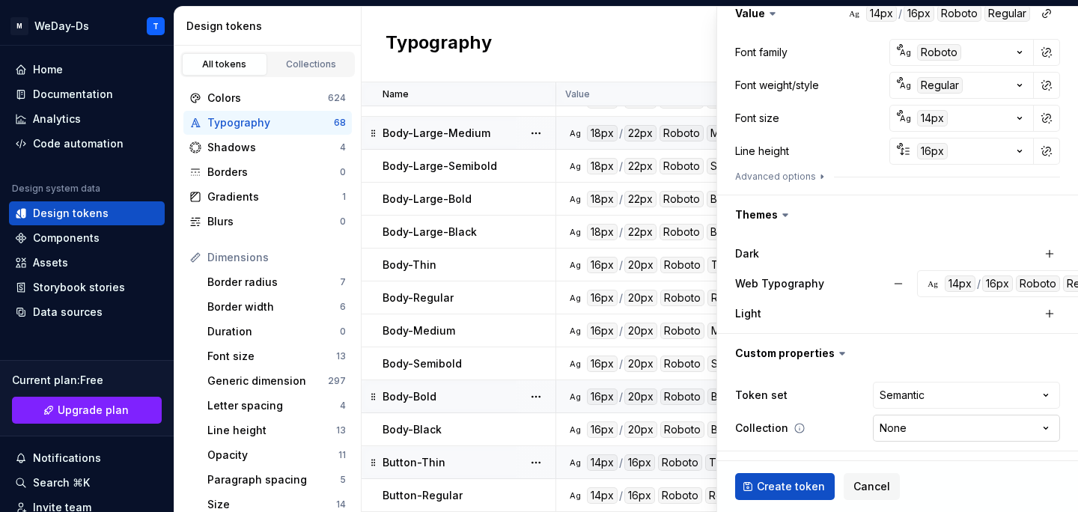
click at [991, 429] on html "M WeDay-Ds T Home Documentation Analytics Code automation Design system data De…" at bounding box center [539, 256] width 1078 height 512
select select "**********"
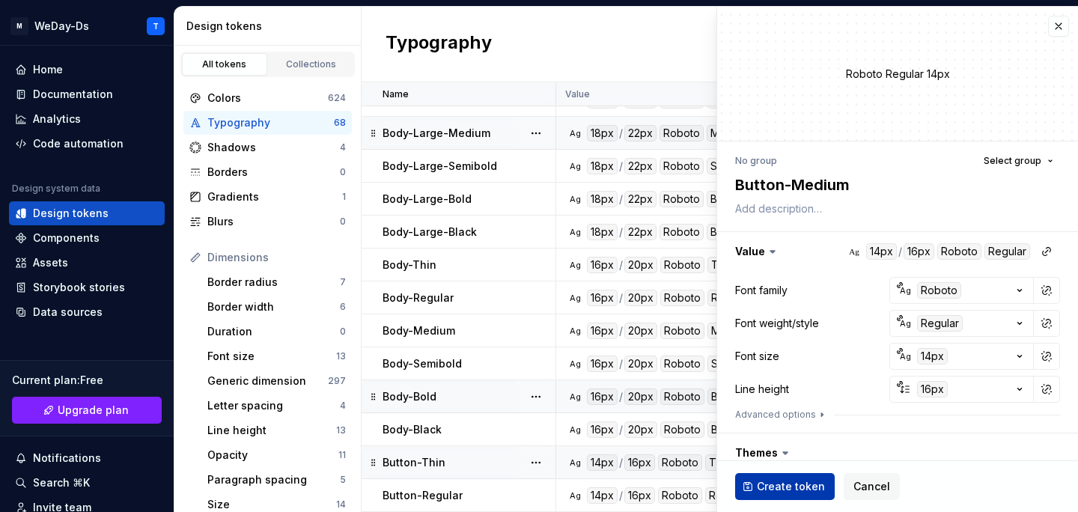
click at [792, 486] on span "Create token" at bounding box center [791, 486] width 68 height 15
type textarea "*"
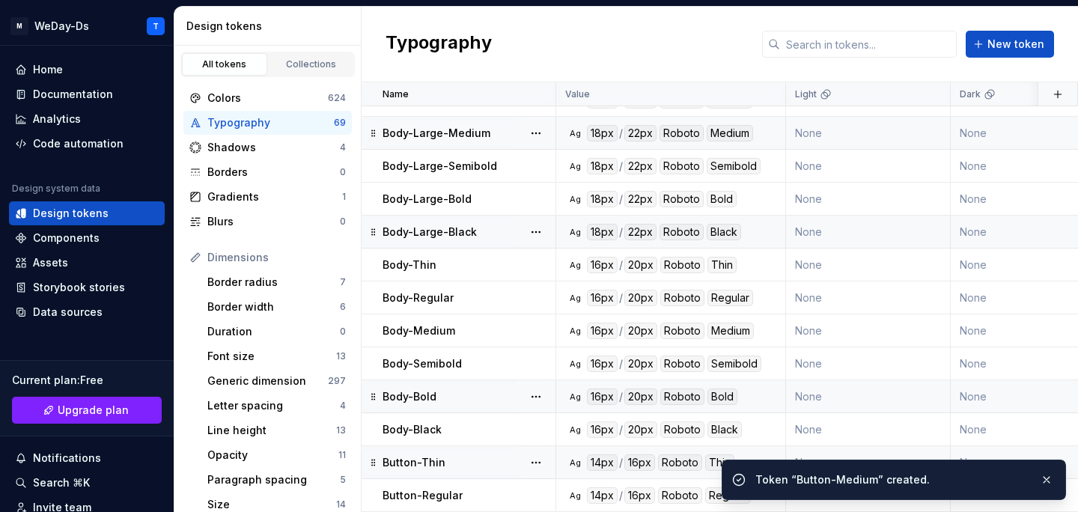
scroll to position [1866, 0]
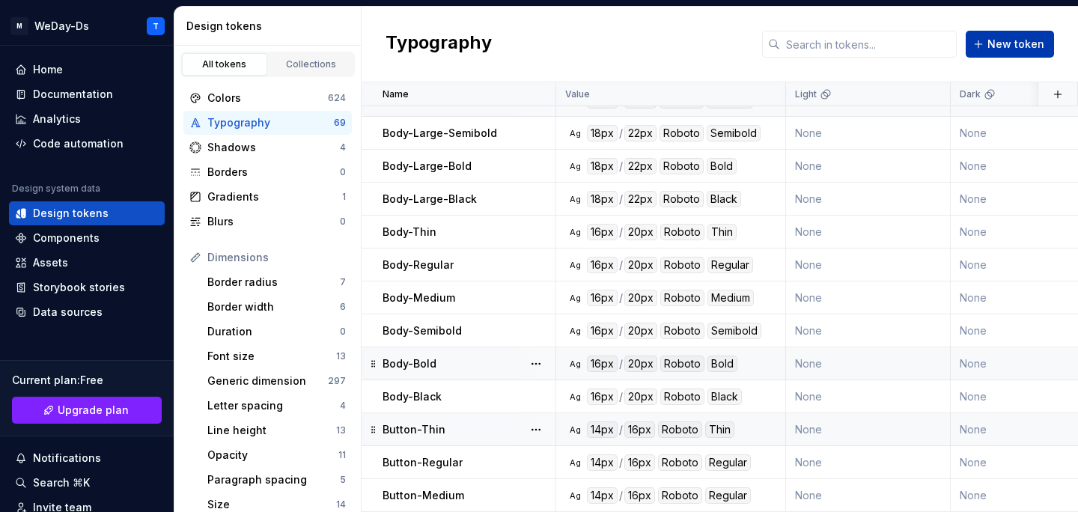
click at [1024, 46] on span "New token" at bounding box center [1015, 44] width 57 height 15
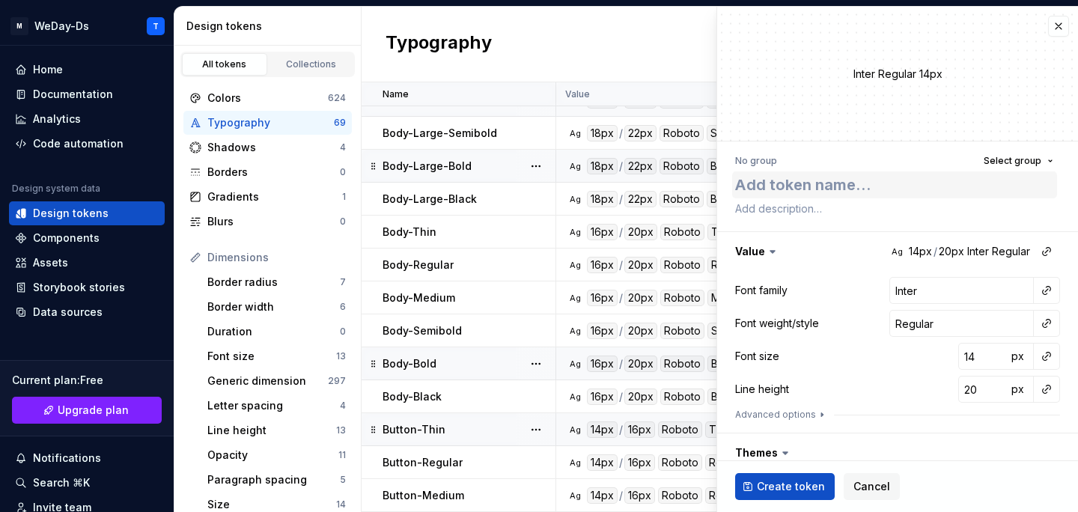
type textarea "*"
type textarea "Button-Thin"
click at [804, 190] on textarea "Button-Thin" at bounding box center [894, 184] width 325 height 27
type textarea "*"
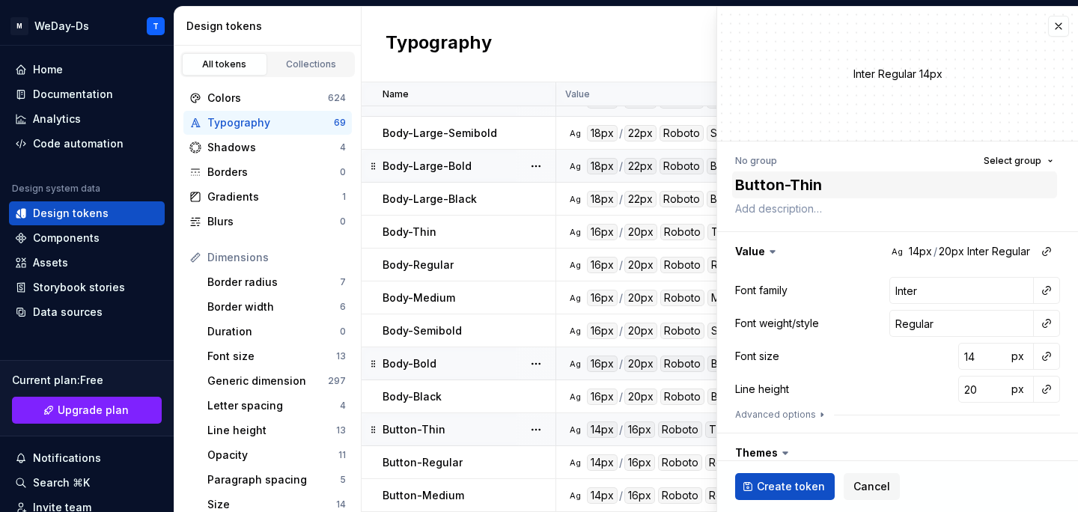
type textarea "Button-S"
type textarea "*"
type textarea "Button-Se"
type textarea "*"
type textarea "Button-Sem"
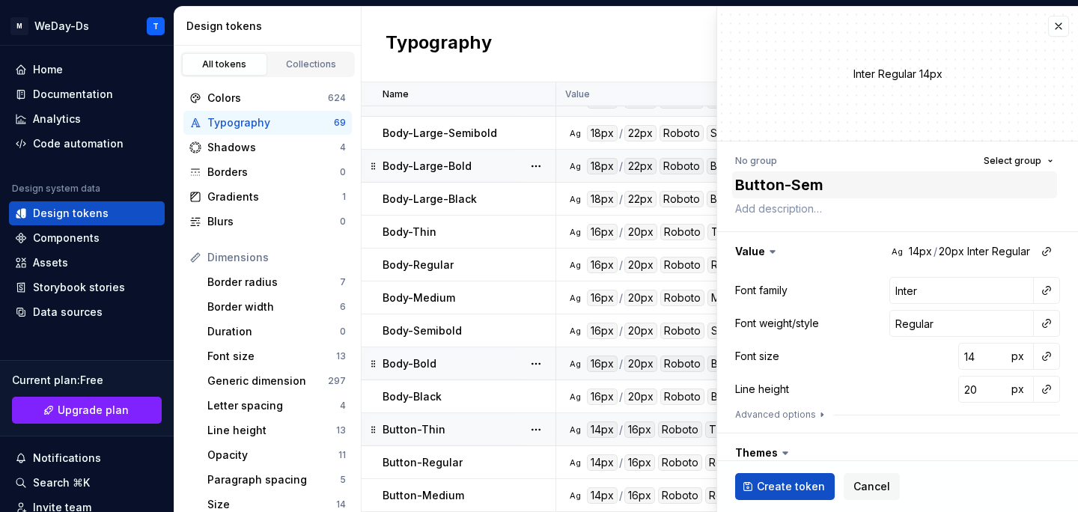
type textarea "*"
type textarea "Button-Semi"
type textarea "*"
type textarea "Button-Semib"
type textarea "*"
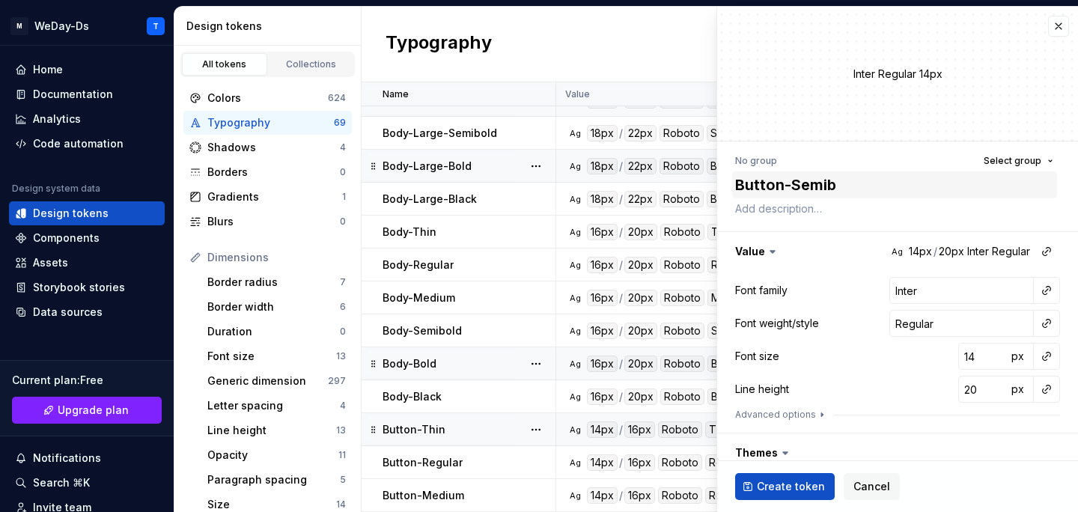
type textarea "Button-Semibo"
type textarea "*"
type textarea "Button-Semibol"
type textarea "*"
type textarea "Button-Semibold"
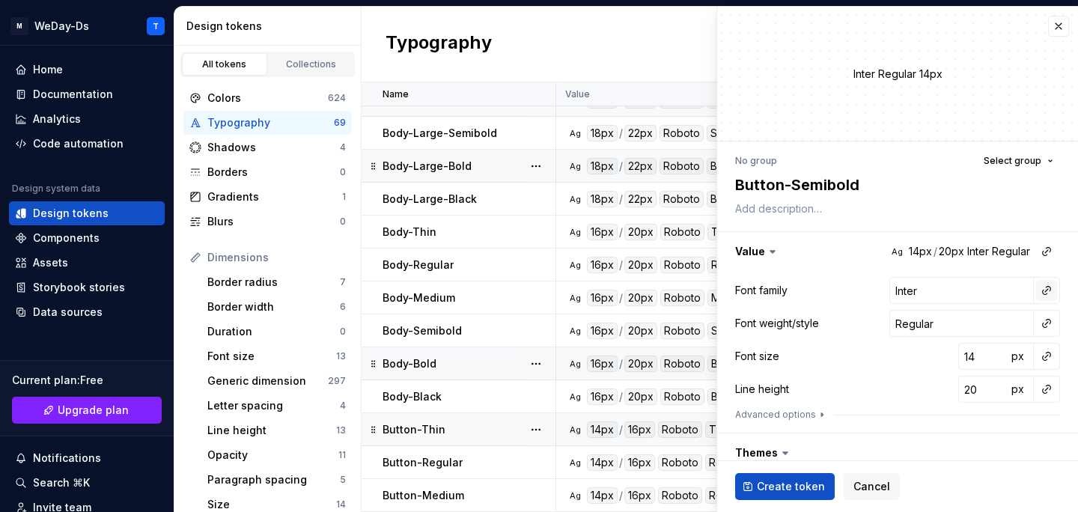
click at [1044, 284] on button "button" at bounding box center [1046, 290] width 21 height 21
click at [959, 326] on div "Font family" at bounding box center [940, 322] width 142 height 15
click at [1053, 321] on button "button" at bounding box center [1046, 323] width 21 height 21
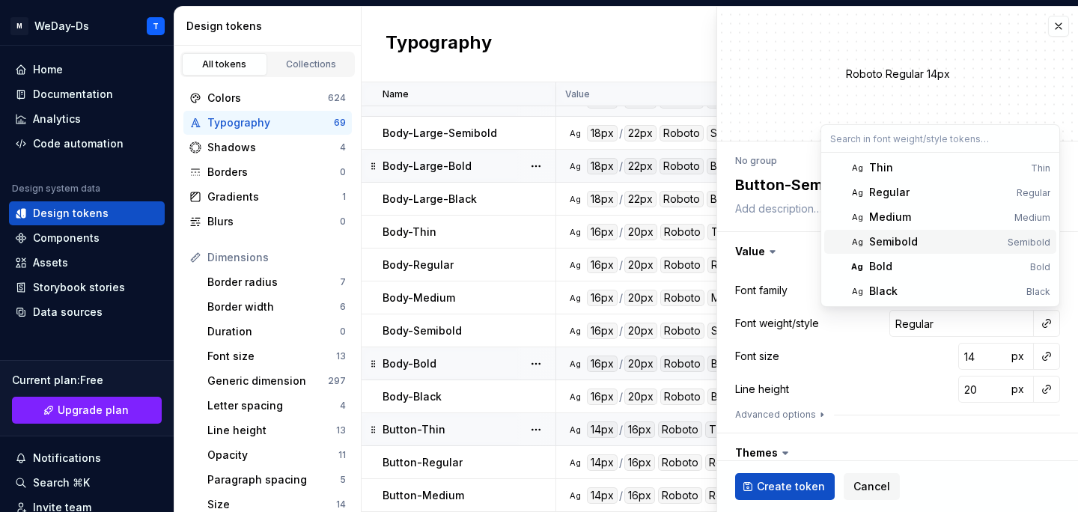
click at [966, 240] on div "Semibold" at bounding box center [935, 241] width 132 height 15
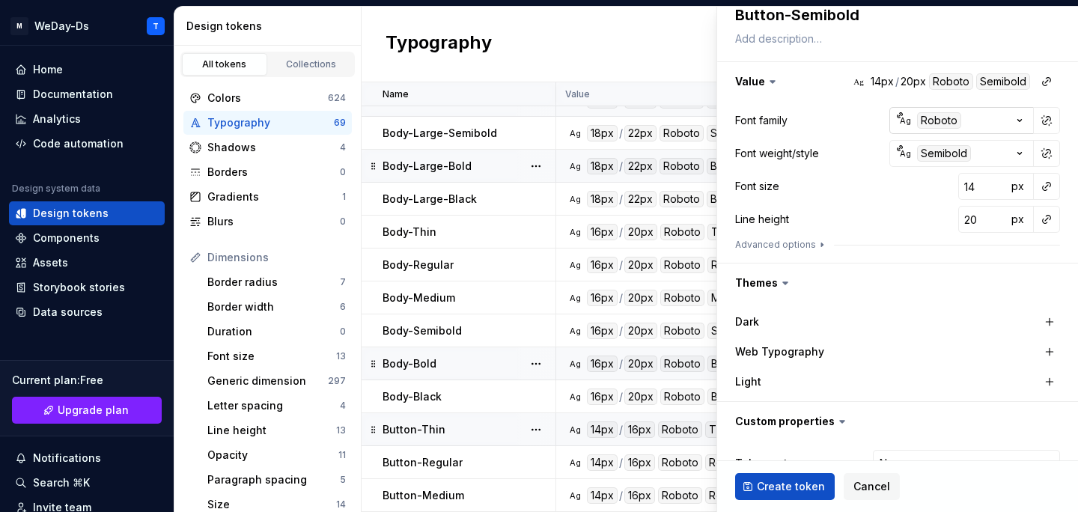
scroll to position [238, 0]
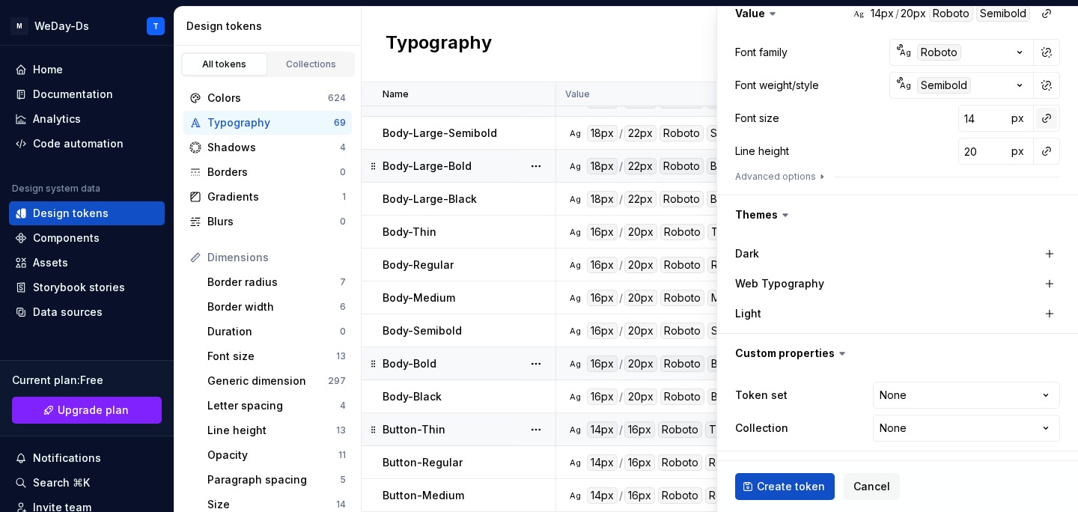
click at [1045, 118] on button "button" at bounding box center [1046, 118] width 21 height 21
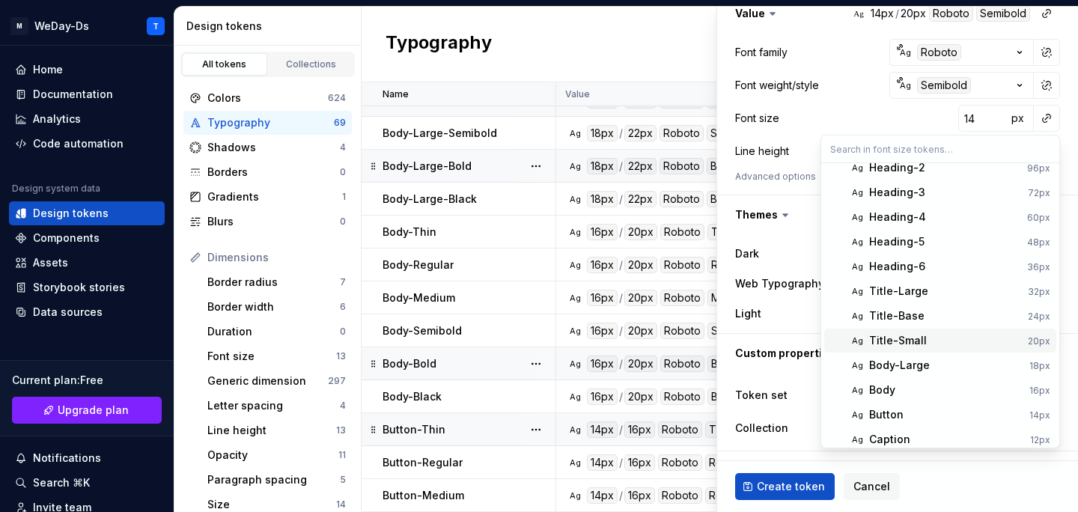
scroll to position [42, 0]
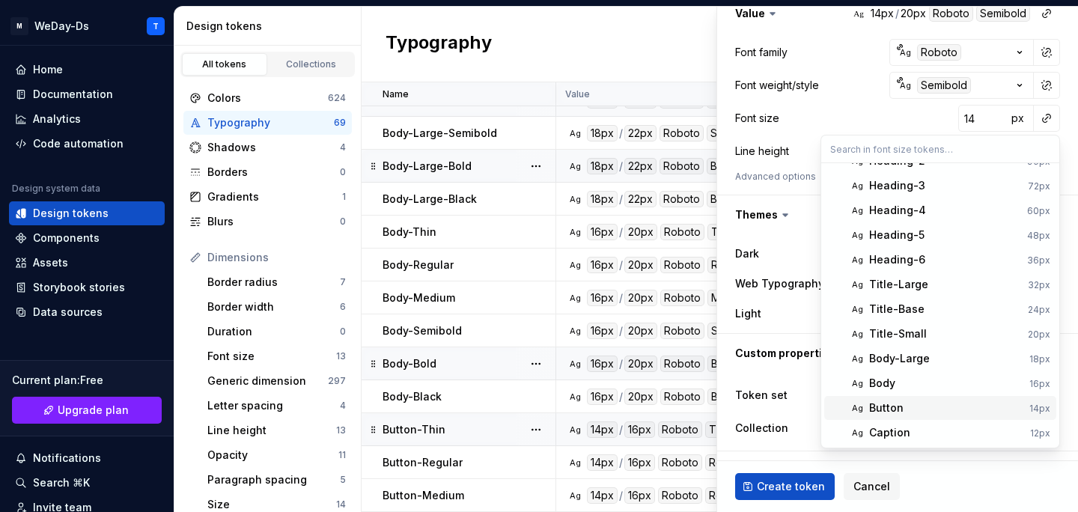
click at [910, 414] on div "Button" at bounding box center [946, 407] width 154 height 15
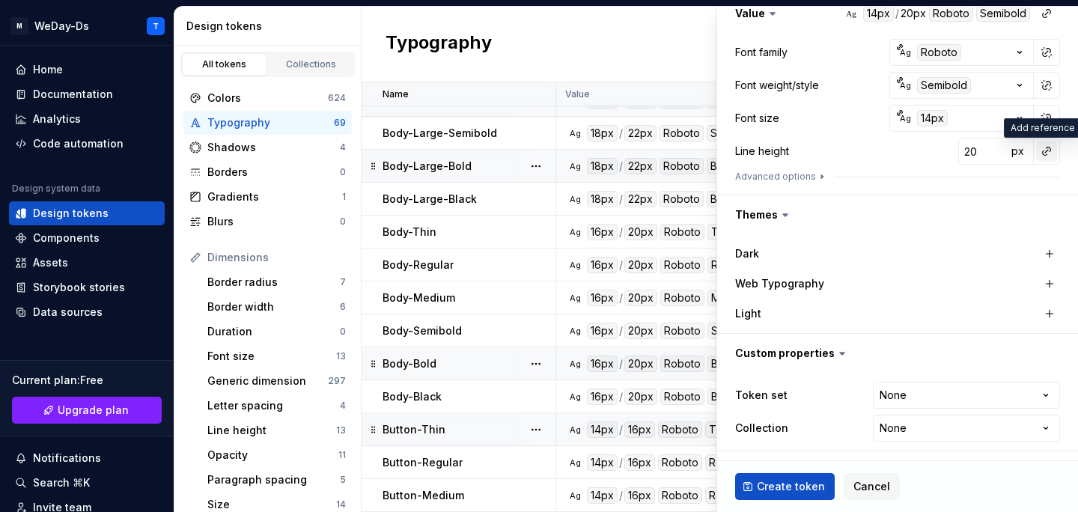
click at [1039, 146] on button "button" at bounding box center [1046, 151] width 21 height 21
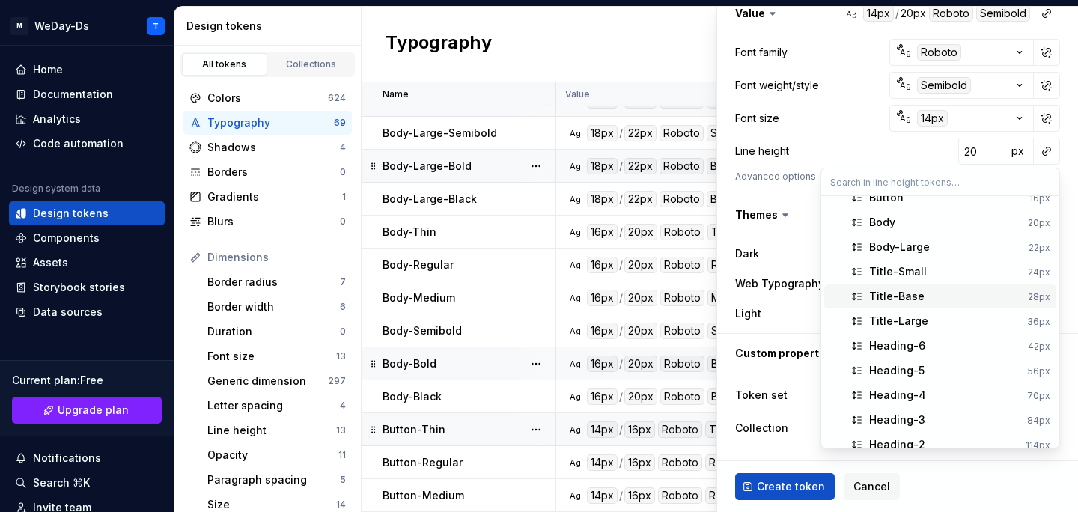
scroll to position [0, 0]
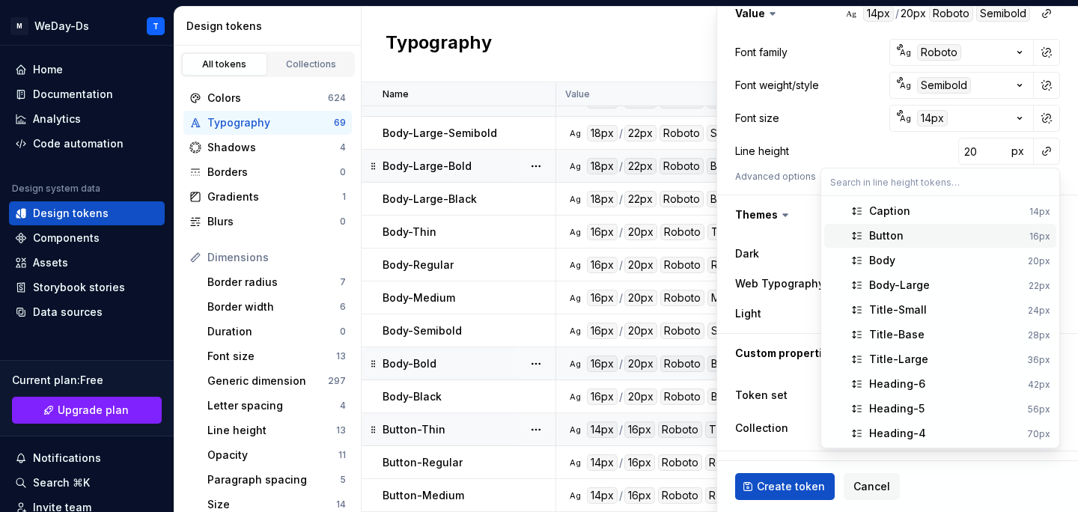
click at [968, 232] on div "Button" at bounding box center [946, 235] width 154 height 15
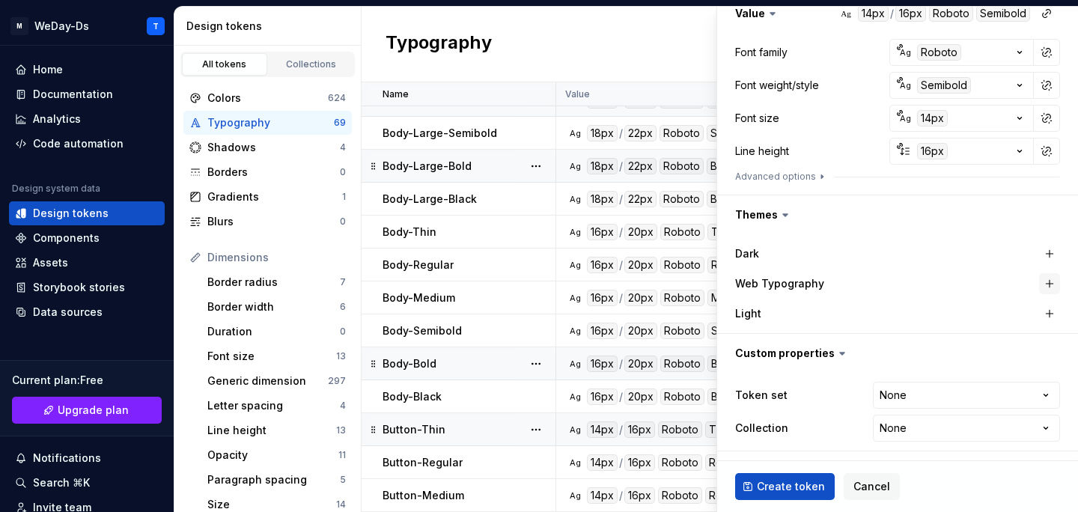
click at [1054, 285] on button "button" at bounding box center [1049, 283] width 21 height 21
type textarea "*"
click at [968, 391] on html "M WeDay-Ds T Home Documentation Analytics Code automation Design system data De…" at bounding box center [539, 256] width 1078 height 512
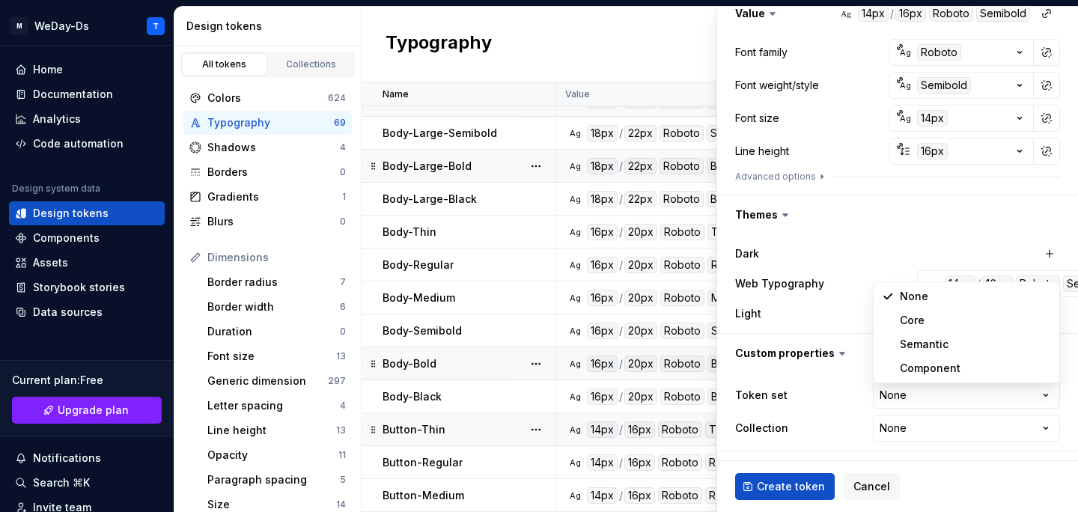
select select "**********"
type textarea "*"
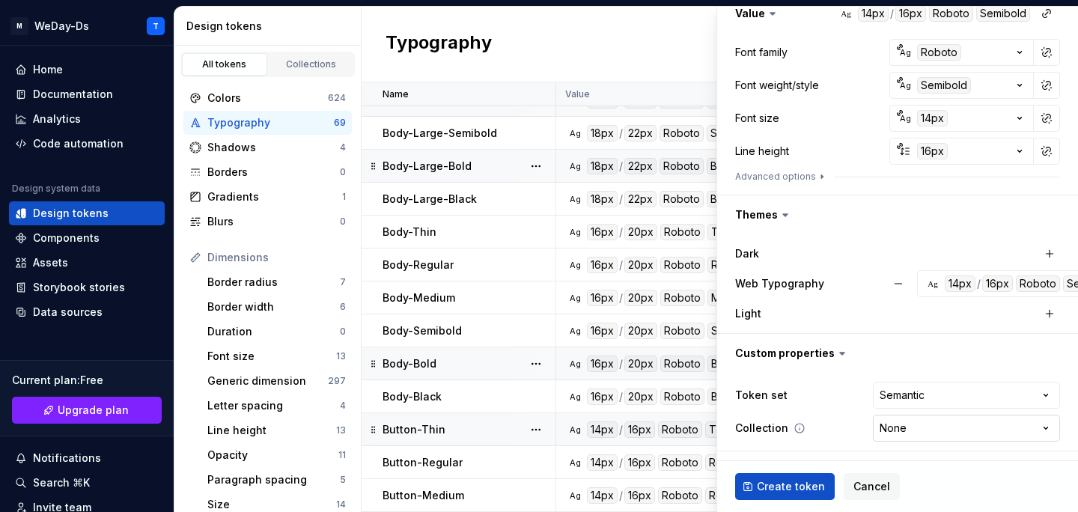
click at [937, 423] on html "M WeDay-Ds T Home Documentation Analytics Code automation Design system data De…" at bounding box center [539, 256] width 1078 height 512
select select "**********"
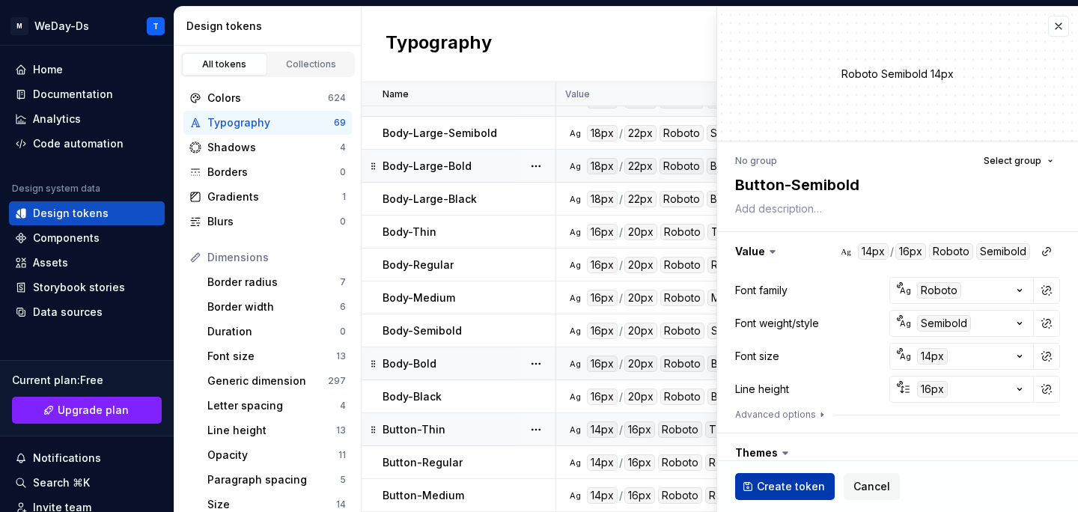
click at [777, 483] on span "Create token" at bounding box center [791, 486] width 68 height 15
type textarea "*"
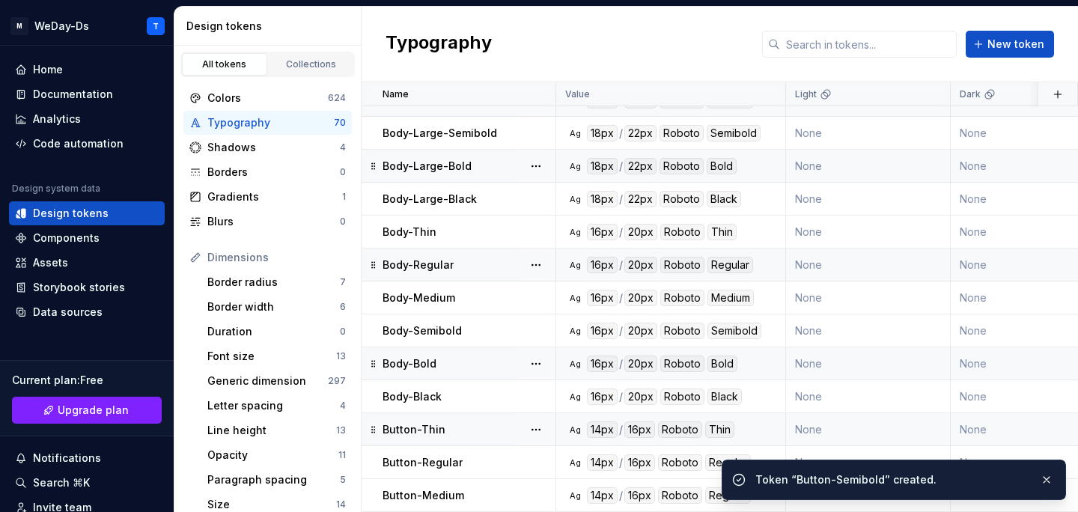
scroll to position [1899, 0]
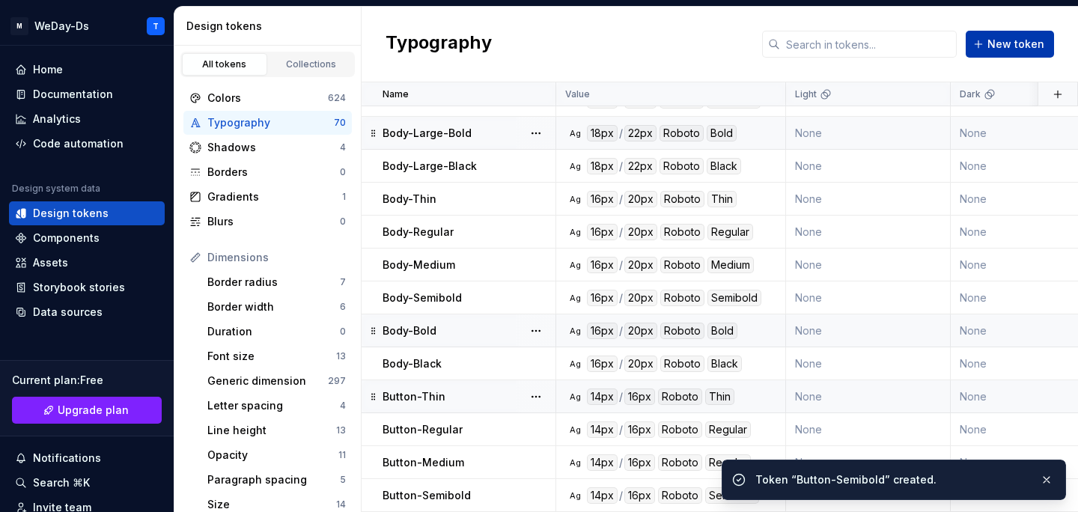
click at [1012, 40] on span "New token" at bounding box center [1015, 44] width 57 height 15
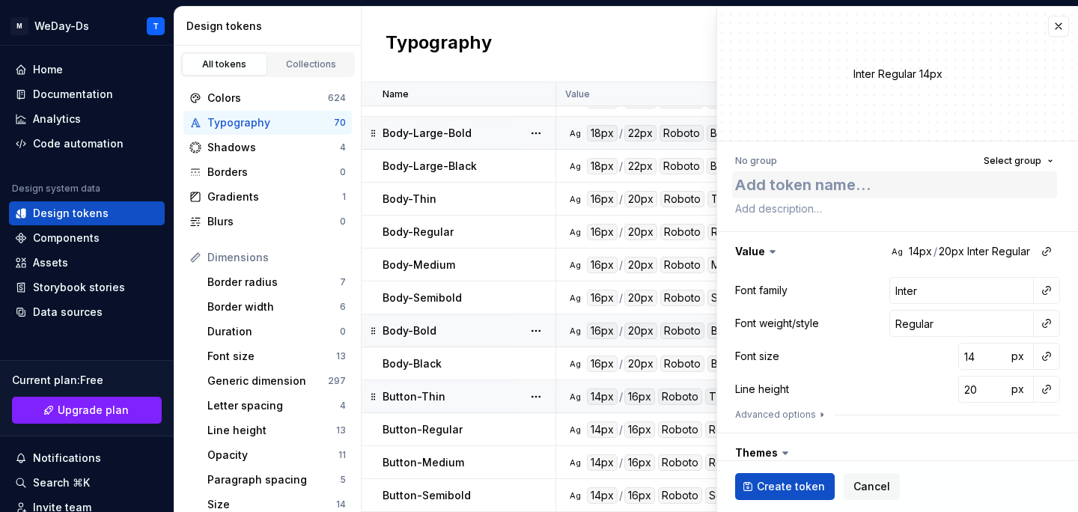
type textarea "*"
type textarea "Button-Thin"
click at [819, 184] on textarea "Button-Thin" at bounding box center [894, 184] width 325 height 27
type textarea "*"
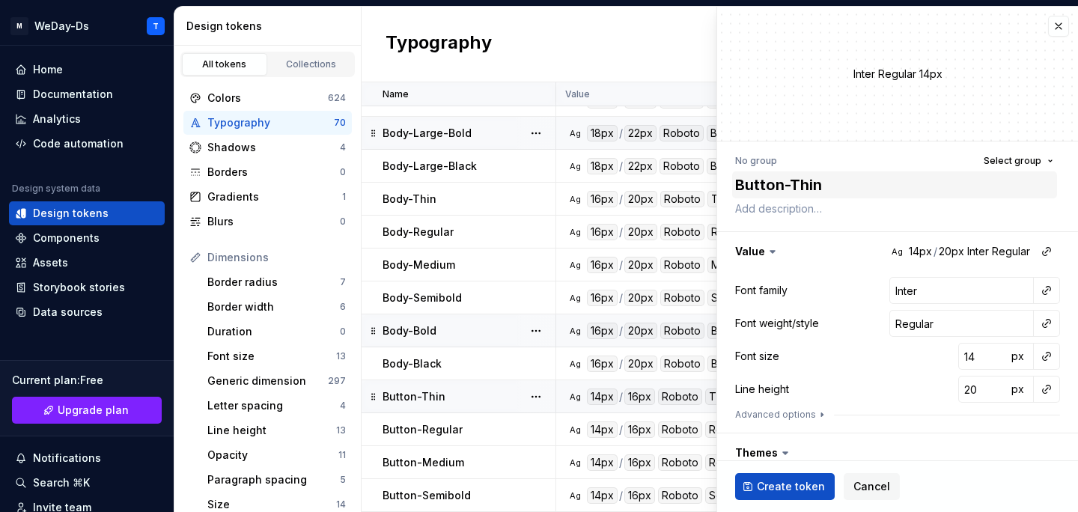
type textarea "Button-B"
type textarea "*"
type textarea "Button-Bo"
type textarea "*"
type textarea "Button-Bol"
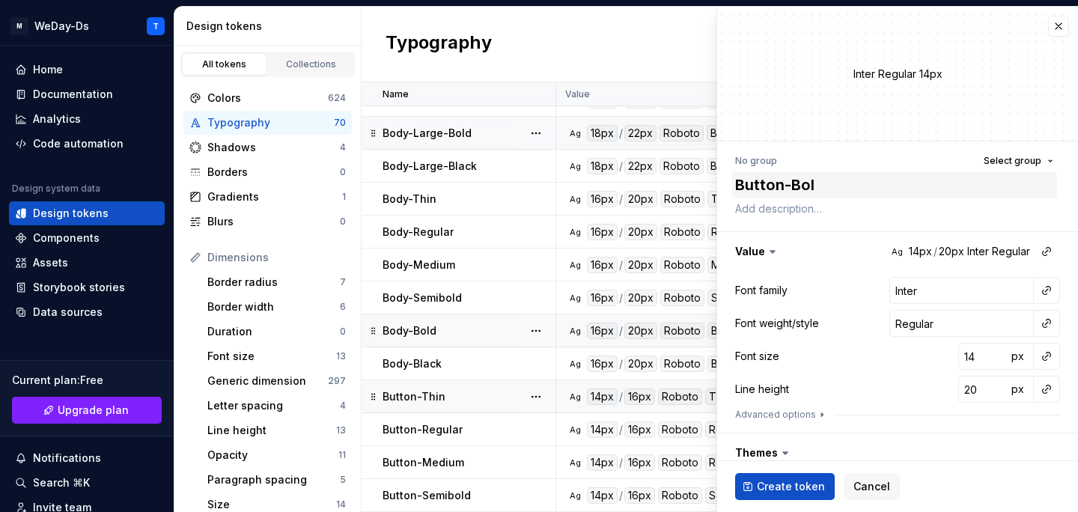
type textarea "*"
type textarea "Button-Bold"
click at [1043, 293] on button "button" at bounding box center [1046, 290] width 21 height 21
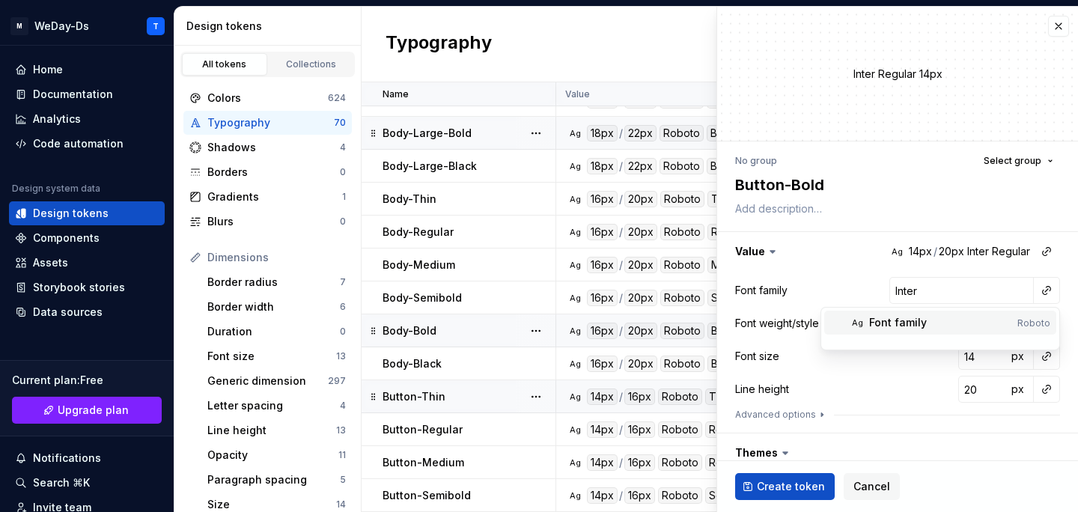
click at [966, 324] on div "Font family" at bounding box center [940, 322] width 142 height 15
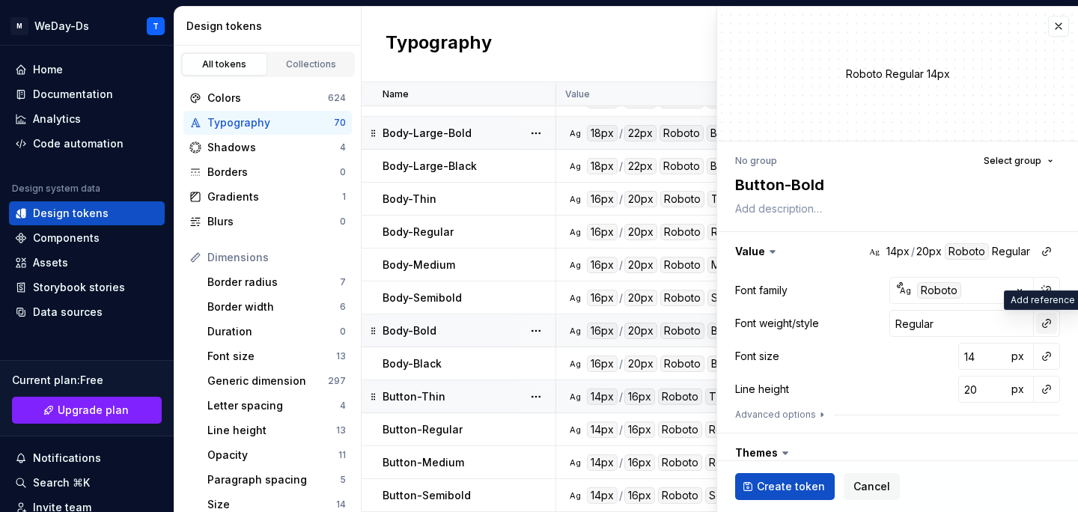
click at [1038, 324] on button "button" at bounding box center [1046, 323] width 21 height 21
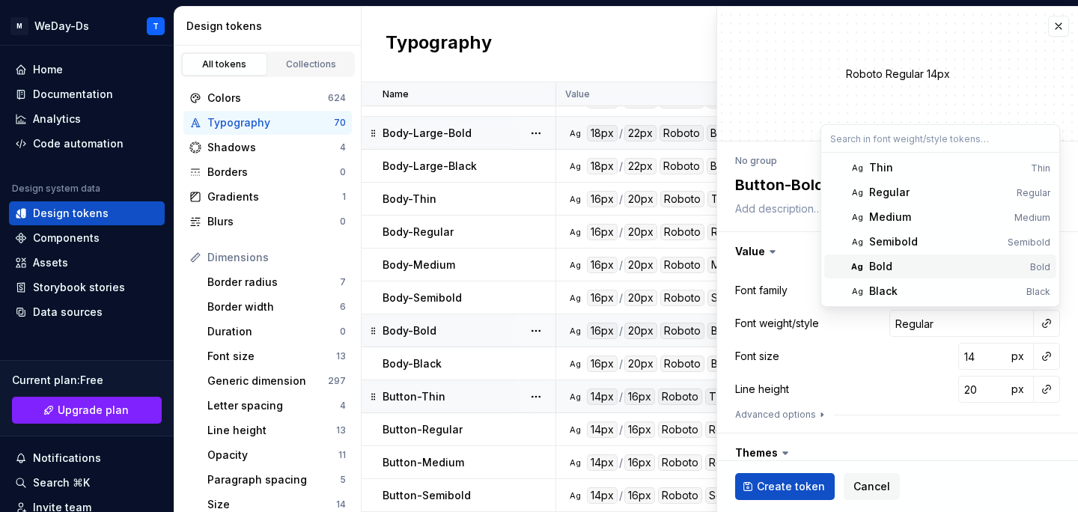
click at [943, 257] on span "Ag Bold Bold" at bounding box center [940, 266] width 232 height 24
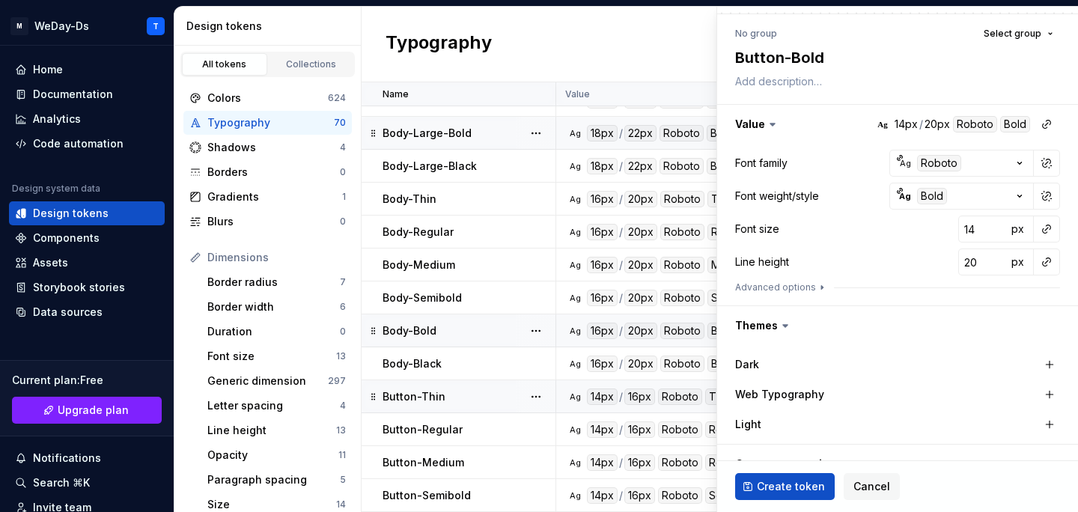
scroll to position [197, 0]
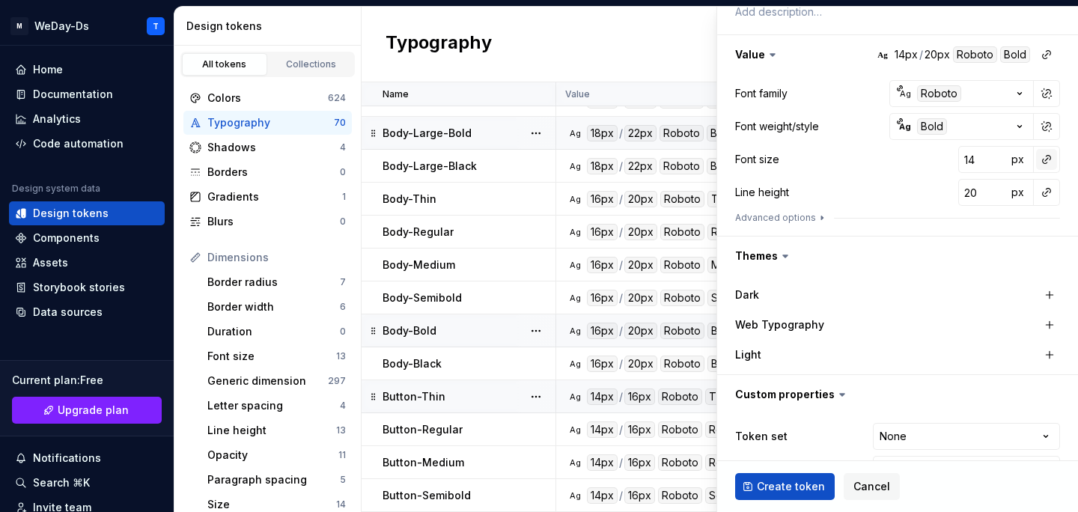
click at [1042, 162] on button "button" at bounding box center [1046, 159] width 21 height 21
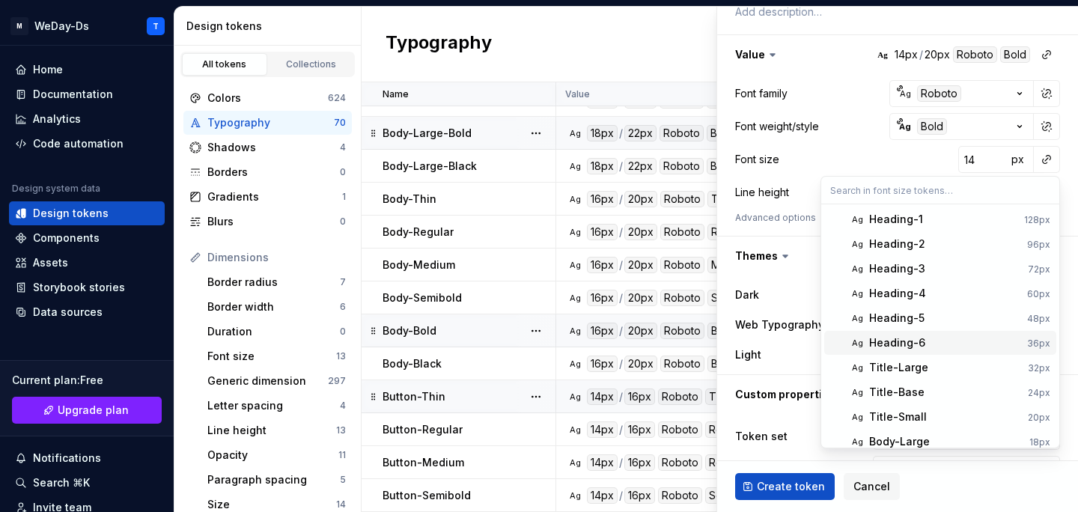
scroll to position [83, 0]
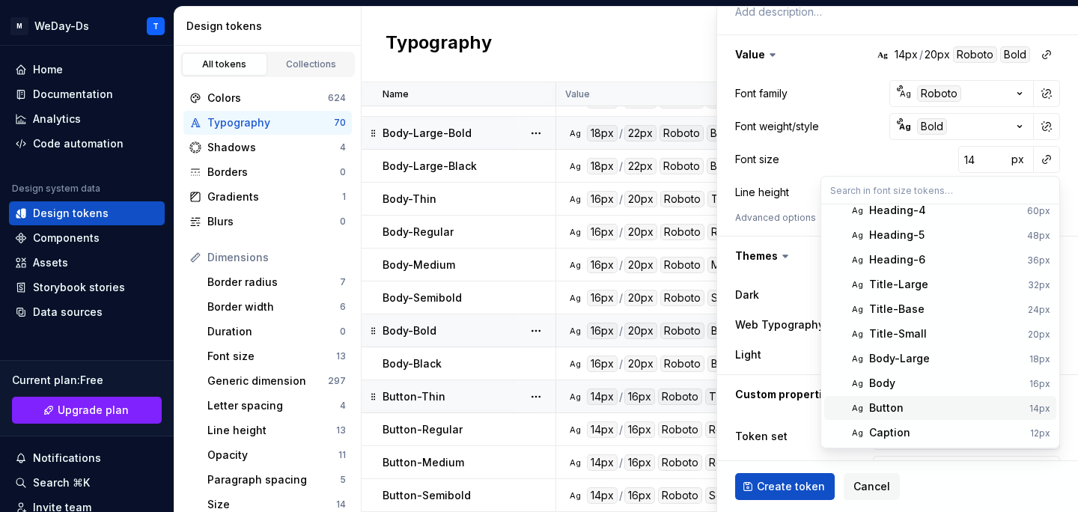
click at [929, 411] on div "Button" at bounding box center [946, 407] width 154 height 15
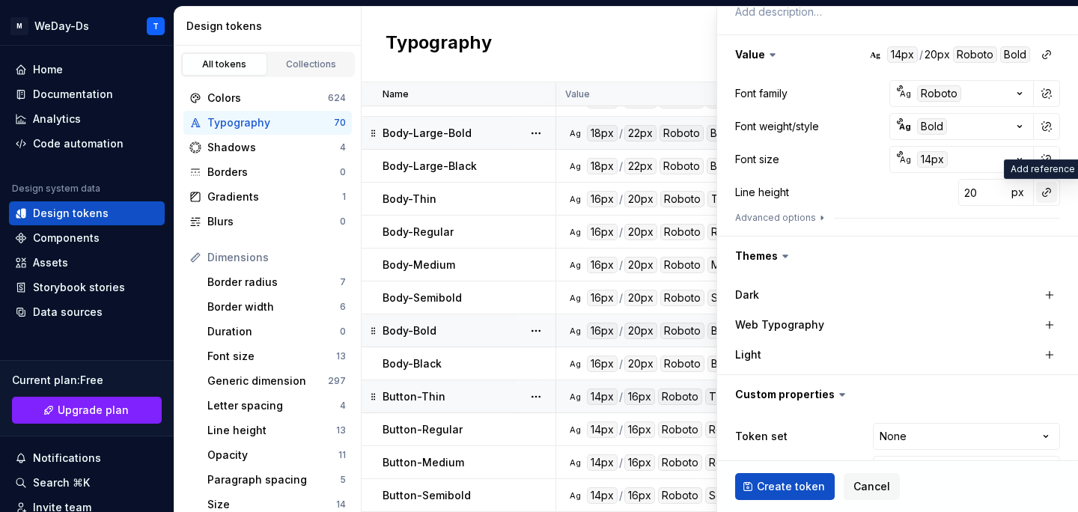
click at [1048, 195] on button "button" at bounding box center [1046, 192] width 21 height 21
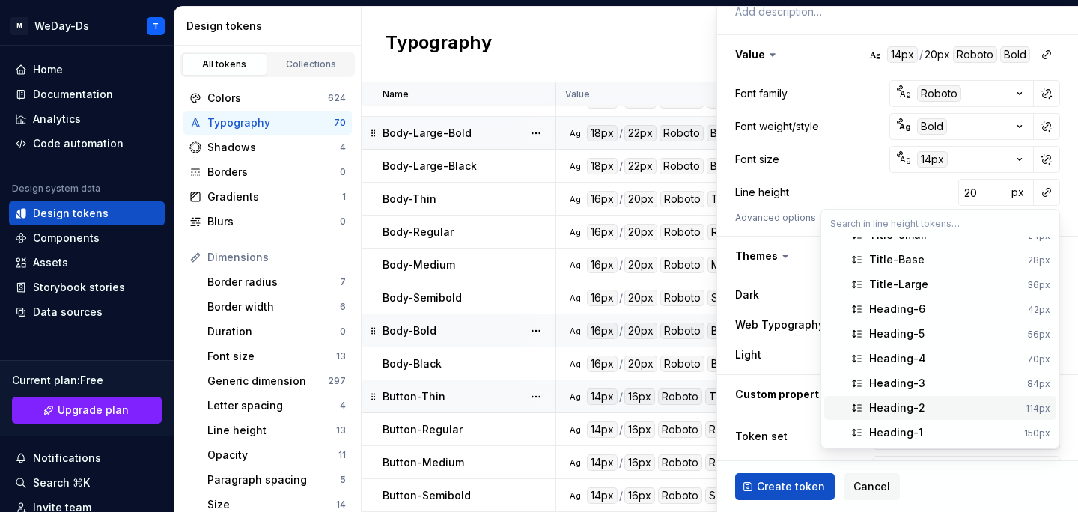
scroll to position [0, 0]
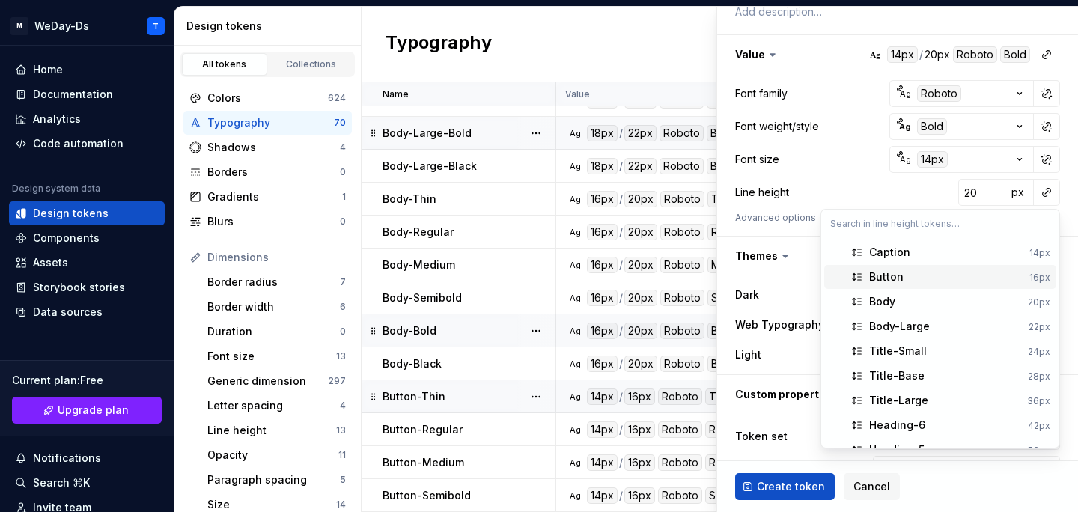
click at [979, 277] on div "Button" at bounding box center [946, 276] width 154 height 15
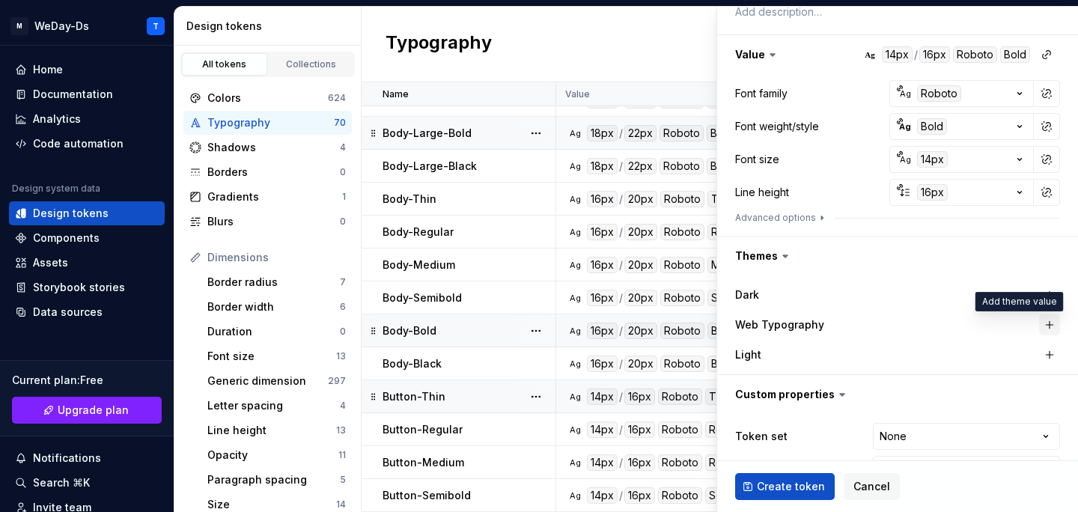
click at [1055, 319] on button "button" at bounding box center [1049, 324] width 21 height 21
type textarea "*"
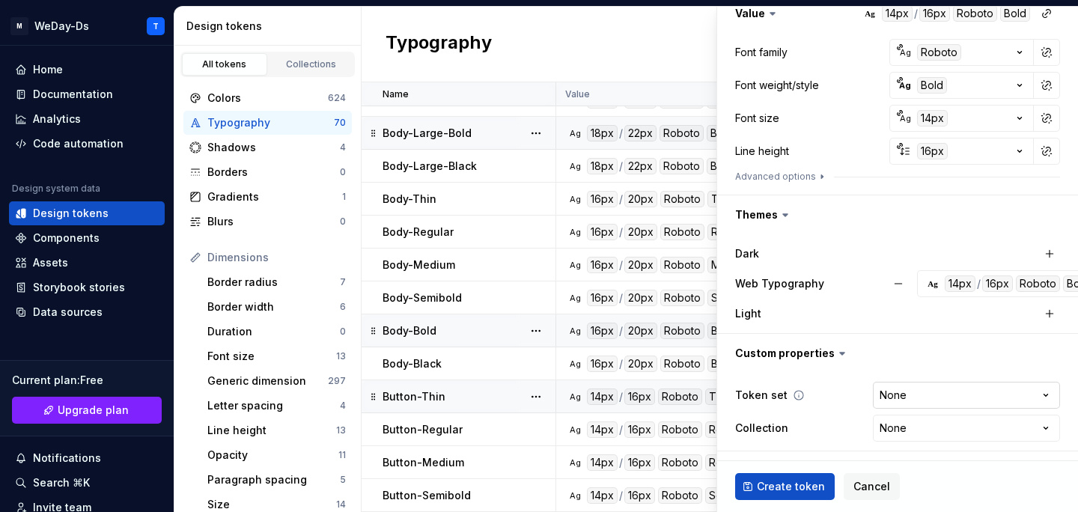
click at [955, 404] on html "M WeDay-Ds T Home Documentation Analytics Code automation Design system data De…" at bounding box center [539, 256] width 1078 height 512
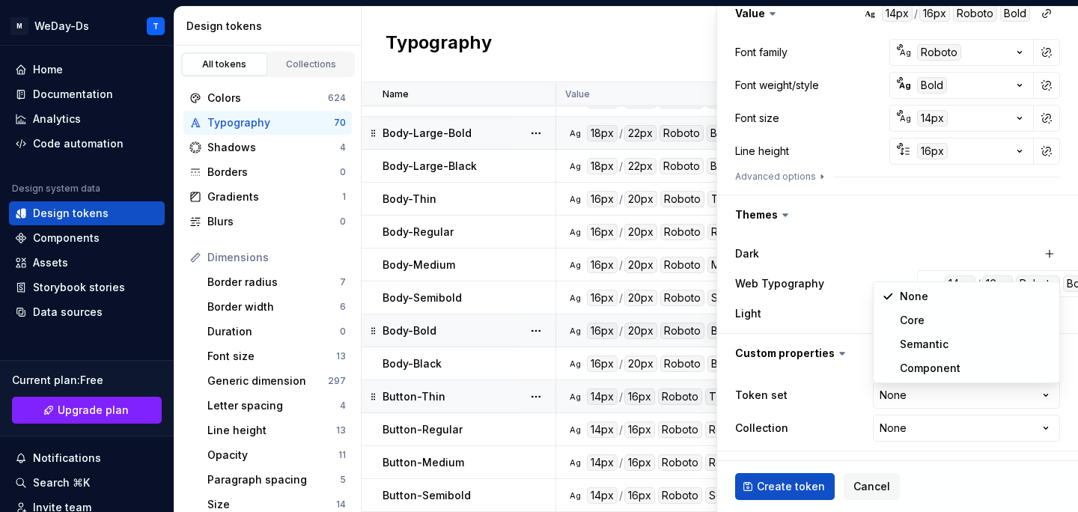
select select "**********"
type textarea "*"
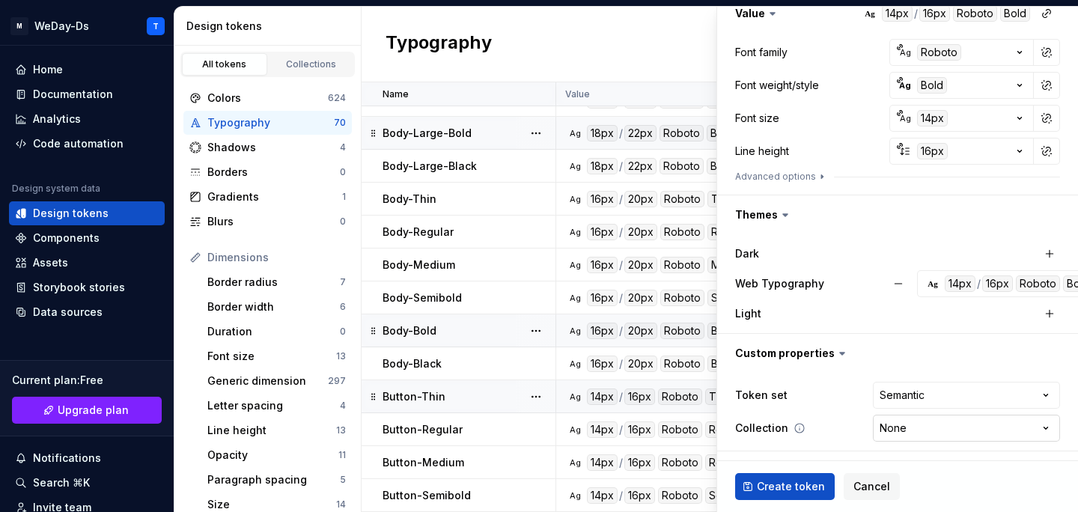
click at [947, 430] on html "M WeDay-Ds T Home Documentation Analytics Code automation Design system data De…" at bounding box center [539, 256] width 1078 height 512
select select "**********"
click at [785, 476] on button "Create token" at bounding box center [785, 486] width 100 height 27
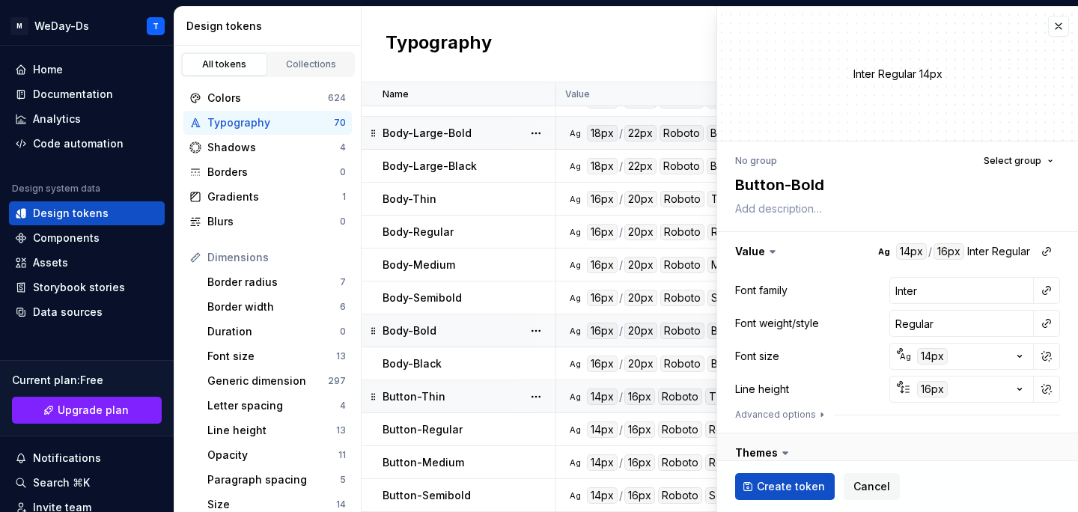
type textarea "*"
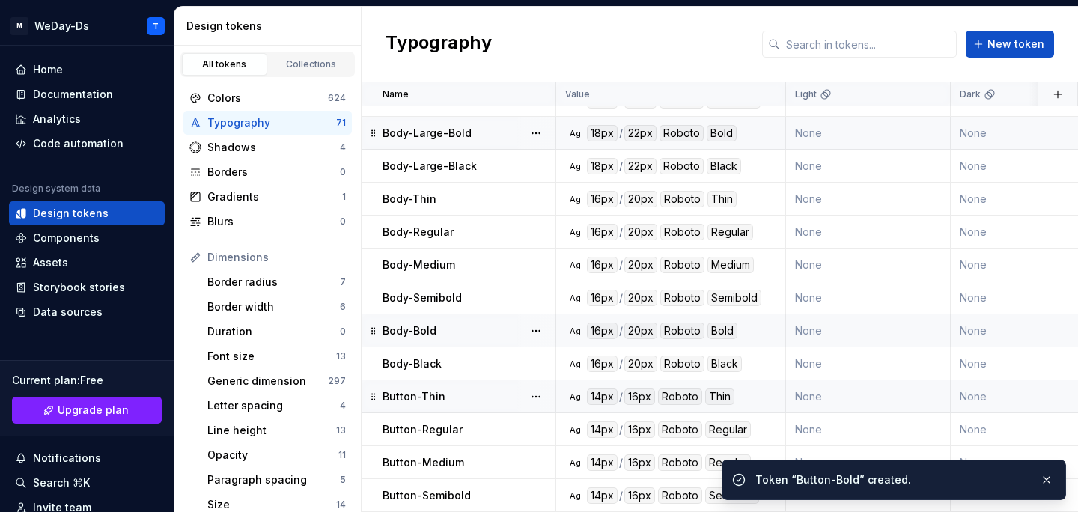
scroll to position [1932, 0]
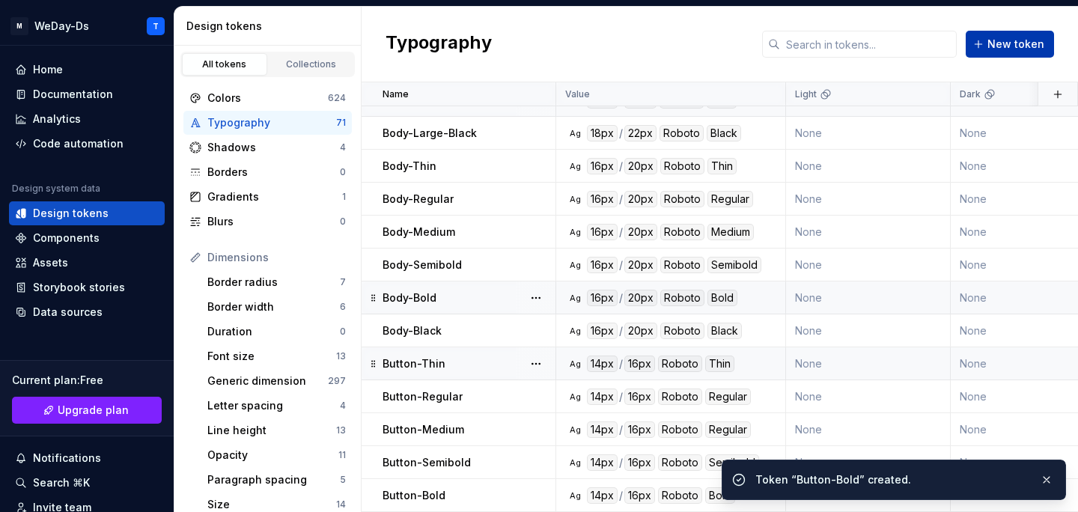
click at [1030, 46] on span "New token" at bounding box center [1015, 44] width 57 height 15
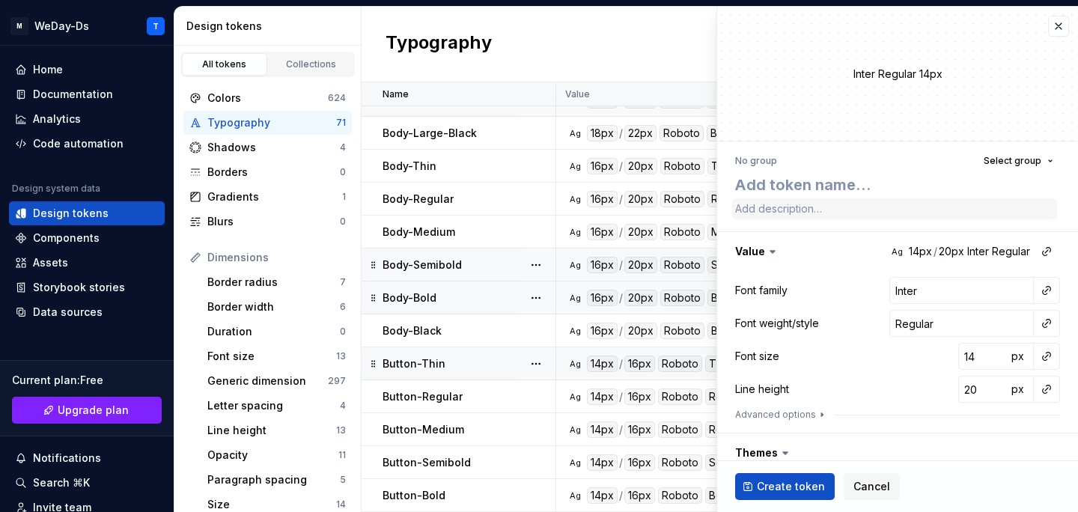
type textarea "*"
type textarea "Button-Thin"
click at [813, 188] on textarea "Button-Thin" at bounding box center [894, 184] width 325 height 27
type textarea "*"
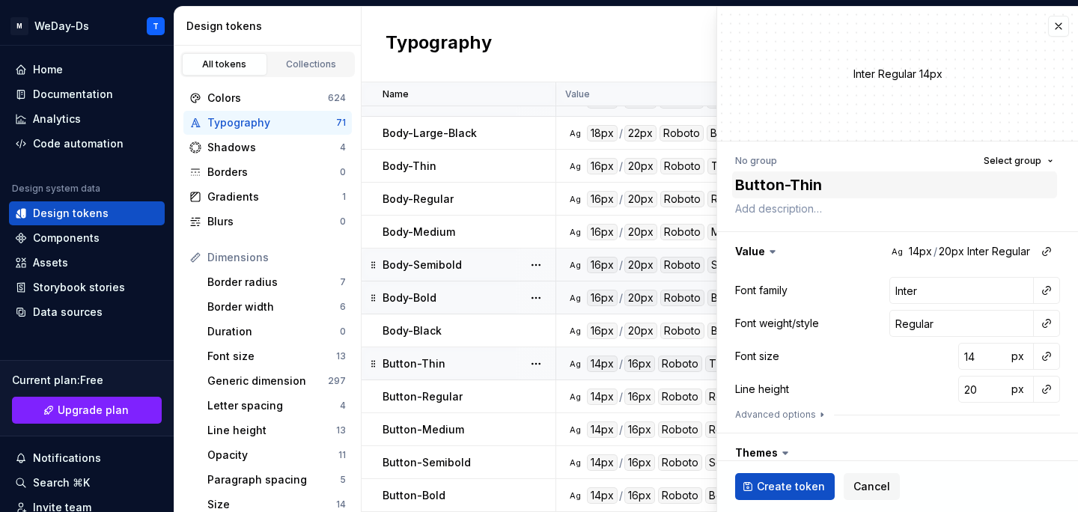
type textarea "Button-B"
type textarea "*"
type textarea "Button-Bl"
type textarea "*"
type textarea "Button-Bla"
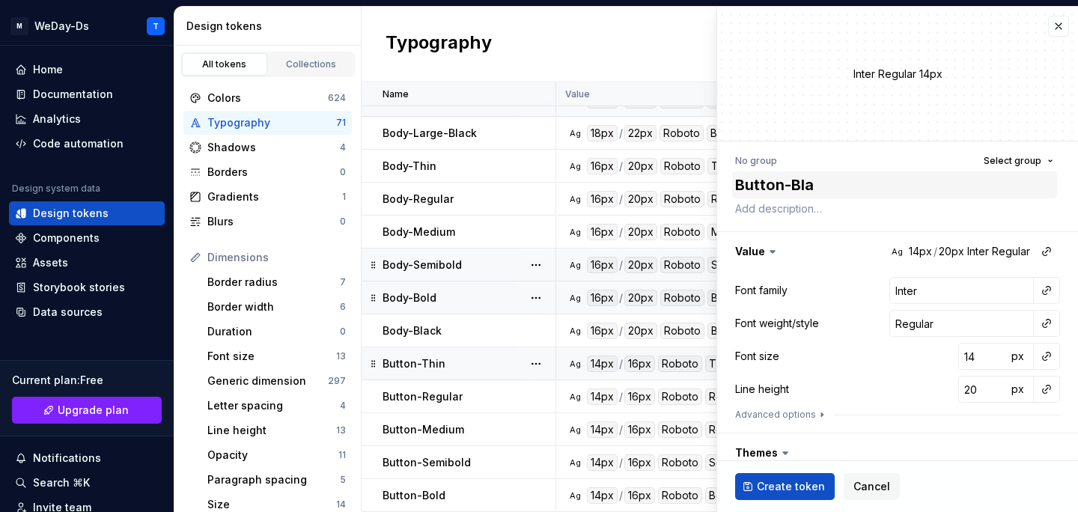
type textarea "*"
type textarea "Button-Blac"
type textarea "*"
type textarea "Button-Black"
click at [1045, 295] on button "button" at bounding box center [1046, 290] width 21 height 21
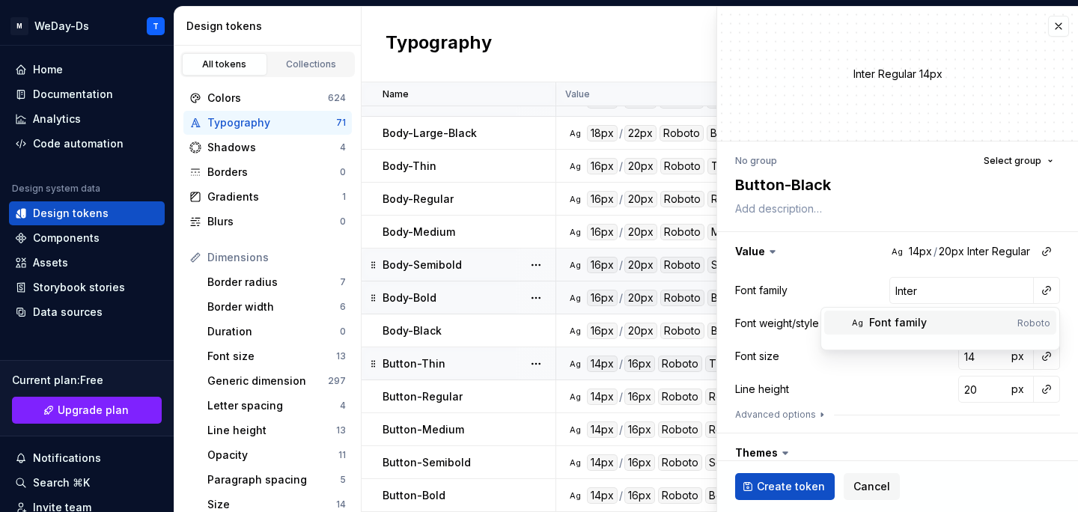
click at [952, 318] on div "Font family" at bounding box center [940, 322] width 142 height 15
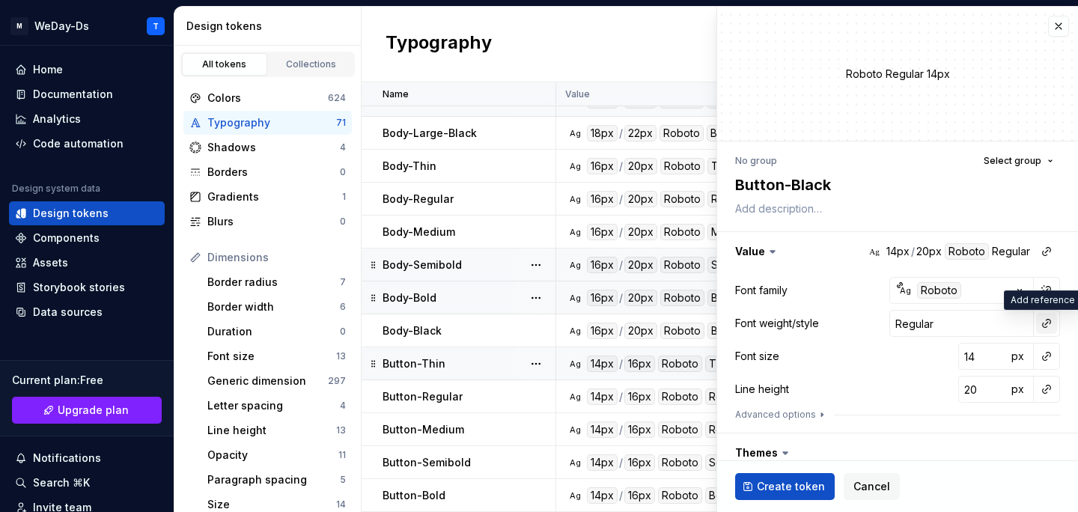
click at [1046, 323] on button "button" at bounding box center [1046, 323] width 21 height 21
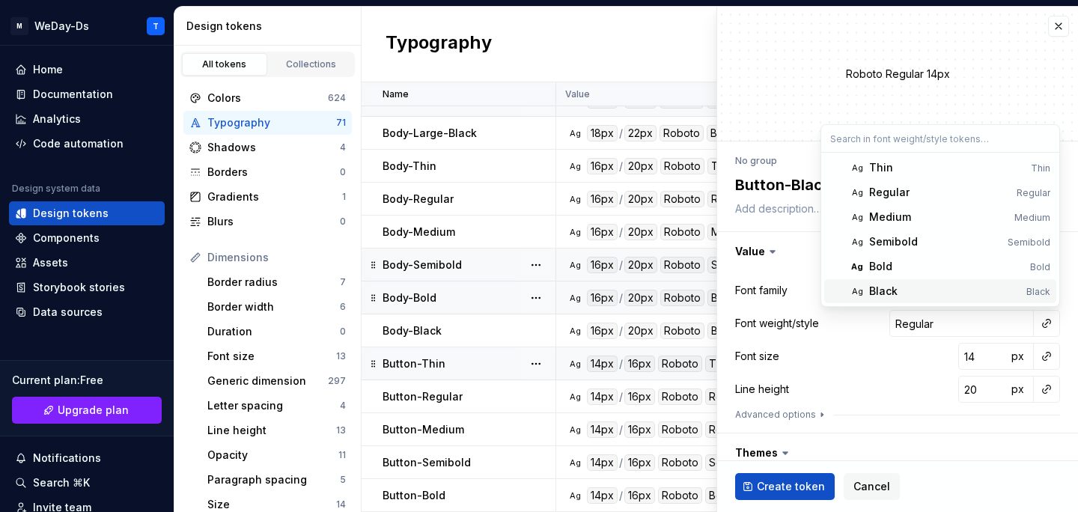
click at [931, 281] on span "Ag Black Black" at bounding box center [940, 291] width 232 height 24
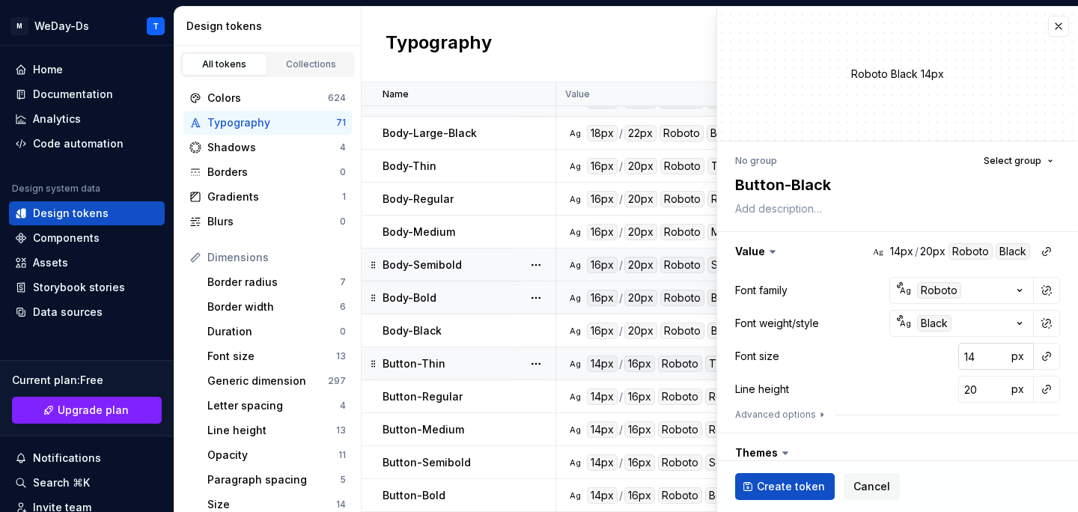
scroll to position [238, 0]
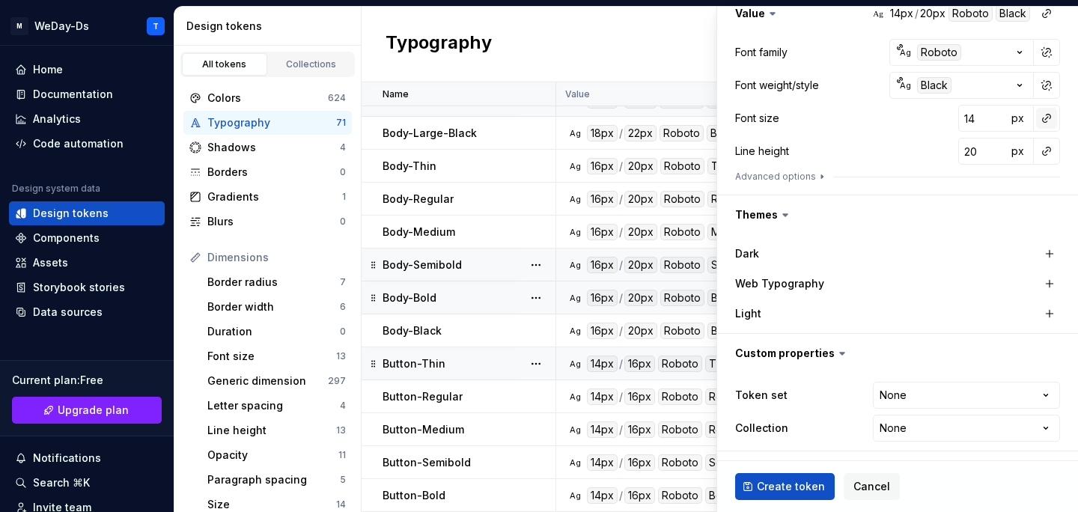
click at [1043, 117] on button "button" at bounding box center [1046, 118] width 21 height 21
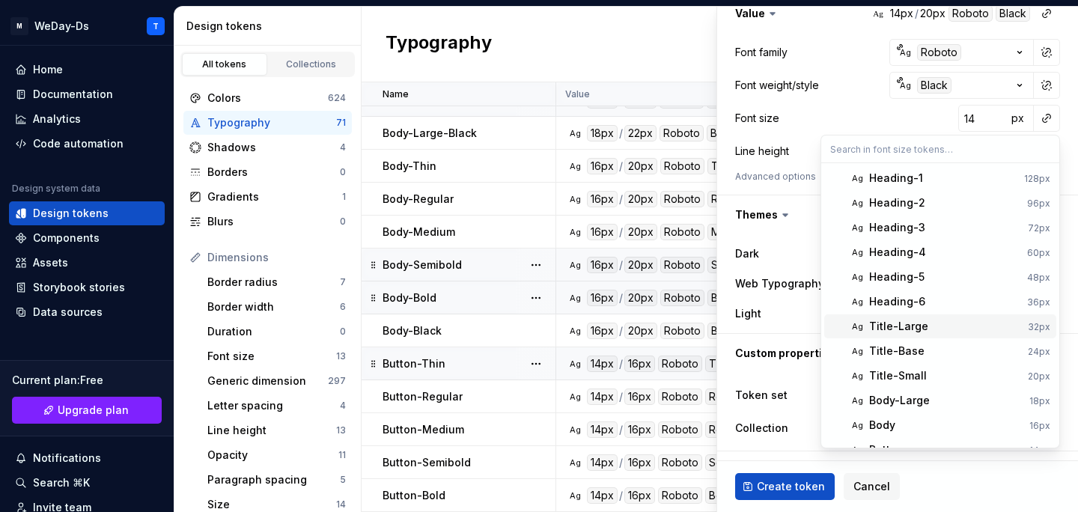
scroll to position [42, 0]
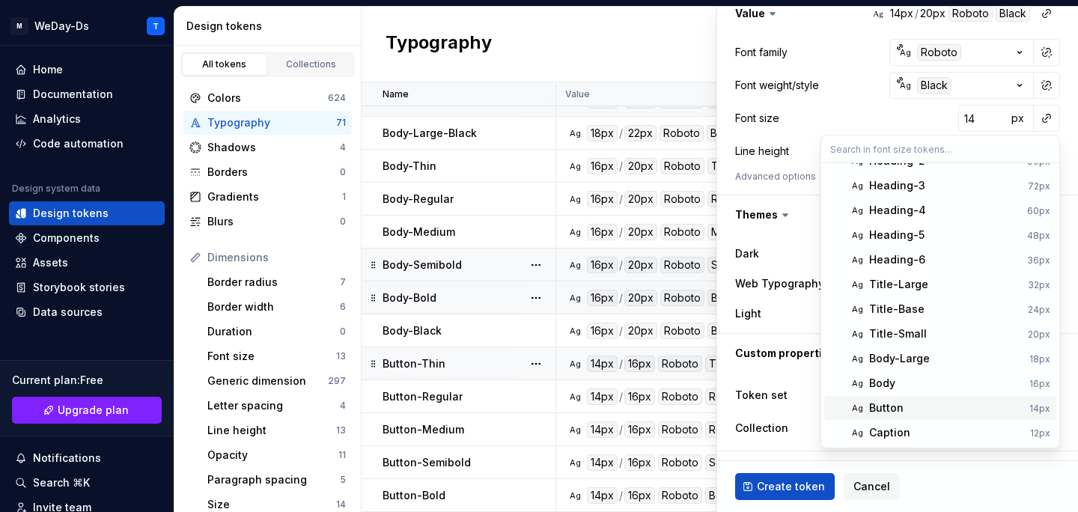
click at [911, 409] on div "Button" at bounding box center [946, 407] width 154 height 15
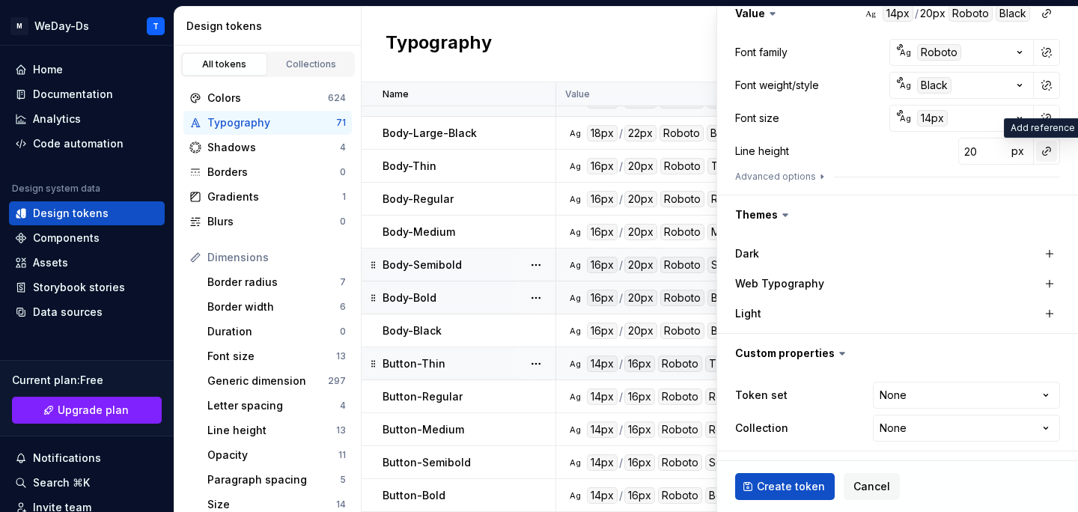
click at [1044, 149] on button "button" at bounding box center [1046, 151] width 21 height 21
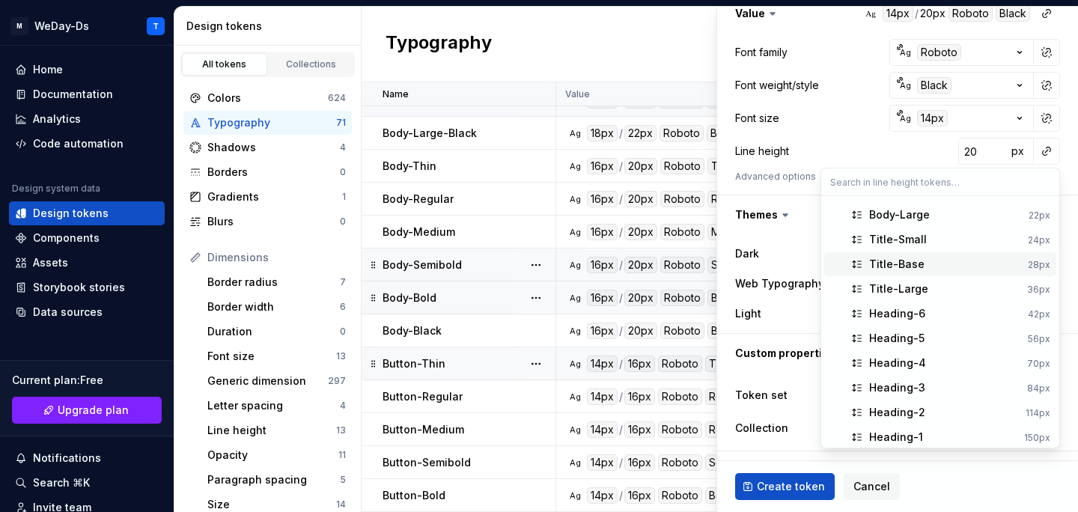
scroll to position [0, 0]
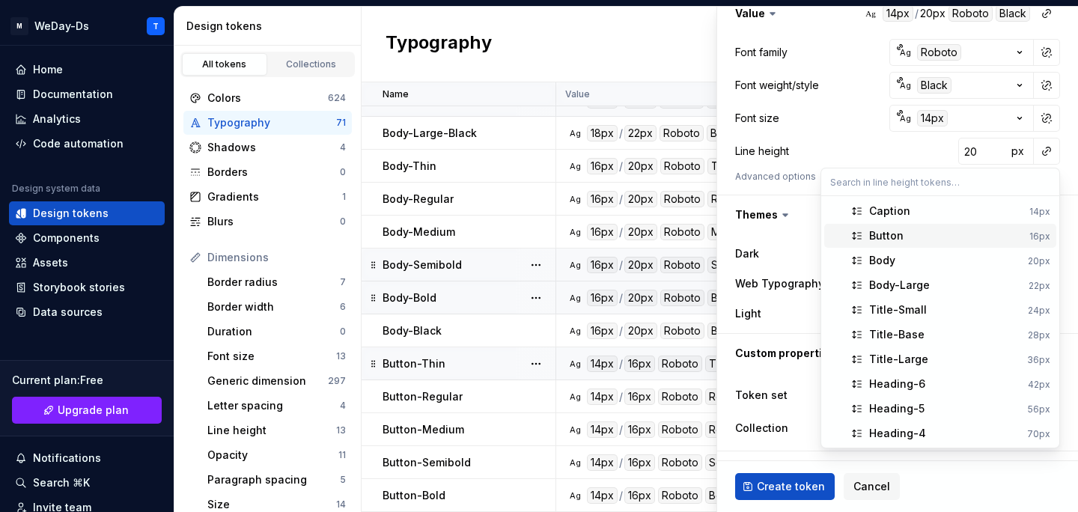
click at [961, 233] on div "Button" at bounding box center [946, 235] width 154 height 15
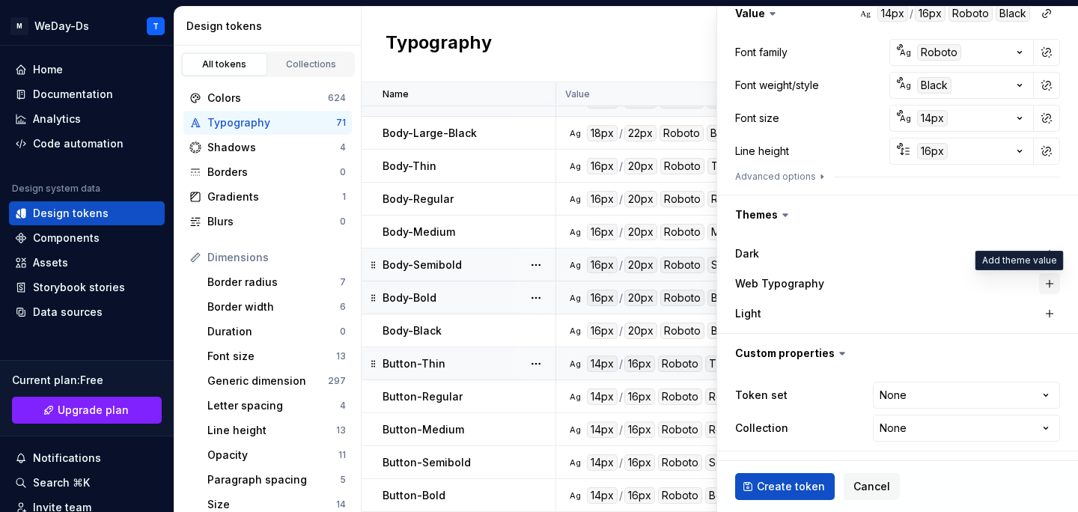
click at [1052, 285] on button "button" at bounding box center [1049, 283] width 21 height 21
type textarea "*"
click at [970, 395] on html "M WeDay-Ds T Home Documentation Analytics Code automation Design system data De…" at bounding box center [539, 256] width 1078 height 512
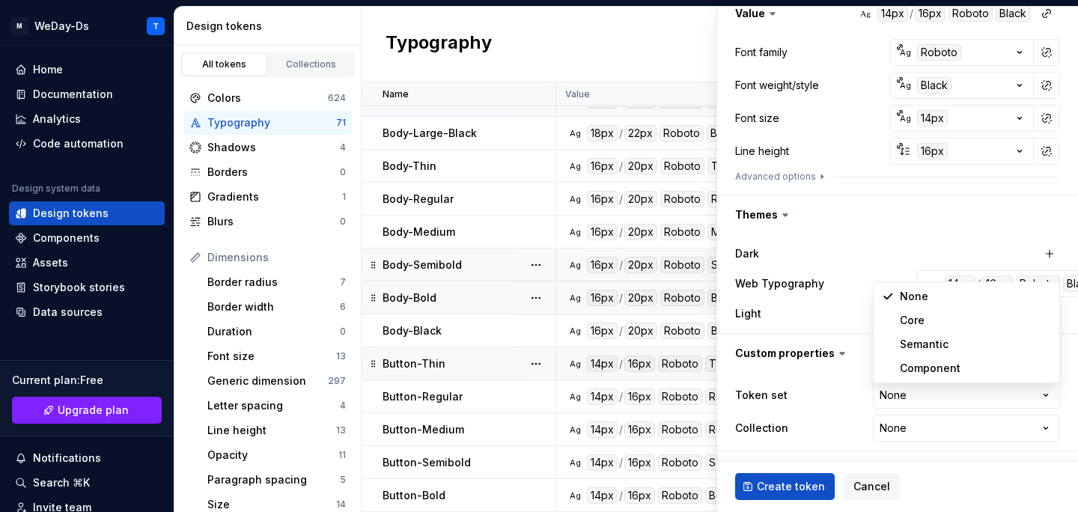
select select "**********"
type textarea "*"
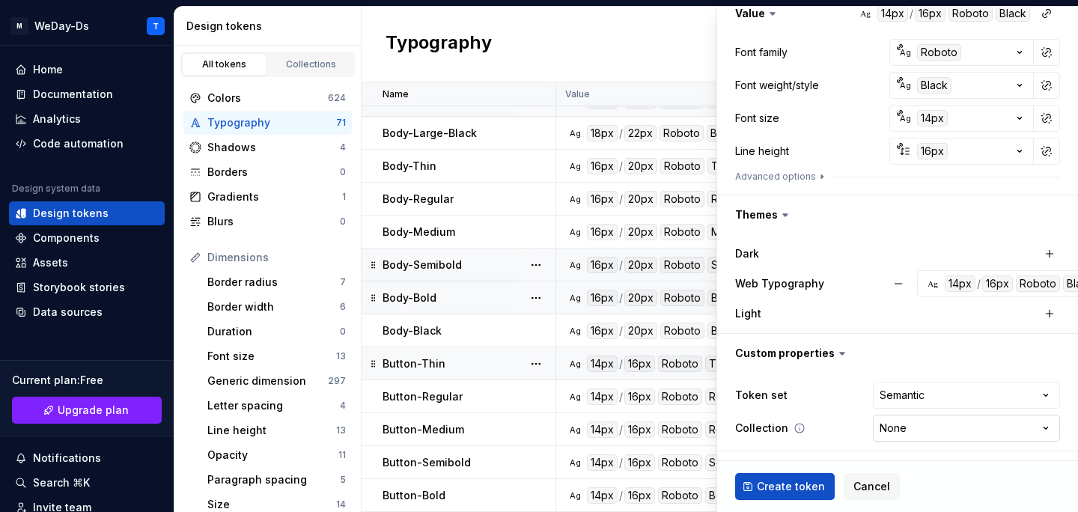
click at [926, 431] on html "M WeDay-Ds T Home Documentation Analytics Code automation Design system data De…" at bounding box center [539, 256] width 1078 height 512
select select "**********"
click at [792, 485] on span "Create token" at bounding box center [791, 486] width 68 height 15
type textarea "*"
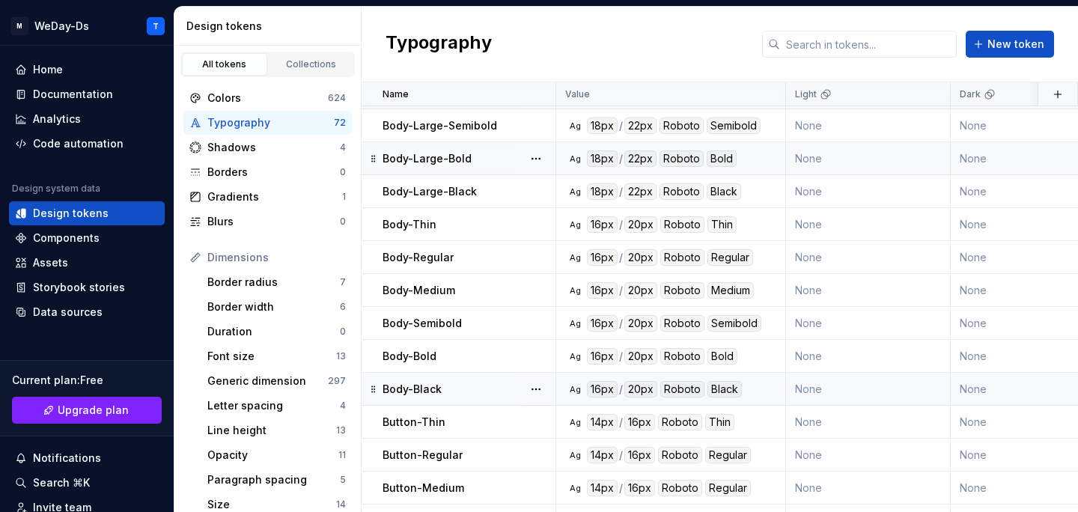
scroll to position [1965, 0]
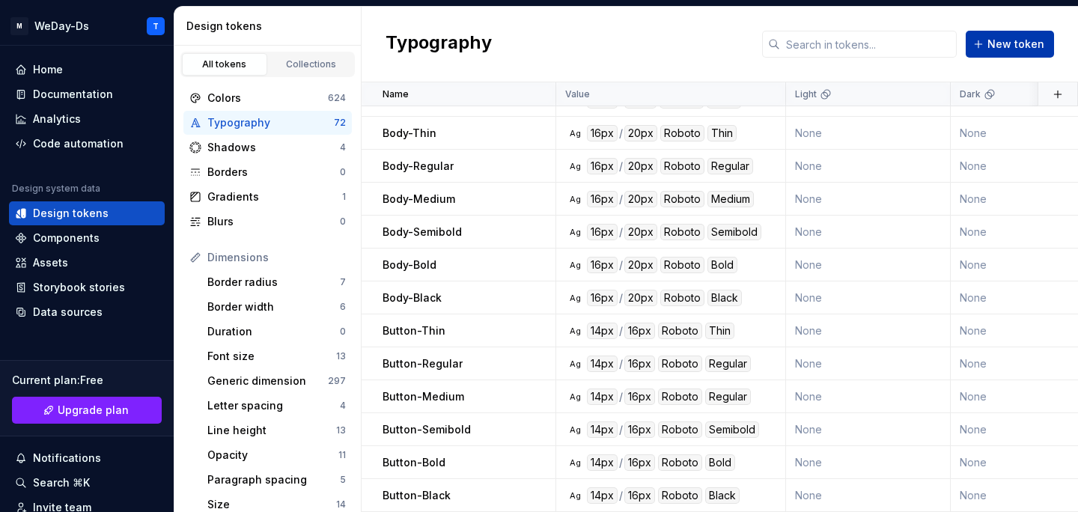
click at [986, 41] on button "New token" at bounding box center [1009, 44] width 88 height 27
type textarea "*"
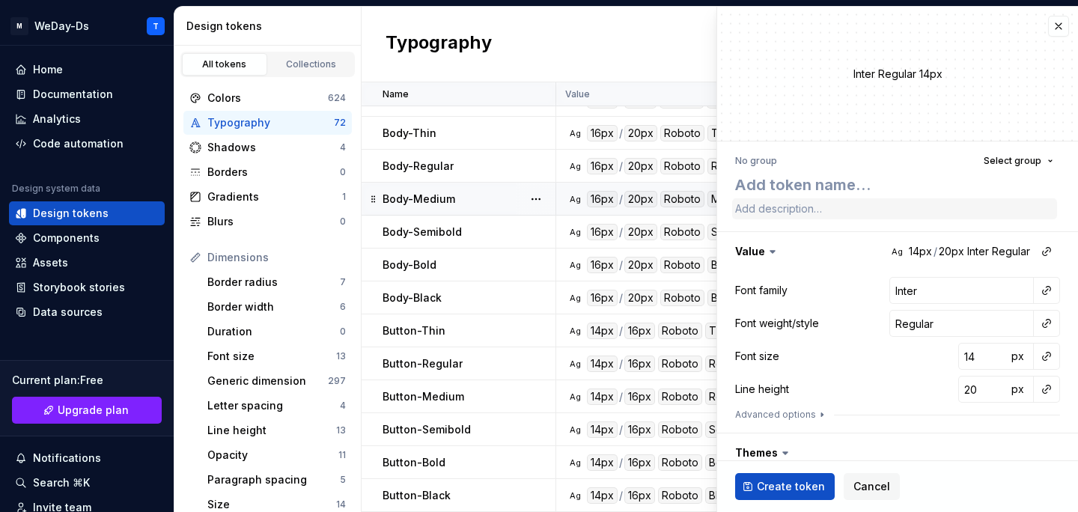
type textarea "Button-Thin"
click at [764, 188] on textarea "Button-Thin" at bounding box center [894, 184] width 325 height 27
type textarea "*"
type textarea "C-Thin"
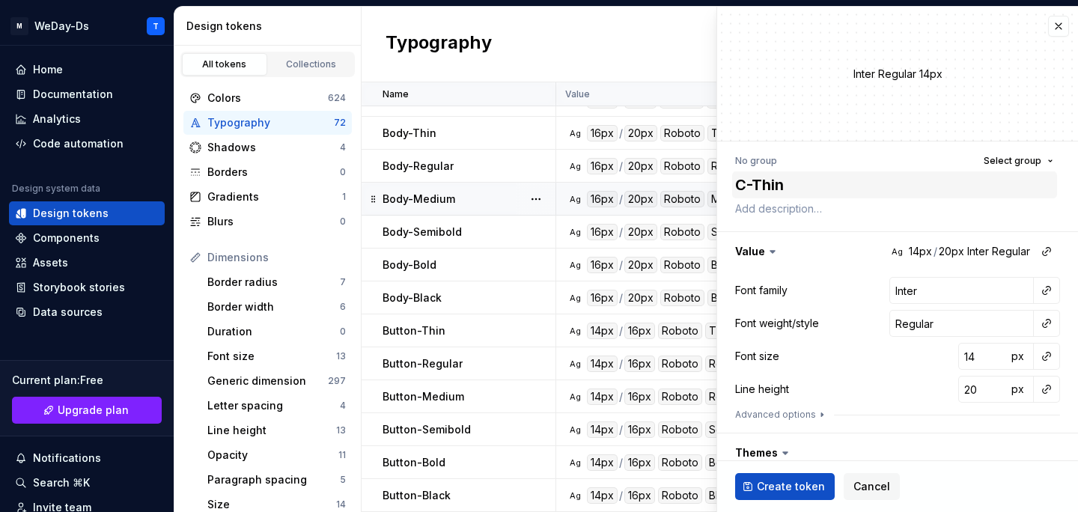
type textarea "*"
type textarea "Ca-Thin"
type textarea "*"
type textarea "Cap-Thin"
type textarea "*"
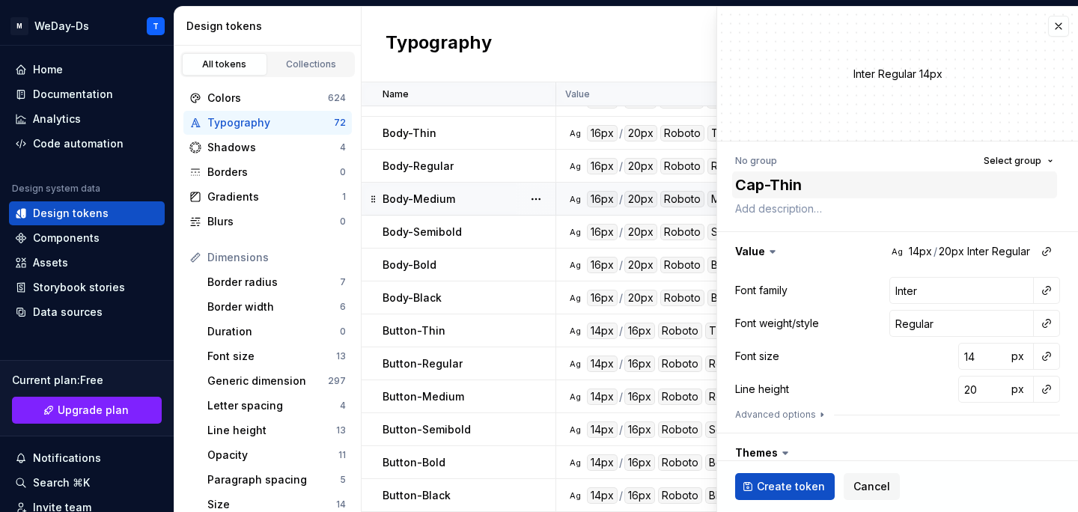
type textarea "Capt-Thin"
type textarea "*"
type textarea "Capti-Thin"
type textarea "*"
type textarea "Captio-Thin"
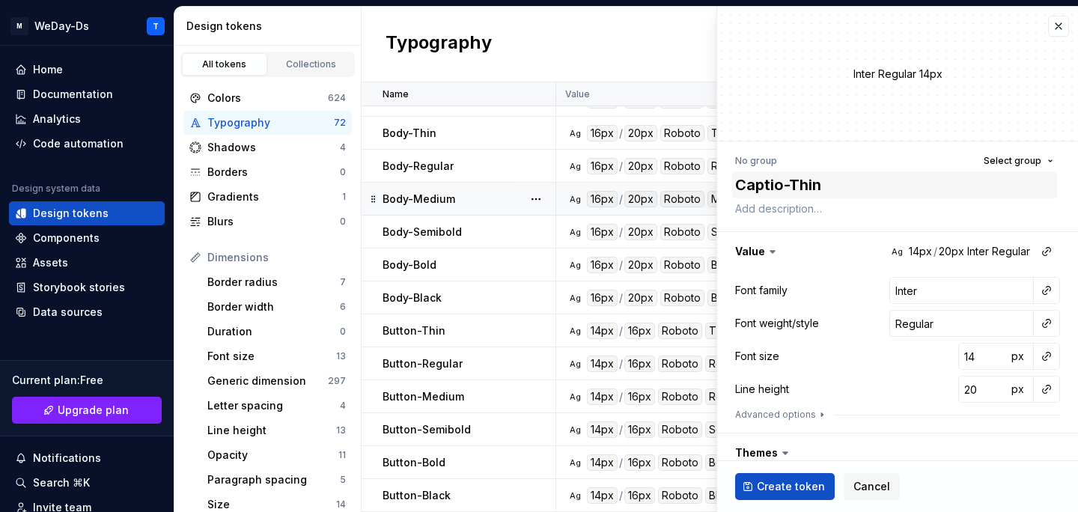
type textarea "*"
type textarea "Caption-Thin"
click at [1045, 295] on button "button" at bounding box center [1046, 290] width 21 height 21
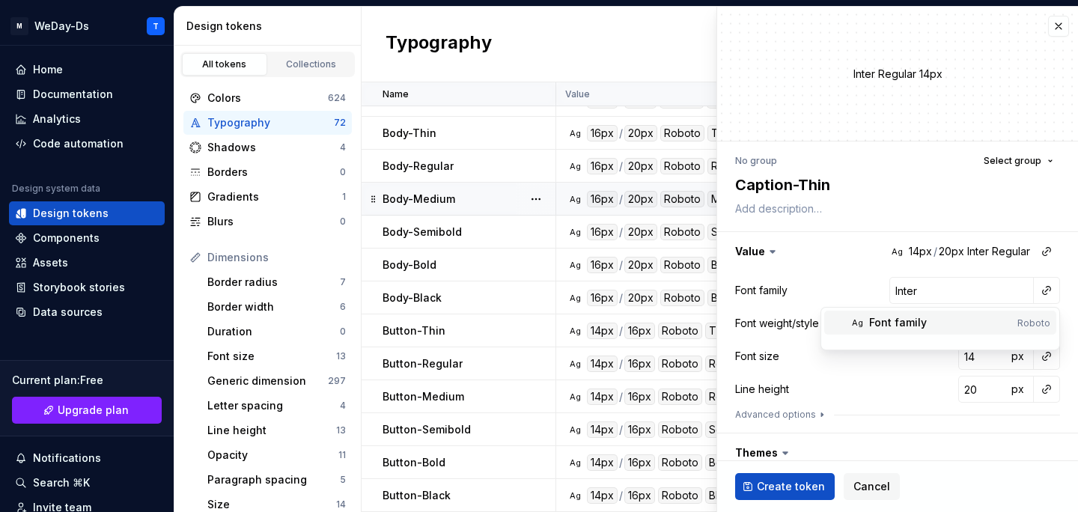
click at [958, 328] on div "Font family" at bounding box center [940, 322] width 142 height 15
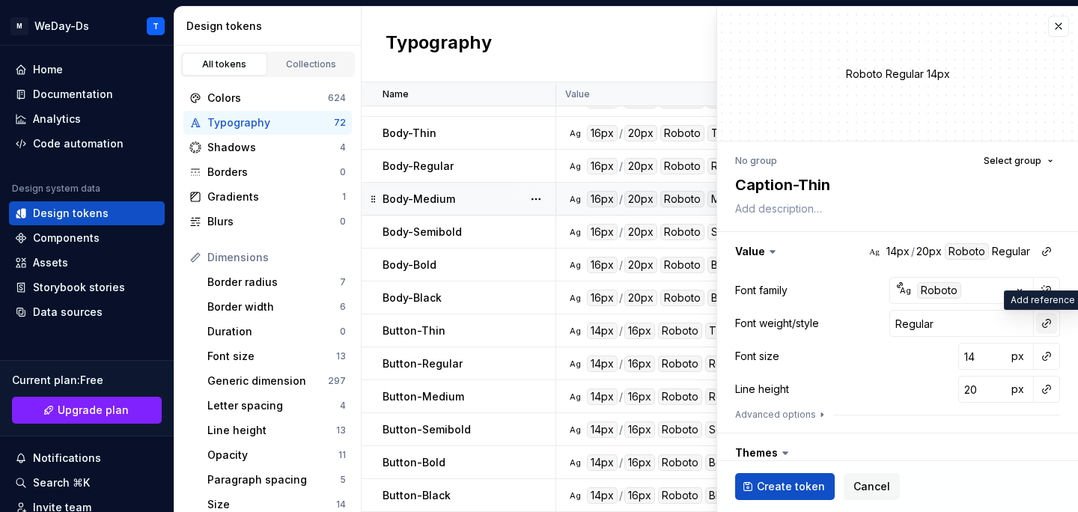
click at [1049, 324] on button "button" at bounding box center [1046, 323] width 21 height 21
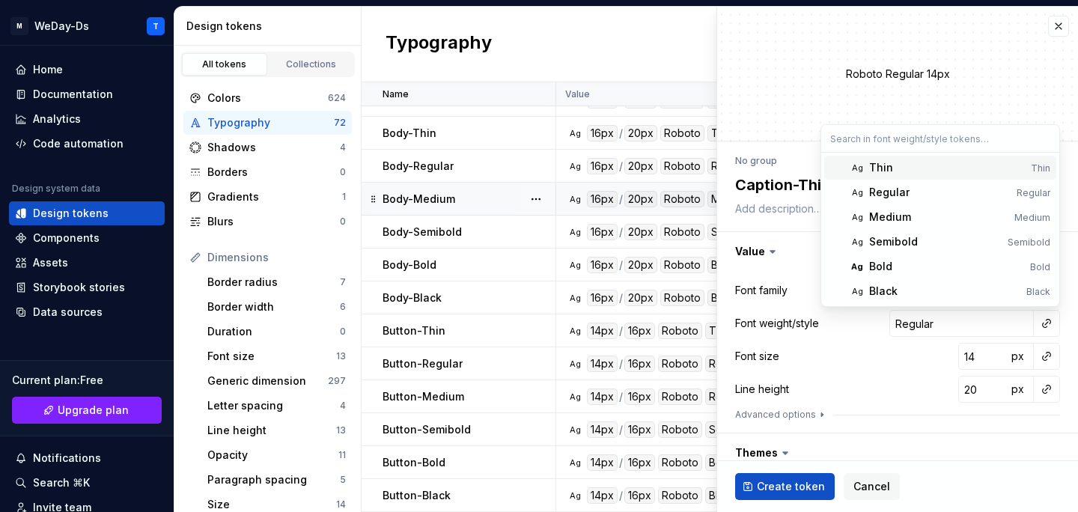
click at [980, 168] on div "Thin" at bounding box center [947, 167] width 156 height 15
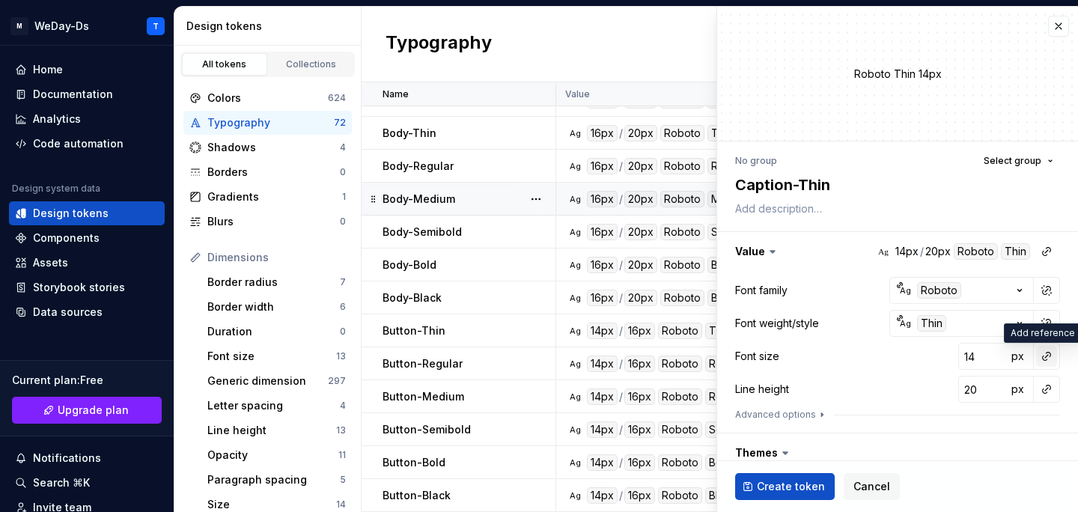
click at [1045, 360] on button "button" at bounding box center [1046, 356] width 21 height 21
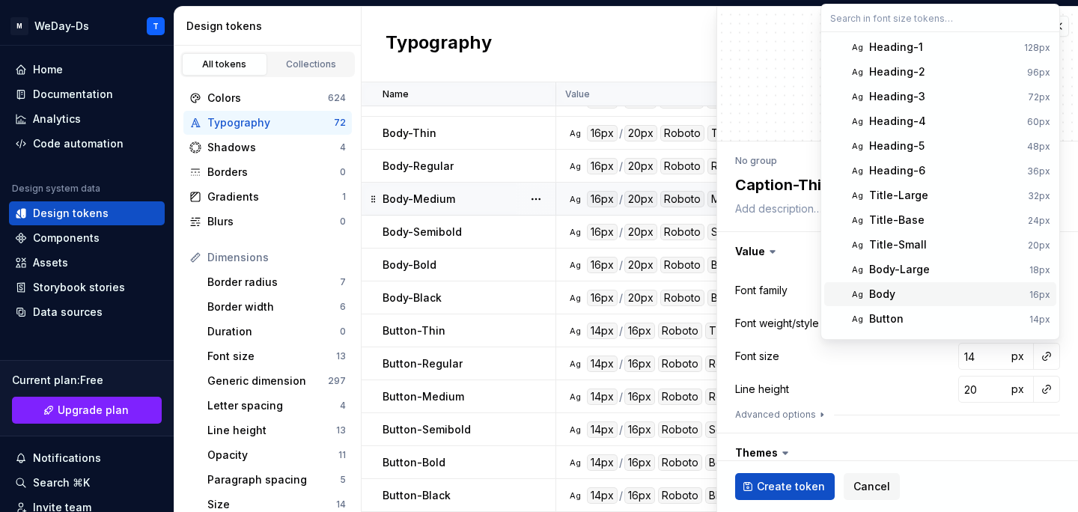
scroll to position [19, 0]
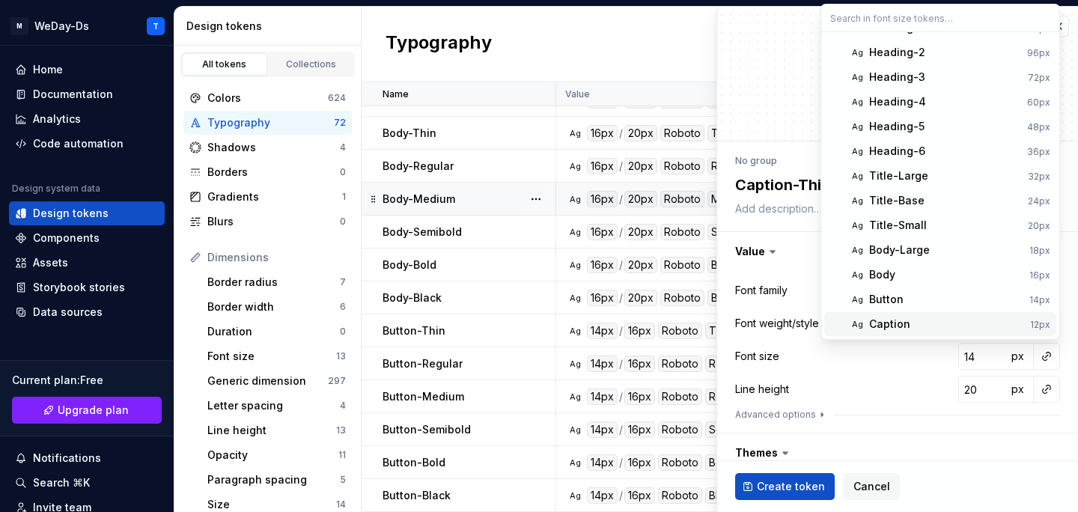
click at [956, 323] on div "Caption" at bounding box center [946, 324] width 155 height 15
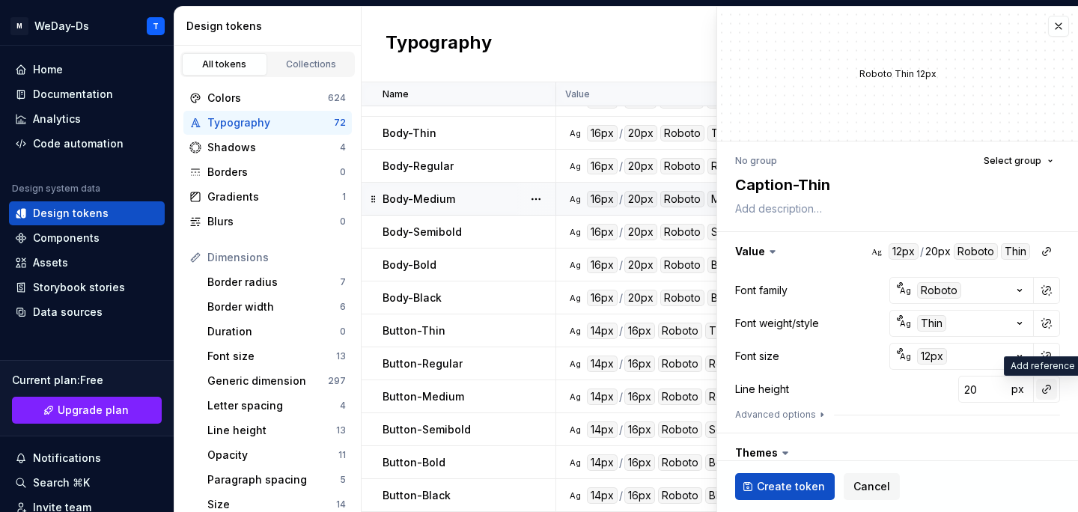
click at [1044, 394] on button "button" at bounding box center [1046, 389] width 21 height 21
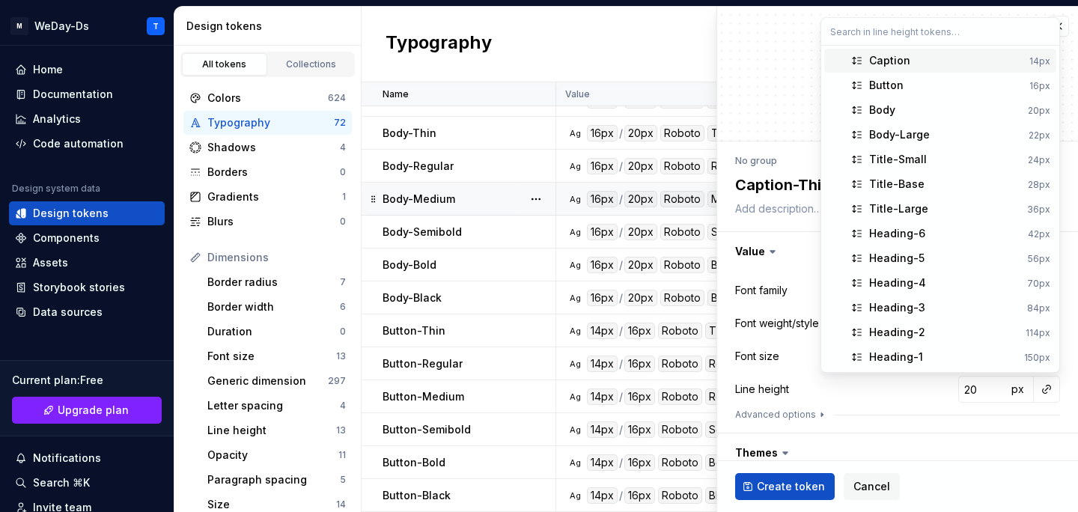
click at [966, 64] on div "Caption" at bounding box center [946, 60] width 154 height 15
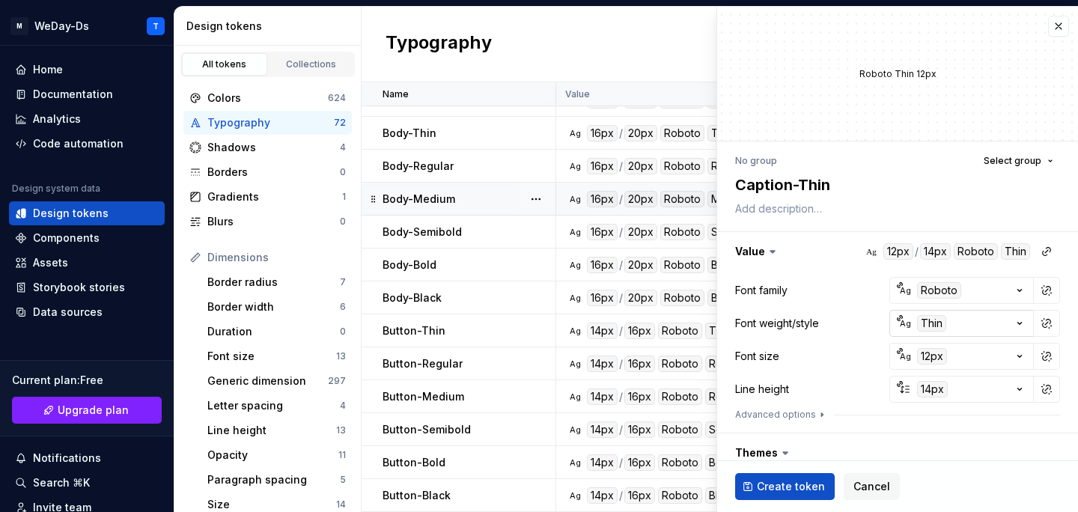
scroll to position [238, 0]
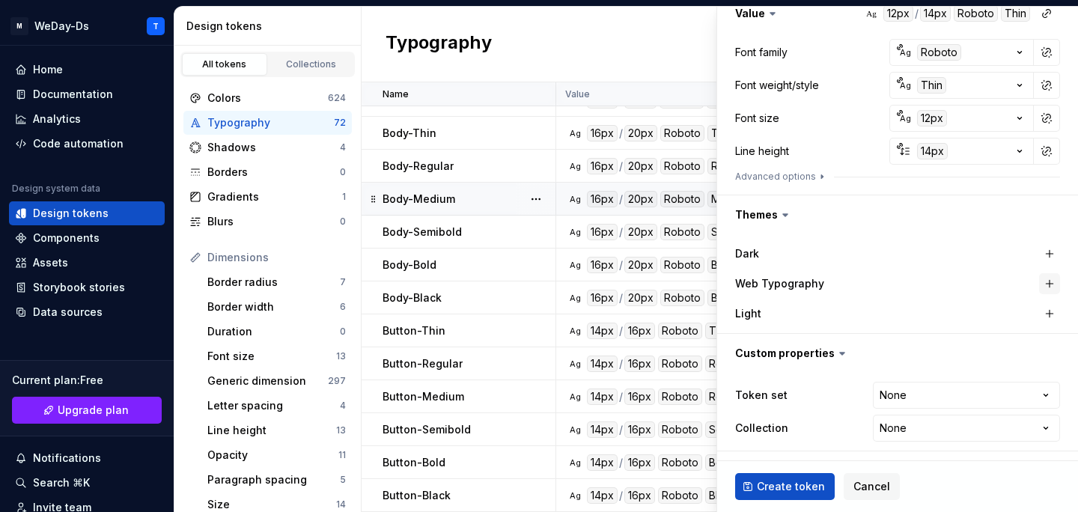
click at [1048, 284] on button "button" at bounding box center [1049, 283] width 21 height 21
type textarea "*"
click at [1012, 391] on html "M WeDay-Ds T Home Documentation Analytics Code automation Design system data De…" at bounding box center [539, 256] width 1078 height 512
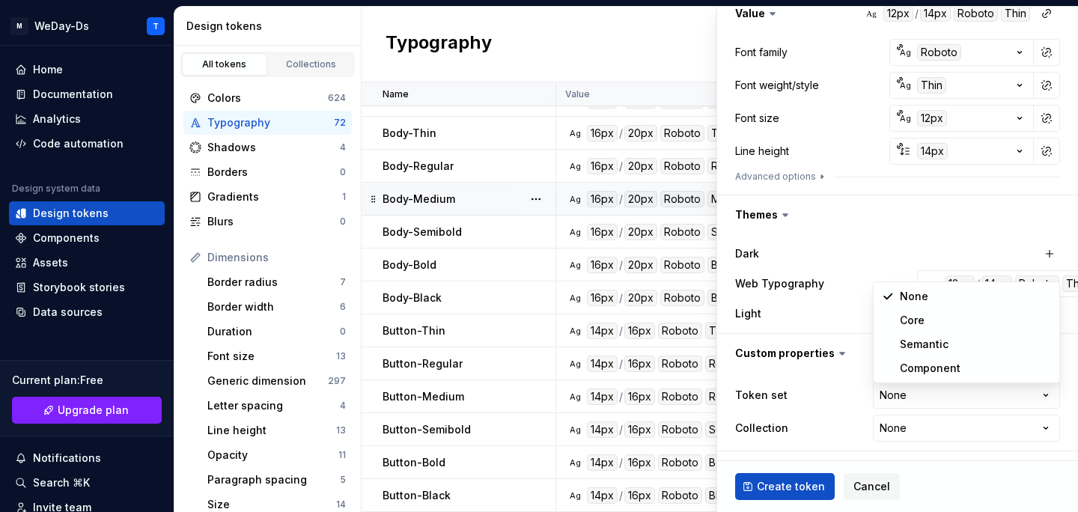
select select "**********"
type textarea "*"
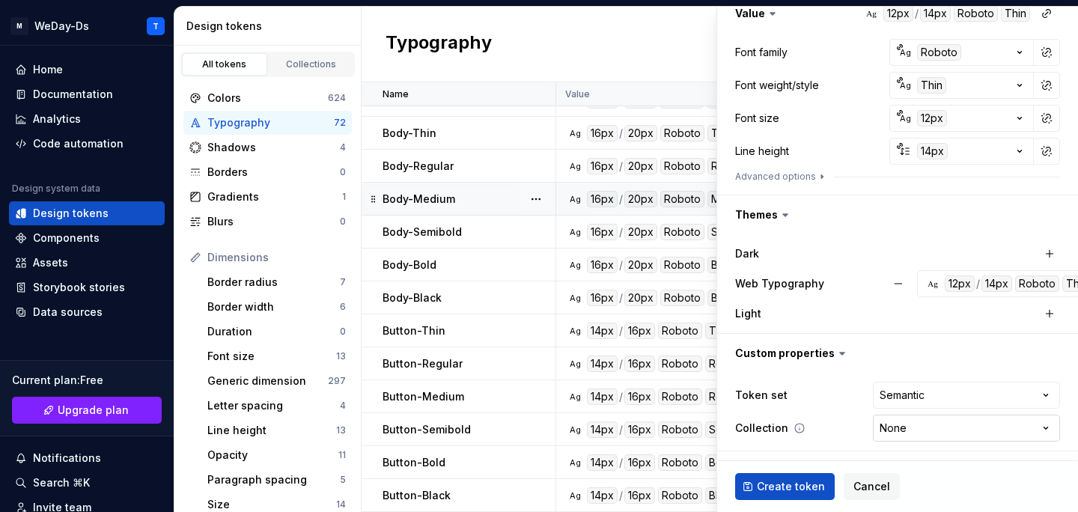
click at [967, 427] on html "M WeDay-Ds T Home Documentation Analytics Code automation Design system data De…" at bounding box center [539, 256] width 1078 height 512
select select "**********"
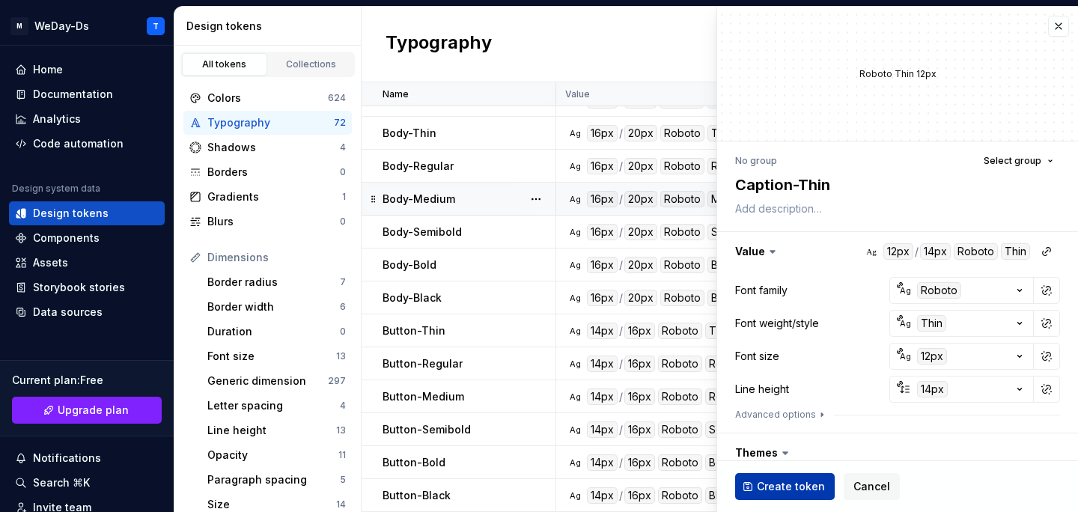
click at [778, 485] on span "Create token" at bounding box center [791, 486] width 68 height 15
type textarea "*"
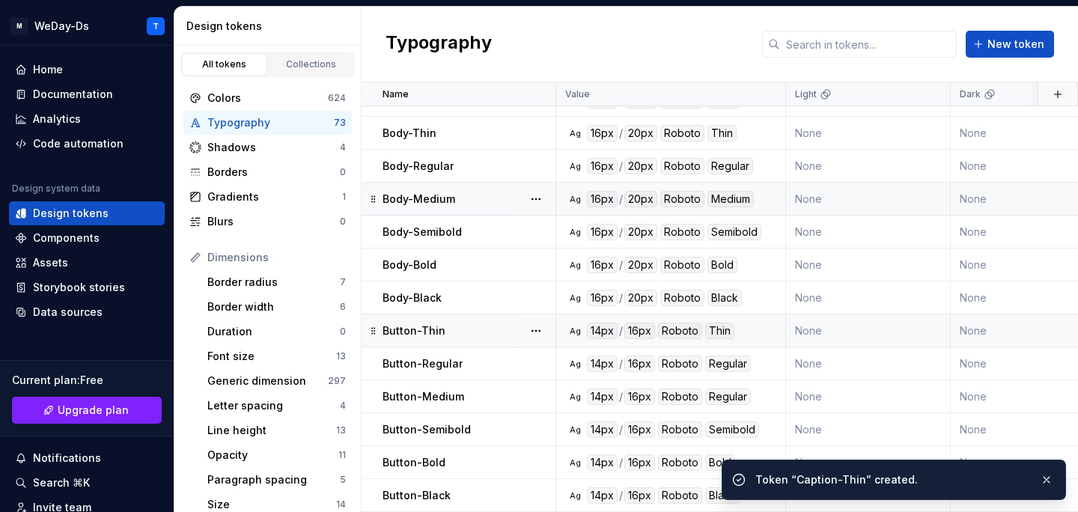
scroll to position [1998, 0]
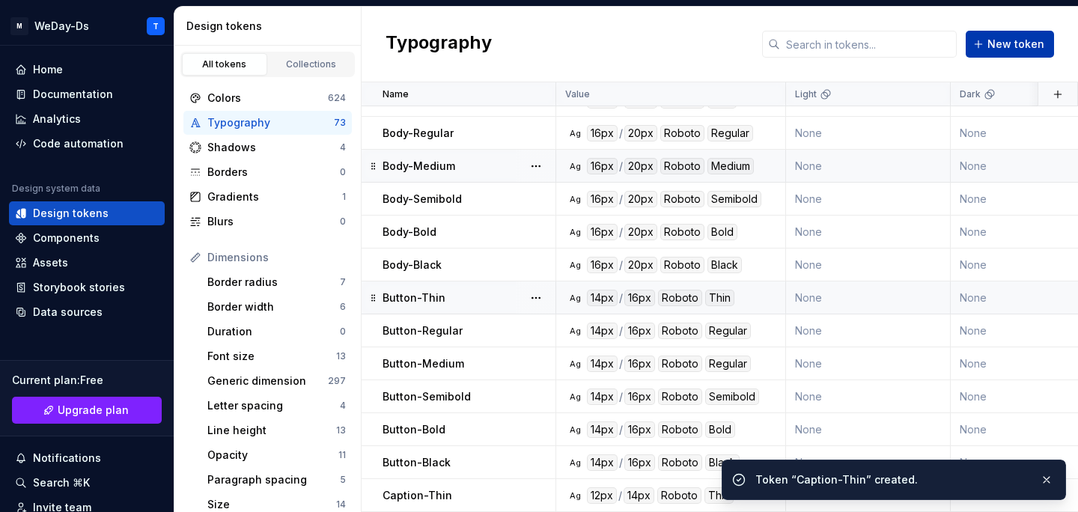
click at [1033, 38] on span "New token" at bounding box center [1015, 44] width 57 height 15
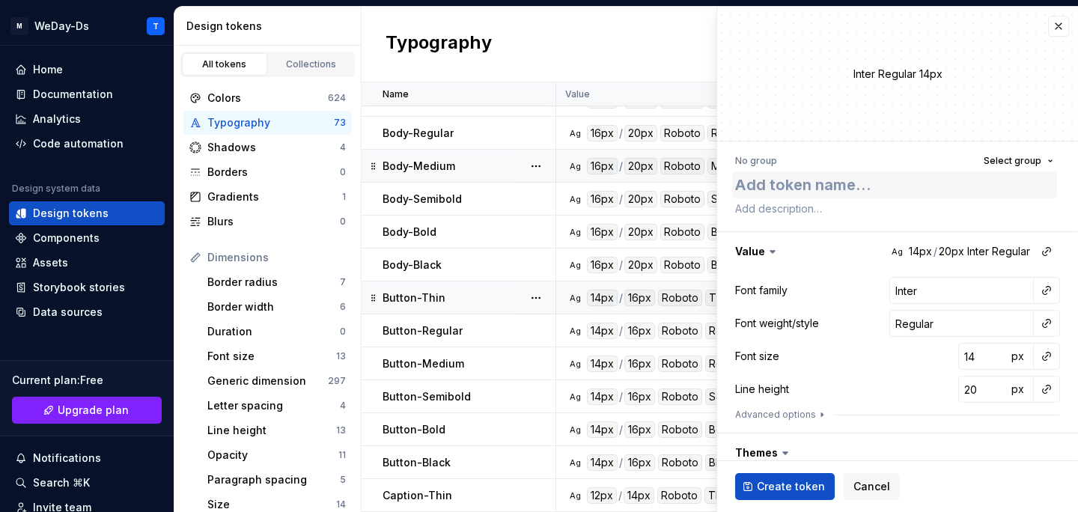
type textarea "*"
type textarea "Button-Thin"
click at [810, 185] on textarea "Button-Thin" at bounding box center [894, 184] width 325 height 27
type textarea "*"
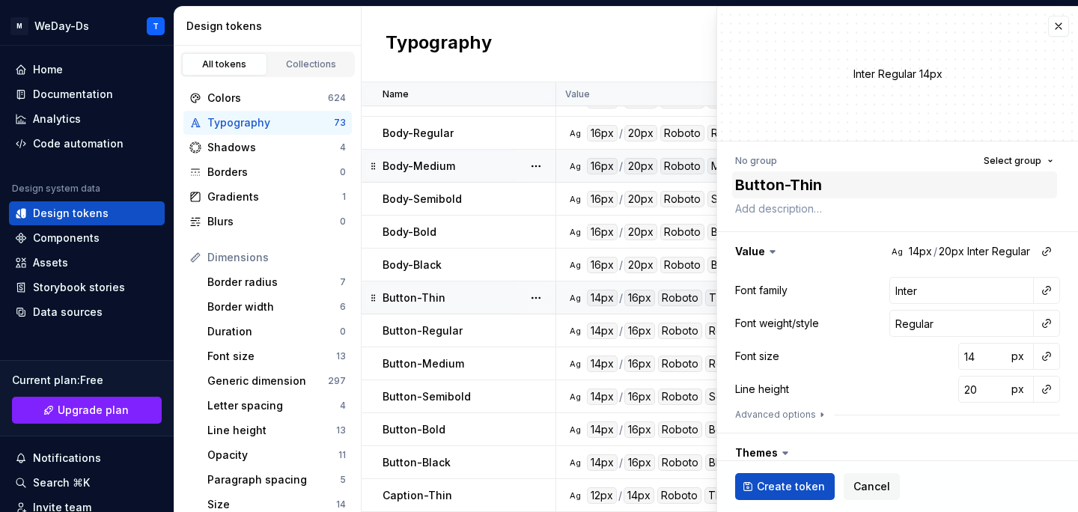
type textarea "Button-R"
type textarea "*"
type textarea "Button-Re"
type textarea "*"
type textarea "Button-Reg"
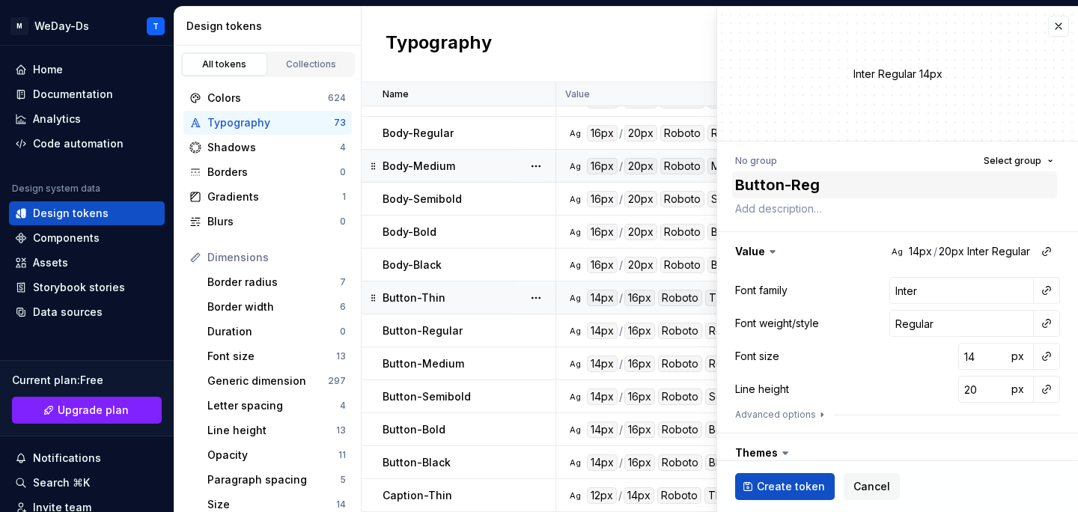
type textarea "*"
type textarea "Button-Regu"
type textarea "*"
type textarea "Button-Regul"
type textarea "*"
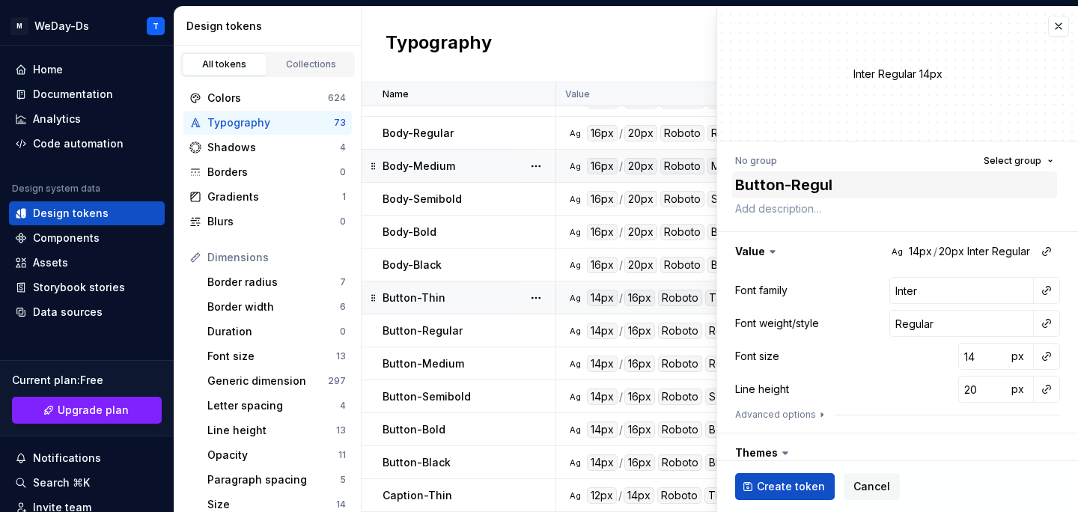
type textarea "Button-Regula"
type textarea "*"
type textarea "Button-Regular"
click at [1048, 296] on button "button" at bounding box center [1046, 290] width 21 height 21
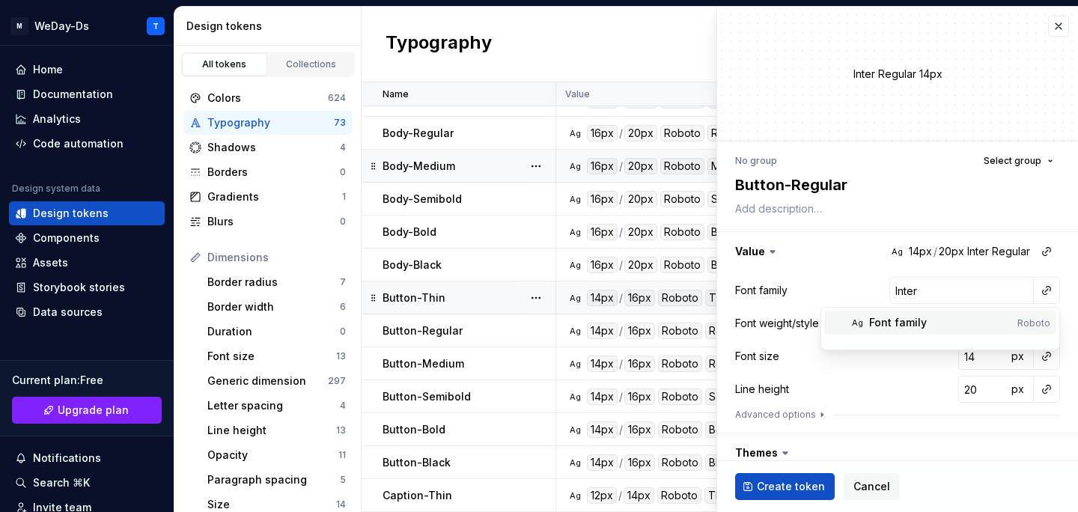
click at [989, 317] on div "Font family" at bounding box center [940, 322] width 142 height 15
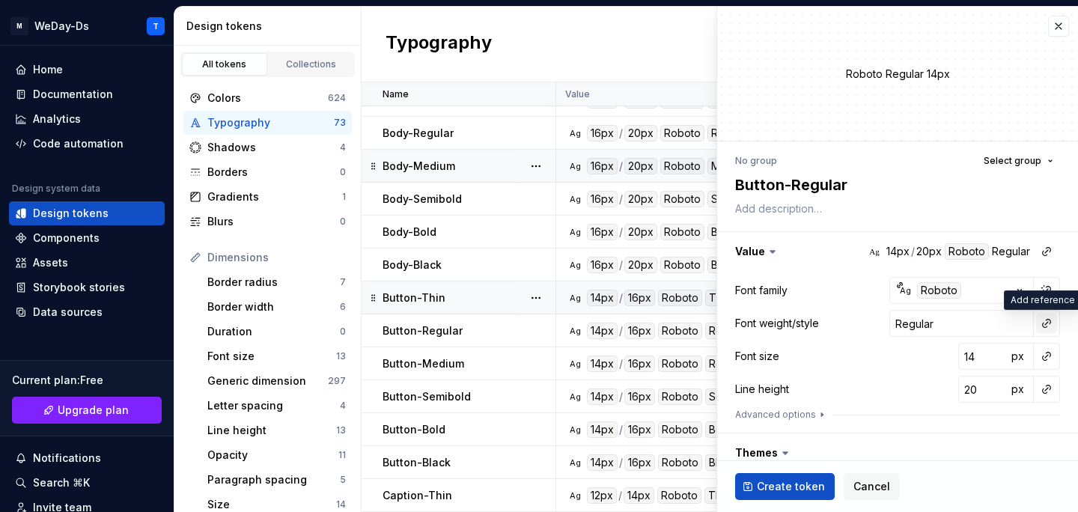
click at [1040, 324] on button "button" at bounding box center [1046, 323] width 21 height 21
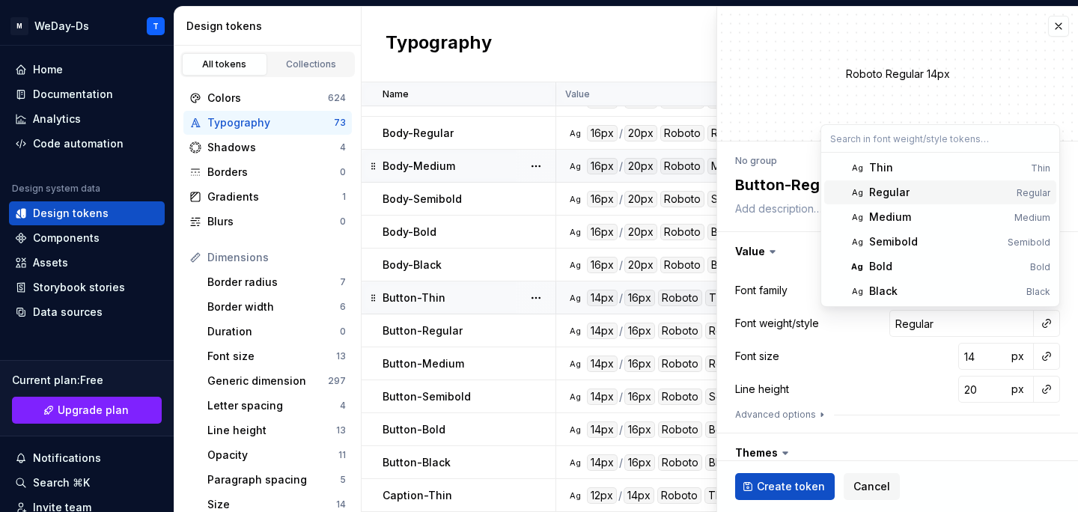
click at [974, 197] on div "Regular" at bounding box center [939, 192] width 141 height 15
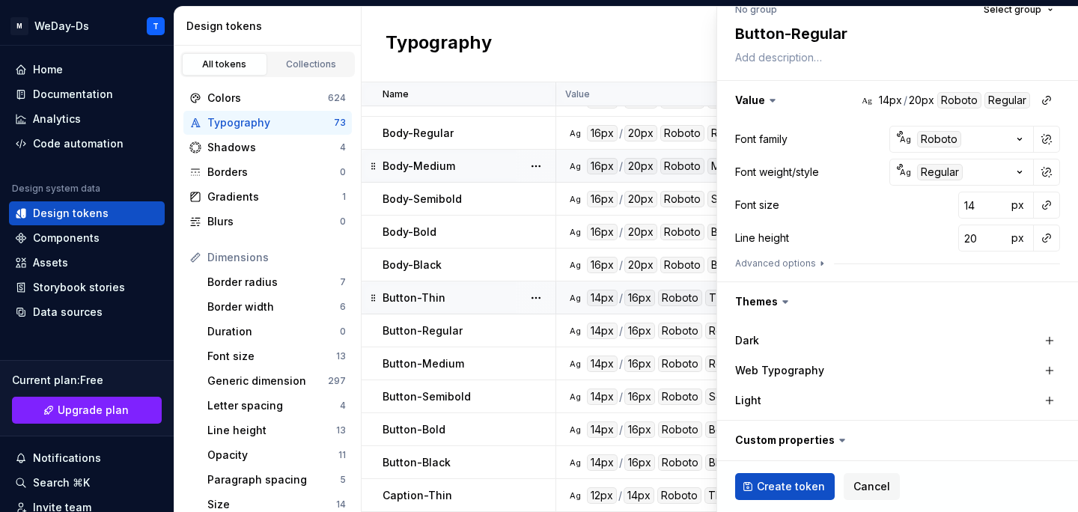
scroll to position [237, 0]
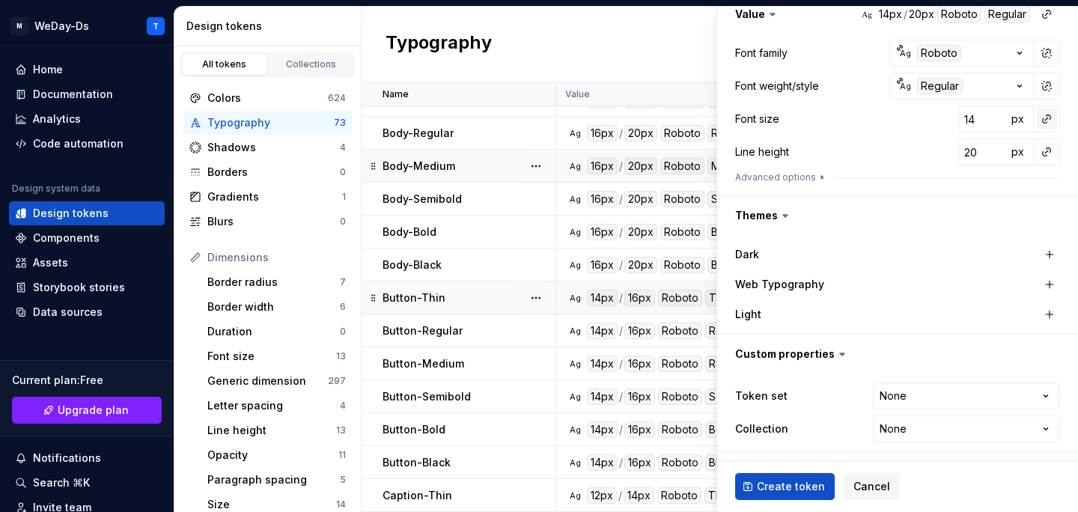
click at [1053, 115] on button "button" at bounding box center [1046, 119] width 21 height 21
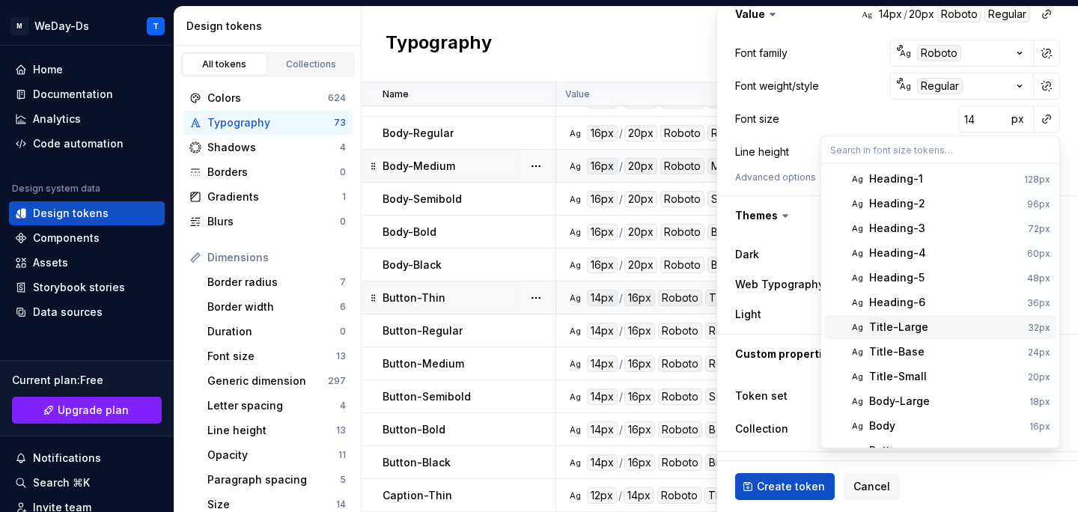
scroll to position [43, 0]
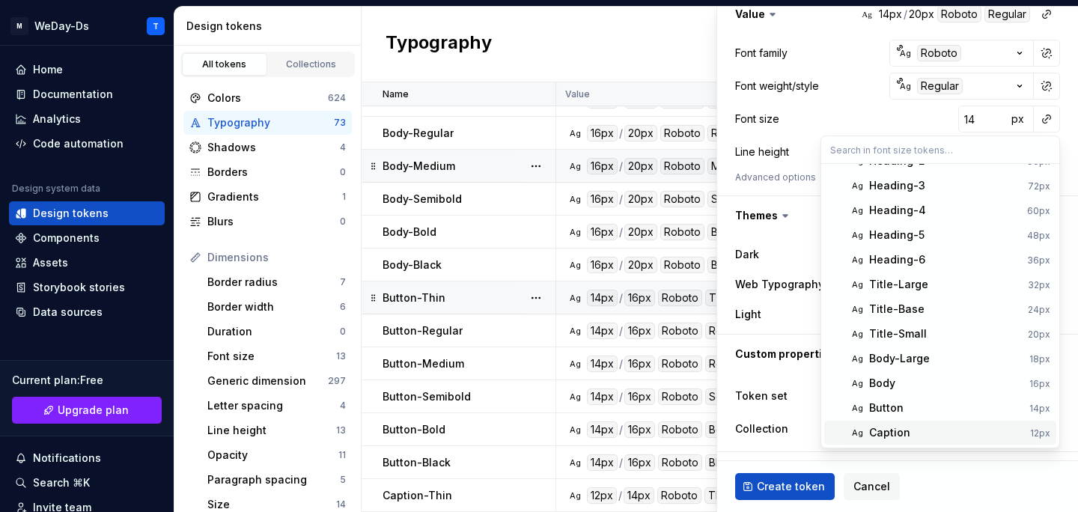
click at [911, 432] on div "Caption" at bounding box center [946, 432] width 155 height 15
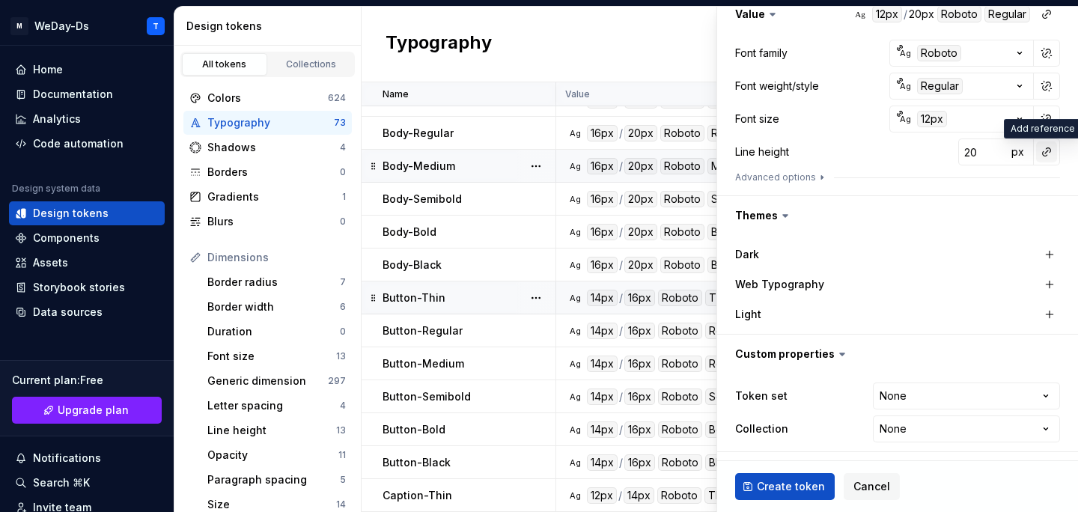
click at [1049, 153] on button "button" at bounding box center [1046, 151] width 21 height 21
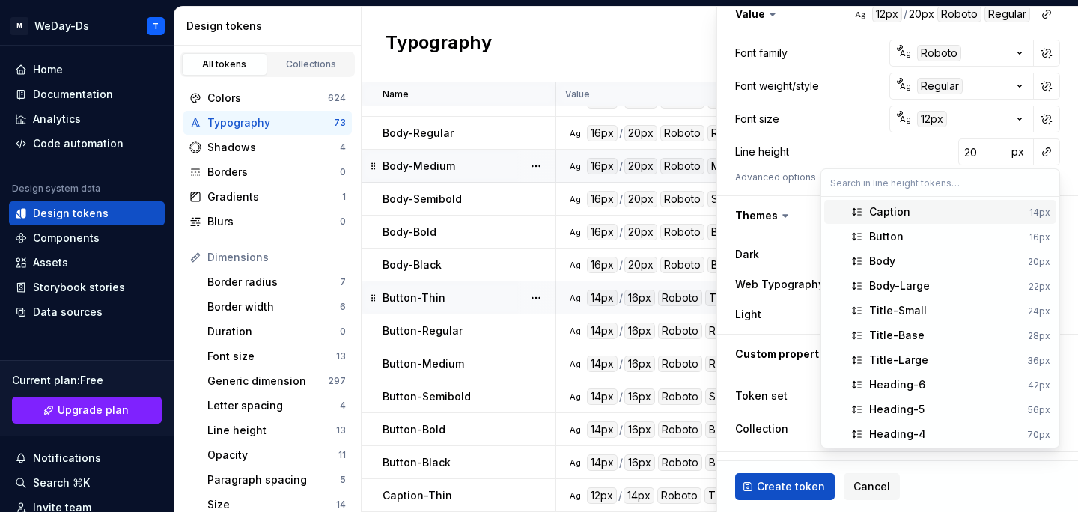
click at [954, 201] on span "Caption 14px" at bounding box center [940, 212] width 232 height 24
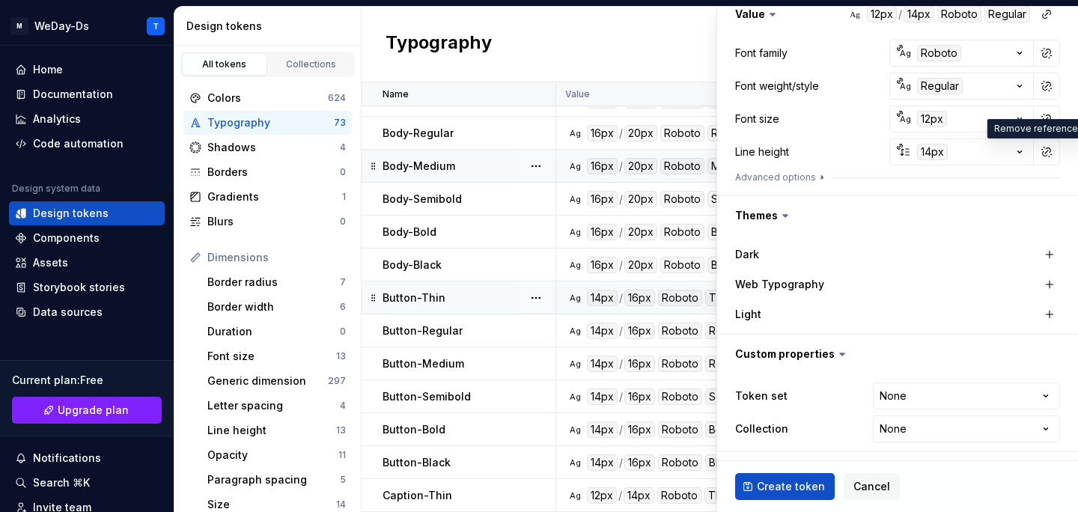
scroll to position [238, 0]
click at [1048, 281] on button "button" at bounding box center [1049, 283] width 21 height 21
type textarea "*"
click at [971, 397] on html "M WeDay-Ds T Home Documentation Analytics Code automation Design system data De…" at bounding box center [539, 256] width 1078 height 512
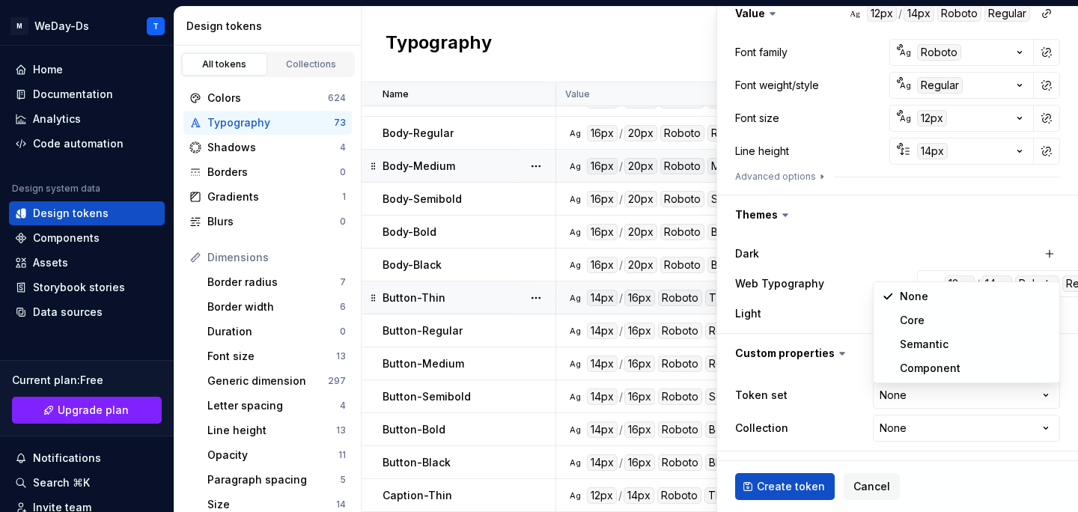
select select "**********"
type textarea "*"
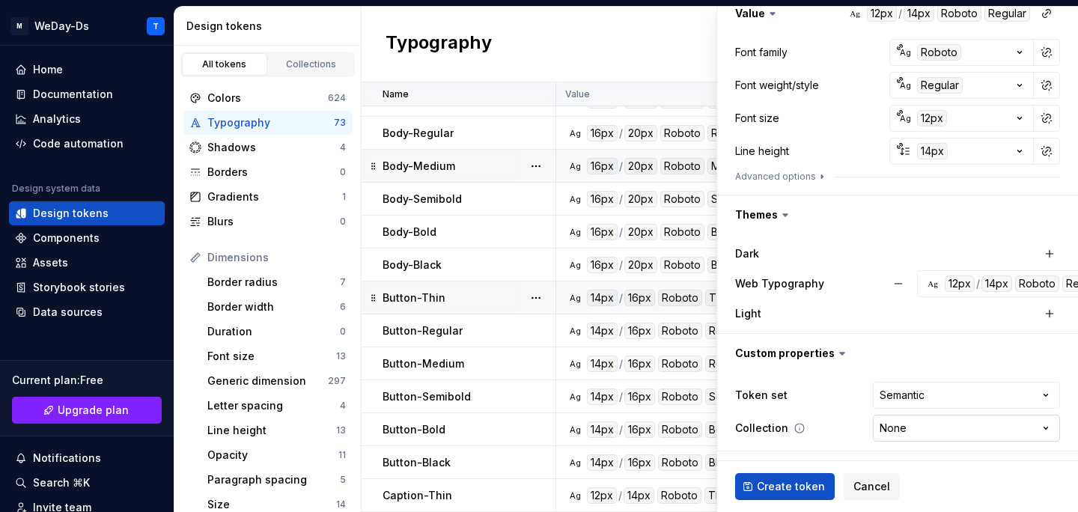
click at [938, 415] on html "M WeDay-Ds T Home Documentation Analytics Code automation Design system data De…" at bounding box center [539, 256] width 1078 height 512
select select "**********"
click at [780, 491] on span "Create token" at bounding box center [791, 486] width 68 height 15
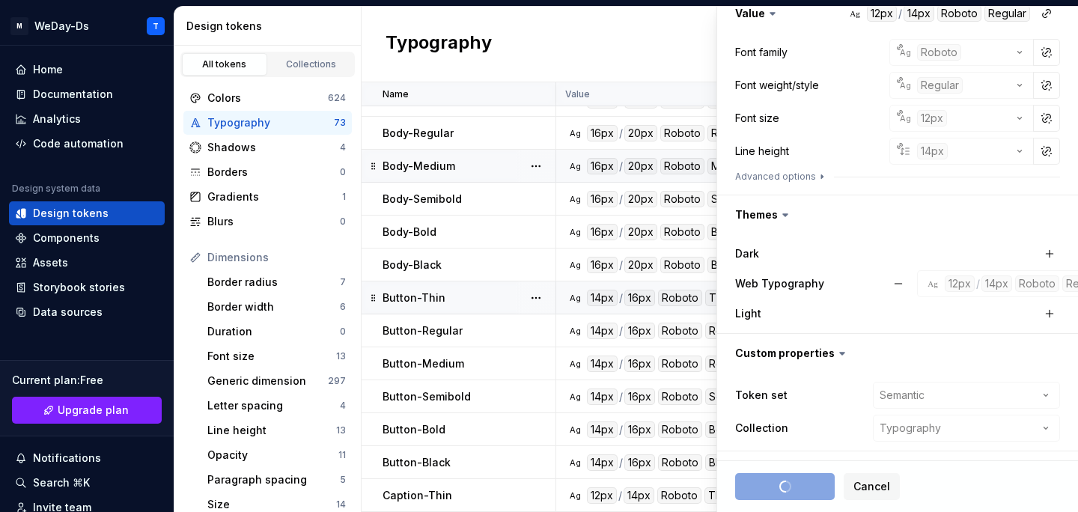
scroll to position [0, 0]
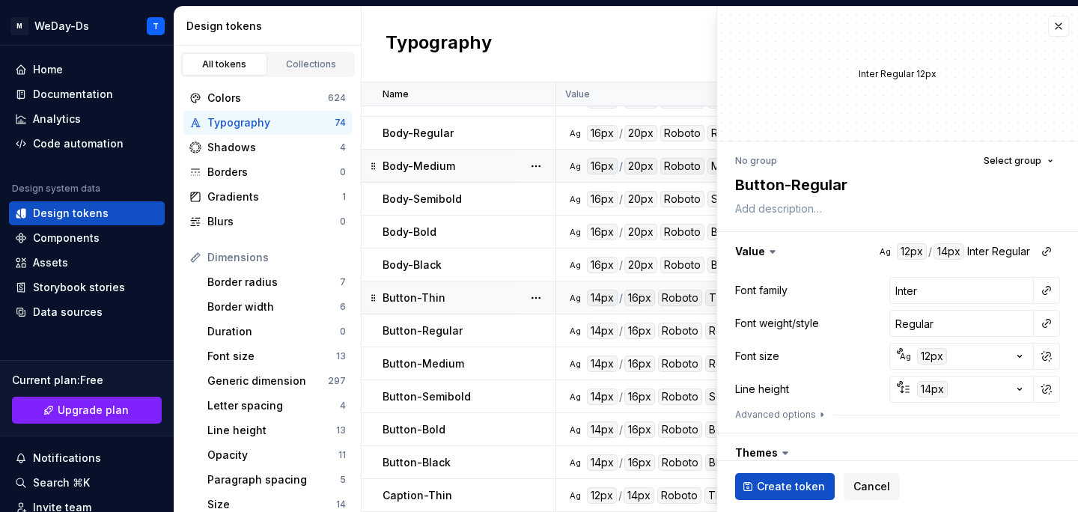
type textarea "*"
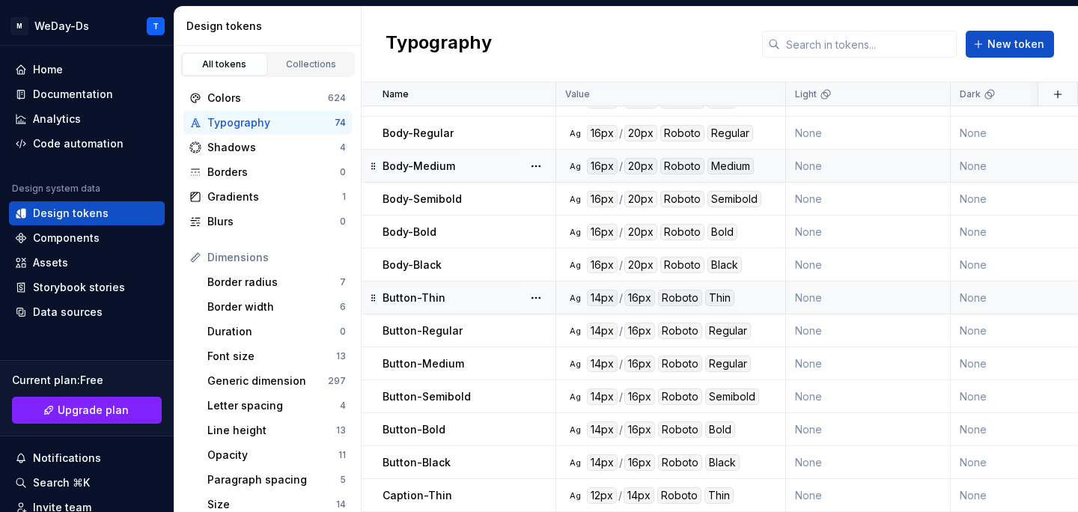
scroll to position [2031, 0]
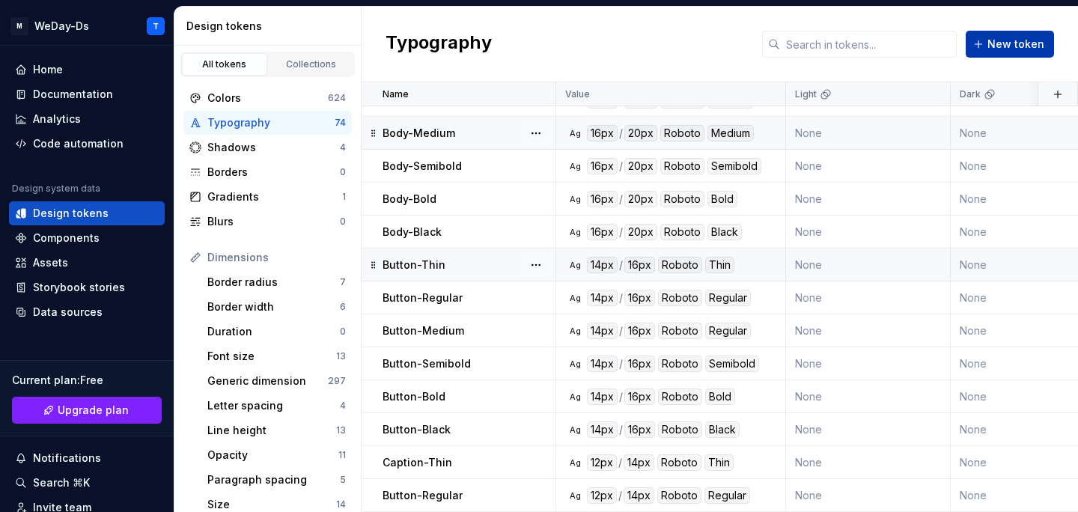
click at [1027, 49] on span "New token" at bounding box center [1015, 44] width 57 height 15
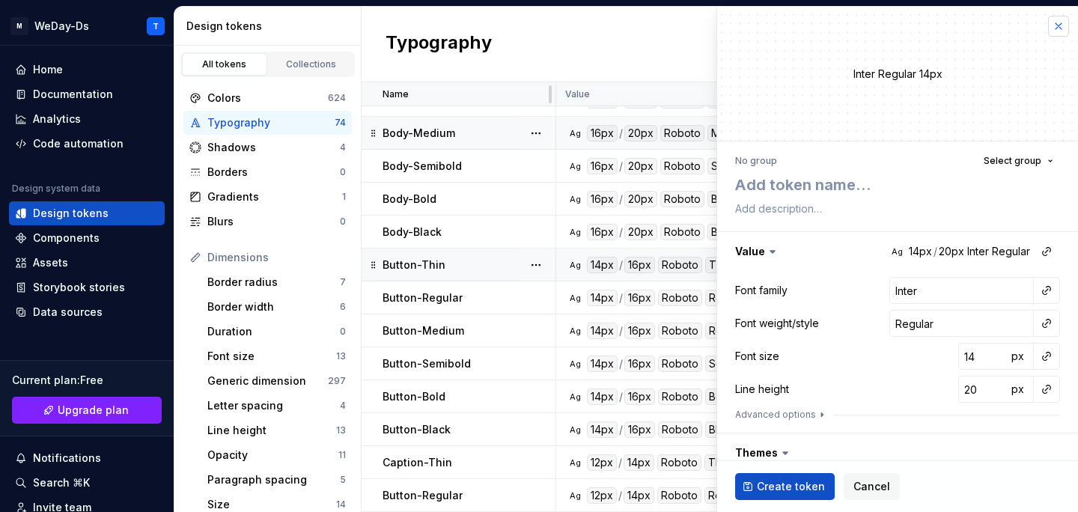
click at [1063, 25] on button "button" at bounding box center [1058, 26] width 21 height 21
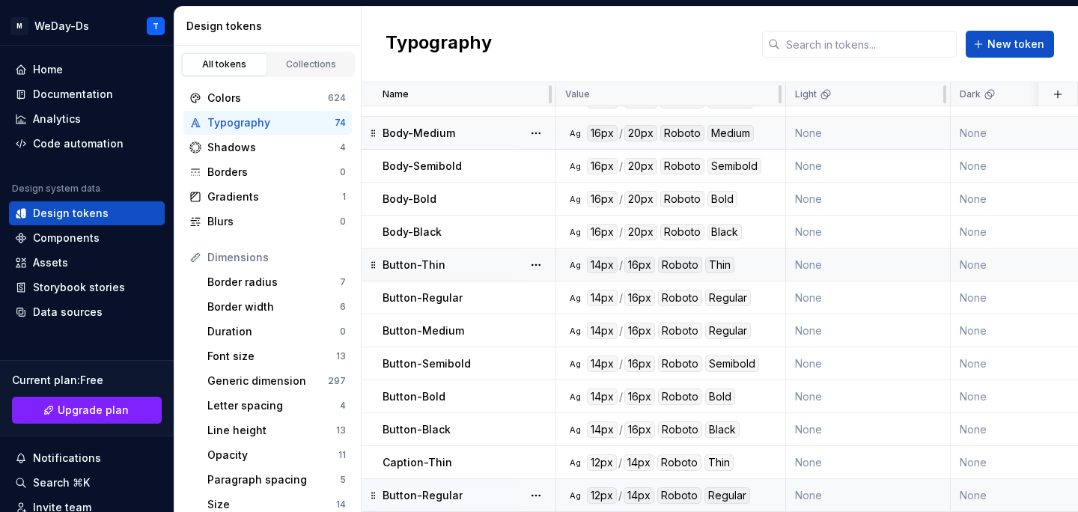
click at [468, 490] on div "Button-Regular" at bounding box center [468, 495] width 172 height 15
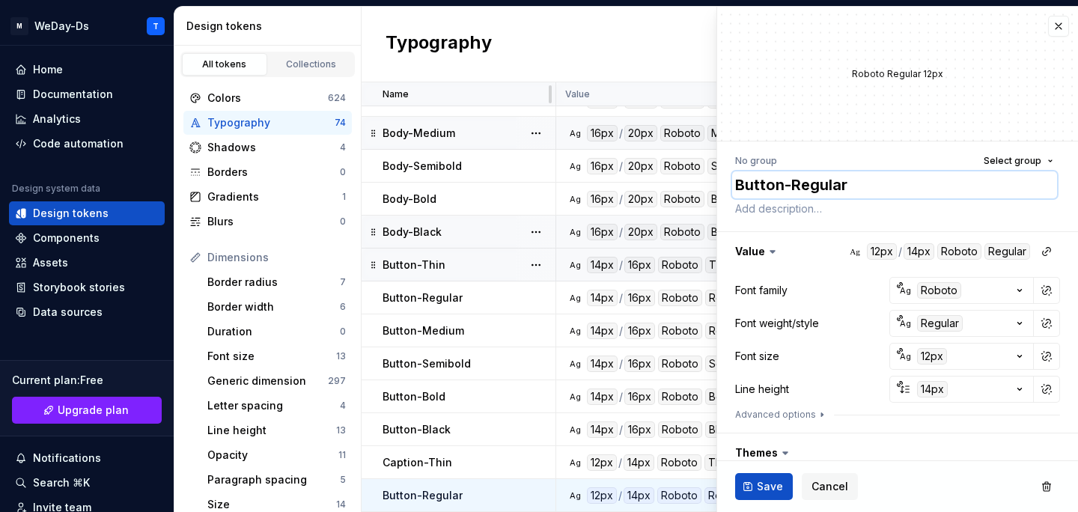
click at [755, 186] on textarea "Button-Regular" at bounding box center [894, 184] width 325 height 27
type textarea "*"
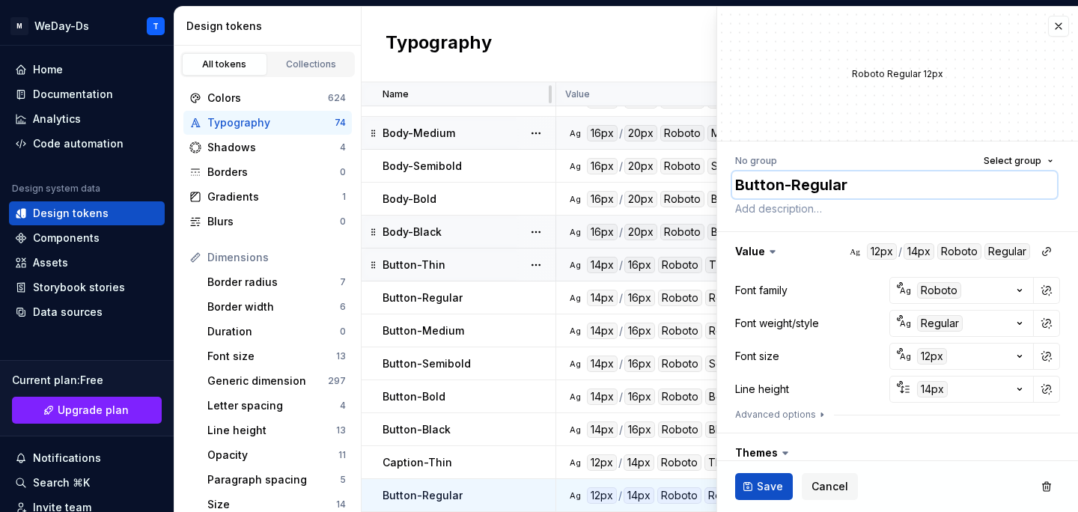
type textarea "C-Regular"
type textarea "*"
type textarea "Ca-Regular"
type textarea "*"
type textarea "Cap-Regular"
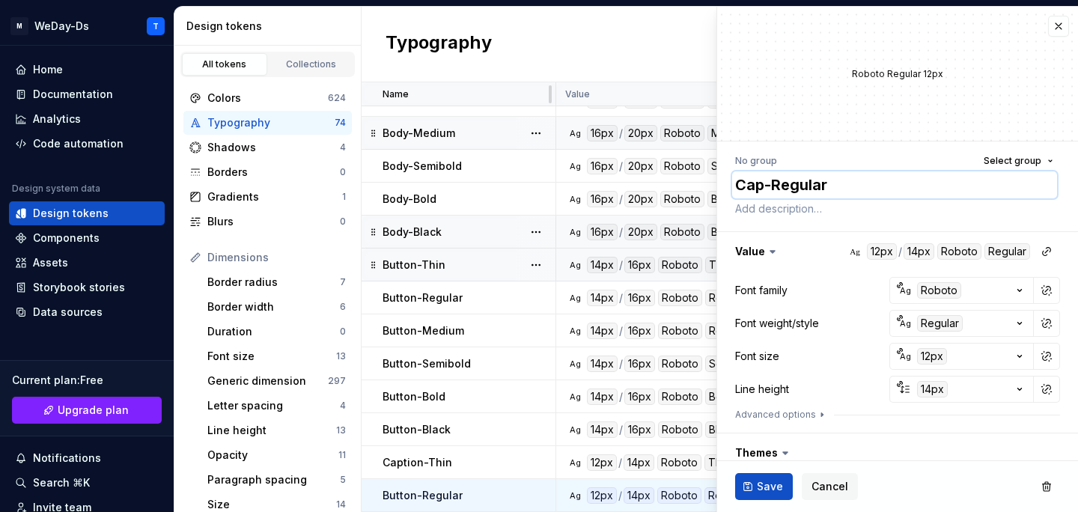
type textarea "*"
type textarea "Capt-Regular"
type textarea "*"
type textarea "Capti-Regular"
type textarea "*"
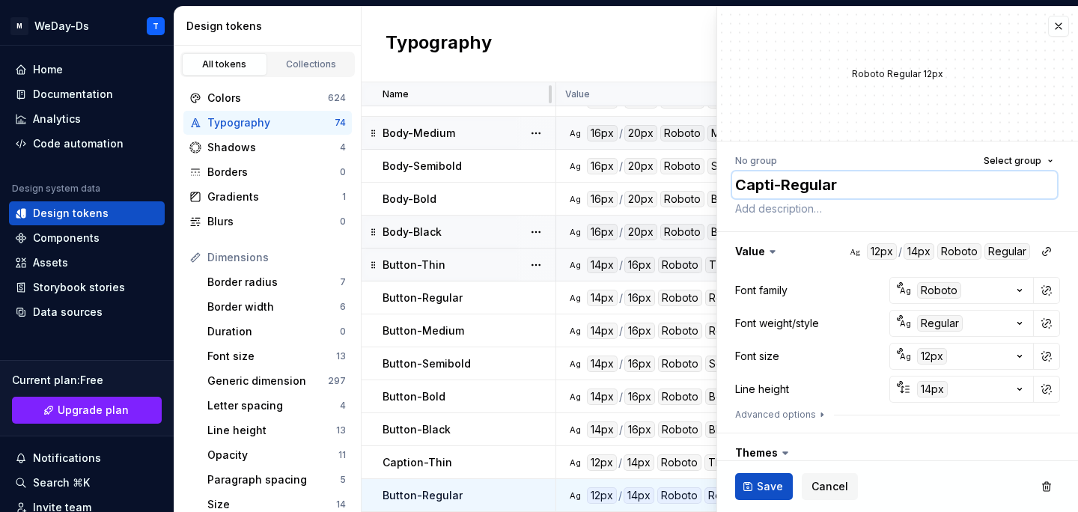
type textarea "Captio-Regular"
type textarea "*"
click at [755, 186] on textarea "Caption-Regular" at bounding box center [894, 184] width 325 height 27
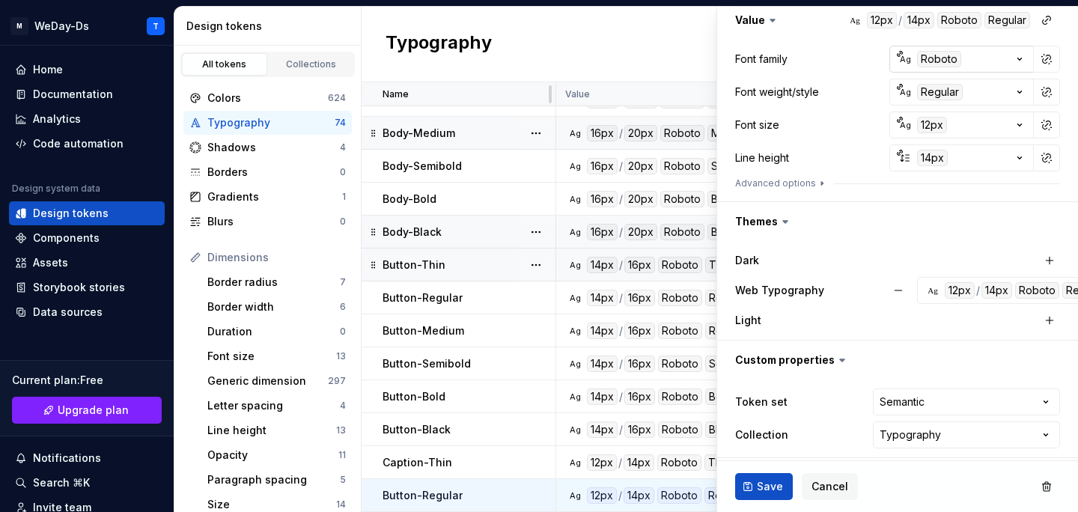
scroll to position [238, 0]
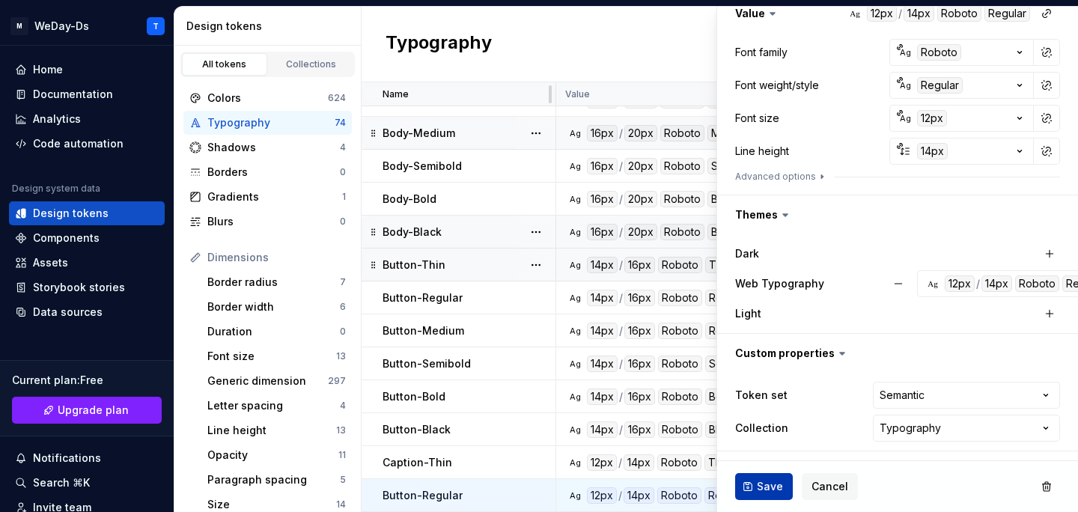
type textarea "Caption-Regular"
click at [775, 489] on span "Save" at bounding box center [770, 486] width 26 height 15
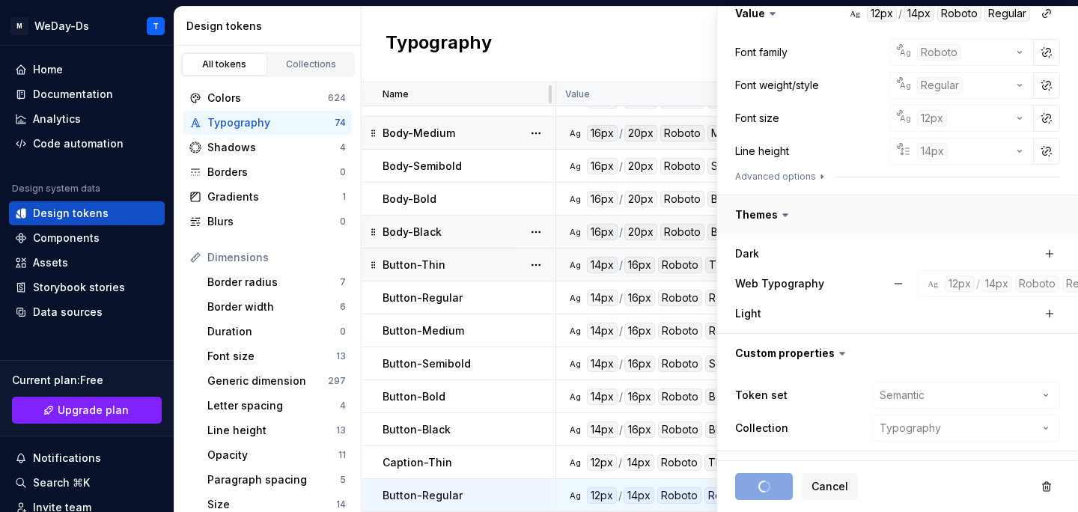
scroll to position [0, 0]
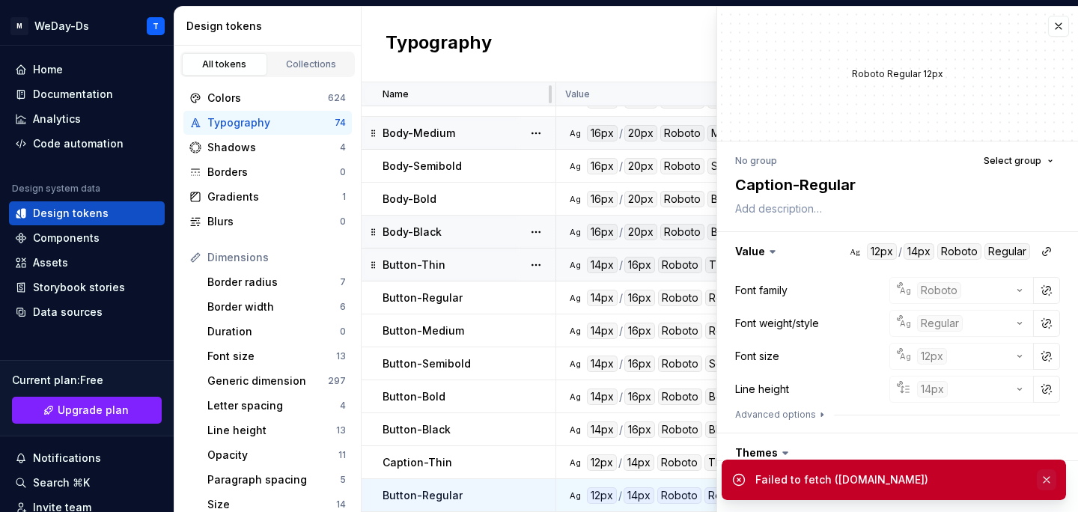
click at [1046, 483] on button "button" at bounding box center [1045, 479] width 19 height 21
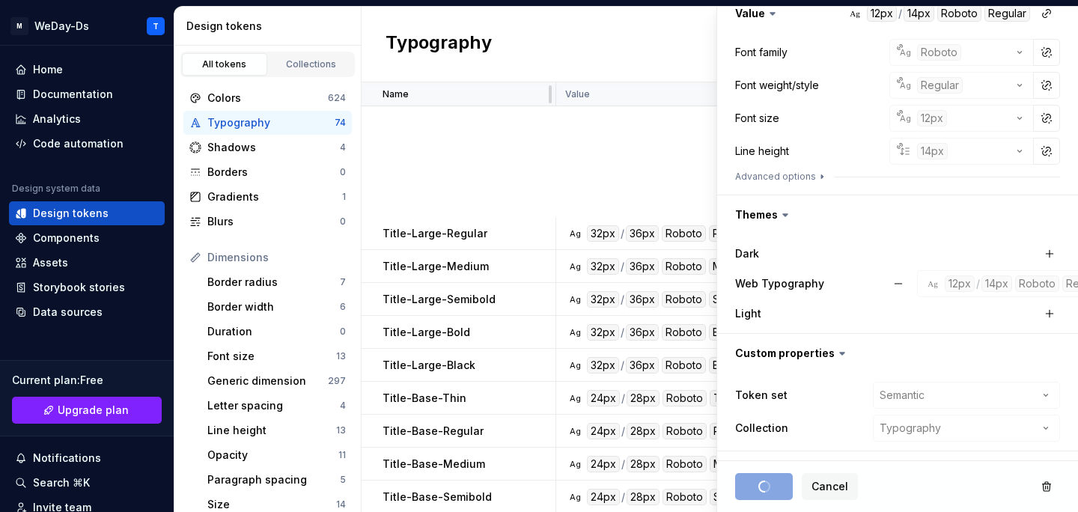
scroll to position [2031, 0]
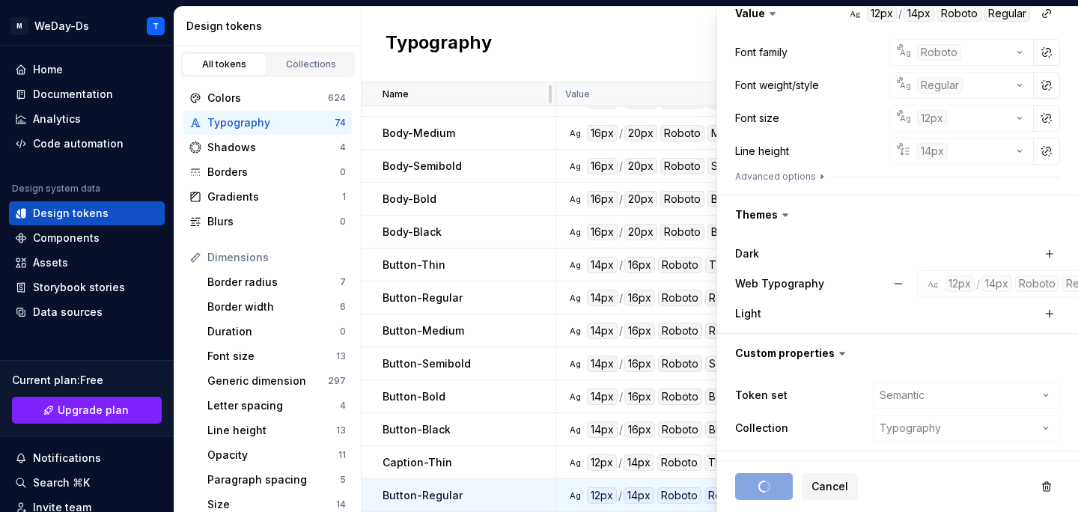
type textarea "*"
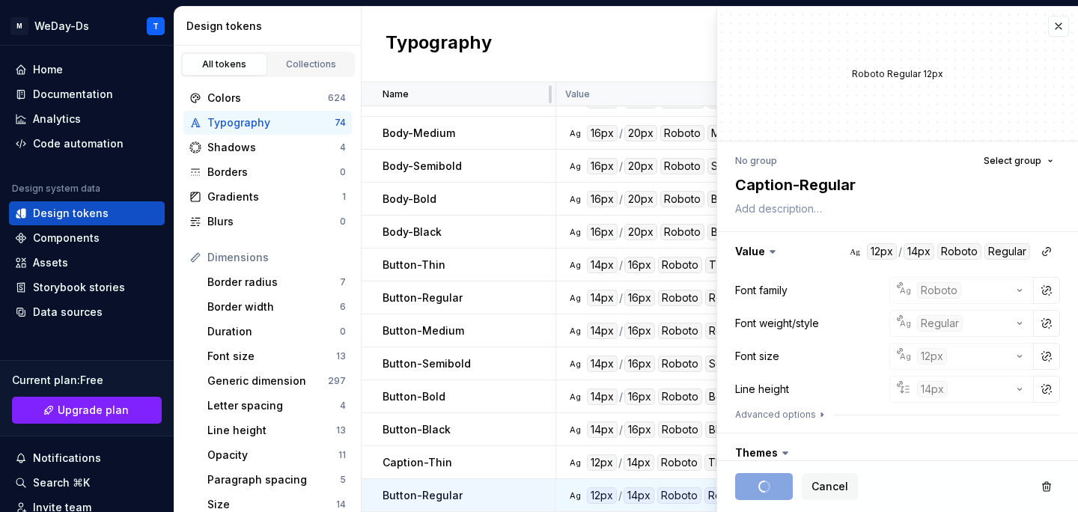
click at [653, 61] on div "Typography New token" at bounding box center [719, 45] width 716 height 76
click at [1060, 23] on button "button" at bounding box center [1058, 26] width 21 height 21
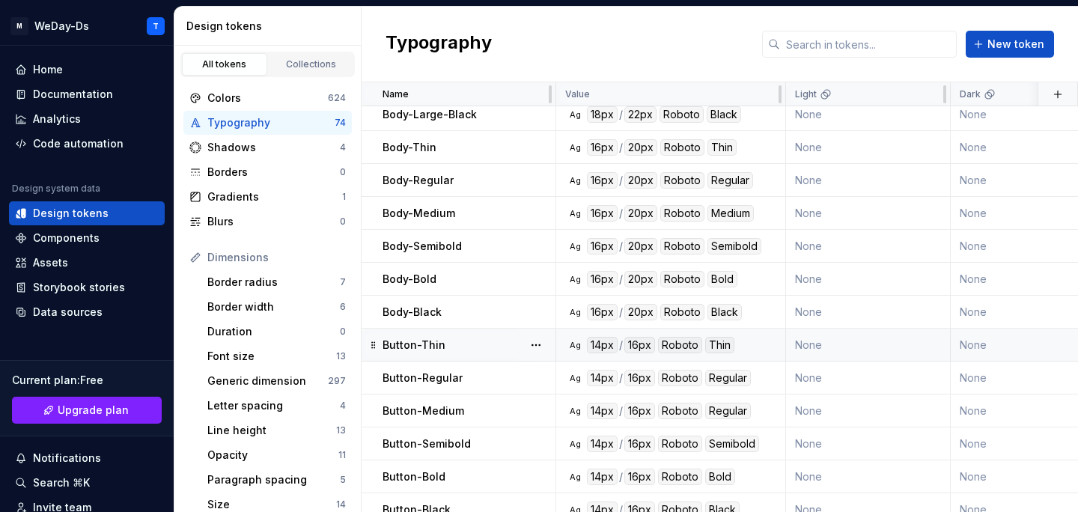
scroll to position [2031, 0]
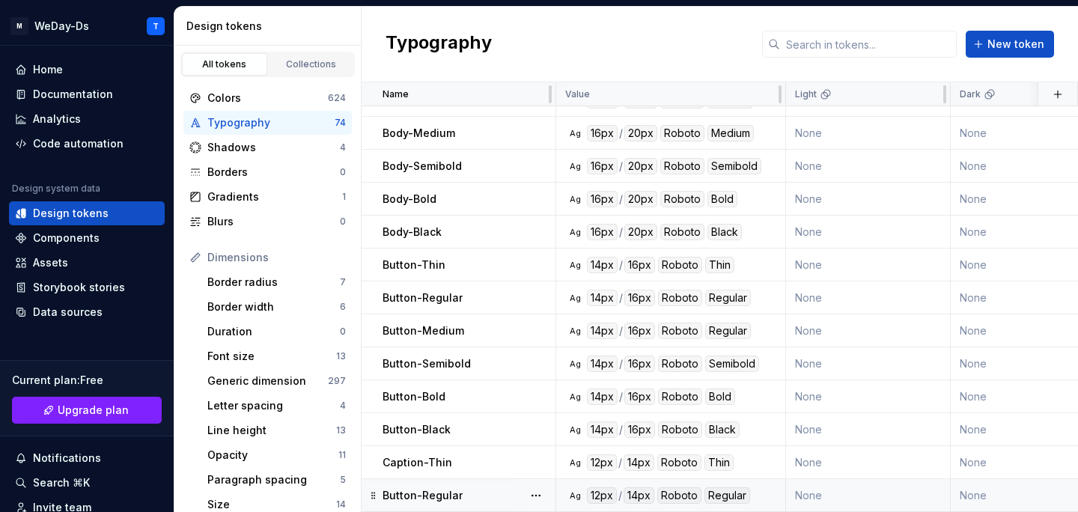
click at [522, 492] on div at bounding box center [535, 495] width 39 height 32
click at [479, 495] on div "Button-Regular" at bounding box center [468, 495] width 172 height 15
